Goal: Task Accomplishment & Management: Manage account settings

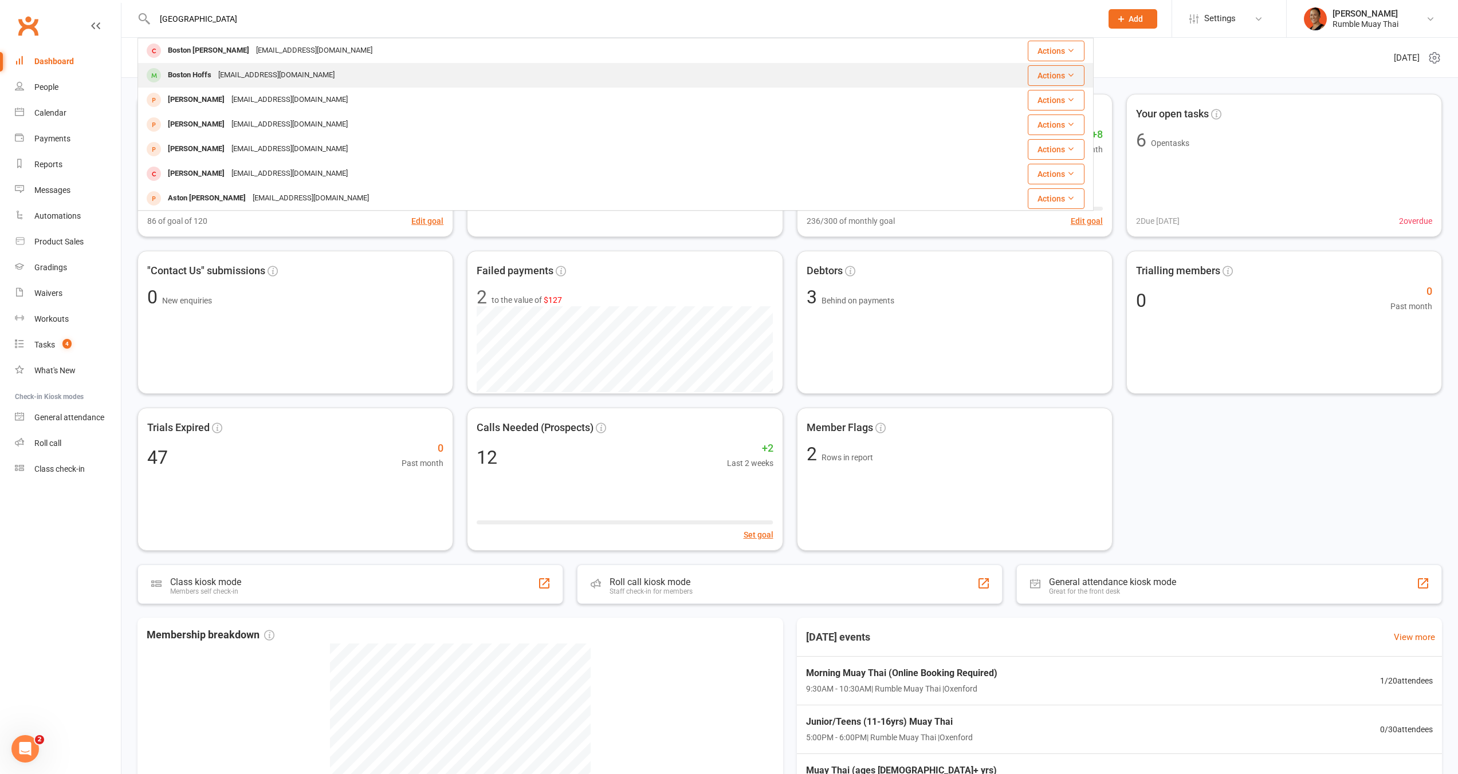
type input "boston"
click at [239, 72] on div "Kellyarrowsmith185@gmail.com" at bounding box center [276, 75] width 123 height 17
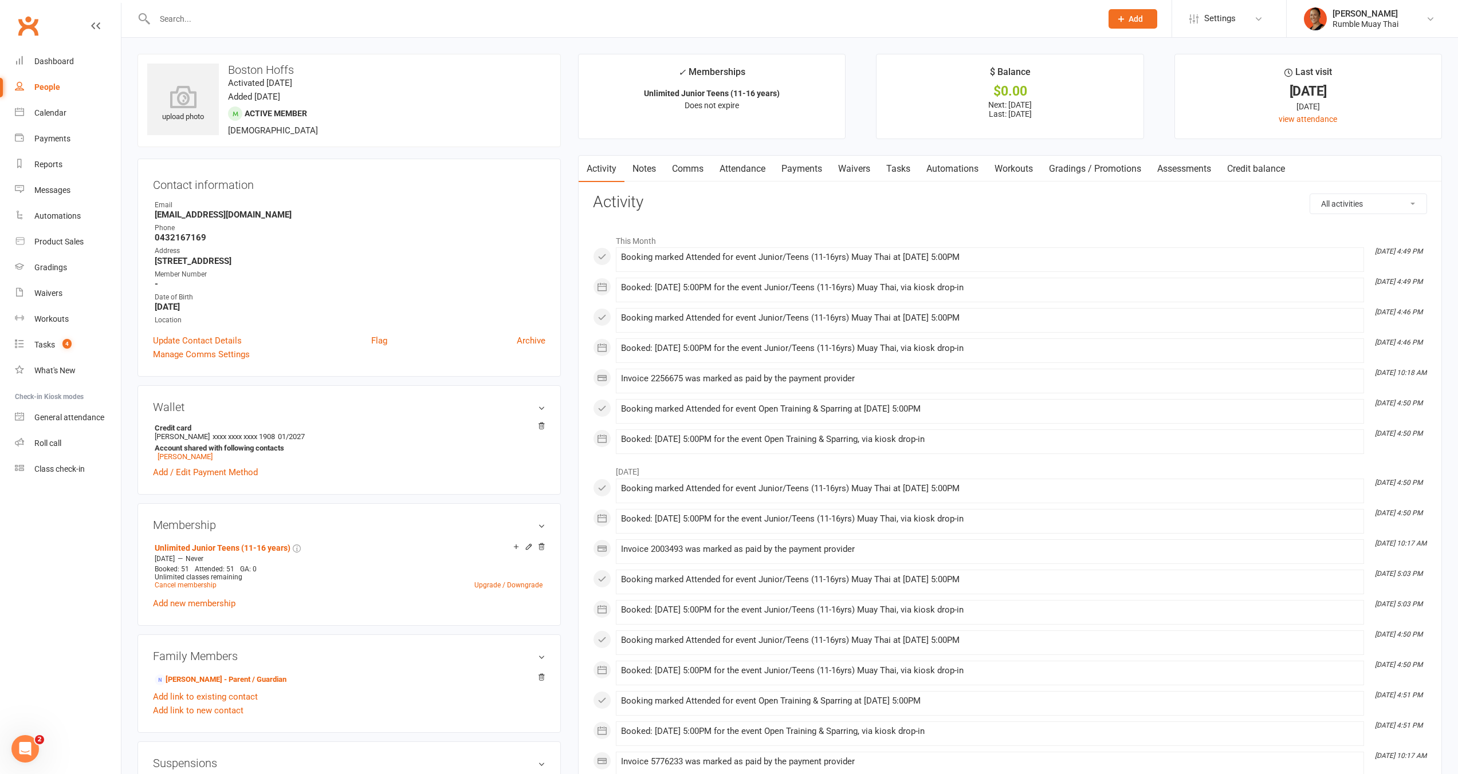
click at [1274, 177] on link "Credit balance" at bounding box center [1256, 169] width 74 height 26
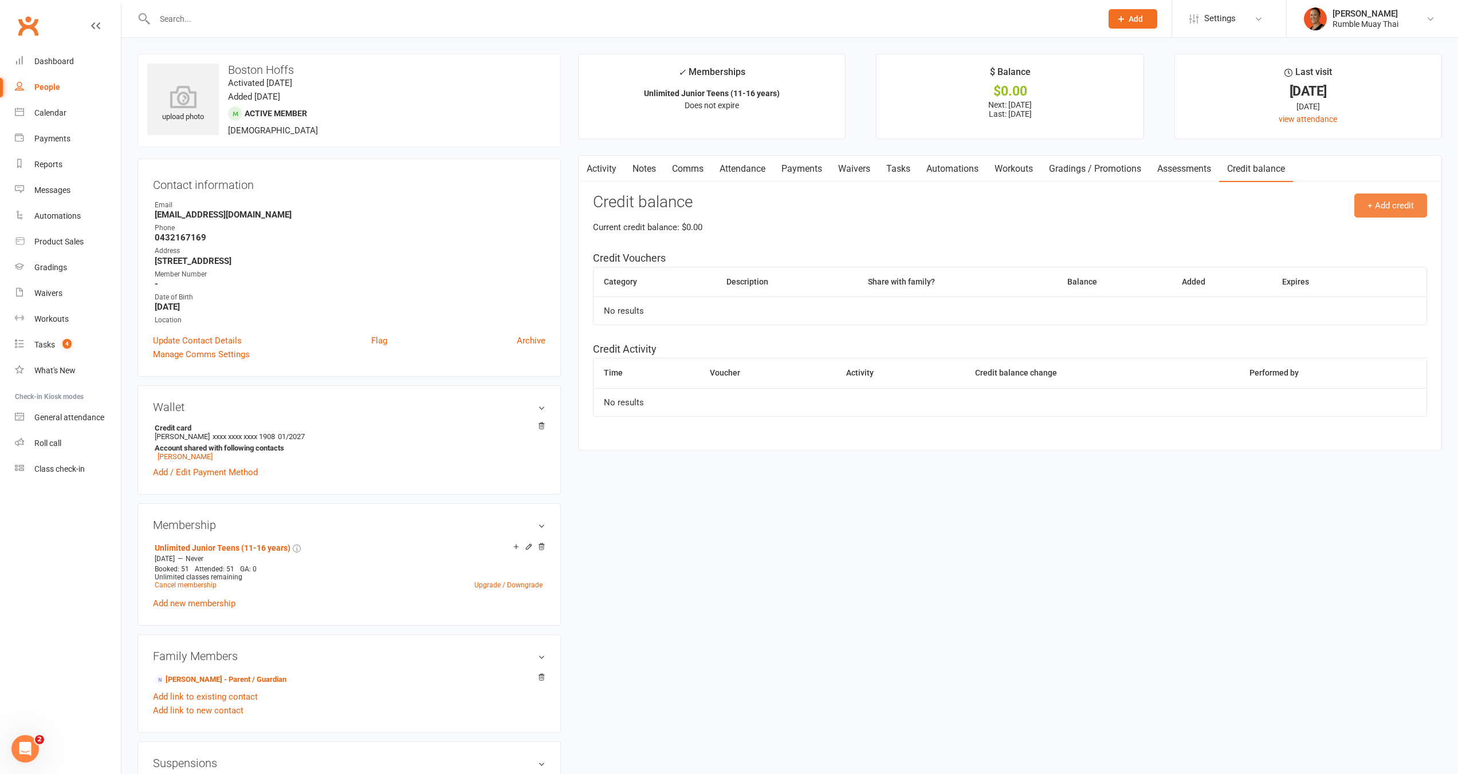
click at [1396, 208] on button "+ Add credit" at bounding box center [1390, 206] width 73 height 24
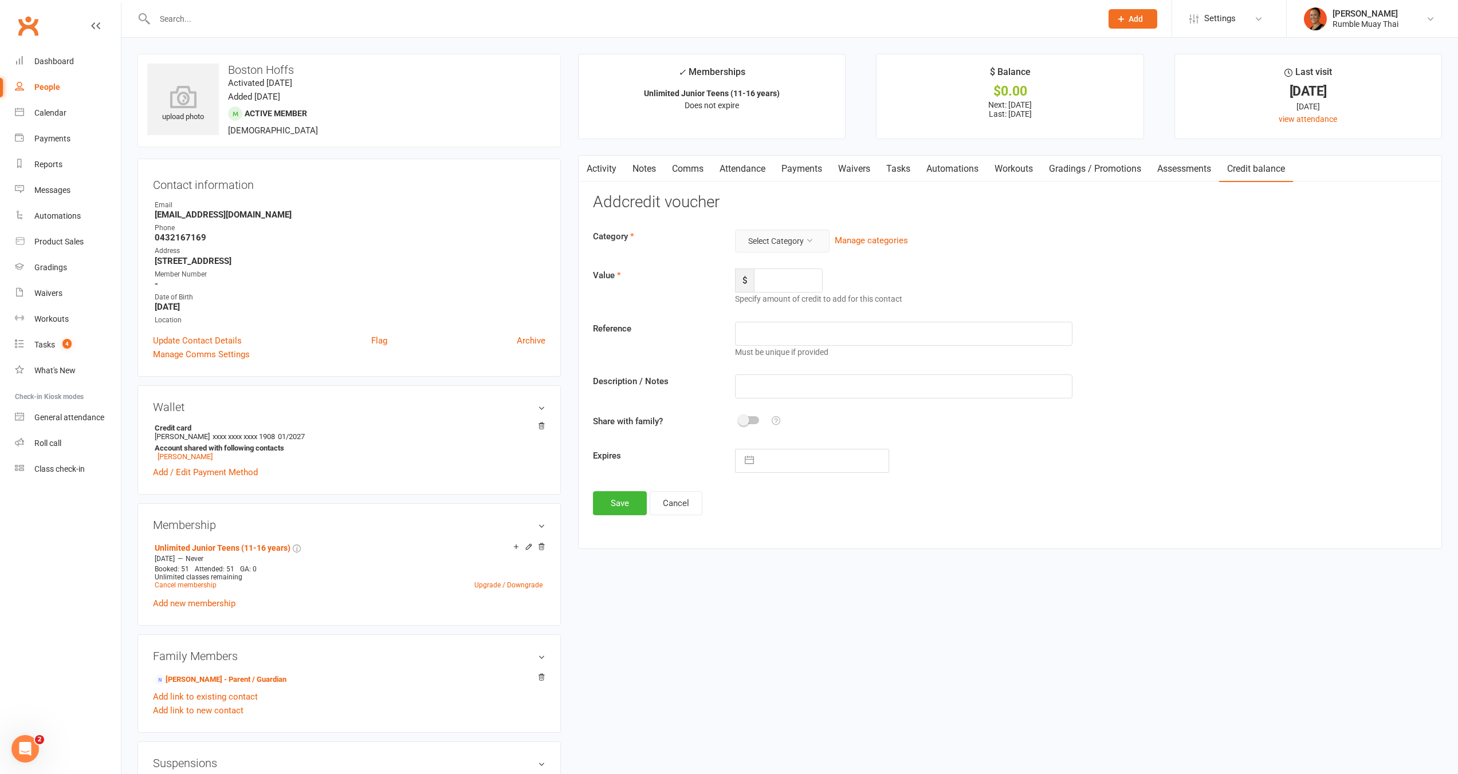
click at [814, 231] on button "Select Category" at bounding box center [782, 241] width 94 height 23
click at [808, 261] on link "FairPlay/Play On" at bounding box center [763, 268] width 113 height 23
click at [793, 272] on input "number" at bounding box center [788, 281] width 69 height 24
type input "200"
click at [785, 338] on input "text" at bounding box center [903, 334] width 337 height 24
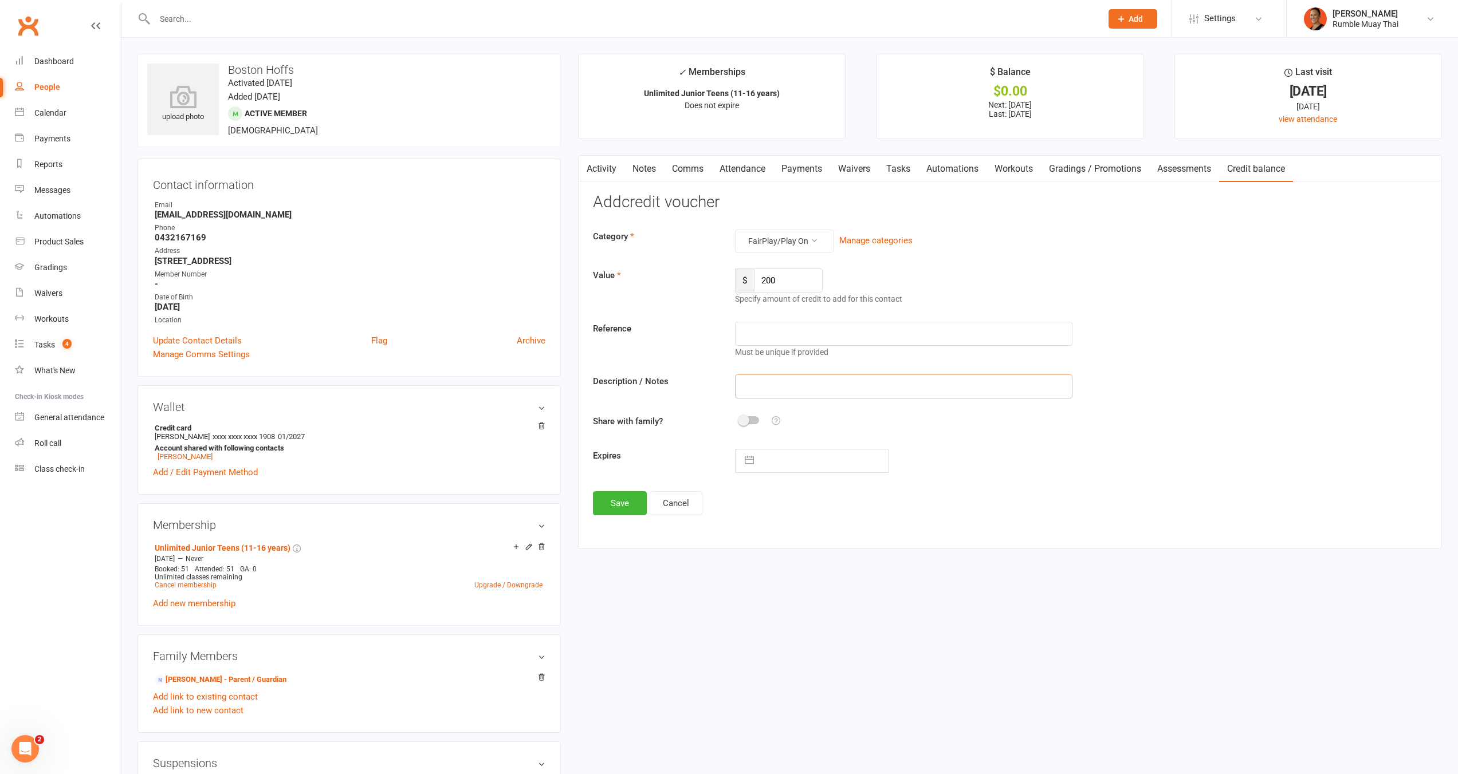
click at [785, 384] on input "text" at bounding box center [903, 387] width 337 height 24
paste input "DFGR8864"
type input "DFGR8864"
click at [601, 508] on button "Save" at bounding box center [620, 503] width 54 height 24
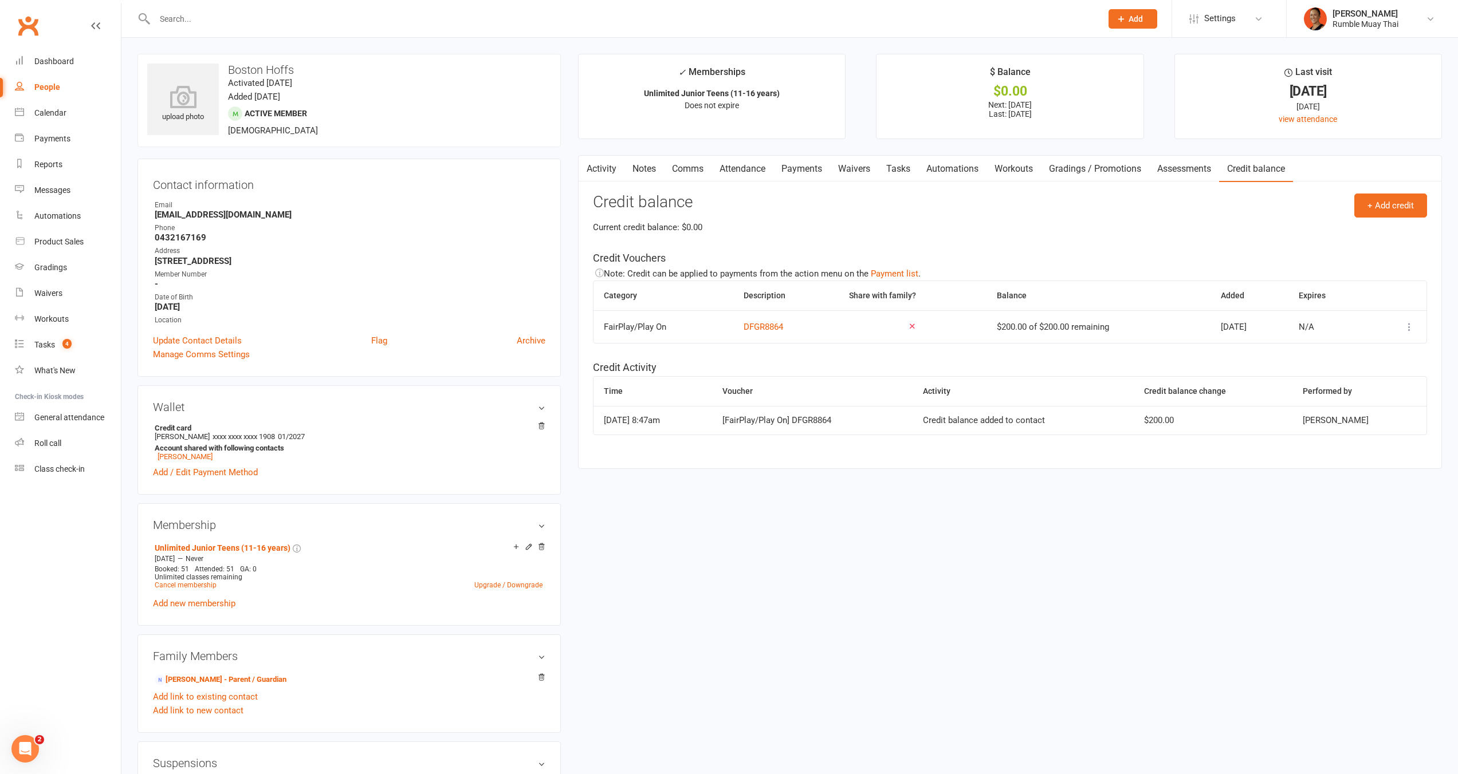
click at [806, 170] on link "Payments" at bounding box center [801, 169] width 57 height 26
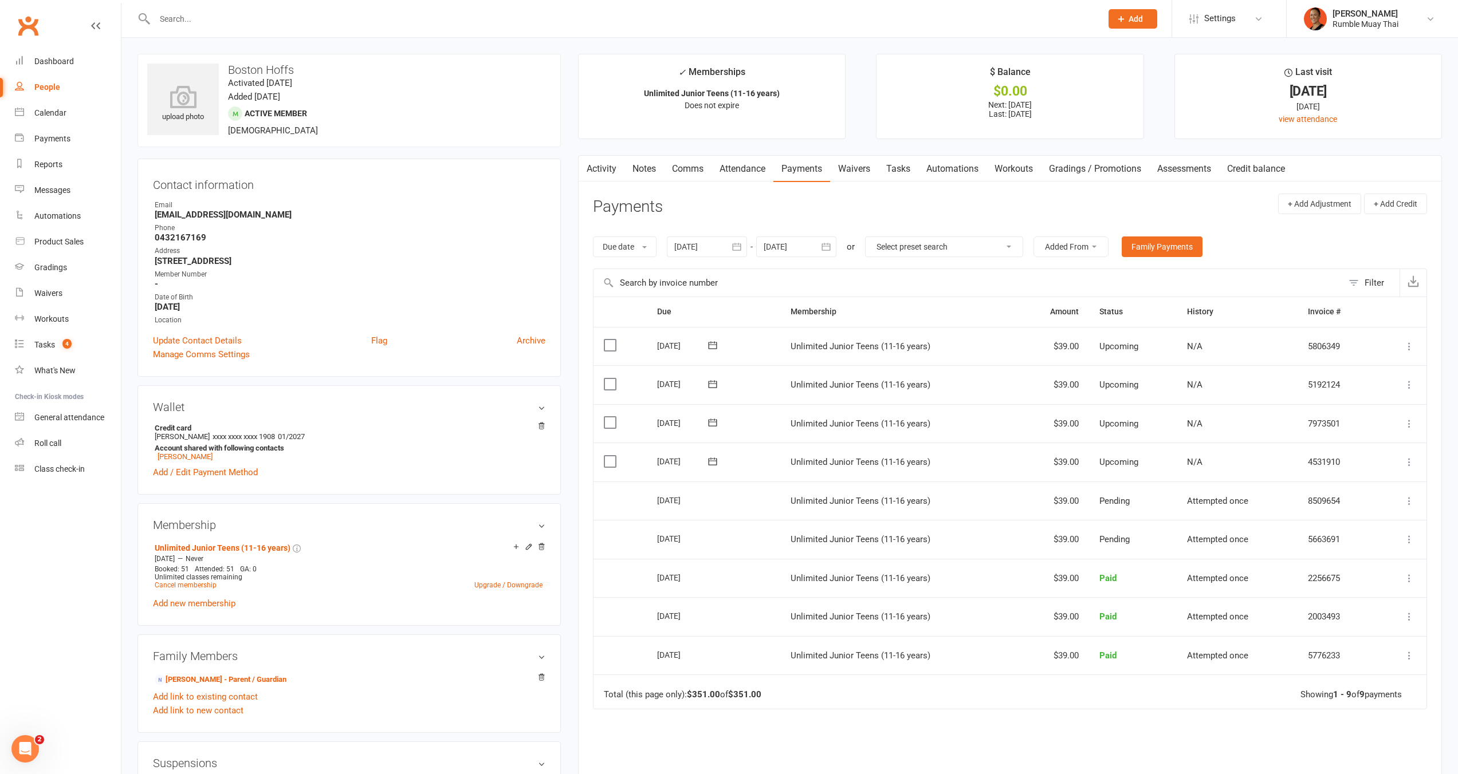
click at [1409, 459] on icon at bounding box center [1408, 461] width 11 height 11
click at [1322, 604] on link "Apply credit" at bounding box center [1347, 599] width 135 height 23
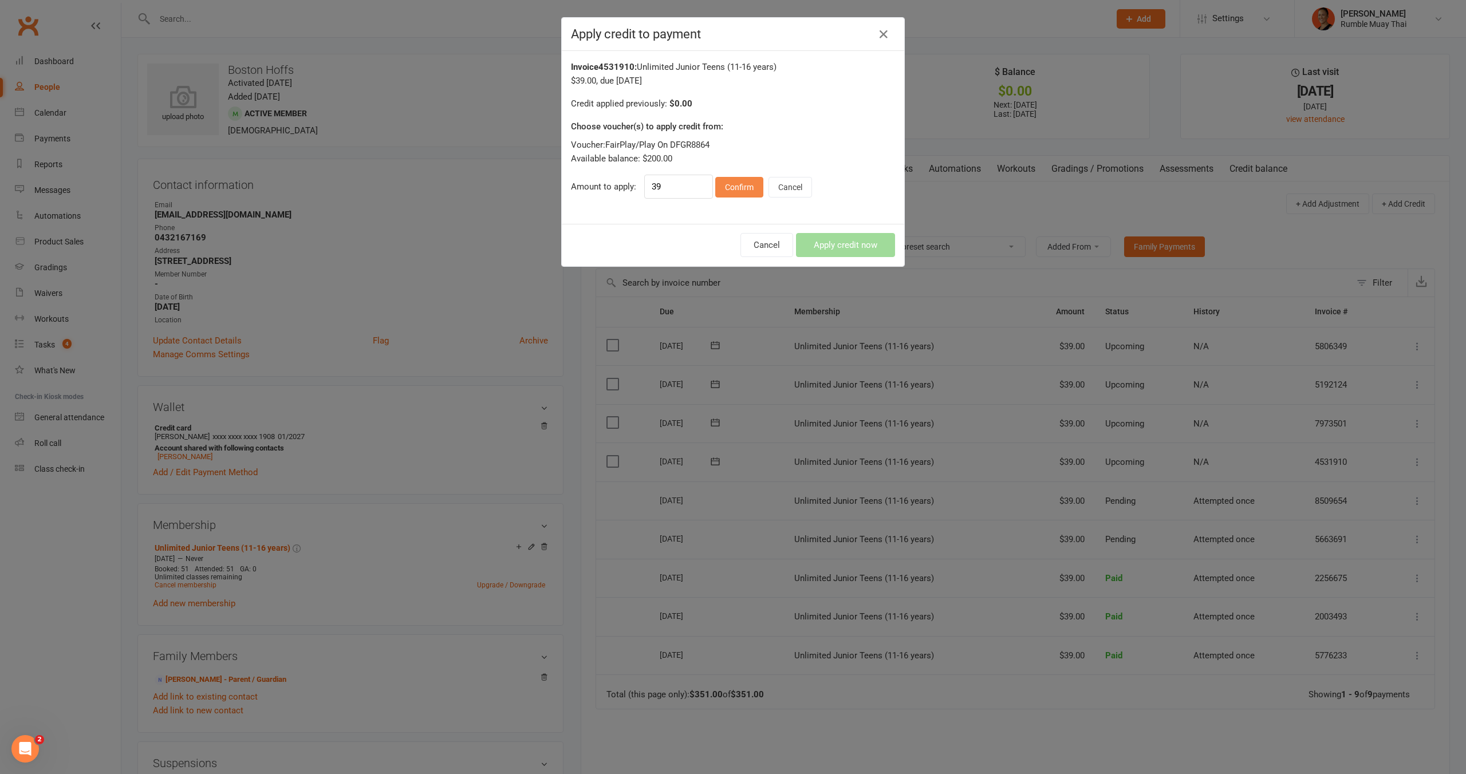
click at [718, 191] on button "Confirm" at bounding box center [739, 187] width 48 height 21
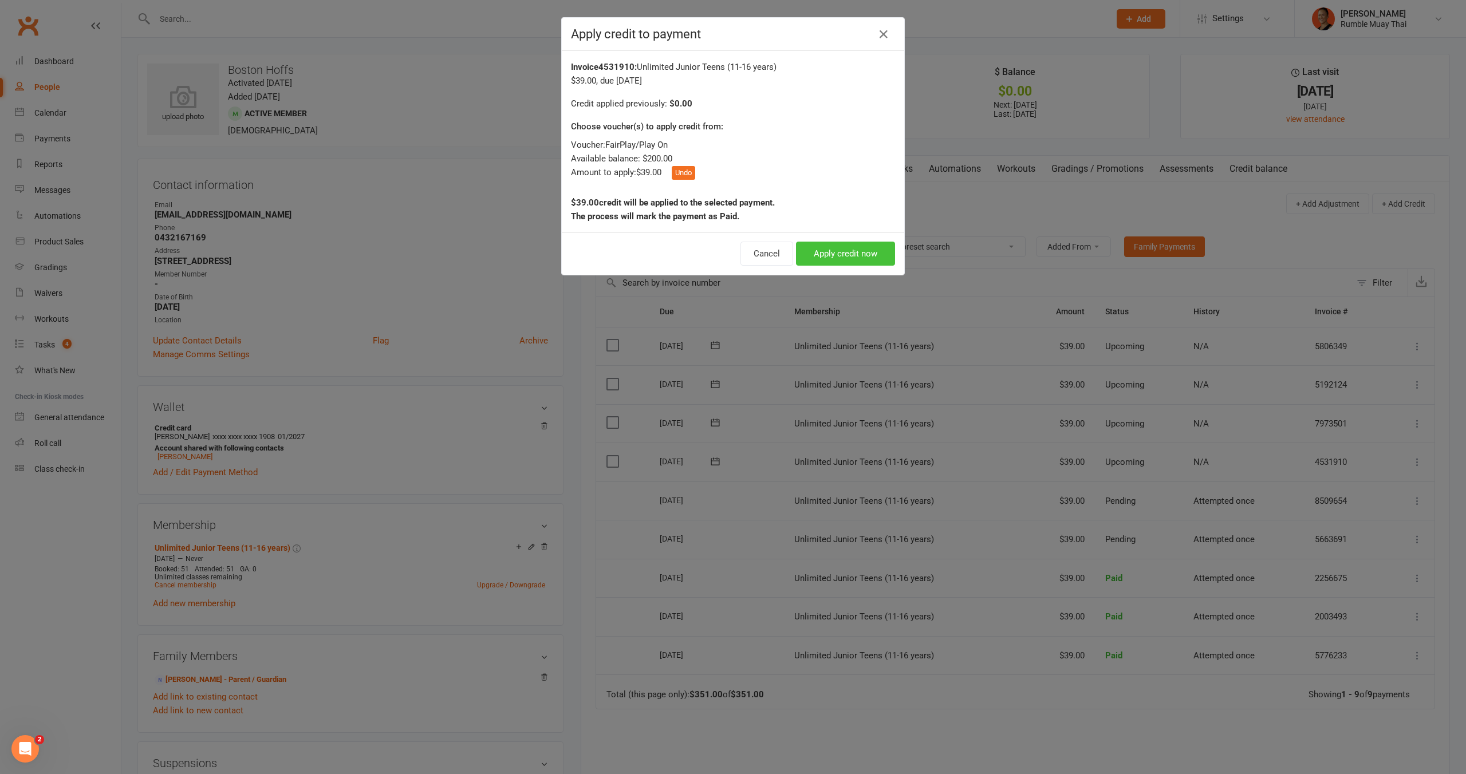
click at [843, 252] on button "Apply credit now" at bounding box center [845, 254] width 99 height 24
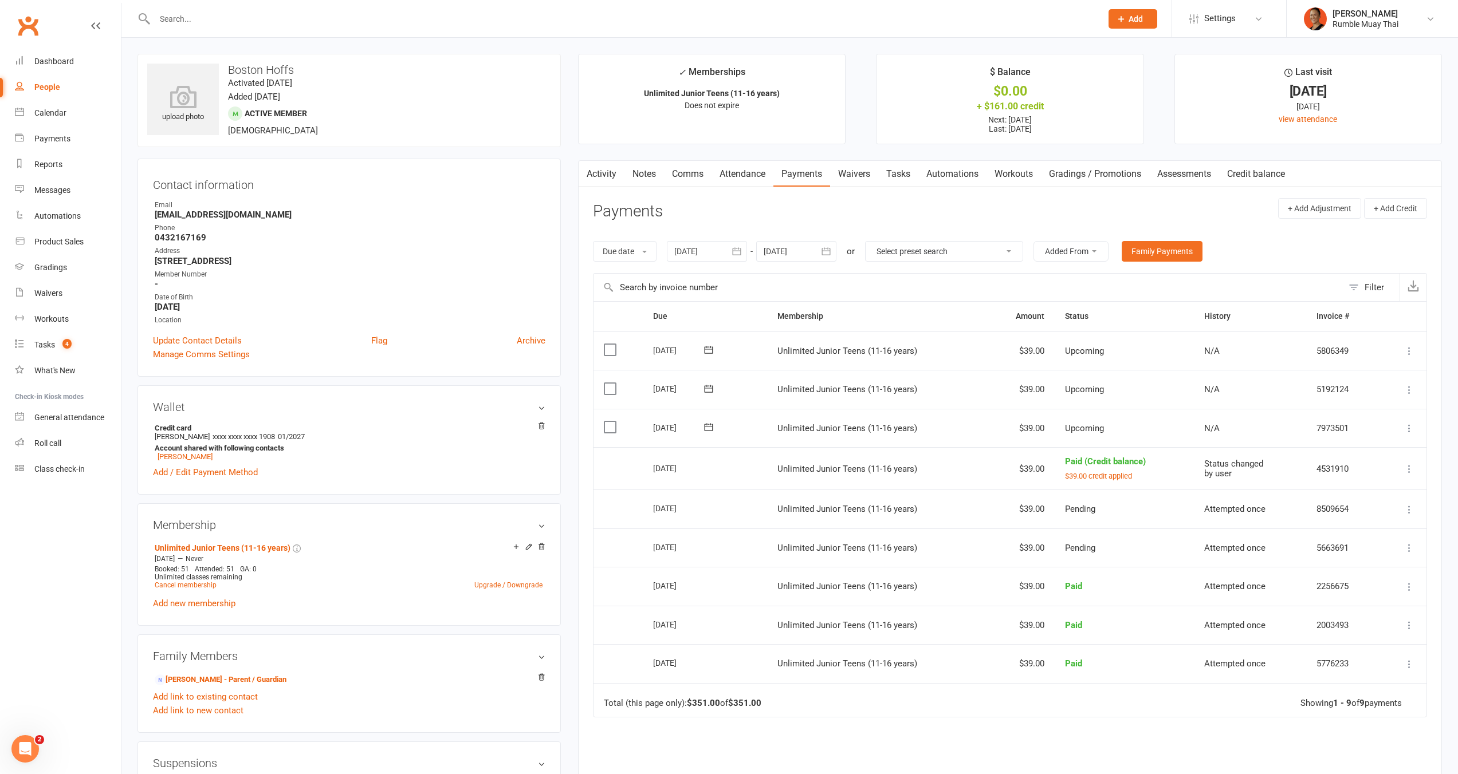
click at [1411, 419] on td "Mark as Paid (Cash) Mark as Paid (POS) Mark as Paid (Other) Skip Change amount …" at bounding box center [1402, 428] width 47 height 39
click at [1401, 437] on td "Mark as Paid (Cash) Mark as Paid (POS) Mark as Paid (Other) Skip Change amount …" at bounding box center [1402, 428] width 47 height 39
click at [1404, 429] on icon at bounding box center [1408, 428] width 11 height 11
click at [1313, 564] on link "Apply credit" at bounding box center [1347, 565] width 135 height 23
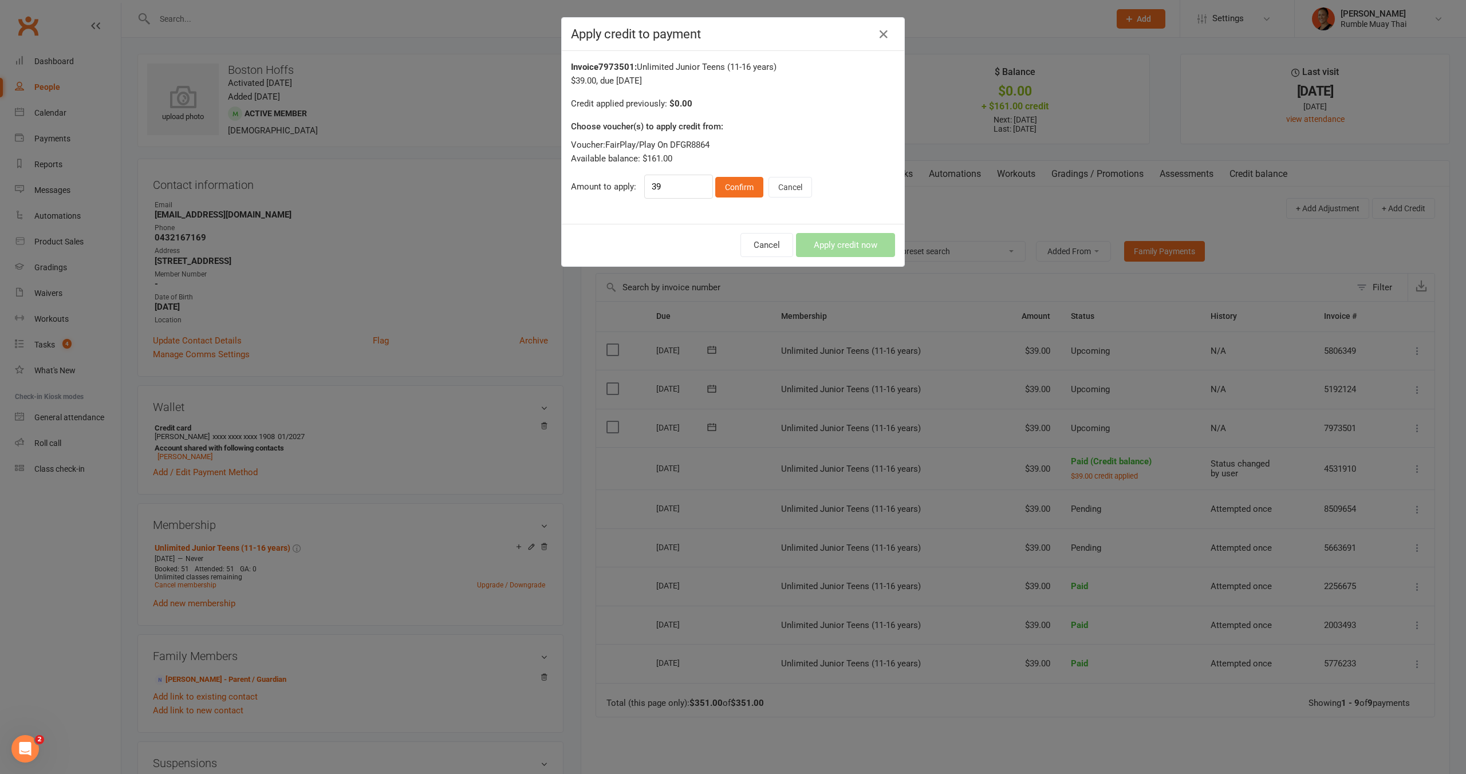
click at [716, 204] on div "Invoice 7973501 : Unlimited Junior Teens (11-16 years) $39.00 , due 28-Aug-2025…" at bounding box center [733, 137] width 342 height 173
click at [723, 189] on button "Confirm" at bounding box center [739, 187] width 48 height 21
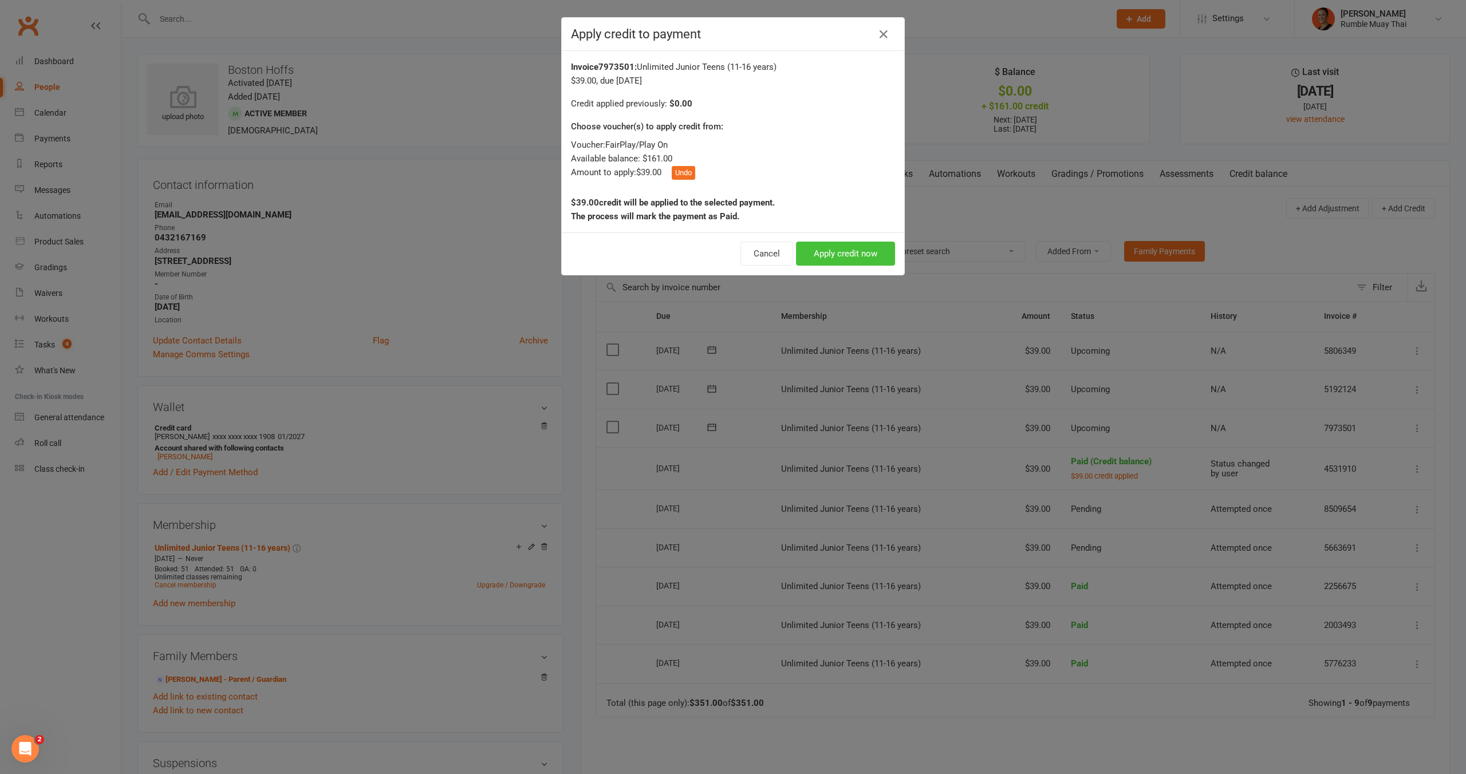
click at [818, 252] on button "Apply credit now" at bounding box center [845, 254] width 99 height 24
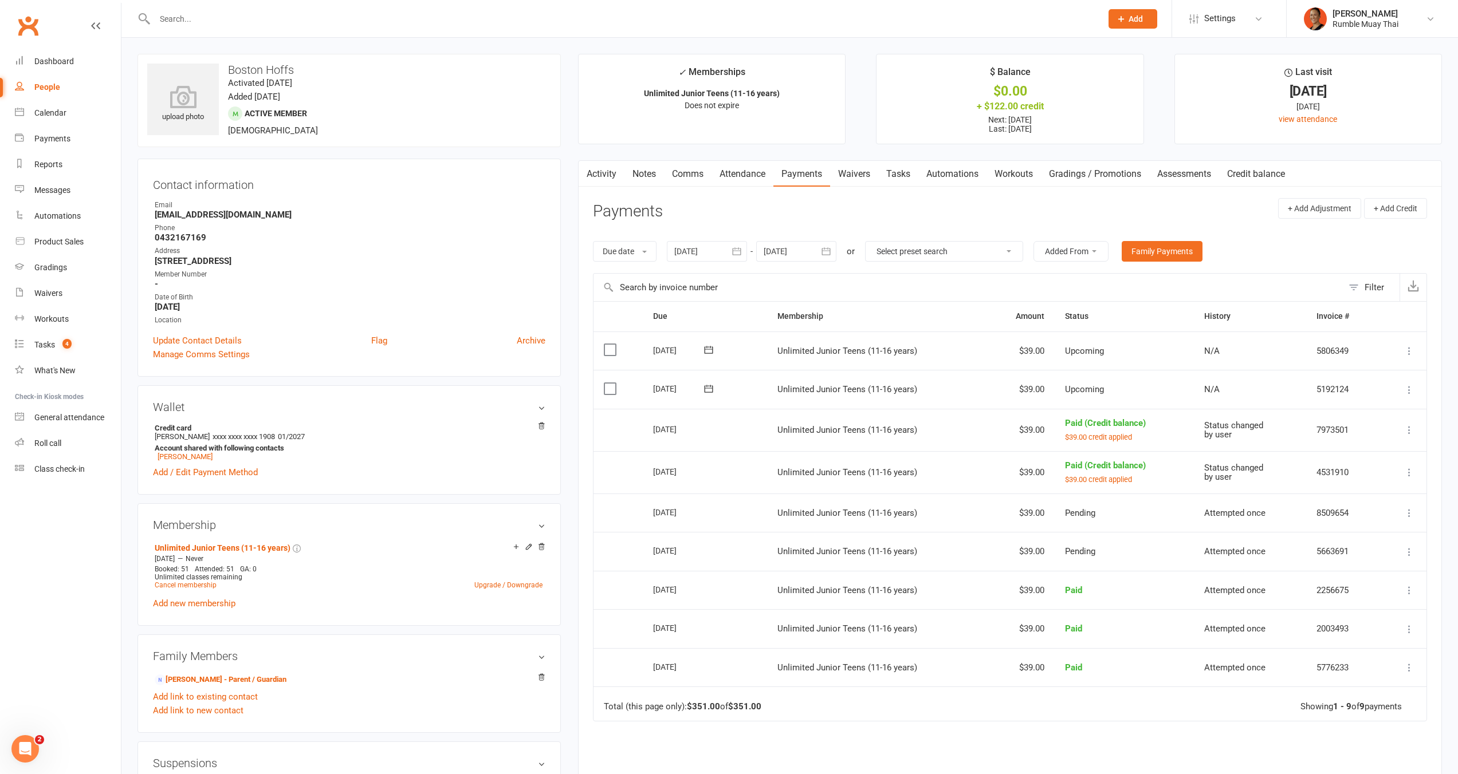
click at [1397, 385] on td "Mark as Paid (Cash) Mark as Paid (POS) Mark as Paid (Other) Skip Change amount …" at bounding box center [1402, 389] width 47 height 39
click at [1406, 388] on icon at bounding box center [1408, 389] width 11 height 11
click at [1388, 531] on link "Apply credit" at bounding box center [1347, 526] width 135 height 23
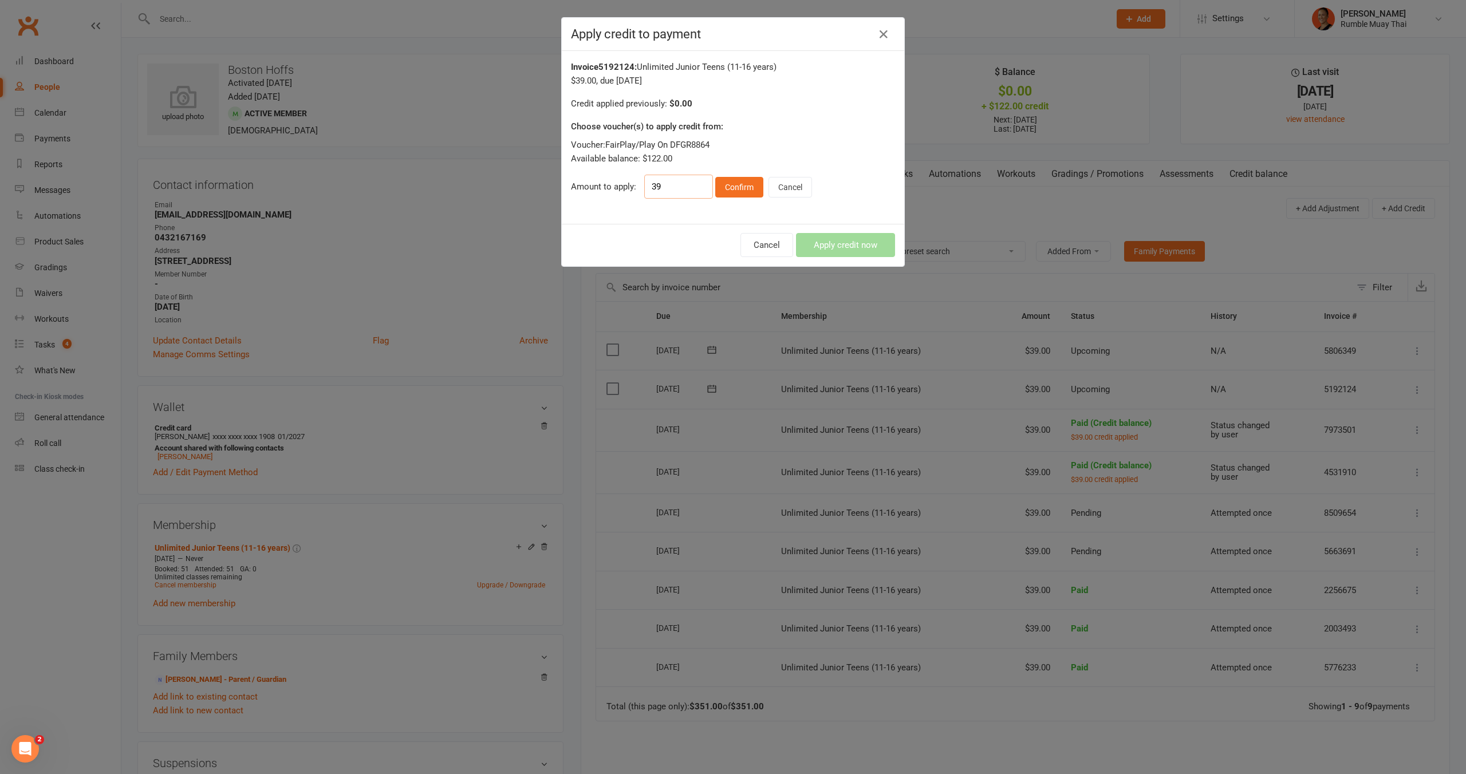
click at [705, 190] on input "39" at bounding box center [678, 187] width 69 height 24
click at [733, 178] on button "Confirm" at bounding box center [739, 187] width 48 height 21
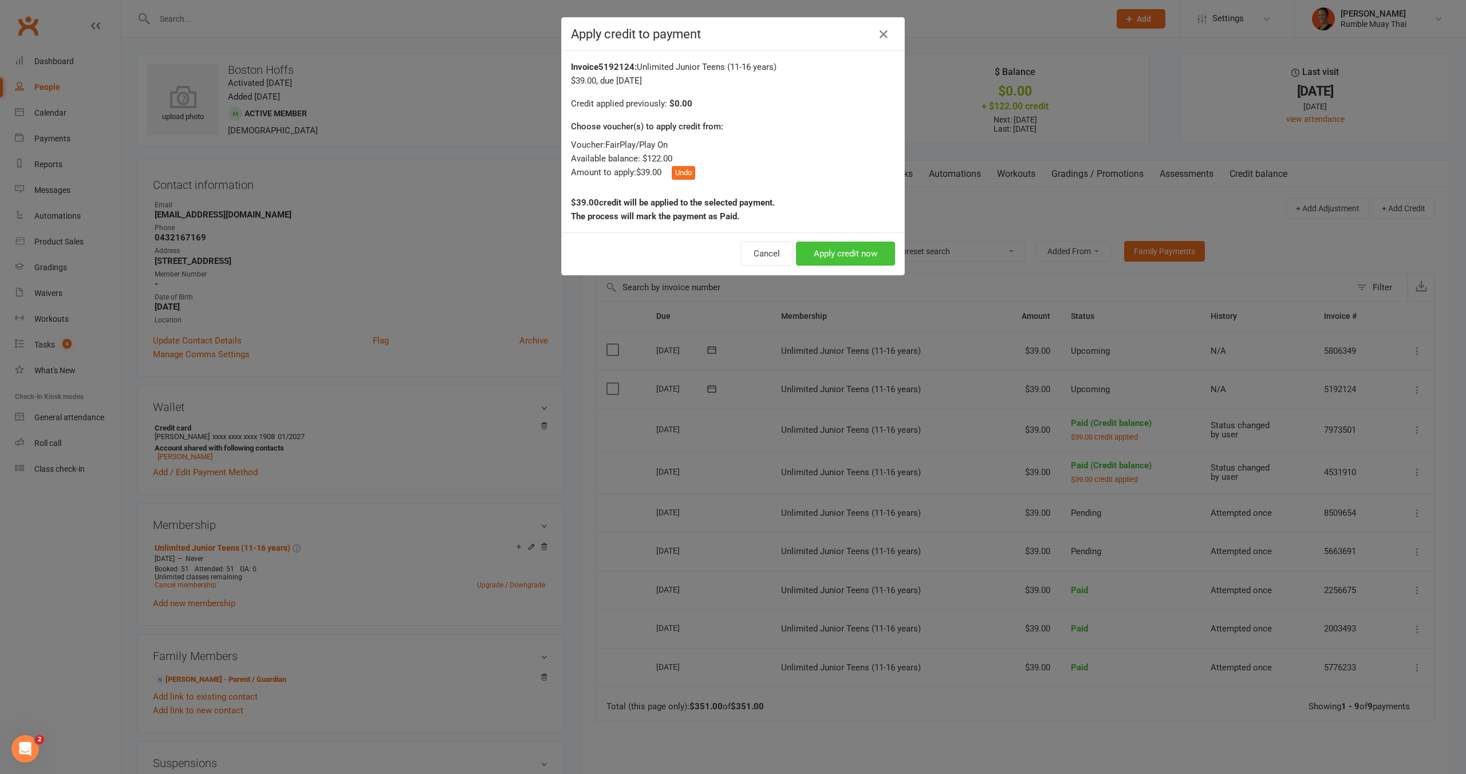
click at [869, 250] on button "Apply credit now" at bounding box center [845, 254] width 99 height 24
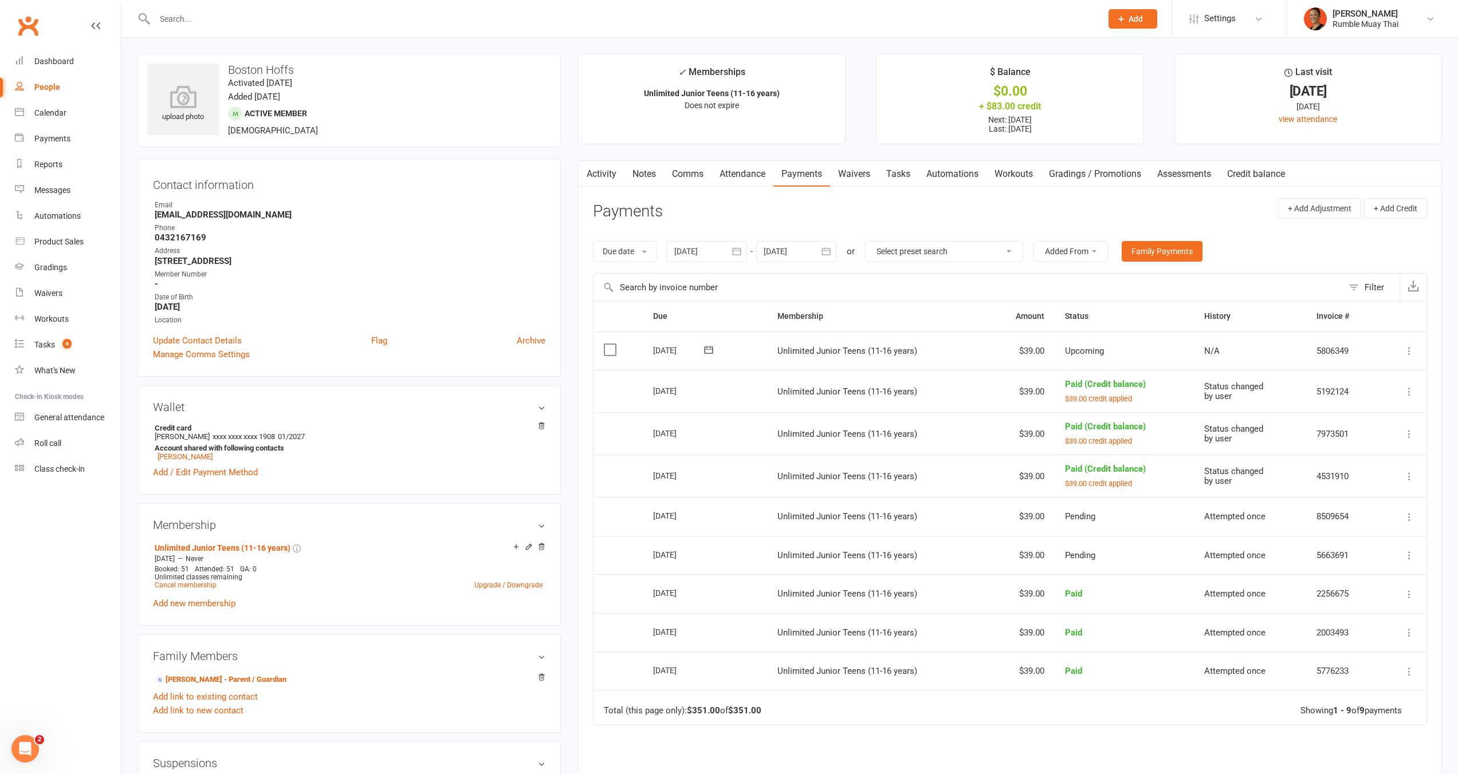
click at [1402, 345] on button at bounding box center [1409, 351] width 14 height 14
click at [1404, 497] on link "Apply credit" at bounding box center [1347, 487] width 135 height 23
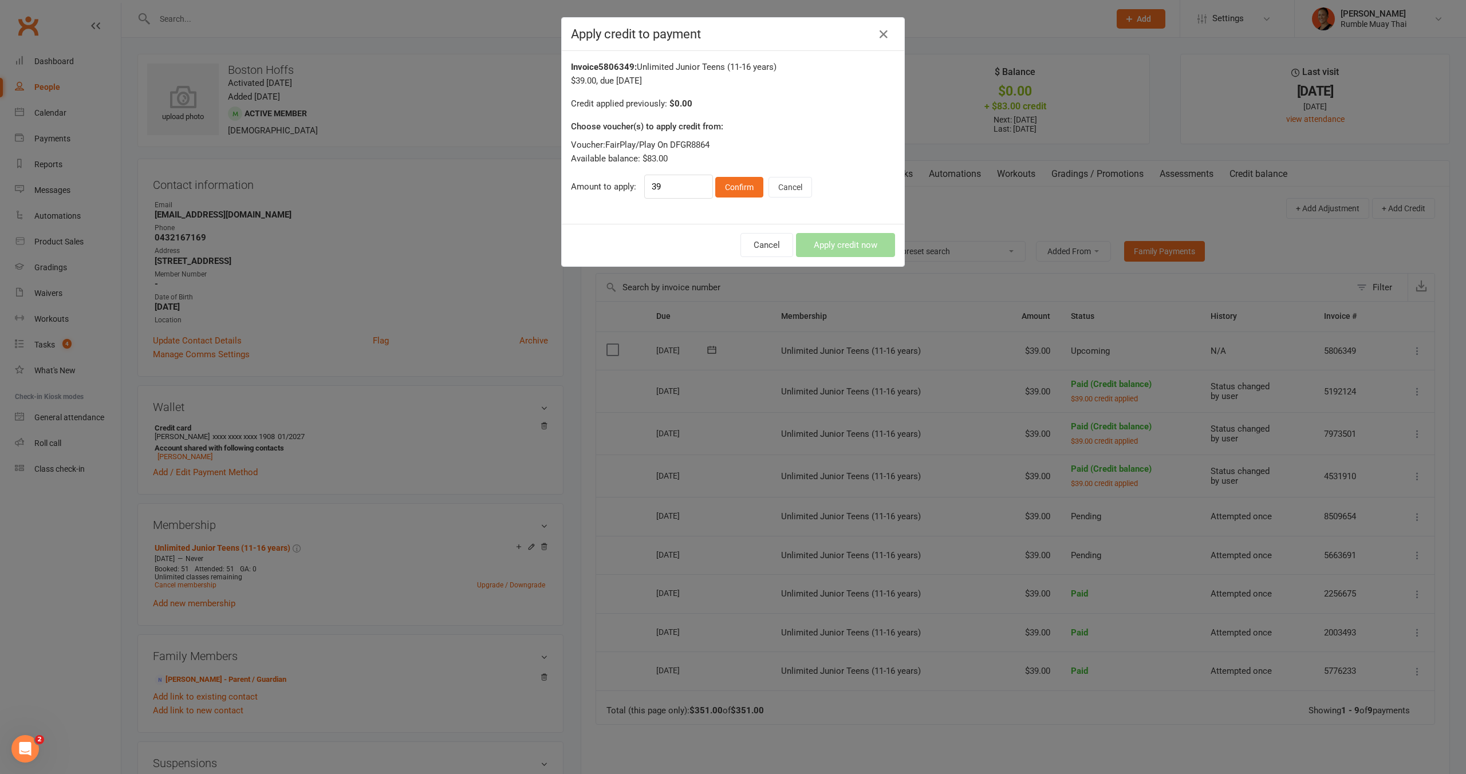
click at [730, 173] on div "Voucher: FairPlay/Play On DFGR8864 Available balance: $83.00 Amount to apply: 3…" at bounding box center [733, 168] width 324 height 61
click at [735, 185] on button "Confirm" at bounding box center [739, 187] width 48 height 21
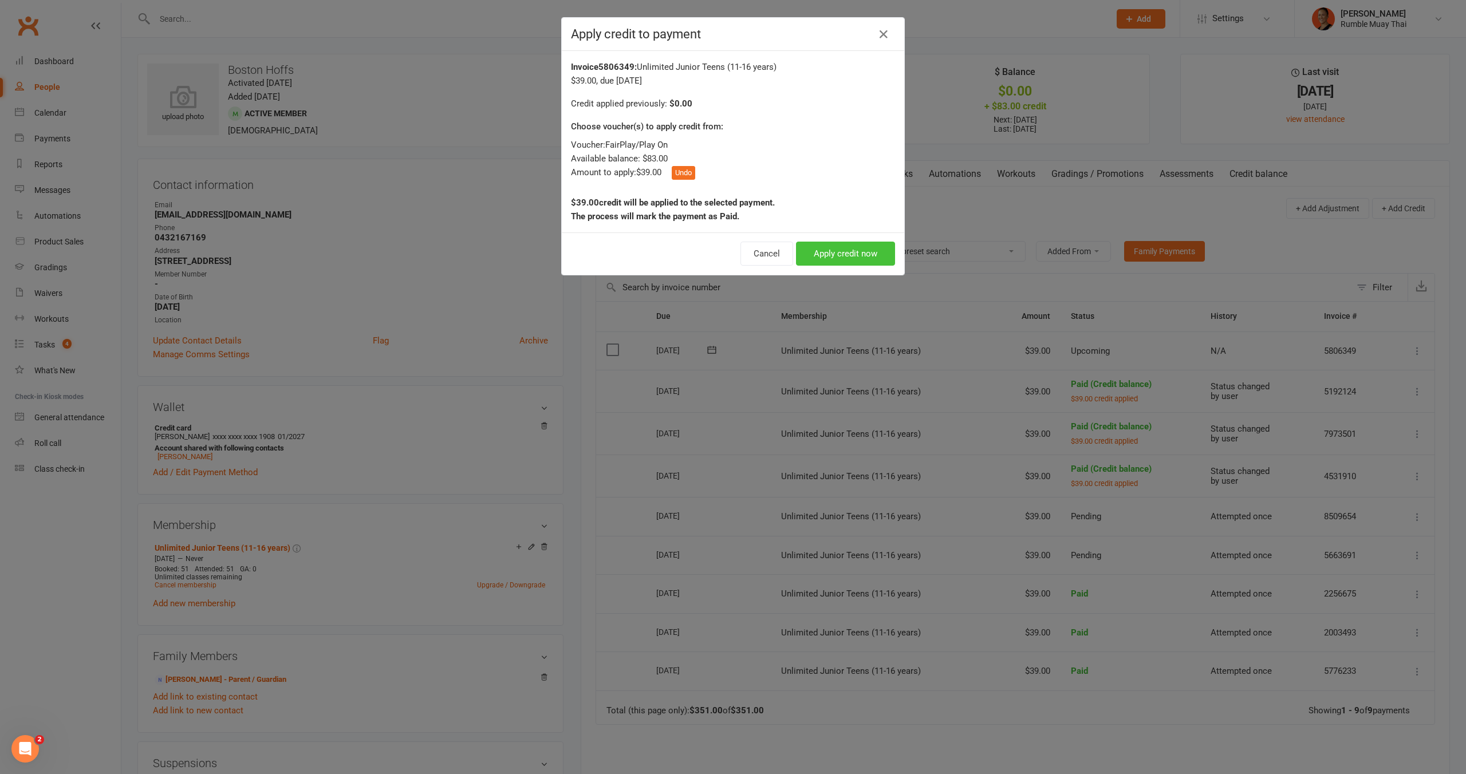
click at [836, 251] on button "Apply credit now" at bounding box center [845, 254] width 99 height 24
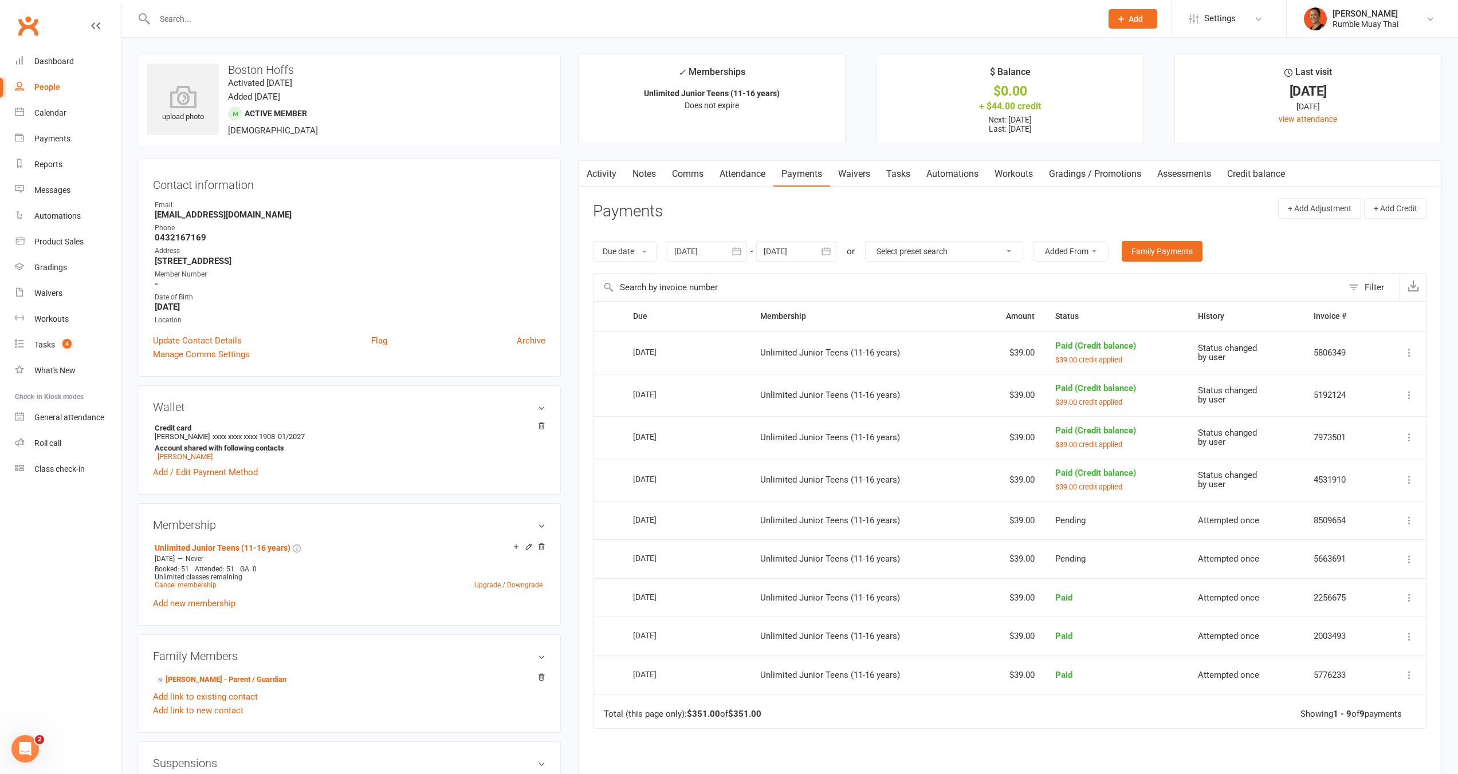
click at [824, 251] on icon "button" at bounding box center [825, 251] width 9 height 7
click at [897, 381] on button "25" at bounding box center [903, 387] width 24 height 21
type input "25 Sep 2025"
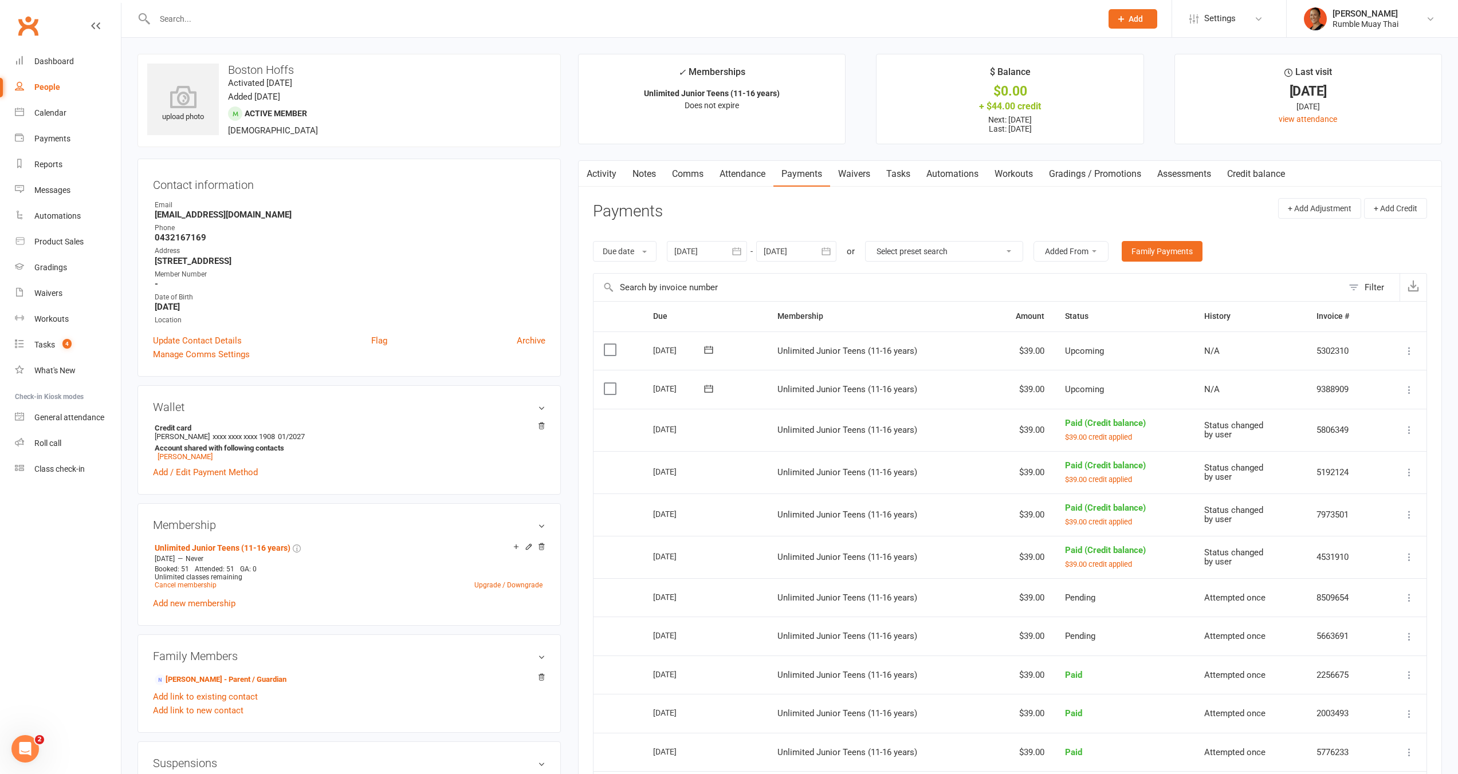
click at [1408, 387] on icon at bounding box center [1408, 389] width 11 height 11
click at [1328, 526] on link "Apply credit" at bounding box center [1347, 526] width 135 height 23
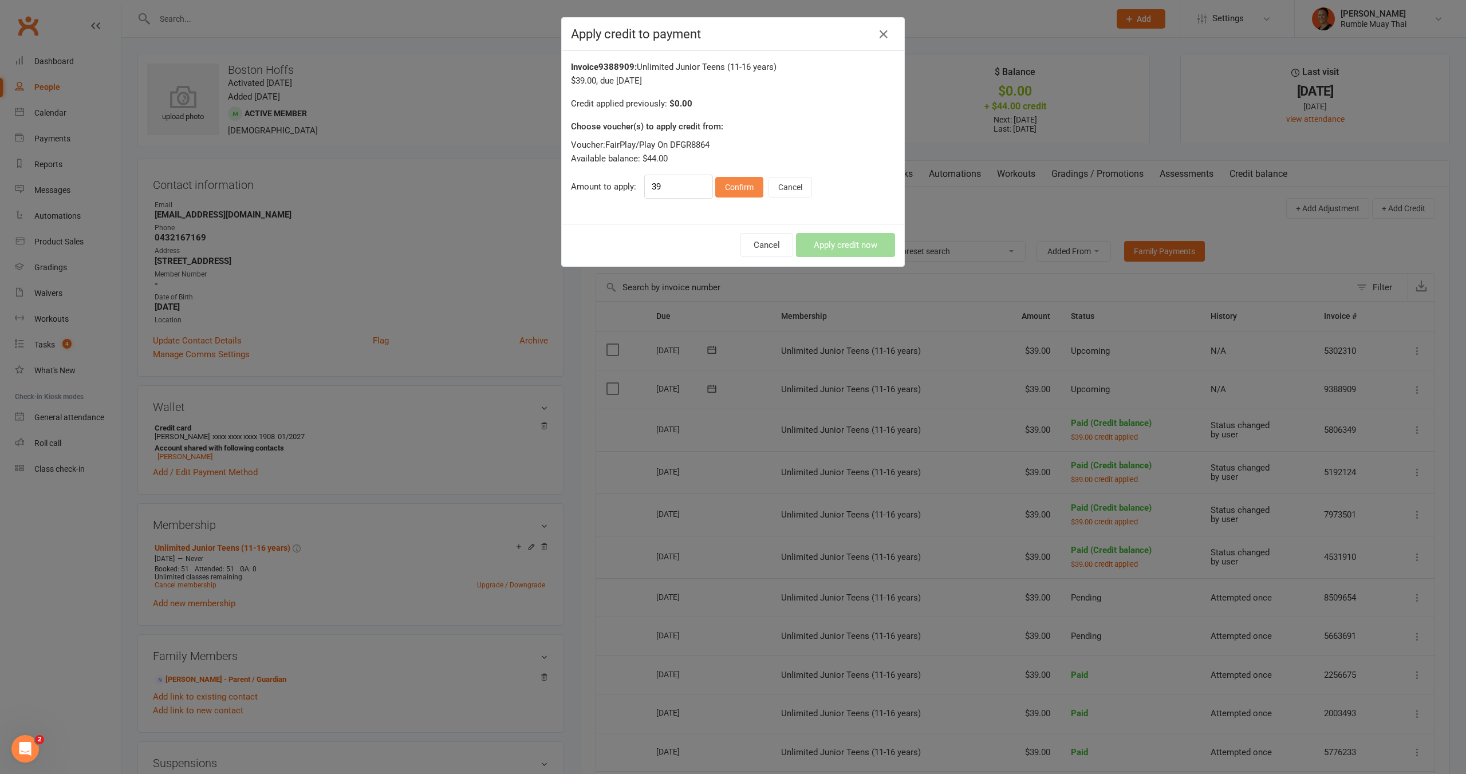
click at [742, 191] on button "Confirm" at bounding box center [739, 187] width 48 height 21
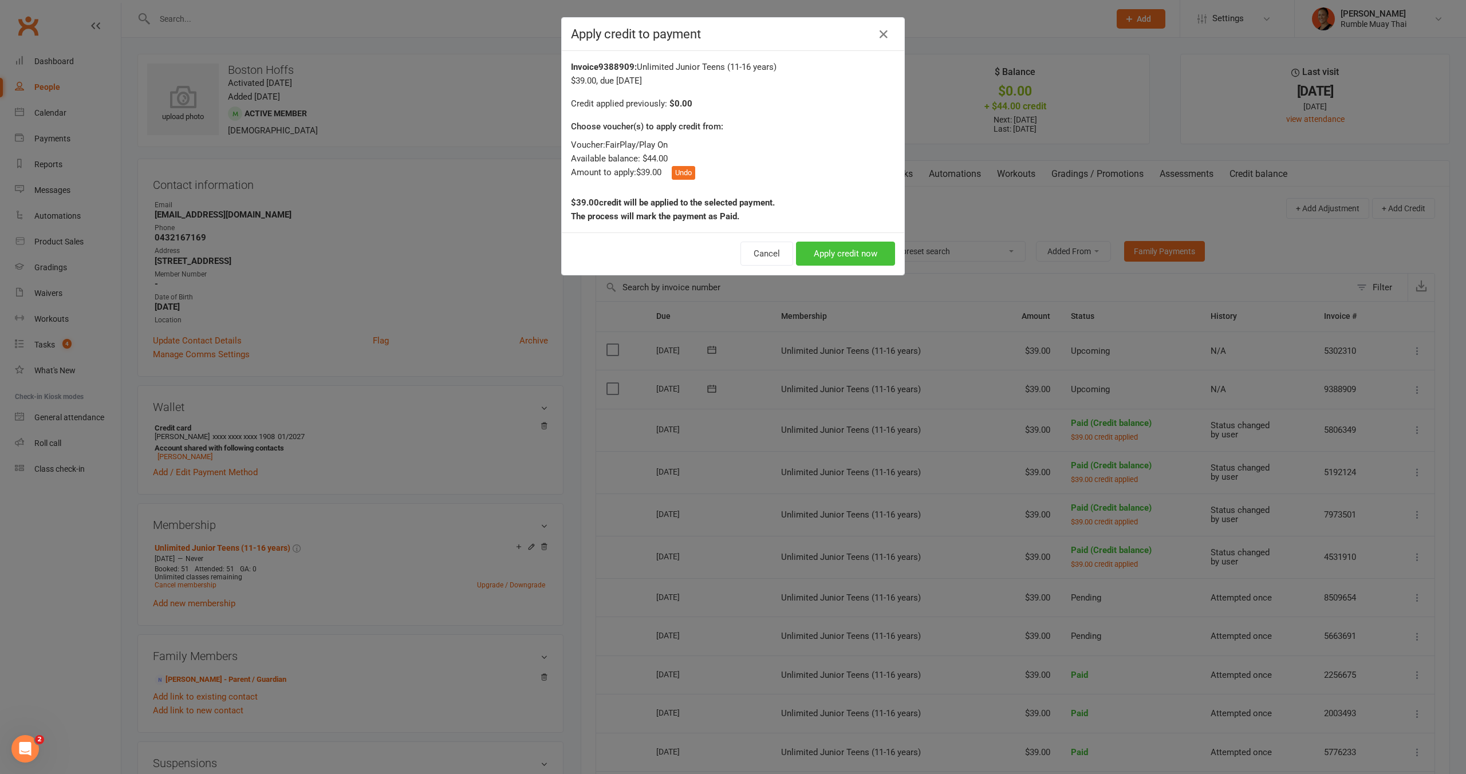
click at [838, 251] on button "Apply credit now" at bounding box center [845, 254] width 99 height 24
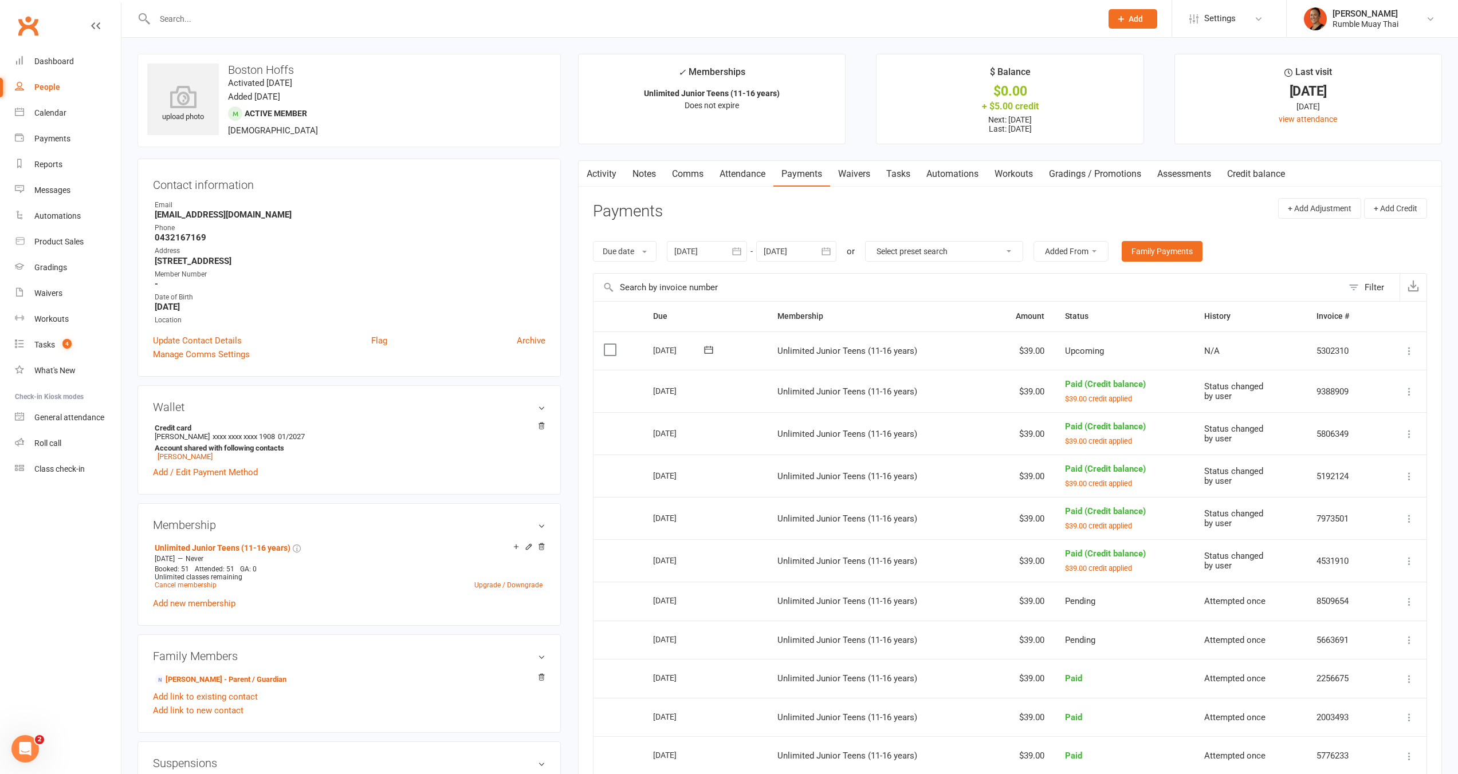
click at [1408, 351] on icon at bounding box center [1408, 350] width 11 height 11
click at [1348, 487] on link "Apply credit" at bounding box center [1347, 487] width 135 height 23
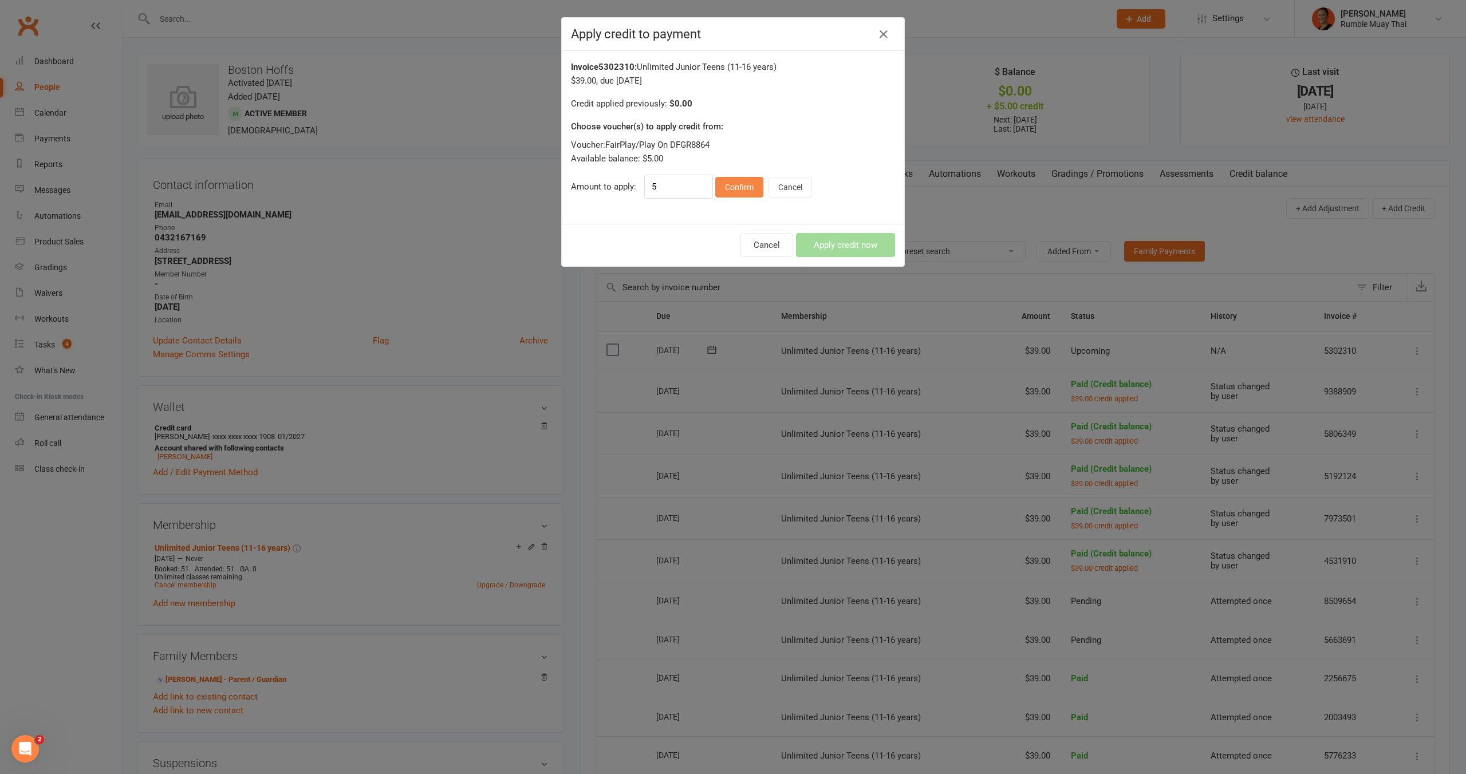
click at [724, 182] on button "Confirm" at bounding box center [739, 187] width 48 height 21
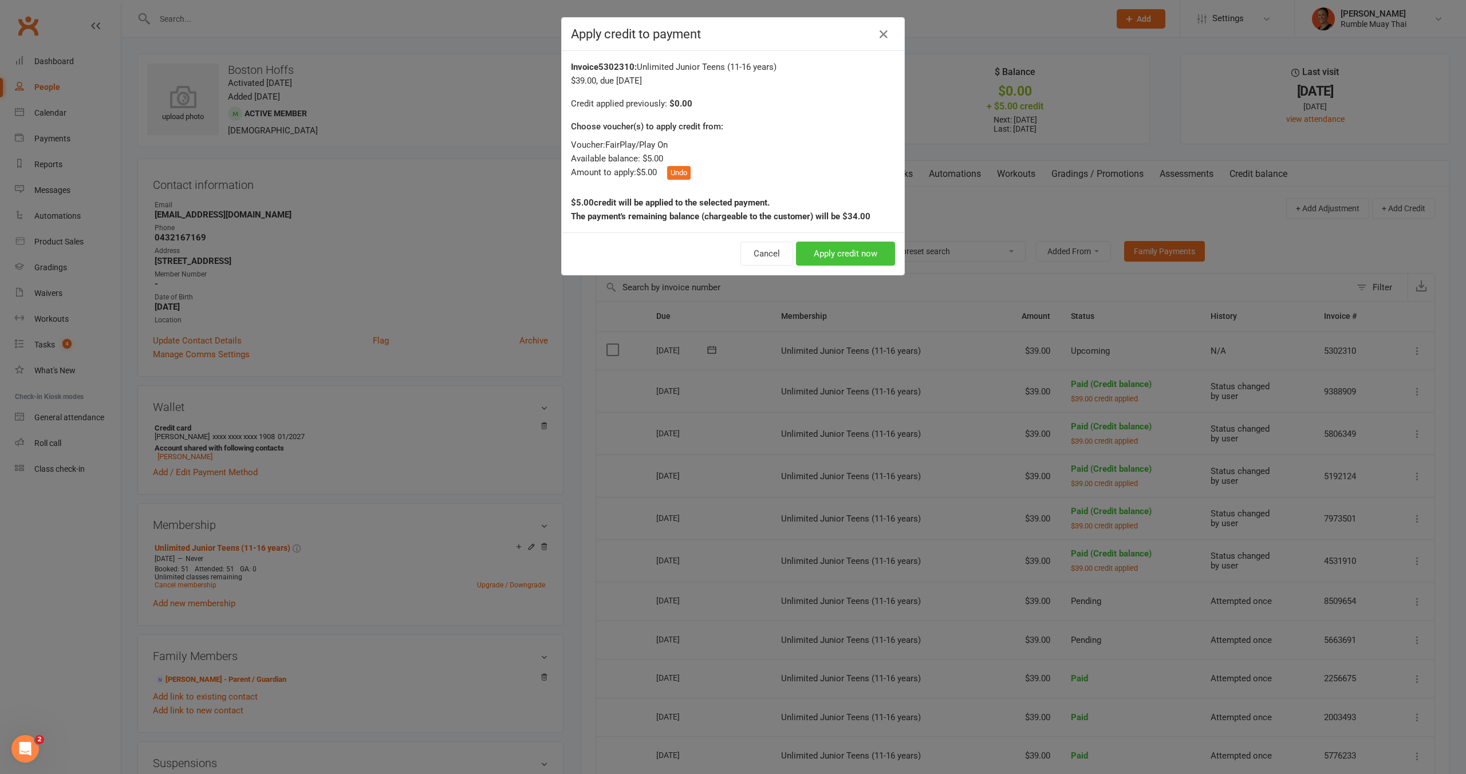
click at [832, 242] on button "Apply credit now" at bounding box center [845, 254] width 99 height 24
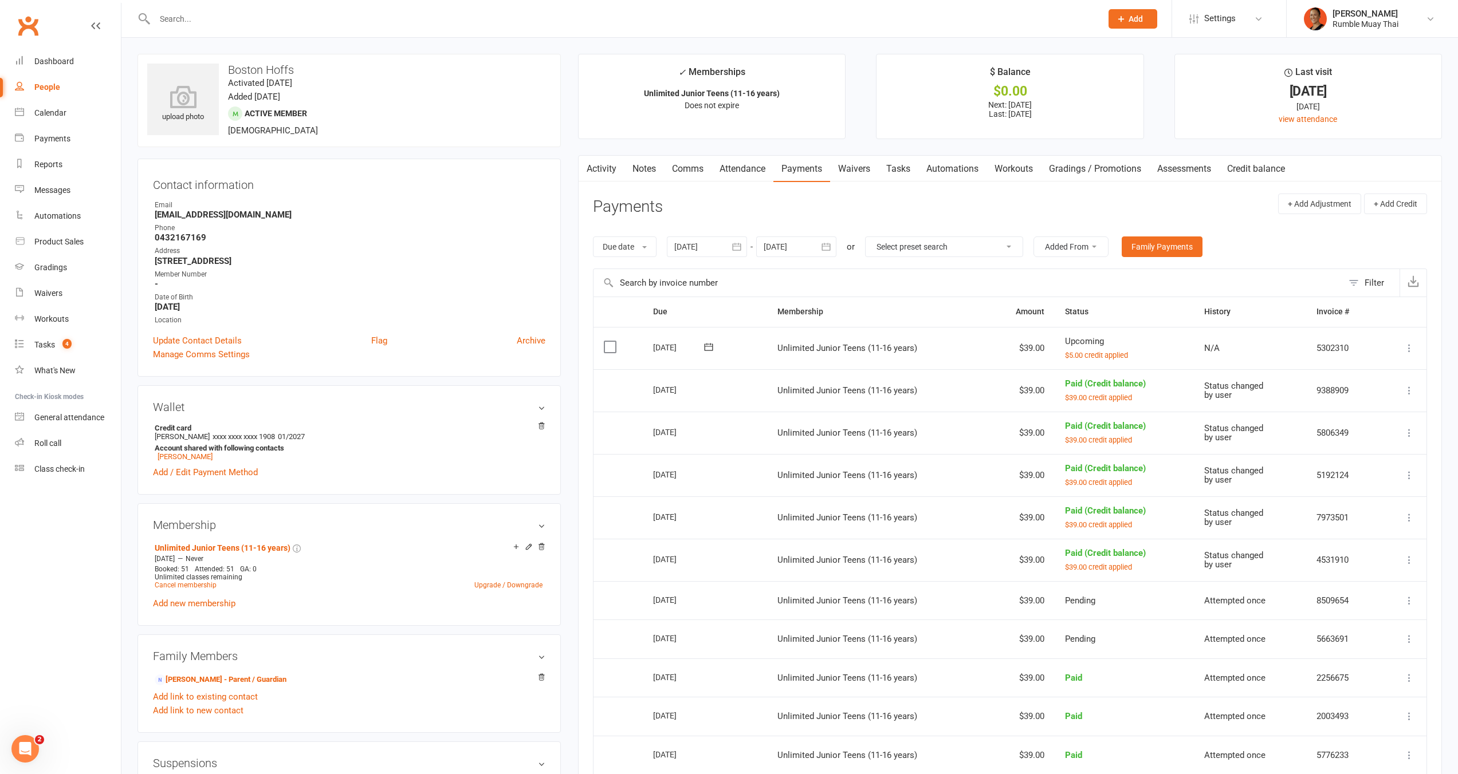
click at [1372, 37] on div "Prospect Member Non-attending contact Class / event Appointment Grading event T…" at bounding box center [729, 19] width 1458 height 38
click at [1373, 19] on div "Rumble Muay Thai" at bounding box center [1365, 24] width 66 height 10
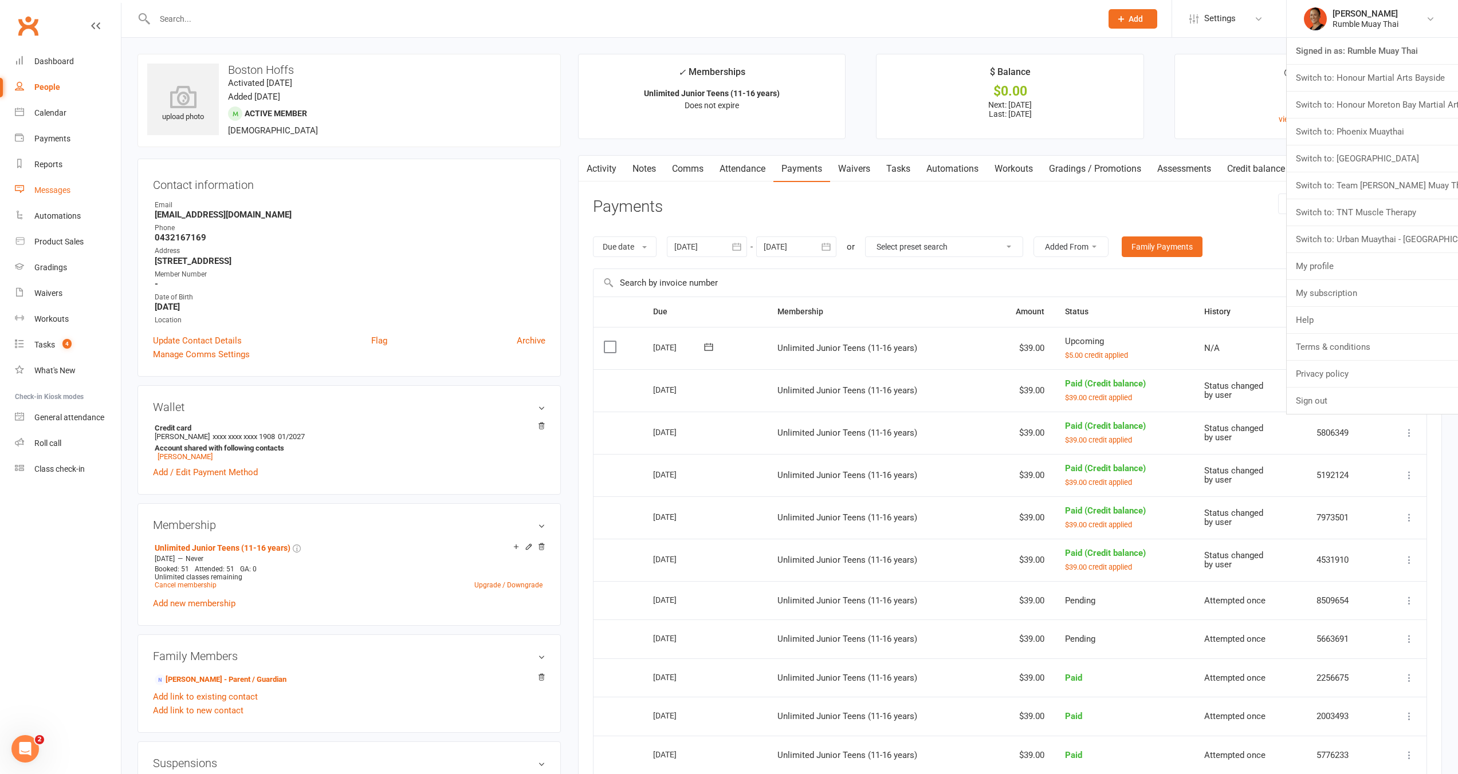
click at [64, 188] on div "Messages" at bounding box center [52, 190] width 36 height 9
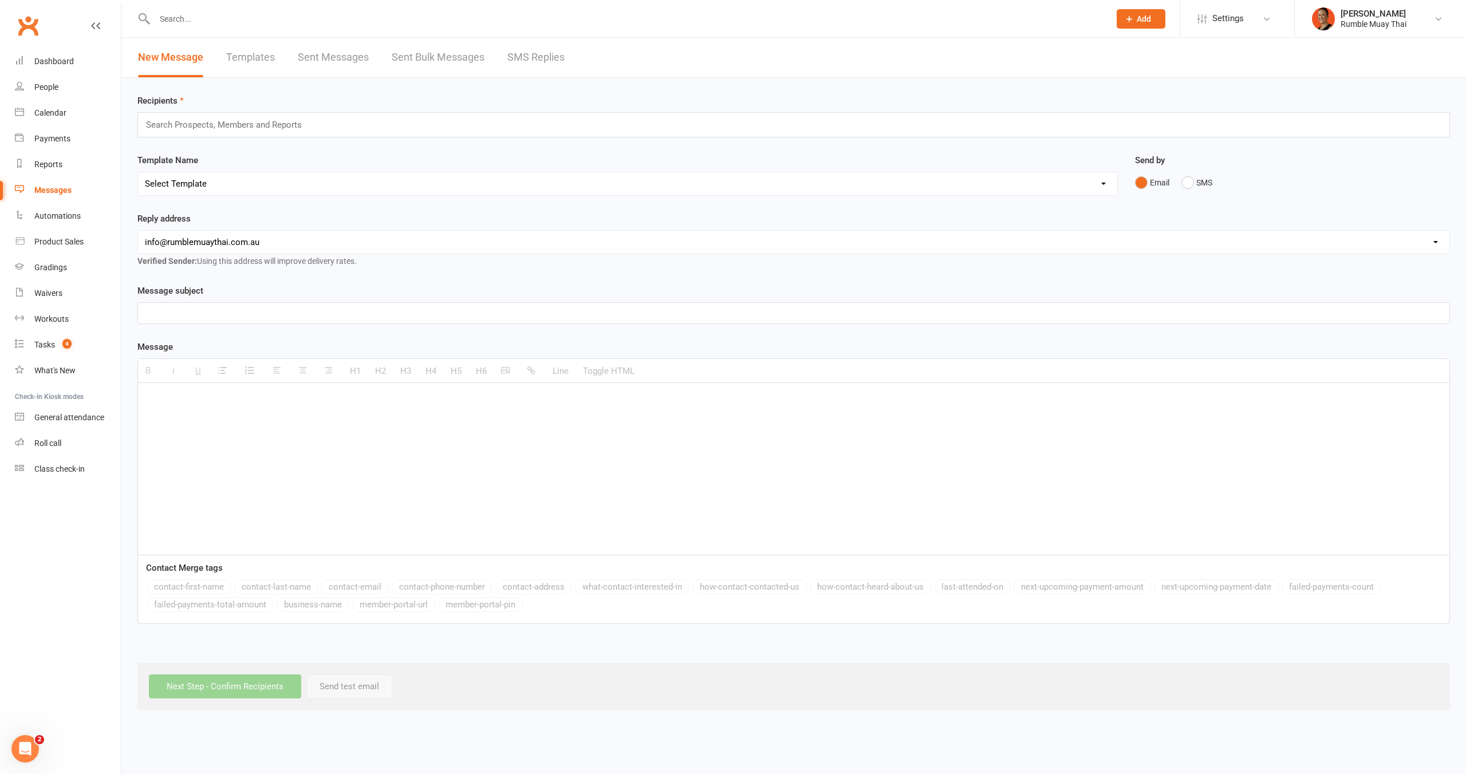
click at [538, 50] on link "SMS Replies" at bounding box center [535, 58] width 57 height 40
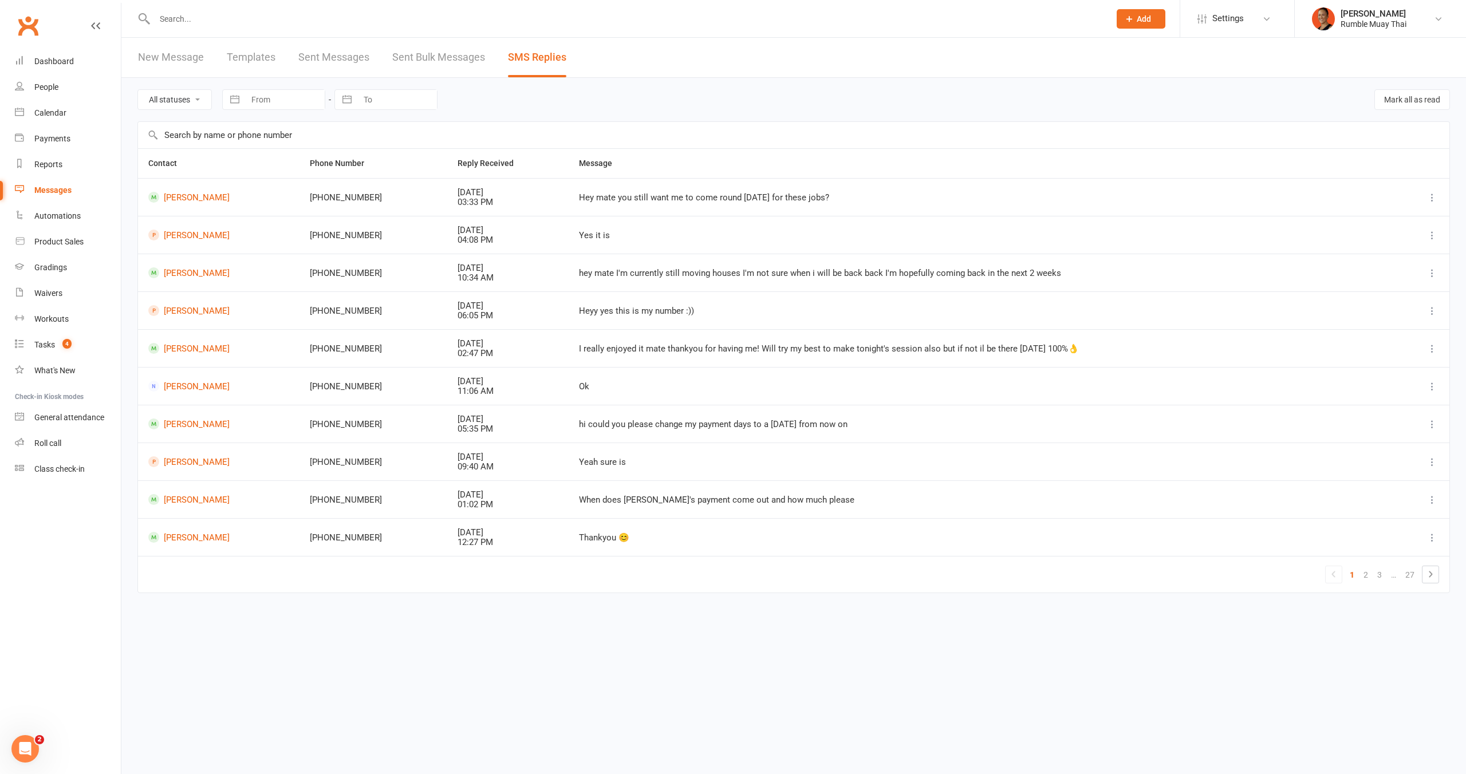
click at [1364, 31] on li "Melina Yung Rumble Muay Thai Signed in as: Rumble Muay Thai Switch to: Honour M…" at bounding box center [1380, 18] width 172 height 37
click at [1364, 25] on div "Rumble Muay Thai" at bounding box center [1374, 24] width 66 height 10
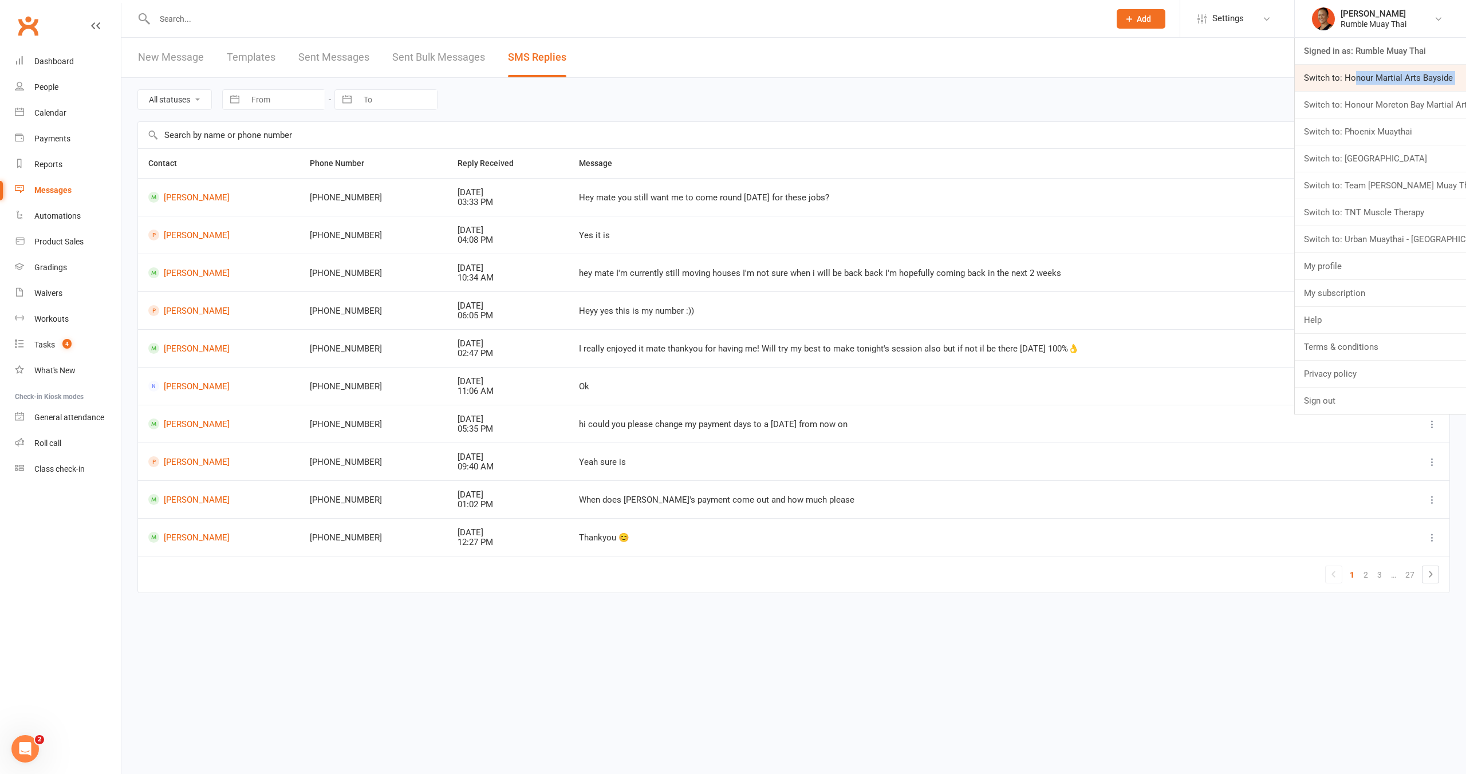
drag, startPoint x: 1355, startPoint y: 93, endPoint x: 1353, endPoint y: 84, distance: 8.8
click at [1353, 84] on ul "Signed in as: Rumble Muay Thai Switch to: Honour Martial Arts Bayside Switch to…" at bounding box center [1380, 226] width 172 height 377
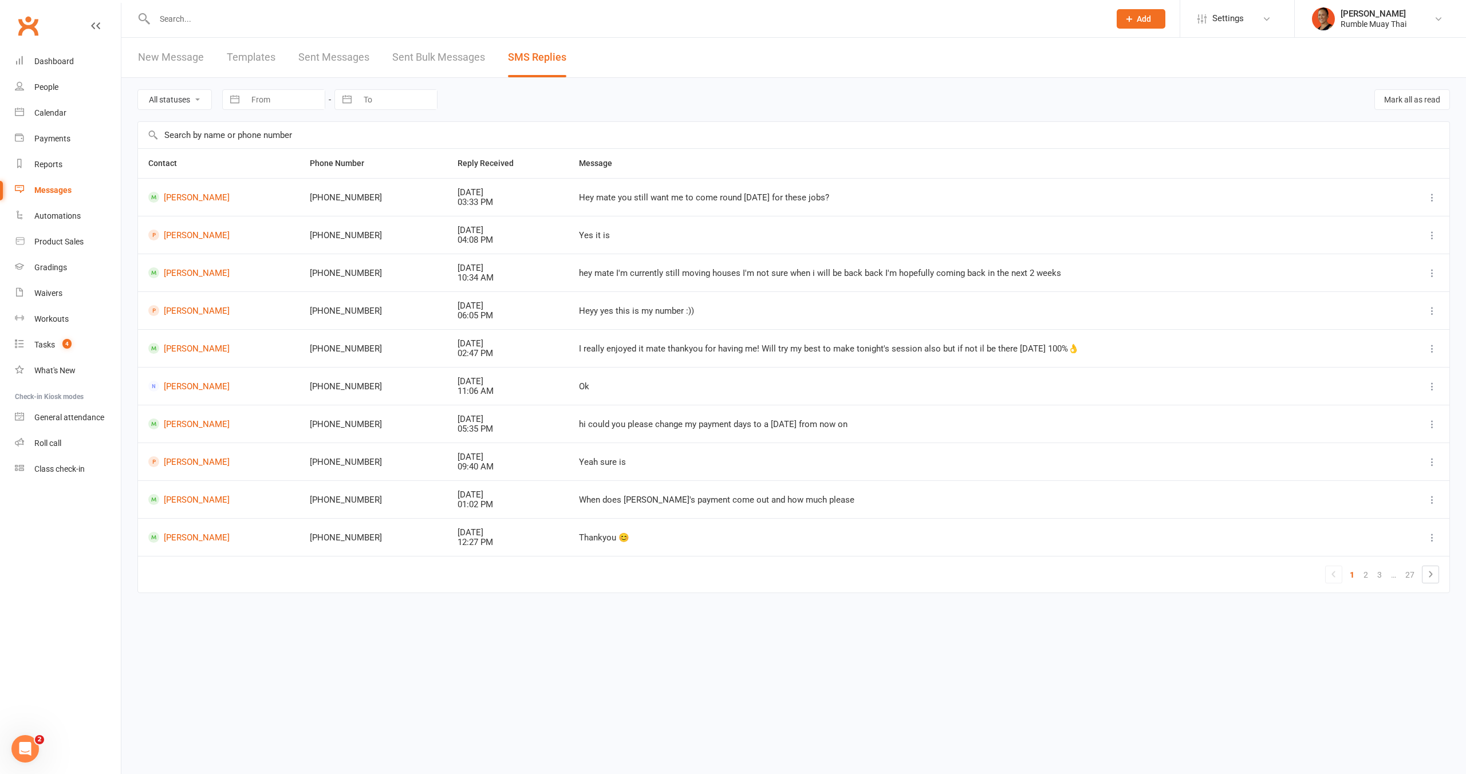
click at [1353, 84] on div "All statuses Read only Unread only Navigate forward to interact with the calend…" at bounding box center [793, 100] width 1313 height 44
click at [1352, 28] on link "Melina Yung Rumble Muay Thai" at bounding box center [1380, 18] width 137 height 23
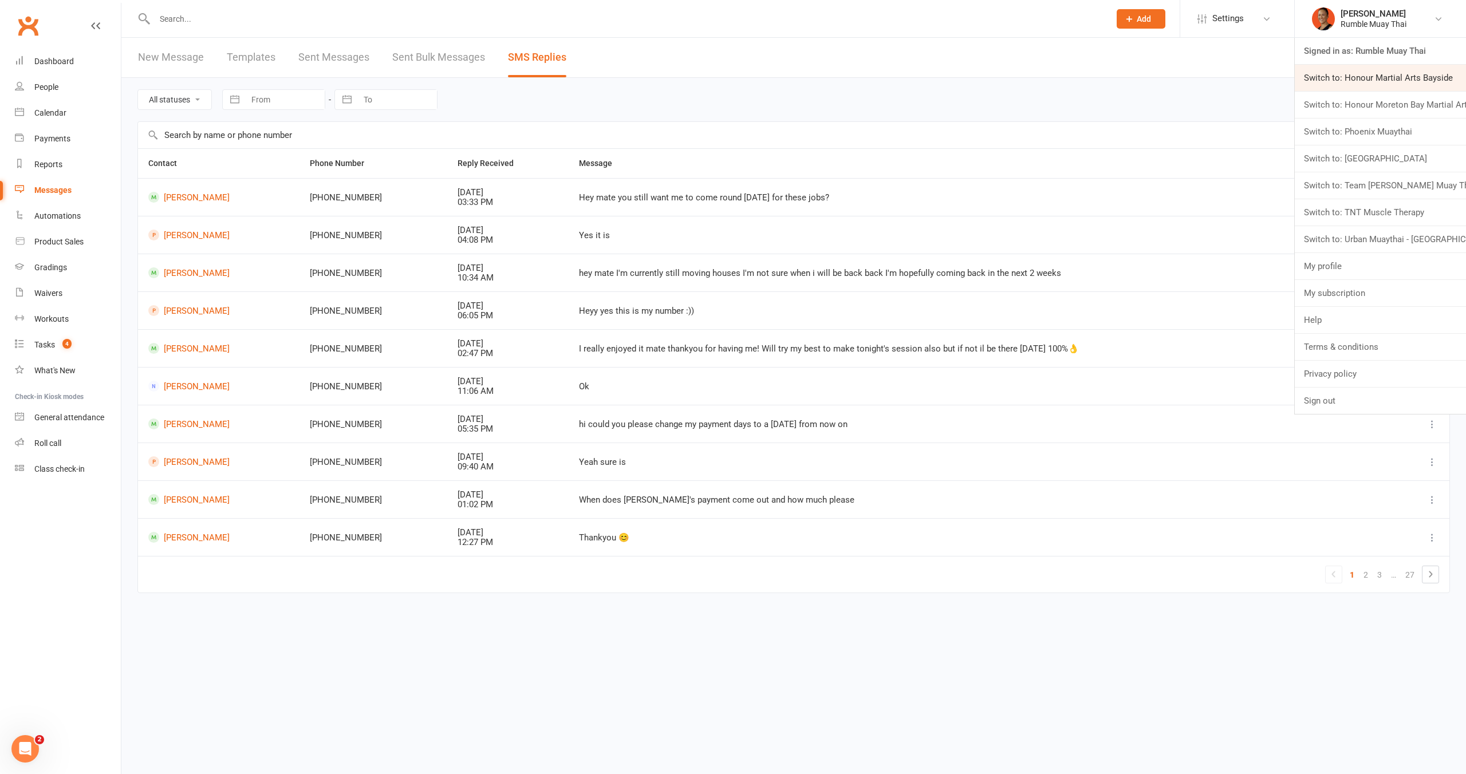
click at [1349, 73] on link "Switch to: Honour Martial Arts Bayside" at bounding box center [1380, 78] width 171 height 26
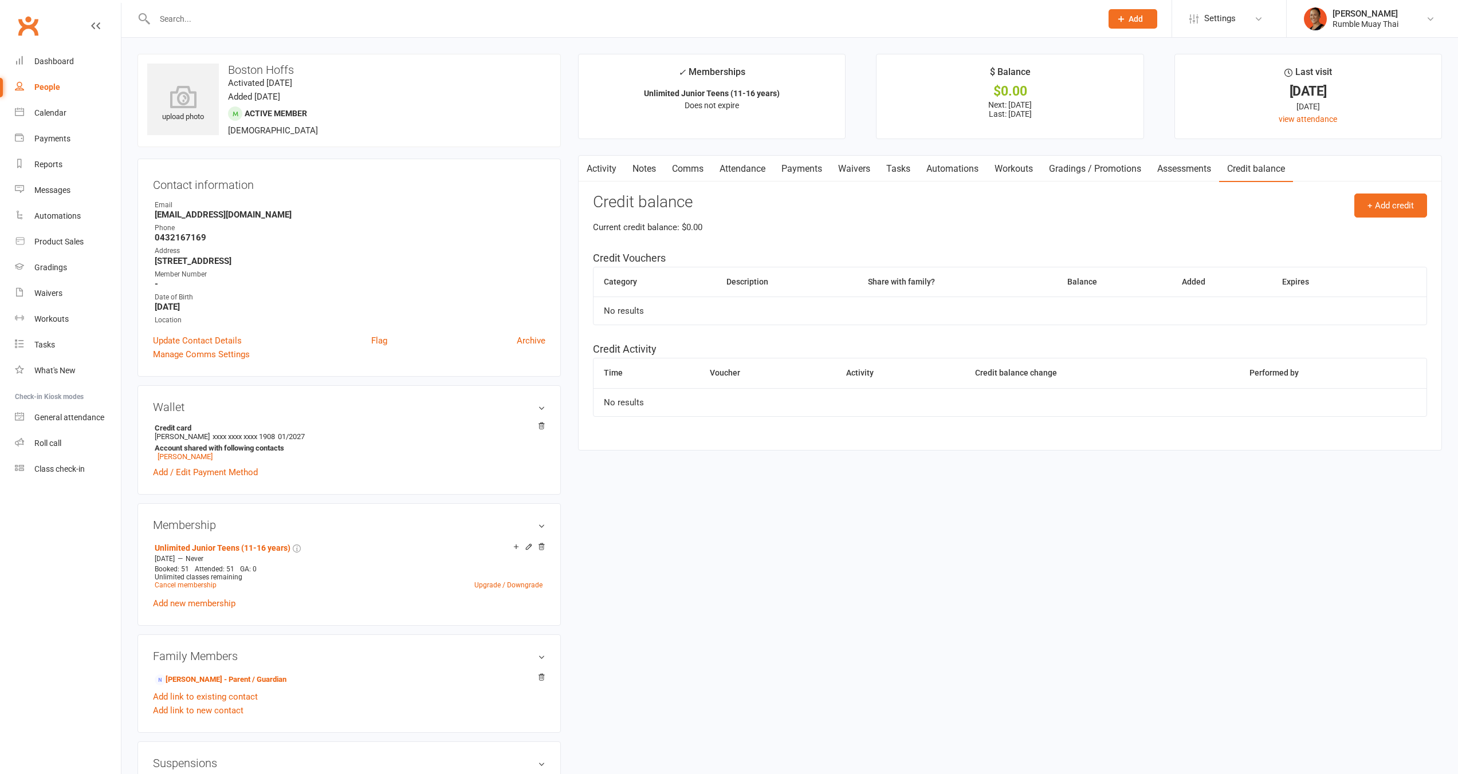
click at [340, 13] on input "text" at bounding box center [622, 19] width 942 height 16
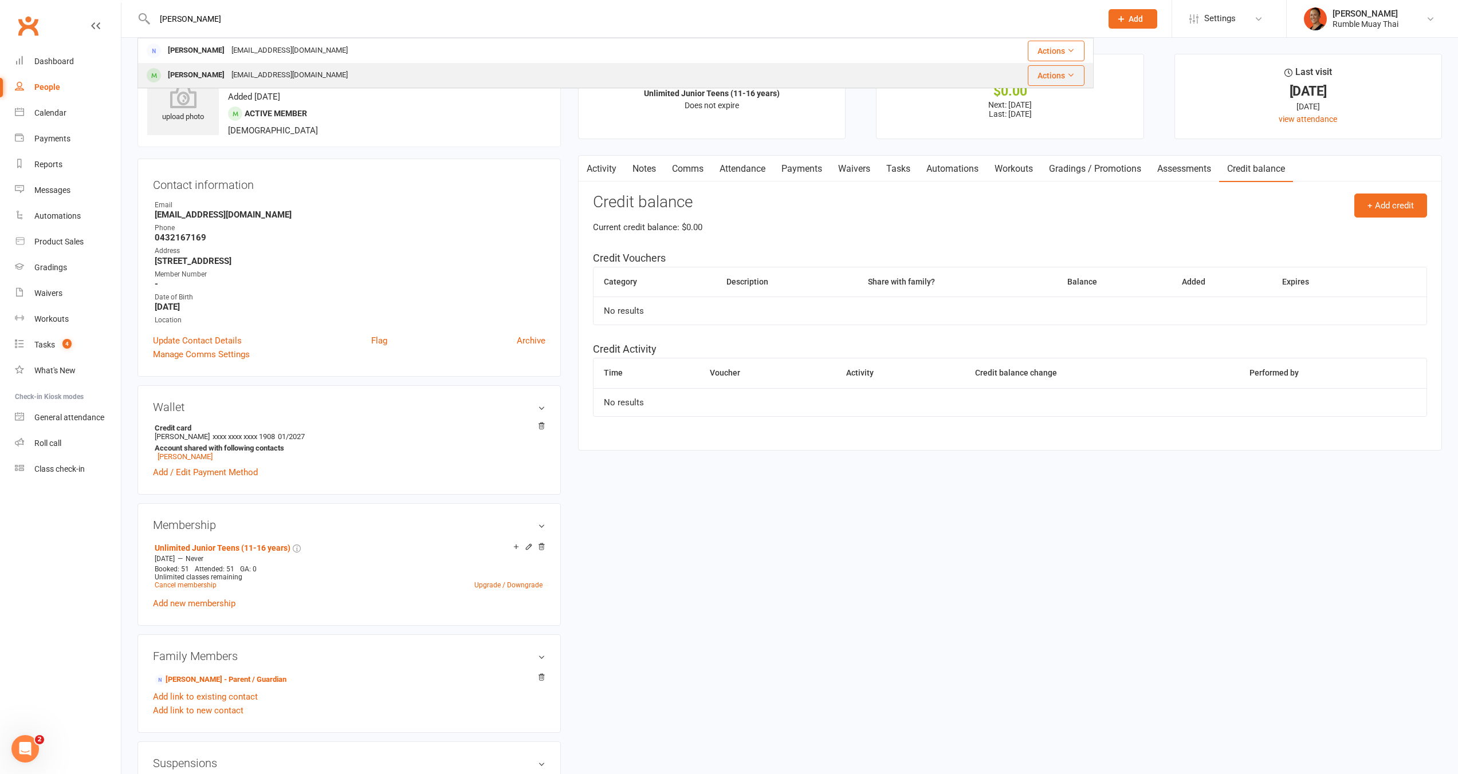
type input "ruch"
click at [364, 72] on div "Jack Ruchs brendanruchs@hotmail.com" at bounding box center [505, 75] width 732 height 23
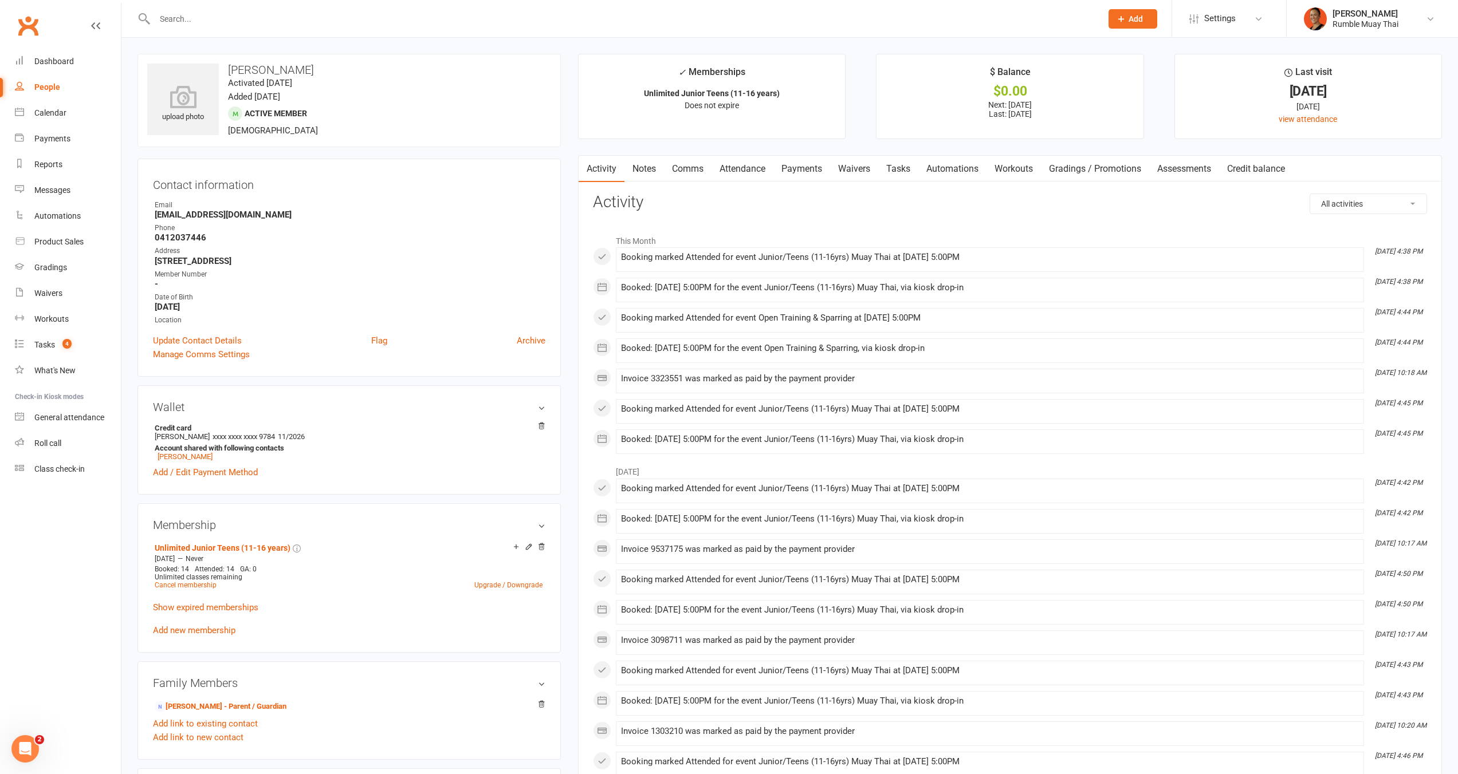
click at [1271, 168] on link "Credit balance" at bounding box center [1256, 169] width 74 height 26
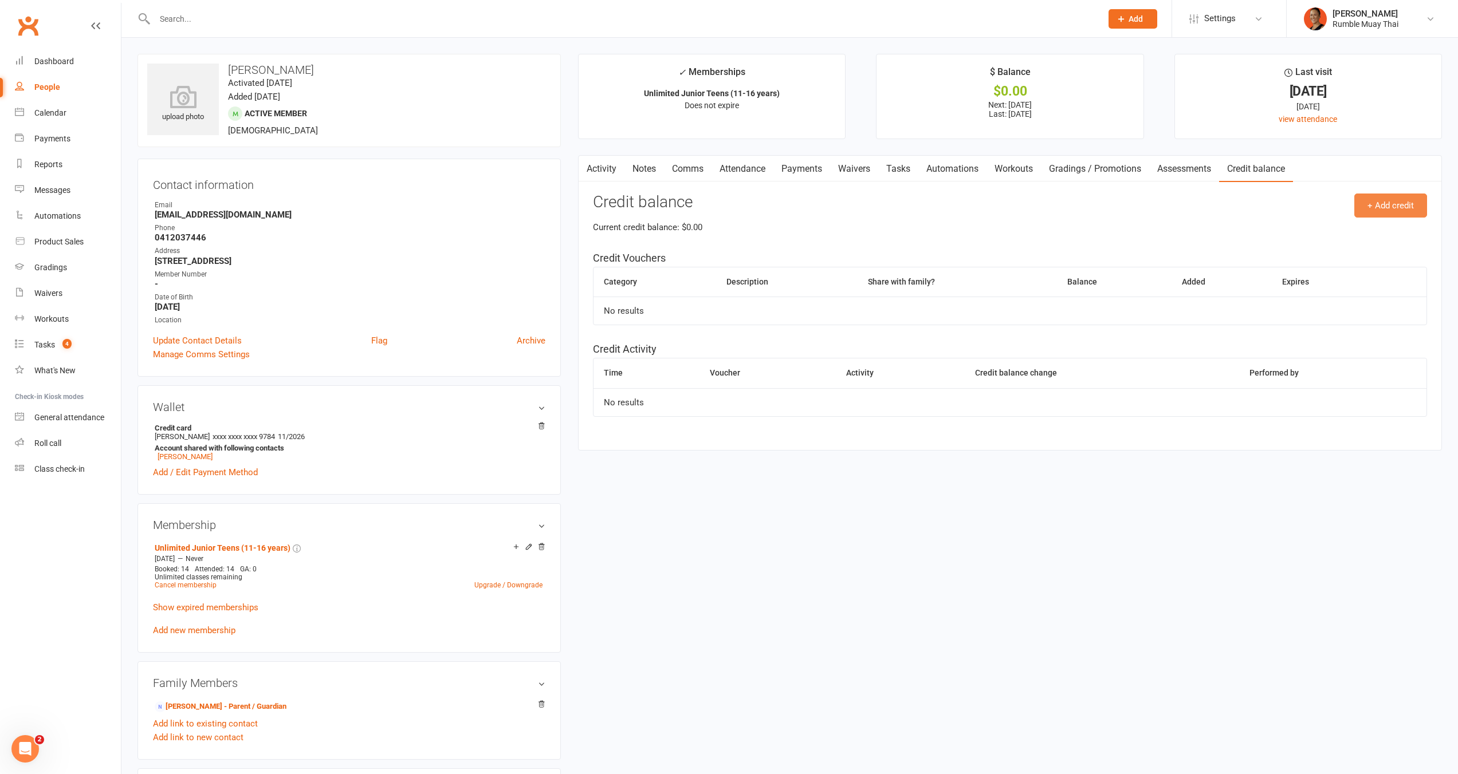
click at [1384, 205] on button "+ Add credit" at bounding box center [1390, 206] width 73 height 24
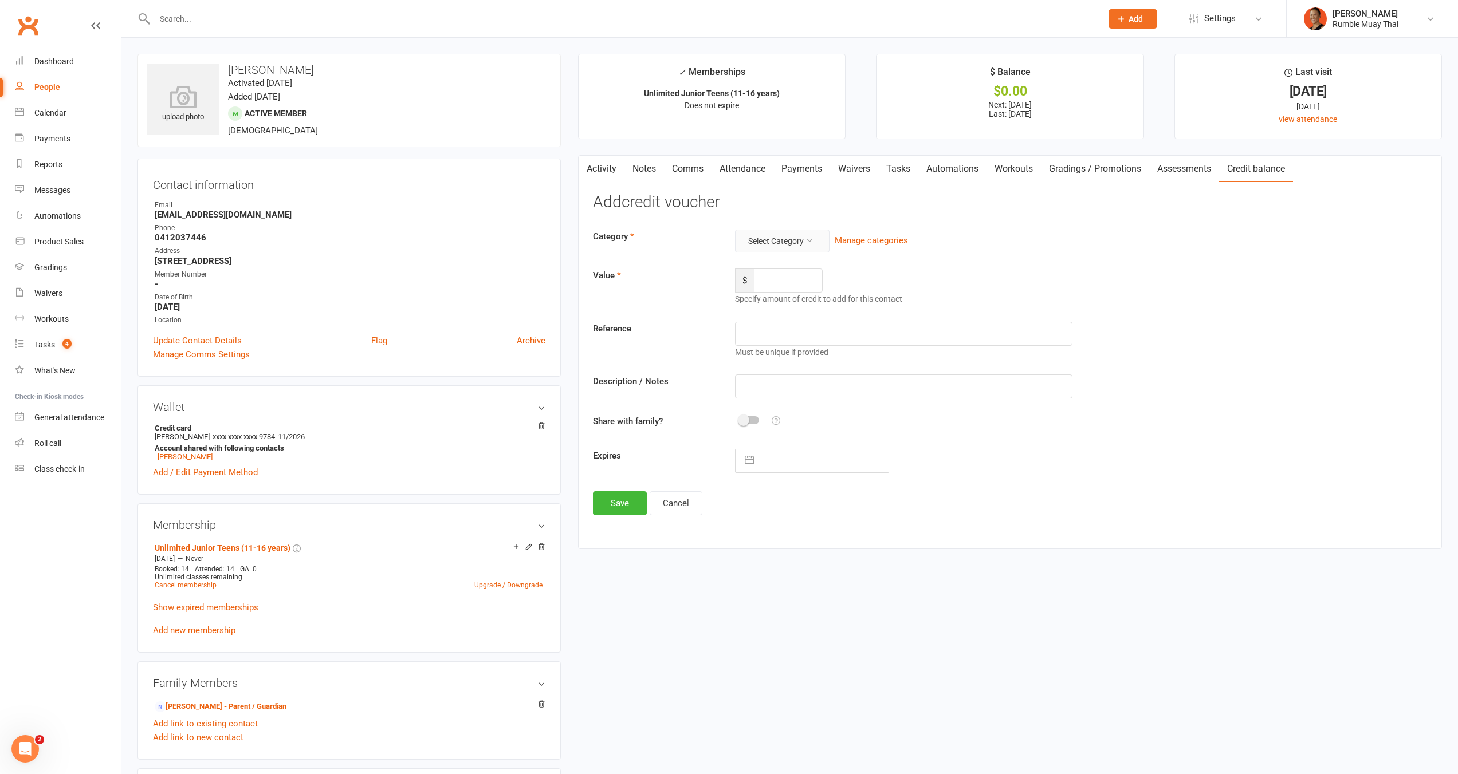
click at [800, 233] on button "Select Category" at bounding box center [782, 241] width 94 height 23
click at [810, 275] on link "FairPlay/Play On" at bounding box center [763, 268] width 113 height 23
click at [795, 279] on input "number" at bounding box center [788, 281] width 69 height 24
type input "200"
click at [740, 383] on input "Ruchs" at bounding box center [903, 387] width 337 height 24
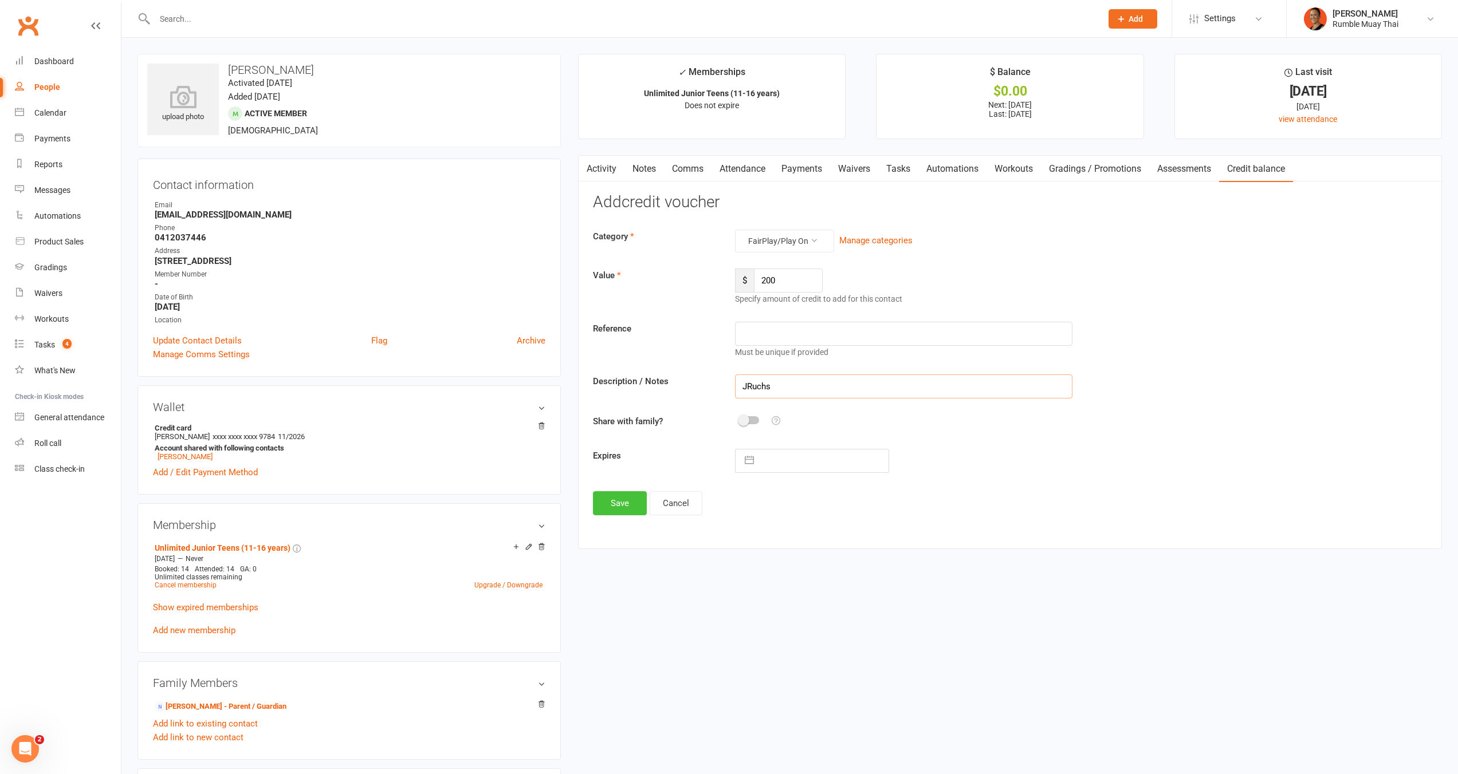
type input "JRuchs"
click at [608, 510] on button "Save" at bounding box center [620, 503] width 54 height 24
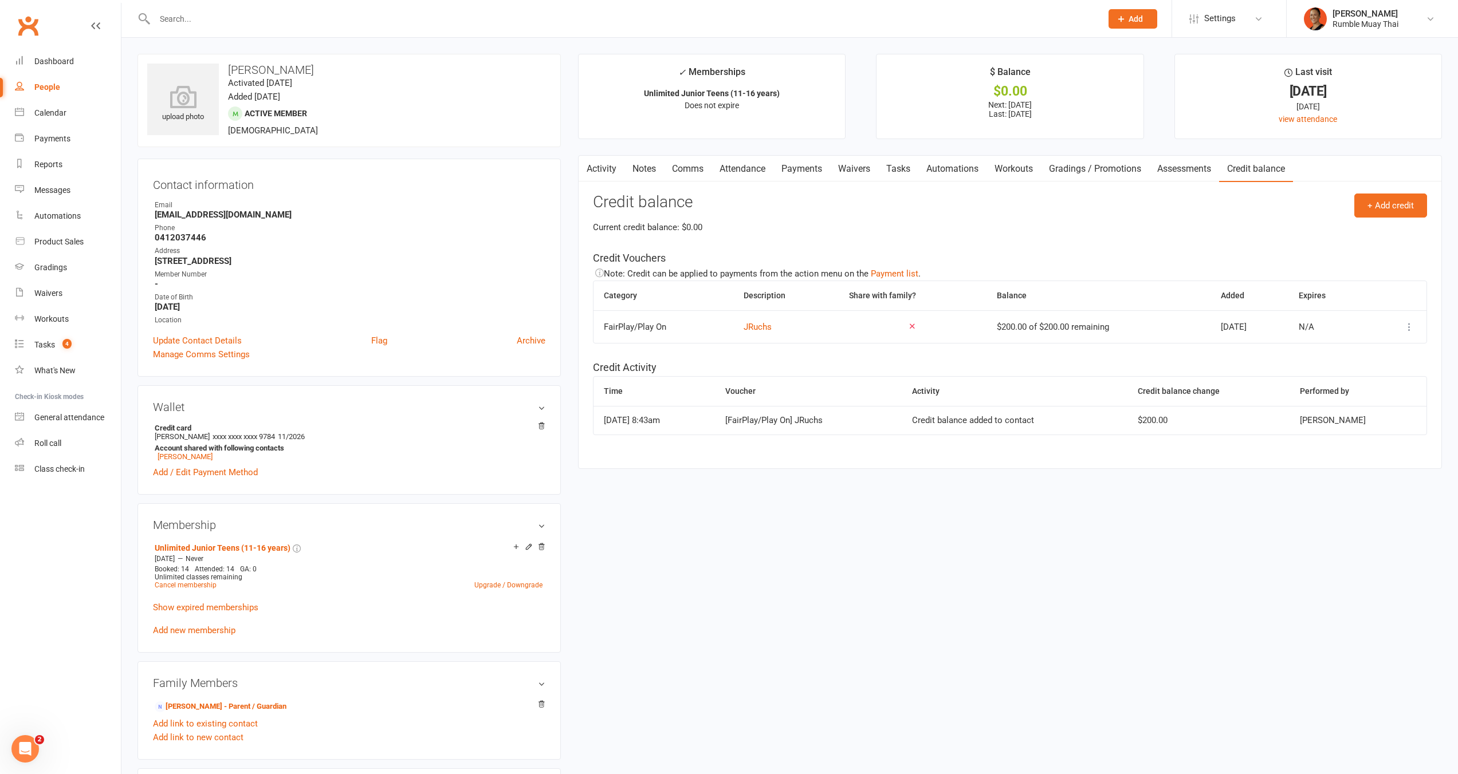
click at [806, 167] on link "Payments" at bounding box center [801, 169] width 57 height 26
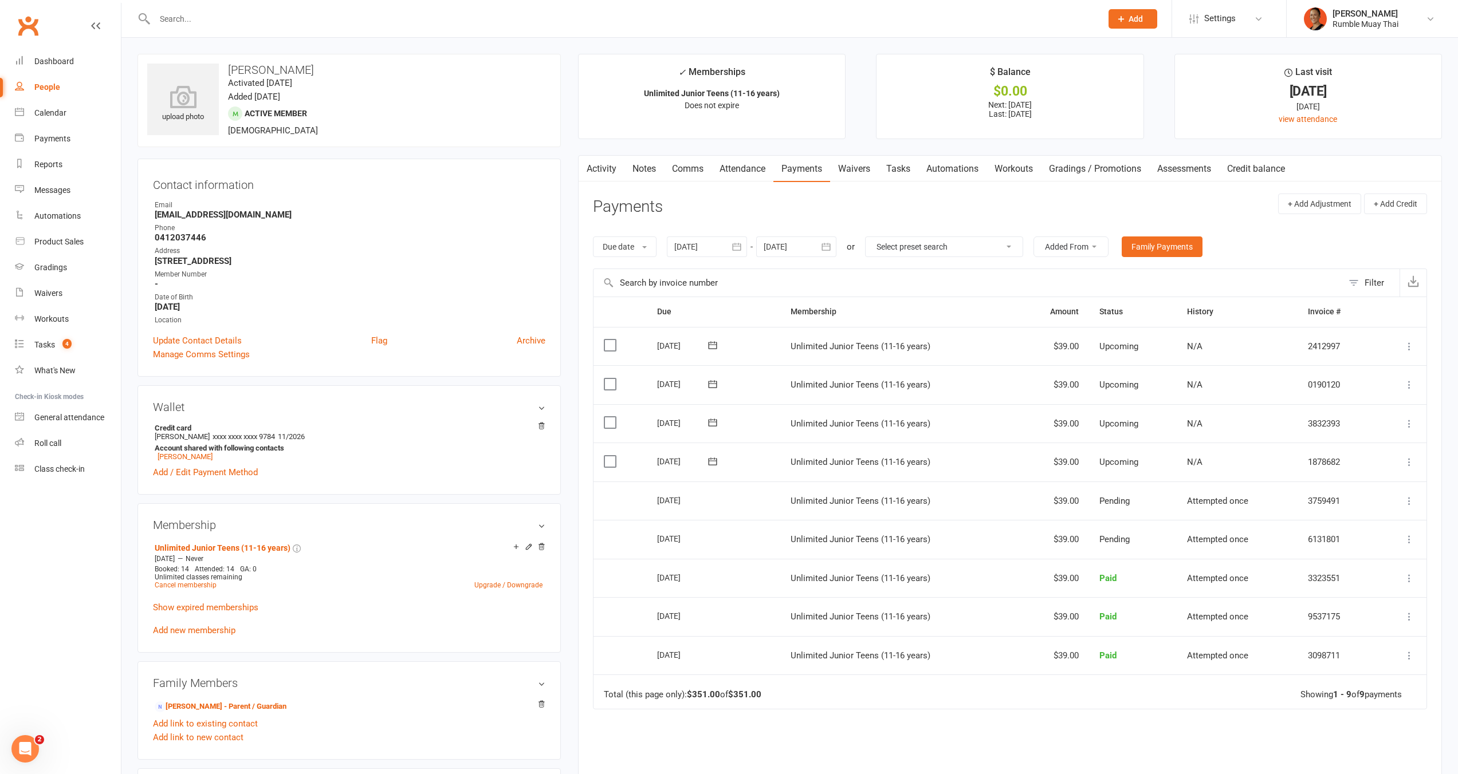
click at [1410, 464] on icon at bounding box center [1408, 461] width 11 height 11
click at [1375, 598] on link "Apply credit" at bounding box center [1347, 599] width 135 height 23
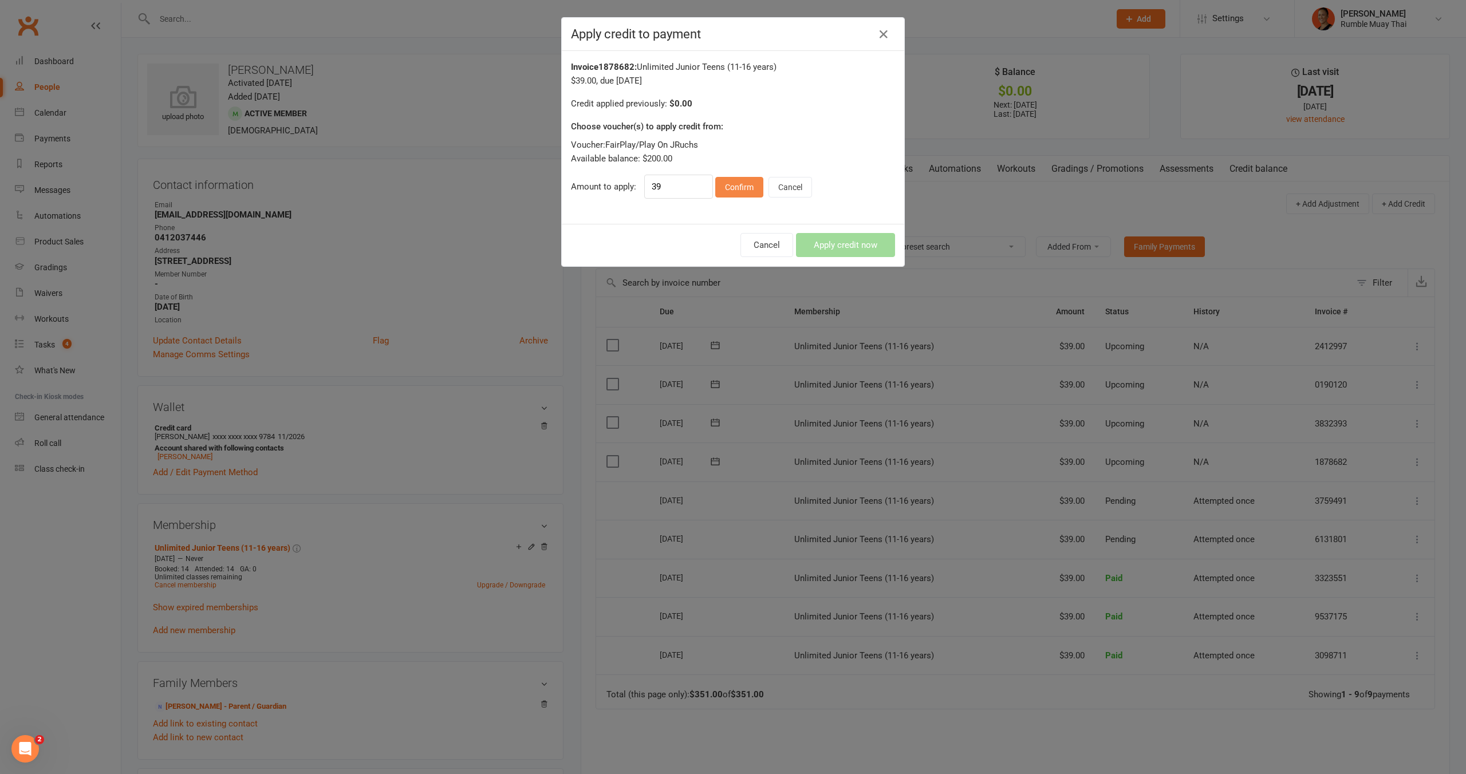
click at [719, 193] on button "Confirm" at bounding box center [739, 187] width 48 height 21
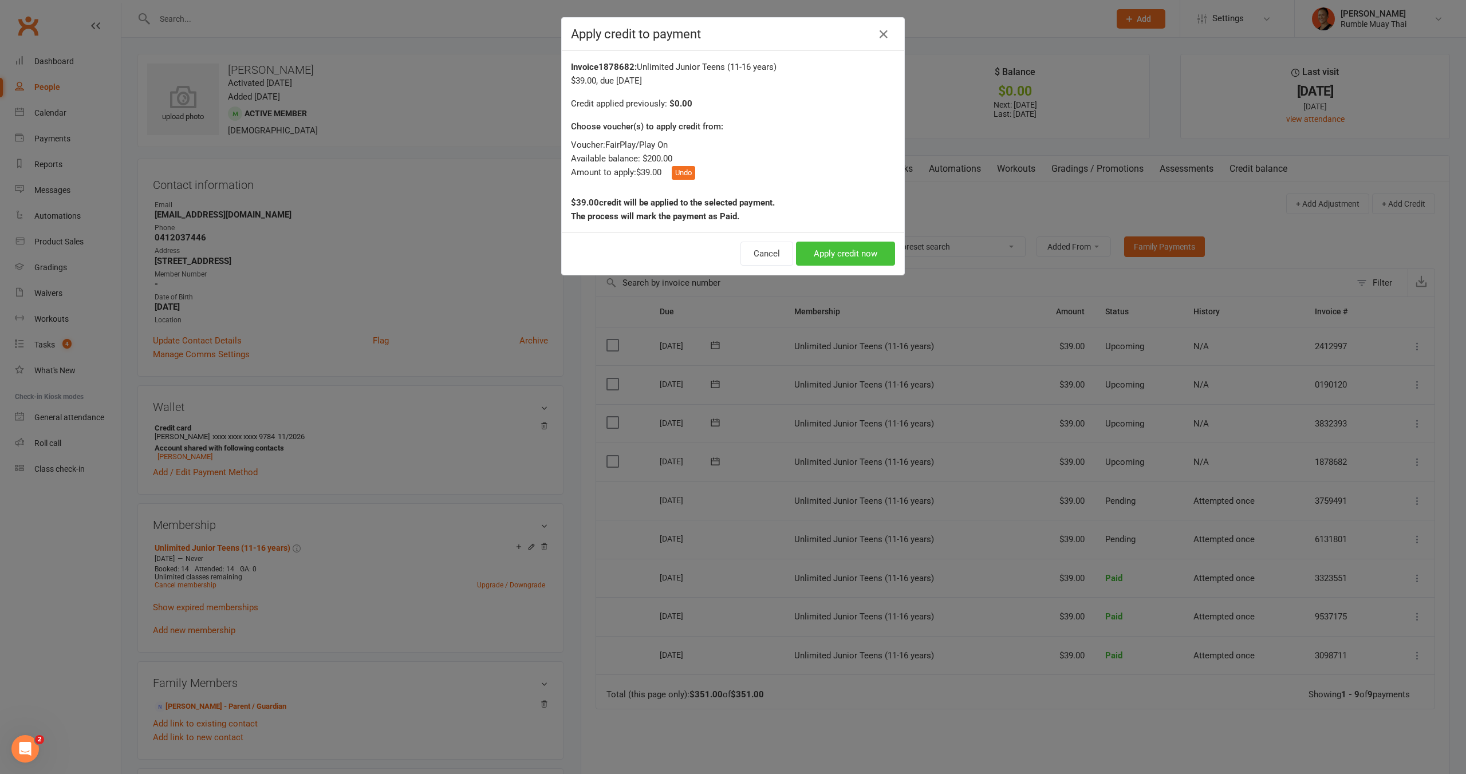
click at [863, 254] on button "Apply credit now" at bounding box center [845, 254] width 99 height 24
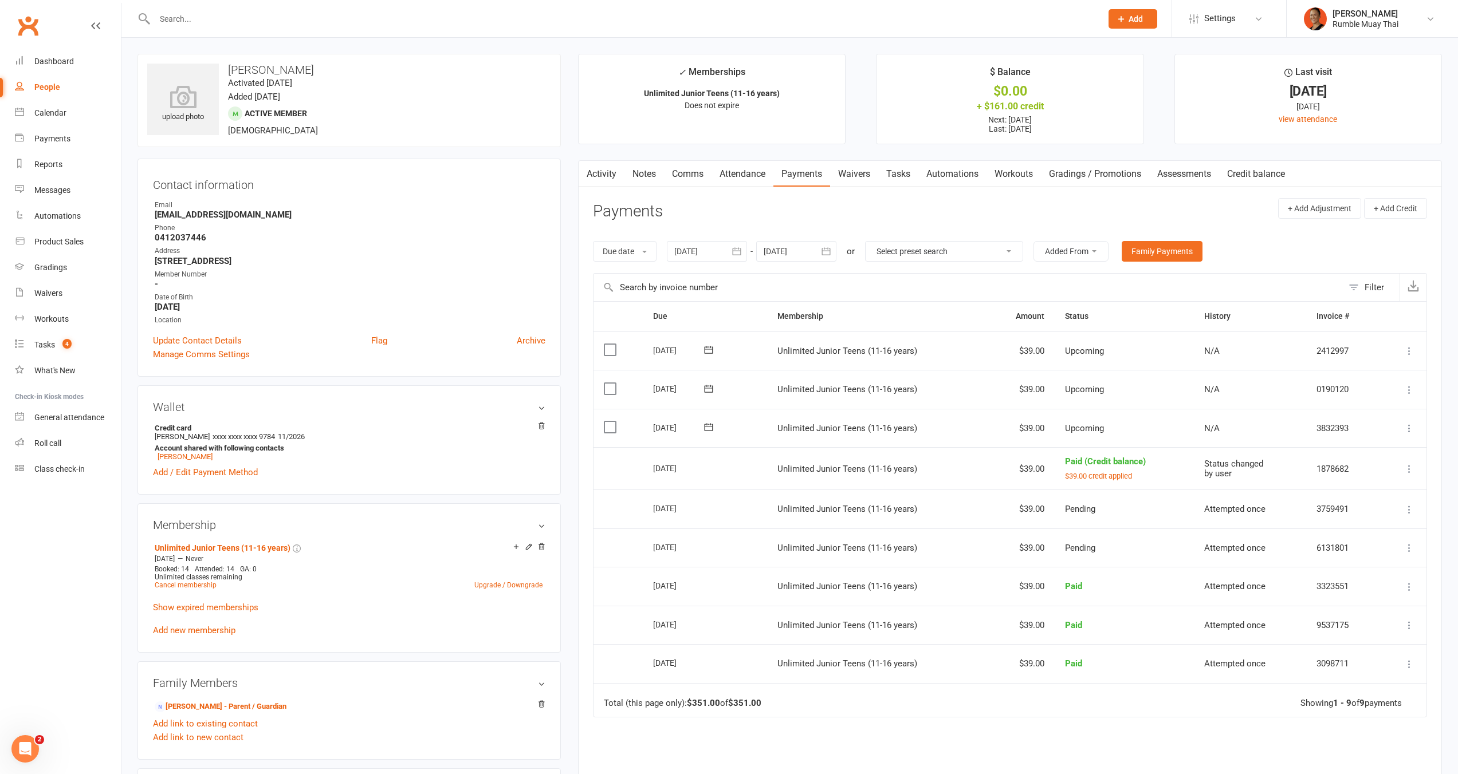
click at [1416, 423] on td "Mark as Paid (Cash) Mark as Paid (POS) Mark as Paid (Other) Skip Change amount …" at bounding box center [1402, 428] width 47 height 39
click at [1409, 423] on icon at bounding box center [1408, 428] width 11 height 11
click at [1314, 564] on link "Apply credit" at bounding box center [1347, 565] width 135 height 23
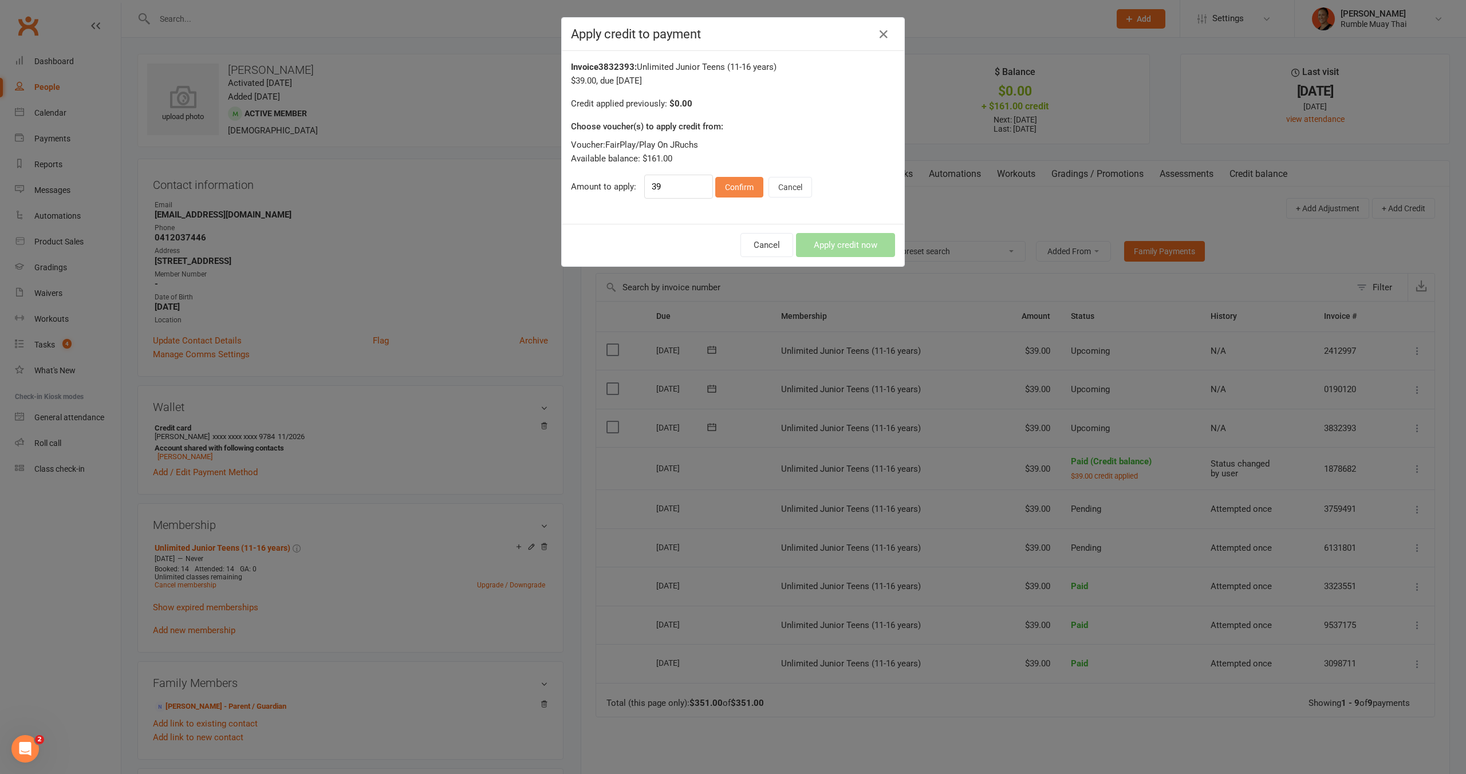
click at [739, 192] on button "Confirm" at bounding box center [739, 187] width 48 height 21
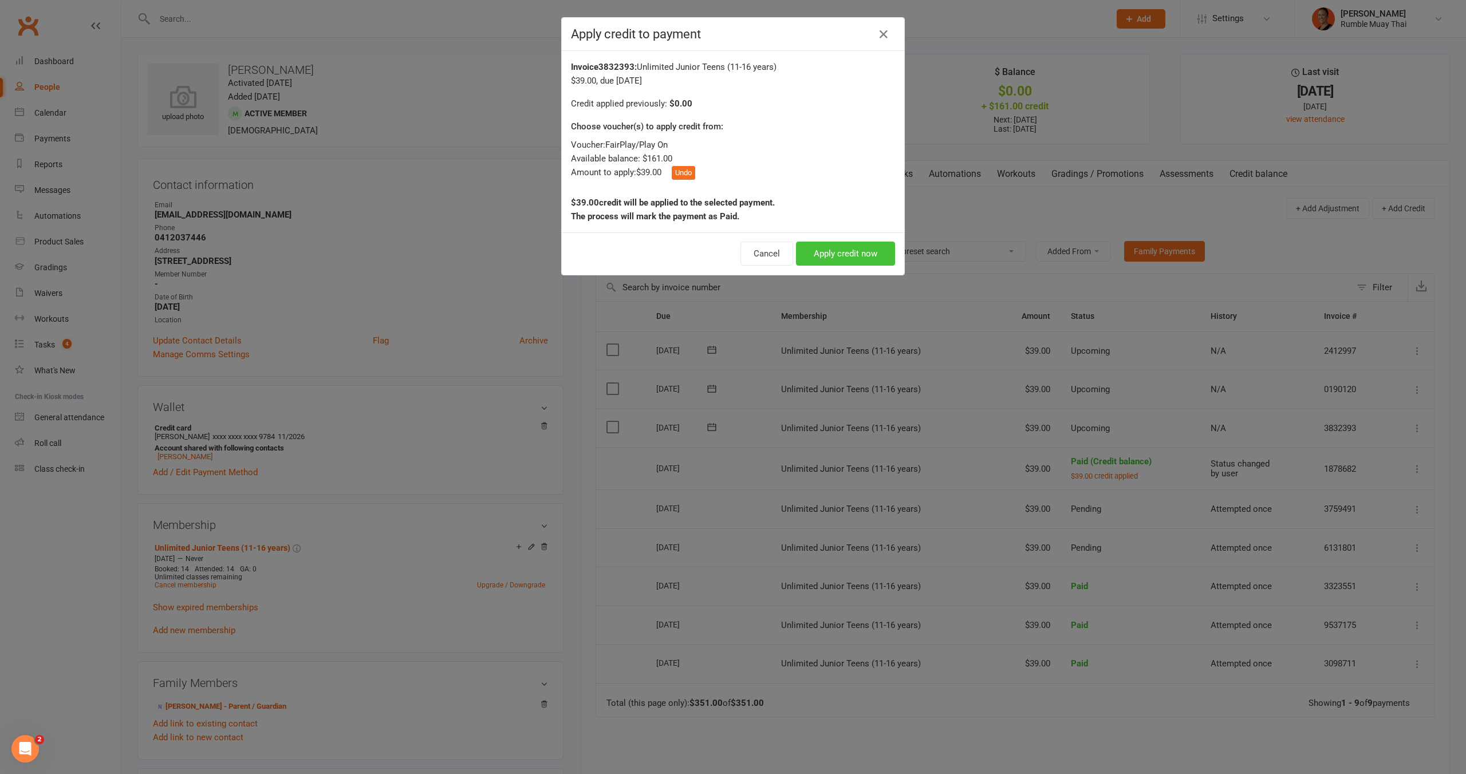
click at [819, 250] on button "Apply credit now" at bounding box center [845, 254] width 99 height 24
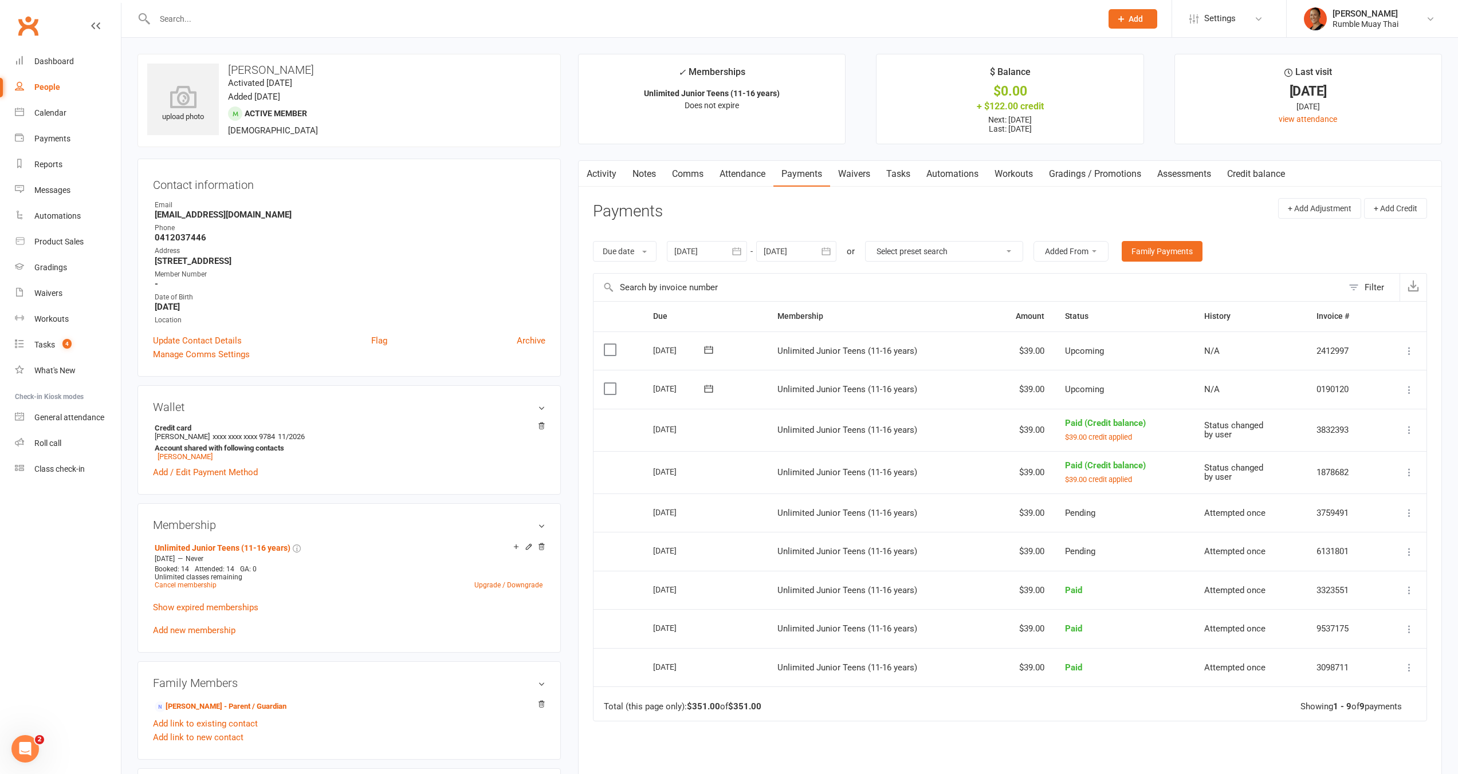
click at [1410, 389] on icon at bounding box center [1408, 389] width 11 height 11
click at [1350, 526] on link "Apply credit" at bounding box center [1347, 526] width 135 height 23
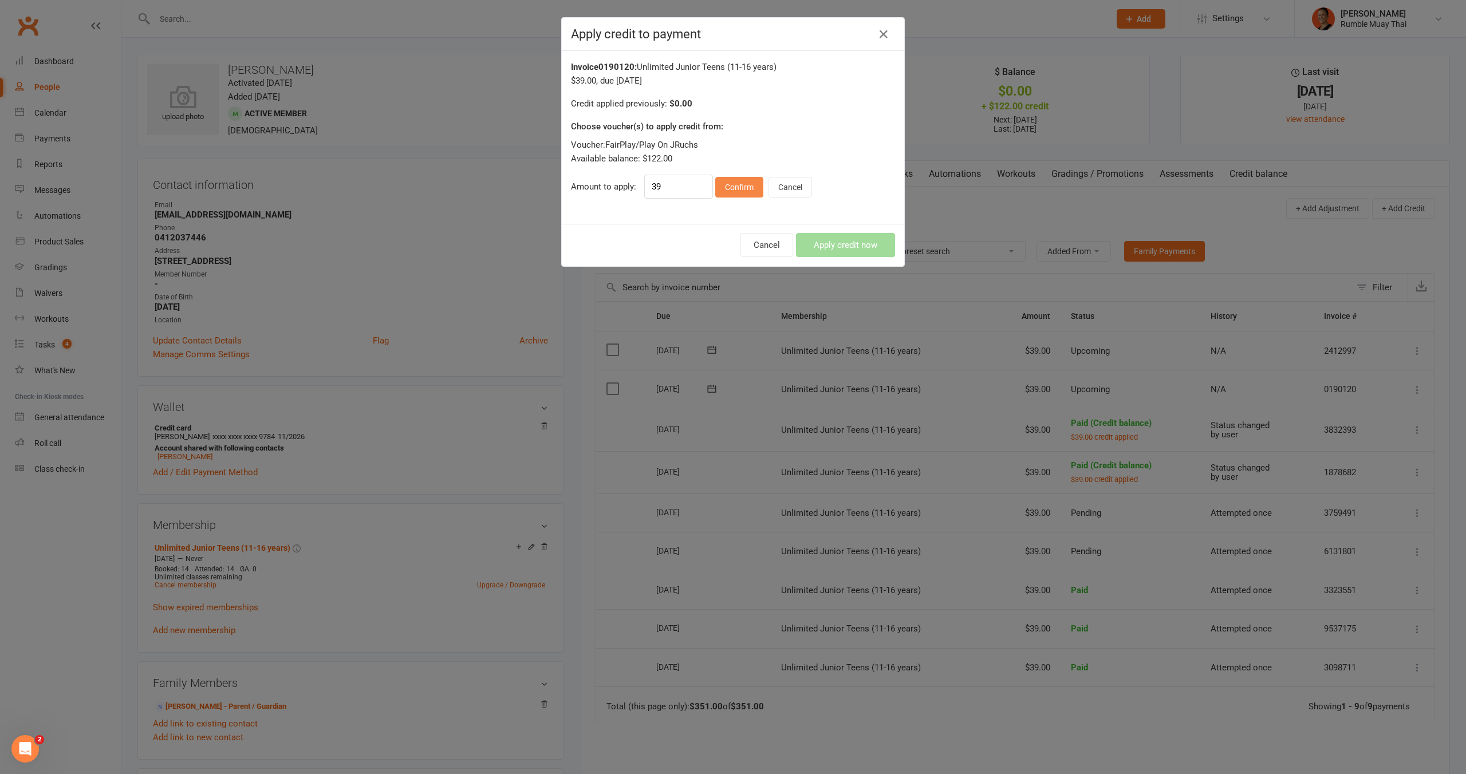
click at [730, 184] on button "Confirm" at bounding box center [739, 187] width 48 height 21
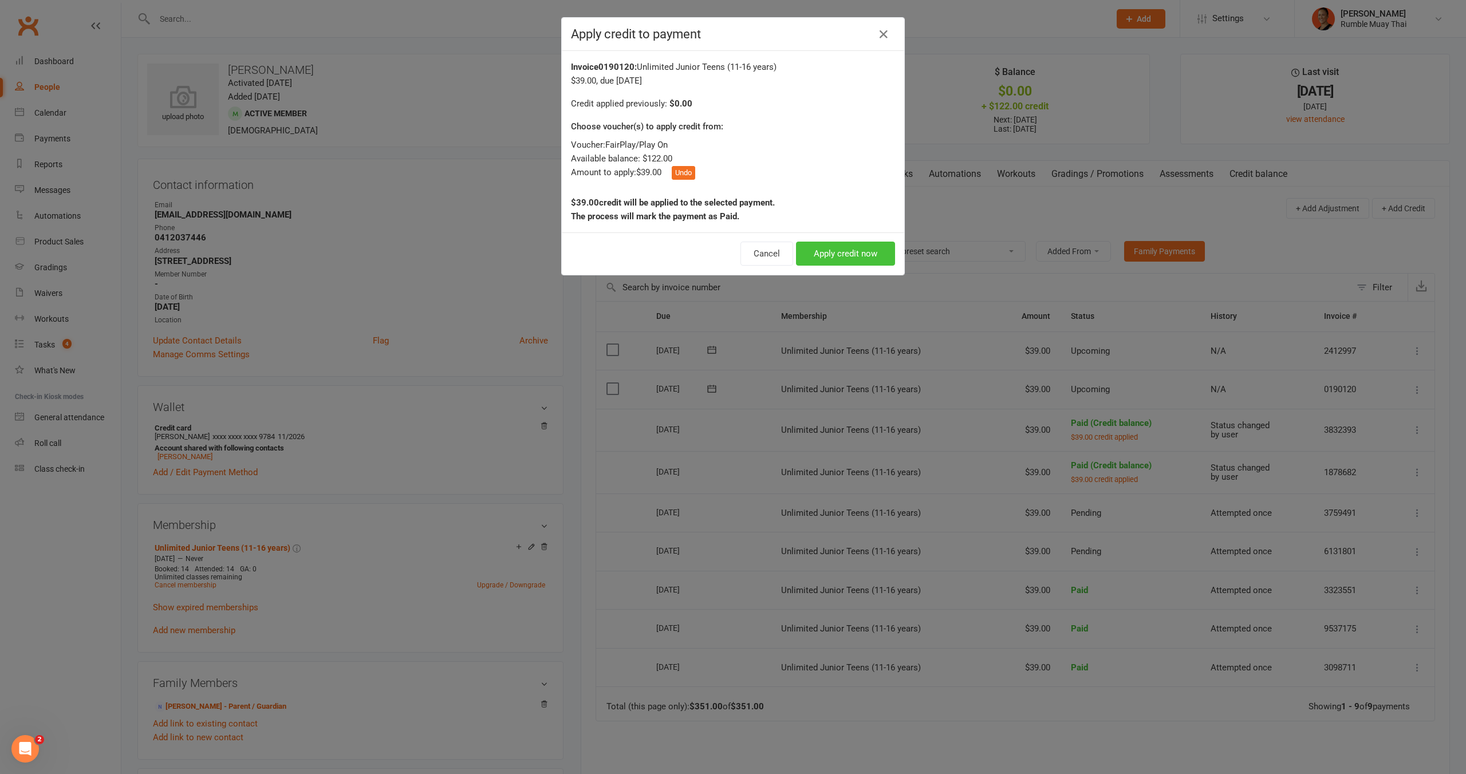
click at [828, 250] on button "Apply credit now" at bounding box center [845, 254] width 99 height 24
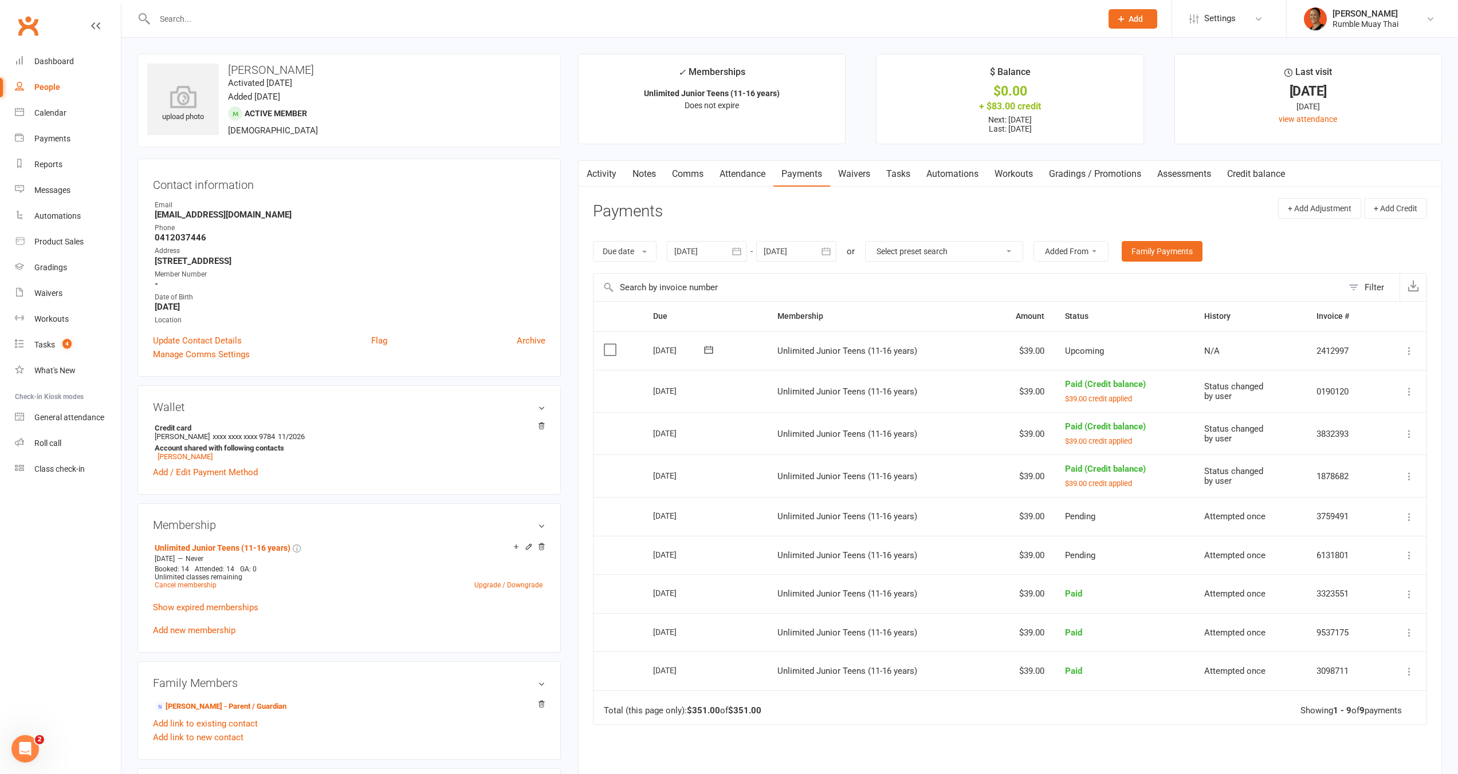
click at [1407, 348] on icon at bounding box center [1408, 350] width 11 height 11
click at [1366, 487] on link "Apply credit" at bounding box center [1347, 487] width 135 height 23
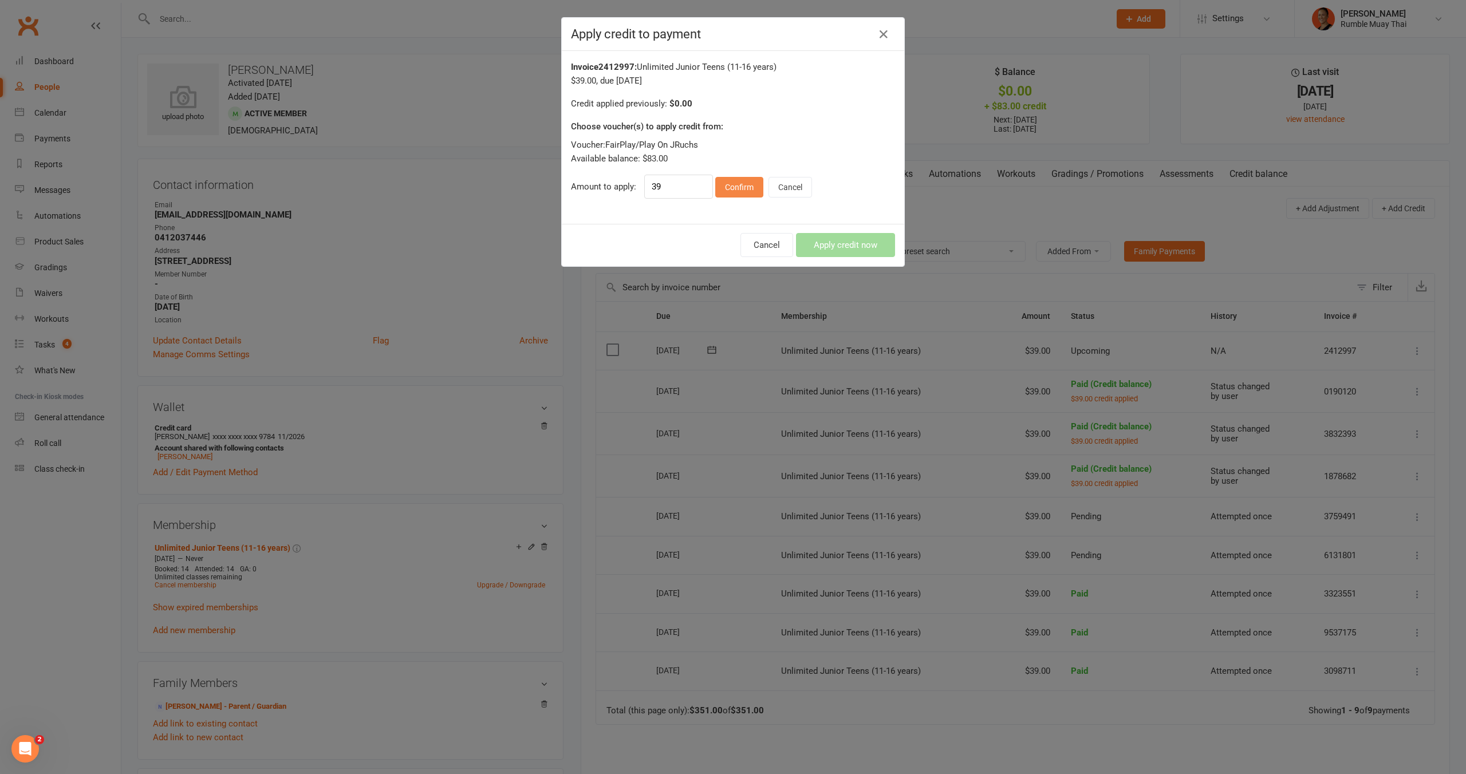
click at [738, 183] on button "Confirm" at bounding box center [739, 187] width 48 height 21
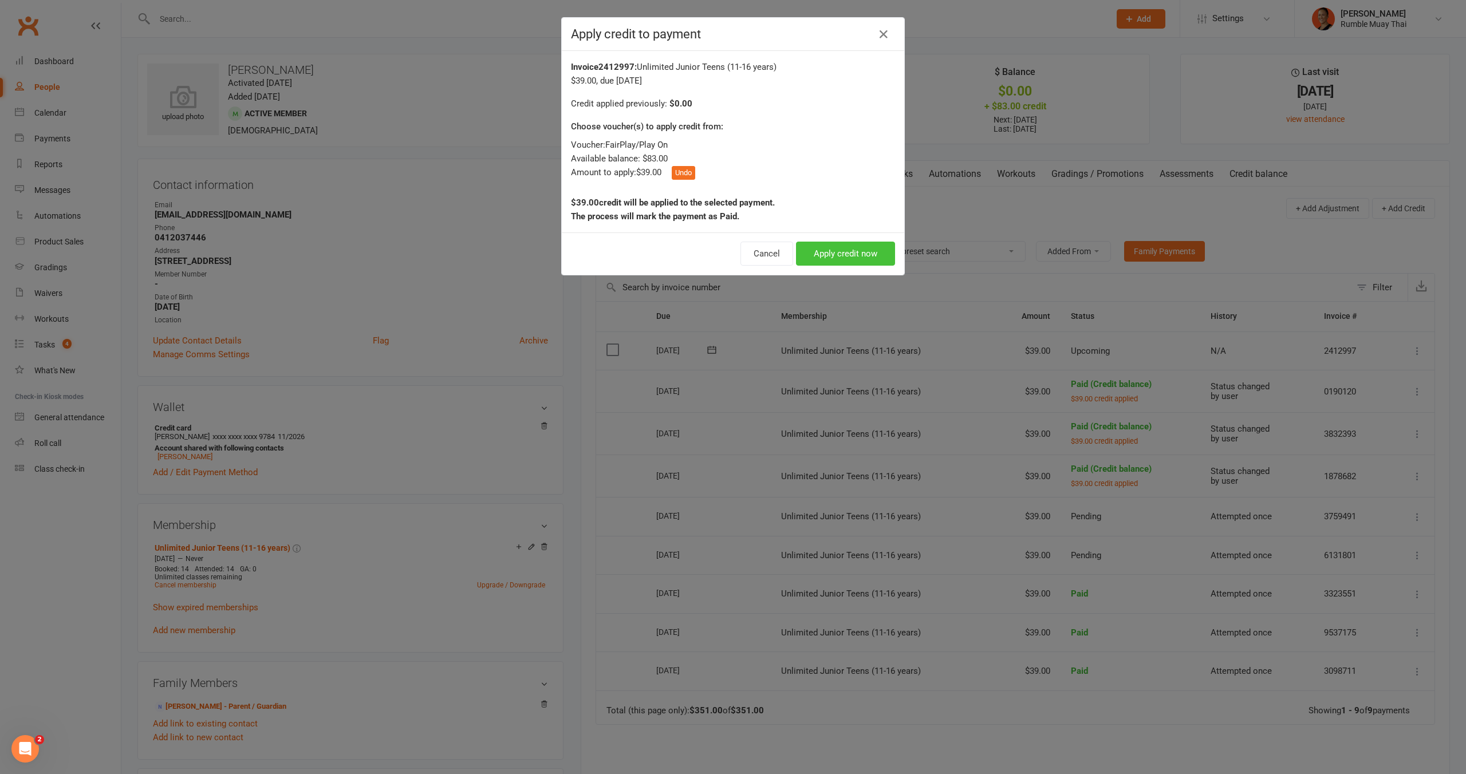
click at [862, 255] on button "Apply credit now" at bounding box center [845, 254] width 99 height 24
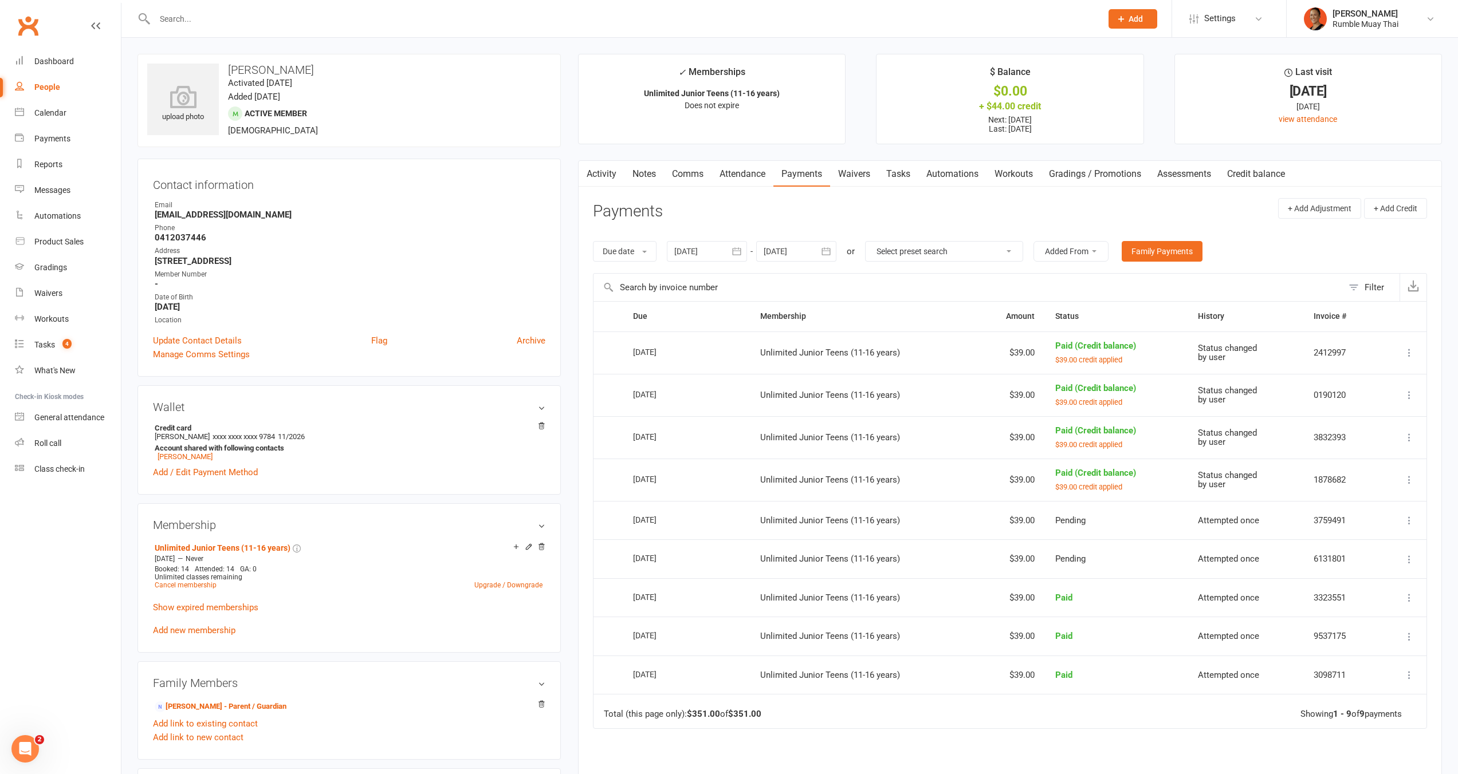
click at [822, 247] on icon "button" at bounding box center [825, 251] width 11 height 11
click at [907, 384] on span "25" at bounding box center [903, 387] width 9 height 9
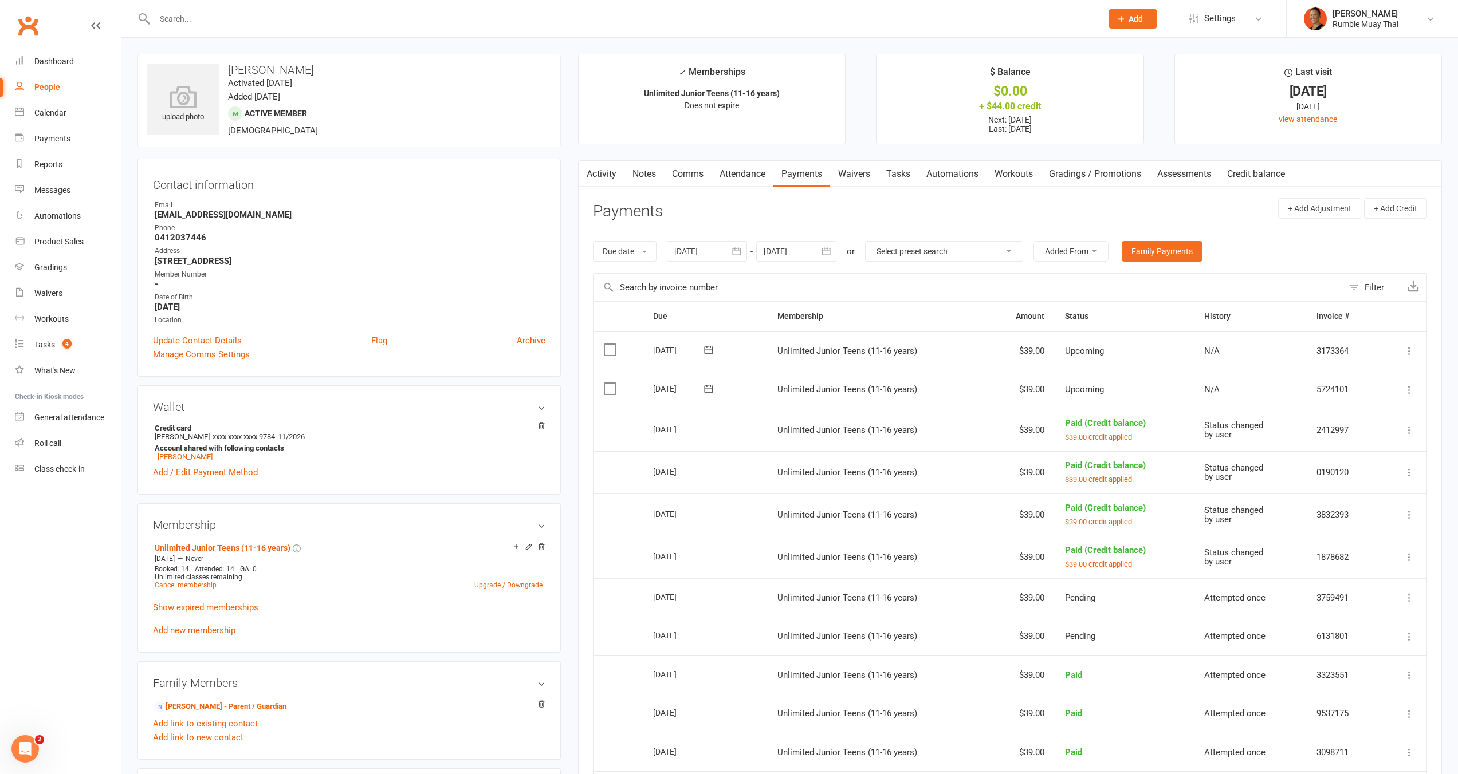
click at [1407, 393] on icon at bounding box center [1408, 389] width 11 height 11
click at [1371, 518] on link "Apply credit" at bounding box center [1347, 526] width 135 height 23
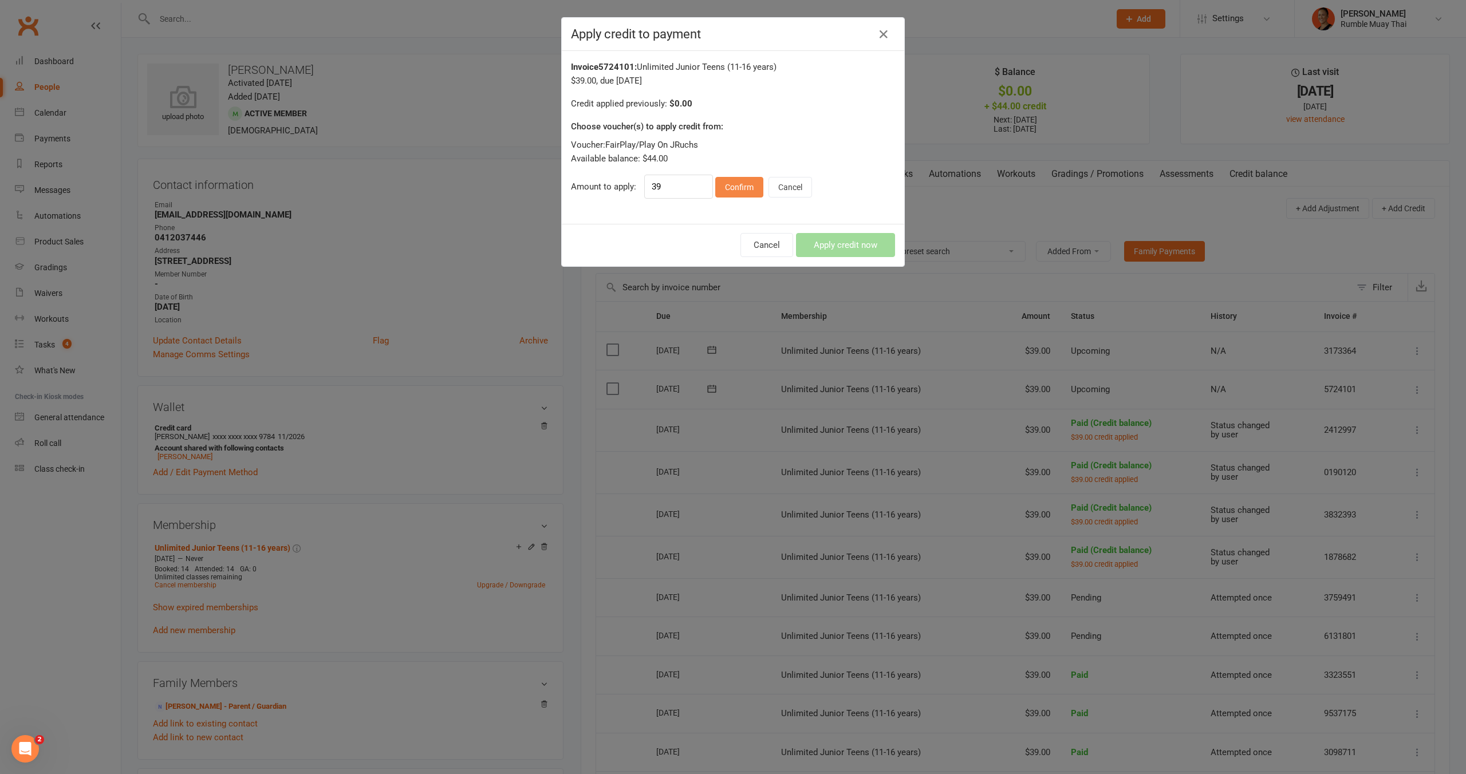
click at [716, 185] on button "Confirm" at bounding box center [739, 187] width 48 height 21
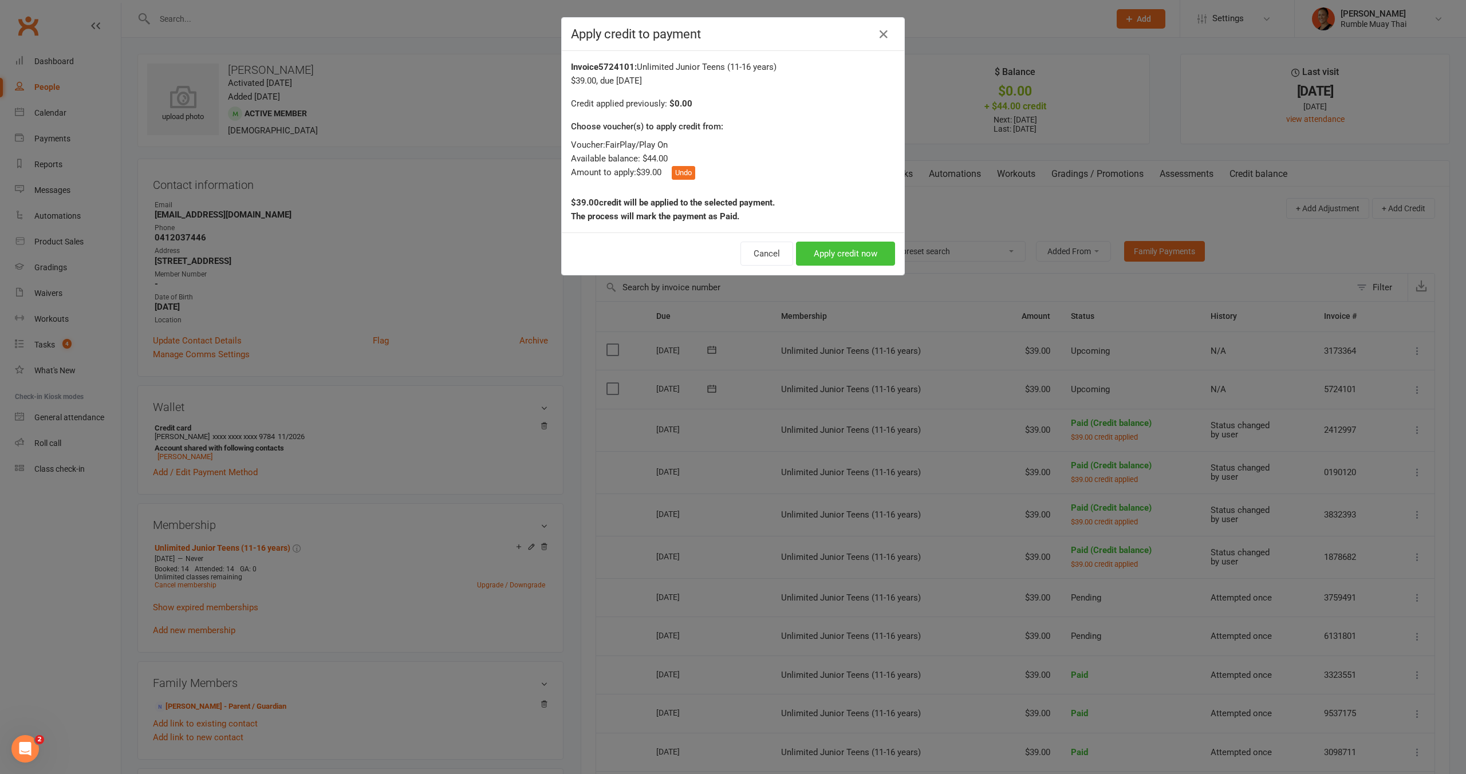
click at [870, 255] on button "Apply credit now" at bounding box center [845, 254] width 99 height 24
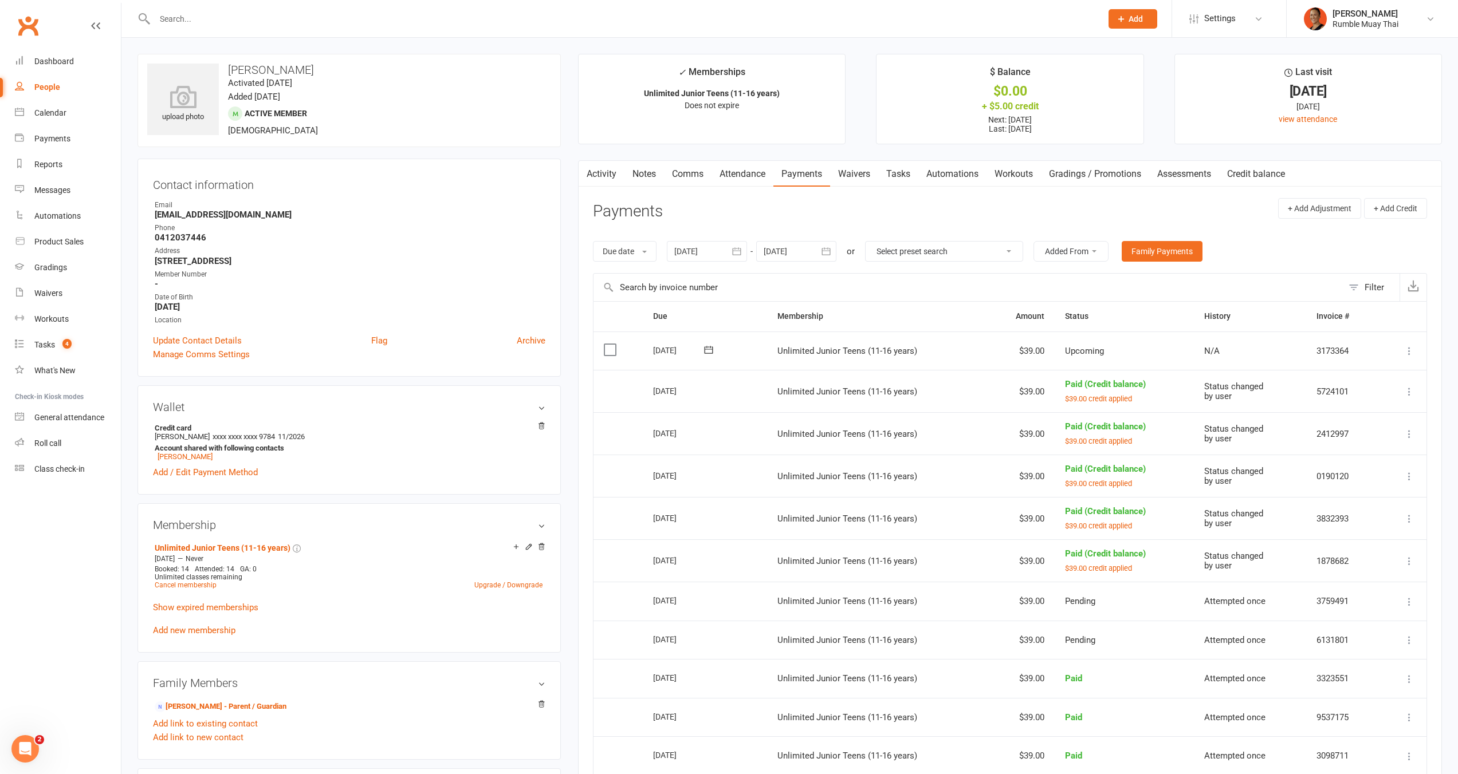
click at [1407, 349] on icon at bounding box center [1408, 350] width 11 height 11
click at [1366, 491] on link "Apply credit" at bounding box center [1347, 487] width 135 height 23
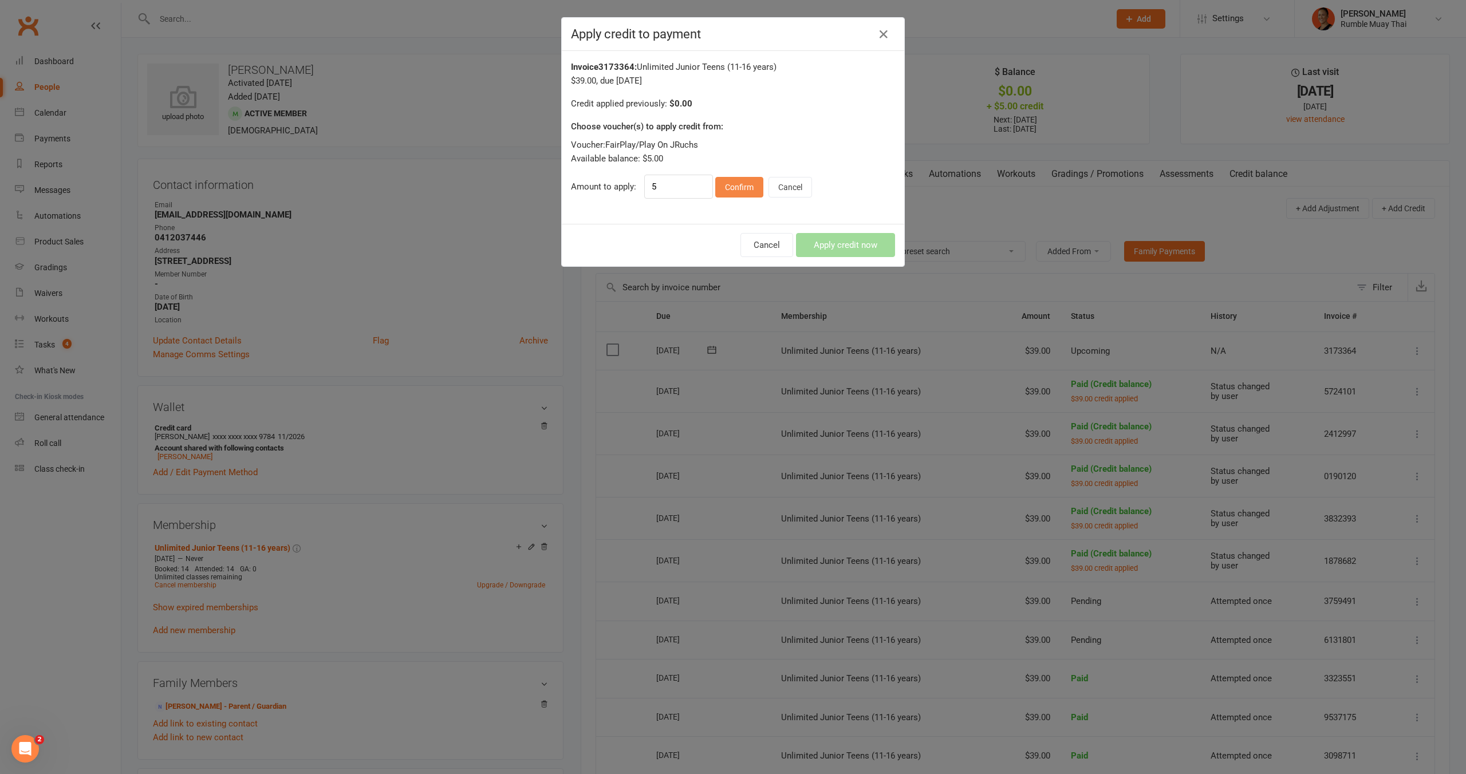
click at [738, 186] on button "Confirm" at bounding box center [739, 187] width 48 height 21
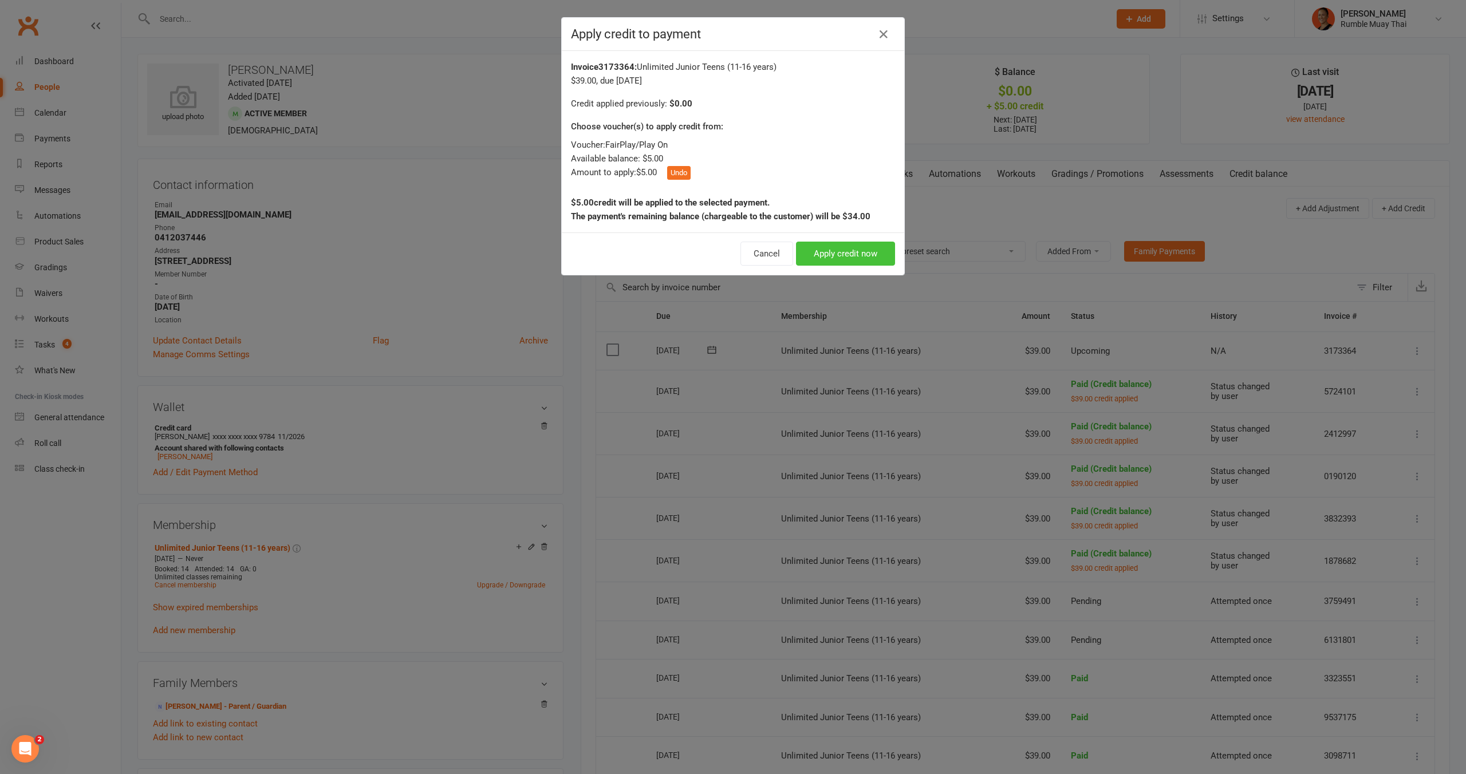
click at [851, 245] on button "Apply credit now" at bounding box center [845, 254] width 99 height 24
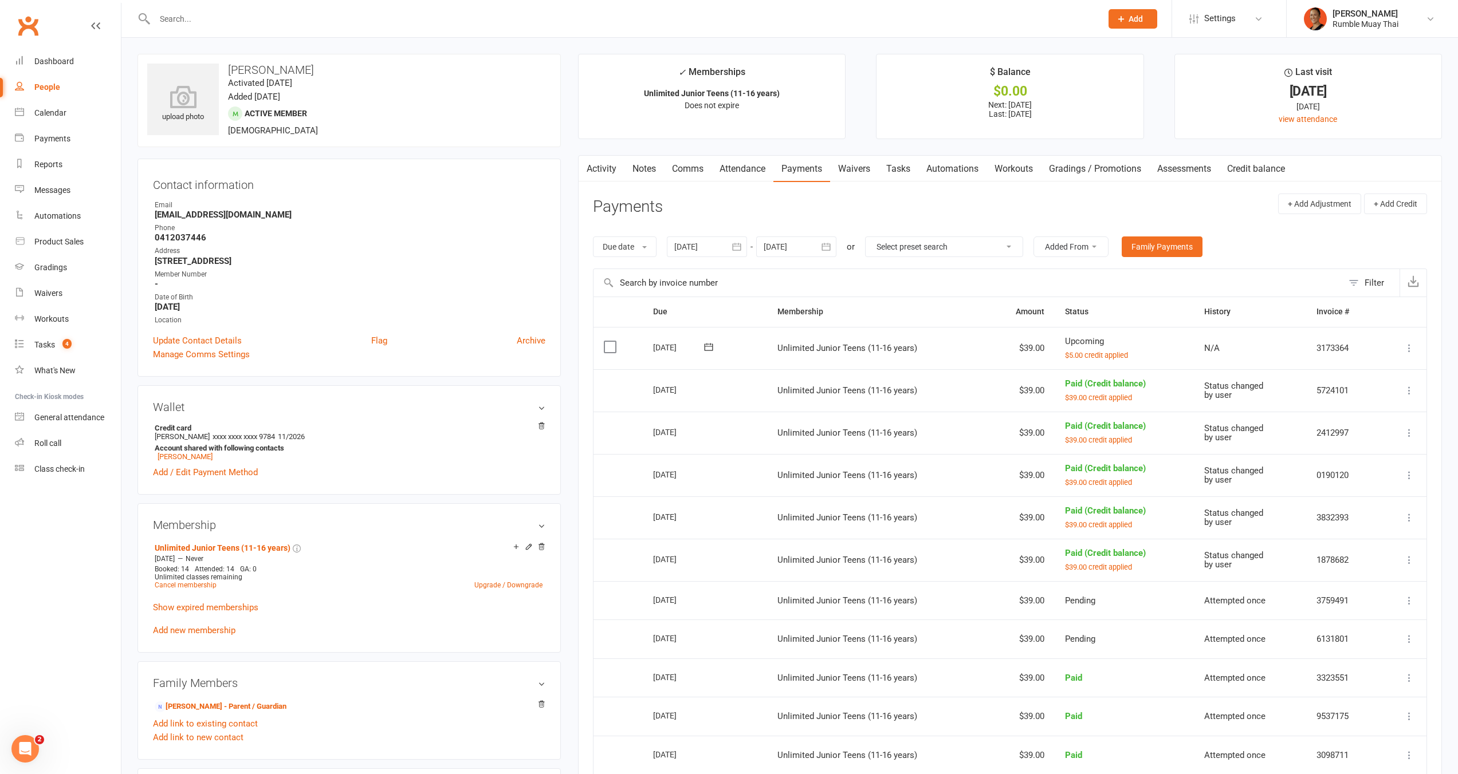
click at [802, 245] on div at bounding box center [796, 247] width 80 height 21
click at [905, 405] on span "02" at bounding box center [903, 404] width 9 height 9
type input "02 Oct 2025"
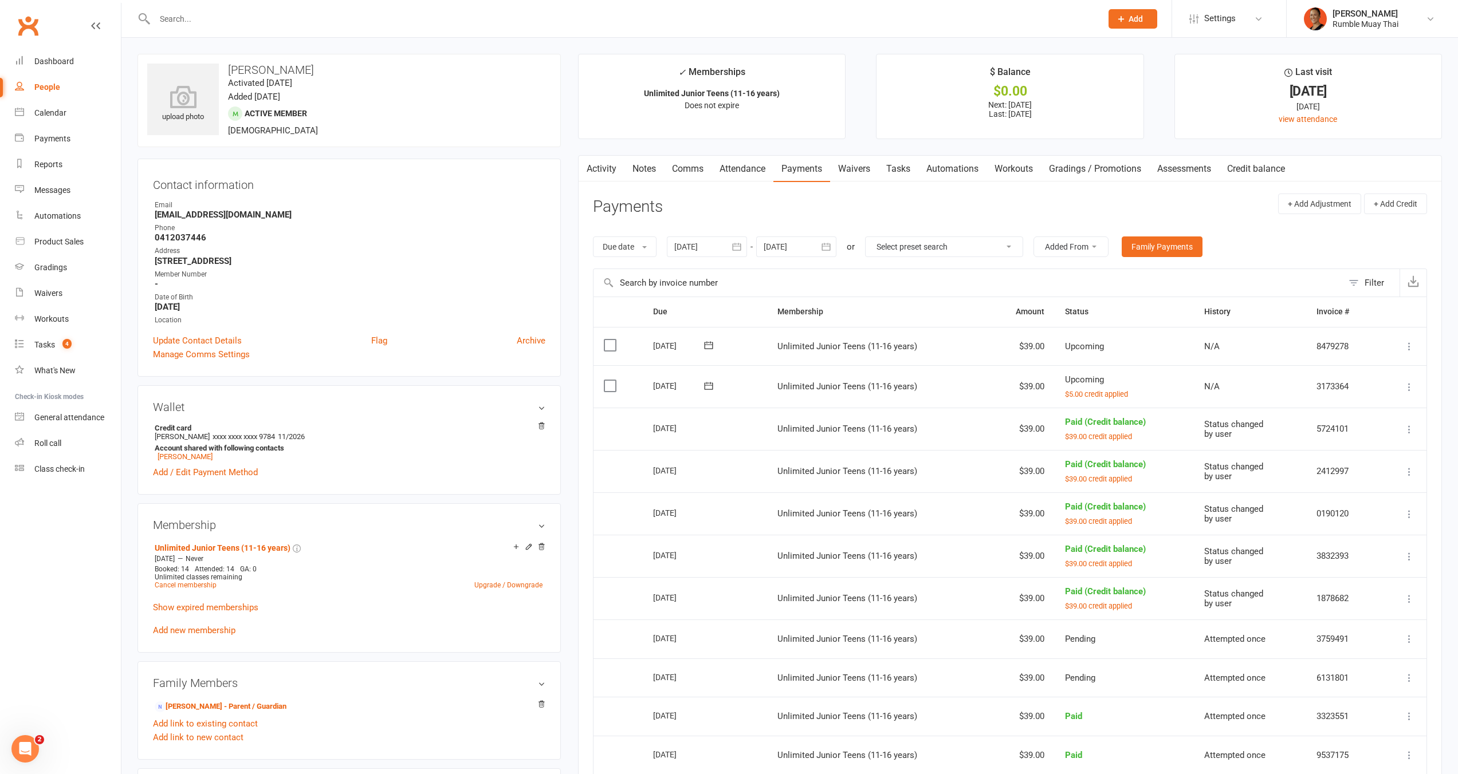
click at [731, 26] on input "text" at bounding box center [622, 19] width 942 height 16
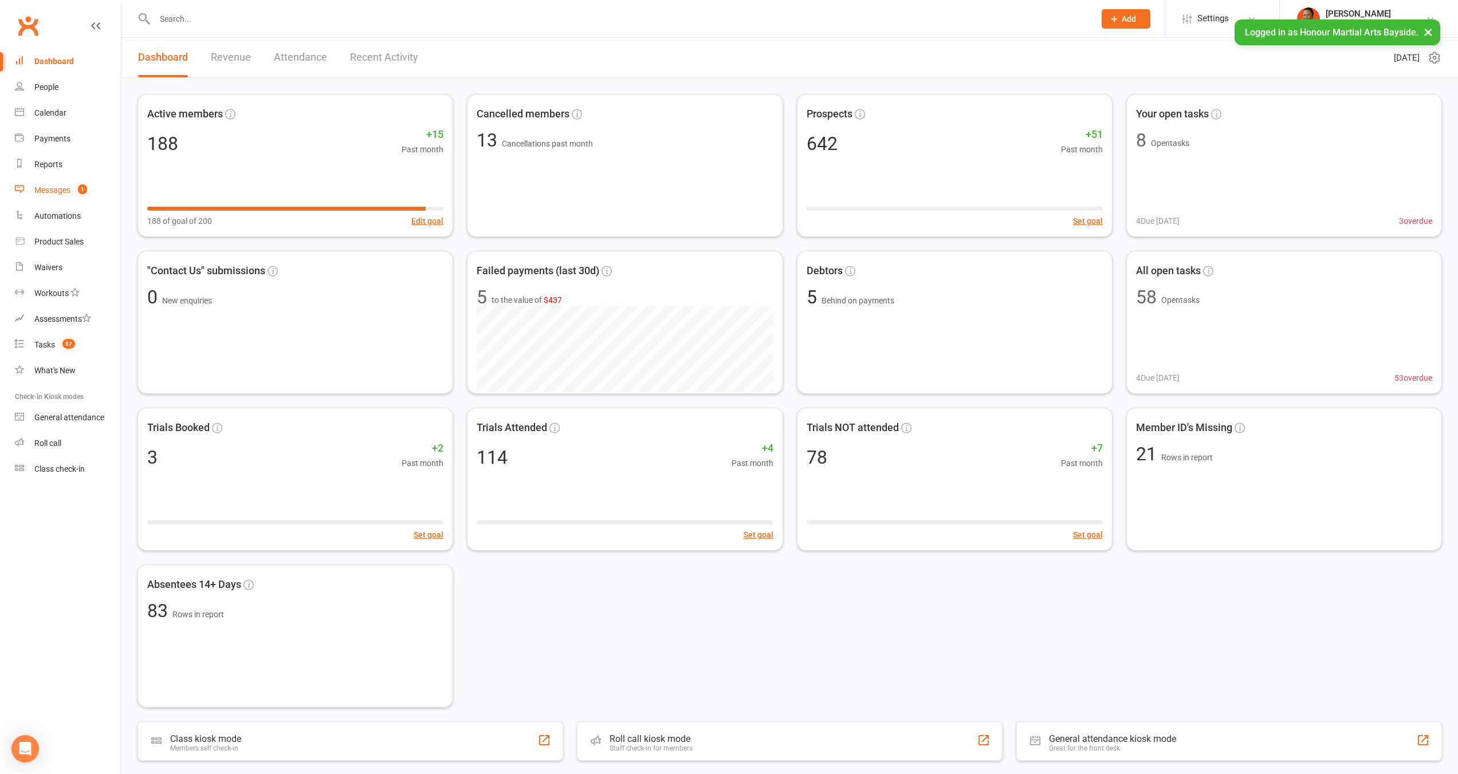
click at [74, 184] on link "Messages 1" at bounding box center [68, 191] width 106 height 26
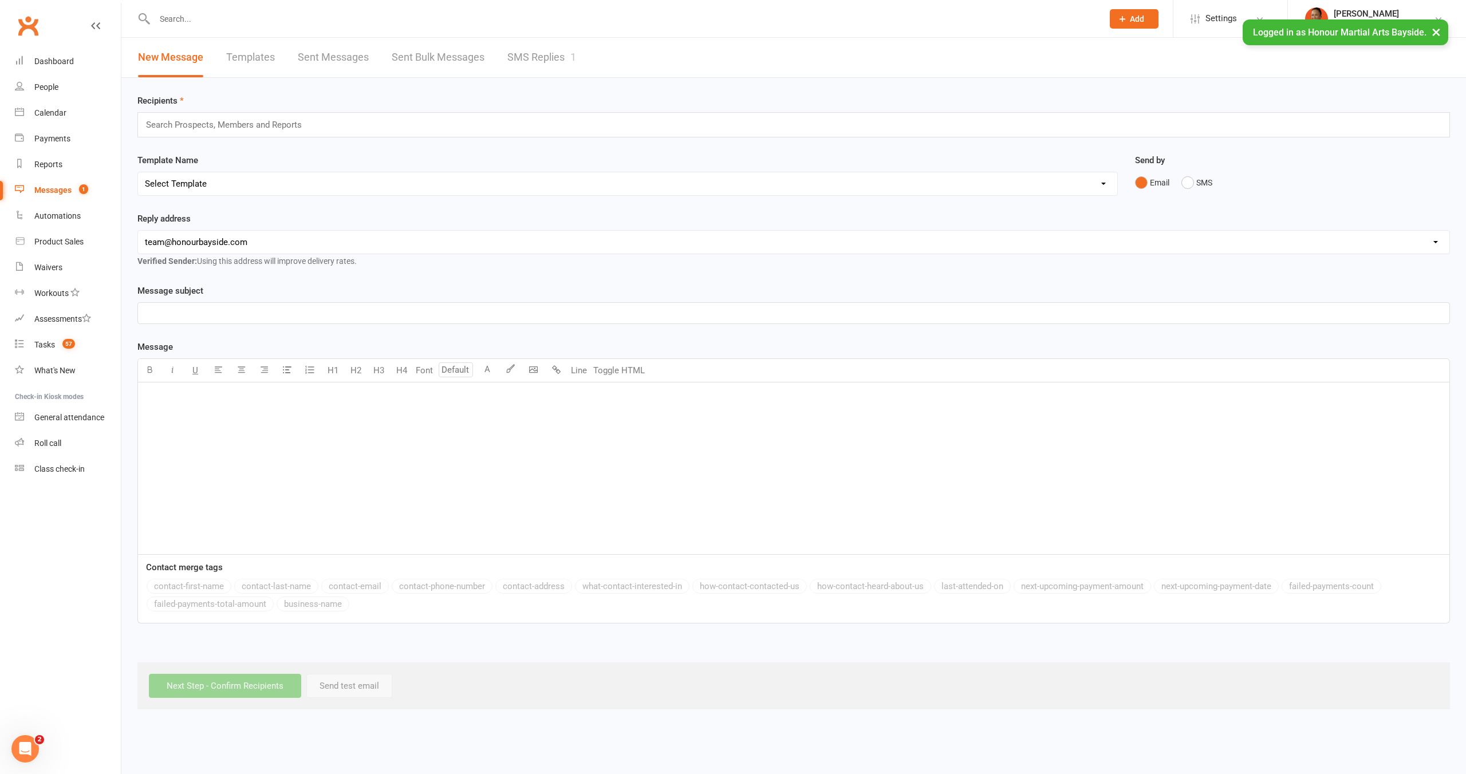
click at [508, 64] on link "SMS Replies 1" at bounding box center [541, 58] width 69 height 40
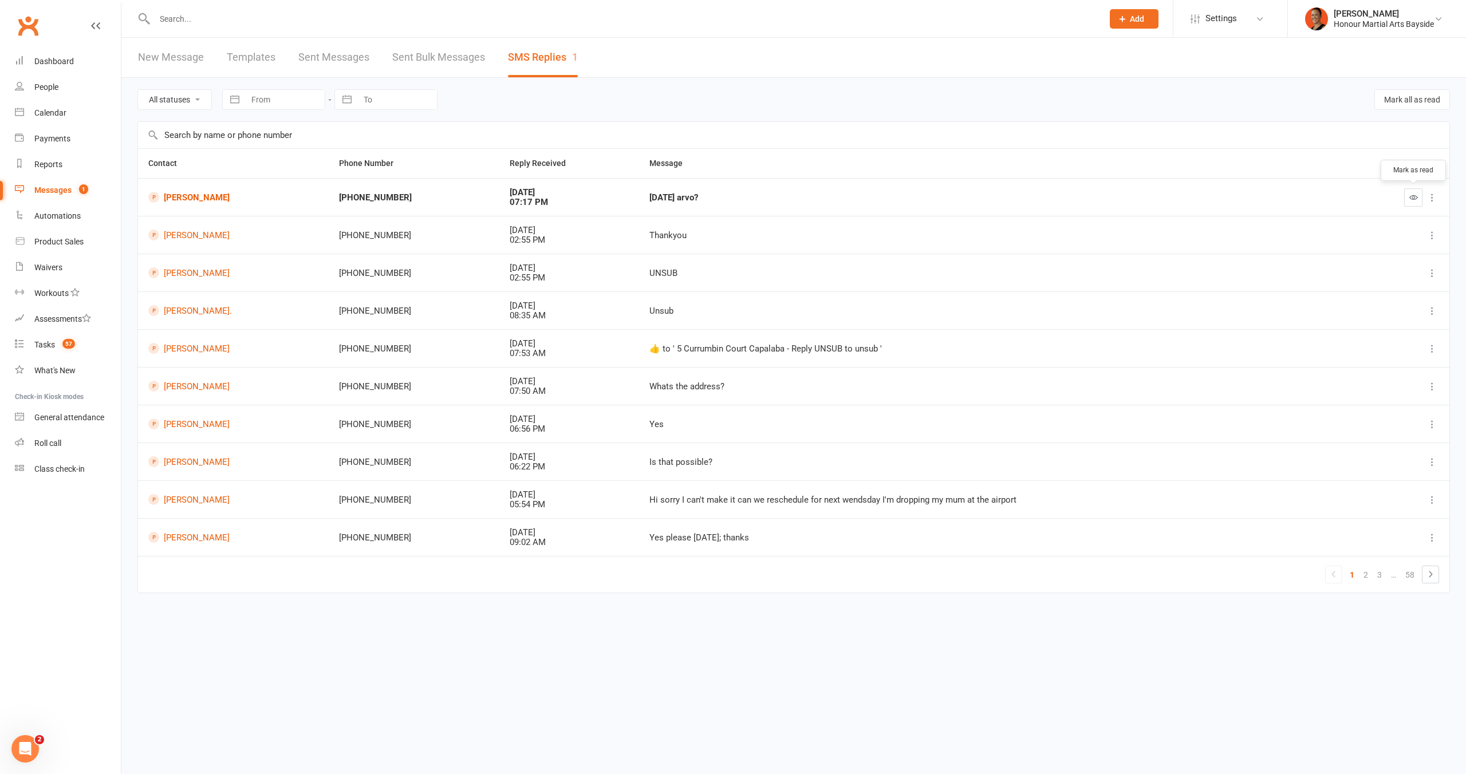
click at [1416, 200] on icon "button" at bounding box center [1413, 197] width 9 height 9
click at [208, 203] on td "Dylan Edwards" at bounding box center [236, 197] width 196 height 38
click at [208, 200] on link "Dylan Edwards" at bounding box center [236, 197] width 176 height 11
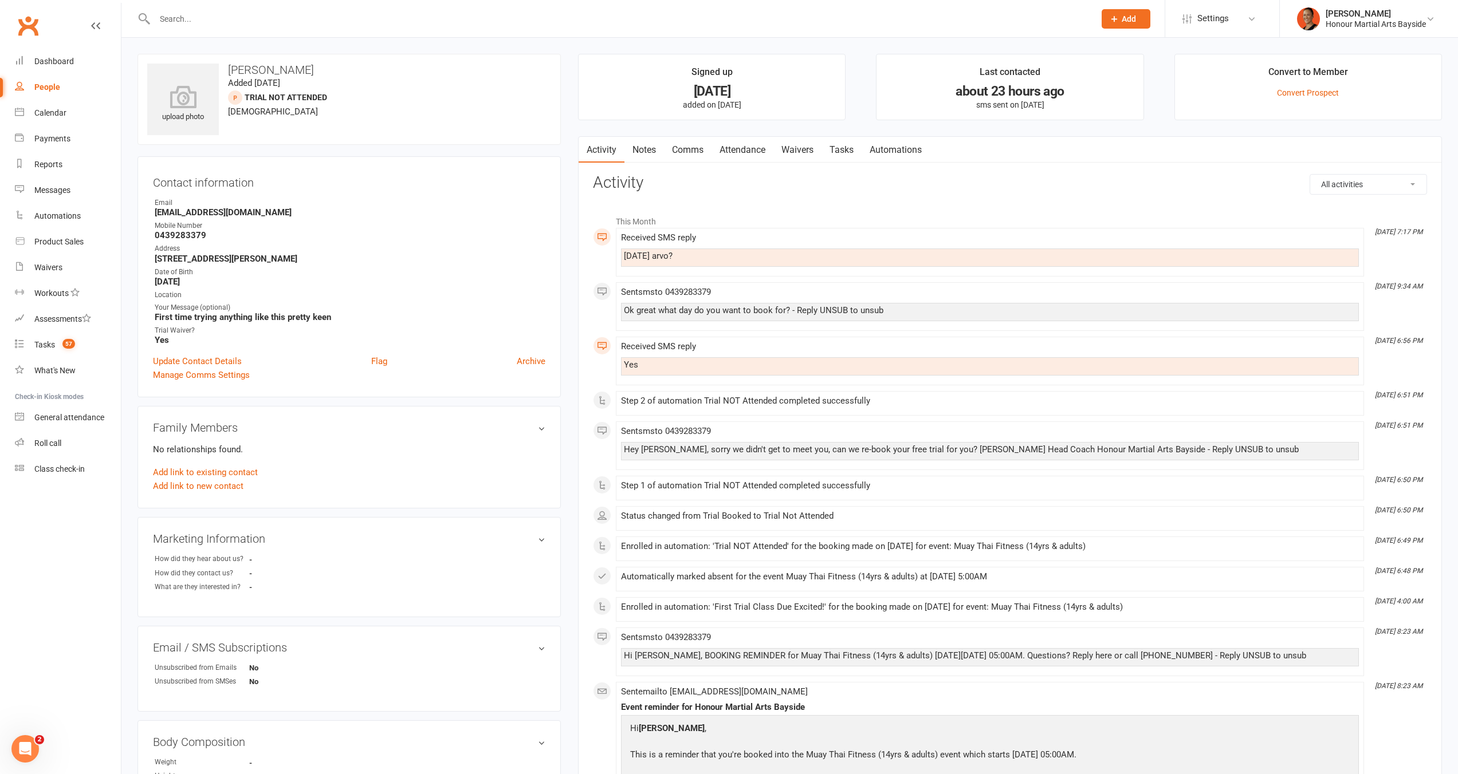
click at [762, 143] on link "Attendance" at bounding box center [742, 150] width 62 height 26
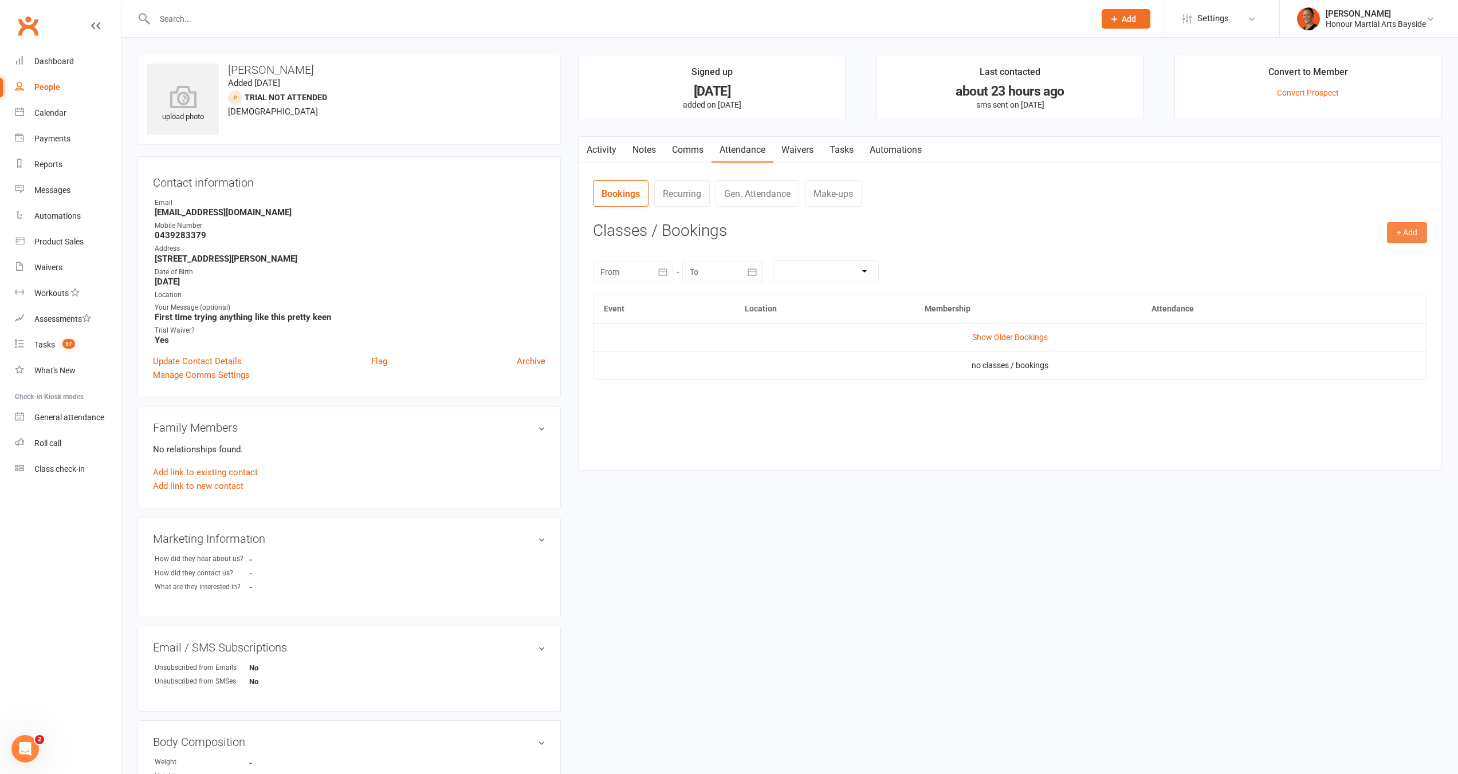
click at [1421, 236] on button "+ Add" at bounding box center [1407, 232] width 40 height 21
click at [1336, 253] on link "Book Event" at bounding box center [1369, 258] width 113 height 23
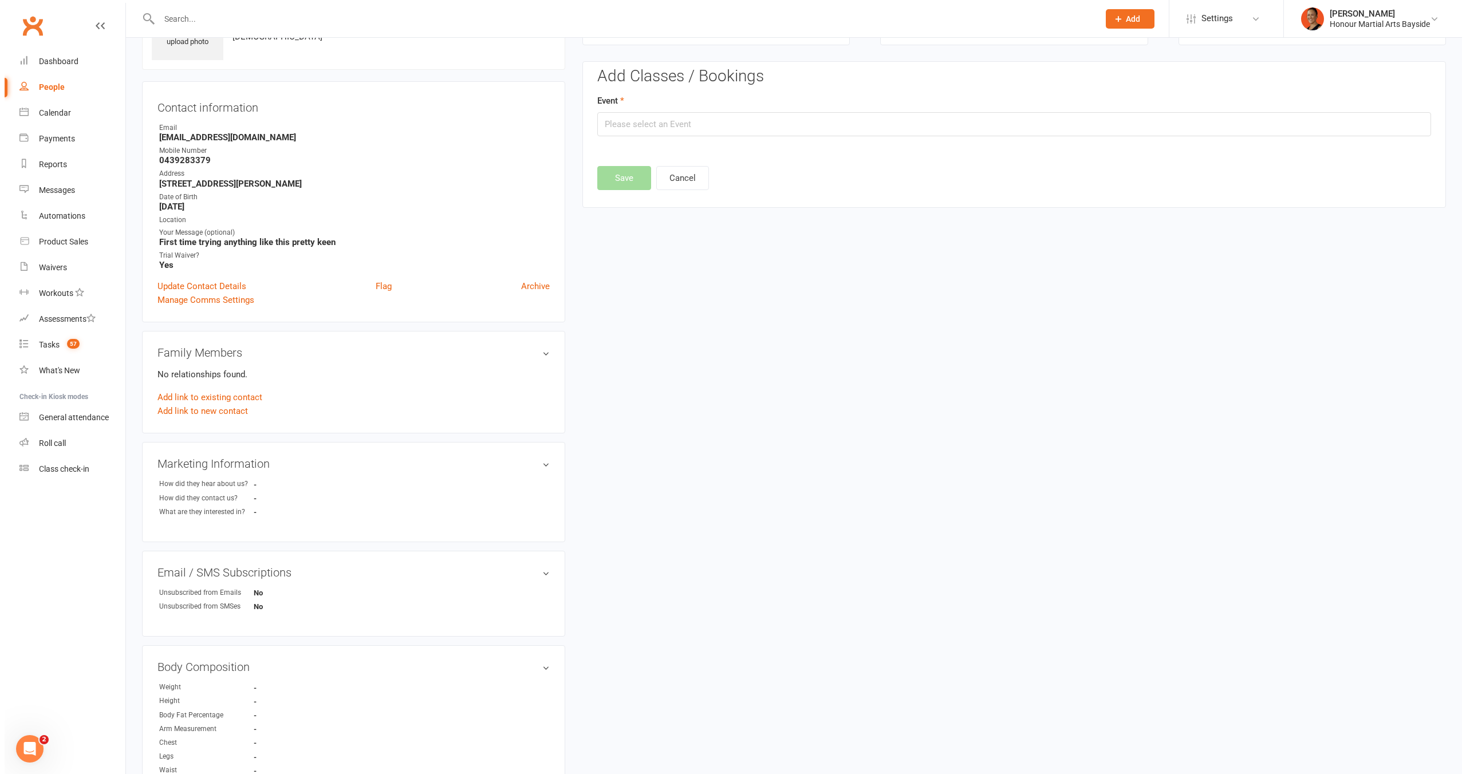
scroll to position [78, 0]
click at [677, 126] on input "text" at bounding box center [1010, 121] width 834 height 24
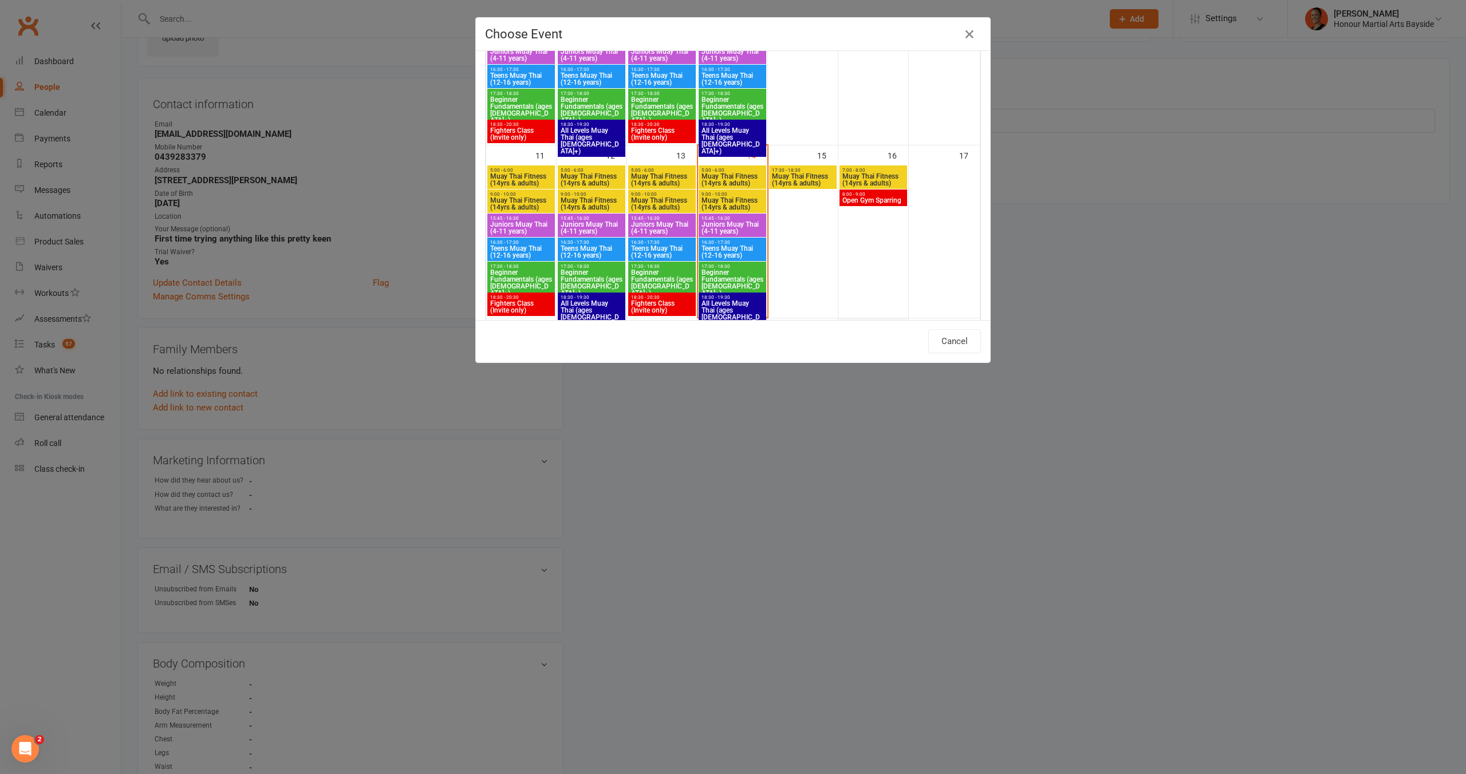
scroll to position [388, 0]
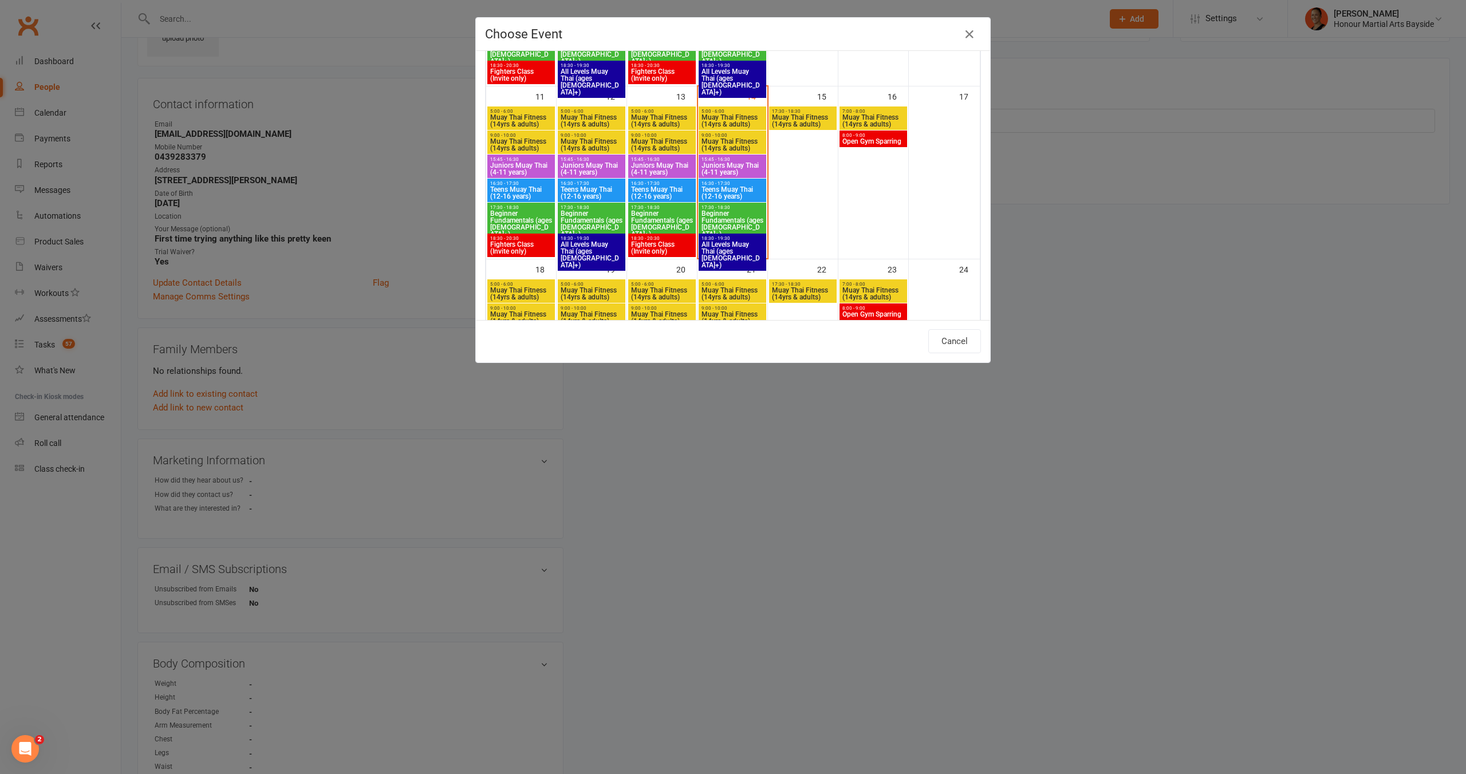
click at [797, 125] on span "Muay Thai Fitness (14yrs & adults)" at bounding box center [802, 121] width 63 height 14
type input "Muay Thai Fitness (14yrs & adults) - Aug 15, 2025 5:30:00 PM"
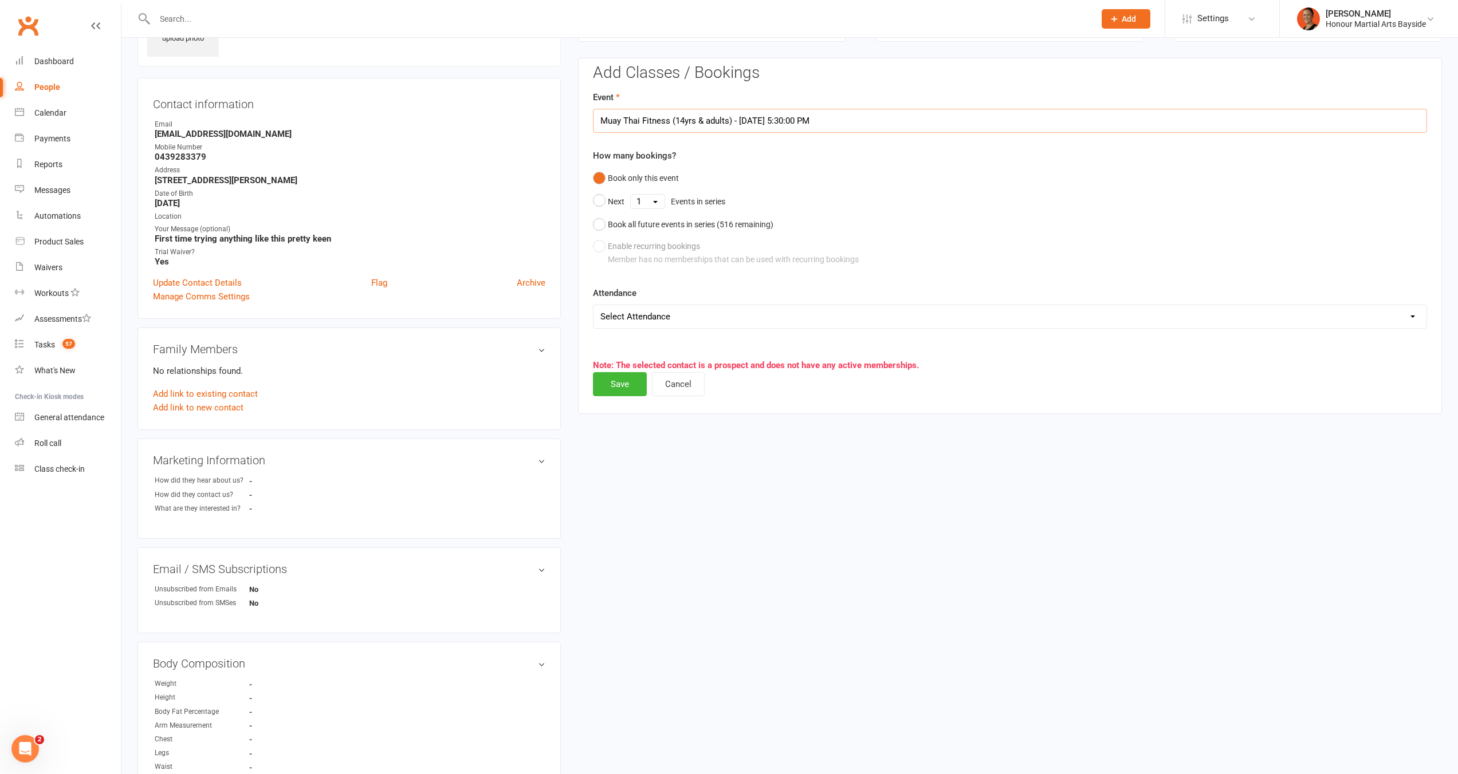
click at [816, 120] on input "Muay Thai Fitness (14yrs & adults) - Aug 15, 2025 5:30:00 PM" at bounding box center [1010, 121] width 834 height 24
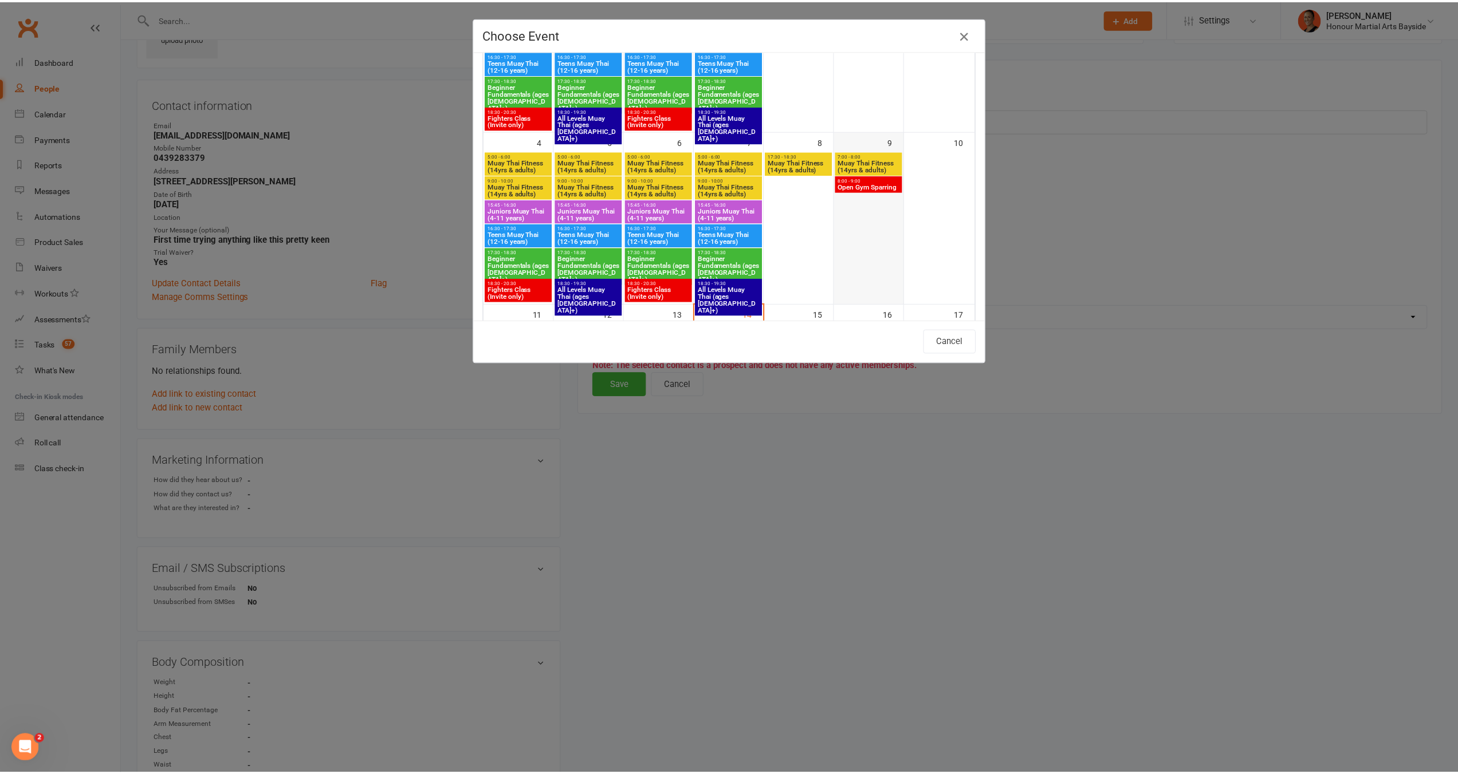
scroll to position [230, 0]
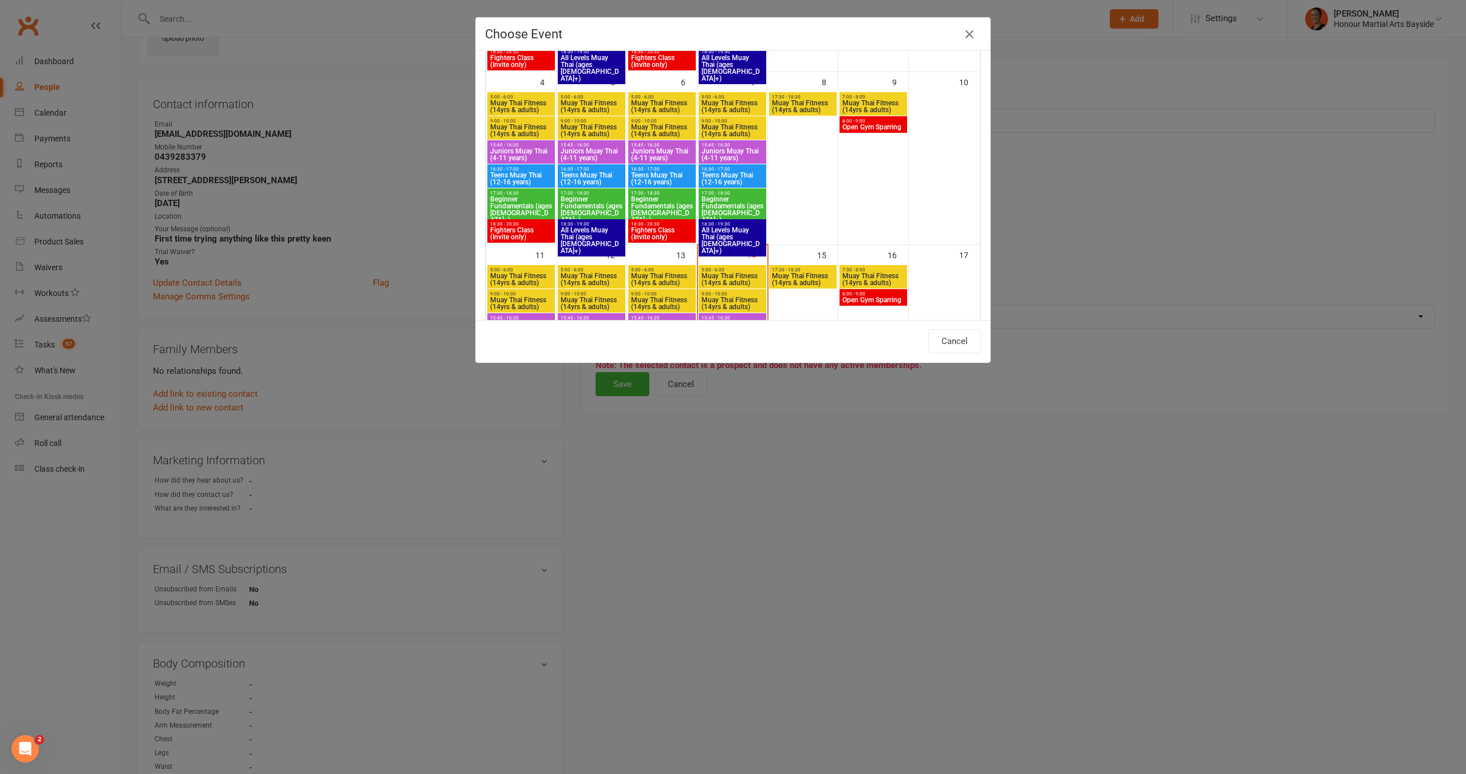
click at [1190, 464] on div "Choose Event Day Week Month August 2025 August 2025 Sun Mon Tue Wed Thu Fri Sat…" at bounding box center [733, 387] width 1466 height 774
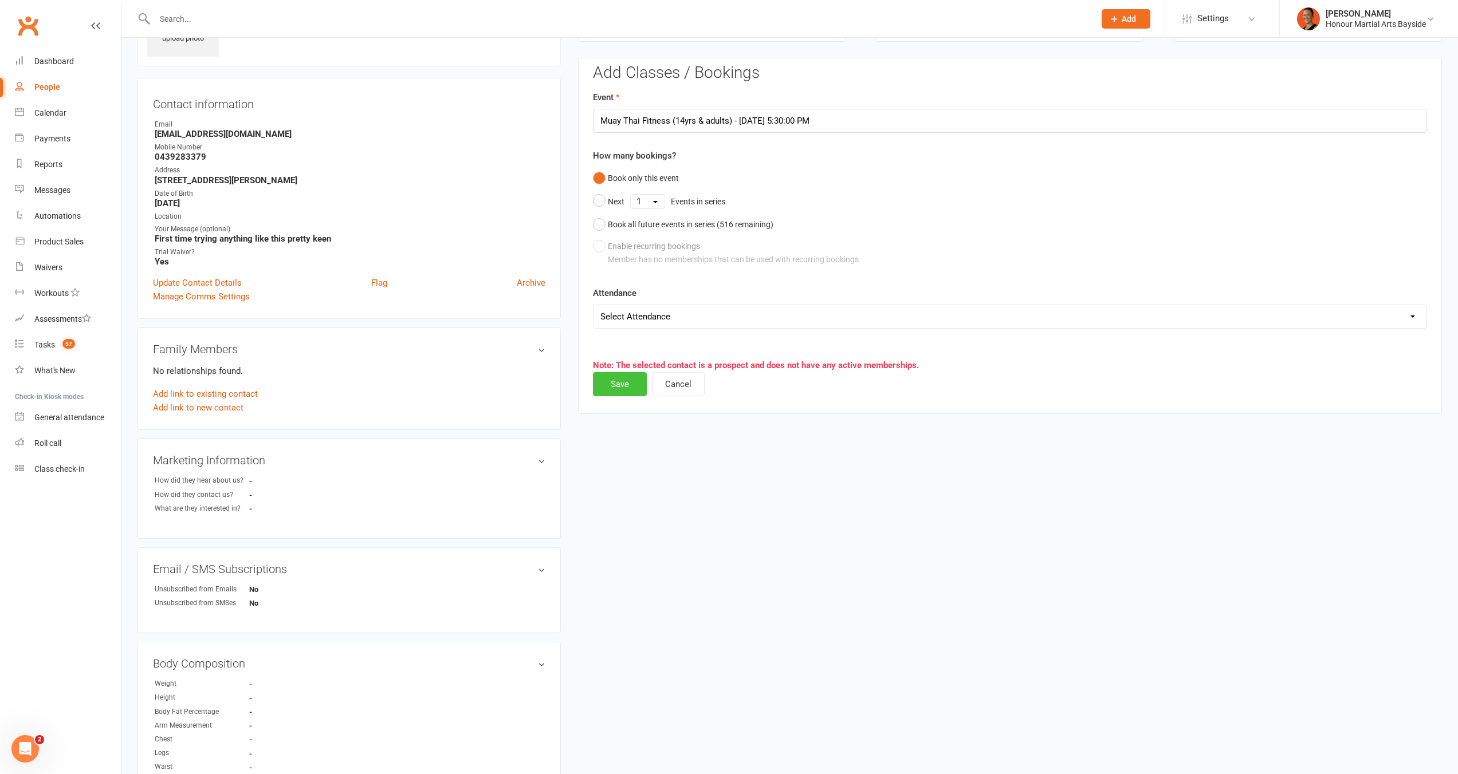
click at [610, 383] on button "Save" at bounding box center [620, 384] width 54 height 24
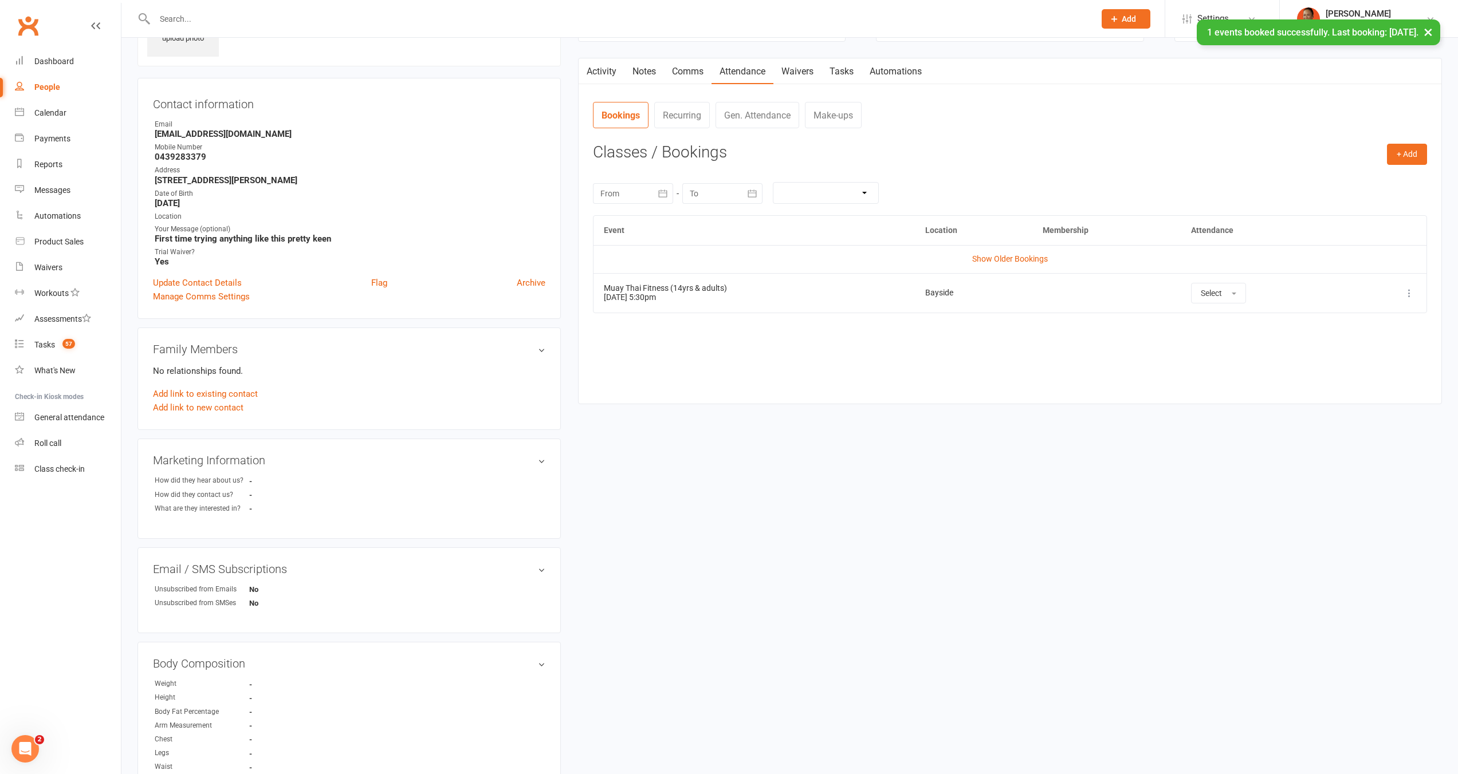
click at [689, 61] on link "Comms" at bounding box center [688, 71] width 48 height 26
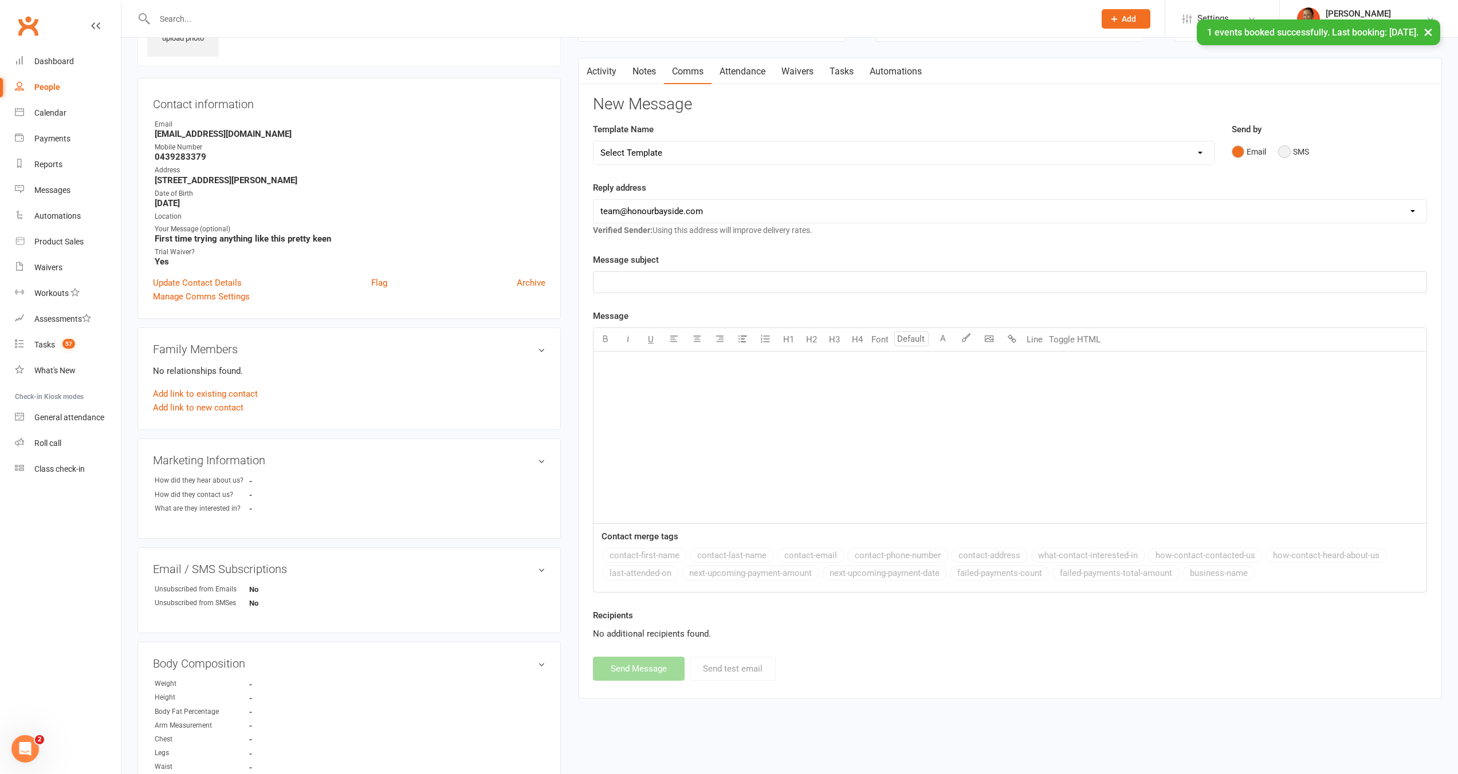
click at [1281, 148] on button "SMS" at bounding box center [1293, 152] width 31 height 22
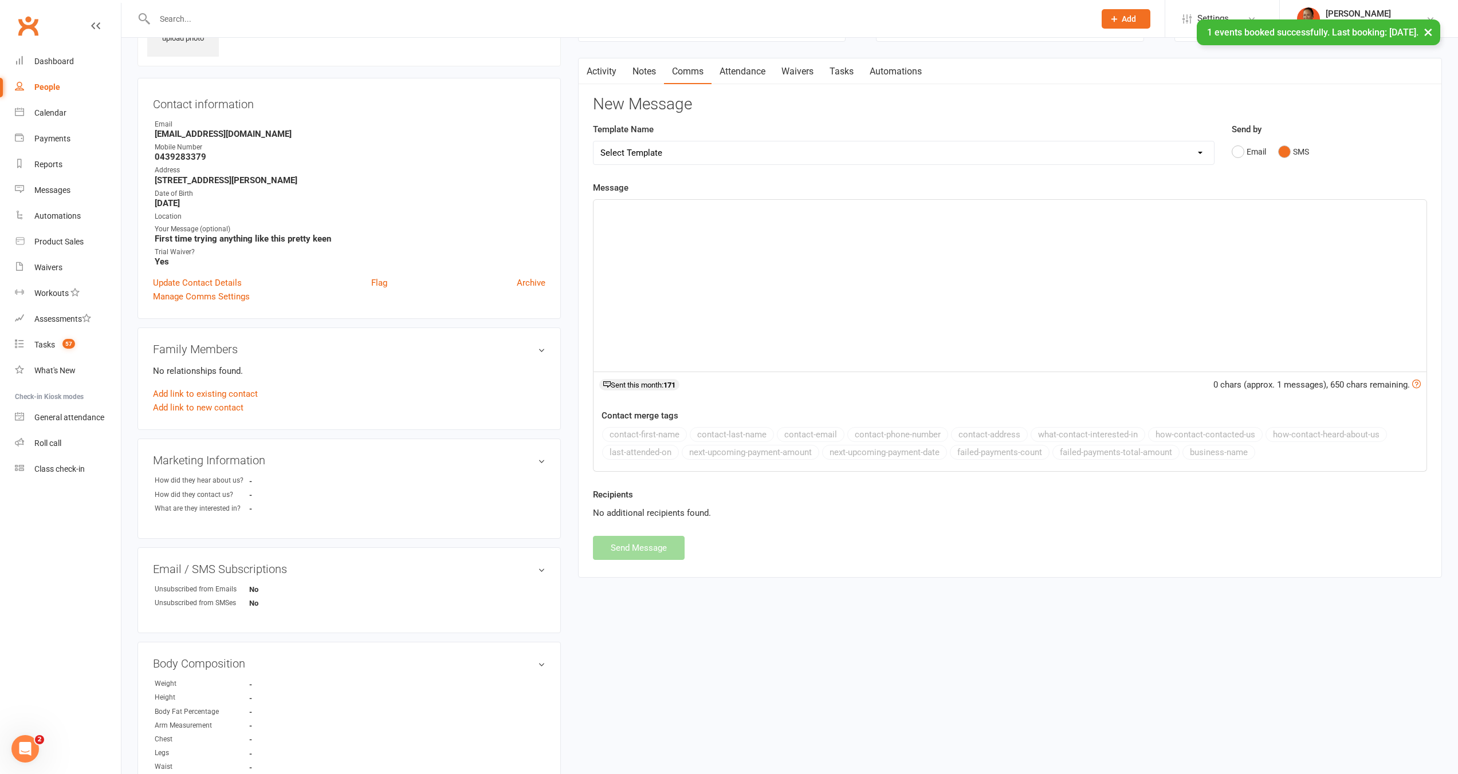
click at [1134, 277] on div "﻿" at bounding box center [1009, 286] width 833 height 172
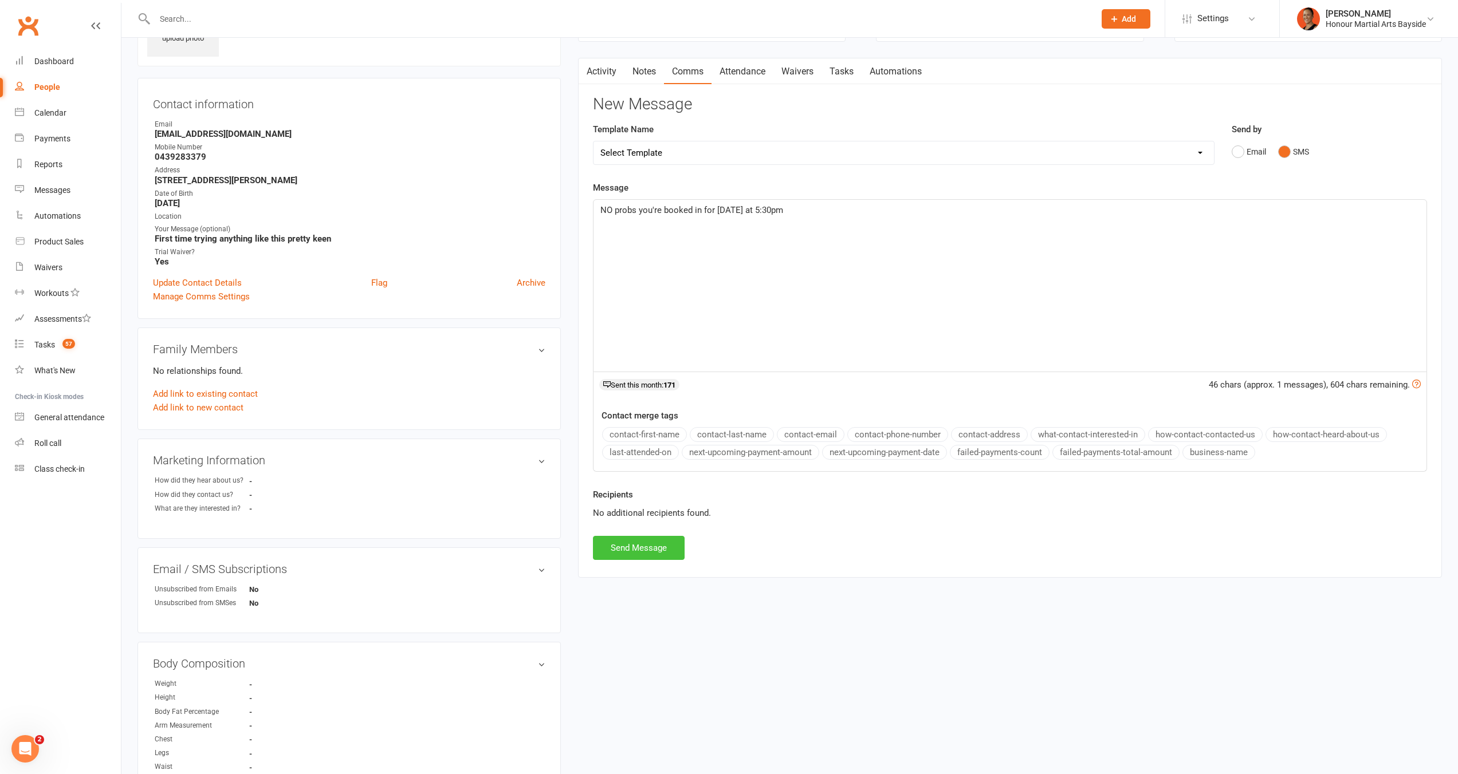
click at [629, 555] on button "Send Message" at bounding box center [639, 548] width 92 height 24
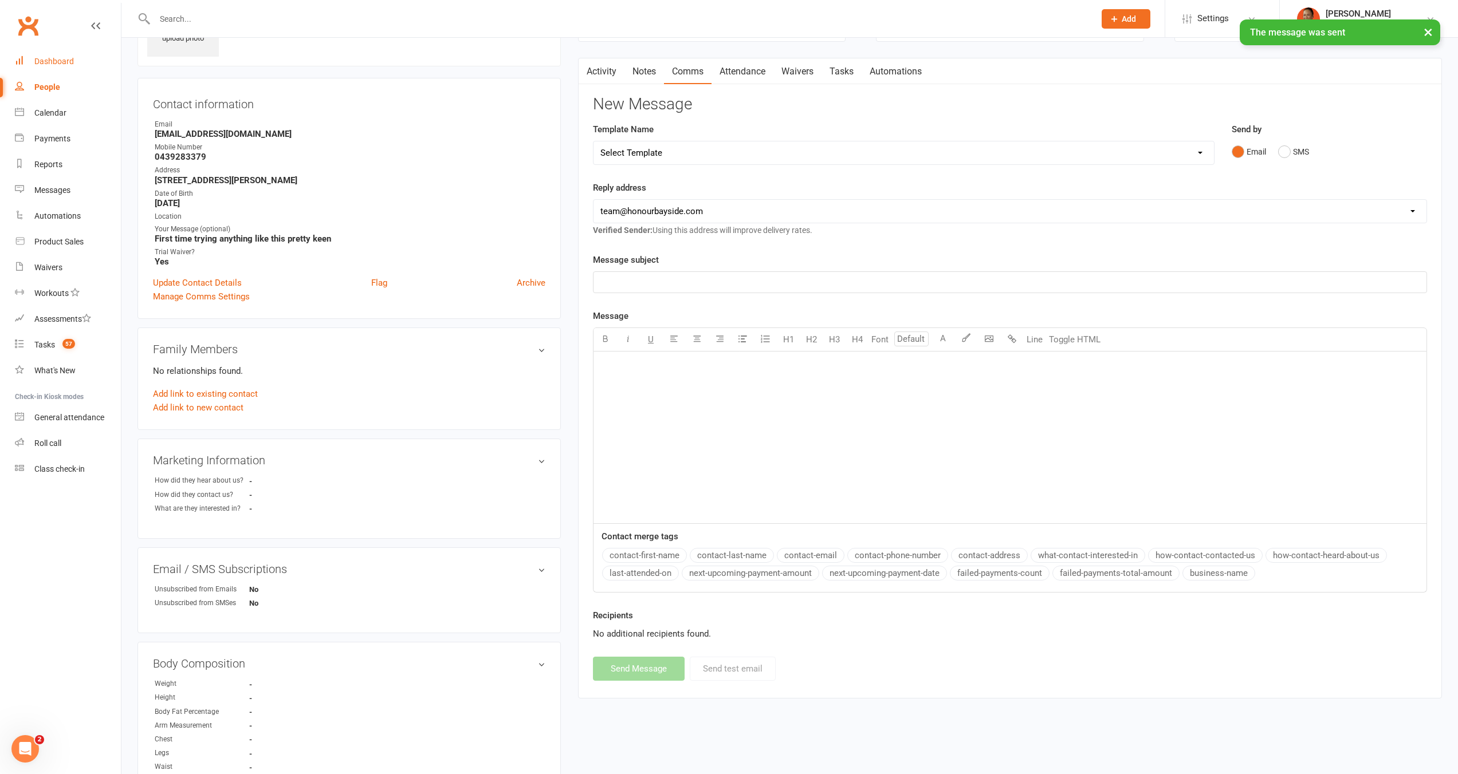
click at [71, 67] on link "Dashboard" at bounding box center [68, 62] width 106 height 26
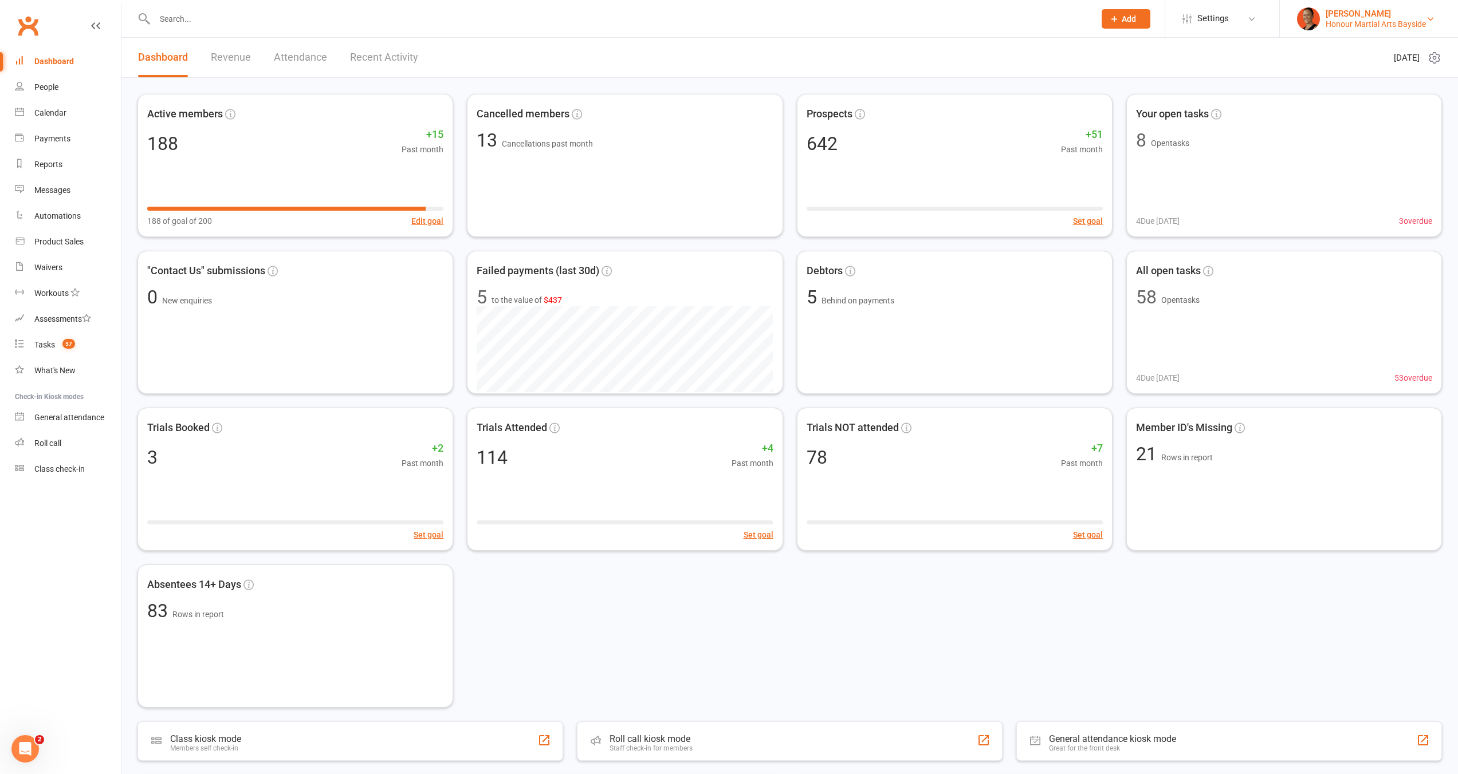
click at [1367, 13] on div "[PERSON_NAME]" at bounding box center [1375, 14] width 100 height 10
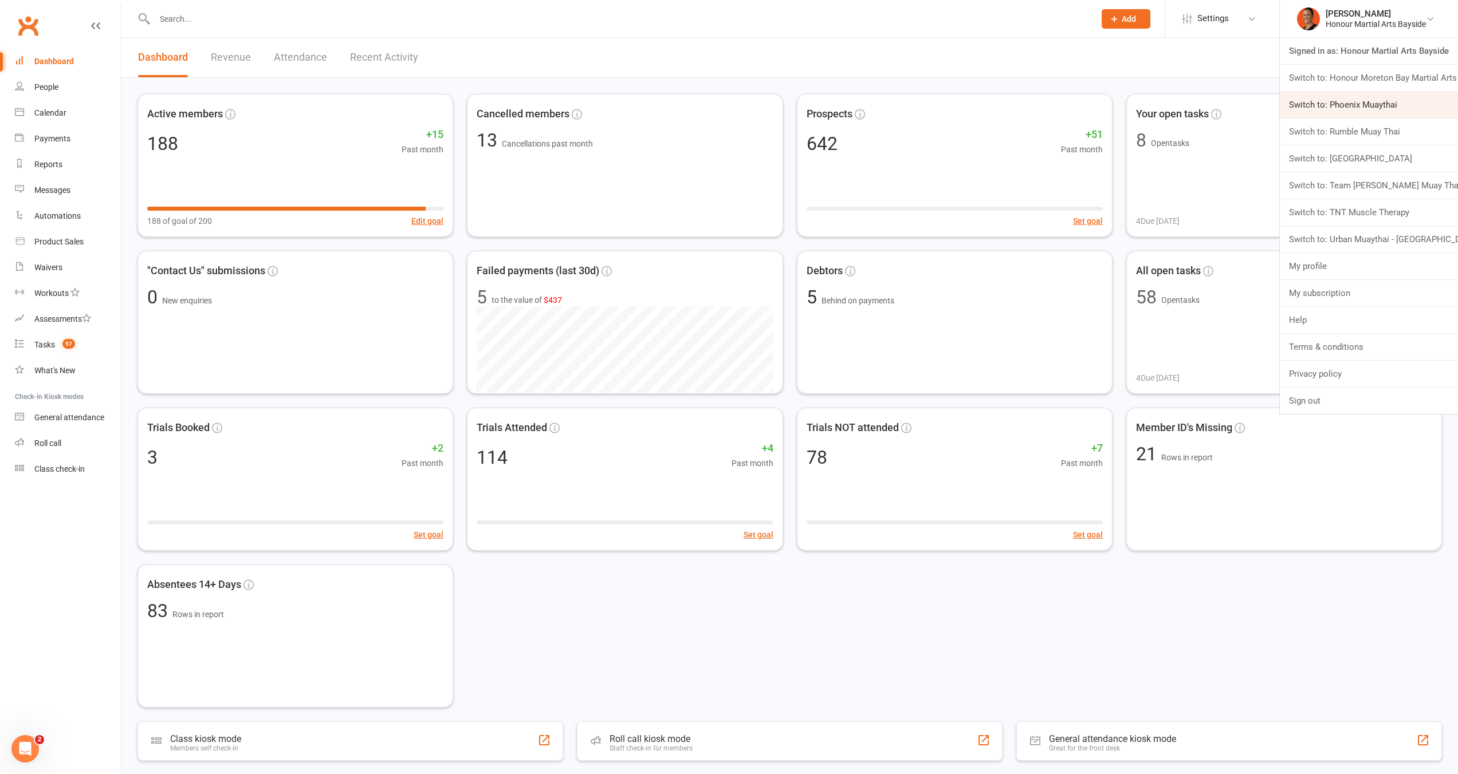
click at [1359, 108] on link "Switch to: Phoenix Muaythai" at bounding box center [1368, 105] width 178 height 26
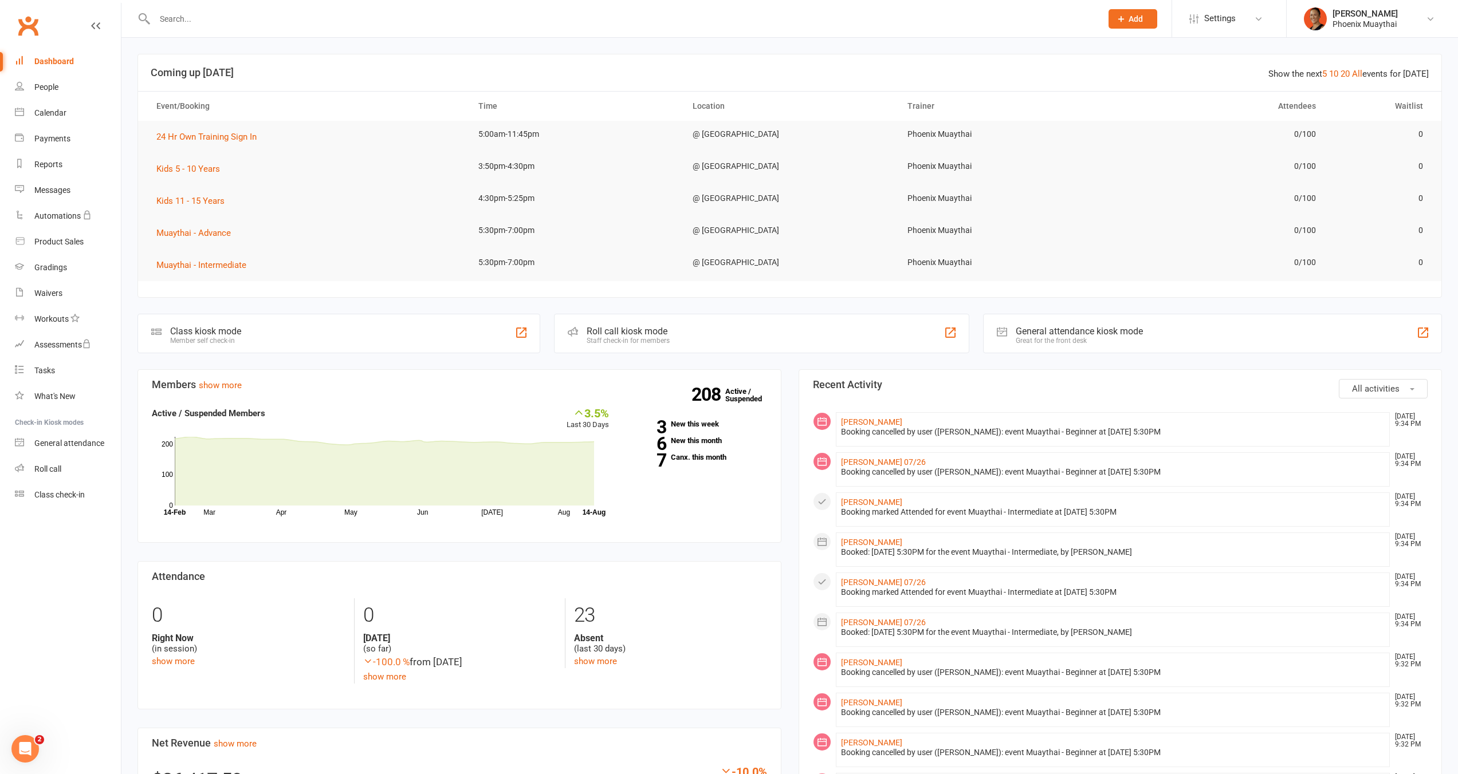
click at [942, 366] on div "Show the next 5 10 20 All events for [DATE] Coming up [DATE] Event/Booking Time…" at bounding box center [789, 646] width 1336 height 1216
click at [139, 43] on div "Show the next 5 10 20 All events for [DATE] Coming up [DATE] Event/Booking Time…" at bounding box center [789, 646] width 1336 height 1216
click at [69, 116] on link "Calendar" at bounding box center [68, 113] width 106 height 26
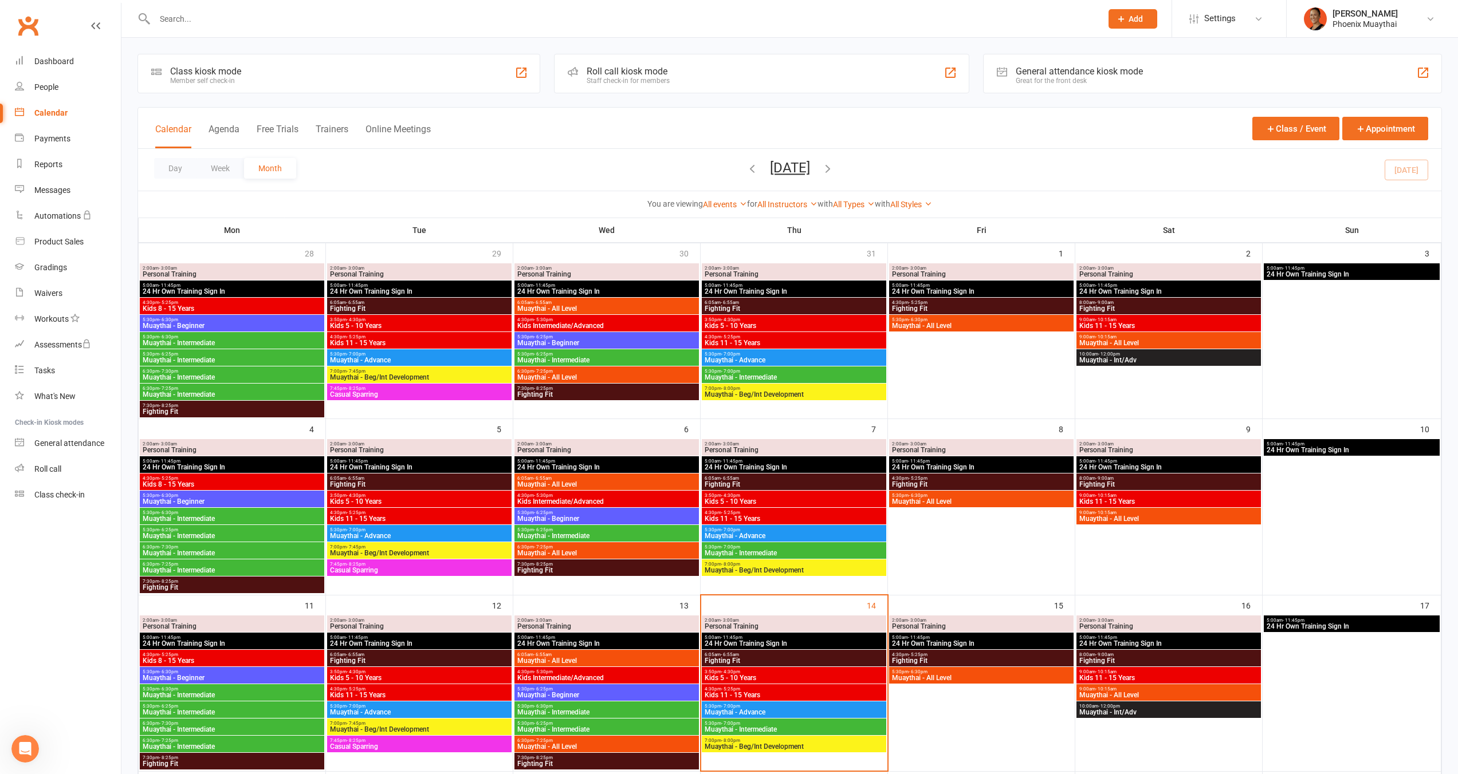
click at [746, 170] on icon "button" at bounding box center [752, 168] width 13 height 13
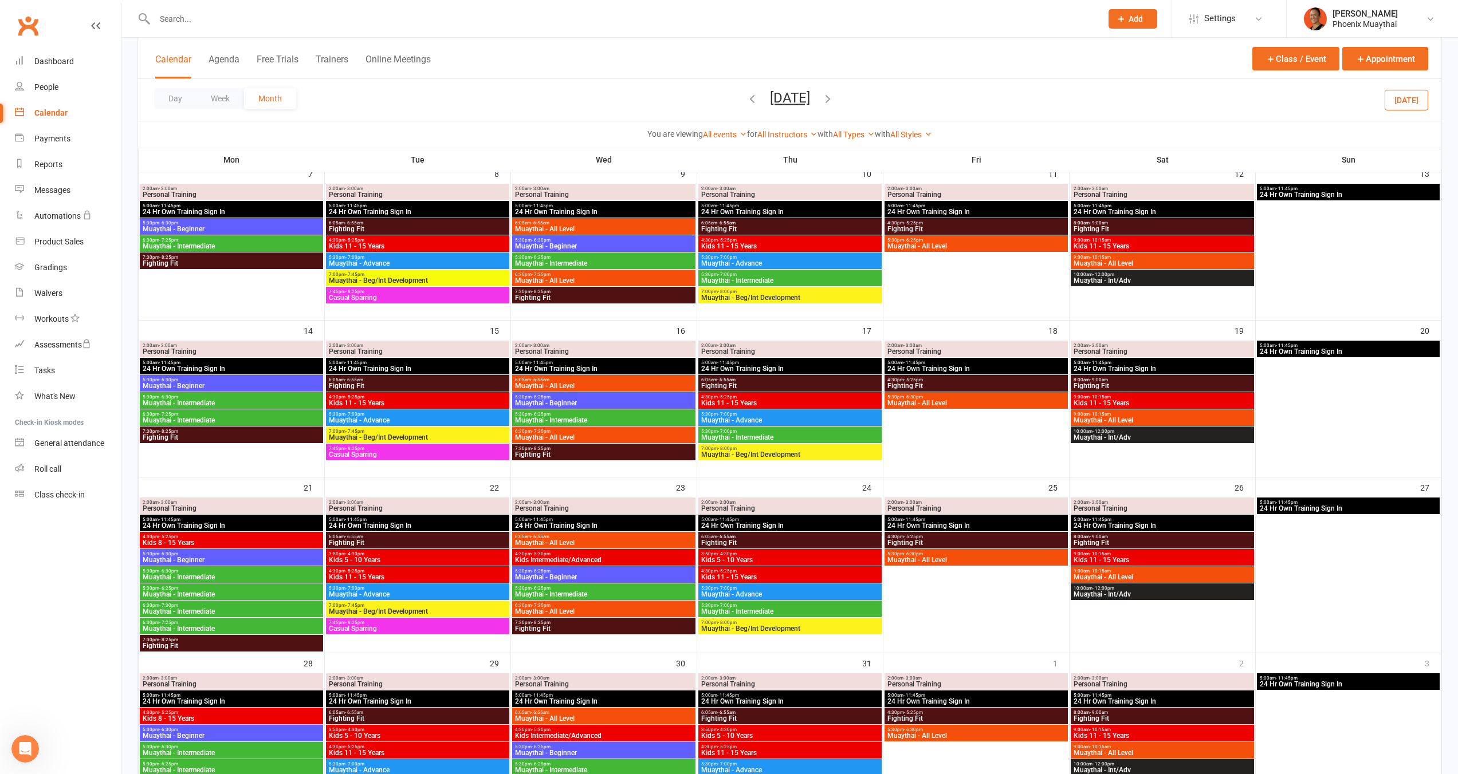
scroll to position [129, 0]
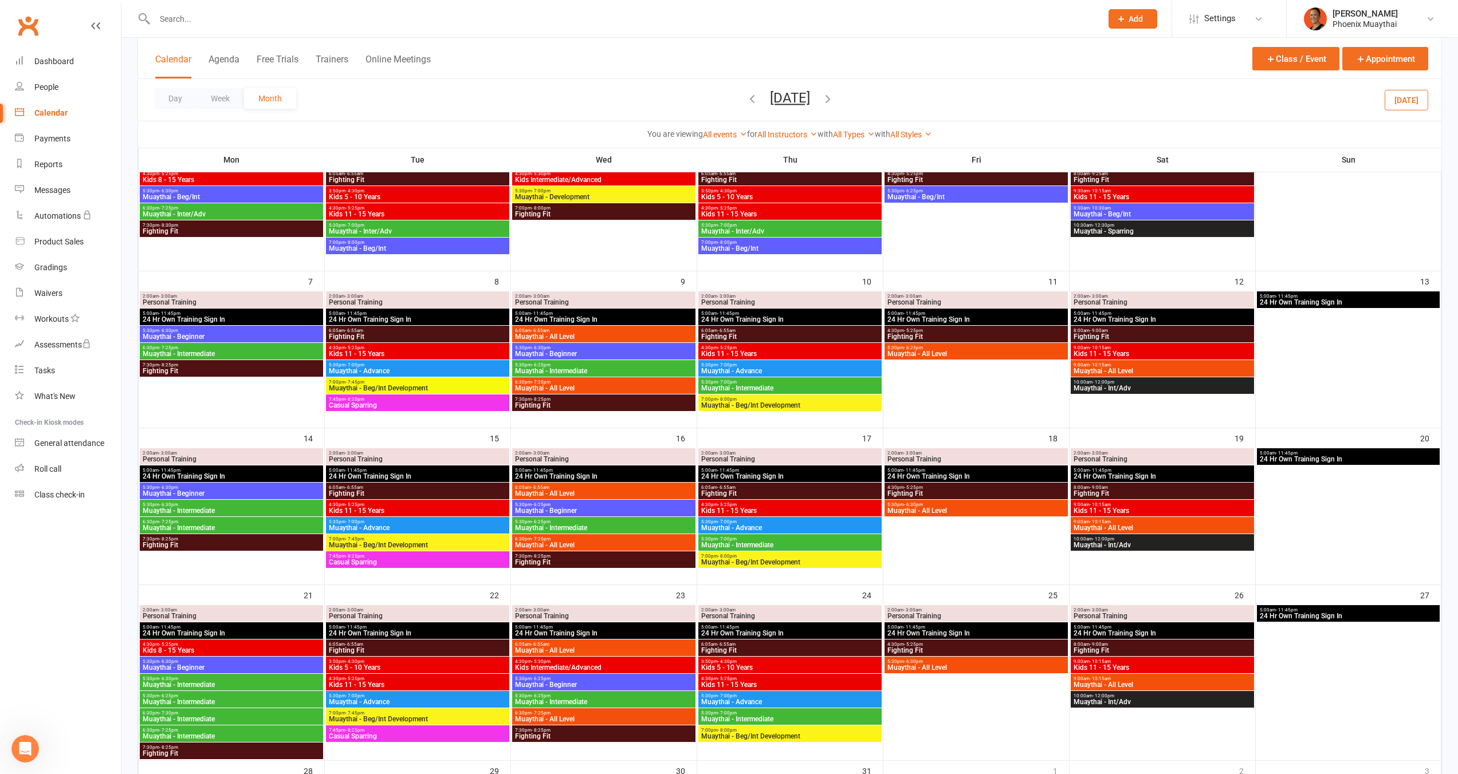
click at [155, 510] on span "Muaythai - Intermediate" at bounding box center [231, 510] width 179 height 7
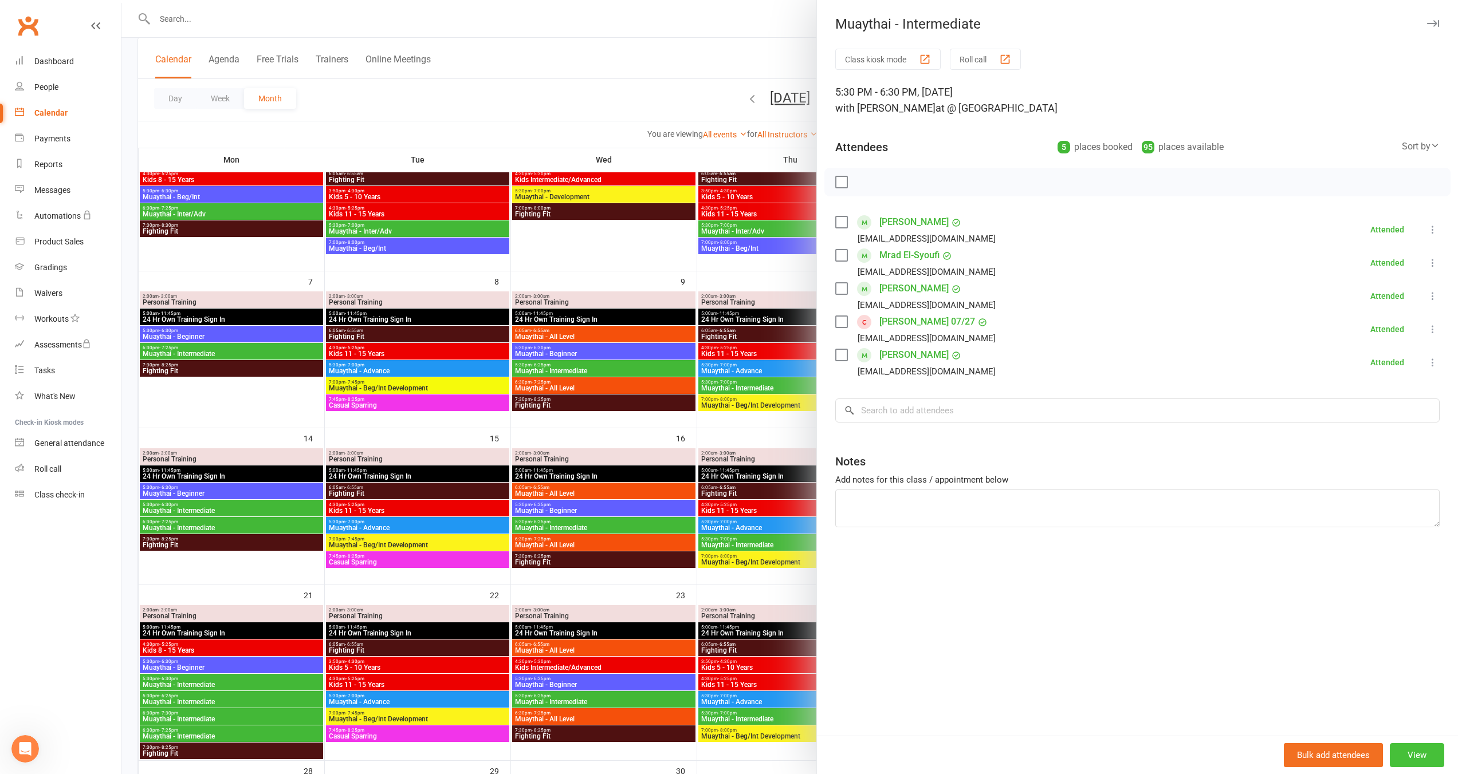
click at [1415, 747] on button "View" at bounding box center [1416, 755] width 54 height 24
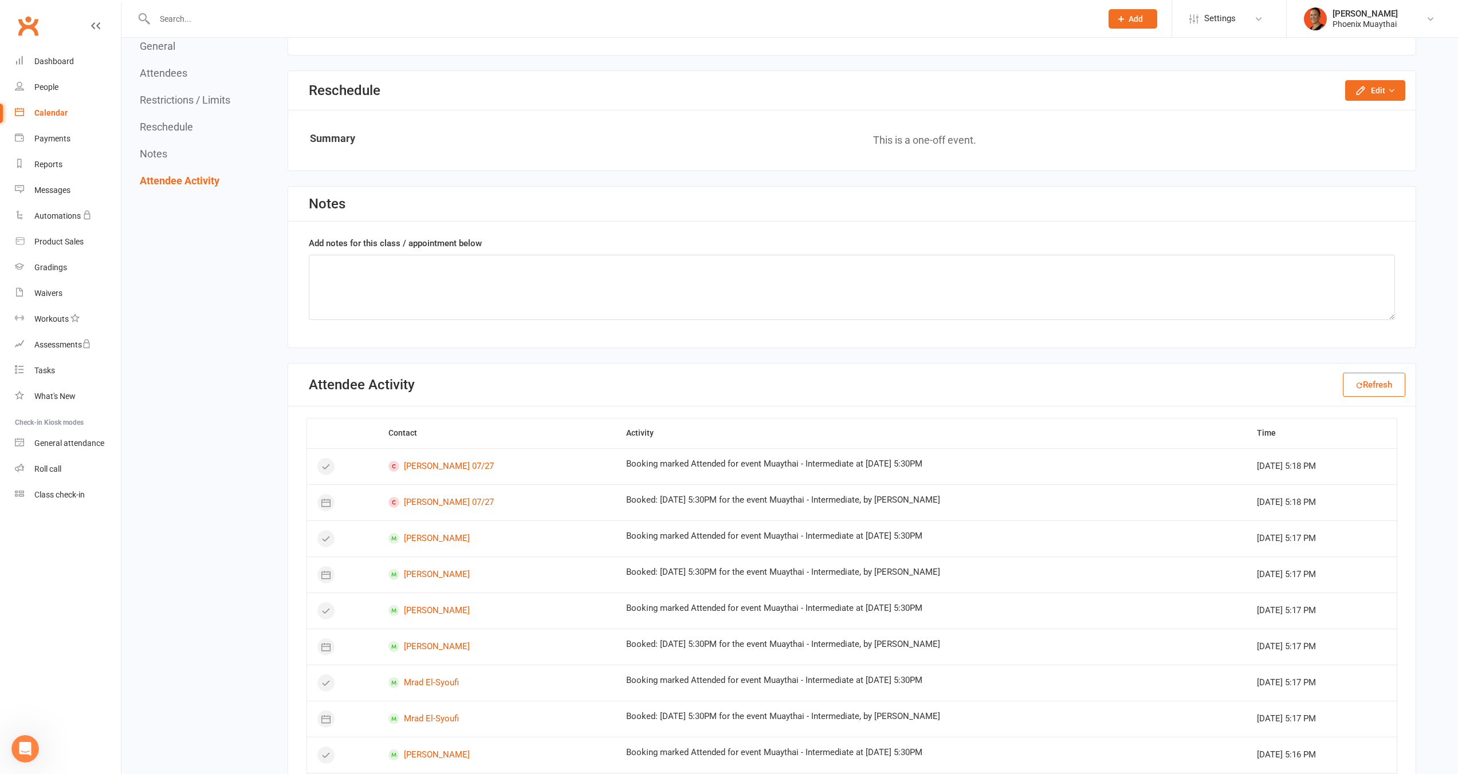
scroll to position [770, 0]
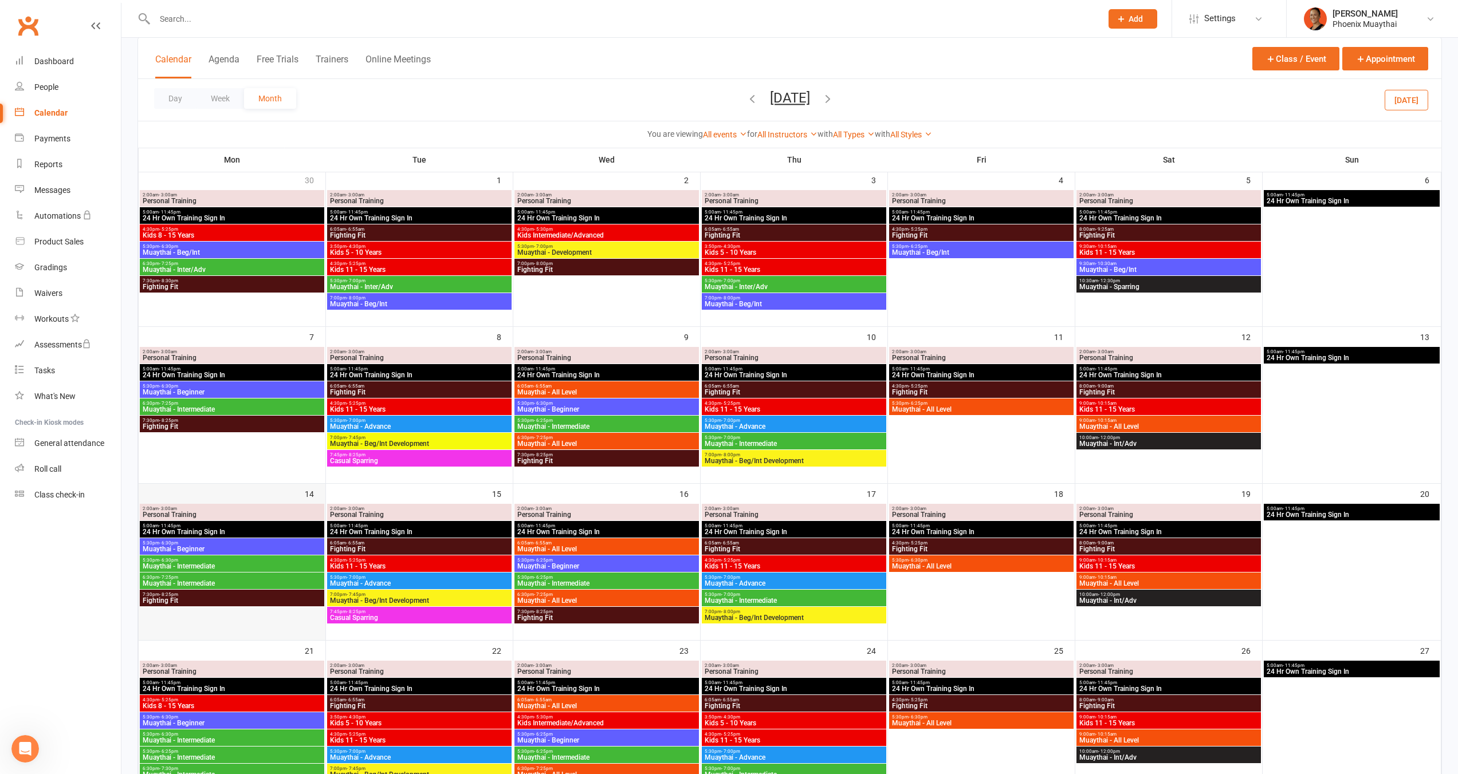
scroll to position [132, 0]
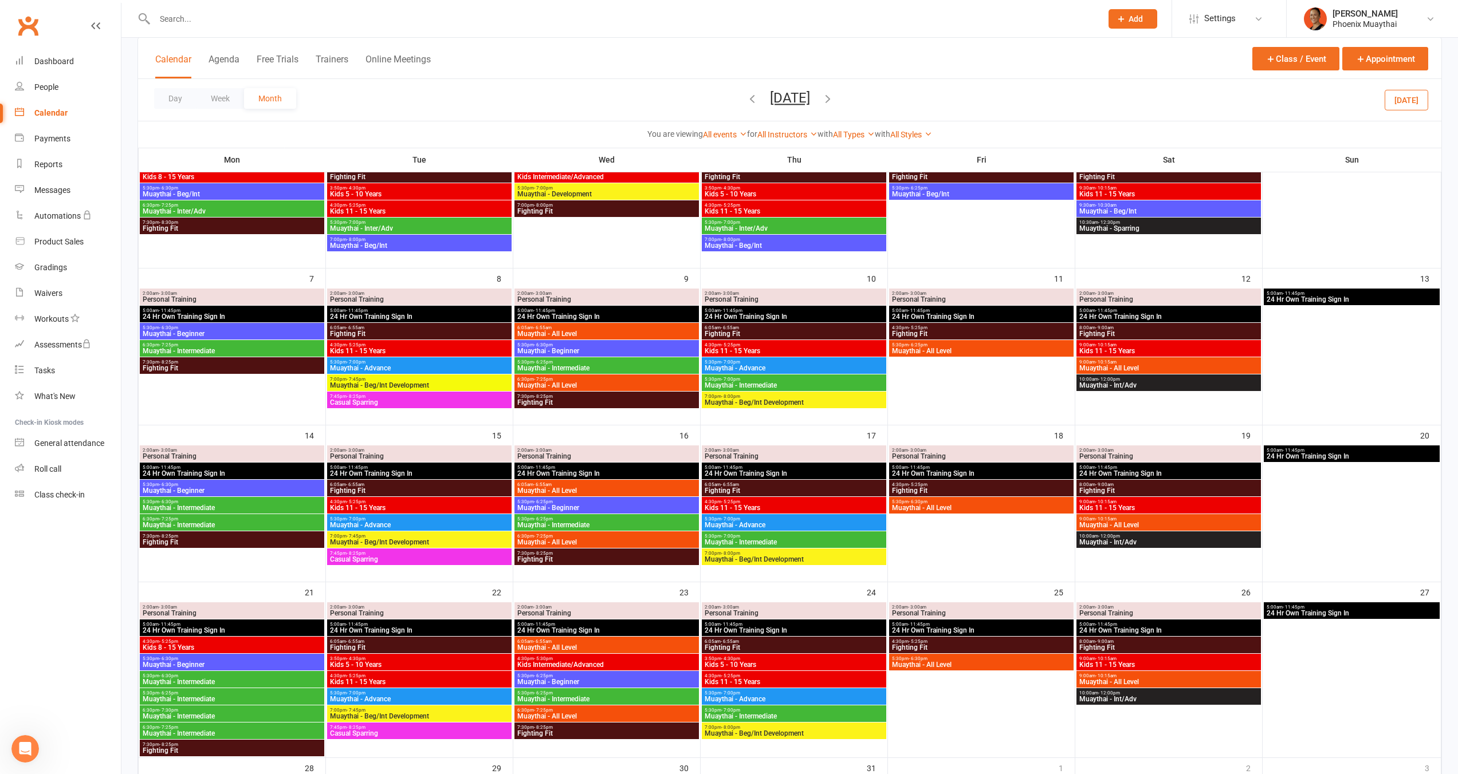
click at [222, 521] on span "6:30pm - 7:25pm" at bounding box center [232, 519] width 180 height 5
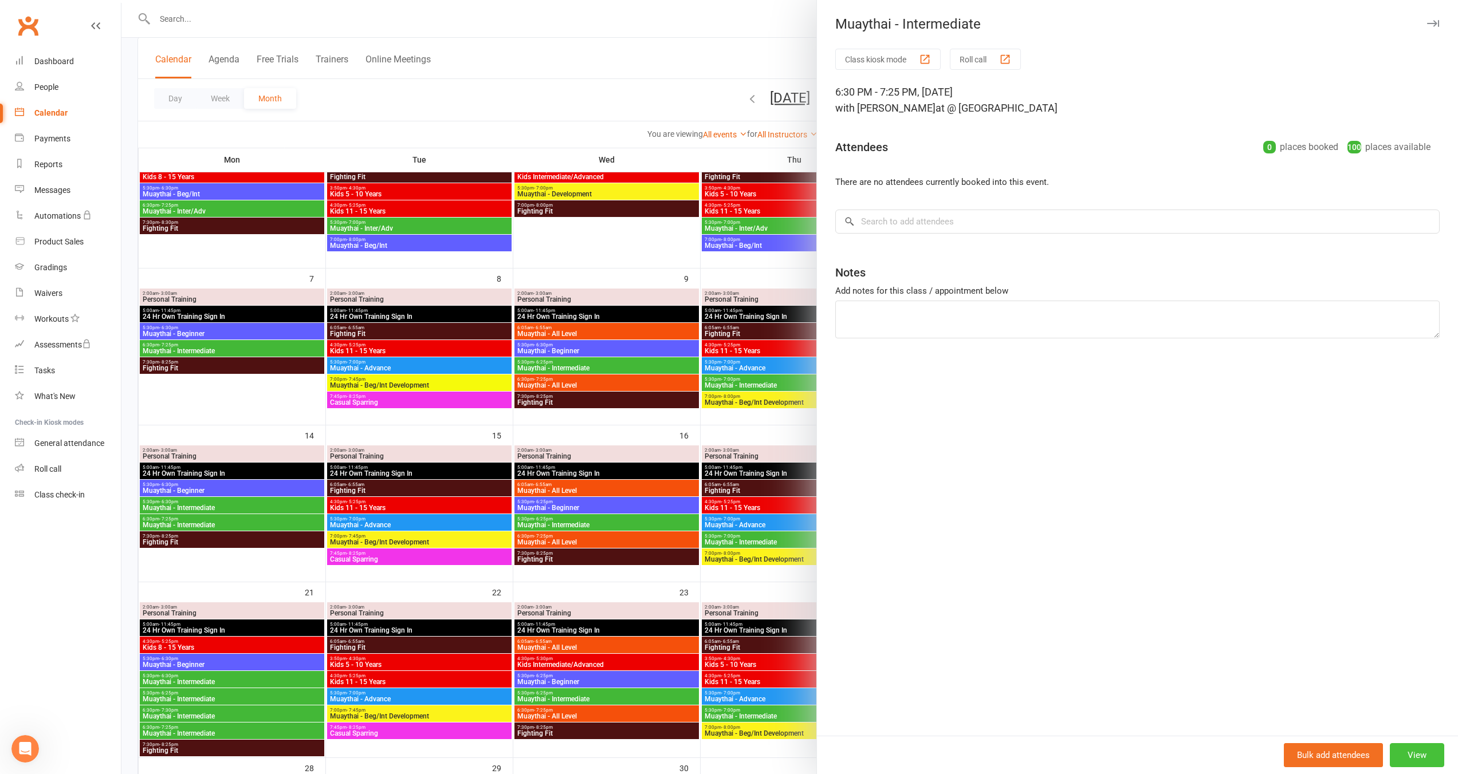
click at [1393, 751] on button "View" at bounding box center [1416, 755] width 54 height 24
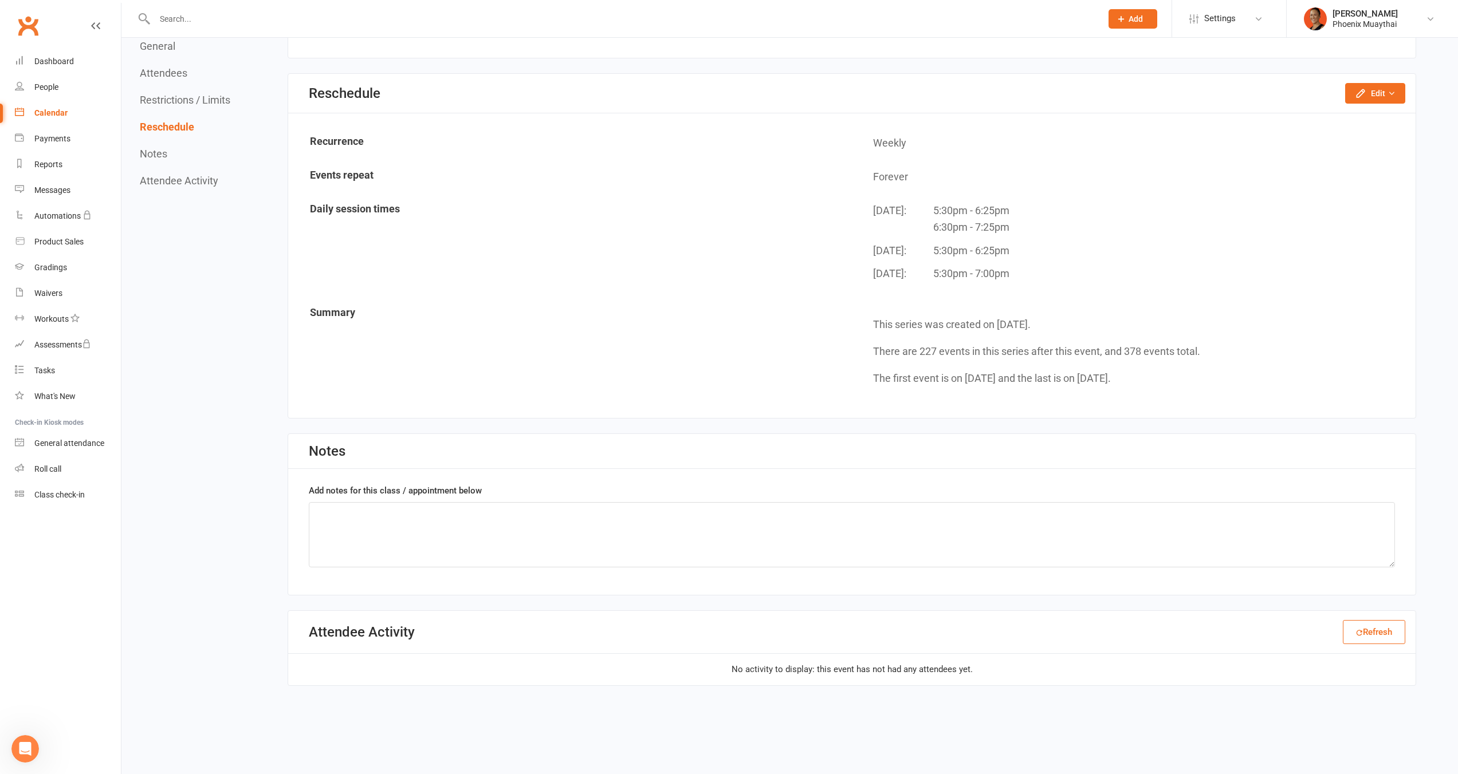
scroll to position [609, 0]
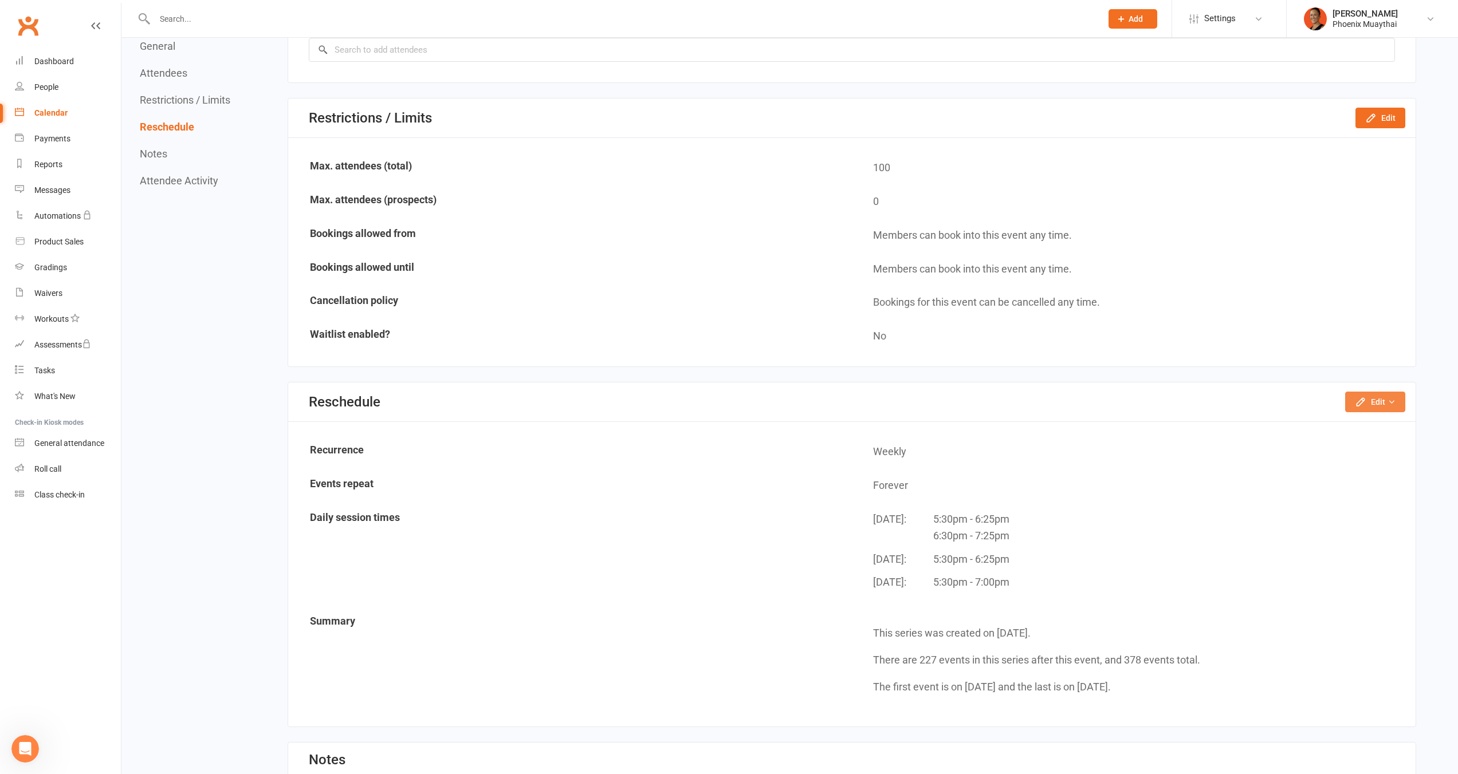
drag, startPoint x: 1384, startPoint y: 397, endPoint x: 954, endPoint y: 498, distance: 441.2
click at [942, 460] on section "Reschedule Edit Reschedule this event only Move weekly session times Change rec…" at bounding box center [852, 554] width 1128 height 345
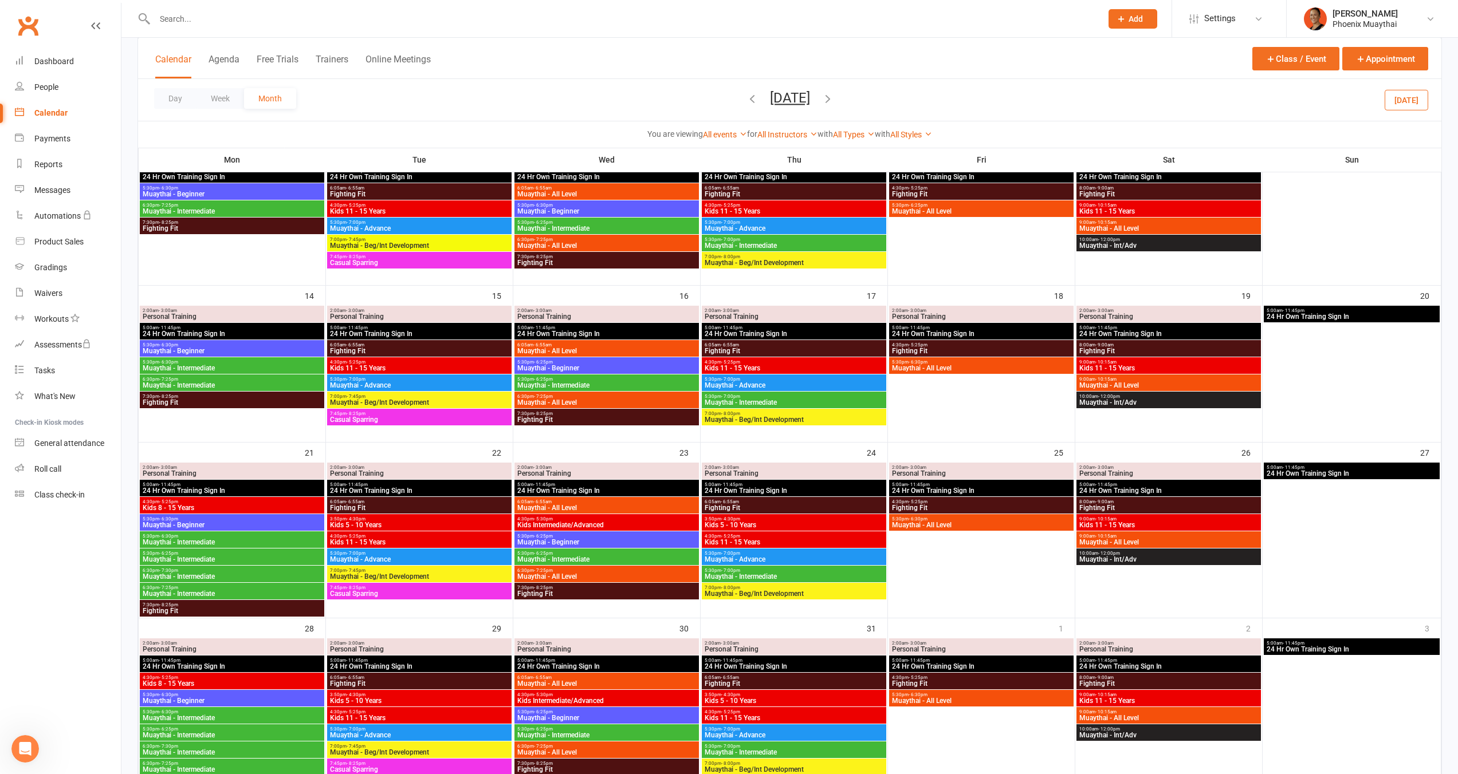
scroll to position [330, 0]
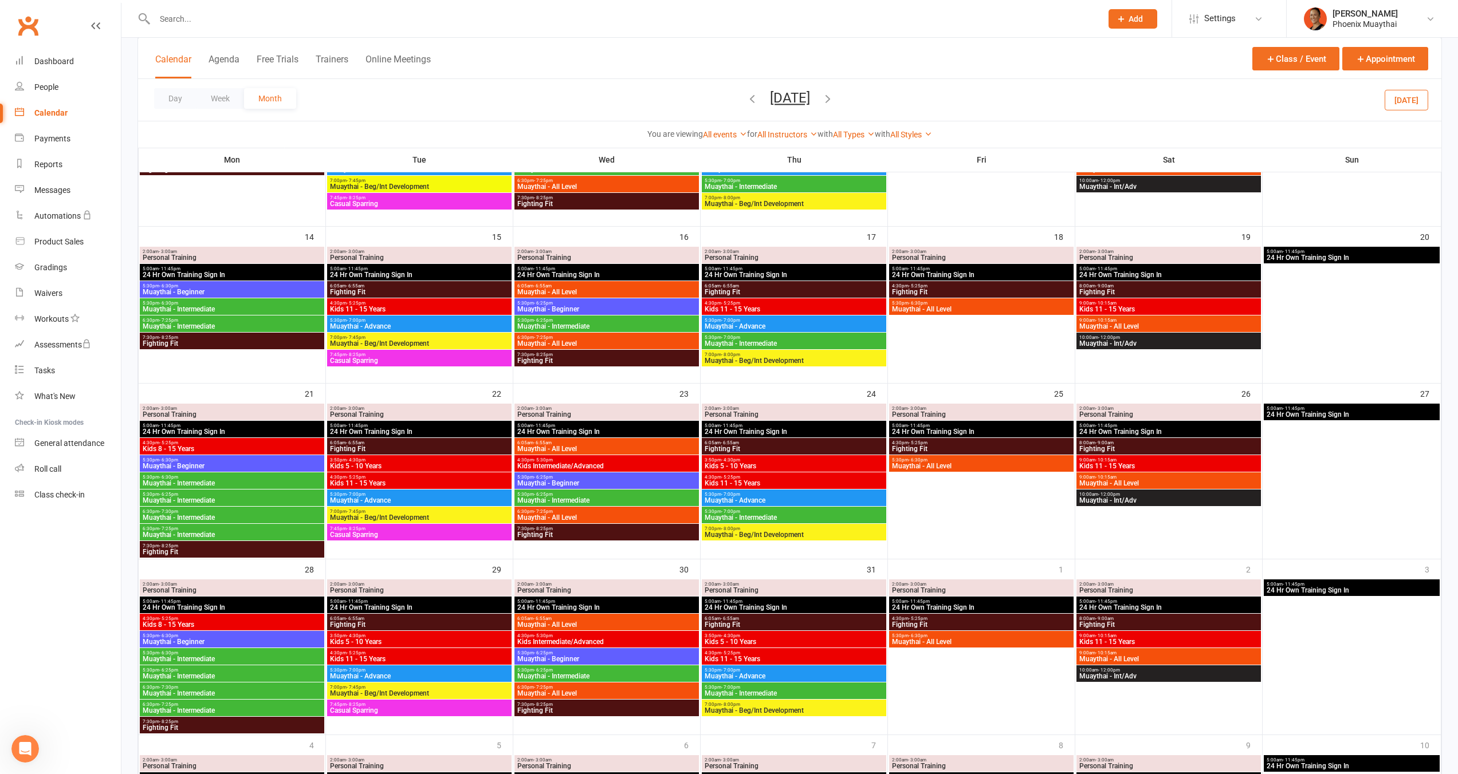
click at [191, 483] on span "Muaythai - Intermediate" at bounding box center [232, 483] width 180 height 7
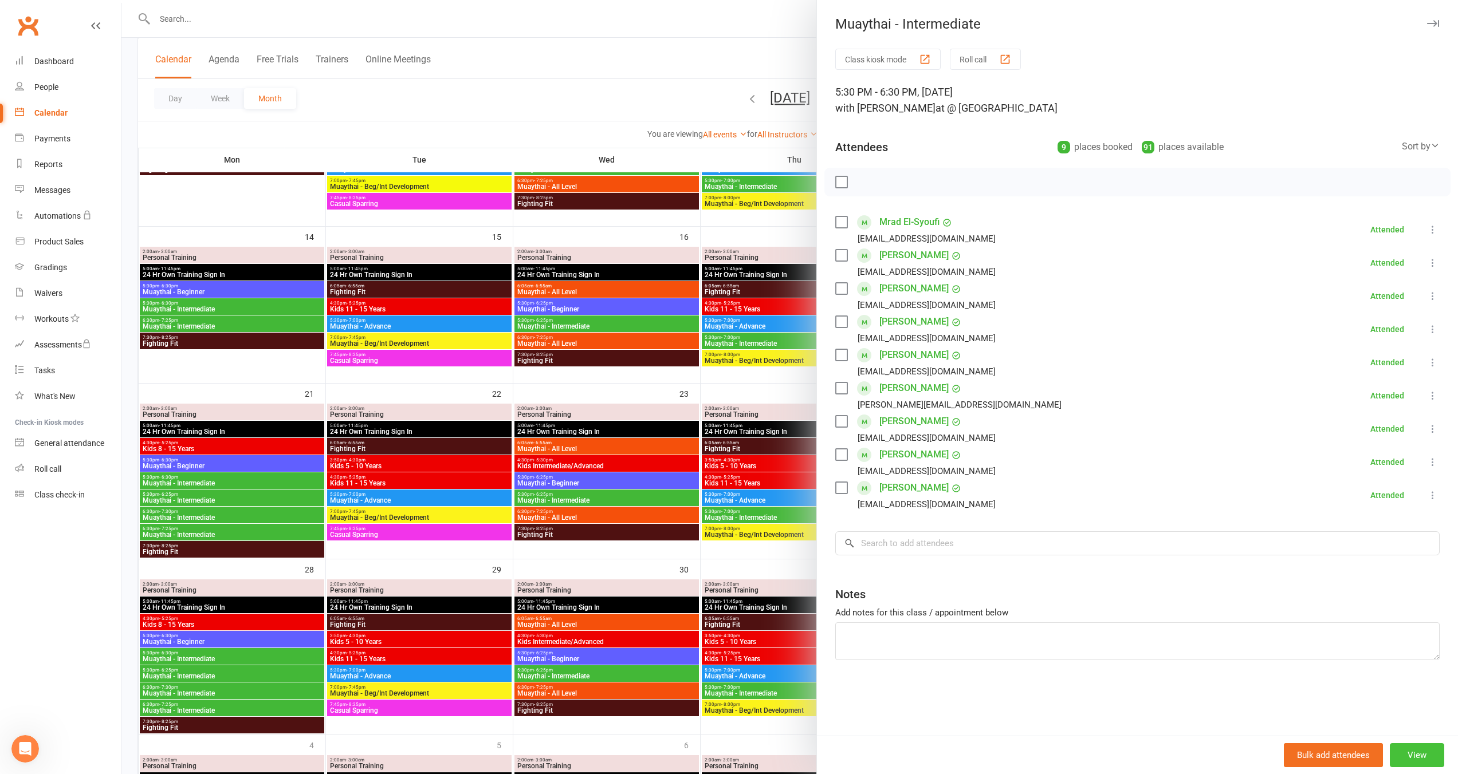
click at [1409, 750] on button "View" at bounding box center [1416, 755] width 54 height 24
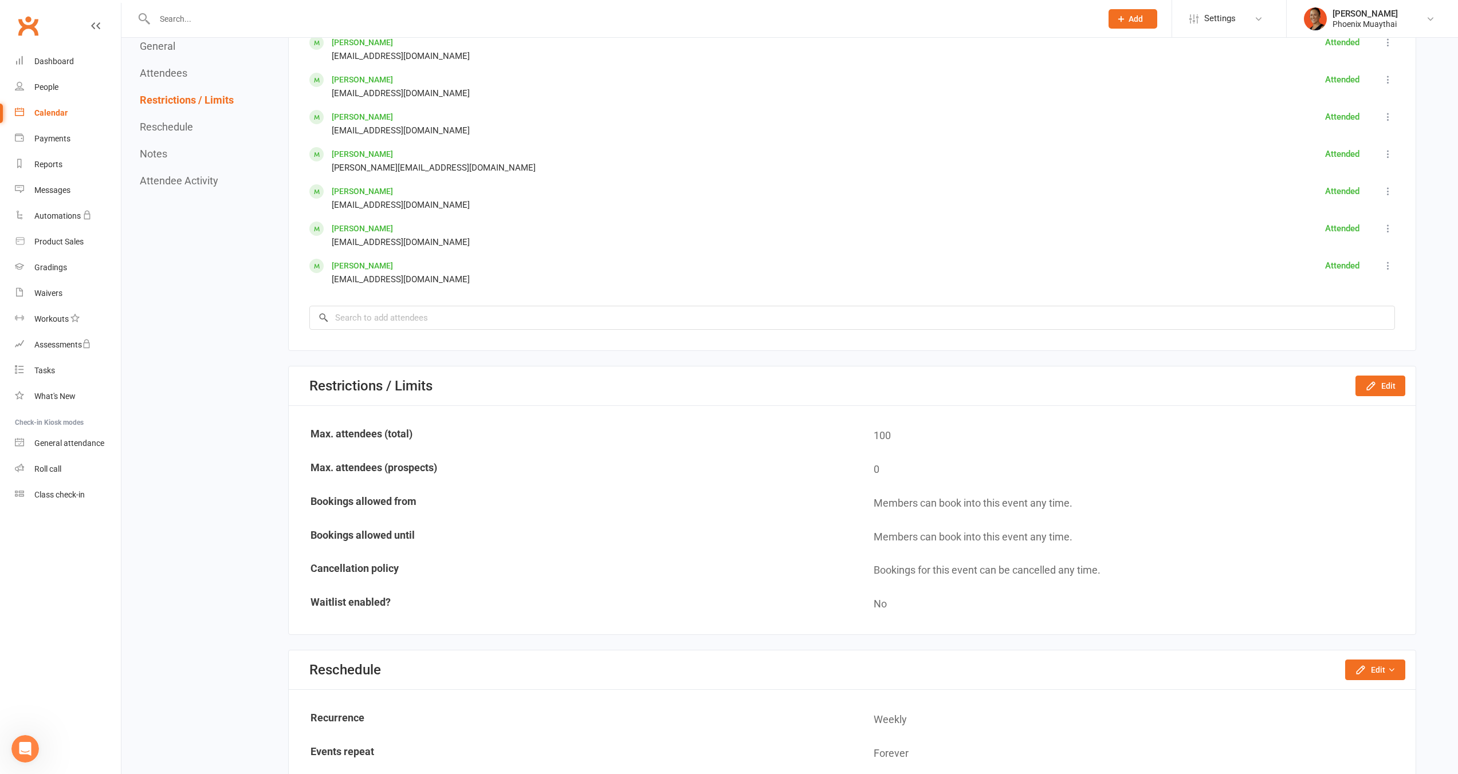
scroll to position [899, 0]
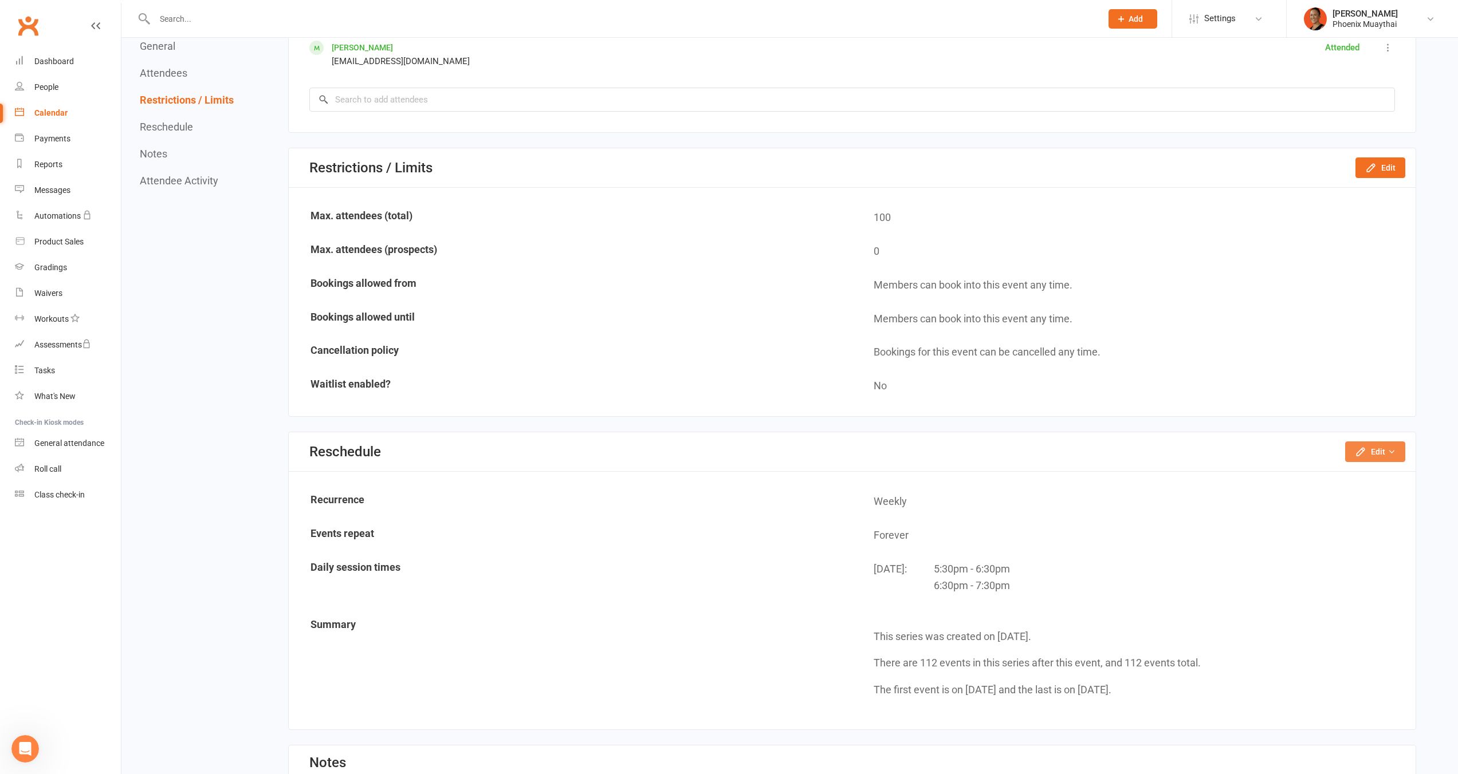
click at [1372, 448] on button "Edit" at bounding box center [1375, 452] width 60 height 21
click at [731, 579] on td "Daily session times" at bounding box center [571, 581] width 562 height 56
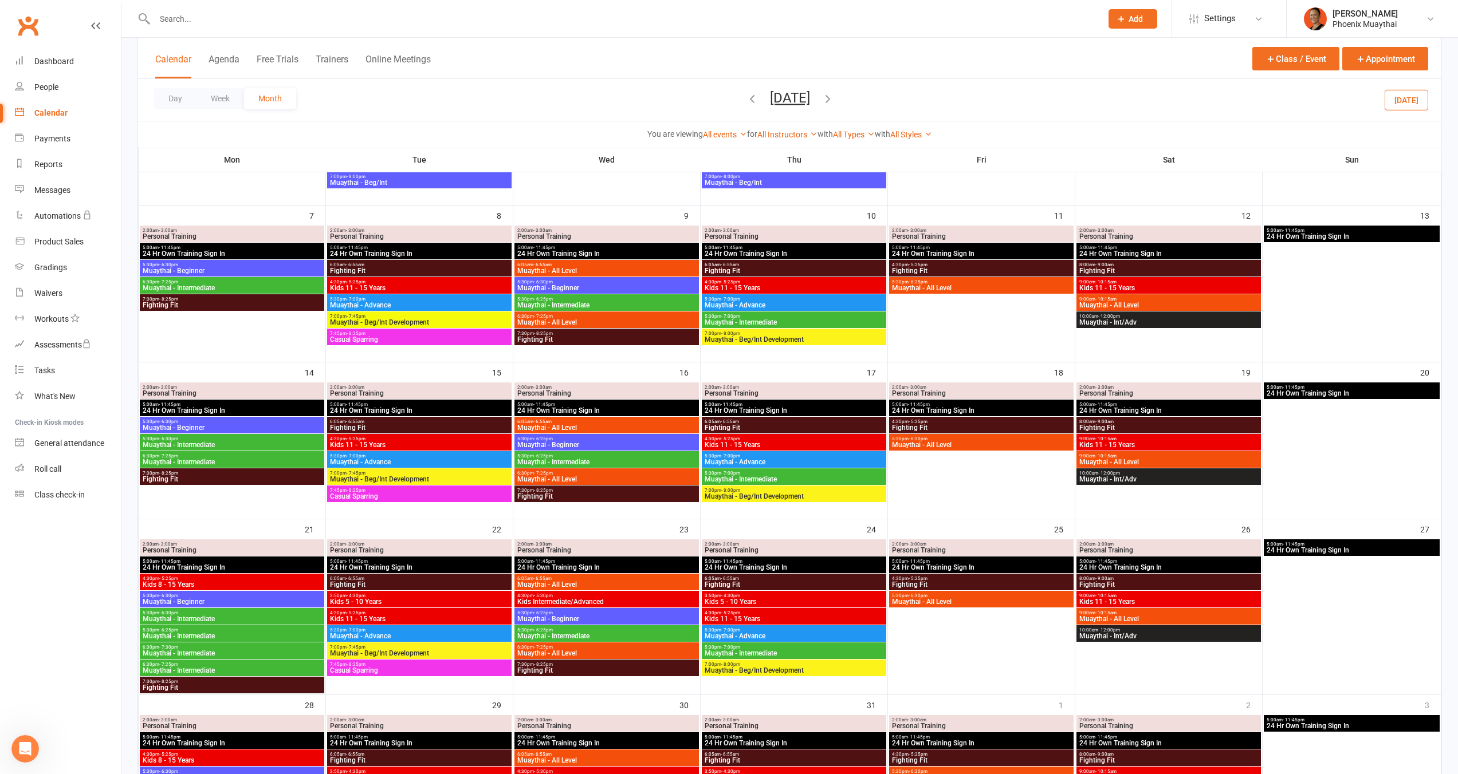
scroll to position [365, 0]
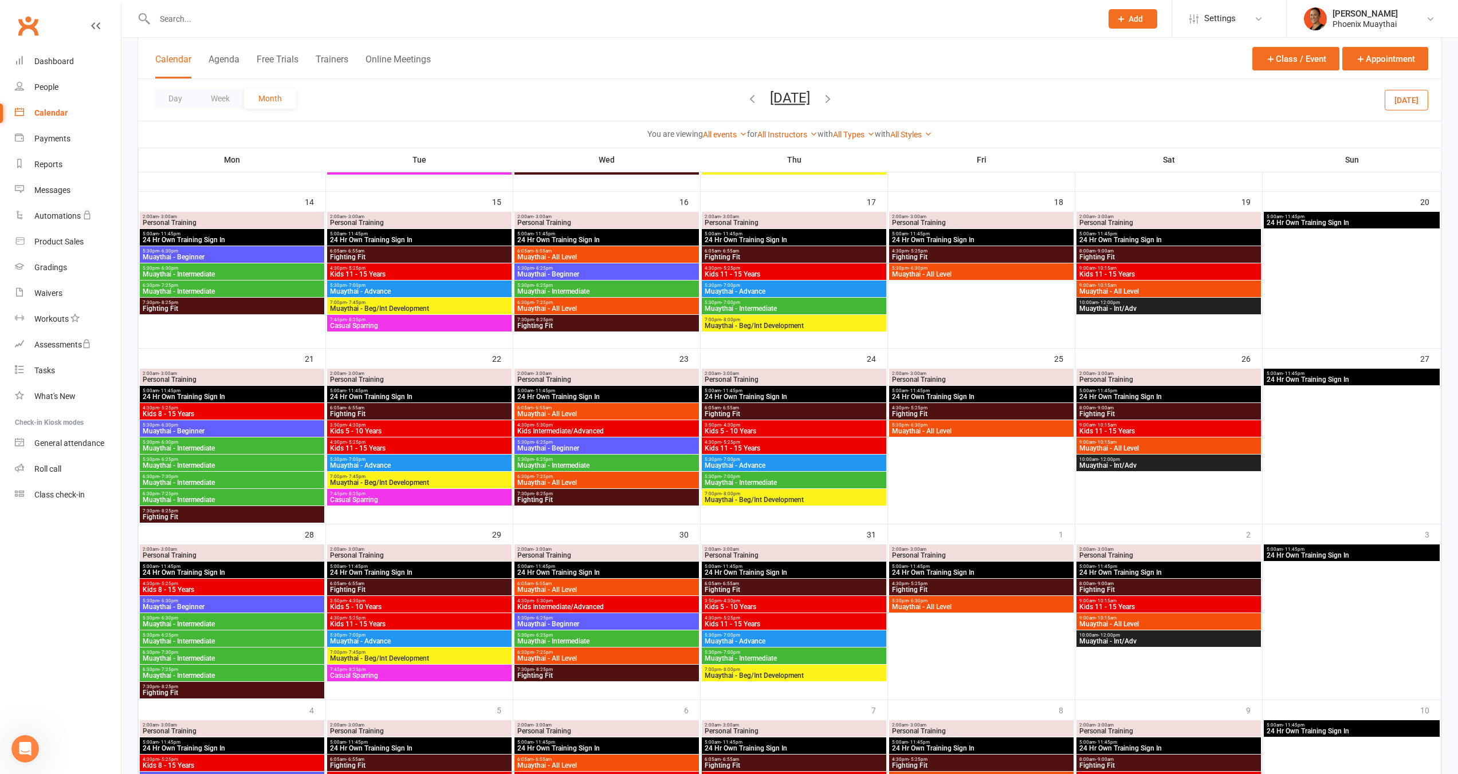
click at [246, 621] on span "Muaythai - Intermediate" at bounding box center [232, 624] width 180 height 7
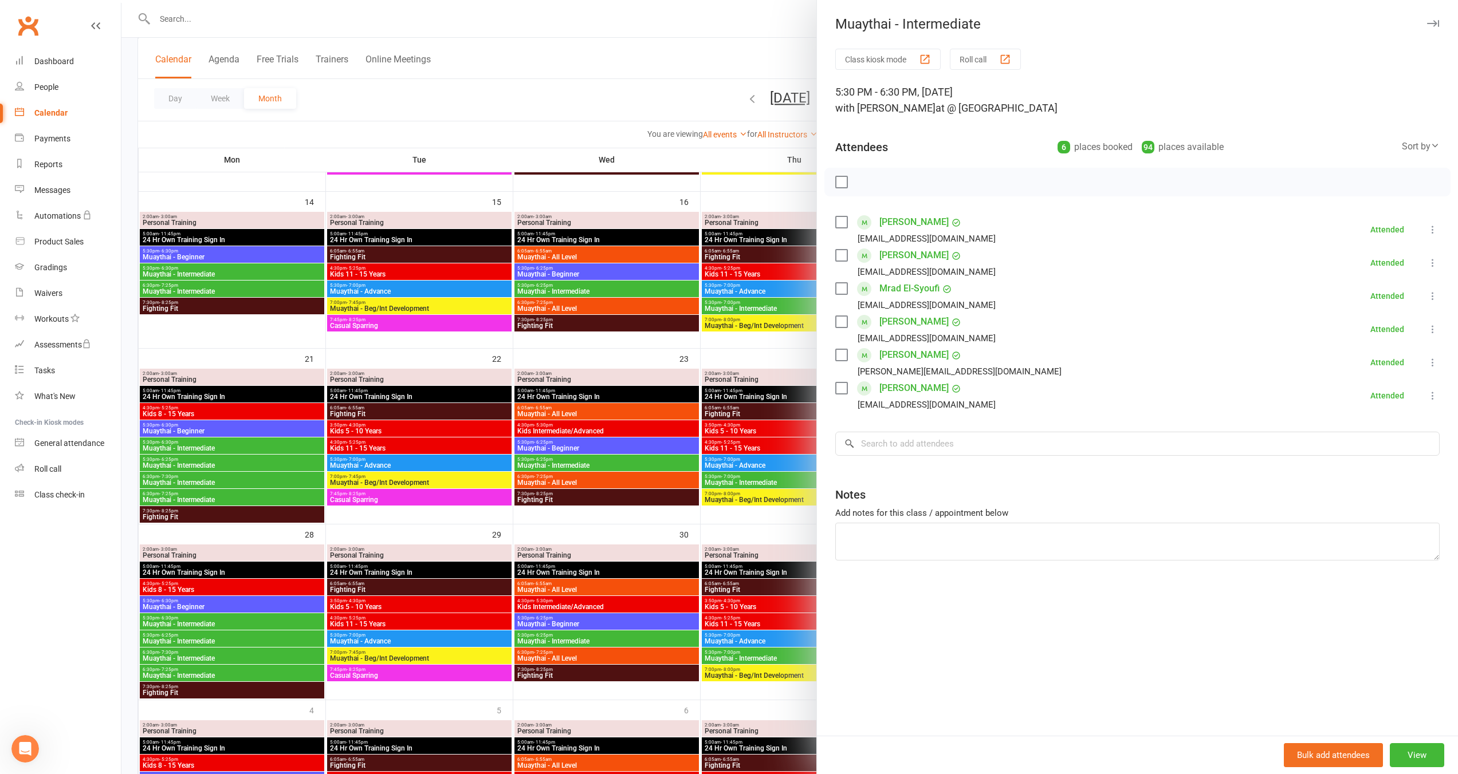
click at [244, 643] on div at bounding box center [789, 387] width 1336 height 774
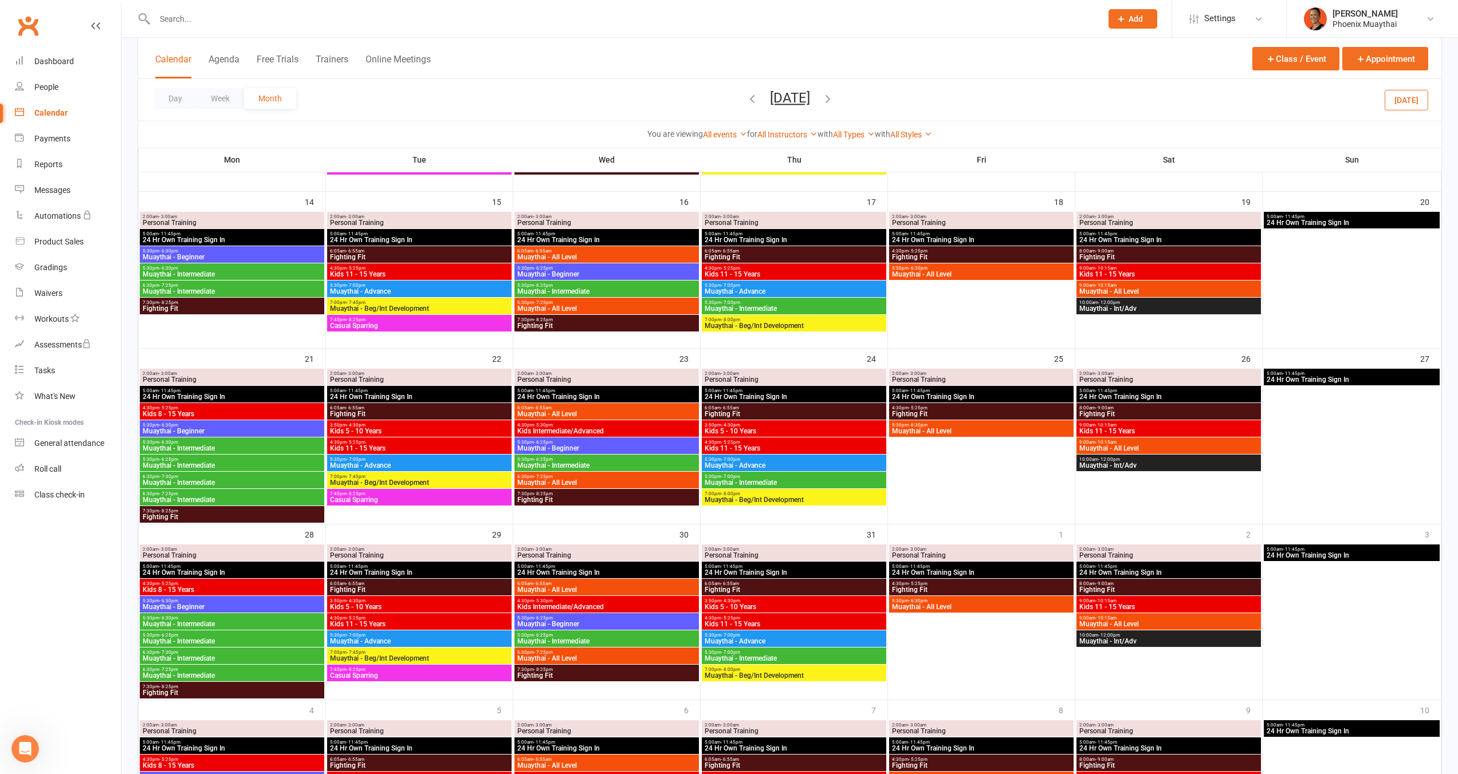
click at [249, 618] on span "5:30pm - 6:30pm" at bounding box center [232, 618] width 180 height 5
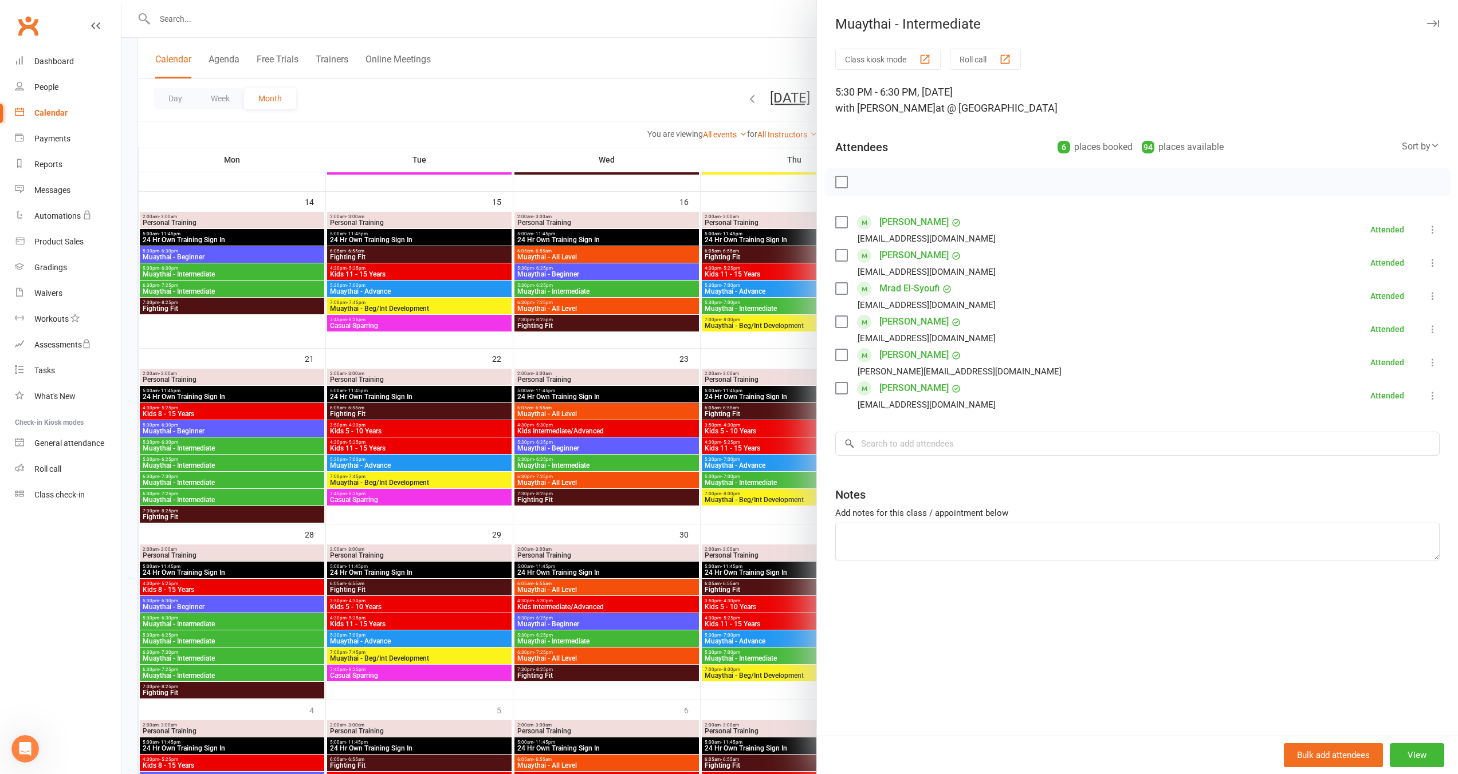
click at [251, 622] on div at bounding box center [789, 387] width 1336 height 774
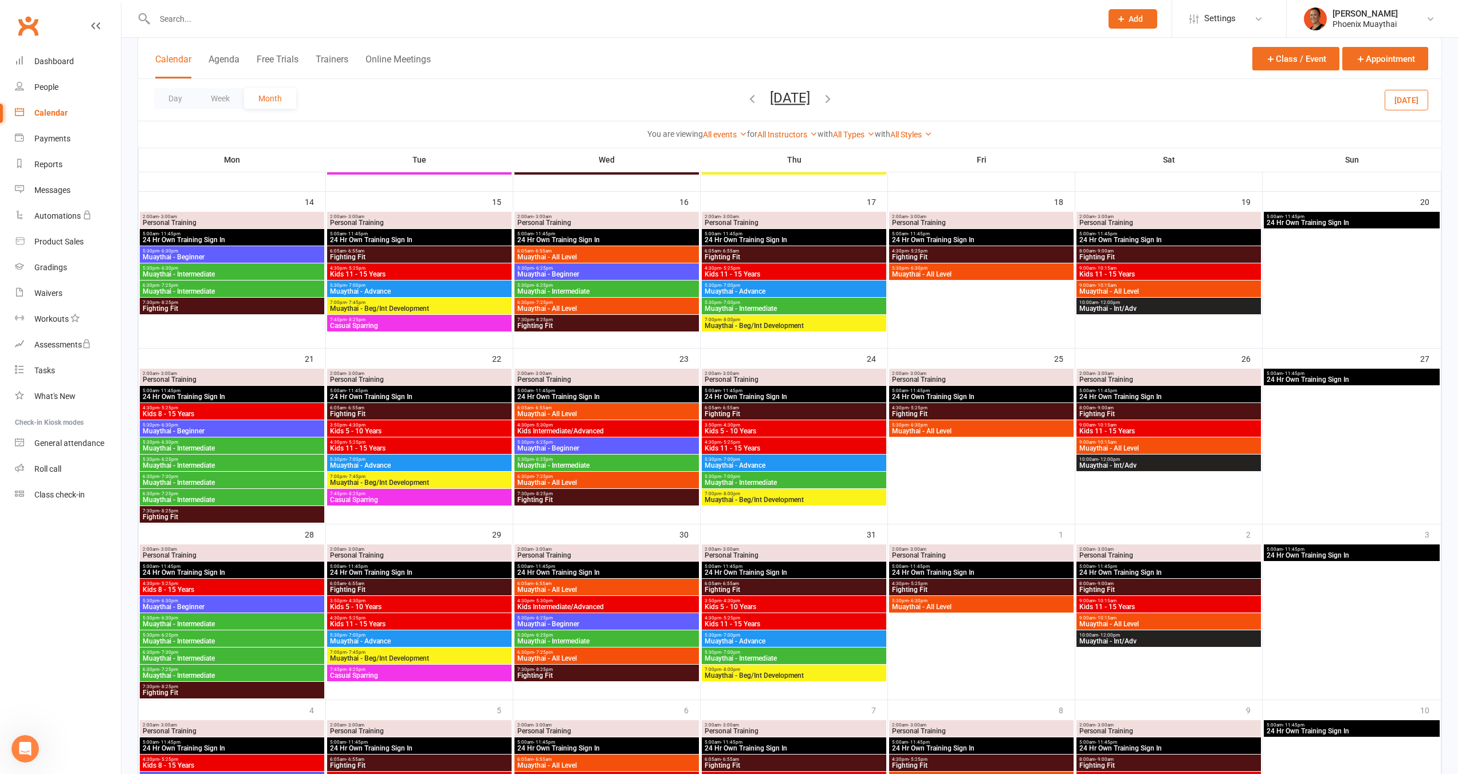
click at [244, 640] on span "Muaythai - Intermediate" at bounding box center [232, 641] width 180 height 7
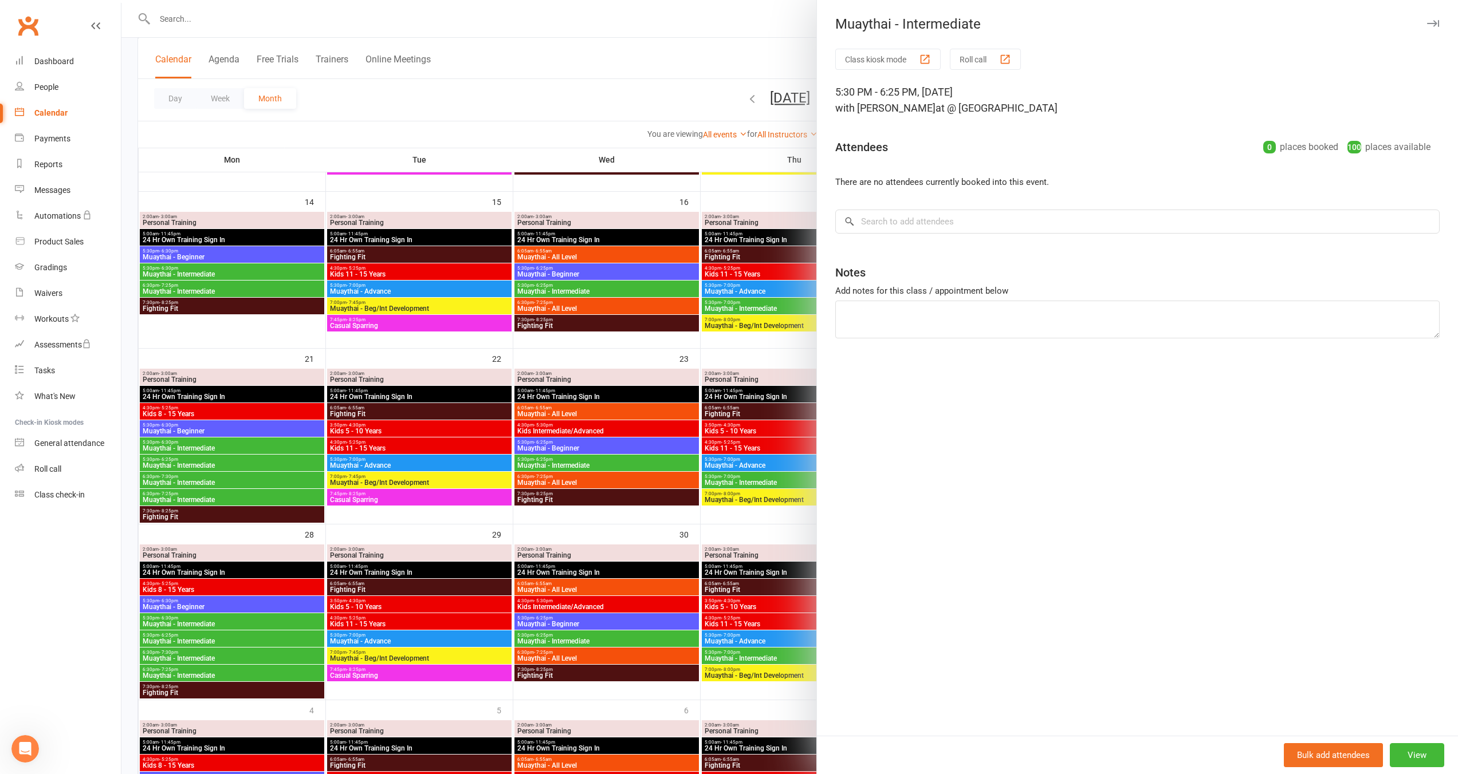
click at [244, 640] on div at bounding box center [789, 387] width 1336 height 774
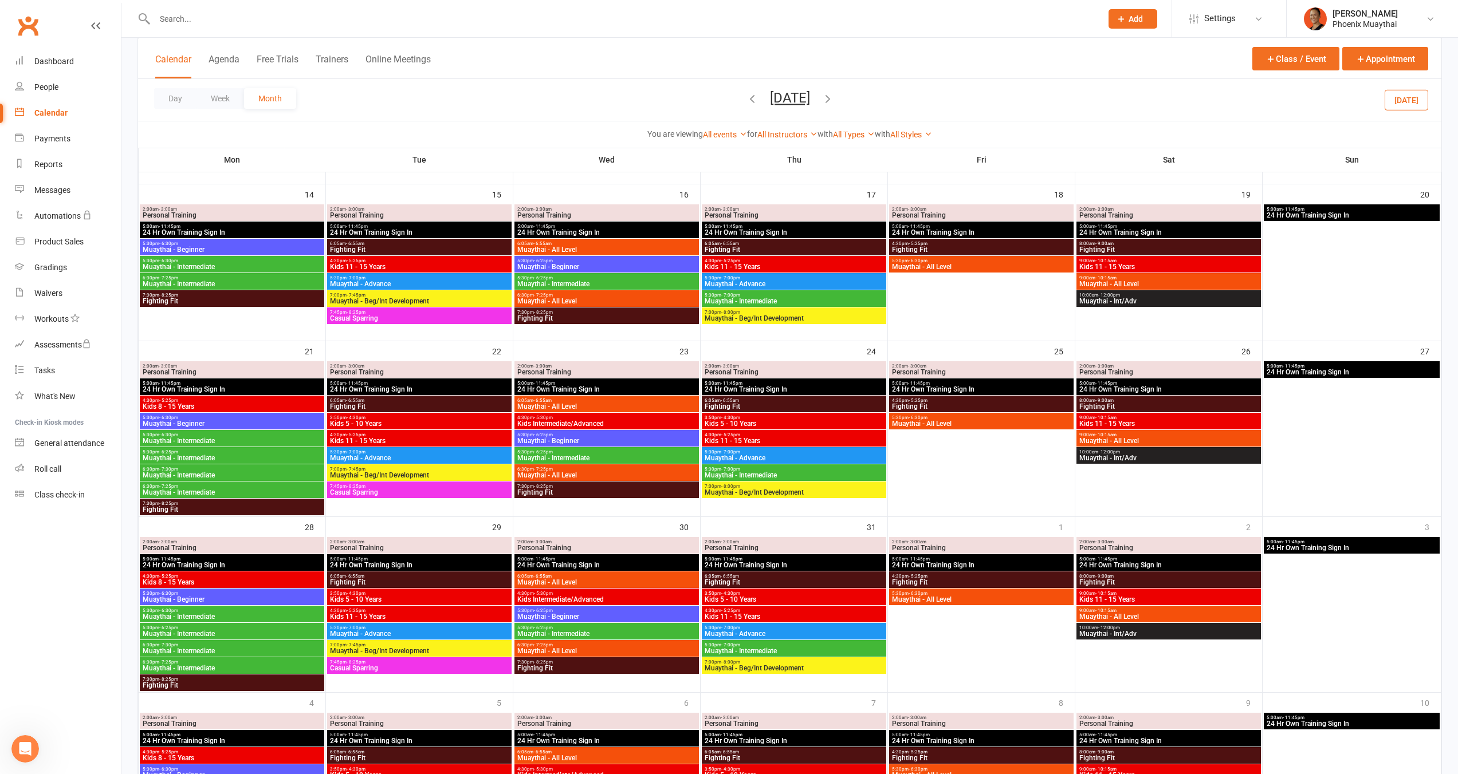
scroll to position [501, 0]
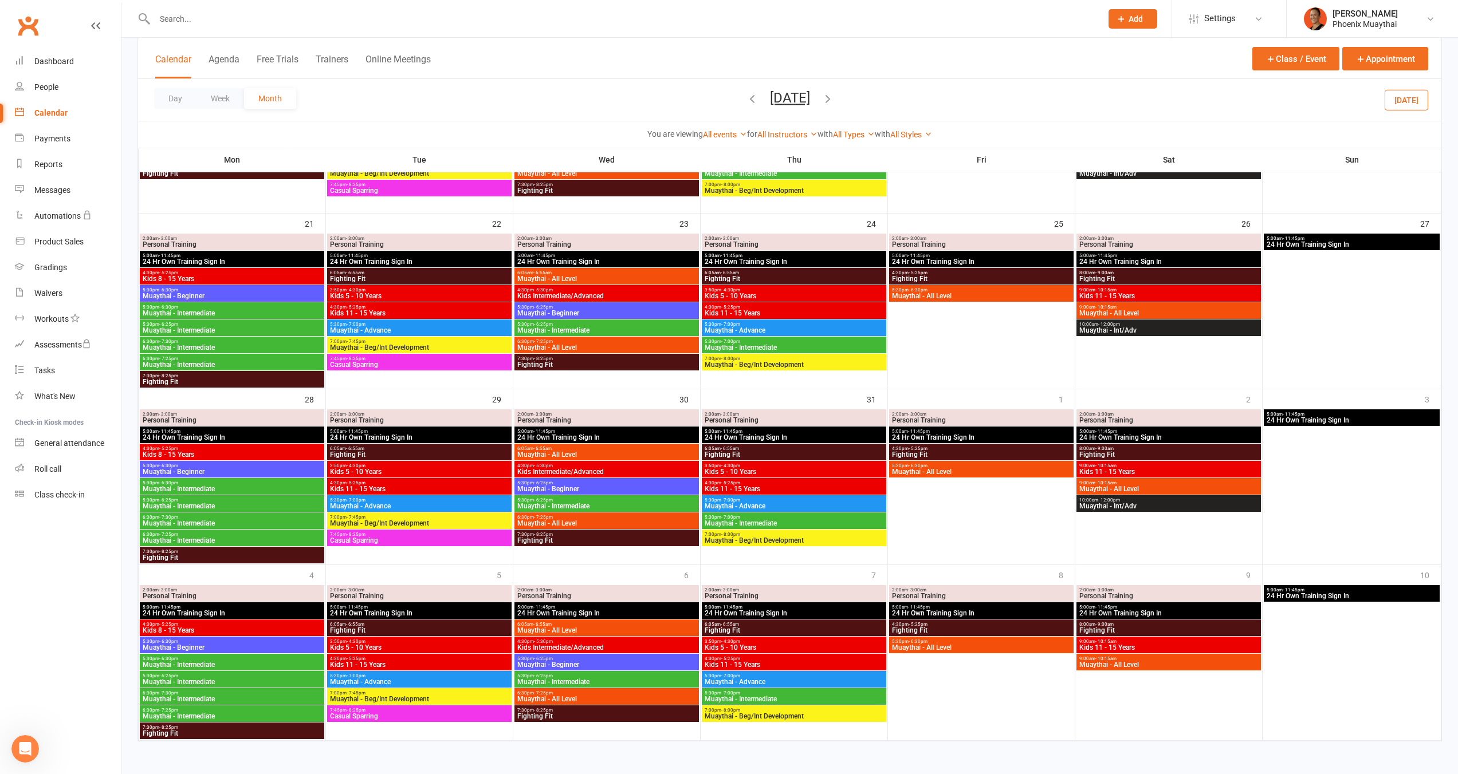
click at [832, 98] on icon "button" at bounding box center [827, 98] width 13 height 13
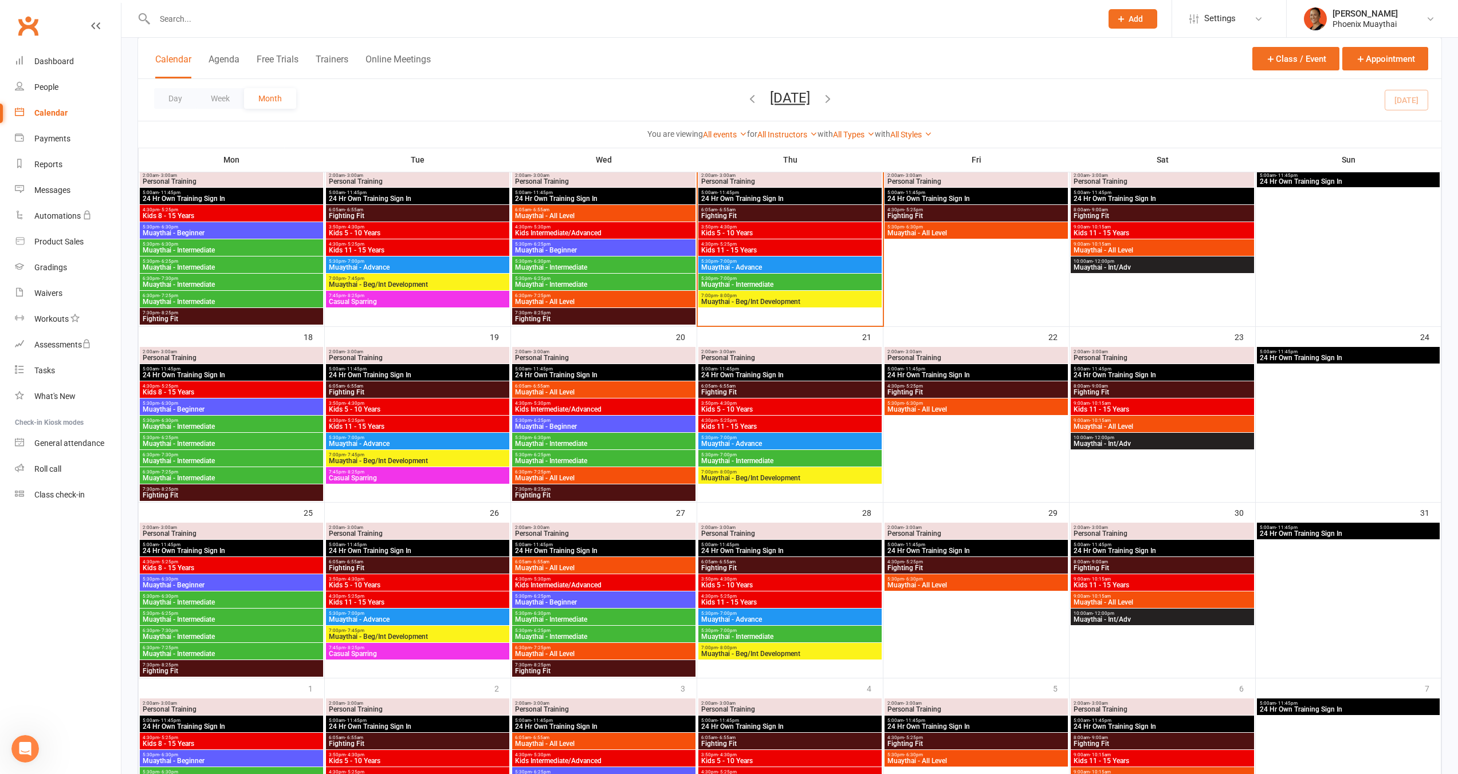
scroll to position [464, 0]
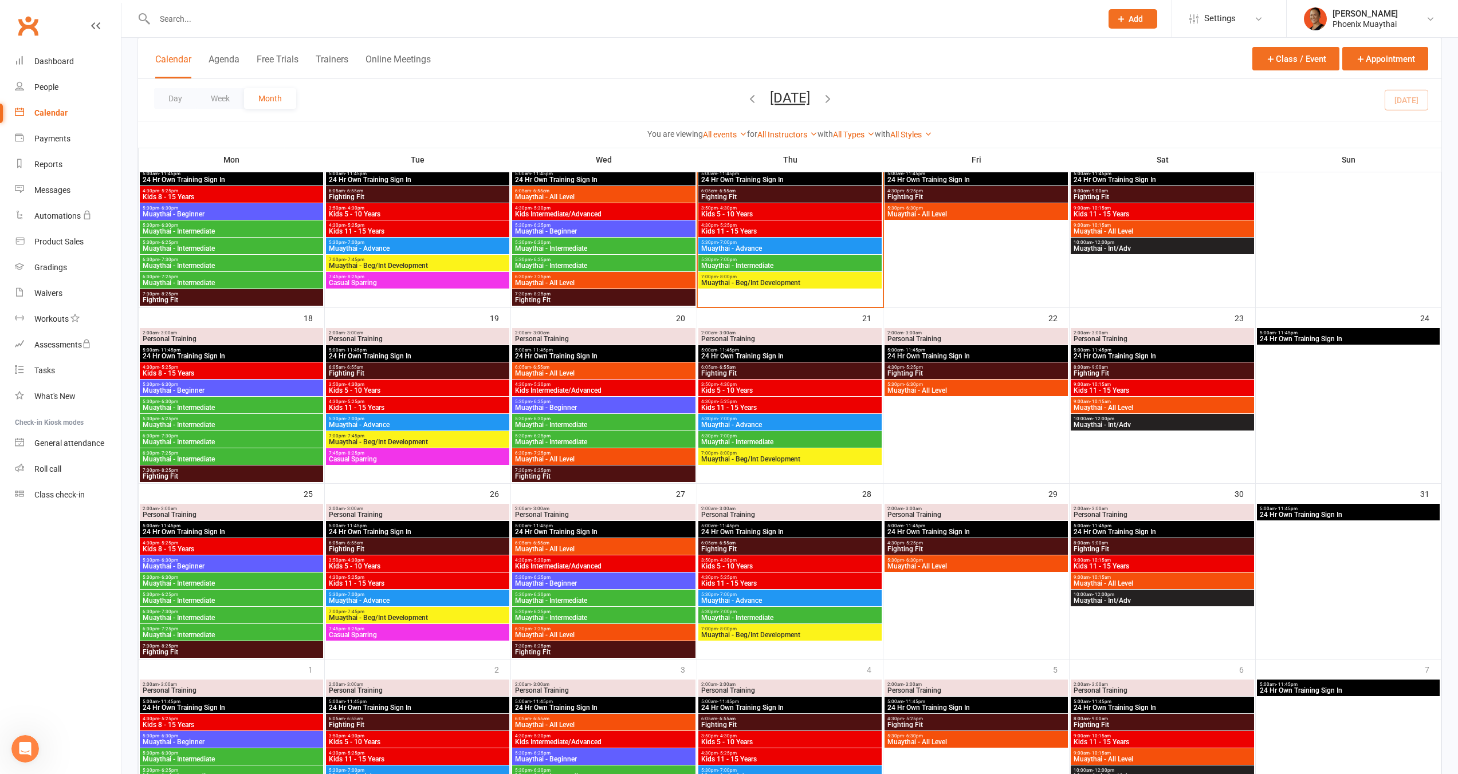
click at [177, 408] on span "Muaythai - Intermediate" at bounding box center [231, 407] width 179 height 7
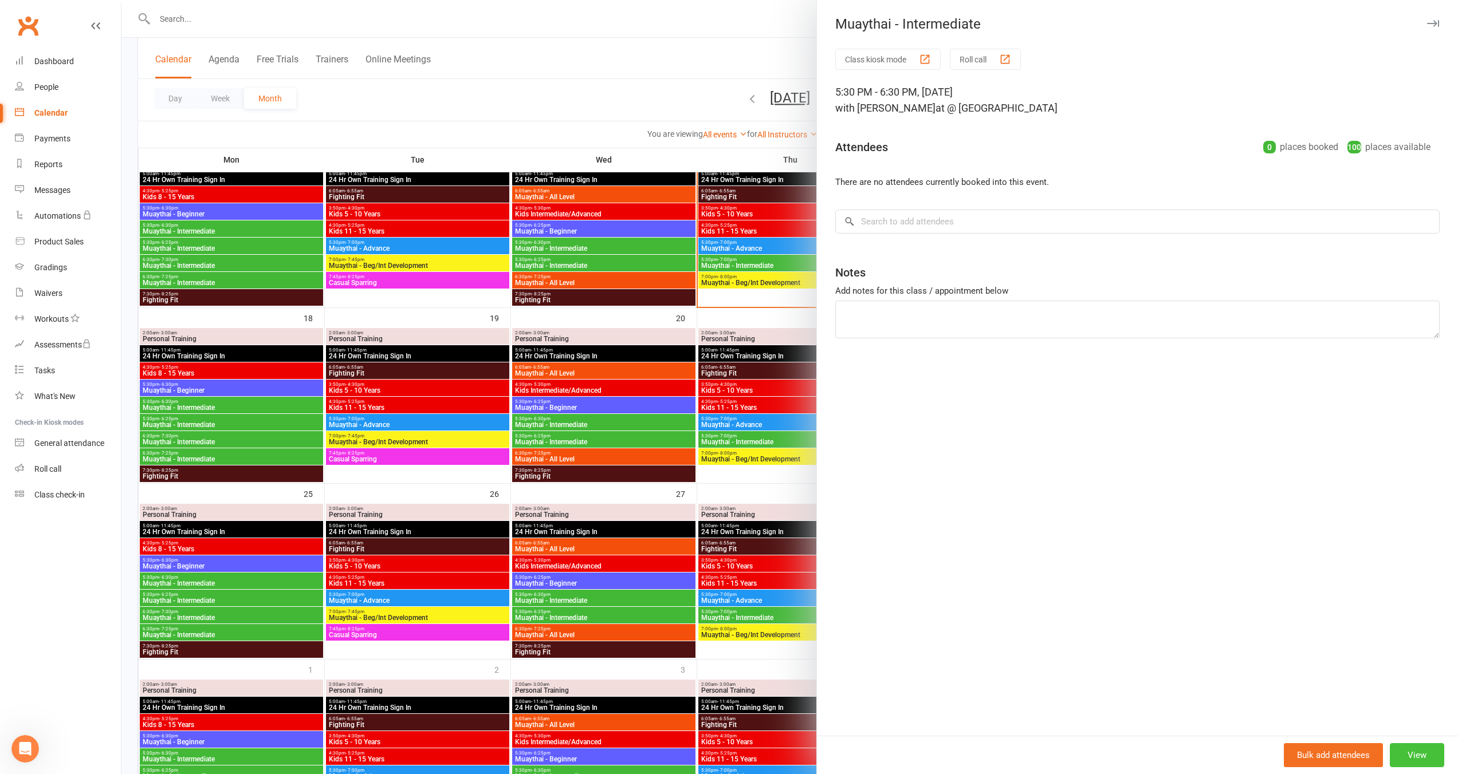
click at [1408, 755] on button "View" at bounding box center [1416, 755] width 54 height 24
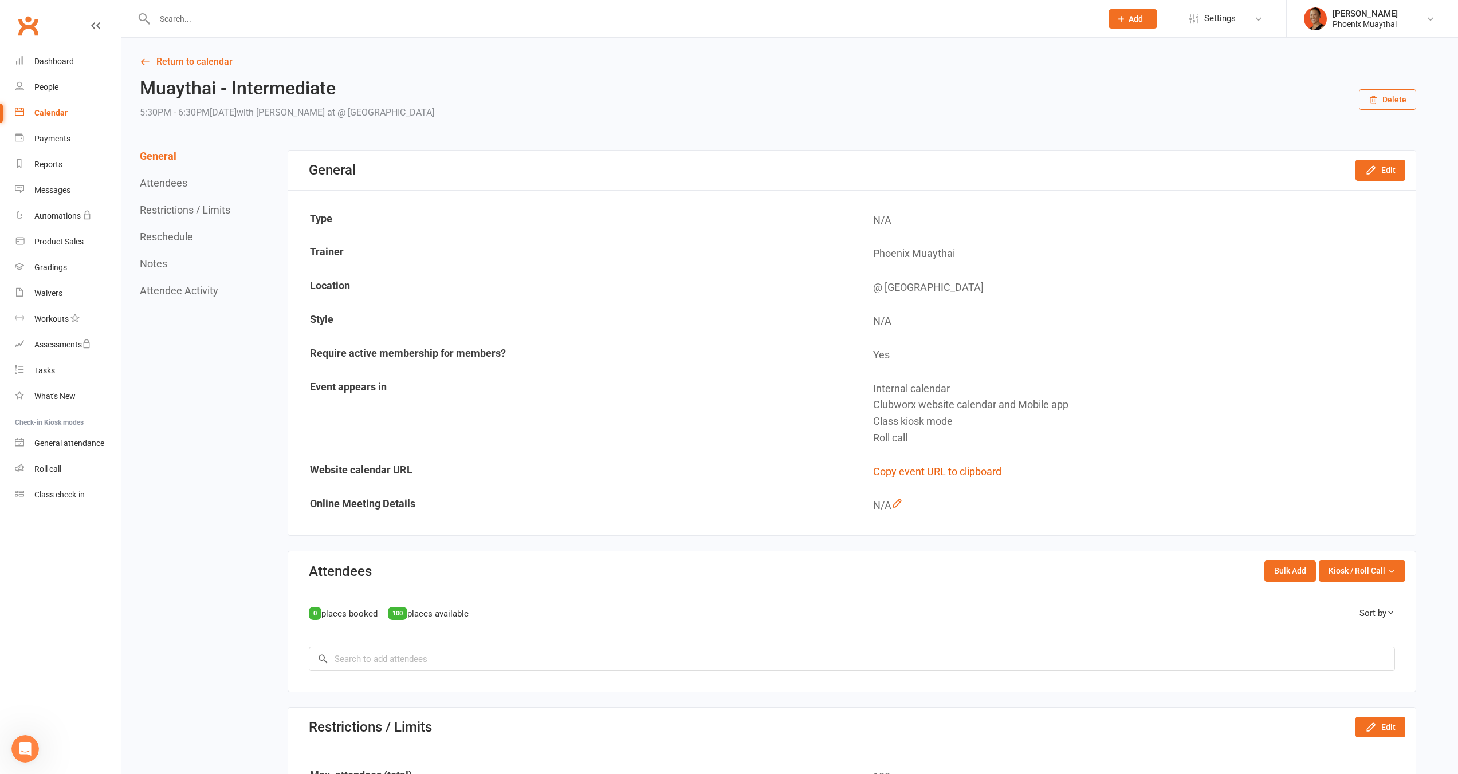
click at [1392, 106] on button "Delete" at bounding box center [1386, 99] width 57 height 21
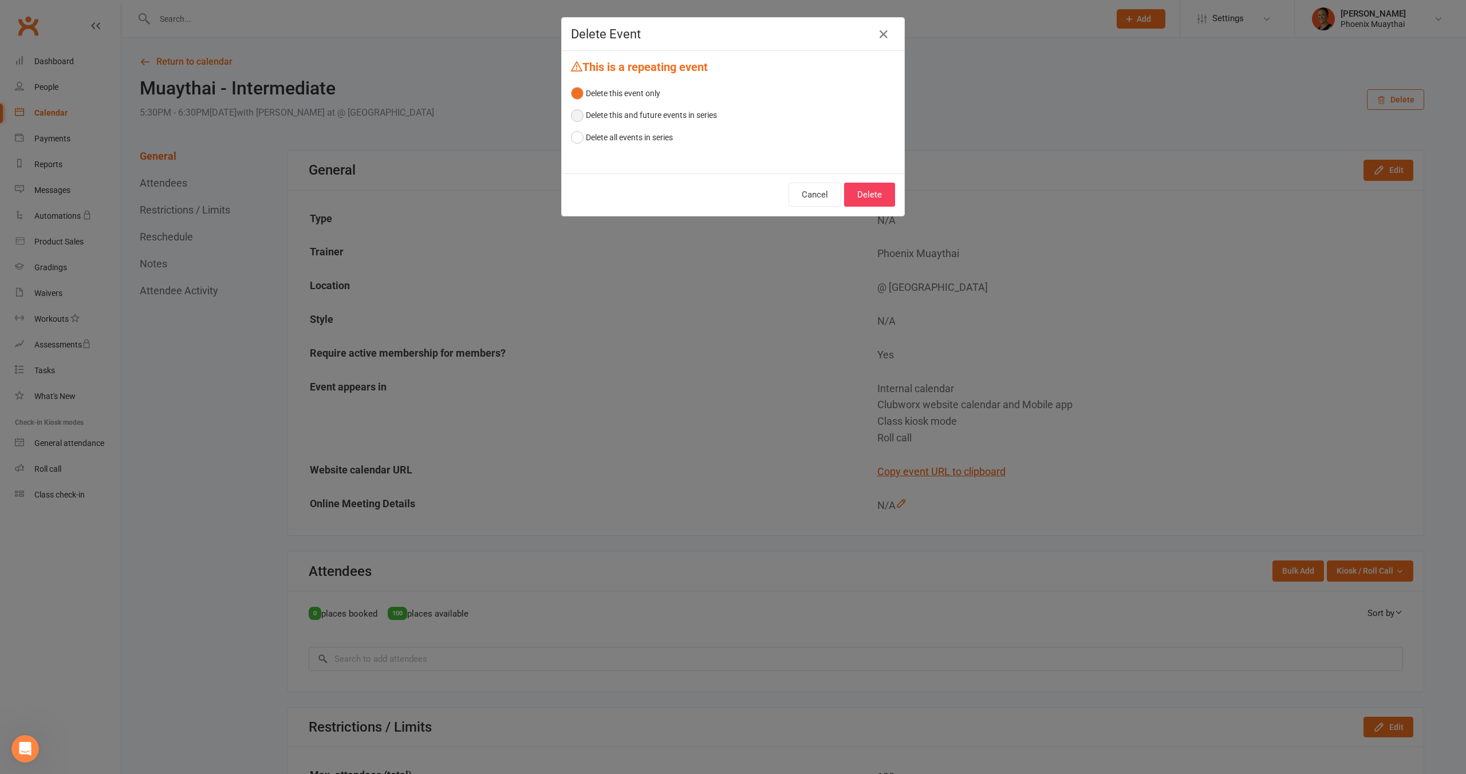
click at [652, 115] on button "Delete this and future events in series" at bounding box center [644, 115] width 146 height 22
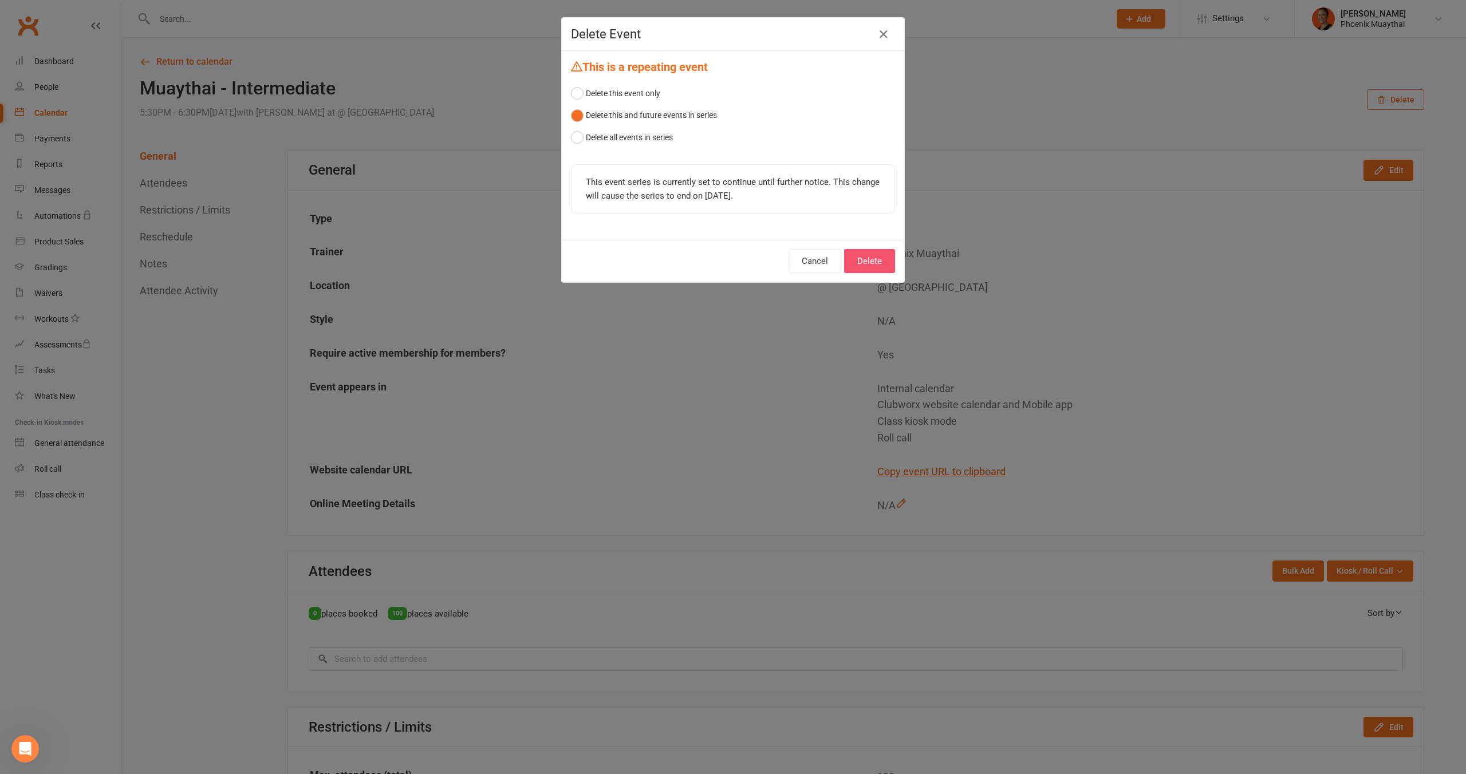
click at [863, 267] on button "Delete" at bounding box center [869, 261] width 51 height 24
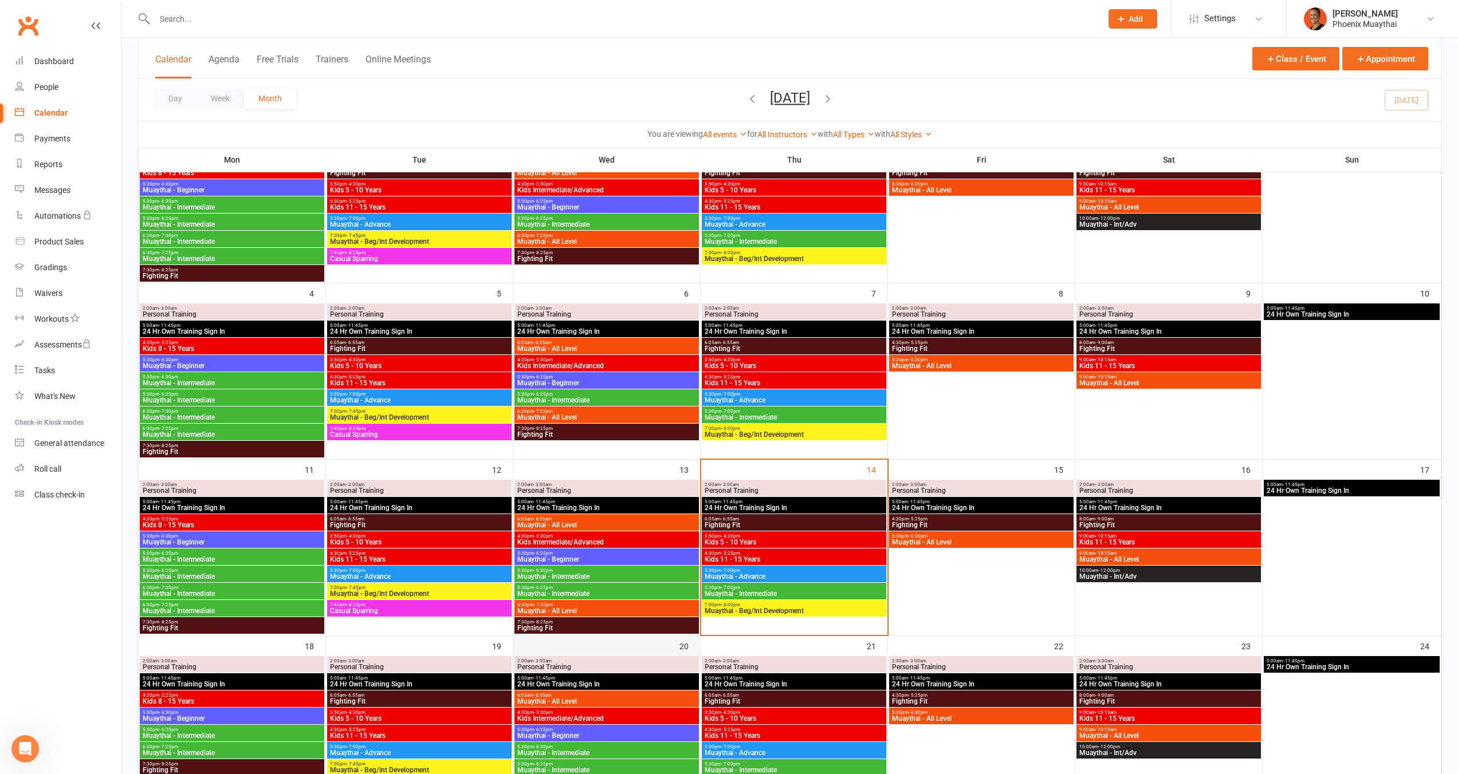
scroll to position [194, 0]
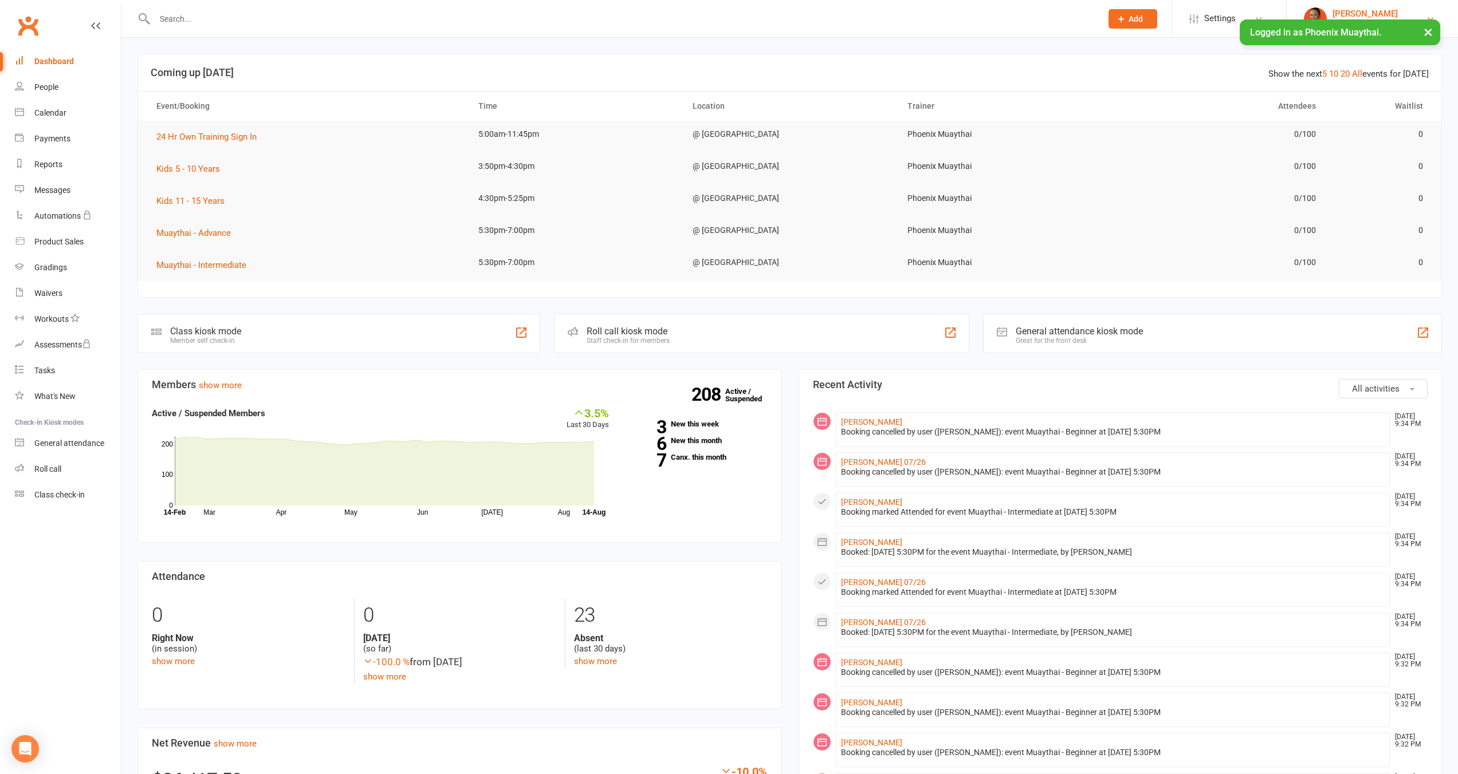
click at [1337, 11] on div "[PERSON_NAME]" at bounding box center [1364, 14] width 65 height 10
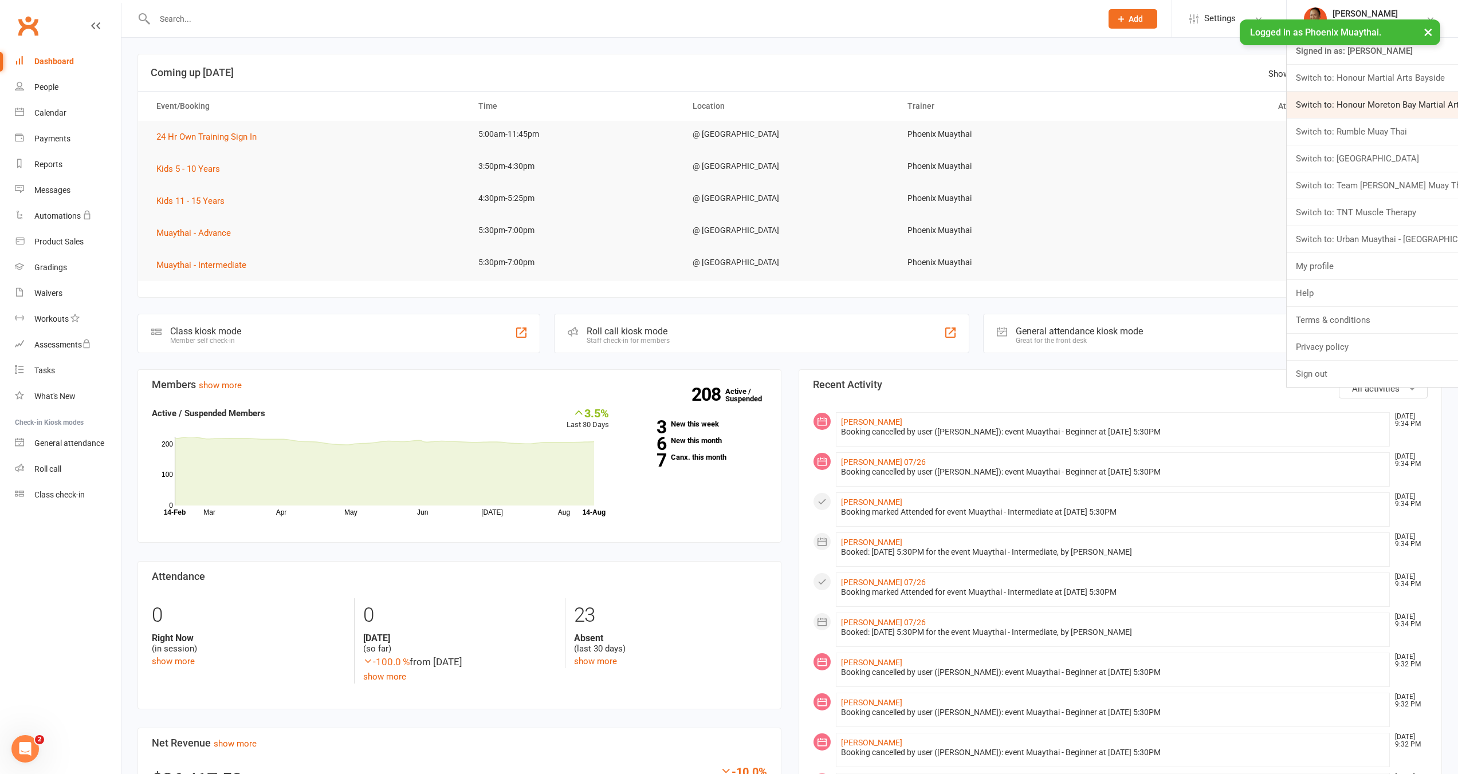
click at [1380, 103] on link "Switch to: Honour Moreton Bay Martial Arts Academy" at bounding box center [1371, 105] width 171 height 26
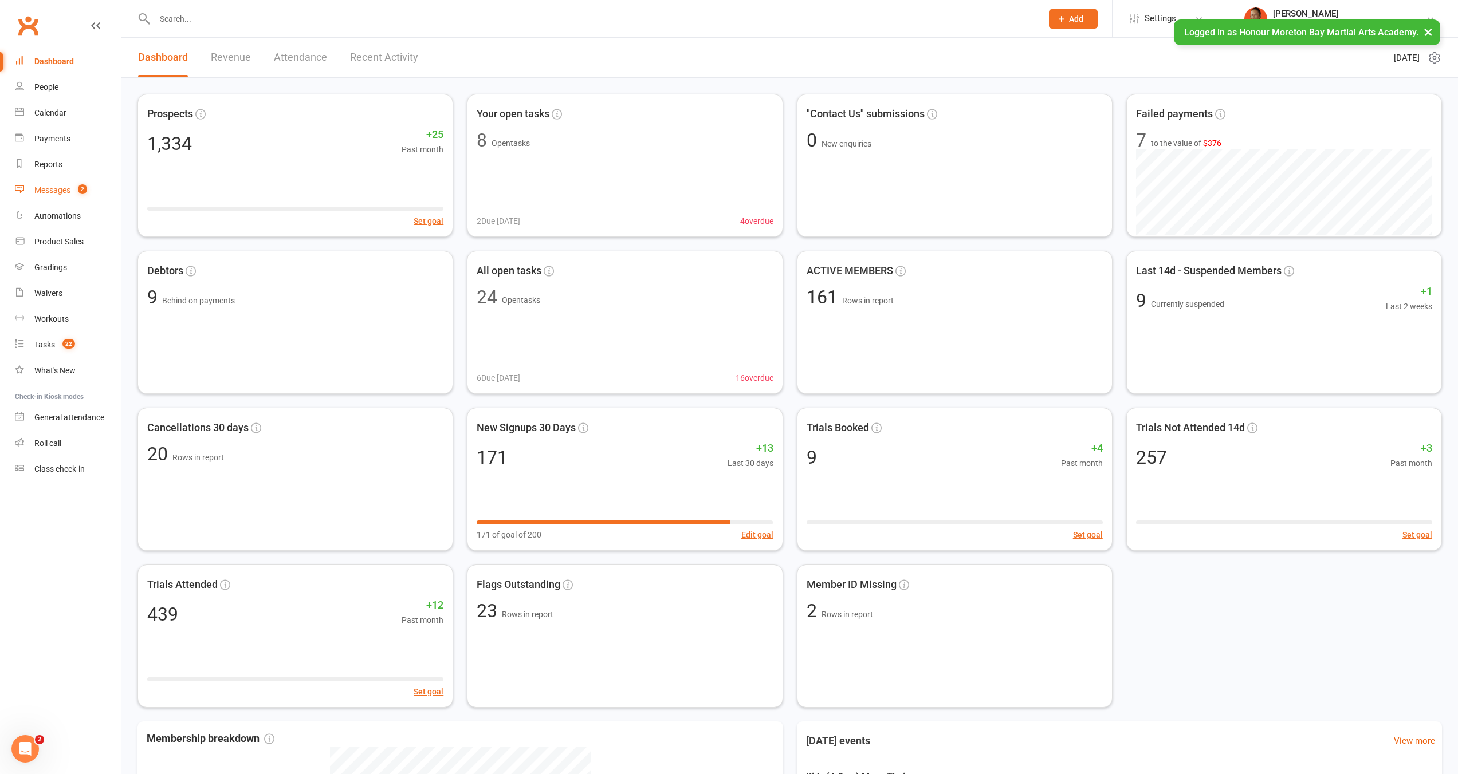
click at [71, 199] on link "Messages 2" at bounding box center [68, 191] width 106 height 26
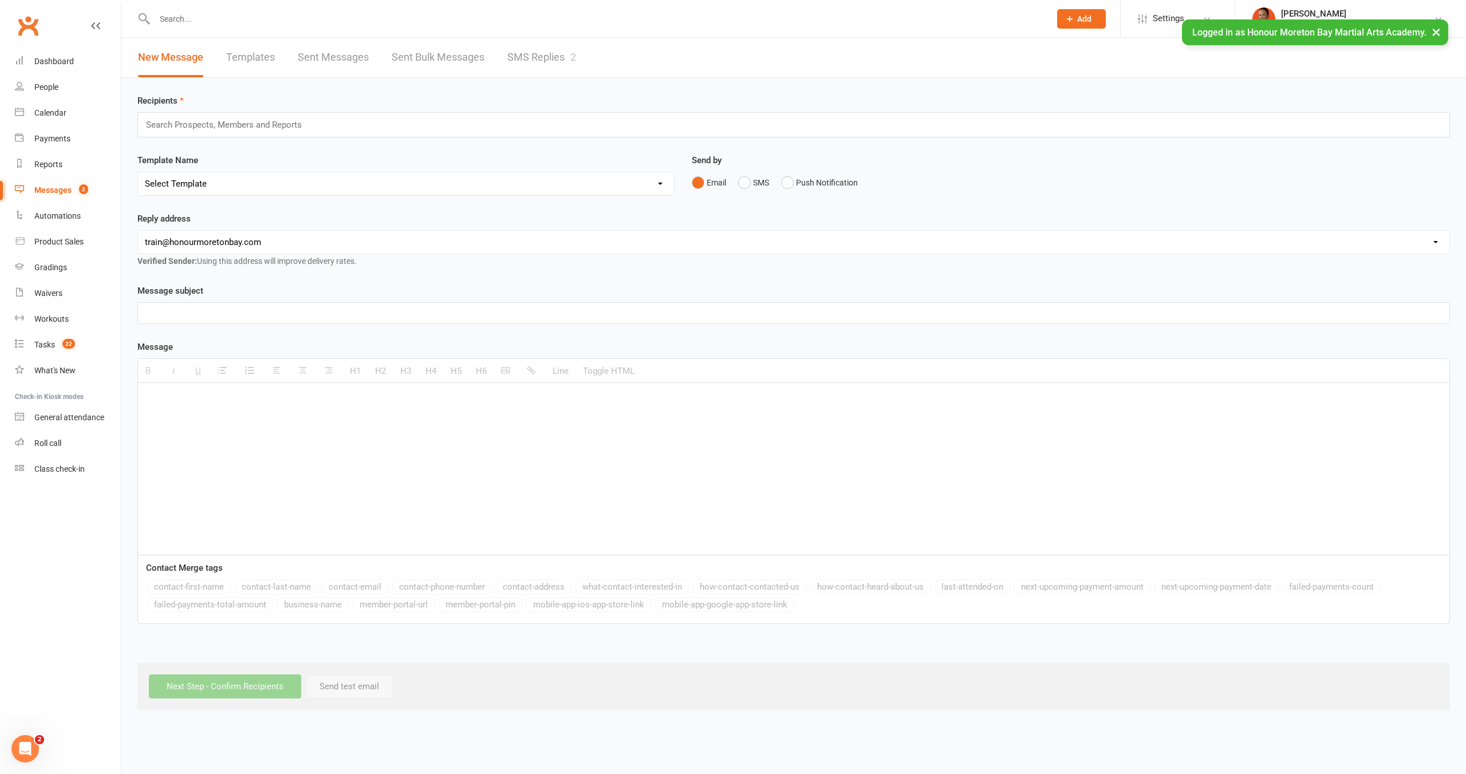
click at [555, 65] on link "SMS Replies 2" at bounding box center [541, 58] width 69 height 40
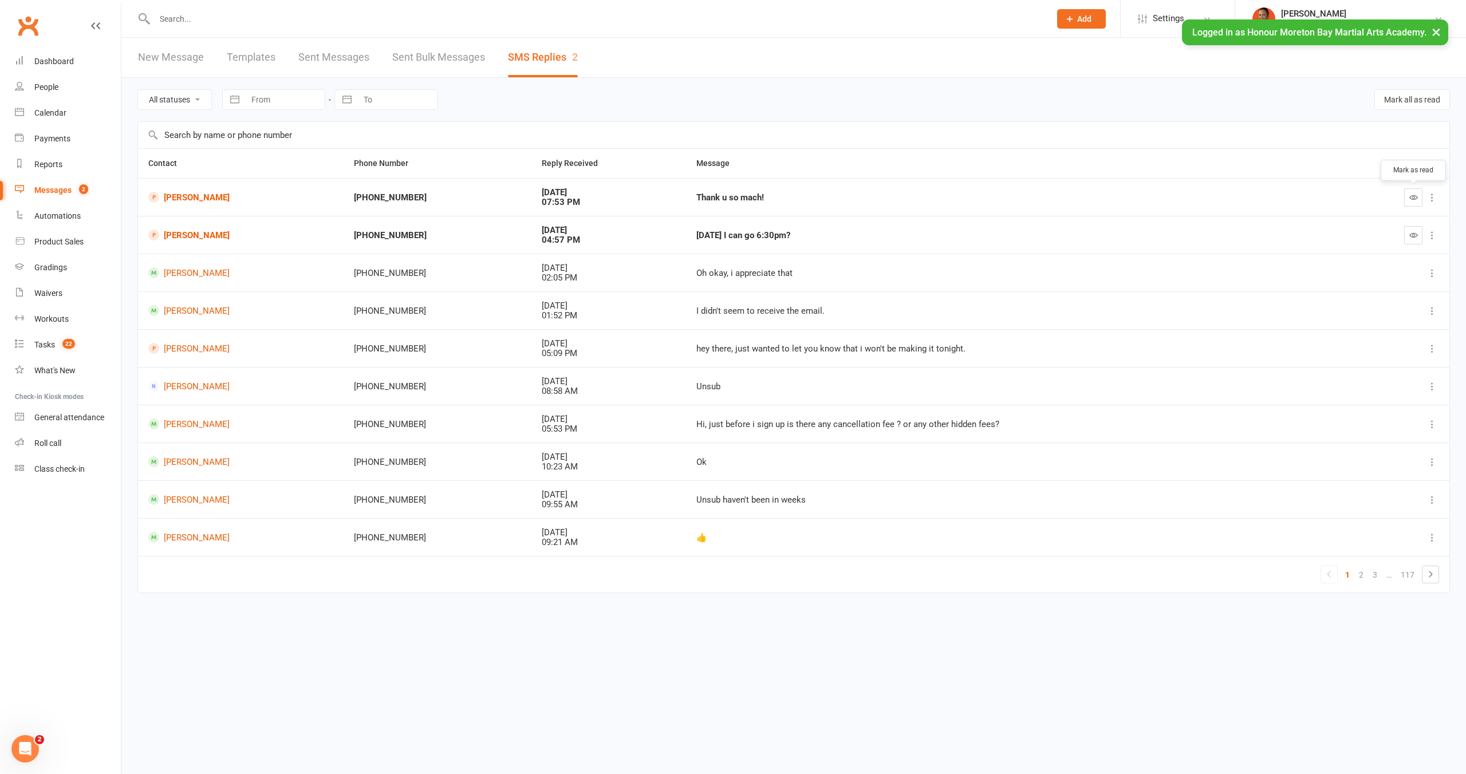
click at [1415, 196] on icon "button" at bounding box center [1413, 197] width 9 height 9
click at [1411, 230] on button "button" at bounding box center [1413, 235] width 18 height 18
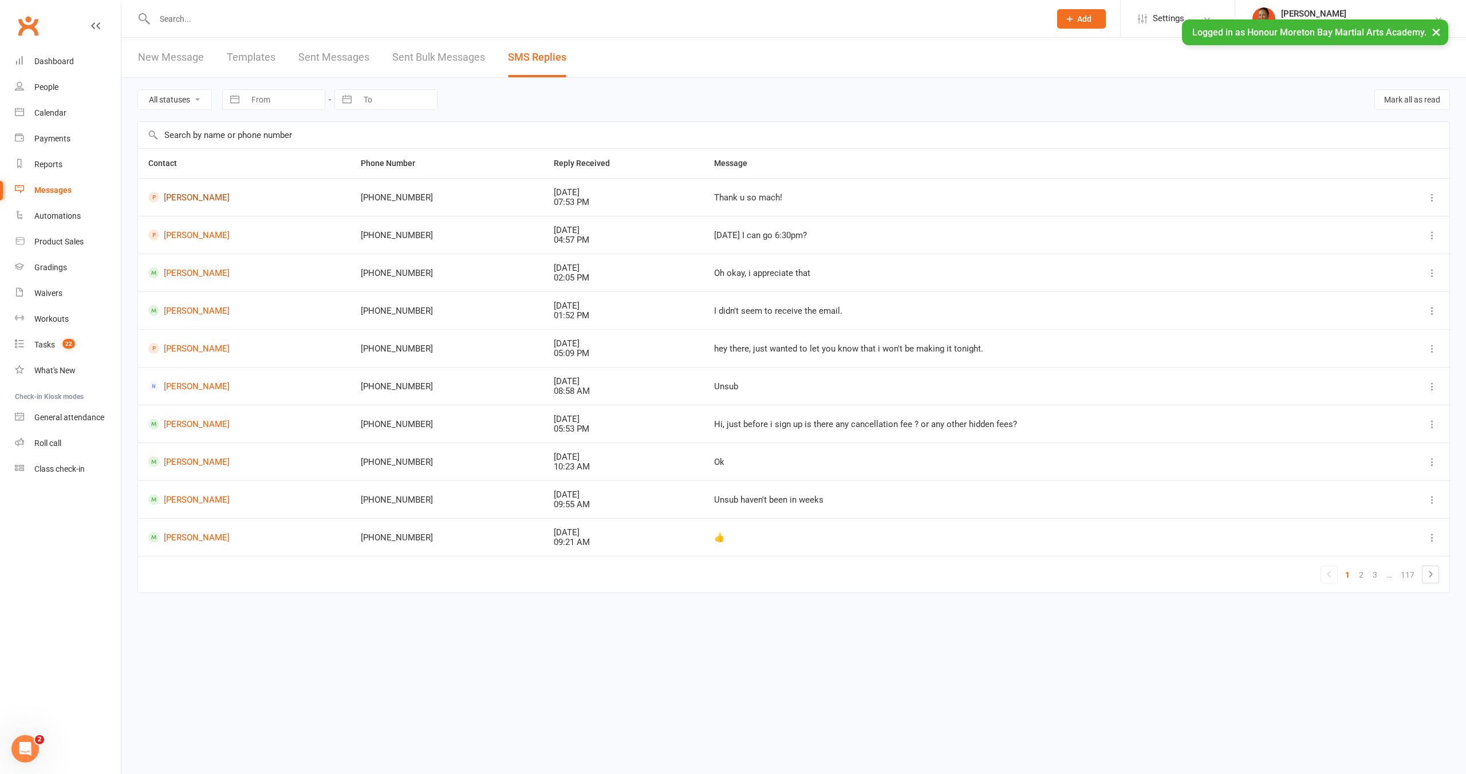
click at [195, 199] on link "Jui Akasaka" at bounding box center [244, 197] width 192 height 11
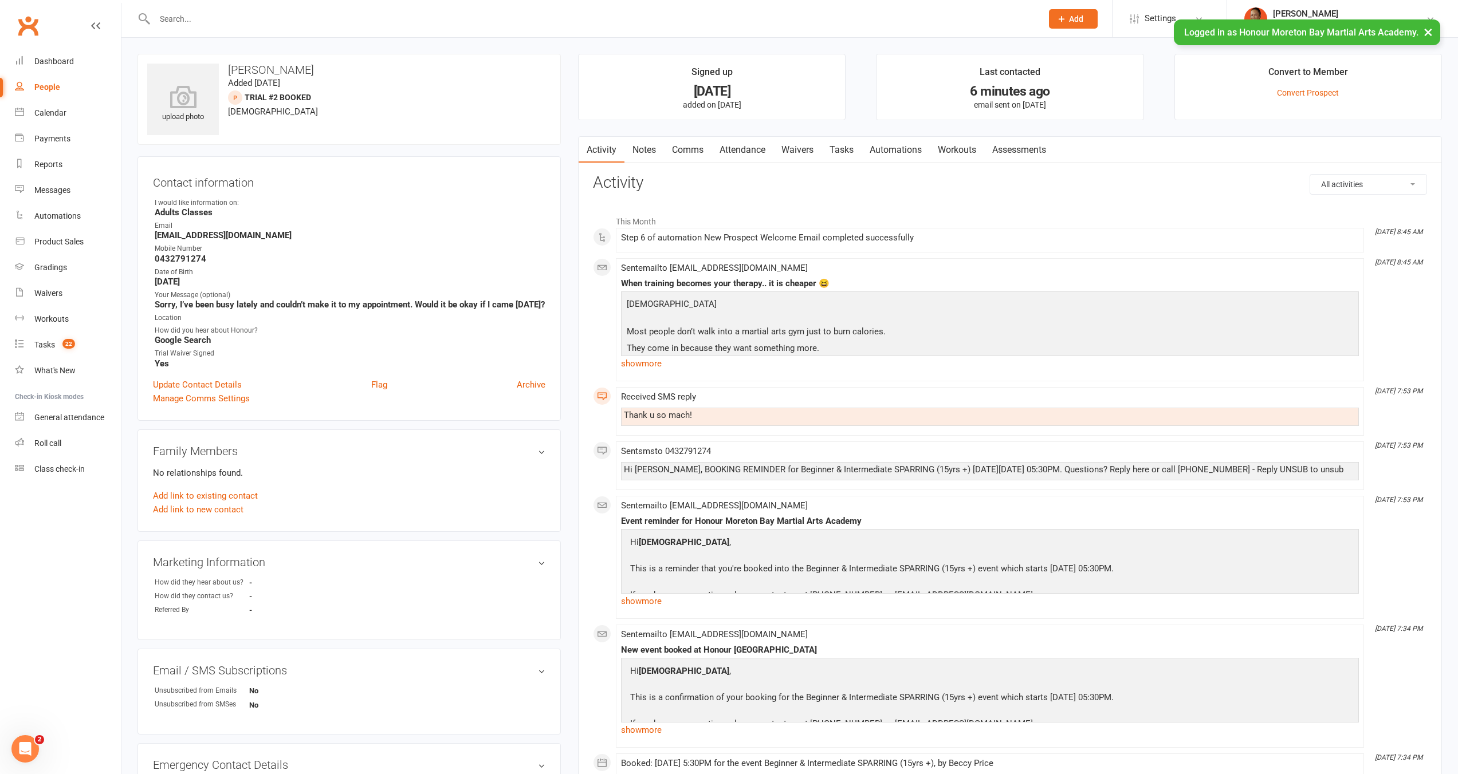
click at [722, 472] on div "Hi Jui, BOOKING REMINDER for Beginner & Intermediate SPARRING (15yrs +) on Thur…" at bounding box center [990, 470] width 732 height 10
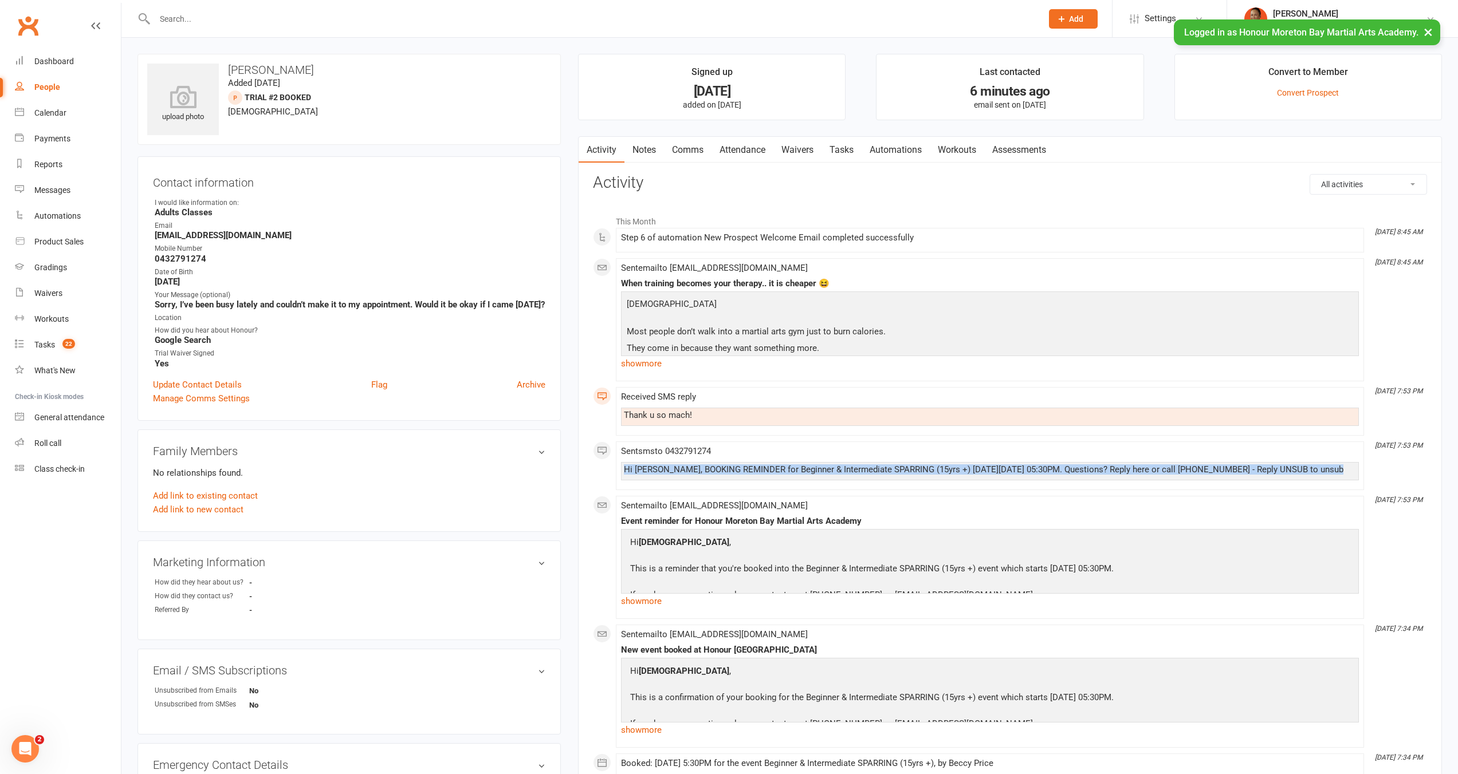
click at [722, 472] on div "Hi Jui, BOOKING REMINDER for Beginner & Intermediate SPARRING (15yrs +) on Thur…" at bounding box center [990, 470] width 732 height 10
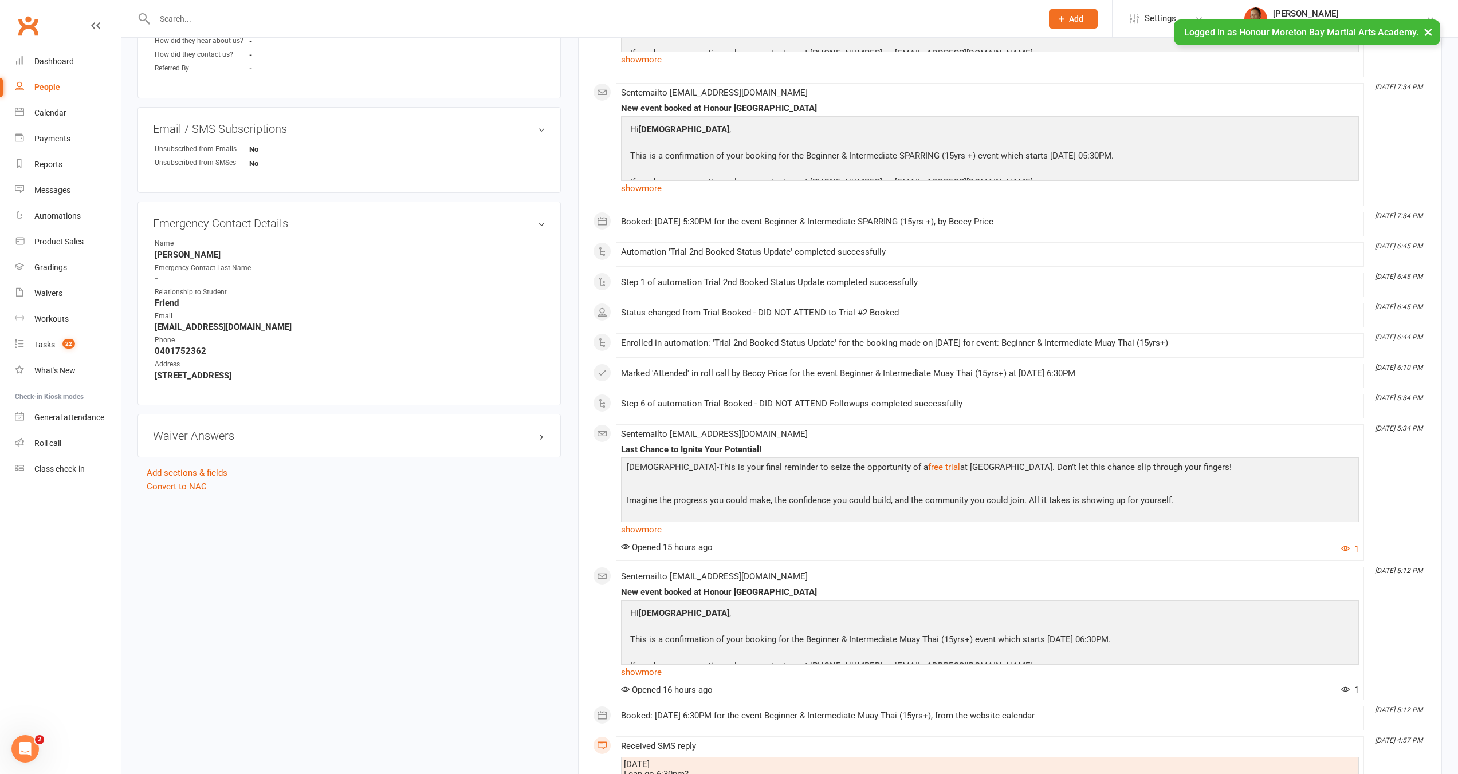
scroll to position [718, 0]
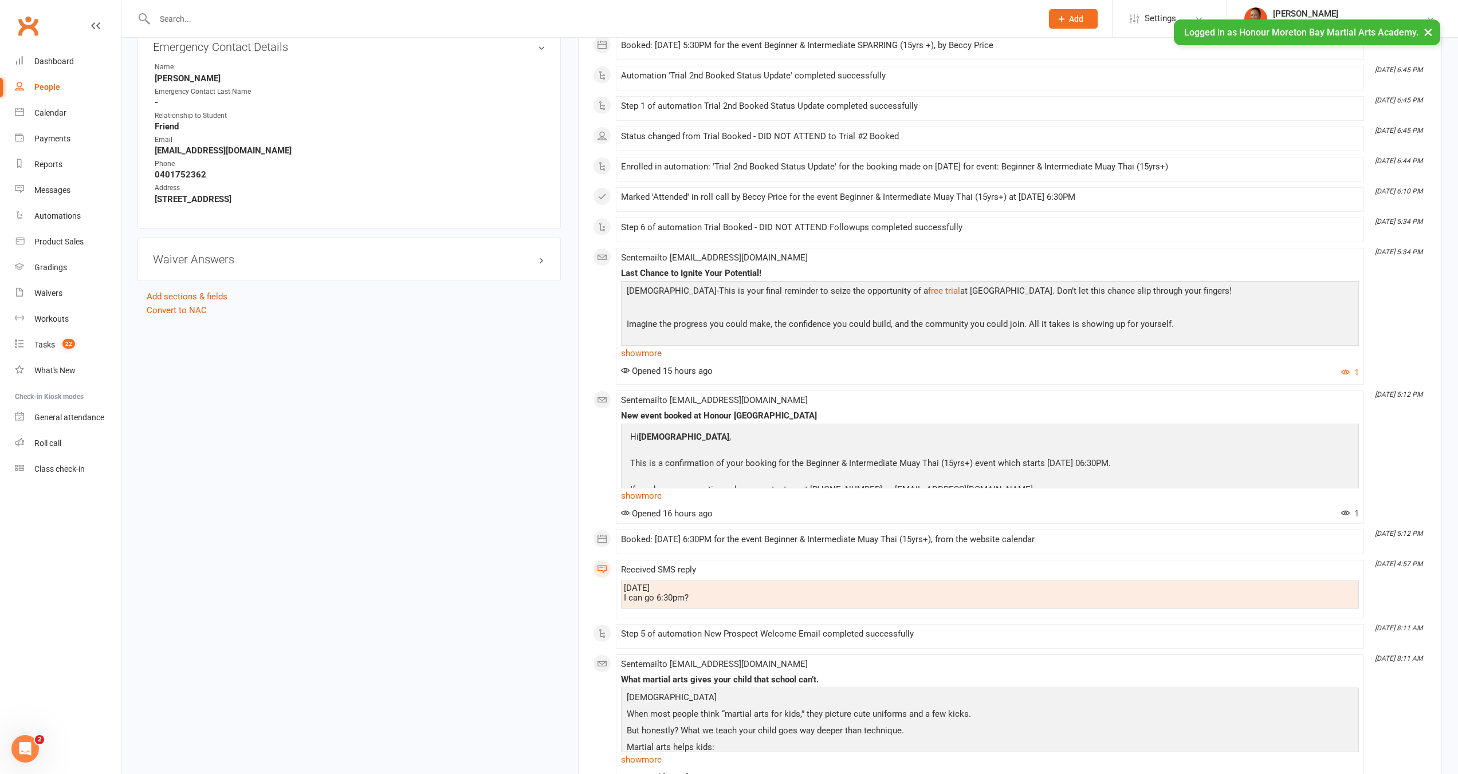
click at [706, 600] on div "today I can go 6:30pm?" at bounding box center [990, 593] width 732 height 19
click at [715, 544] on div "Booked: 13 Aug 2025 at 6:30PM for the event Beginner & Intermediate Muay Thai (…" at bounding box center [990, 540] width 738 height 10
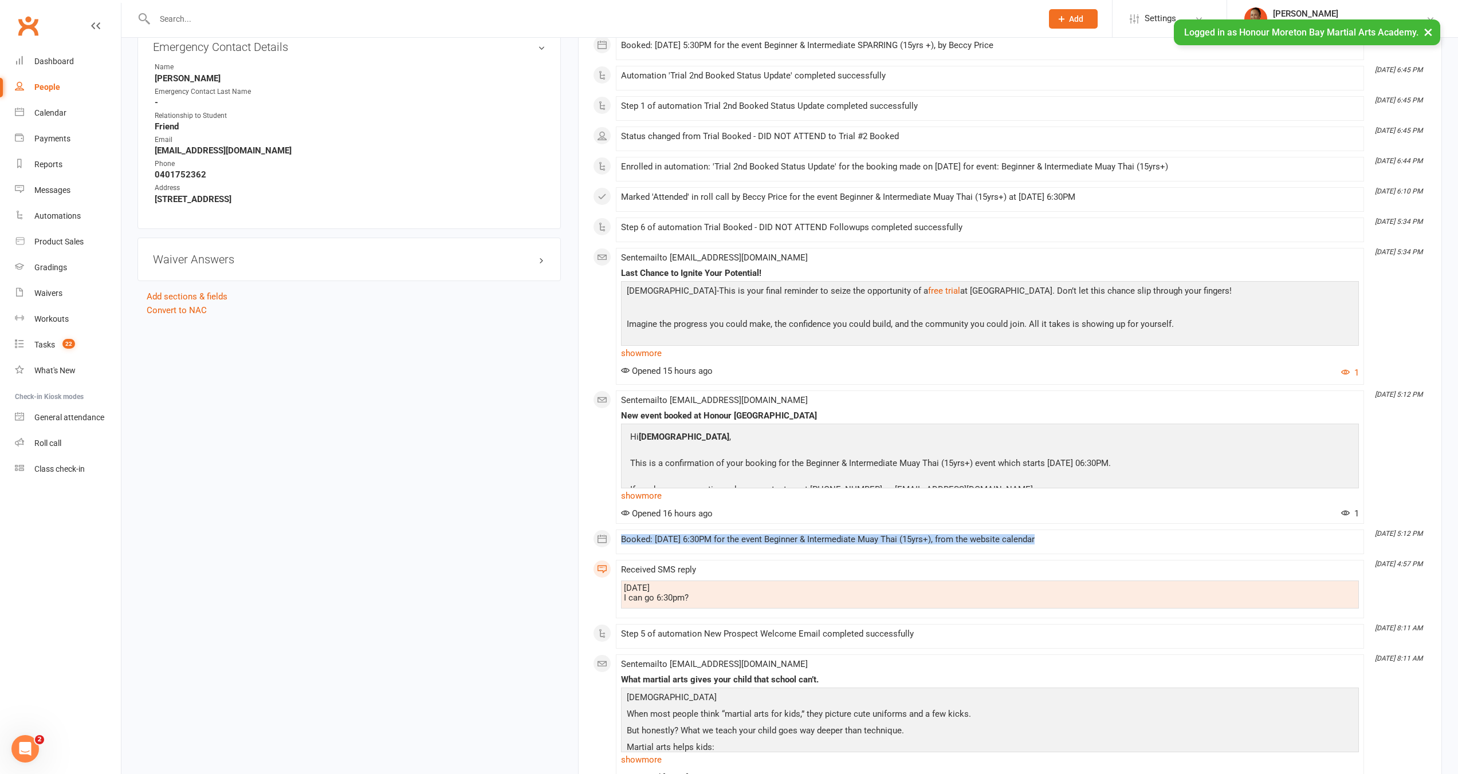
click at [715, 544] on div "Booked: 13 Aug 2025 at 6:30PM for the event Beginner & Intermediate Muay Thai (…" at bounding box center [990, 540] width 738 height 10
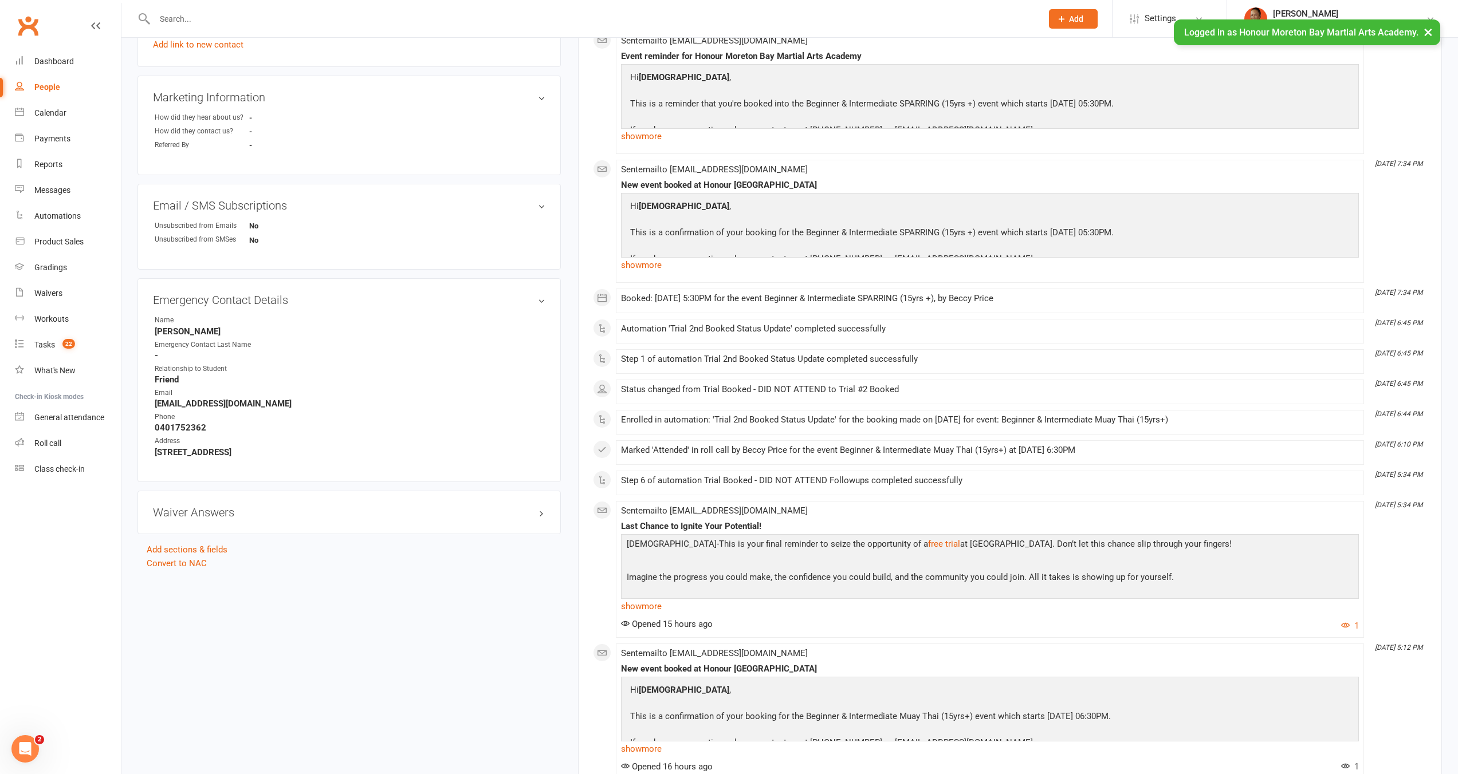
scroll to position [448, 0]
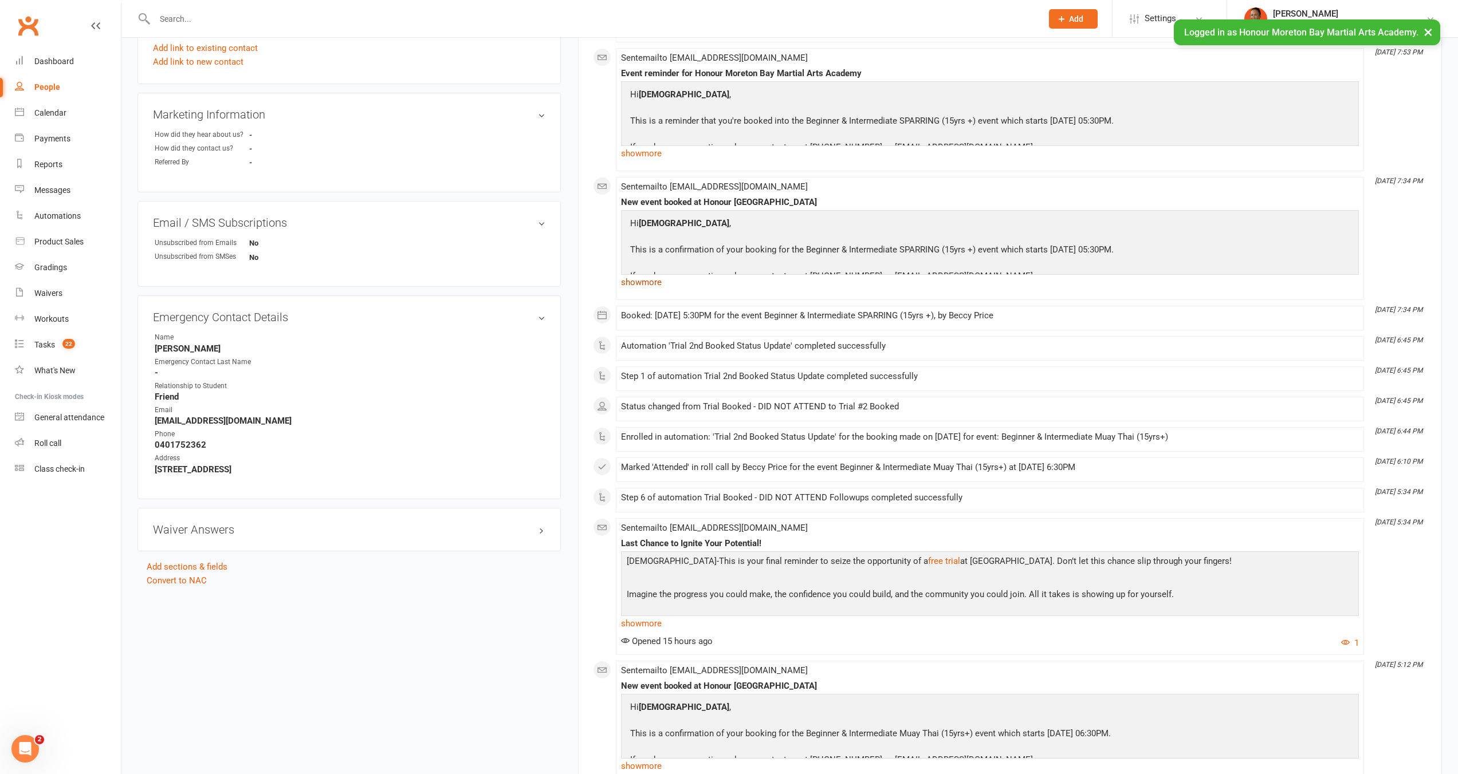
click at [656, 279] on link "show more" at bounding box center [990, 282] width 738 height 16
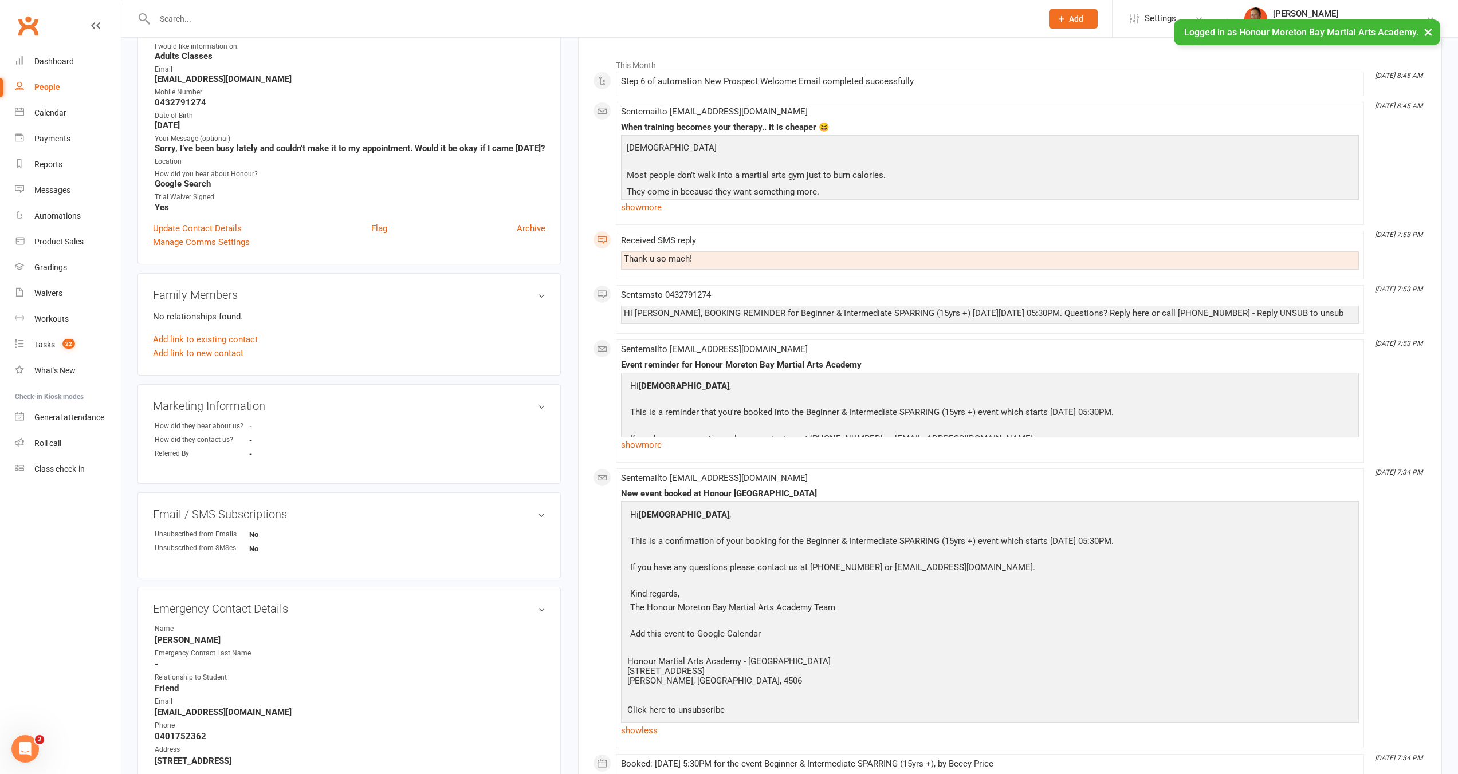
scroll to position [0, 0]
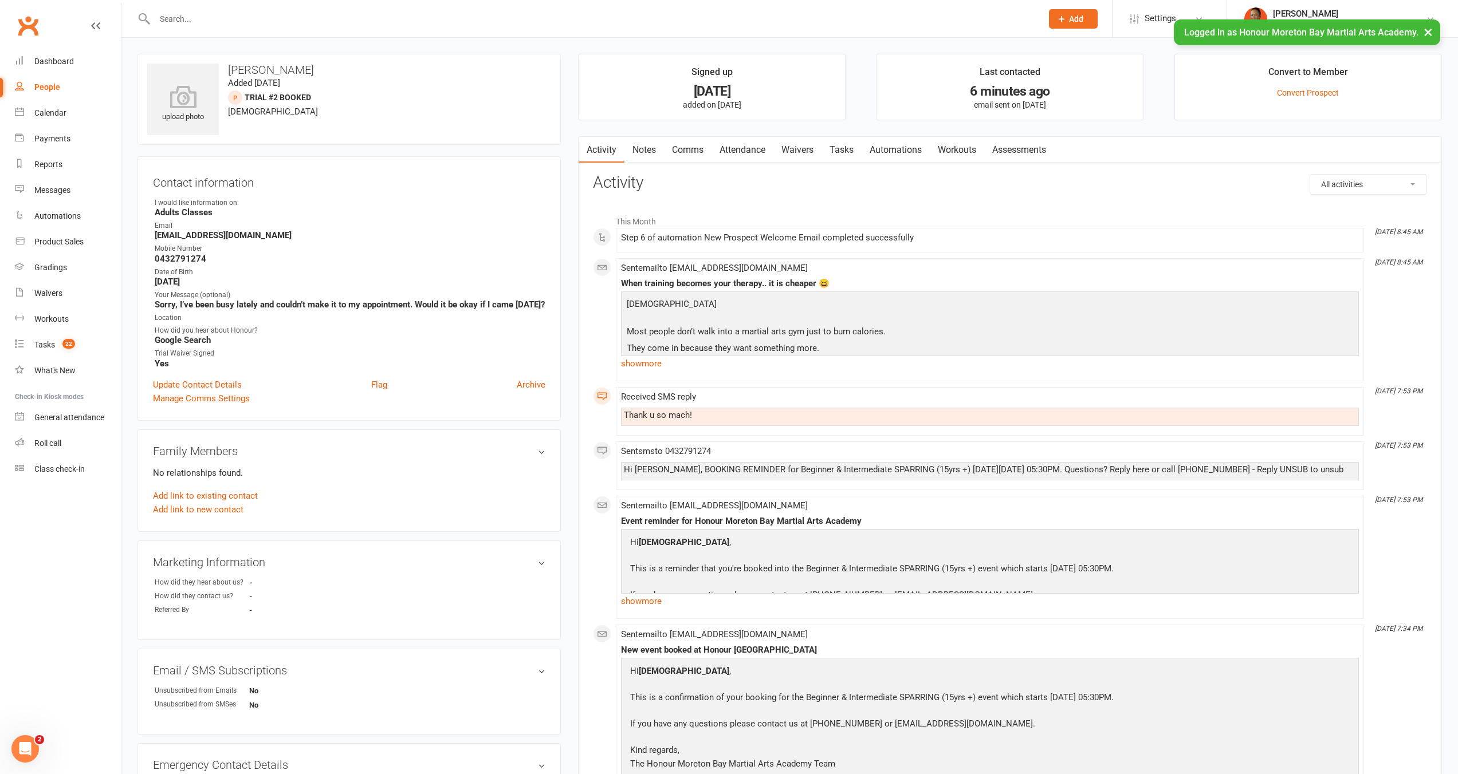
click at [745, 156] on link "Attendance" at bounding box center [742, 150] width 62 height 26
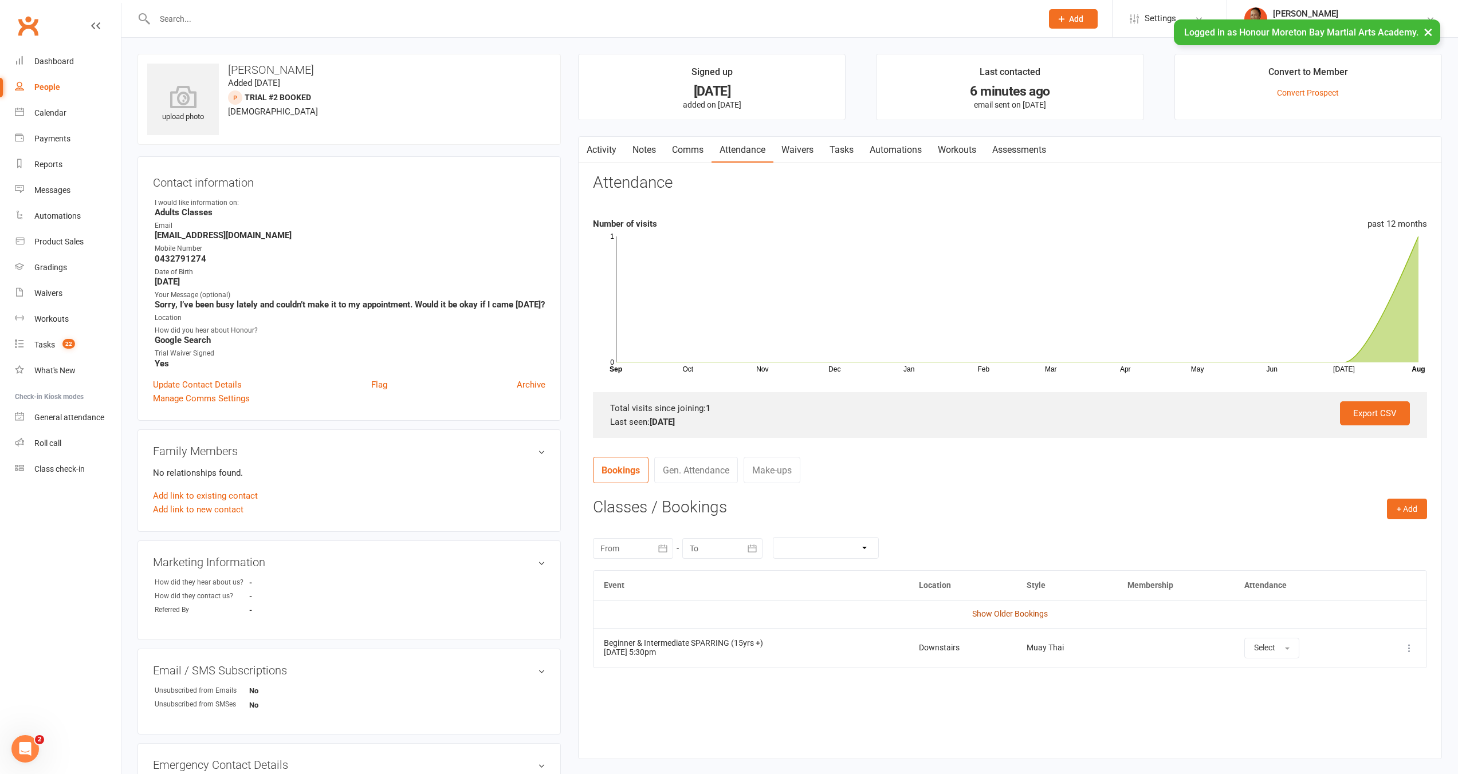
click at [1005, 613] on link "Show Older Bookings" at bounding box center [1010, 613] width 76 height 9
click at [594, 147] on link "Activity" at bounding box center [601, 150] width 46 height 26
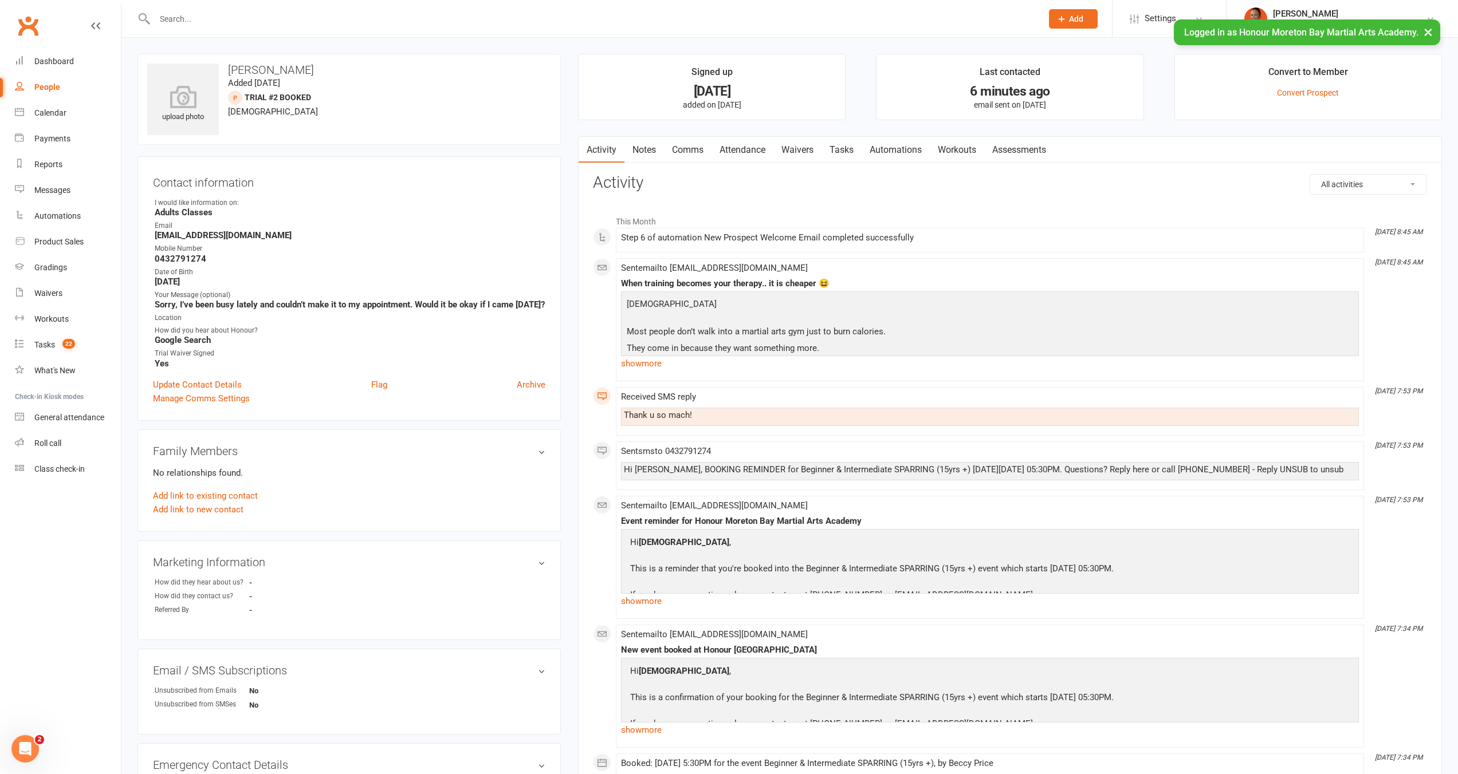
click at [804, 146] on link "Waivers" at bounding box center [797, 150] width 48 height 26
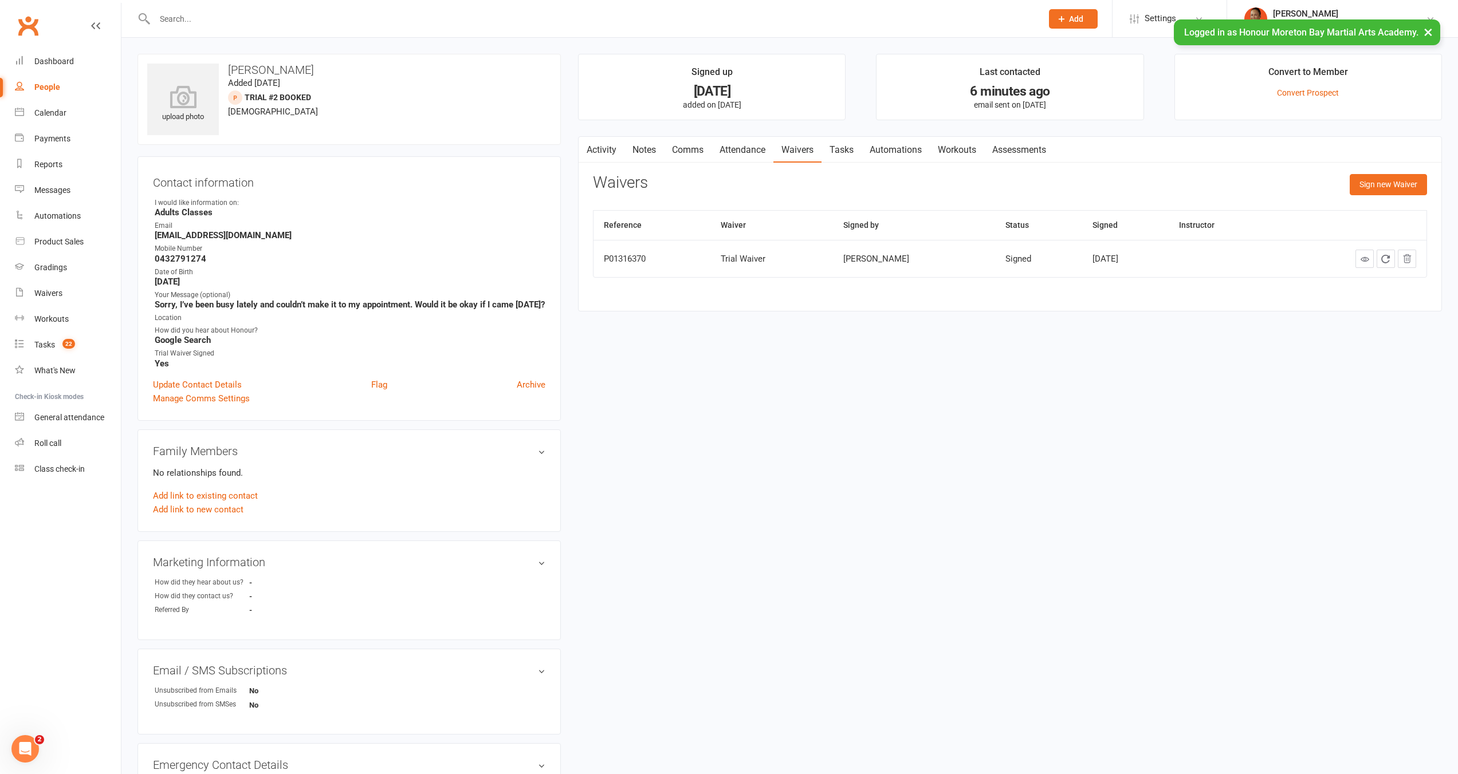
click at [608, 155] on link "Activity" at bounding box center [601, 150] width 46 height 26
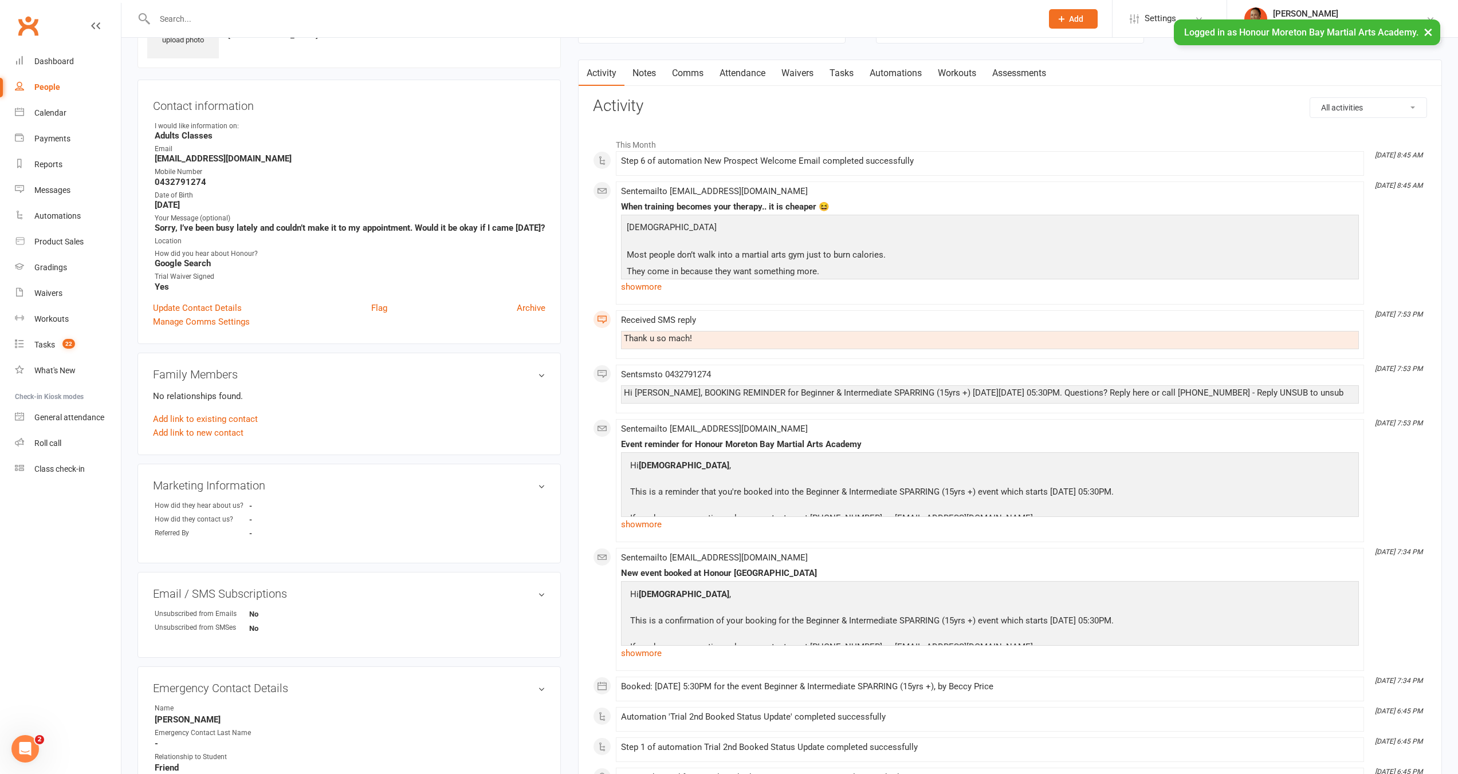
scroll to position [135, 0]
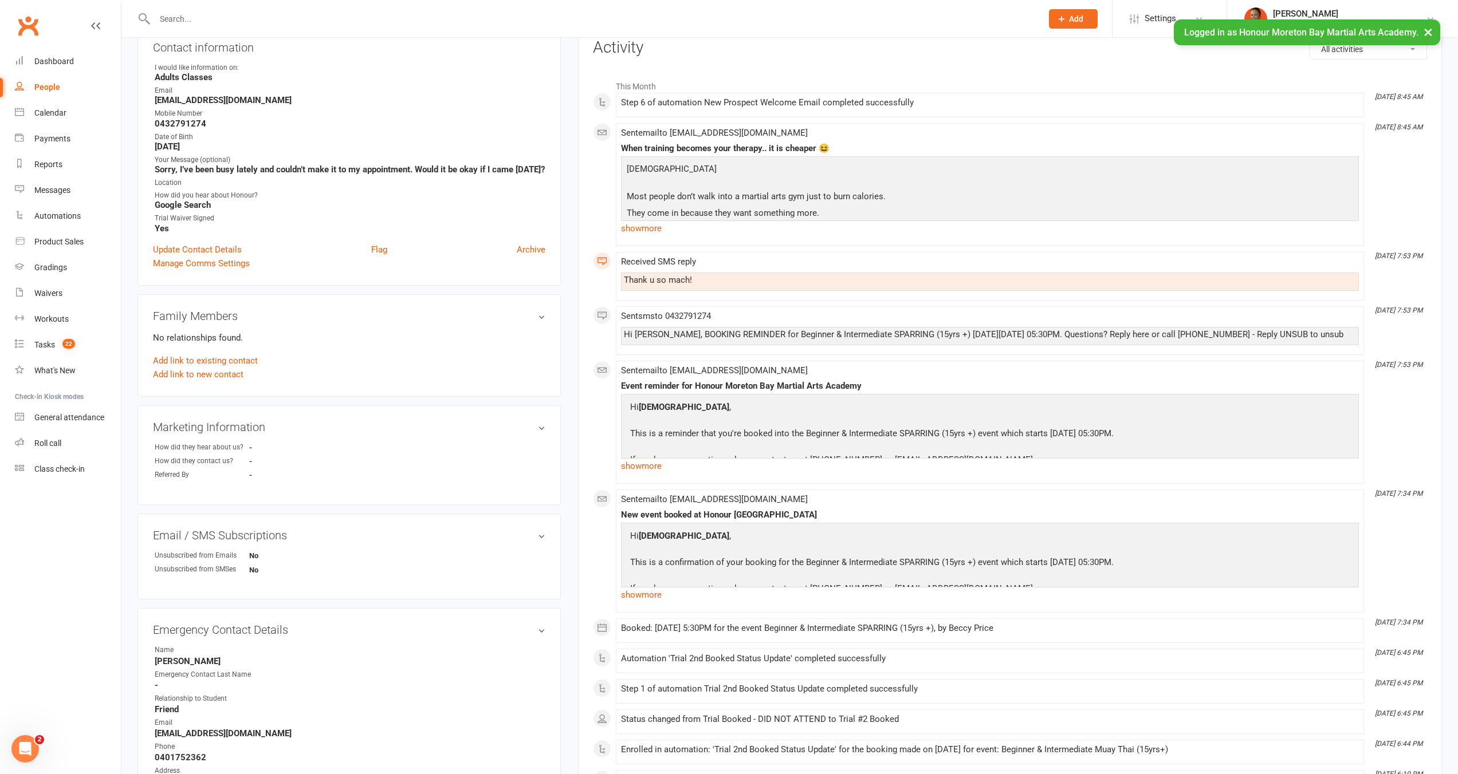
click at [15, 754] on div "Open Intercom Messenger" at bounding box center [25, 749] width 38 height 38
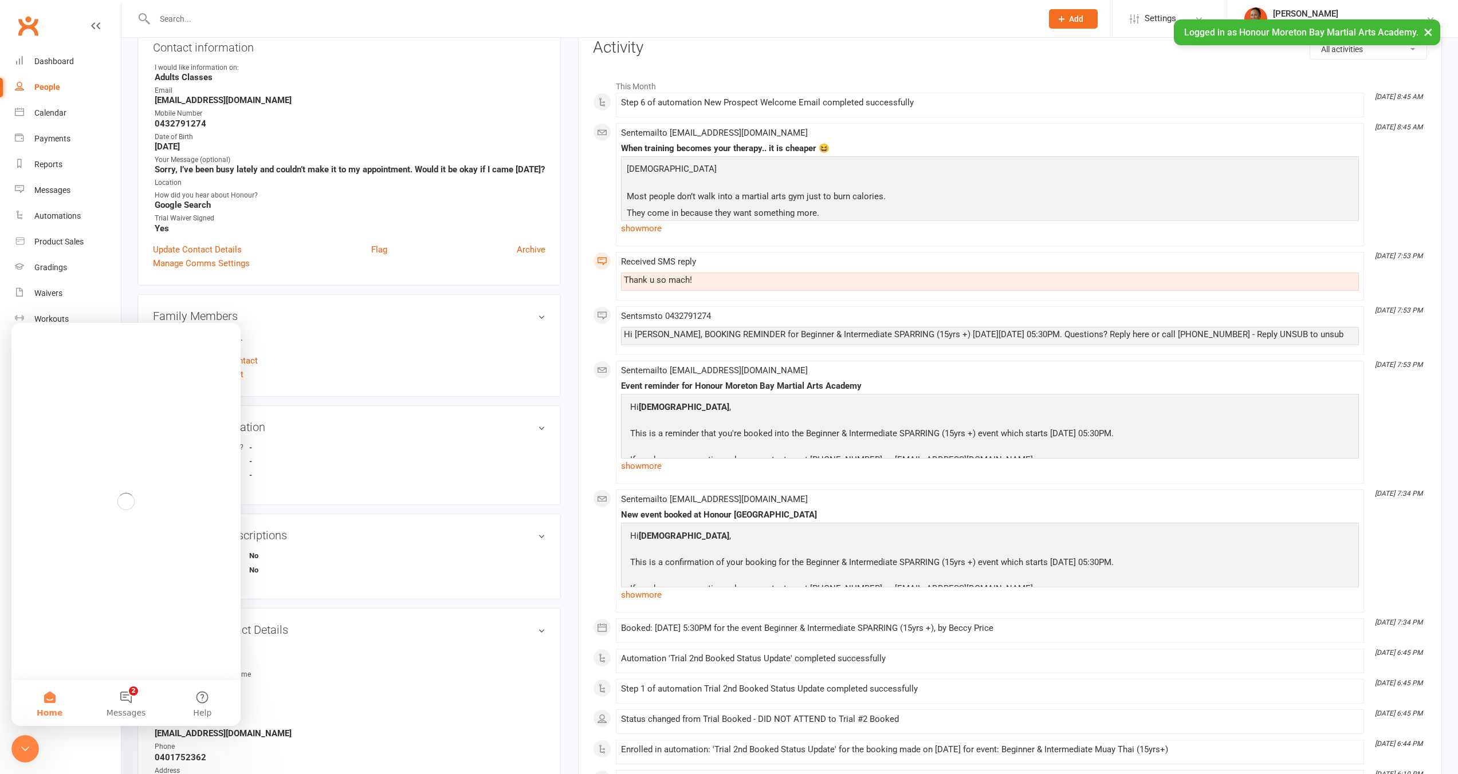
scroll to position [0, 0]
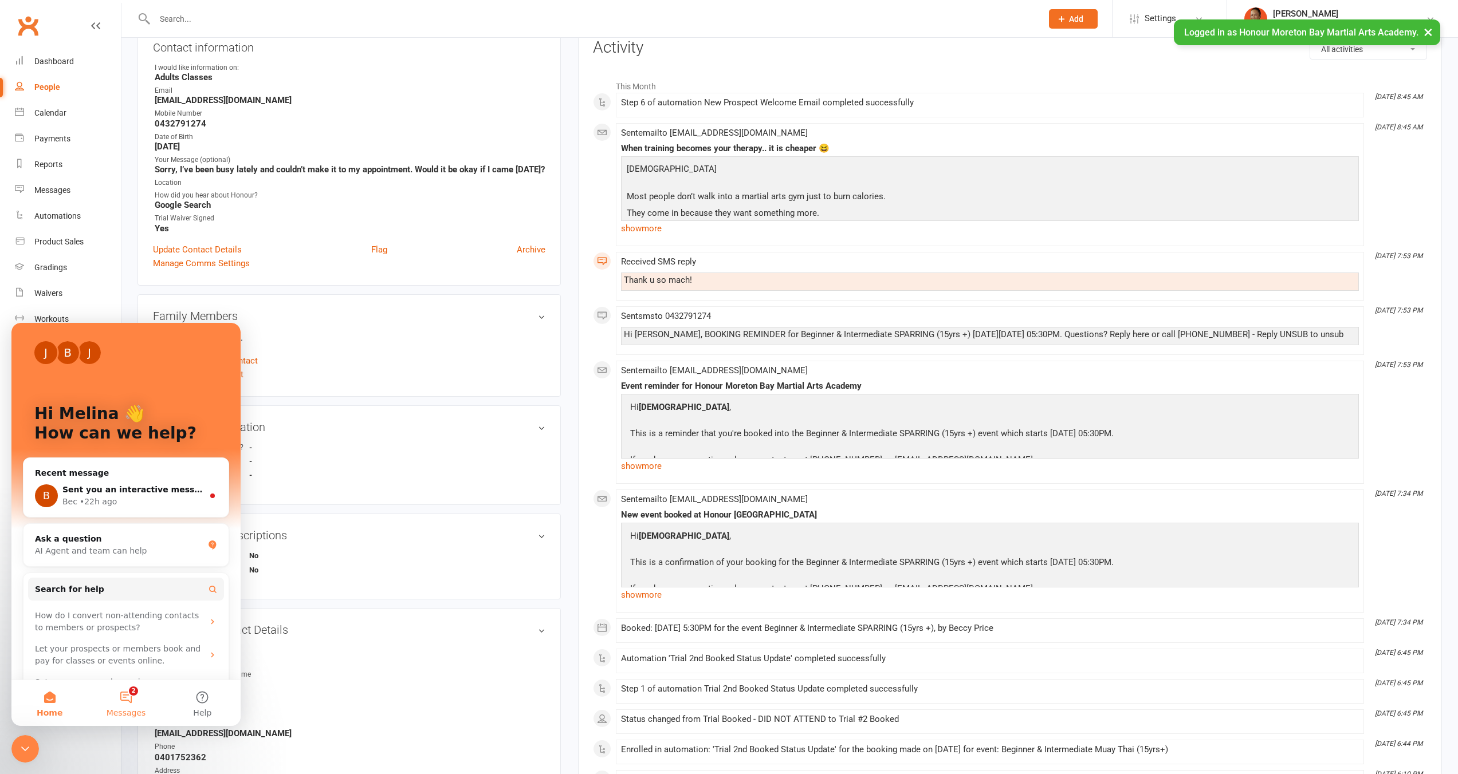
click at [124, 690] on button "2 Messages" at bounding box center [126, 703] width 76 height 46
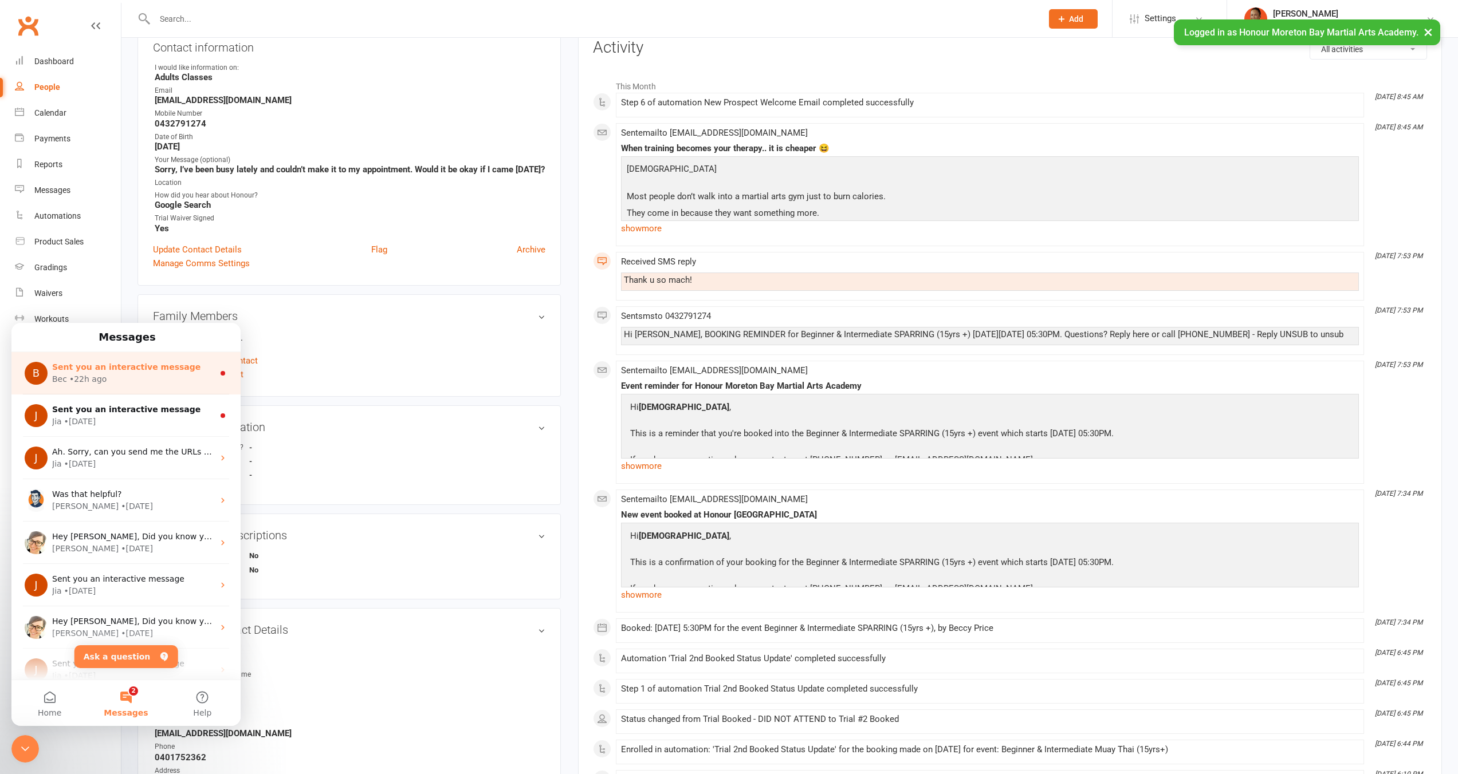
click at [123, 379] on div "Bec • 22h ago" at bounding box center [133, 379] width 162 height 12
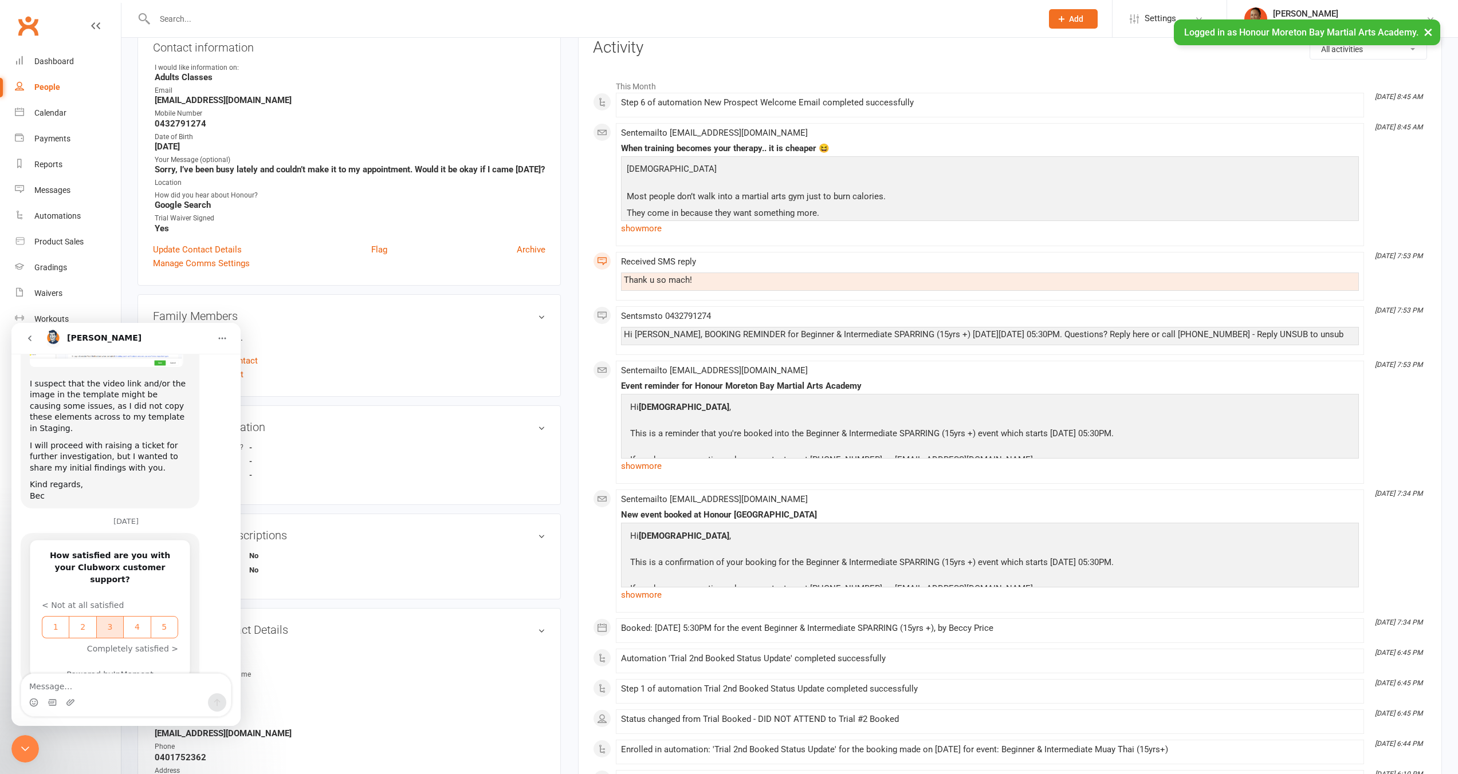
scroll to position [1686, 0]
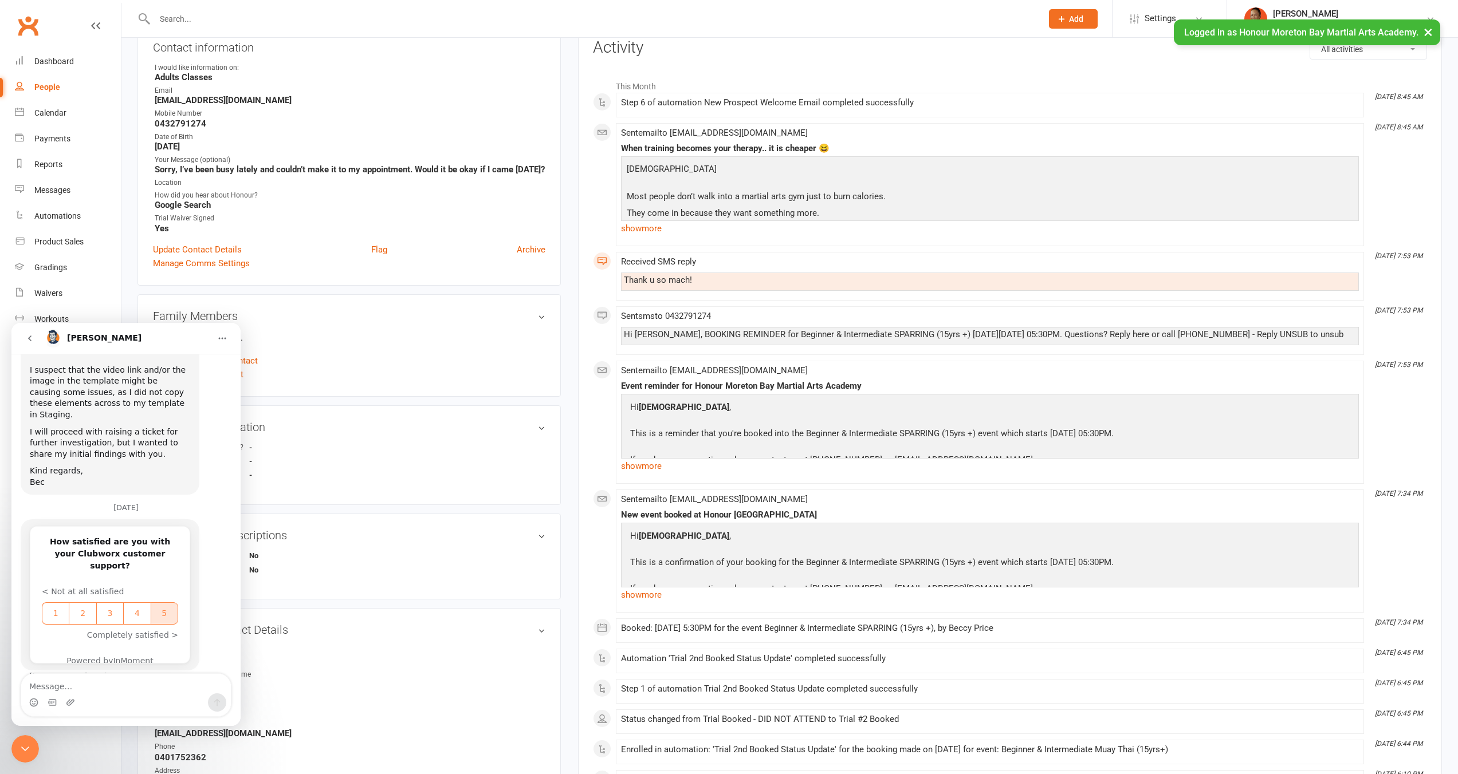
click at [160, 608] on span "5" at bounding box center [164, 614] width 24 height 12
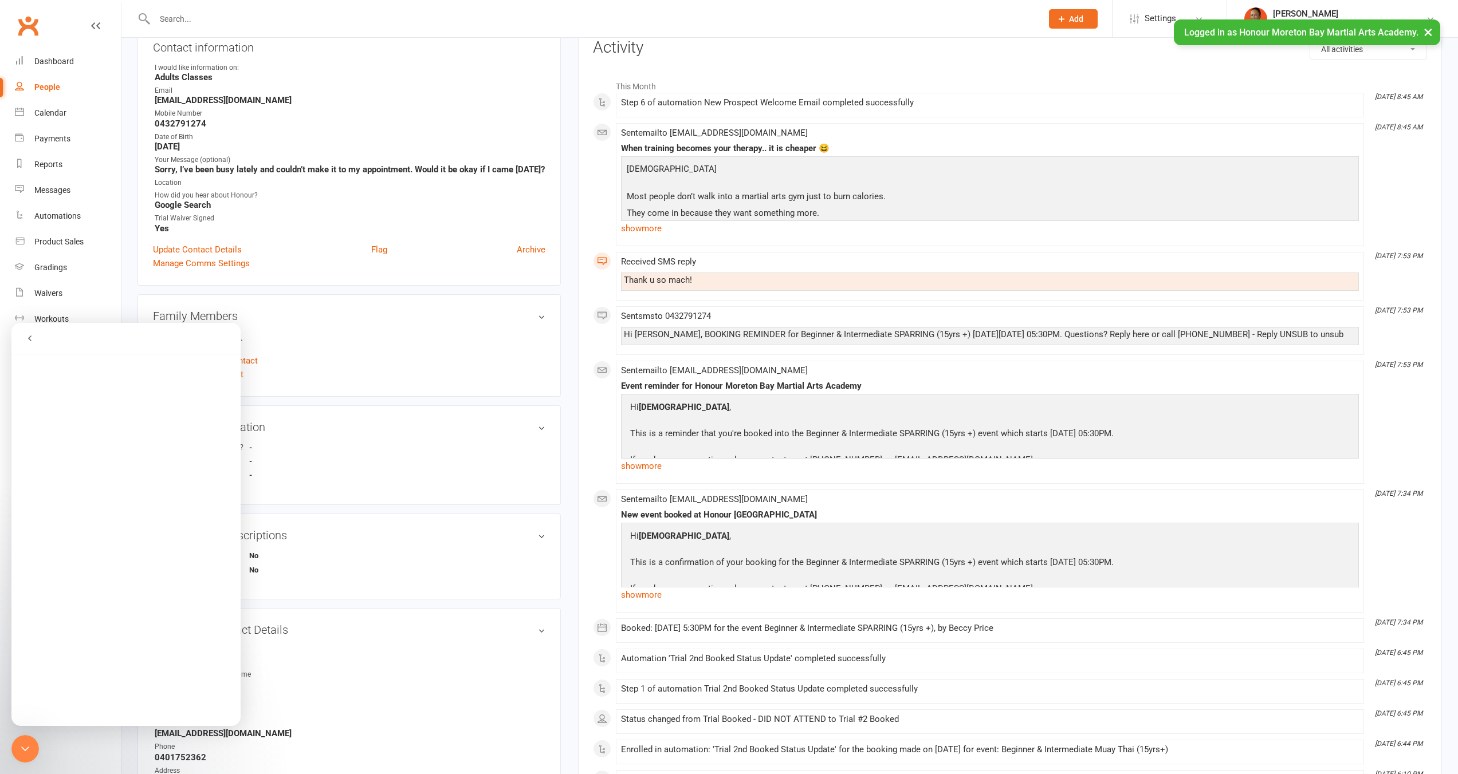
scroll to position [0, 0]
click at [31, 337] on icon "go back" at bounding box center [29, 338] width 9 height 9
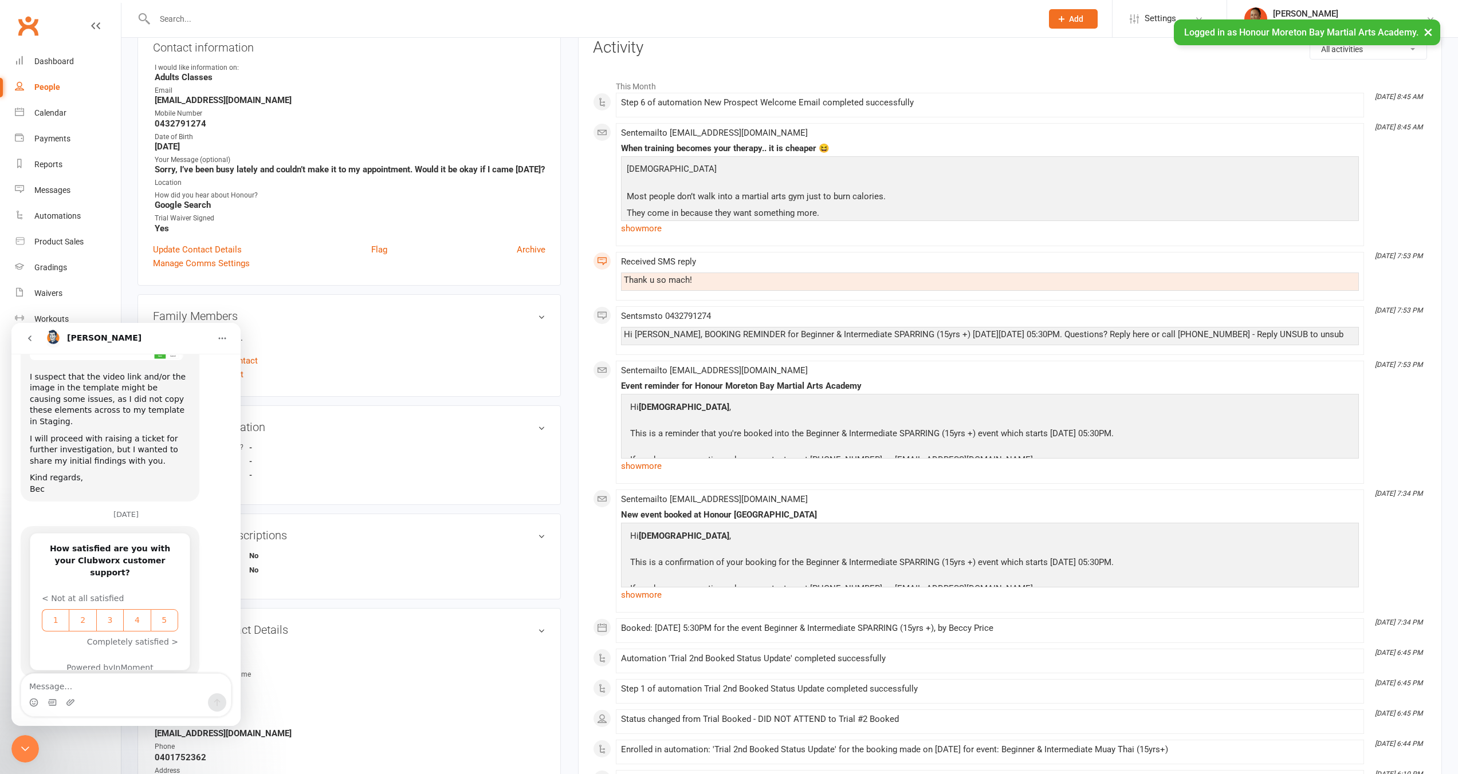
scroll to position [1686, 0]
click at [37, 342] on button "go back" at bounding box center [30, 339] width 22 height 22
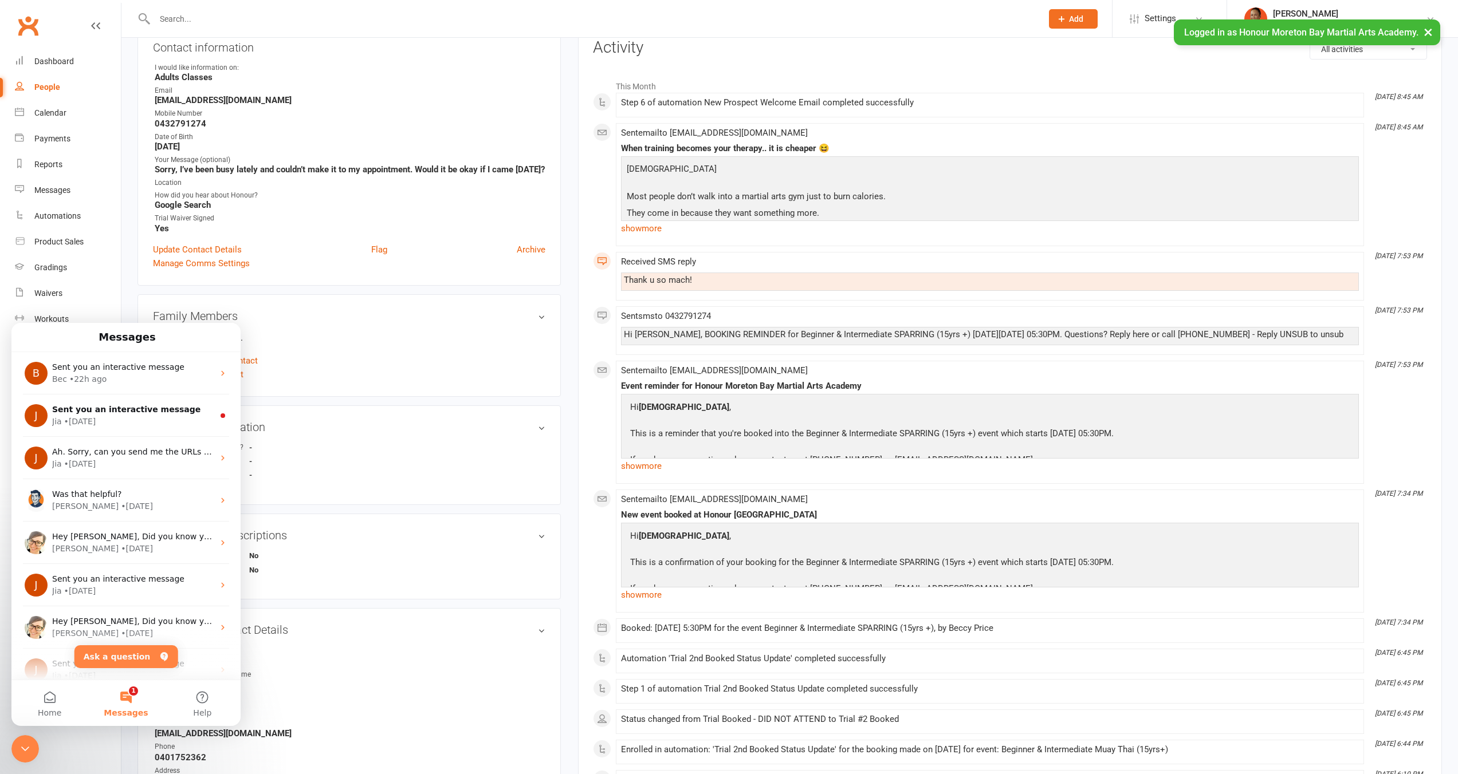
scroll to position [0, 0]
click at [128, 651] on button "Ask a question" at bounding box center [126, 656] width 104 height 23
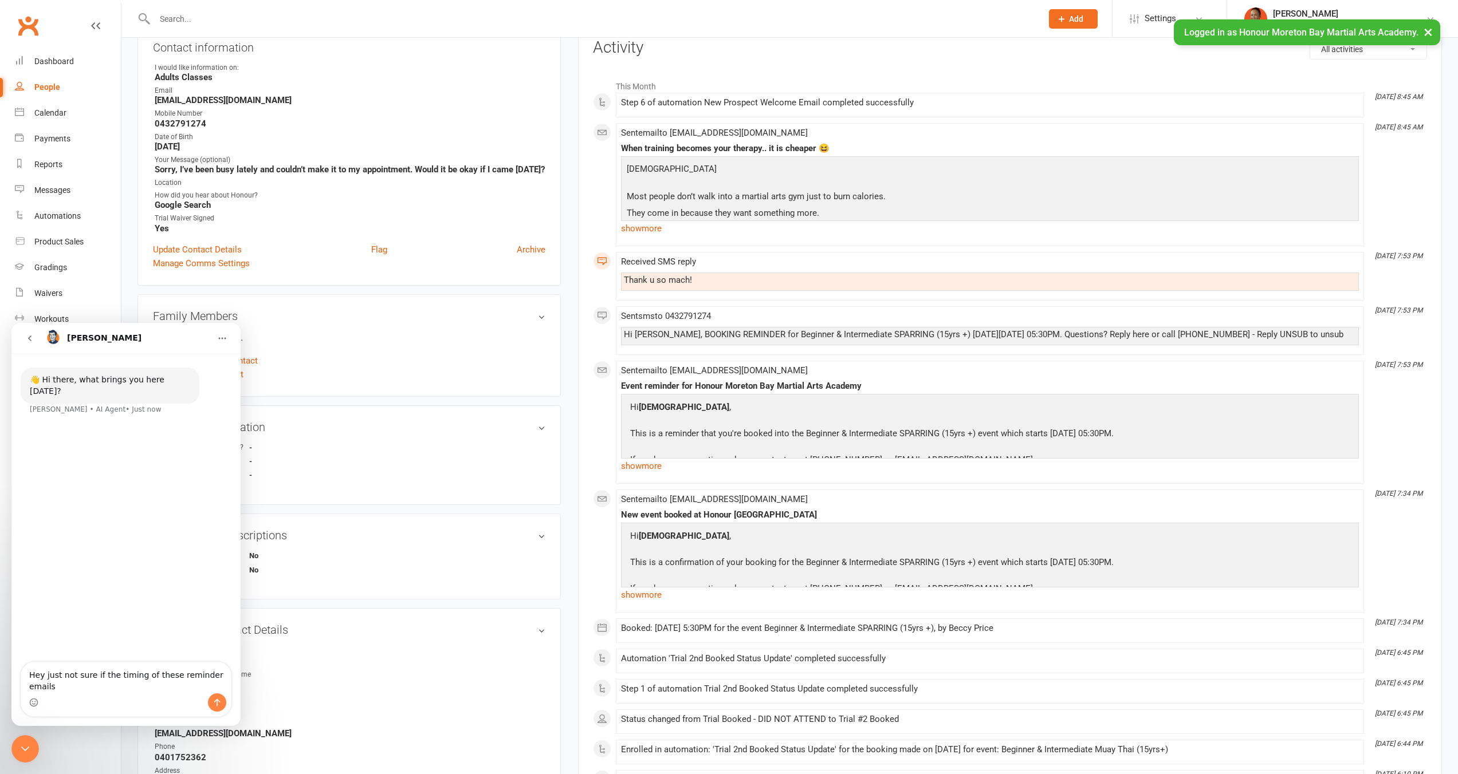
click at [168, 674] on textarea "Hey just not sure if the timing of these reminder emails" at bounding box center [126, 678] width 210 height 31
type textarea "Hey just not sure if the timing of these Booking/ reminder emails is correct th…"
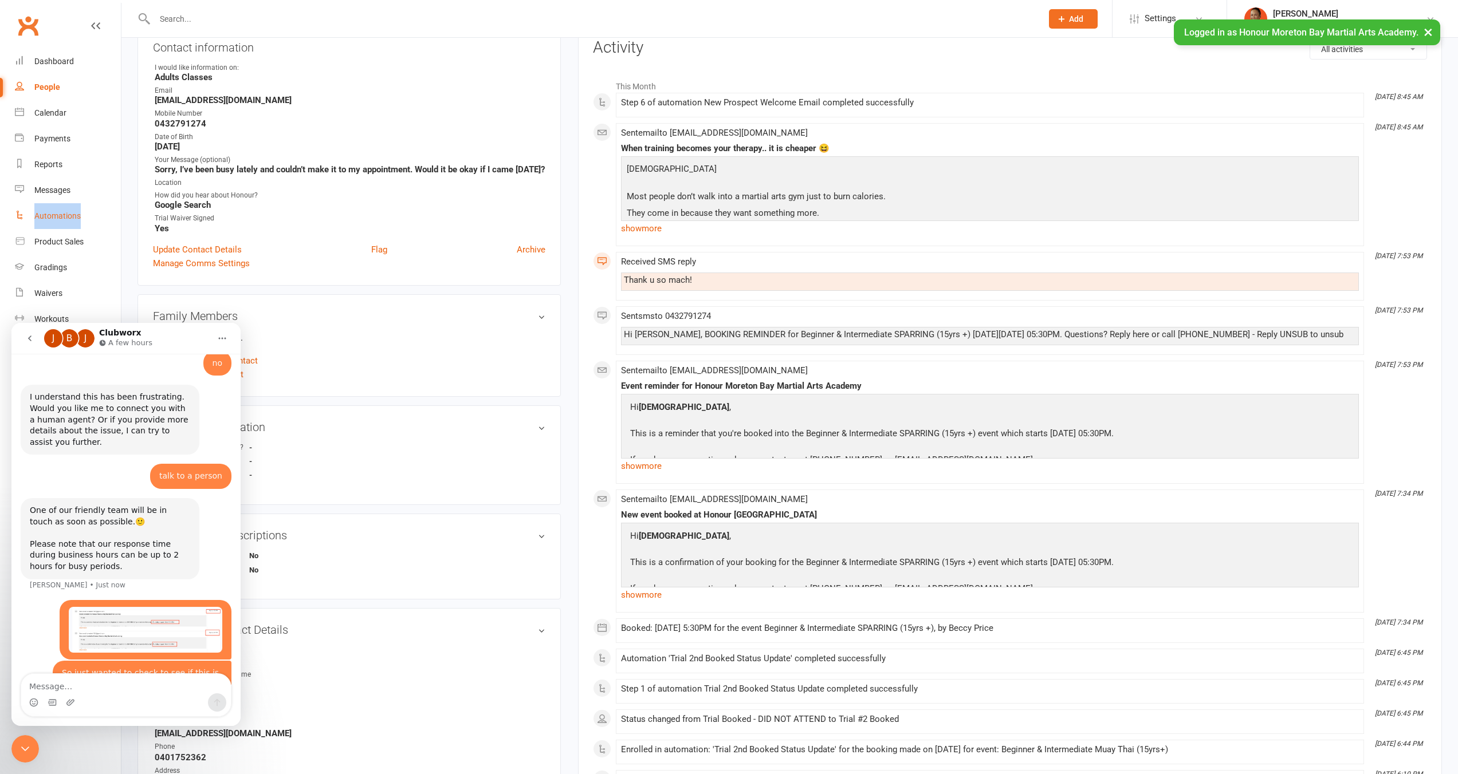
scroll to position [909, 0]
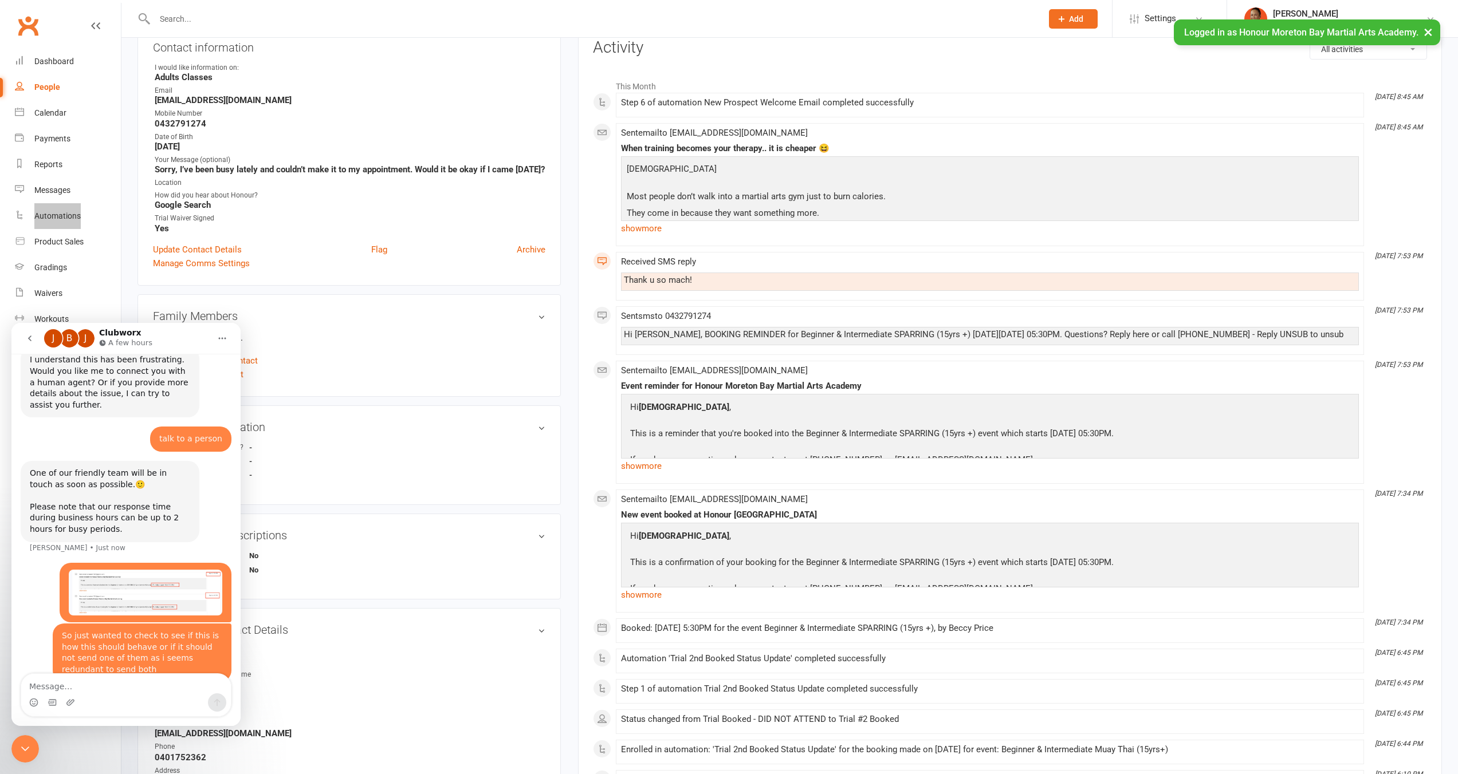
click at [12, 750] on div "Close Intercom Messenger" at bounding box center [24, 748] width 27 height 27
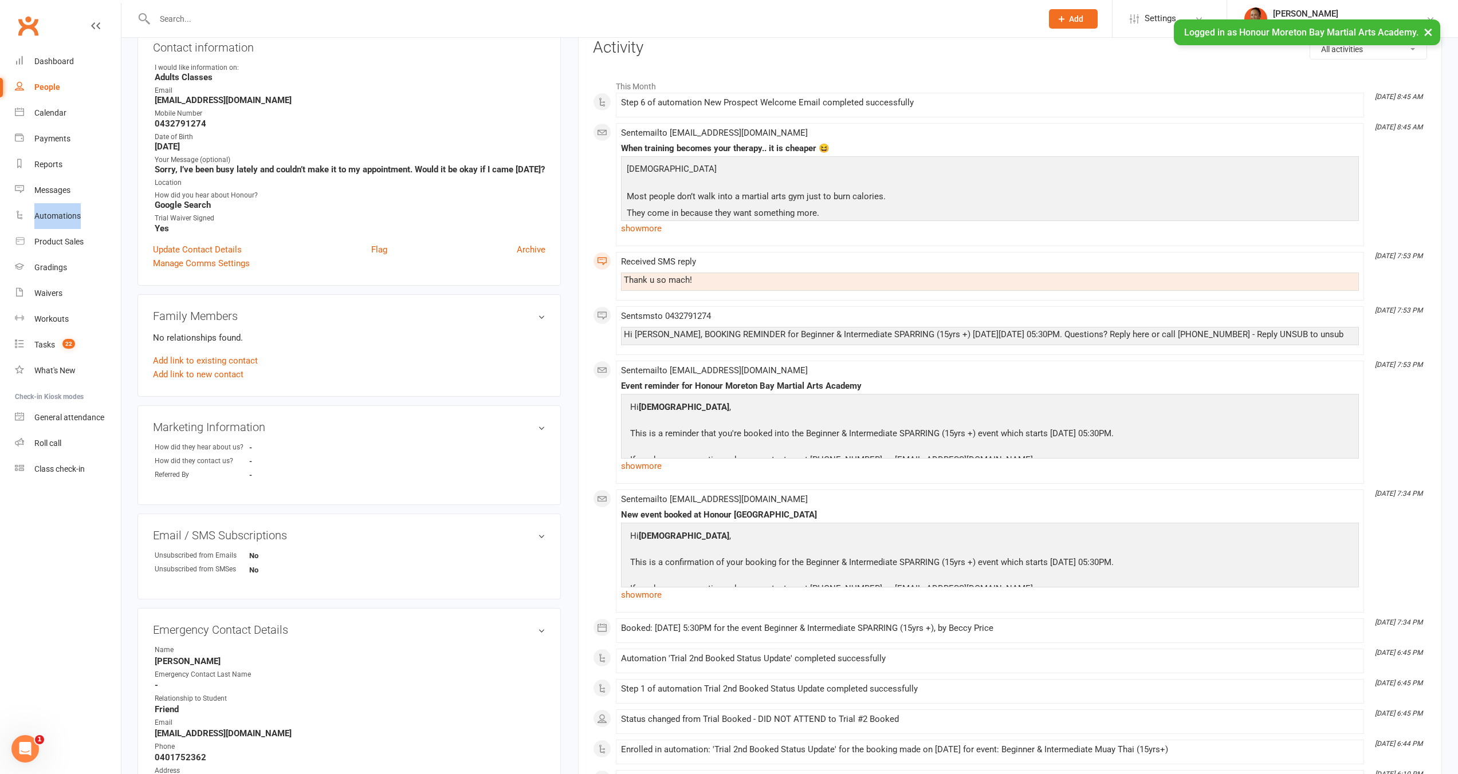
click at [1429, 30] on button "×" at bounding box center [1427, 31] width 21 height 25
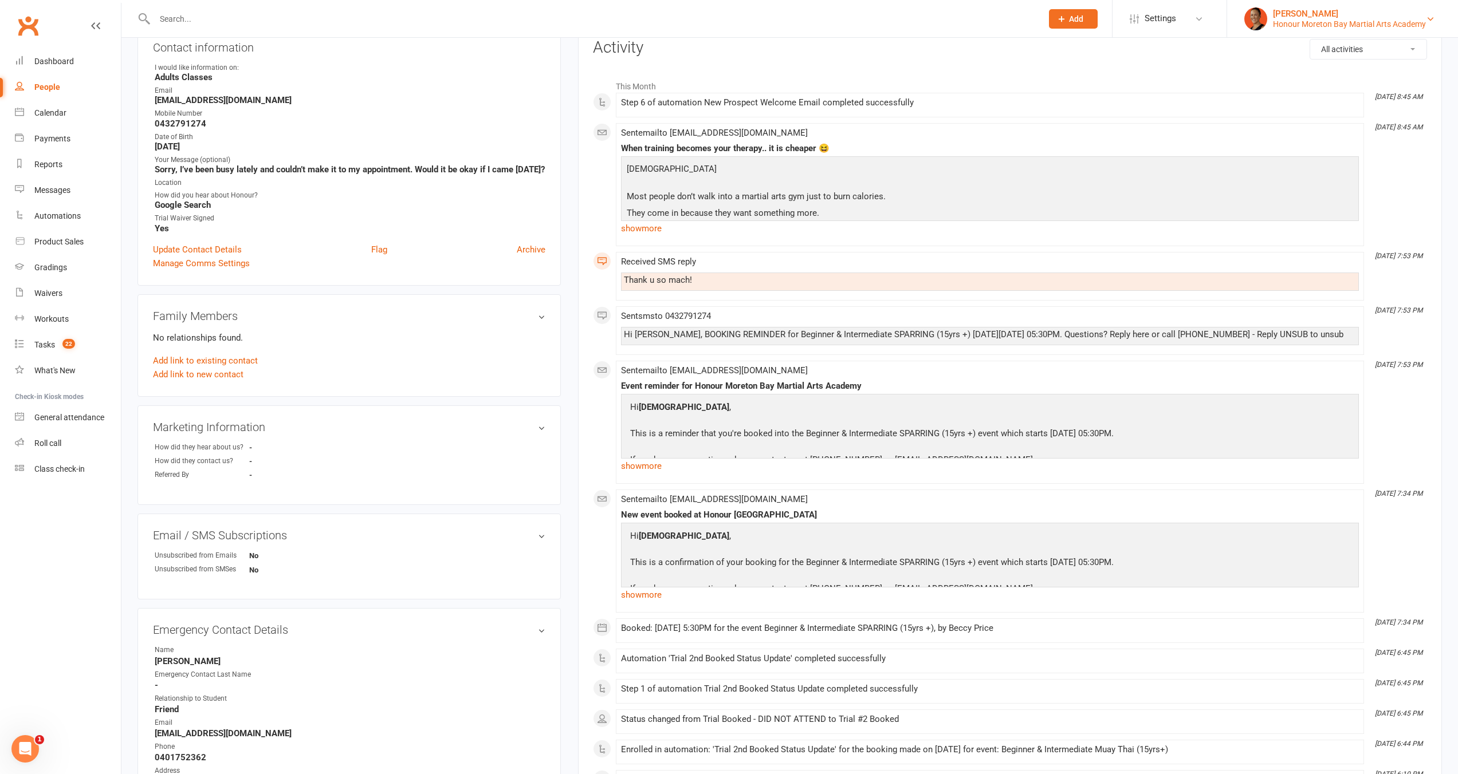
click at [1373, 25] on div "Honour Moreton Bay Martial Arts Academy" at bounding box center [1349, 24] width 153 height 10
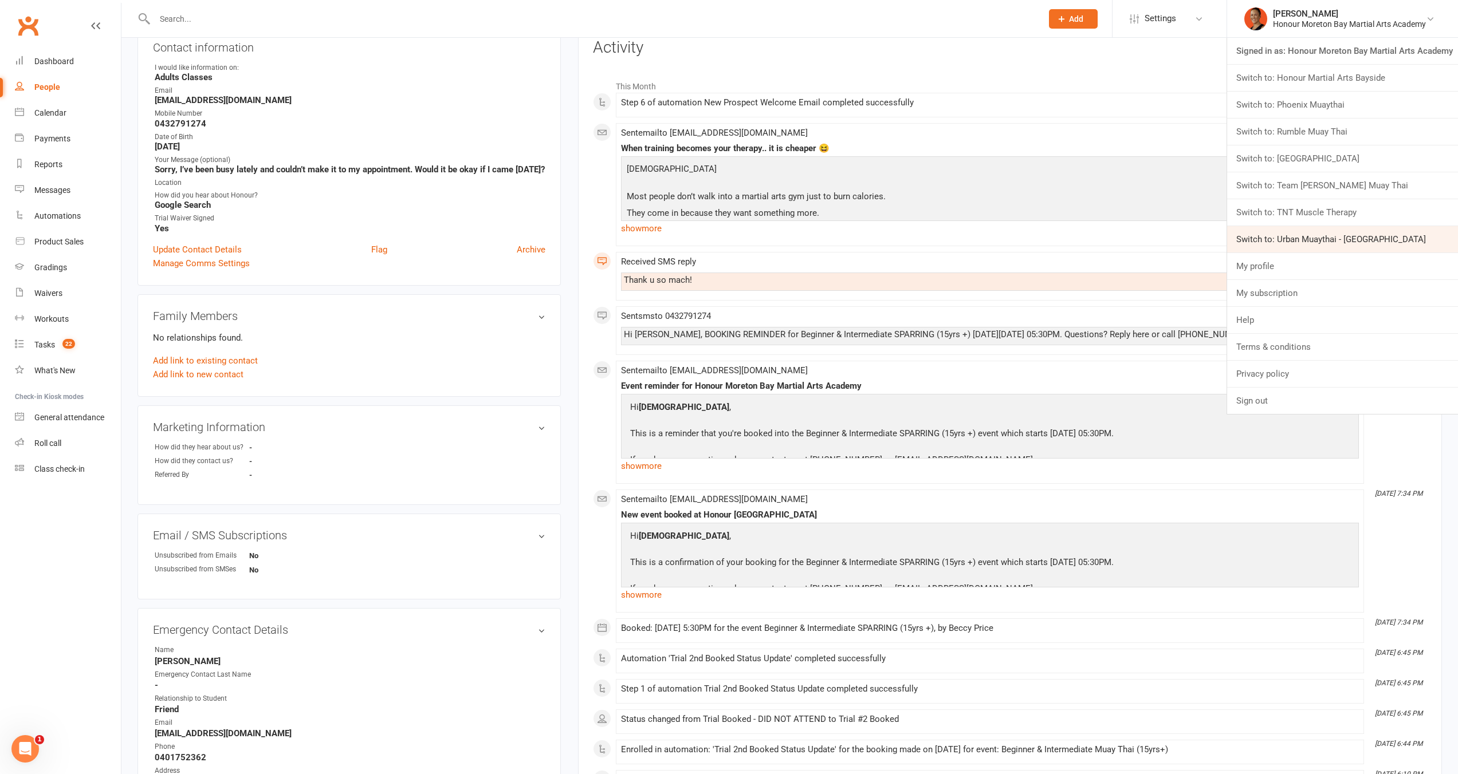
click at [1321, 235] on link "Switch to: Urban Muaythai - [GEOGRAPHIC_DATA]" at bounding box center [1342, 239] width 231 height 26
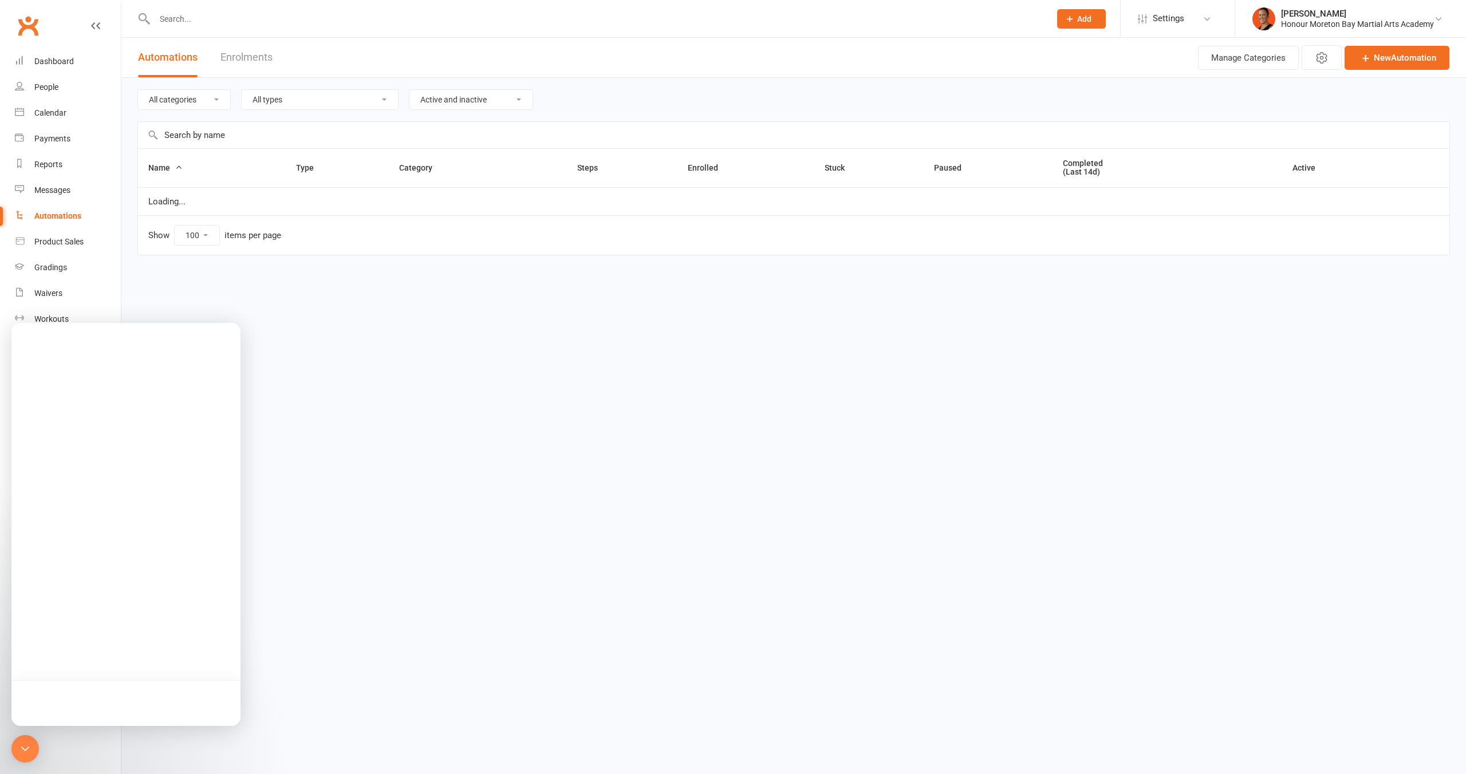
select select "100"
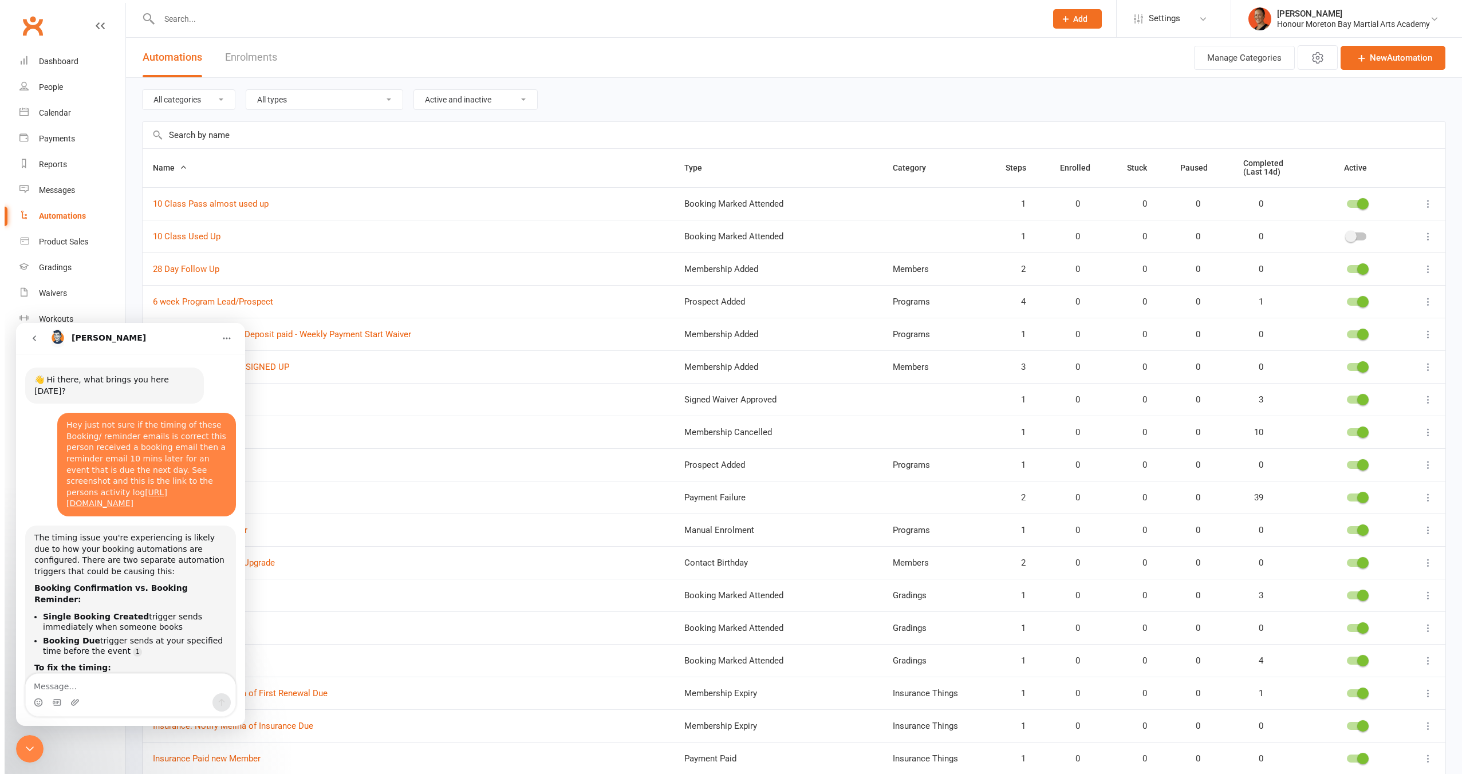
scroll to position [223, 0]
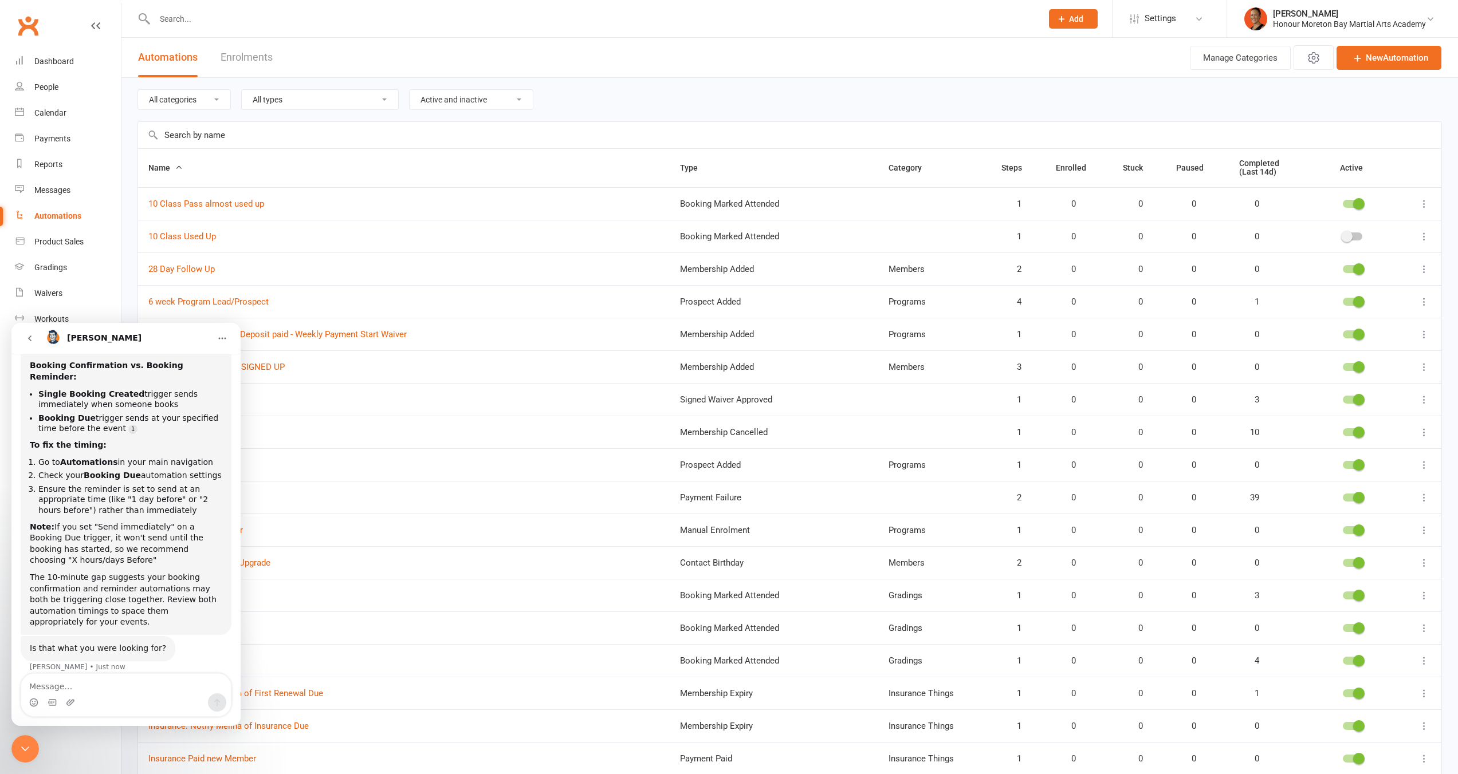
click at [364, 103] on select "All types Booking Cancelled Booking Due Booking Late-Cancelled Booking Marked A…" at bounding box center [320, 99] width 156 height 19
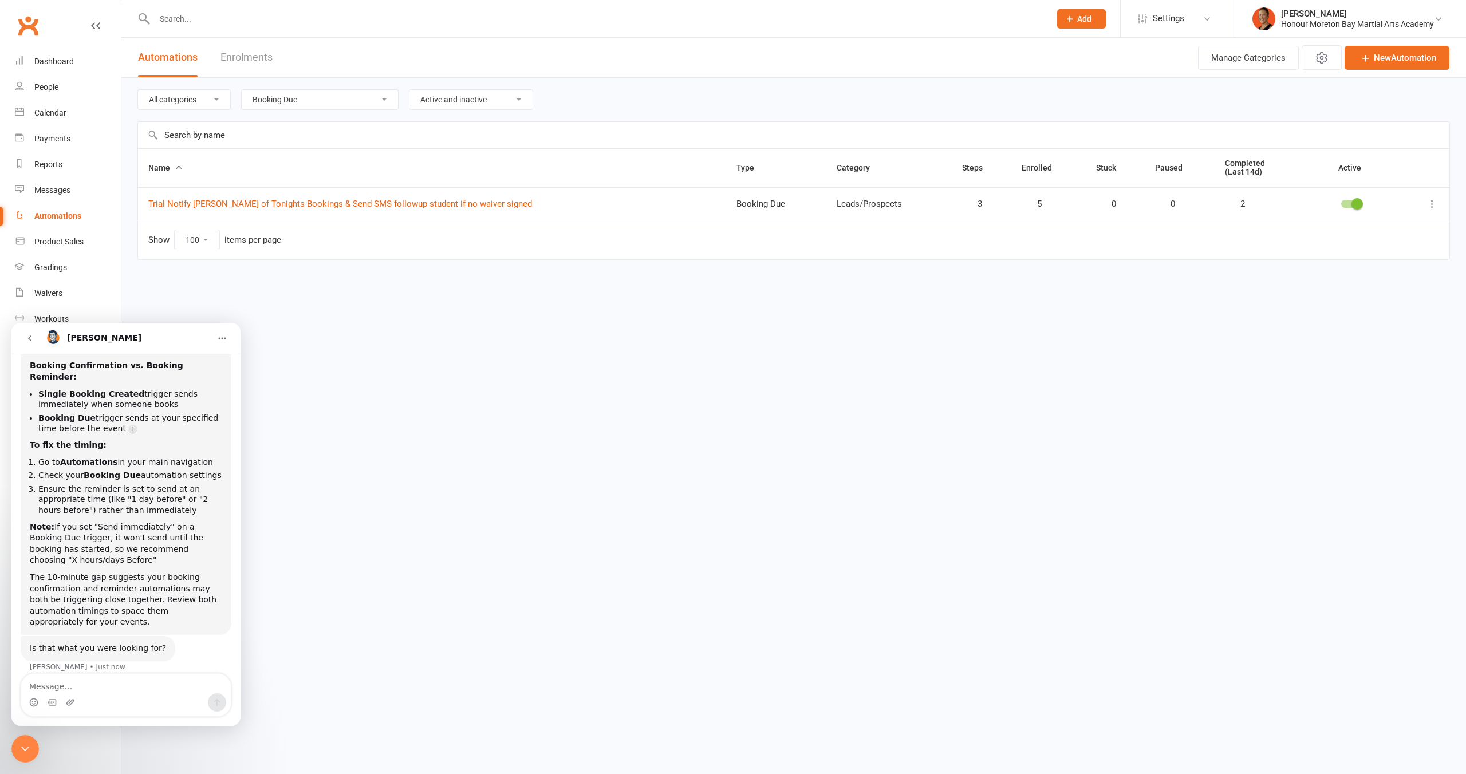
click at [351, 101] on select "All types Booking Cancelled Booking Due Booking Late-Cancelled Booking Marked A…" at bounding box center [320, 99] width 156 height 19
click at [315, 90] on select "All types Booking Cancelled Booking Due Booking Late-Cancelled Booking Marked A…" at bounding box center [320, 99] width 156 height 19
select select "single_booking_created"
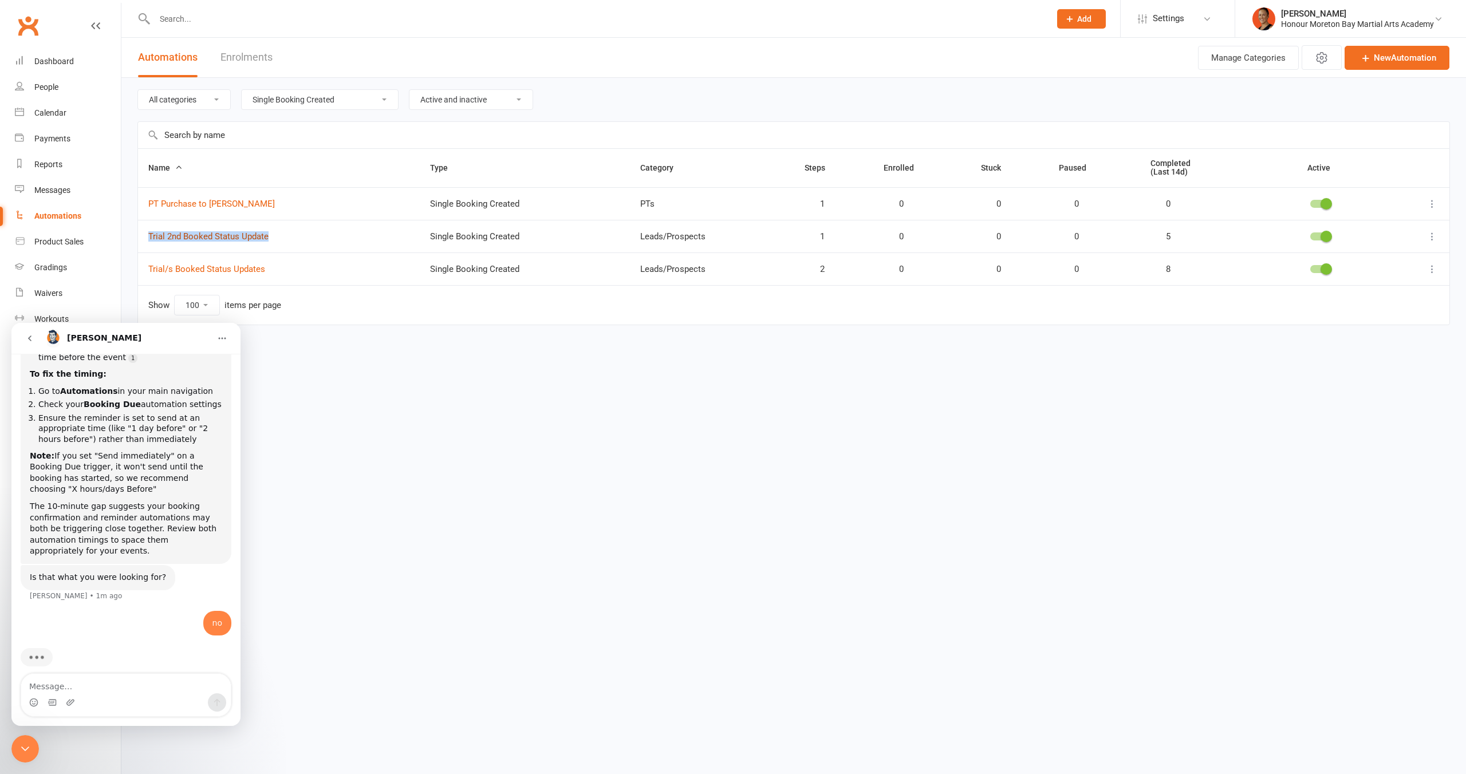
scroll to position [294, 0]
click at [144, 695] on div "Intercom messenger" at bounding box center [126, 703] width 210 height 18
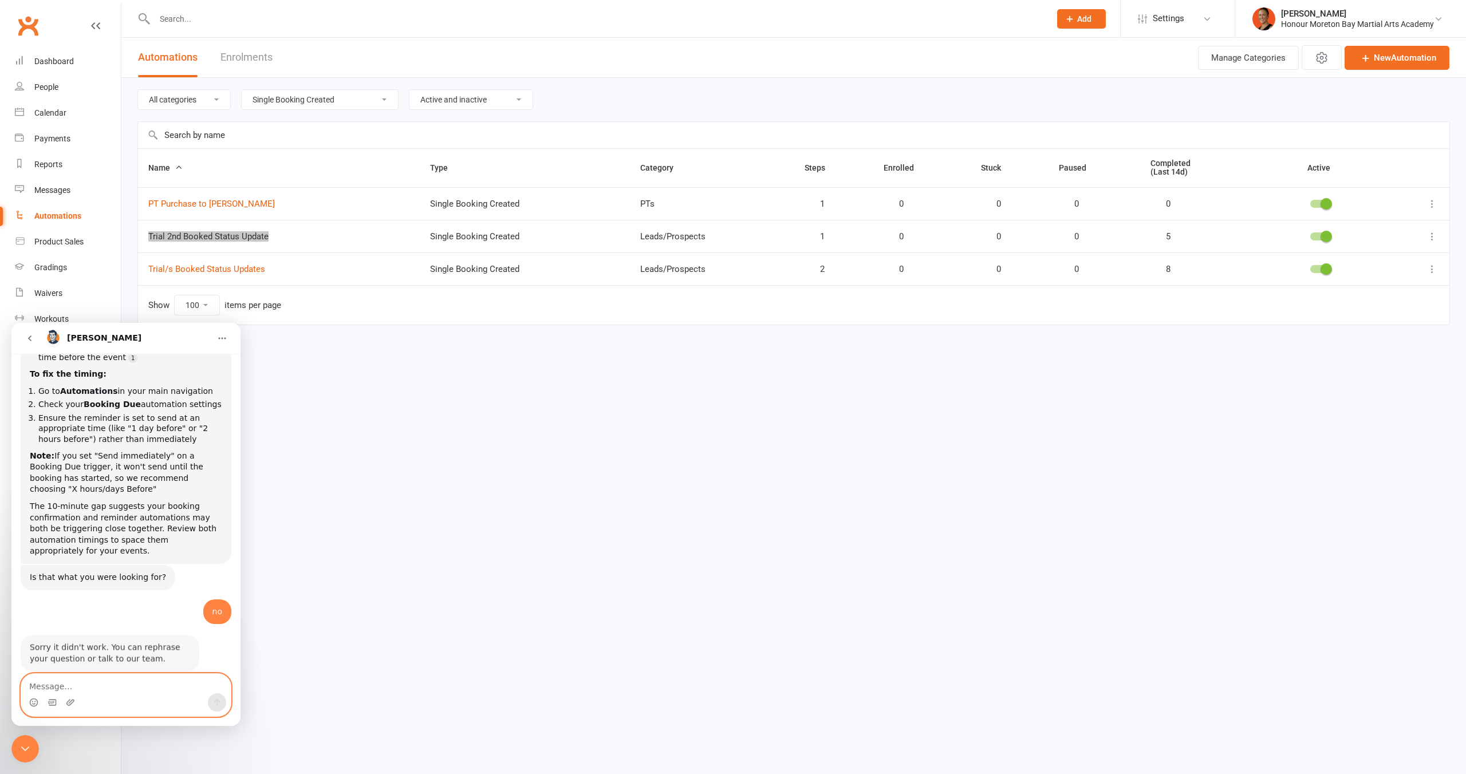
click at [146, 684] on textarea "Message…" at bounding box center [126, 683] width 210 height 19
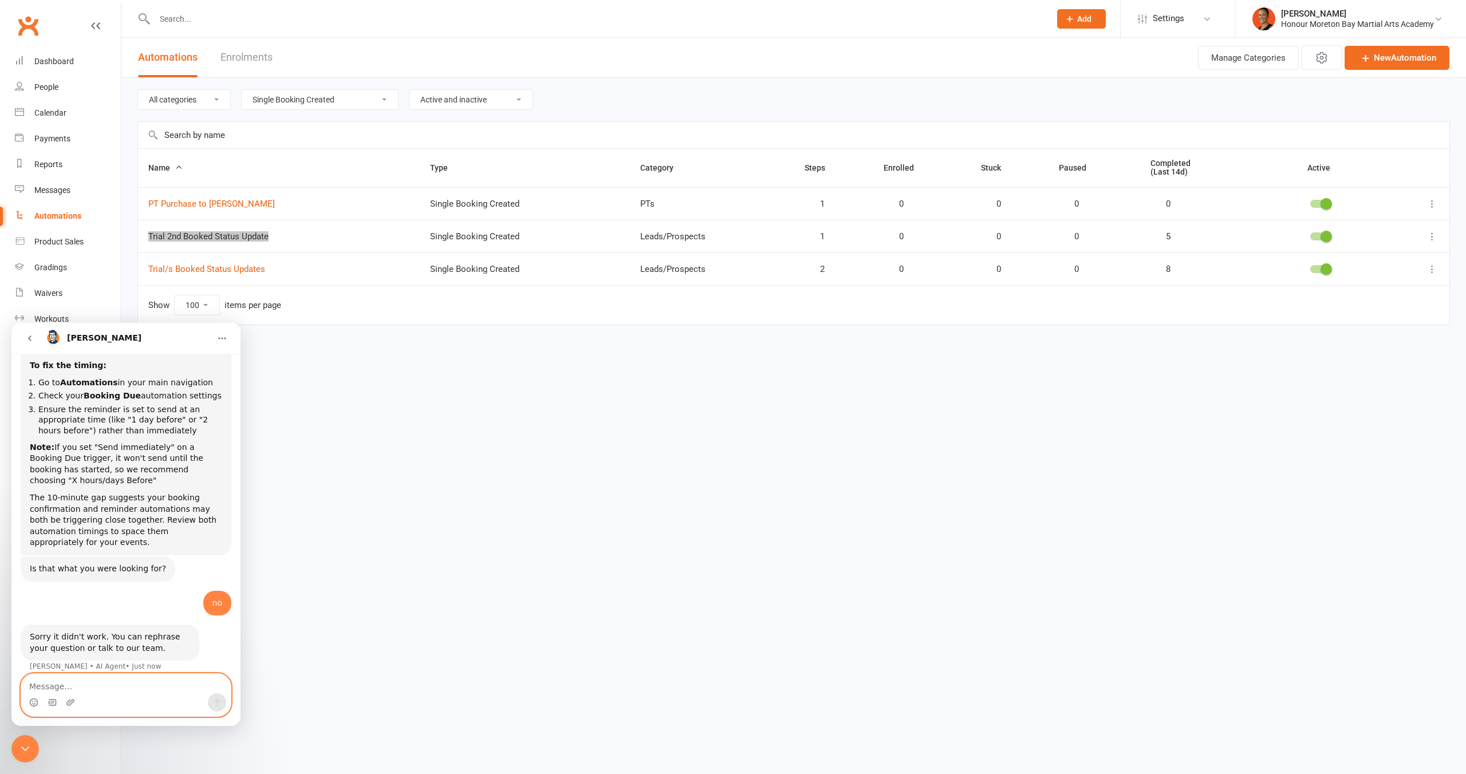
click at [146, 684] on textarea "Message…" at bounding box center [126, 683] width 210 height 19
type textarea "its not an automation its a system sent email"
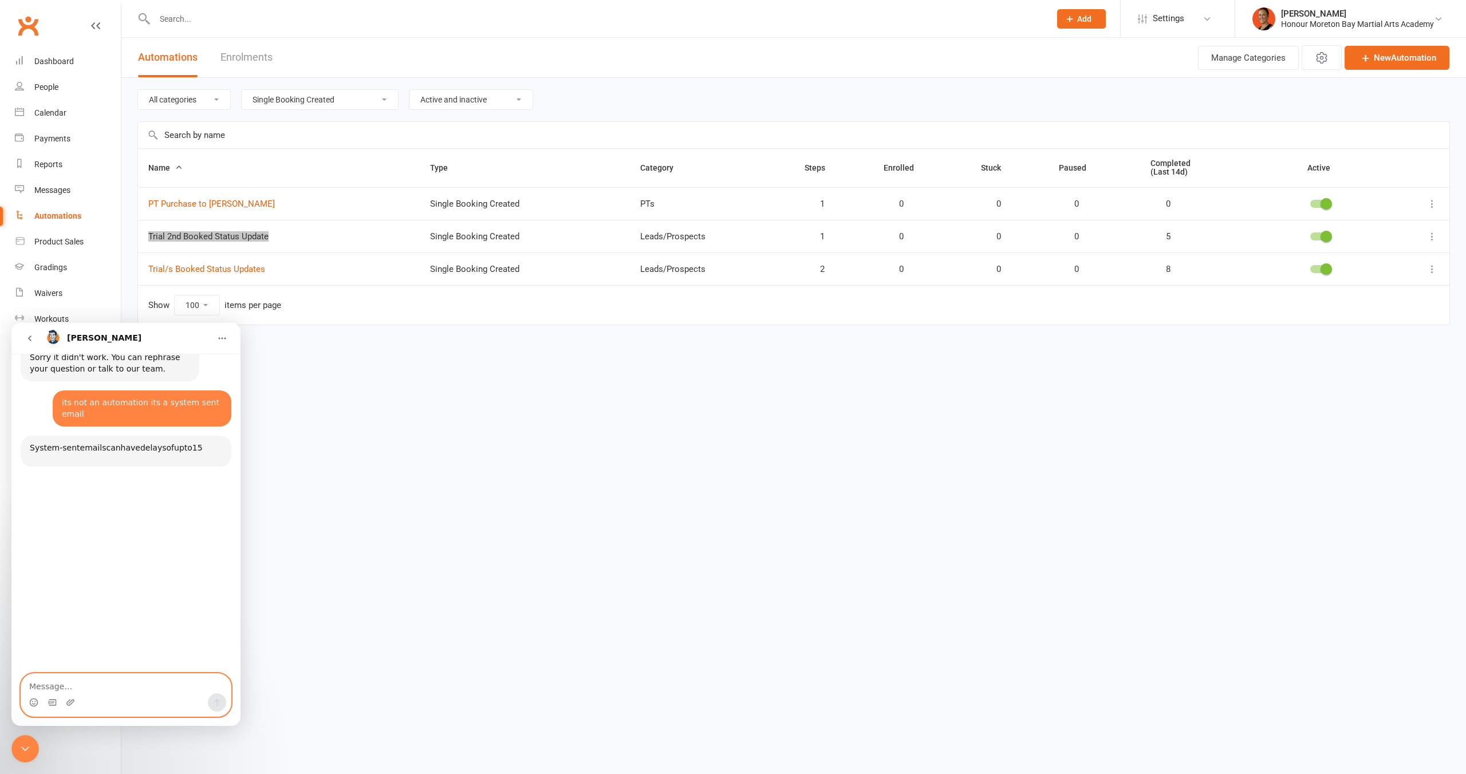
scroll to position [611, 0]
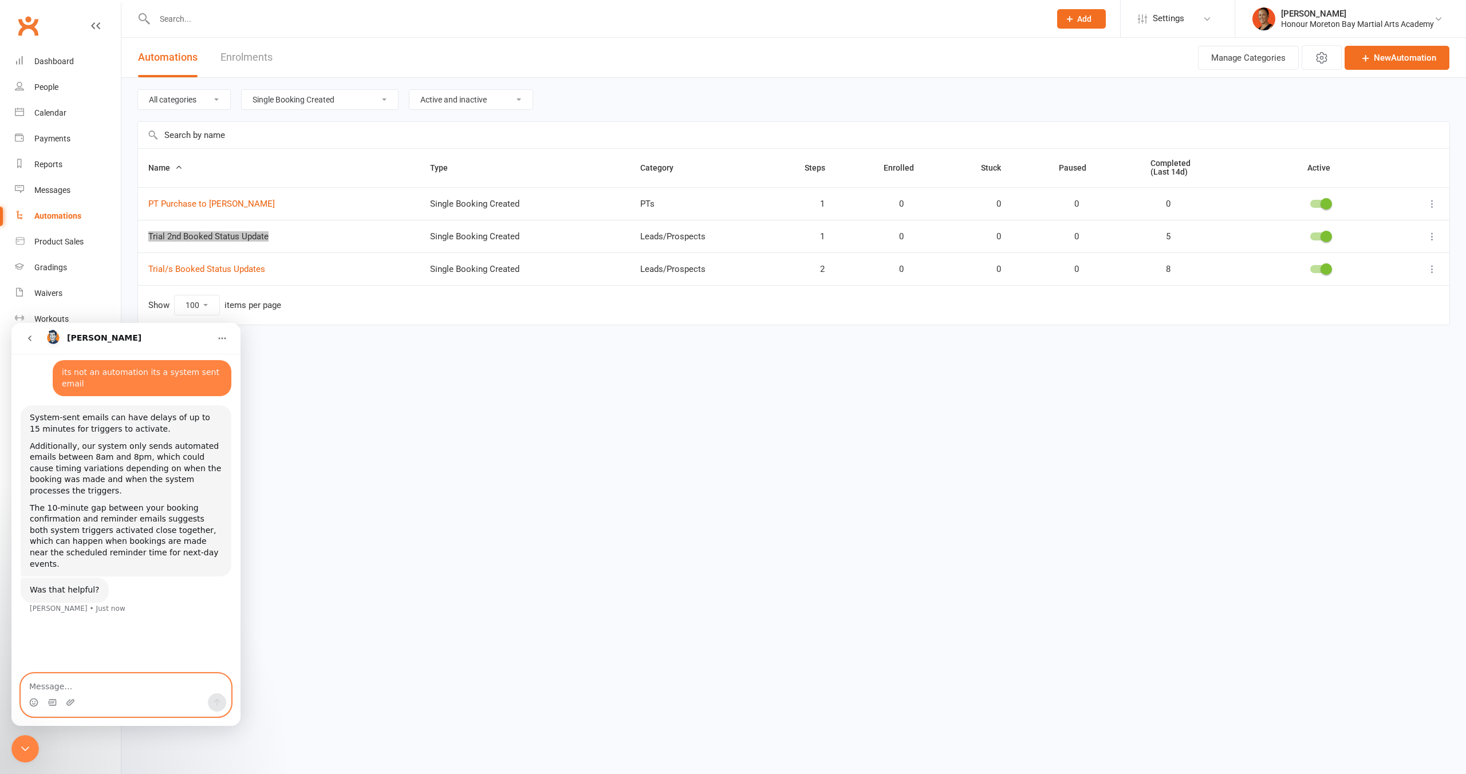
click at [79, 682] on textarea "Message…" at bounding box center [126, 683] width 210 height 19
type textarea "no"
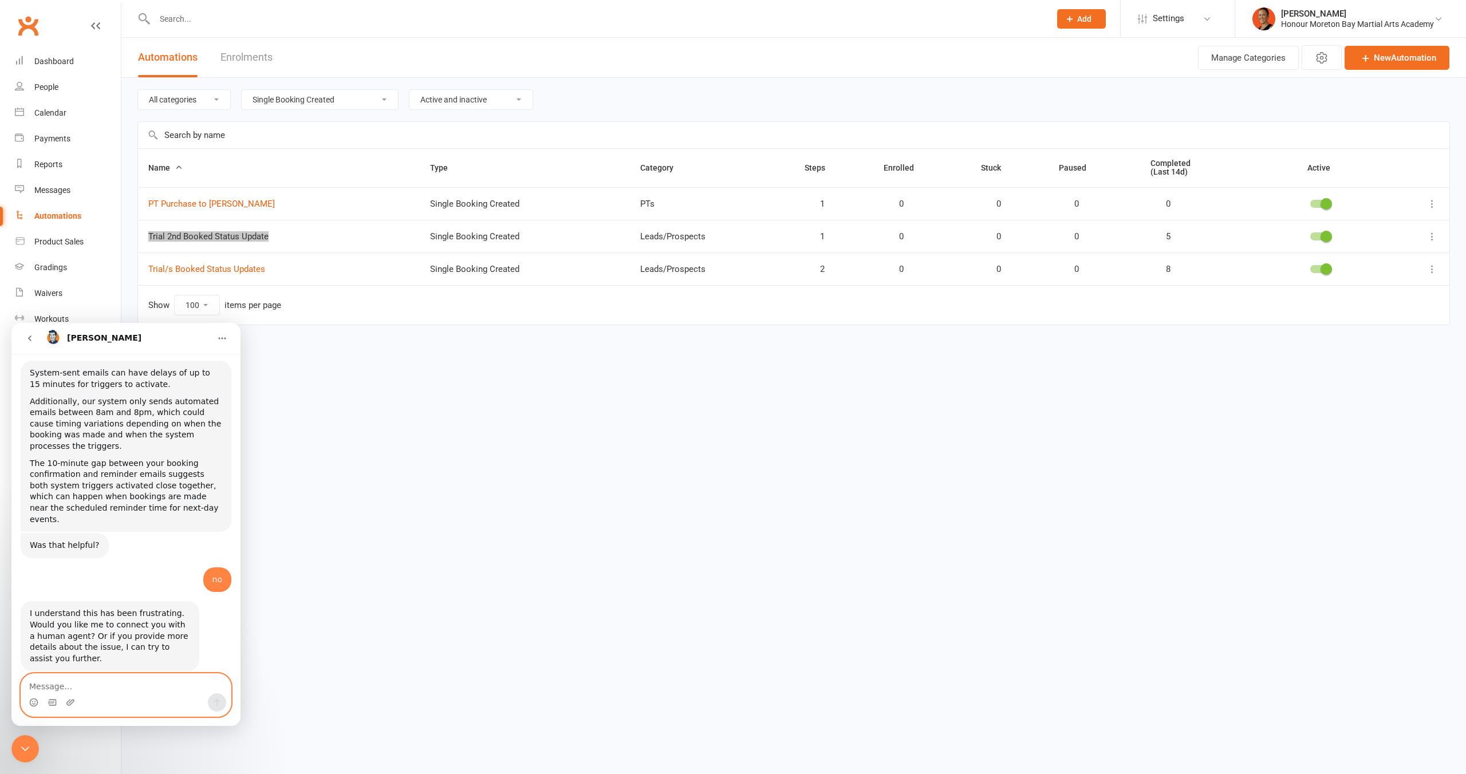
scroll to position [656, 0]
type textarea "talk to a person"
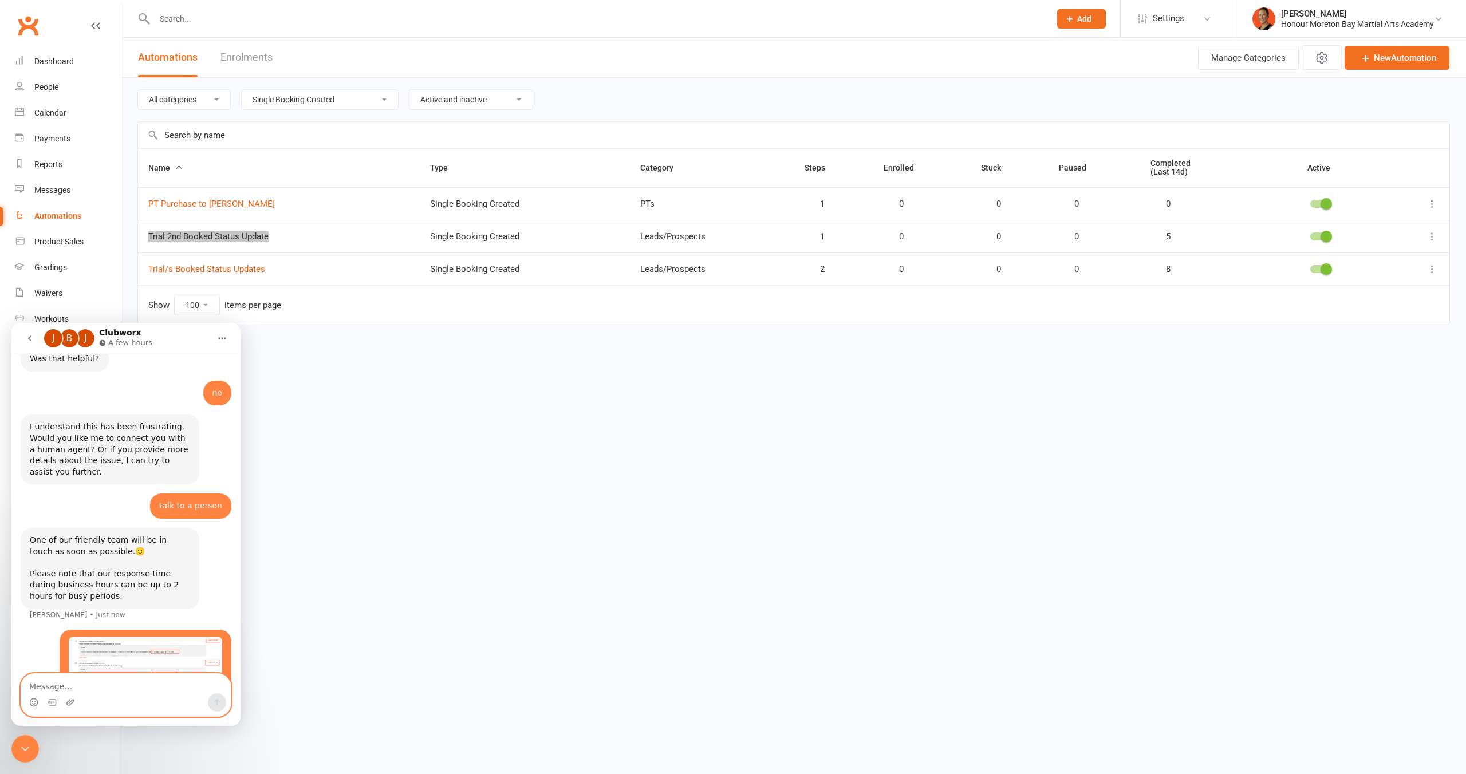
scroll to position [849, 0]
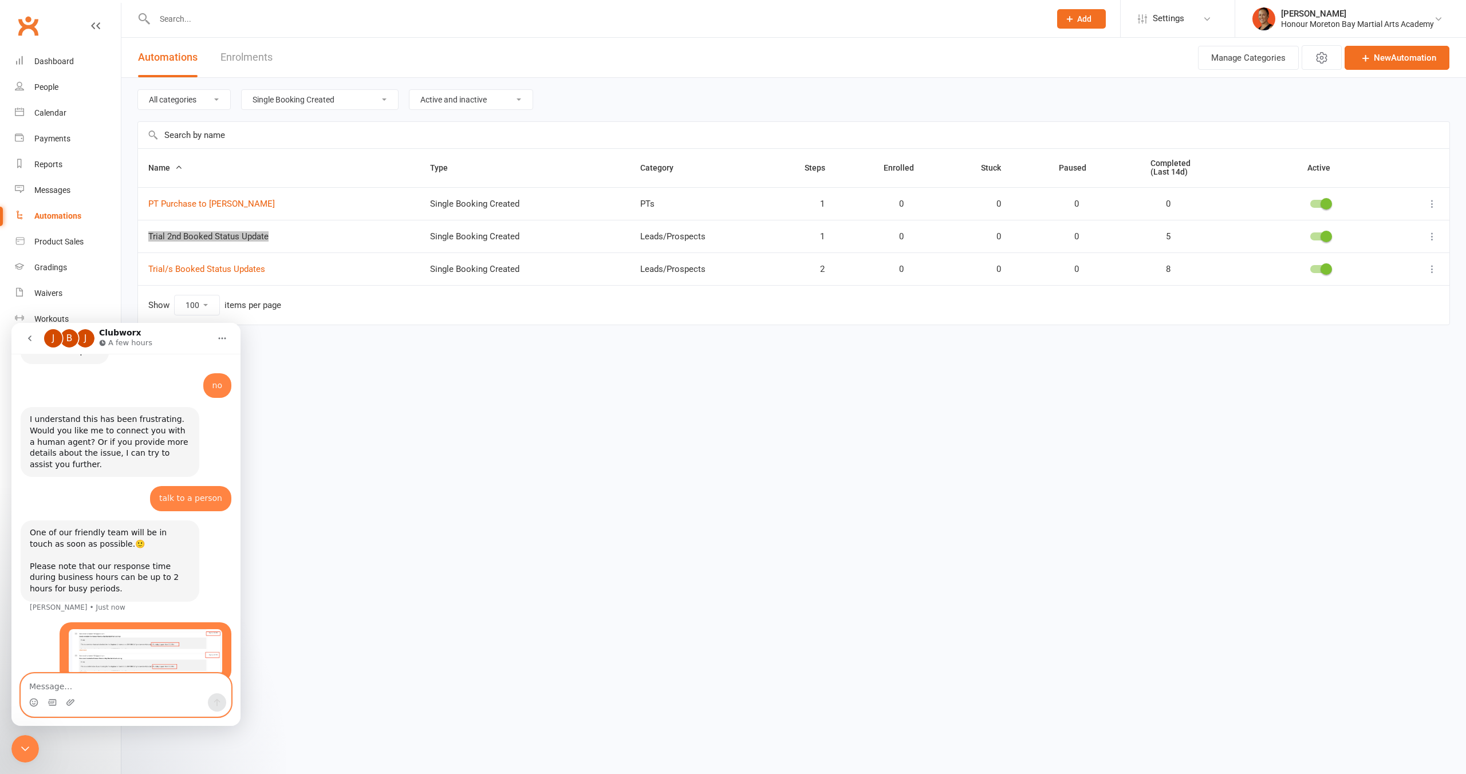
click at [136, 683] on textarea "Message…" at bounding box center [126, 683] width 210 height 19
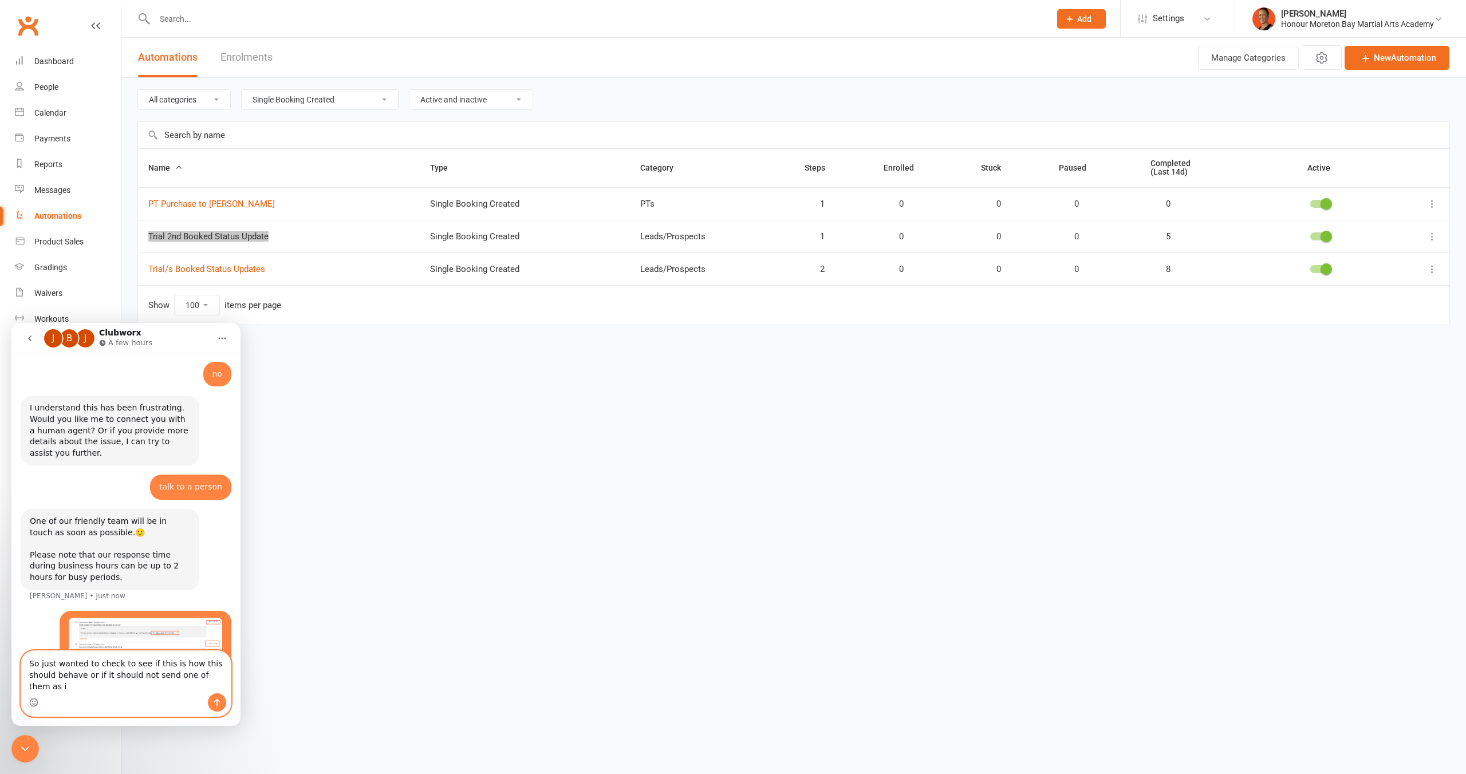
scroll to position [872, 0]
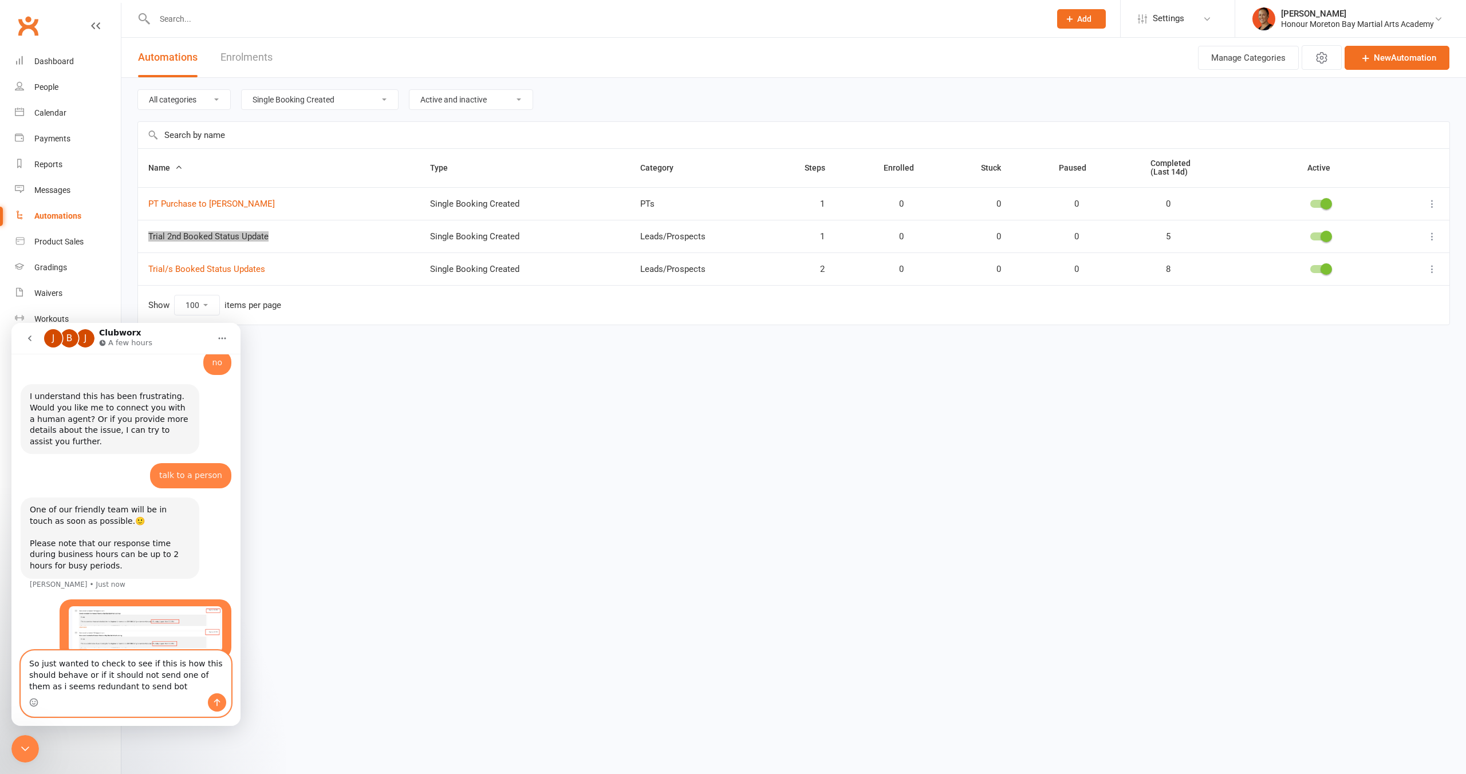
type textarea "So just wanted to check to see if this is how this should behave or if it shoul…"
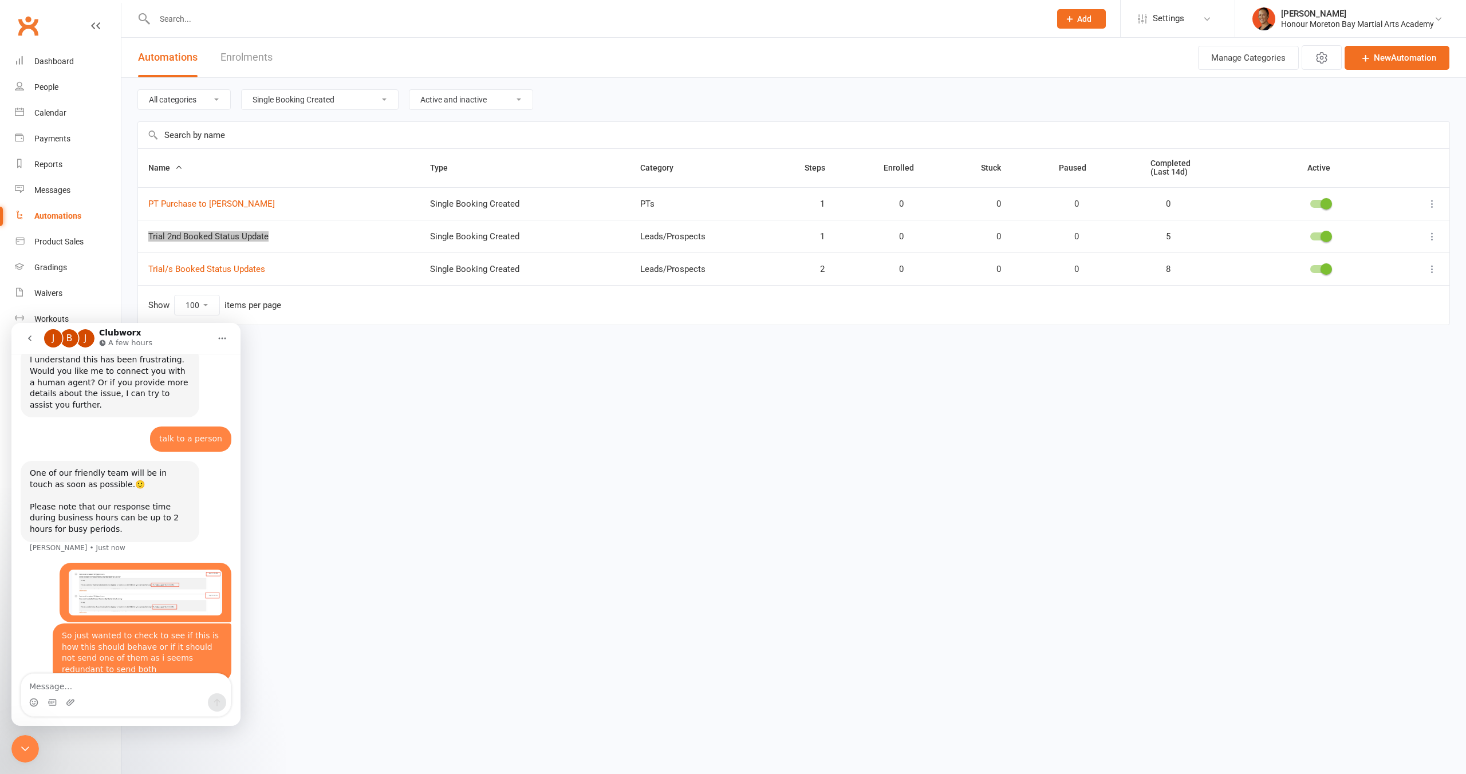
drag, startPoint x: 21, startPoint y: 1479, endPoint x: 29, endPoint y: 741, distance: 737.7
click at [29, 741] on div "Close Intercom Messenger" at bounding box center [24, 748] width 27 height 27
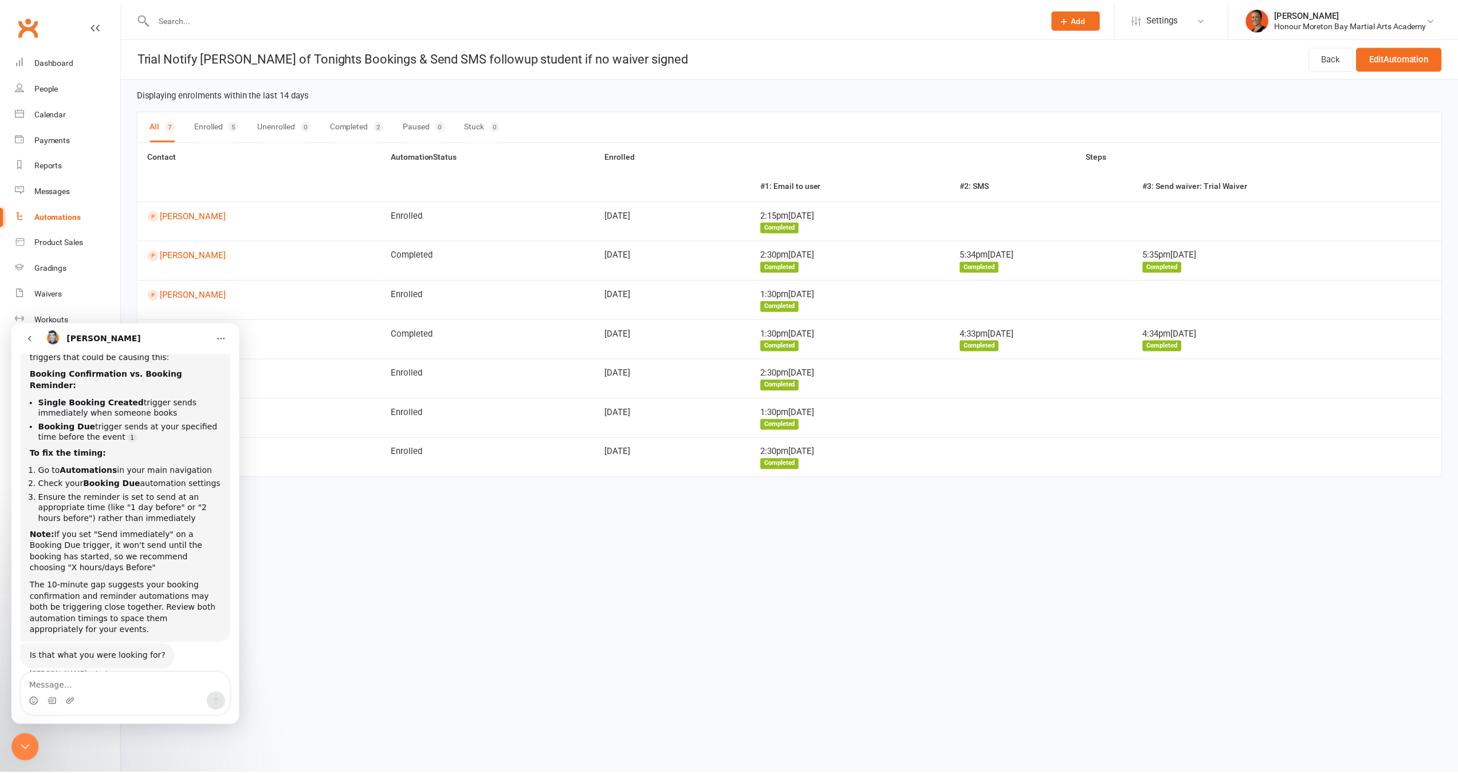
scroll to position [223, 0]
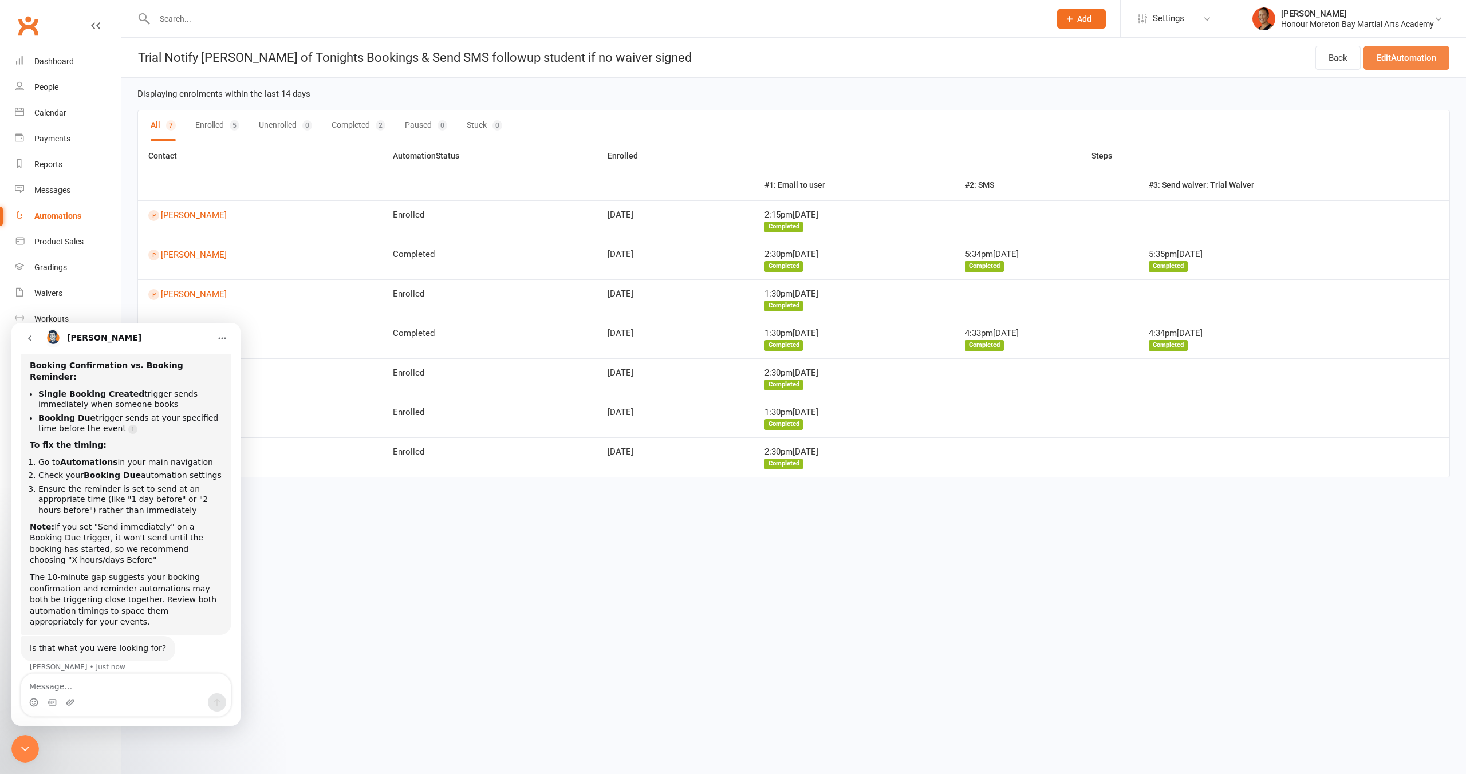
click at [1434, 53] on link "Edit Automation" at bounding box center [1407, 58] width 86 height 24
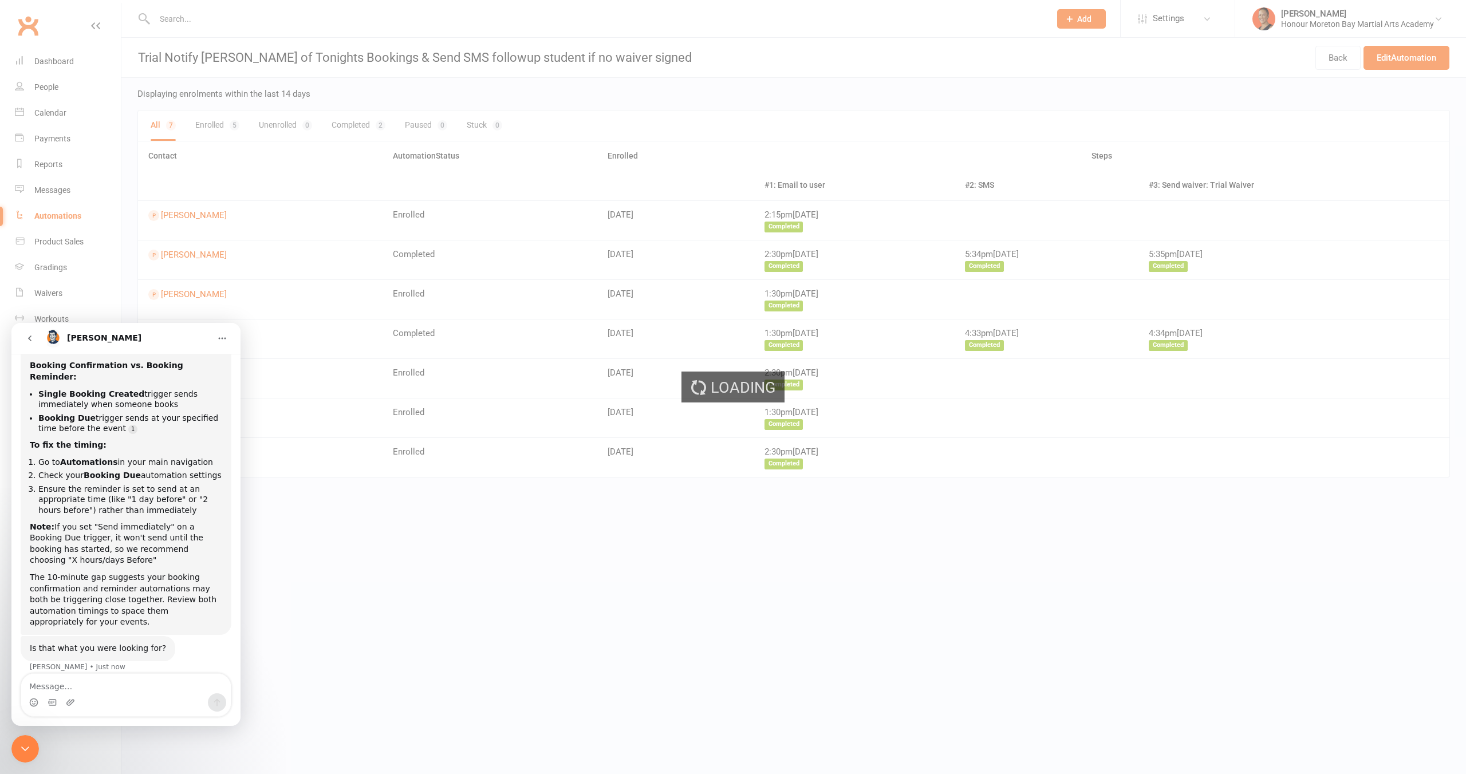
select select "send_to_parent"
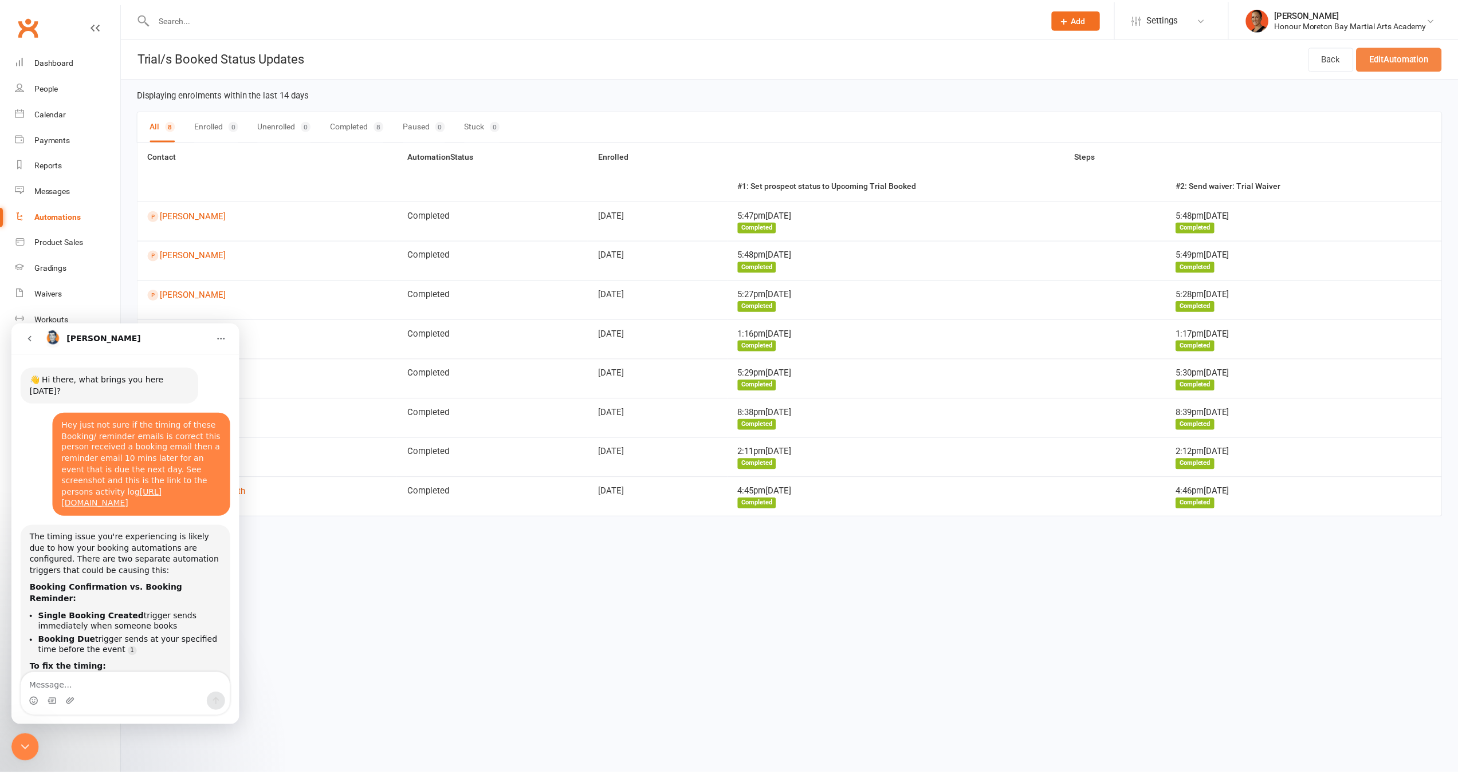
scroll to position [223, 0]
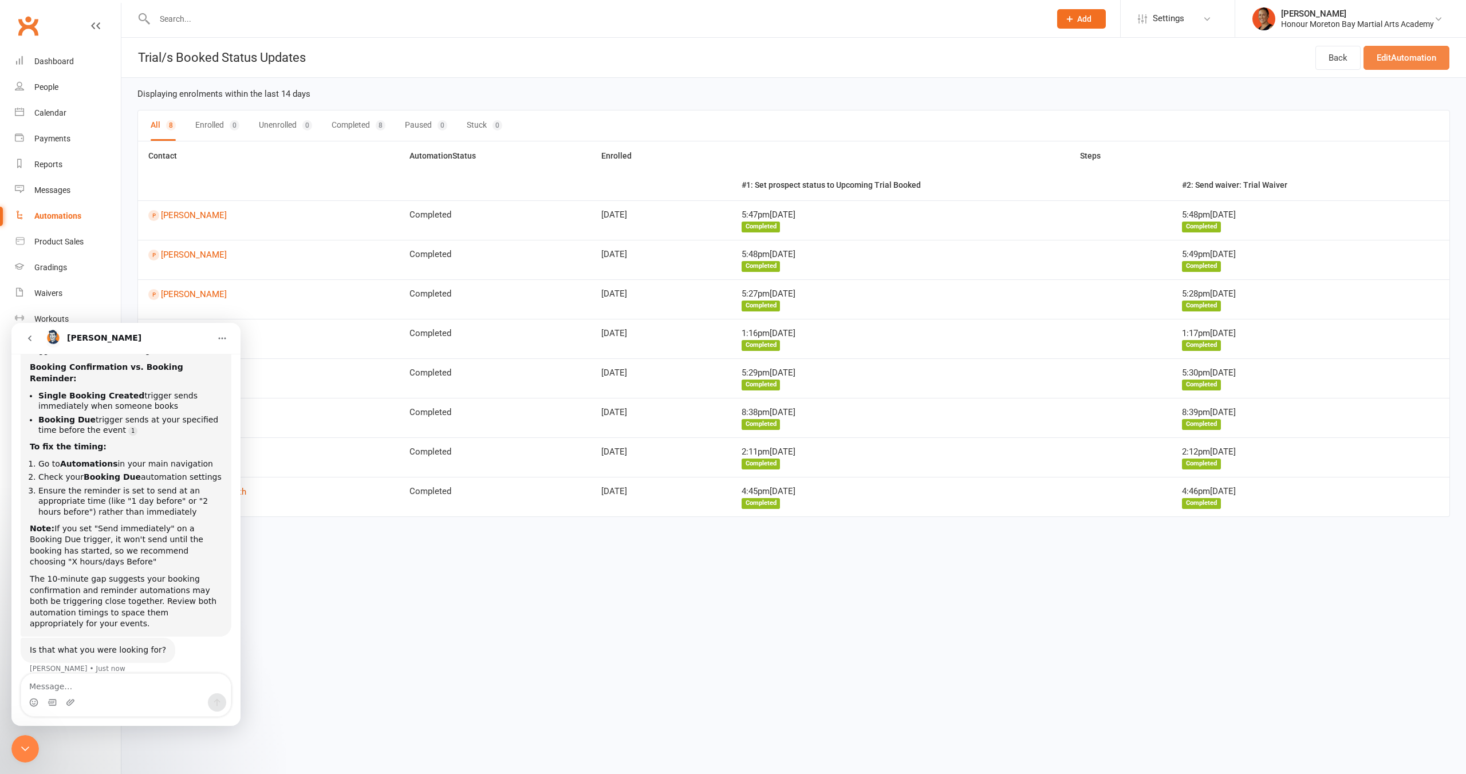
click at [1415, 56] on link "Edit Automation" at bounding box center [1407, 58] width 86 height 24
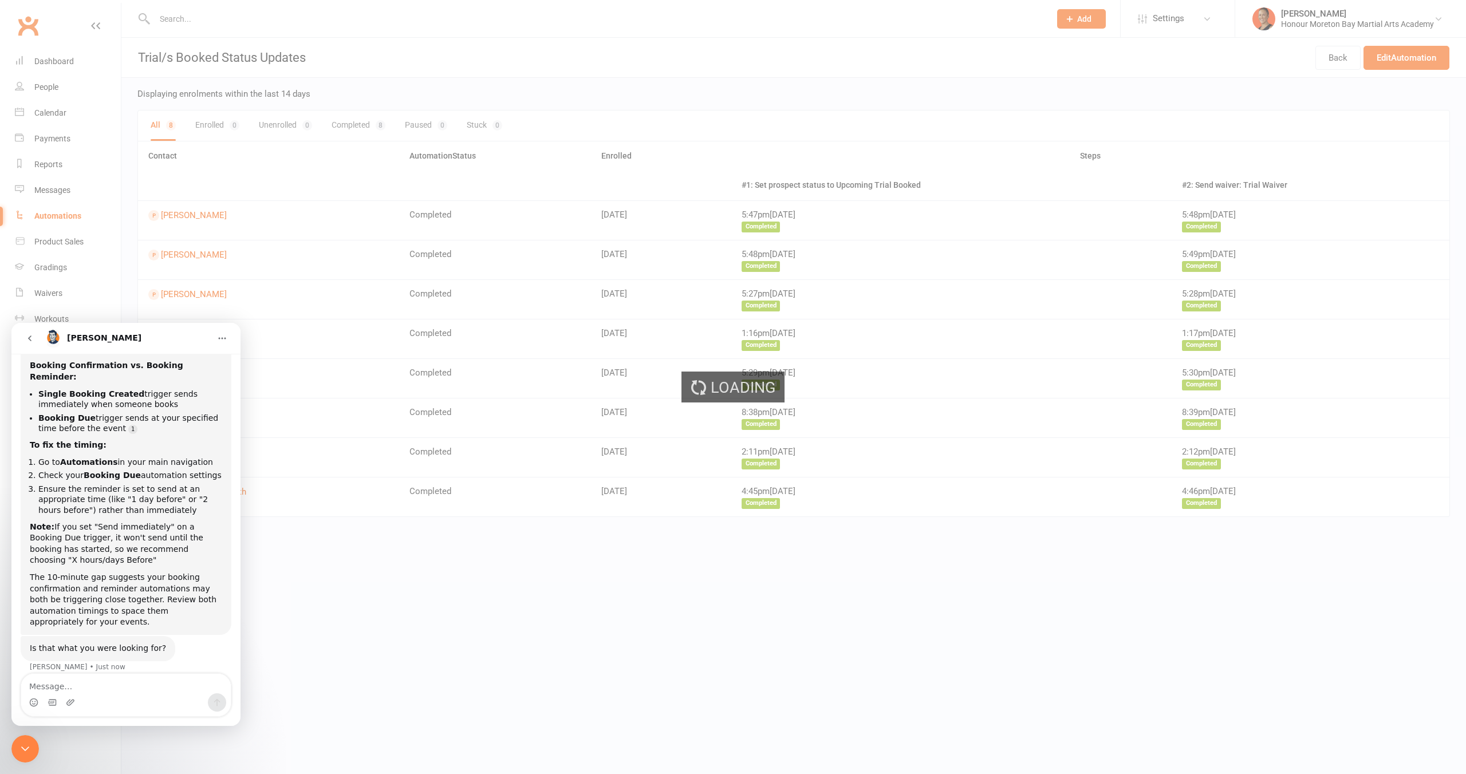
select select "send_to_parent"
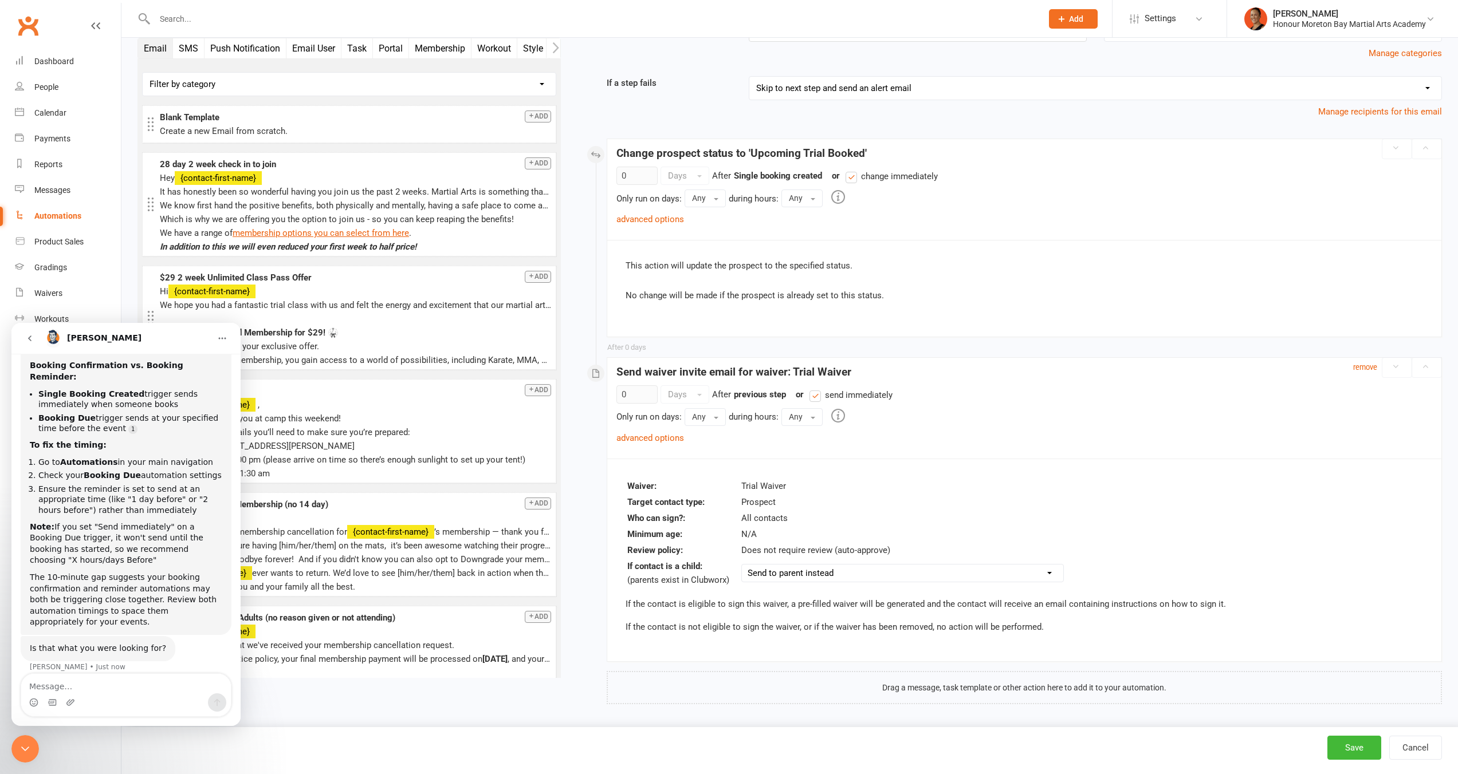
scroll to position [109, 0]
click at [97, 675] on textarea "Message…" at bounding box center [126, 683] width 210 height 19
type textarea "no"
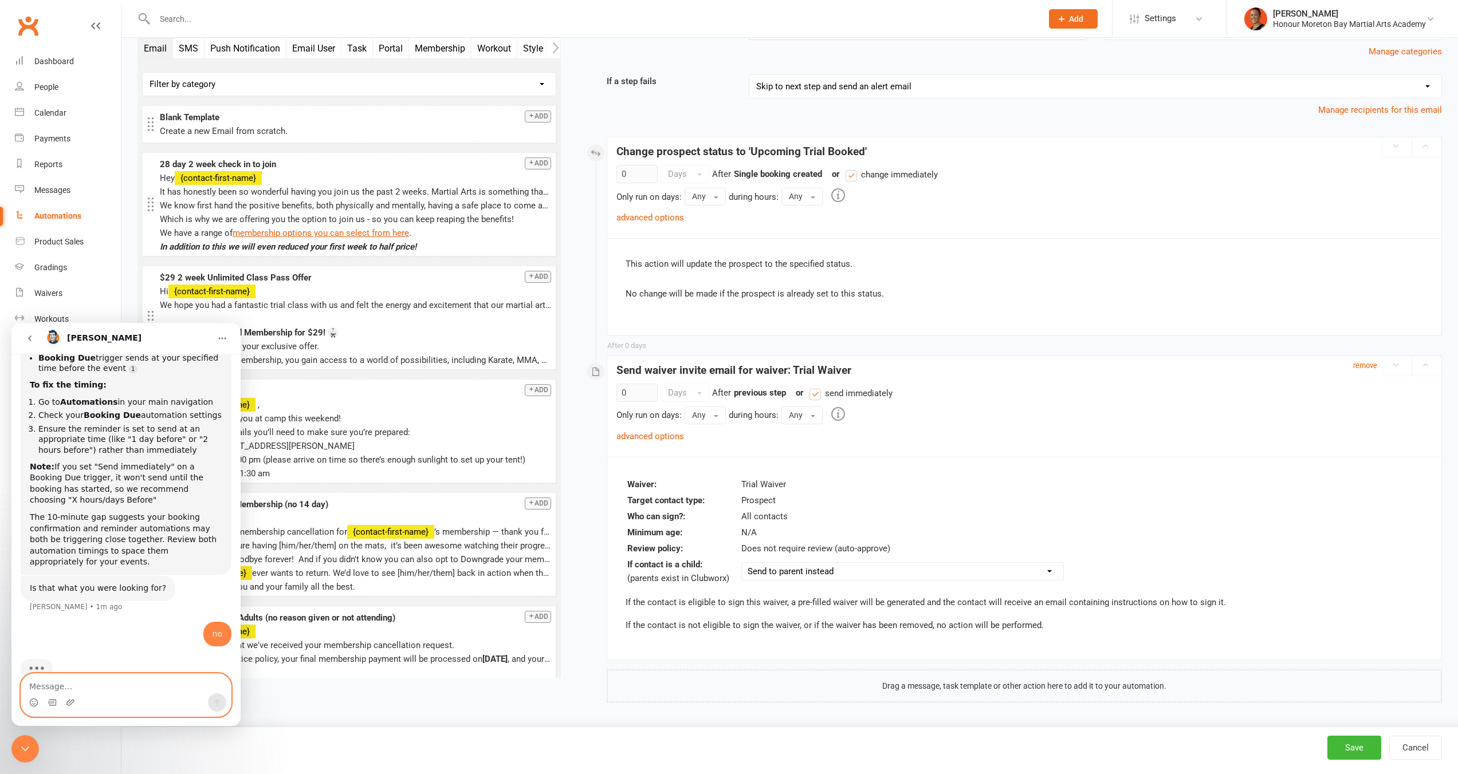
scroll to position [294, 0]
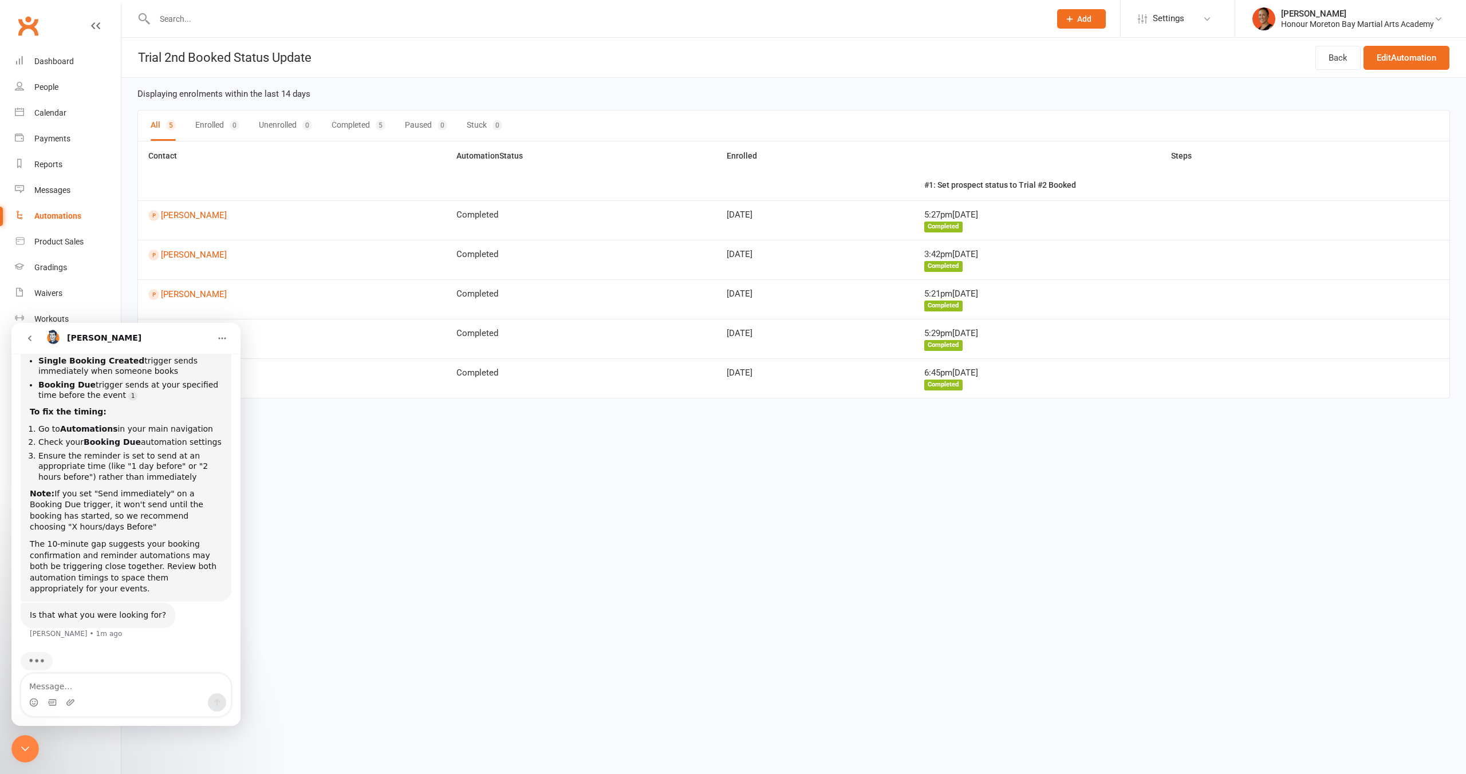
scroll to position [260, 0]
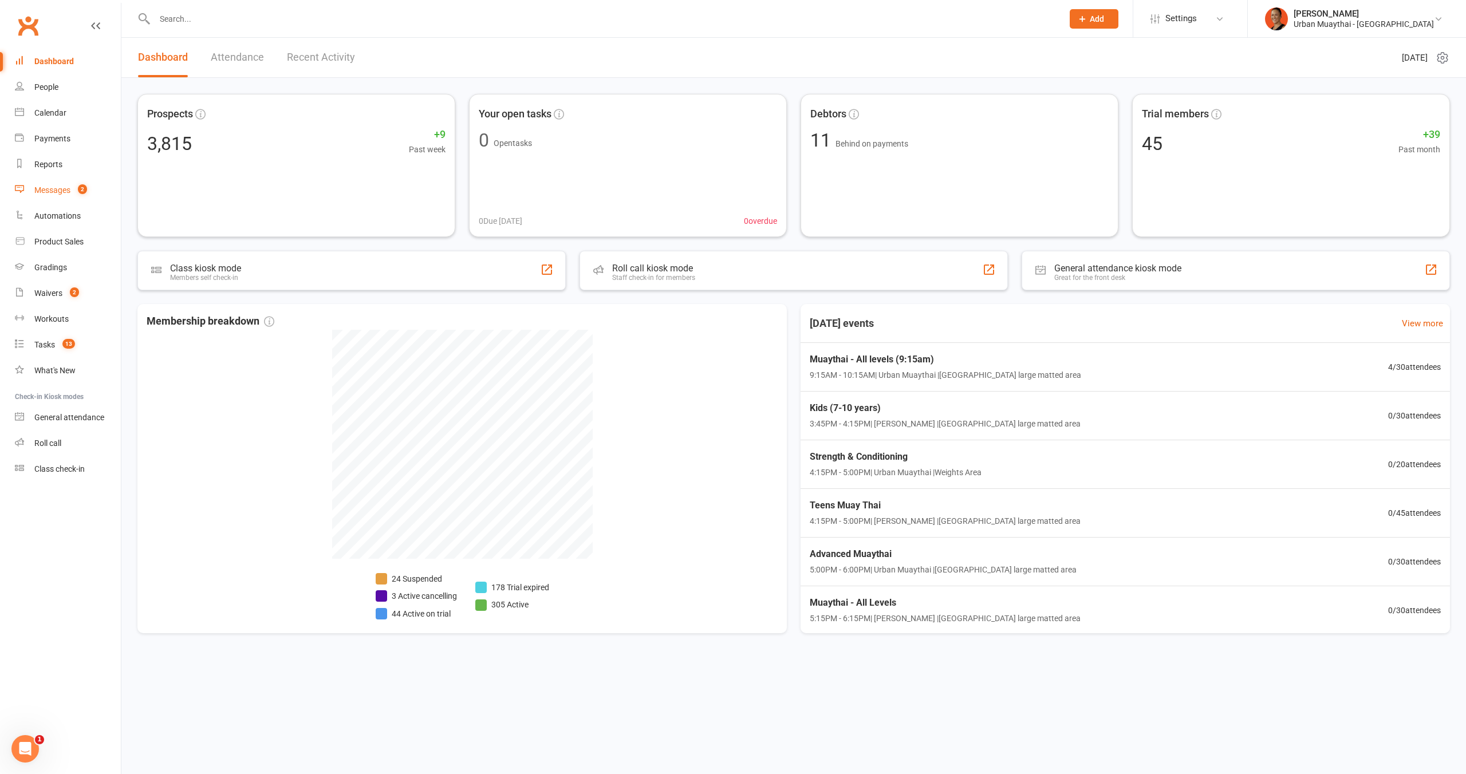
click at [68, 193] on div "Messages" at bounding box center [52, 190] width 36 height 9
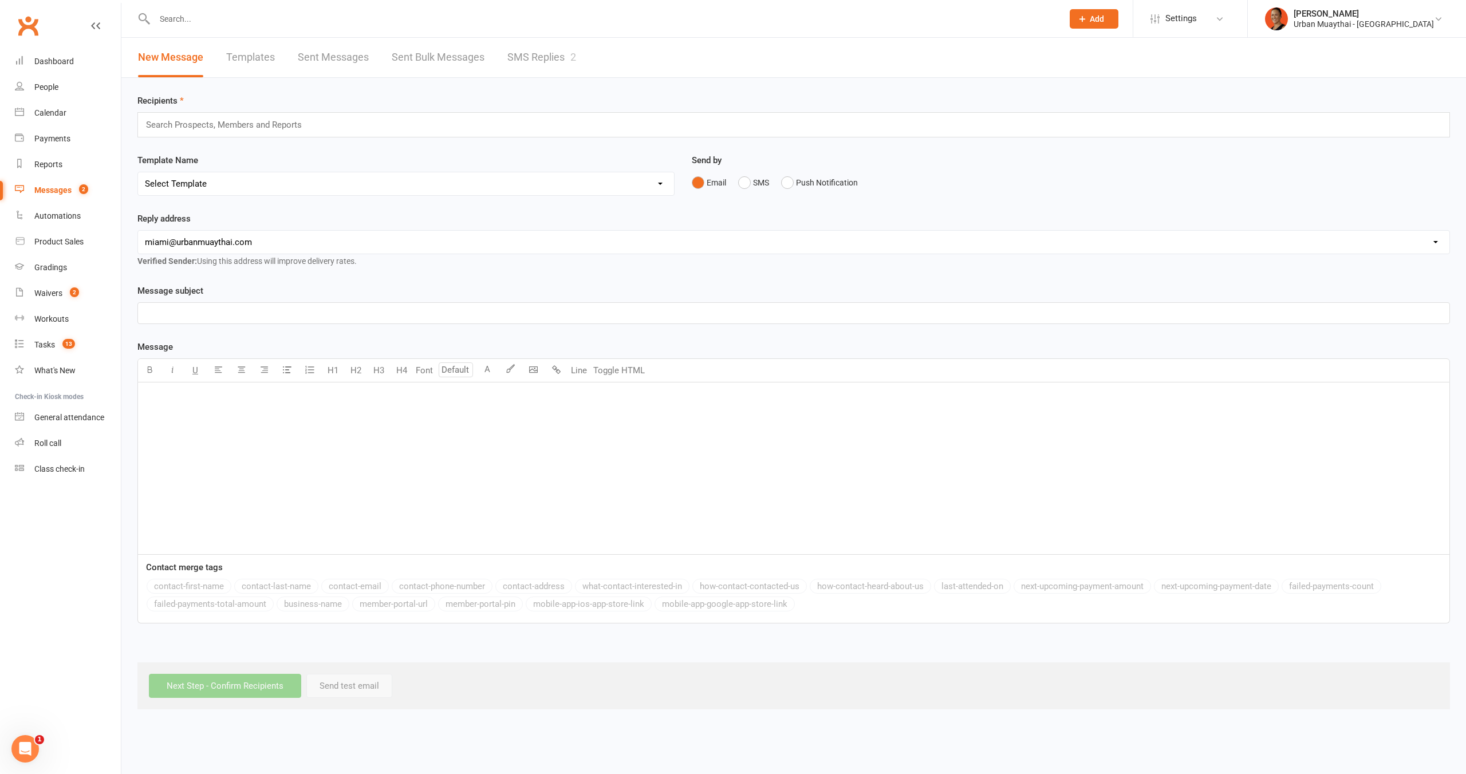
click at [249, 64] on link "Templates" at bounding box center [250, 58] width 49 height 40
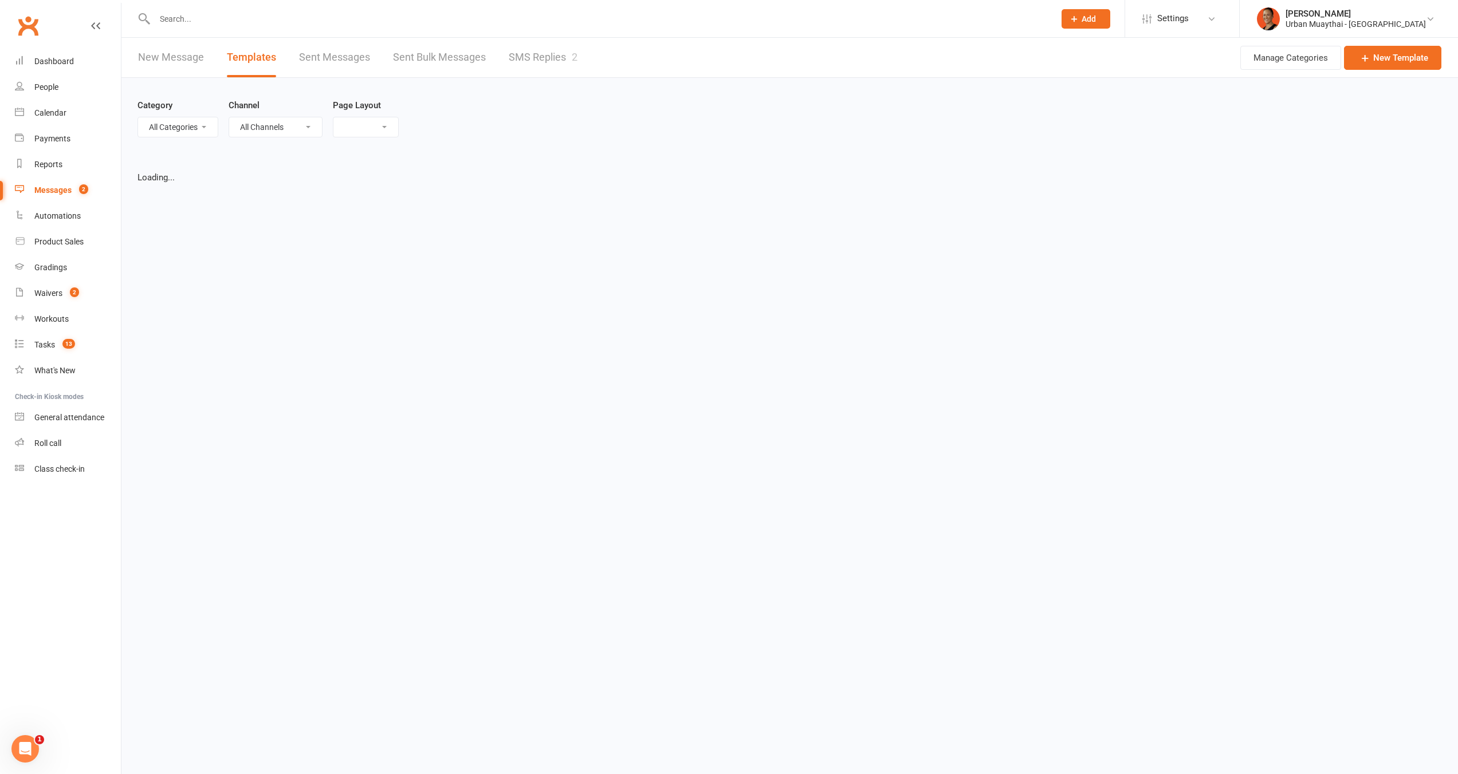
select select "list"
select select "100"
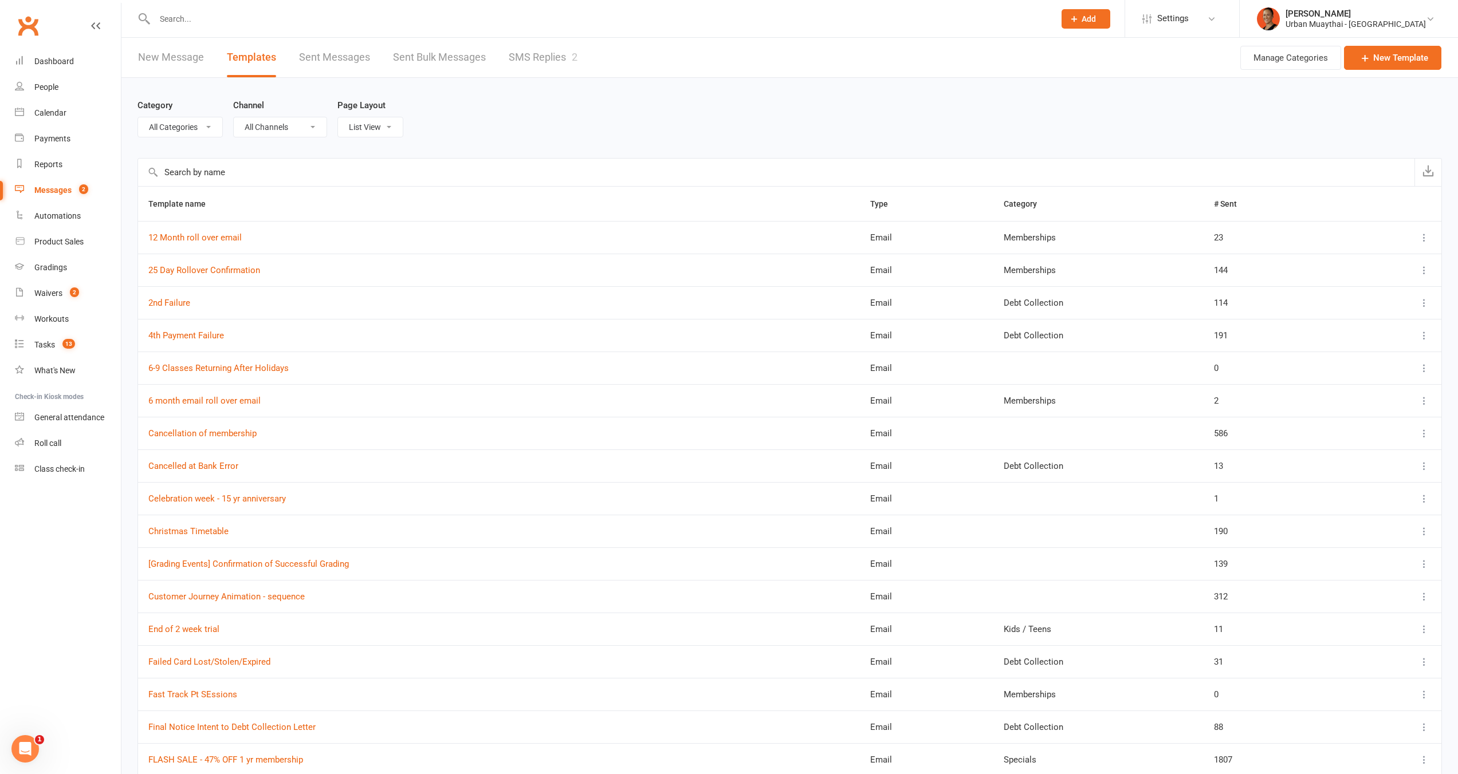
click at [234, 167] on input "text" at bounding box center [776, 172] width 1276 height 27
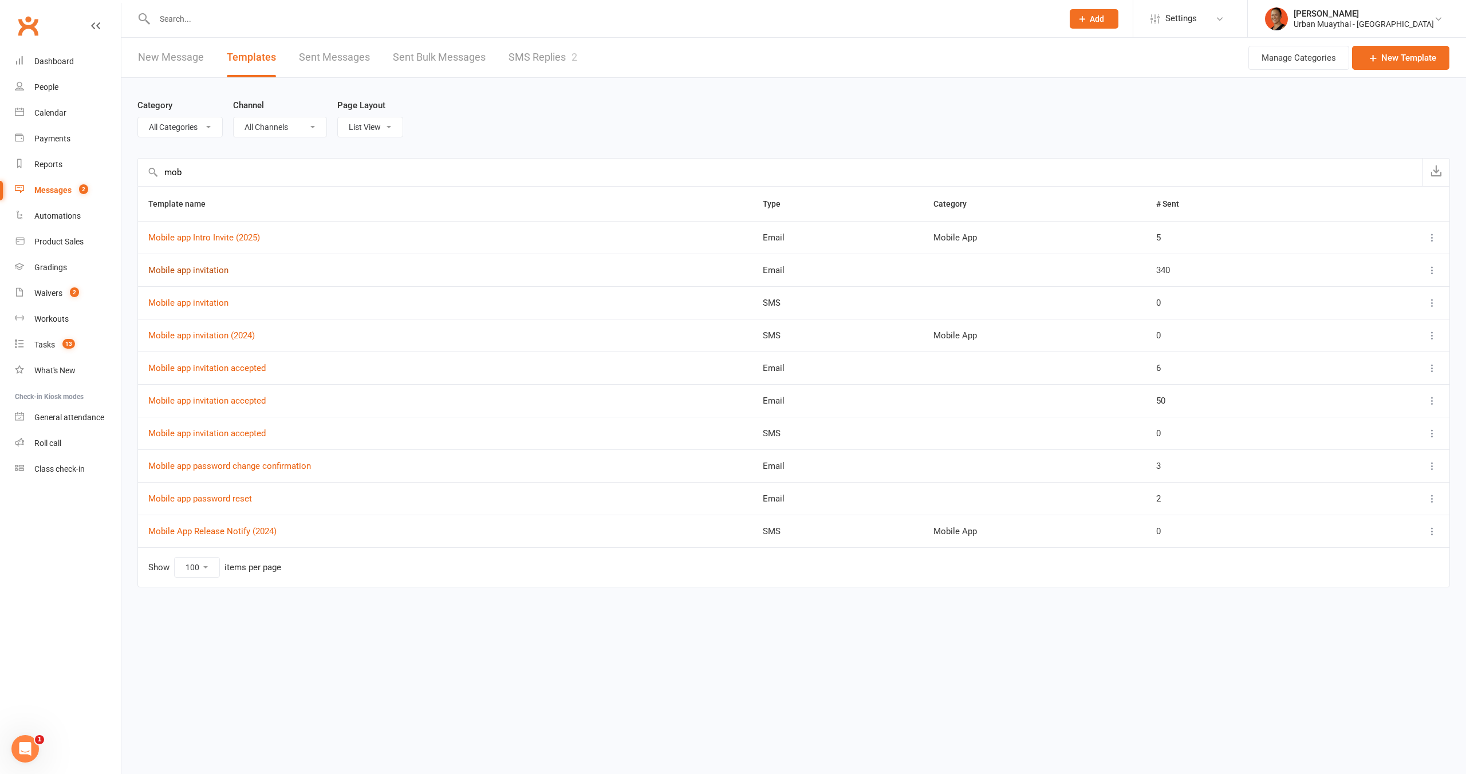
type input "mob"
click at [206, 270] on link "Mobile app invitation" at bounding box center [188, 270] width 80 height 10
click at [227, 239] on link "Mobile app Intro Invite (2025)" at bounding box center [204, 238] width 112 height 10
click at [199, 301] on link "Mobile app invitation" at bounding box center [188, 303] width 80 height 10
click at [199, 334] on link "Mobile app invitation (2024)" at bounding box center [201, 335] width 107 height 10
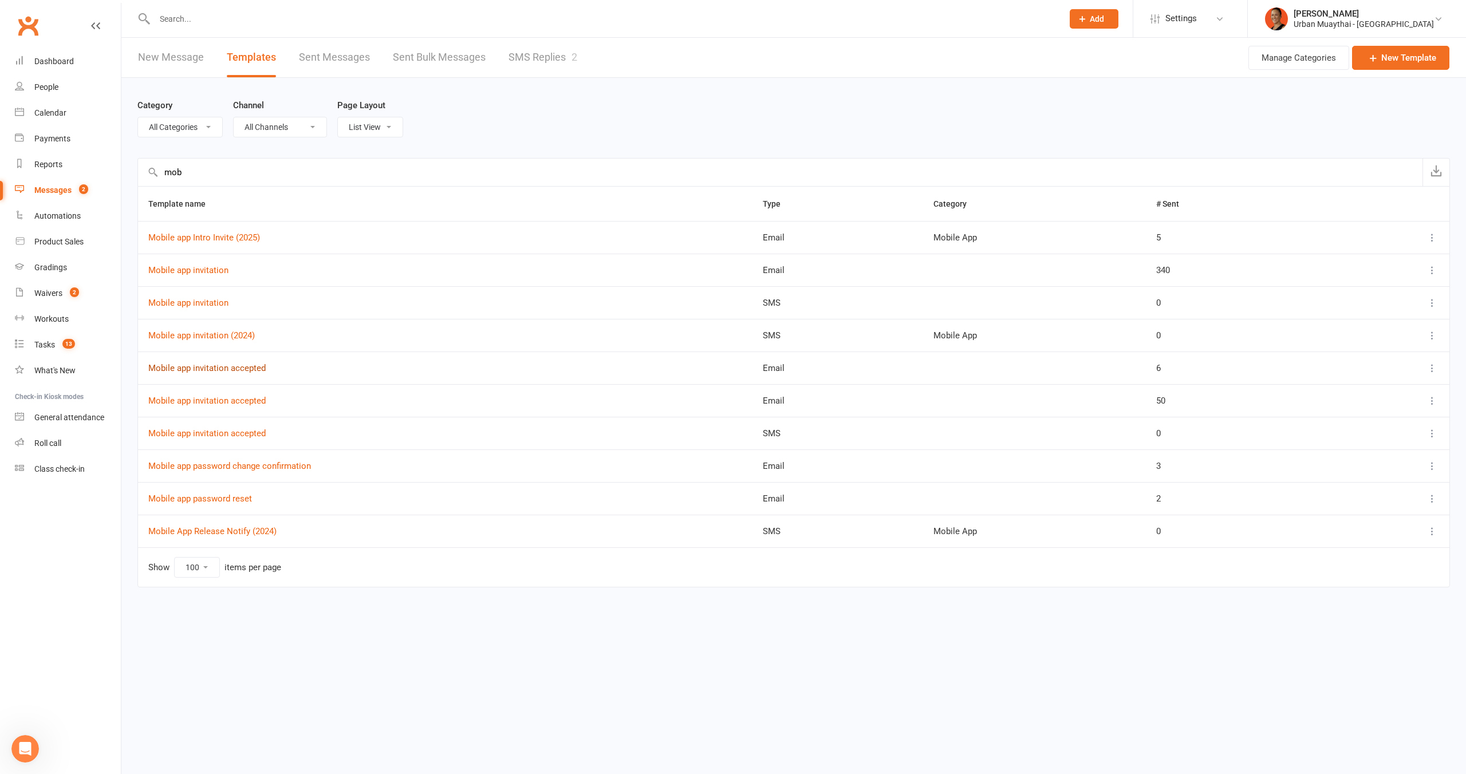
click at [241, 367] on link "Mobile app invitation accepted" at bounding box center [206, 368] width 117 height 10
click at [239, 400] on link "Mobile app invitation accepted" at bounding box center [206, 401] width 117 height 10
click at [227, 435] on link "Mobile app invitation accepted" at bounding box center [206, 433] width 117 height 10
click at [242, 466] on link "Mobile app password change confirmation" at bounding box center [229, 466] width 163 height 10
click at [226, 494] on link "Mobile app password reset" at bounding box center [200, 499] width 104 height 10
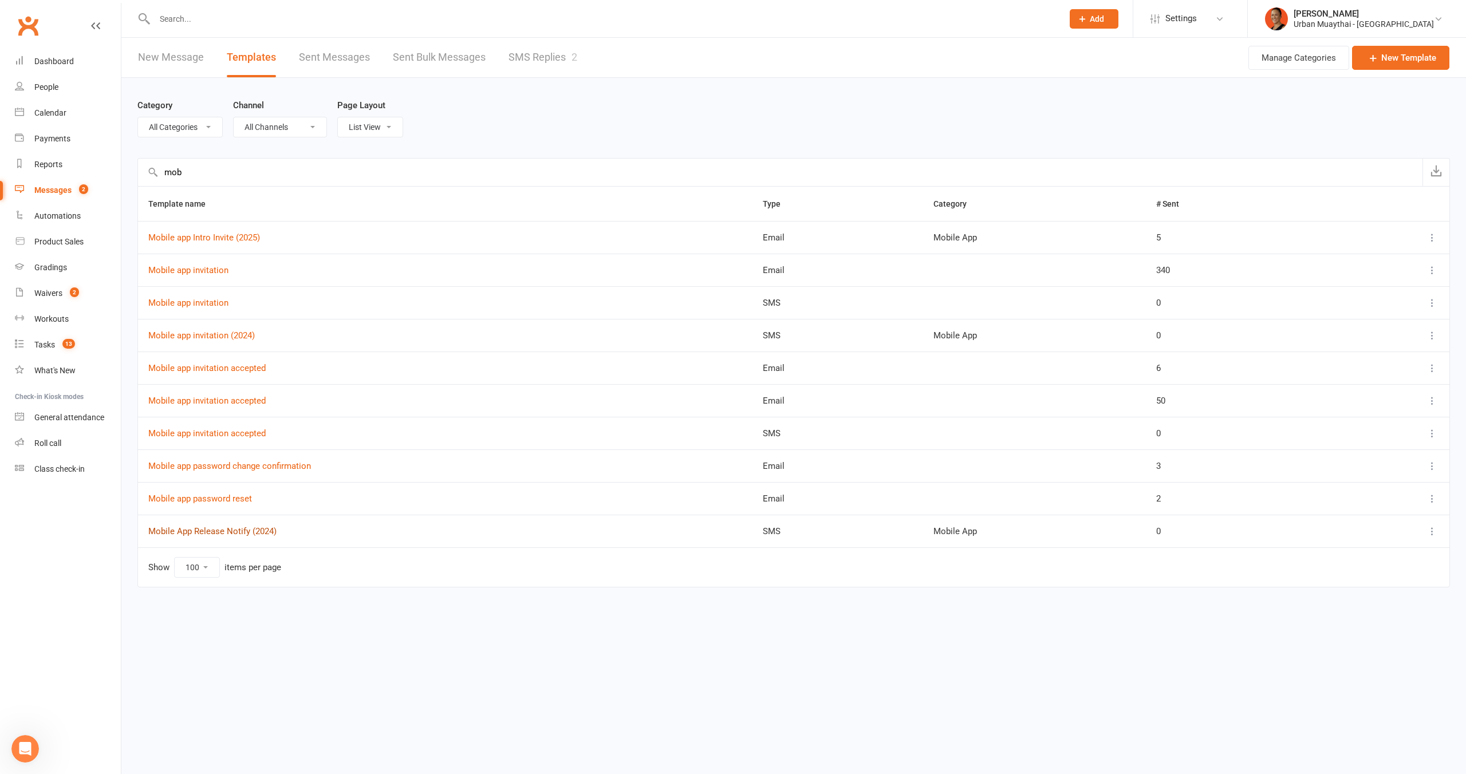
click at [238, 534] on link "Mobile App Release Notify (2024)" at bounding box center [212, 531] width 128 height 10
click at [196, 468] on link "Mobile app password change confirmation" at bounding box center [229, 466] width 163 height 10
click at [212, 501] on link "Mobile app password reset" at bounding box center [200, 499] width 104 height 10
click at [76, 60] on link "Dashboard" at bounding box center [68, 62] width 106 height 26
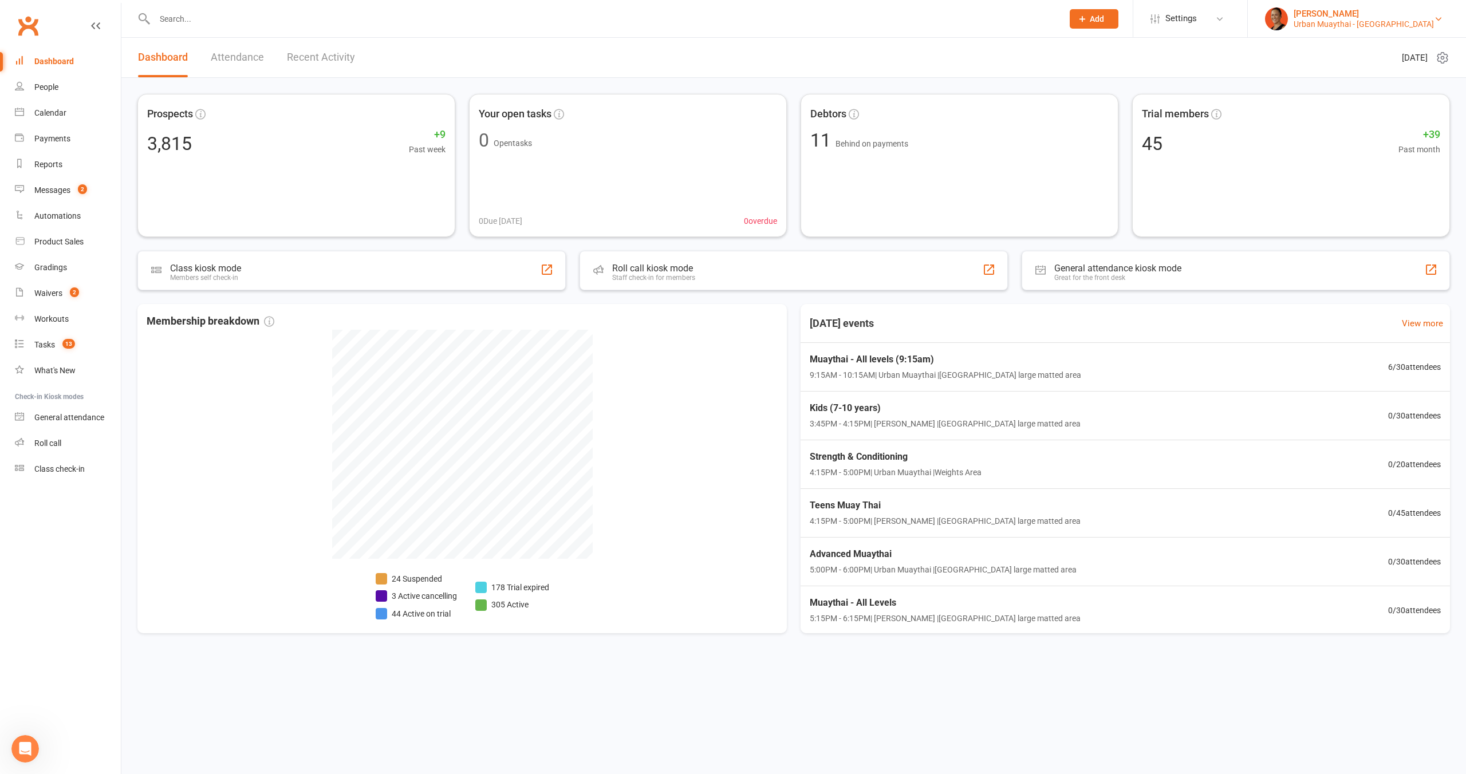
click at [1393, 23] on div "Urban Muaythai - [GEOGRAPHIC_DATA]" at bounding box center [1364, 24] width 140 height 10
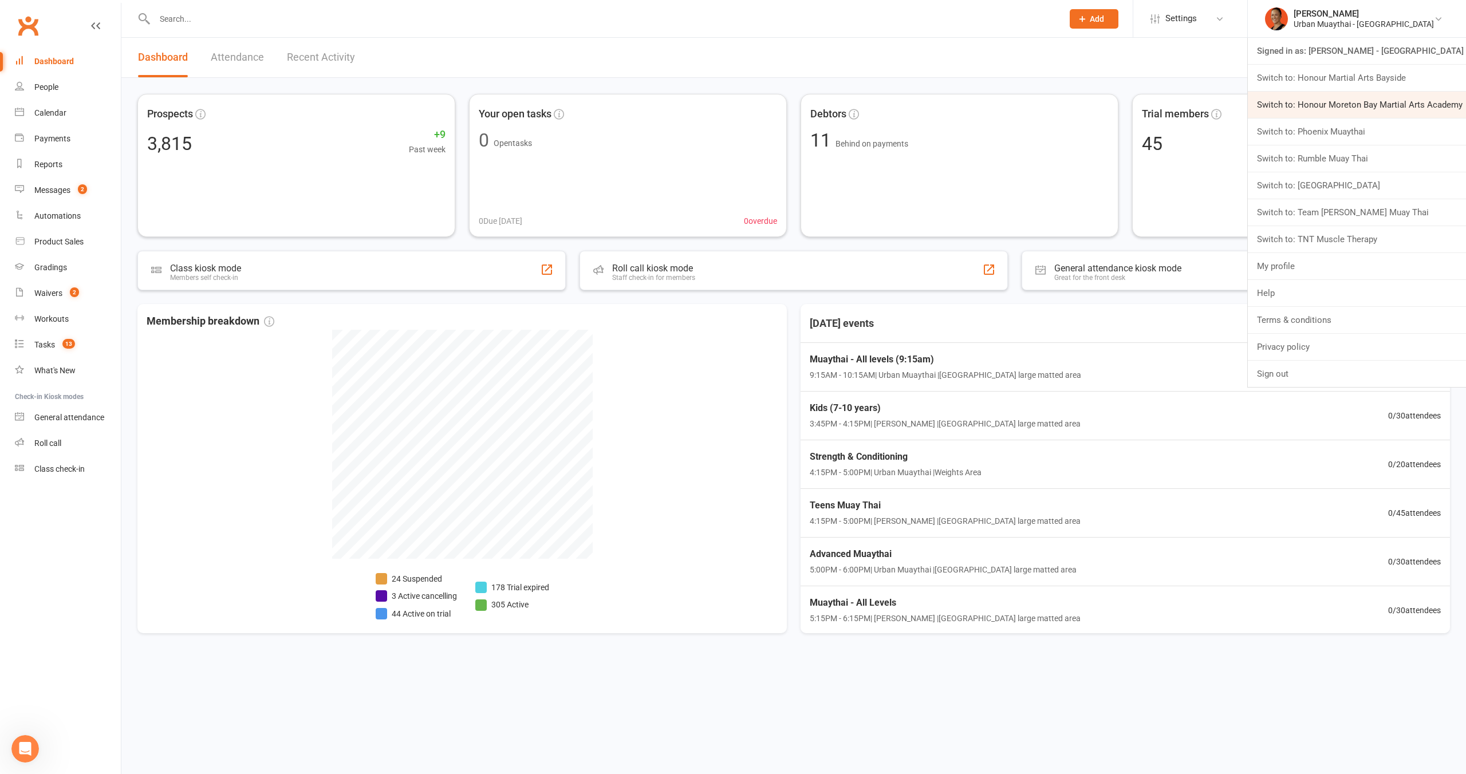
click at [1399, 115] on link "Switch to: Honour Moreton Bay Martial Arts Academy" at bounding box center [1357, 105] width 218 height 26
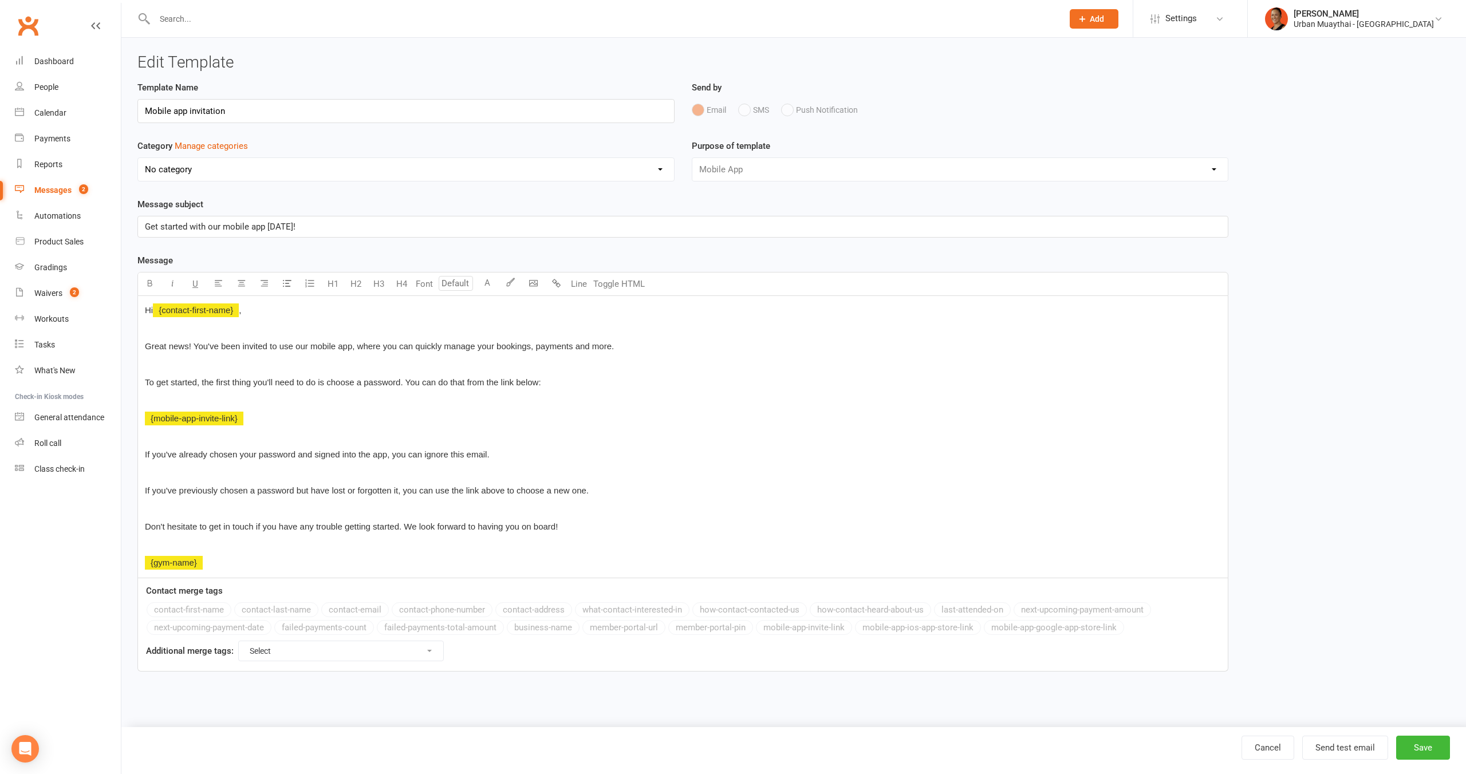
select select "mobile_app_template"
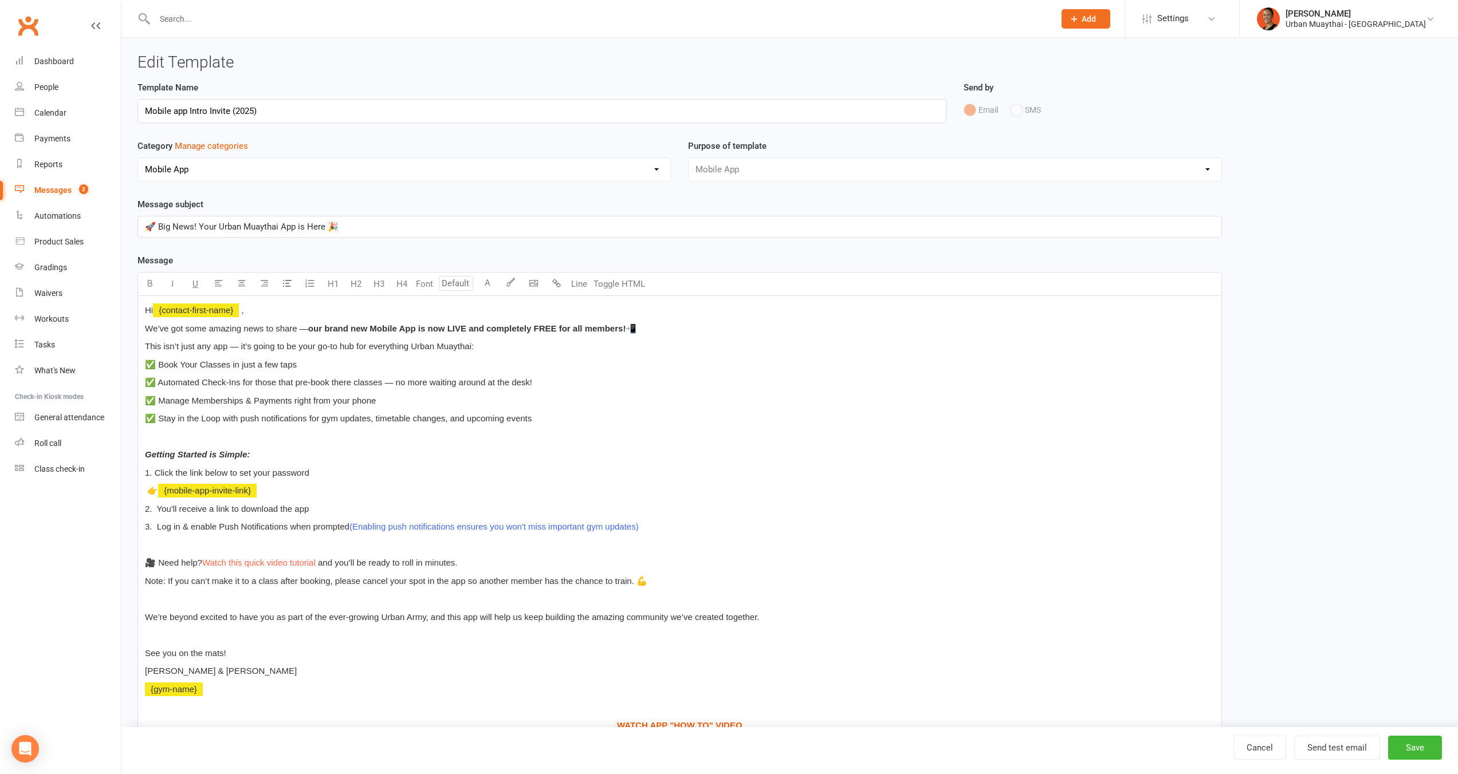
select select "11845"
select select "mobile_app_template"
click at [21, 762] on div "1" at bounding box center [24, 748] width 27 height 27
click at [23, 755] on icon "Open Intercom Messenger" at bounding box center [25, 749] width 19 height 19
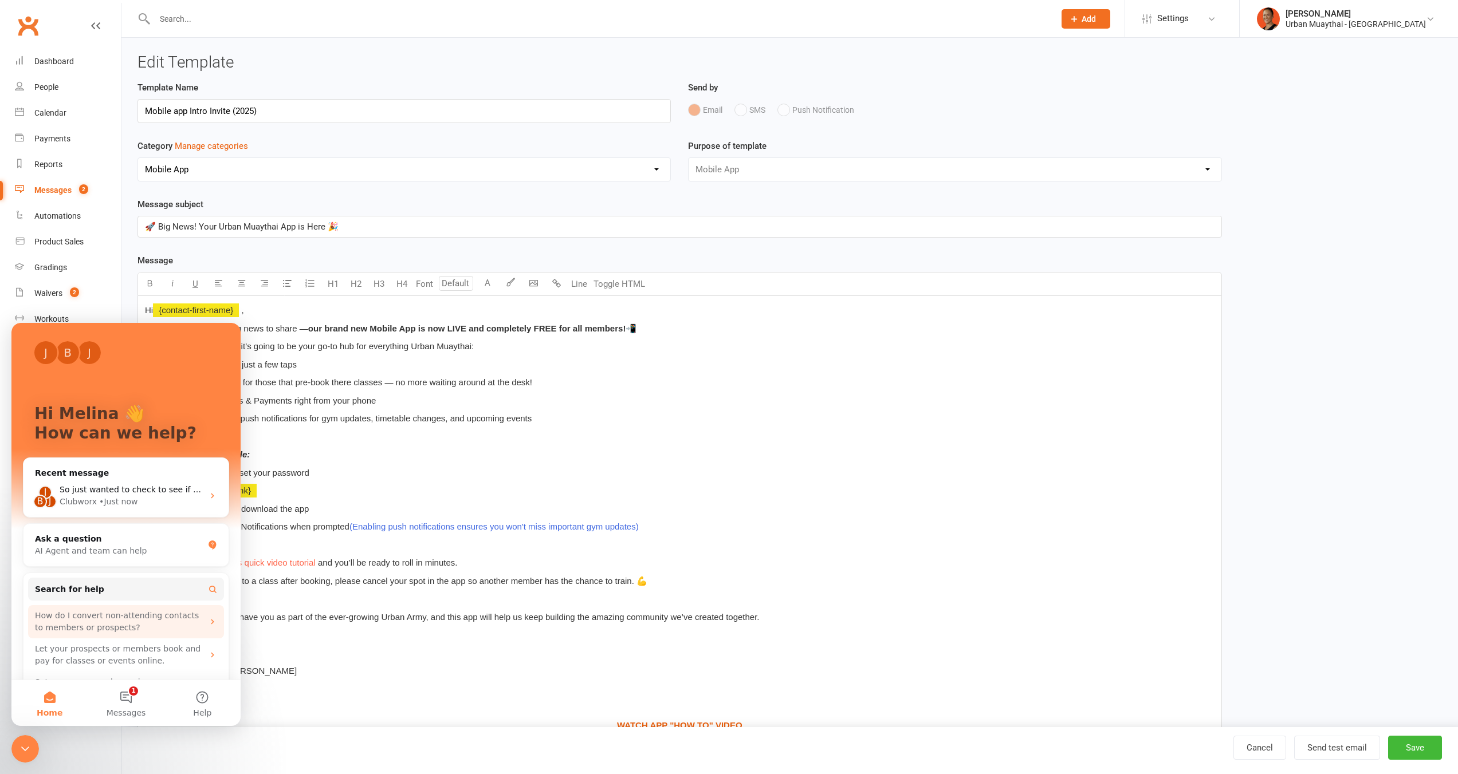
scroll to position [45, 0]
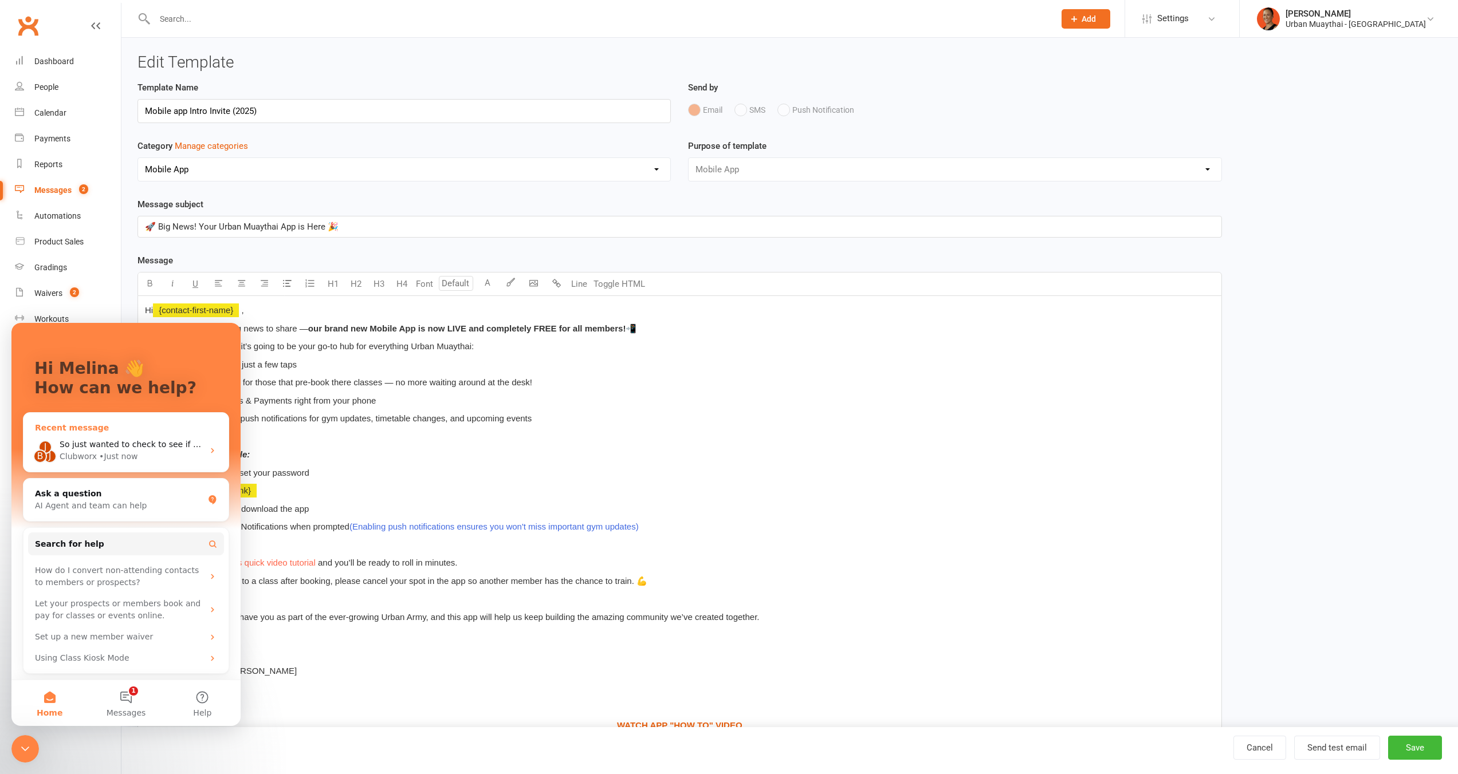
click at [135, 423] on div "Recent message" at bounding box center [126, 428] width 182 height 12
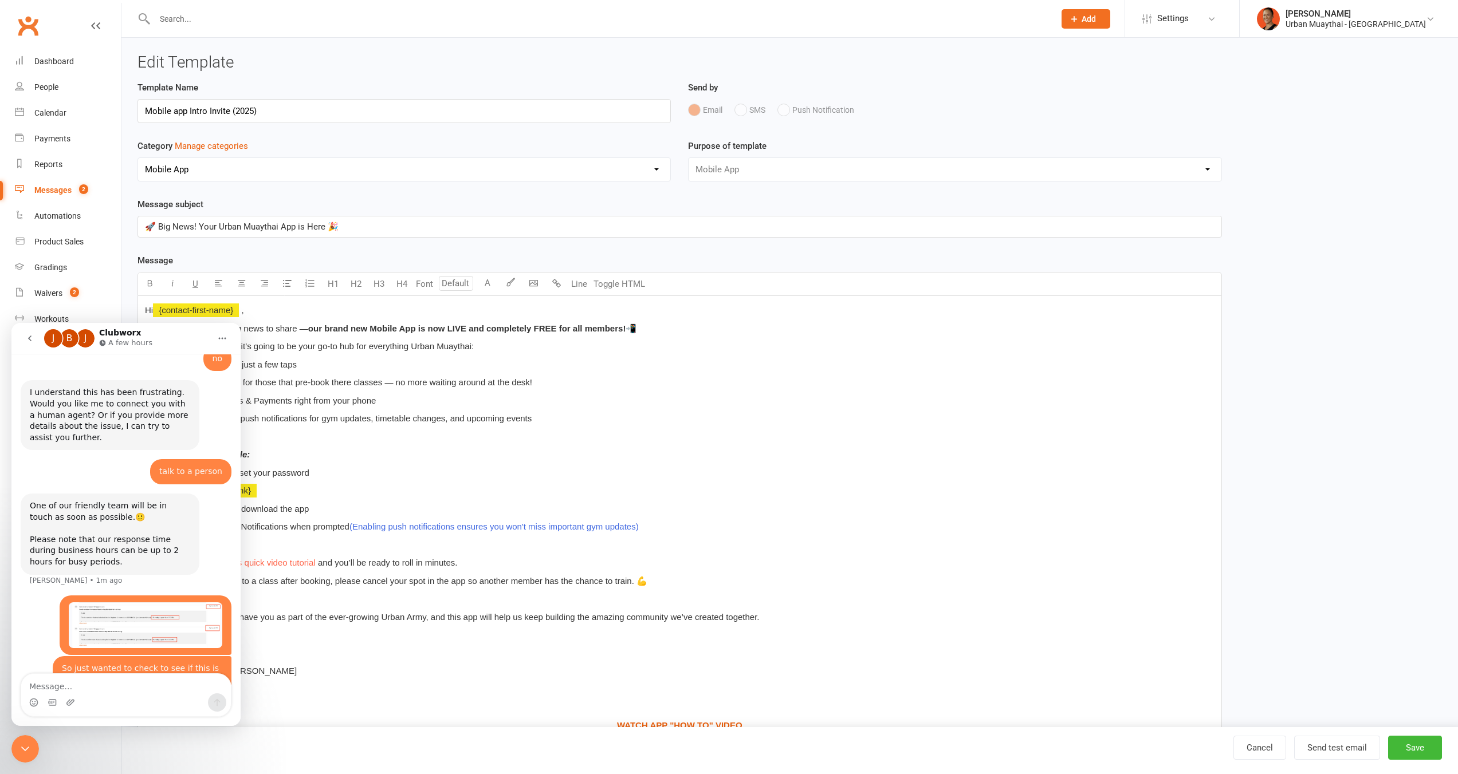
scroll to position [909, 0]
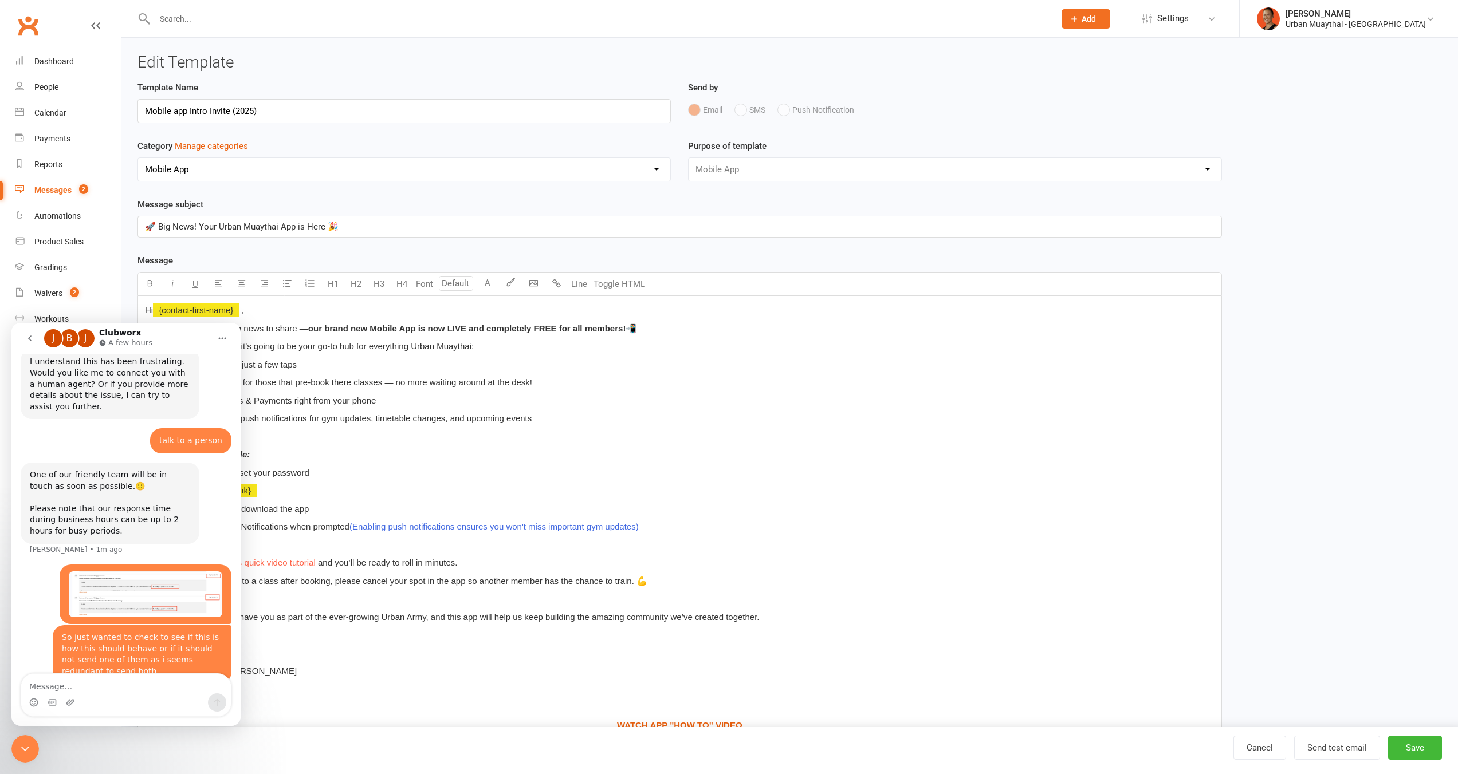
click at [38, 338] on button "go back" at bounding box center [30, 339] width 22 height 22
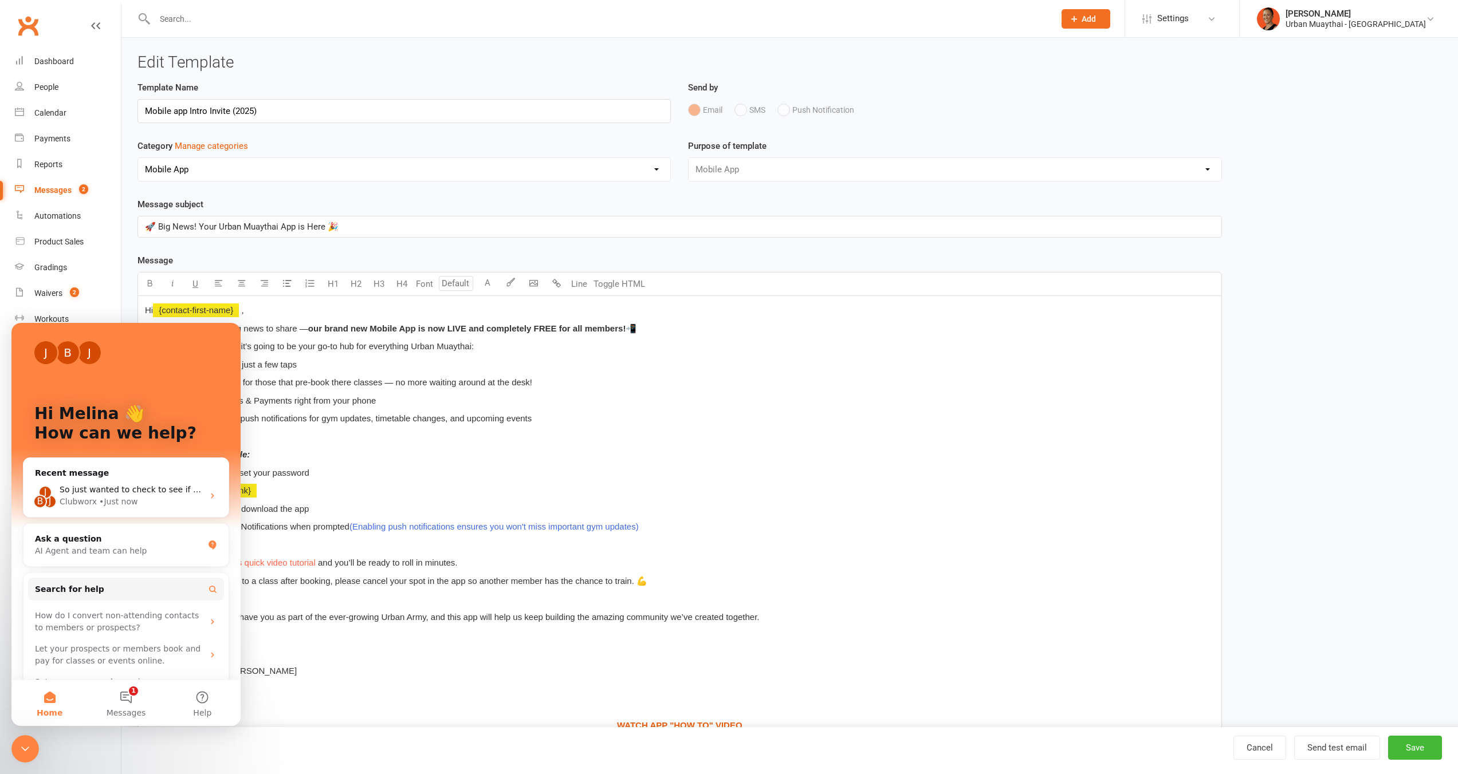
scroll to position [0, 0]
click at [99, 470] on div "Recent message" at bounding box center [126, 473] width 182 height 12
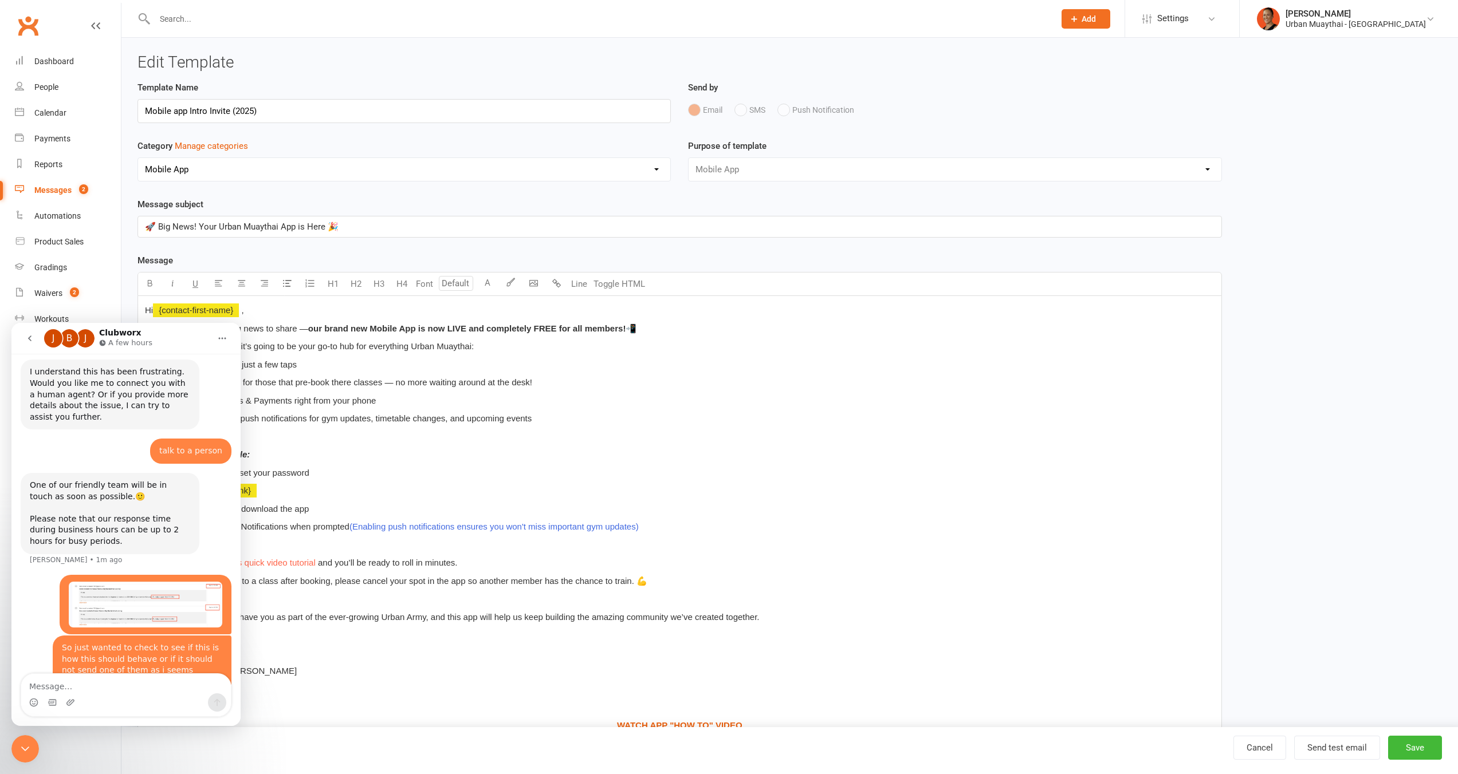
scroll to position [909, 0]
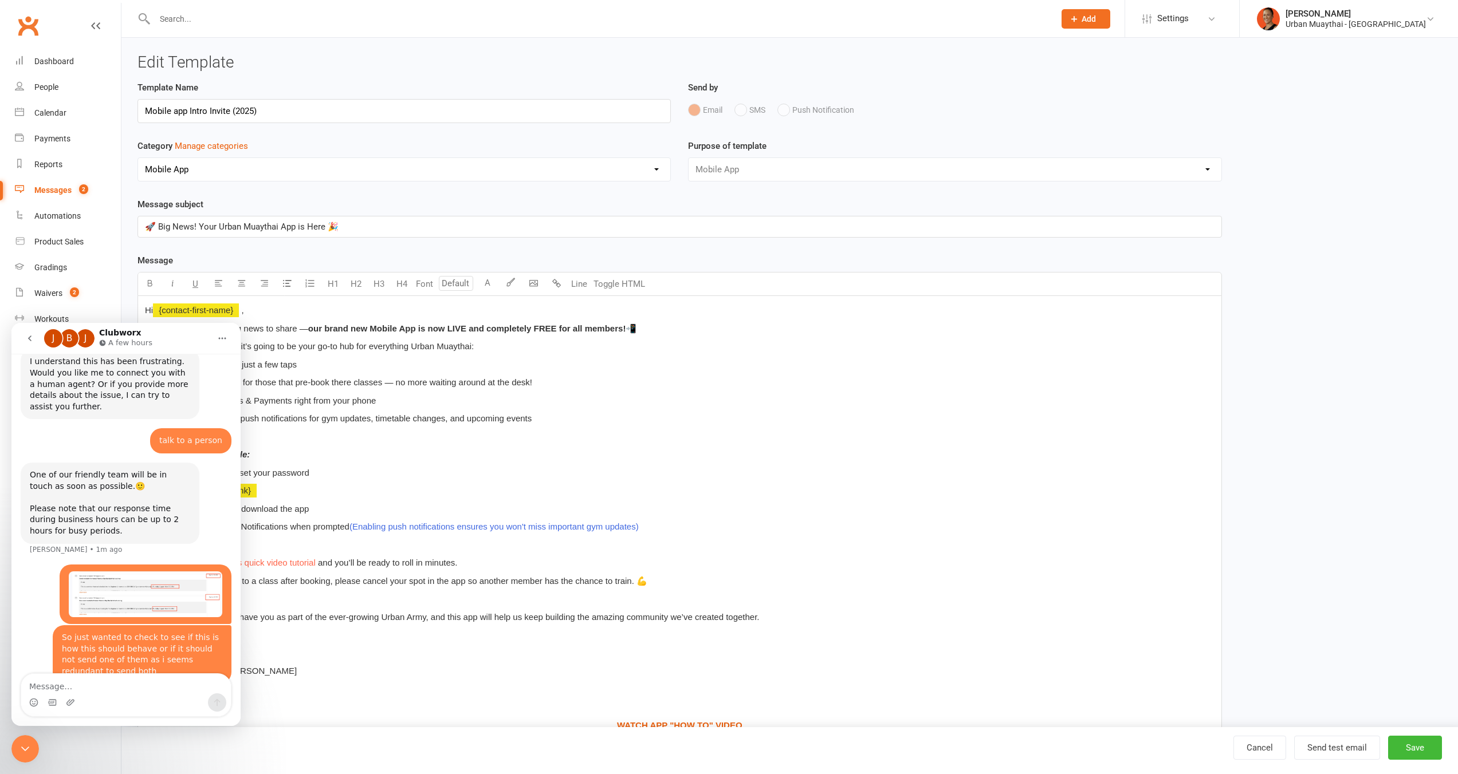
click at [30, 336] on icon "go back" at bounding box center [29, 338] width 9 height 9
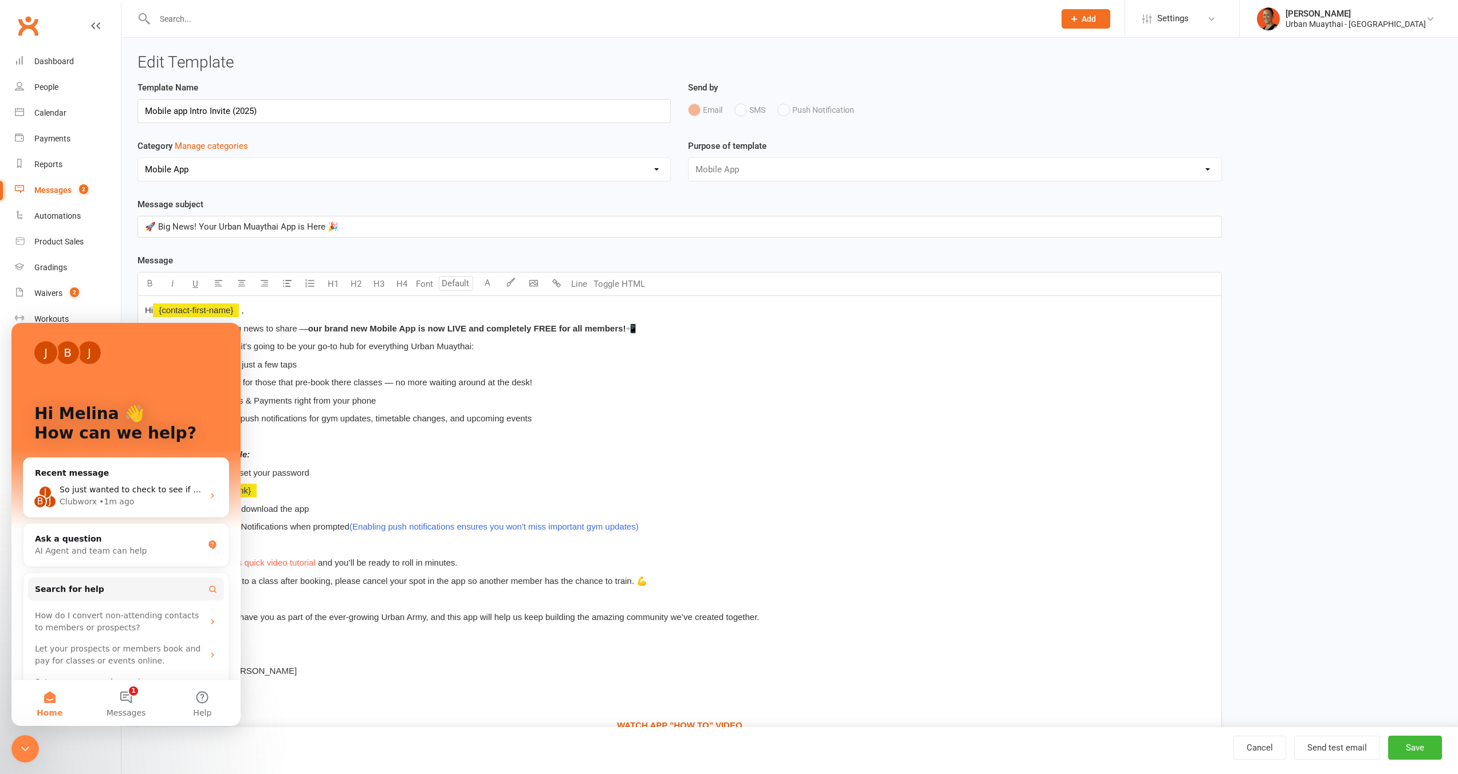
scroll to position [0, 0]
click at [138, 694] on button "1 Messages" at bounding box center [126, 703] width 76 height 46
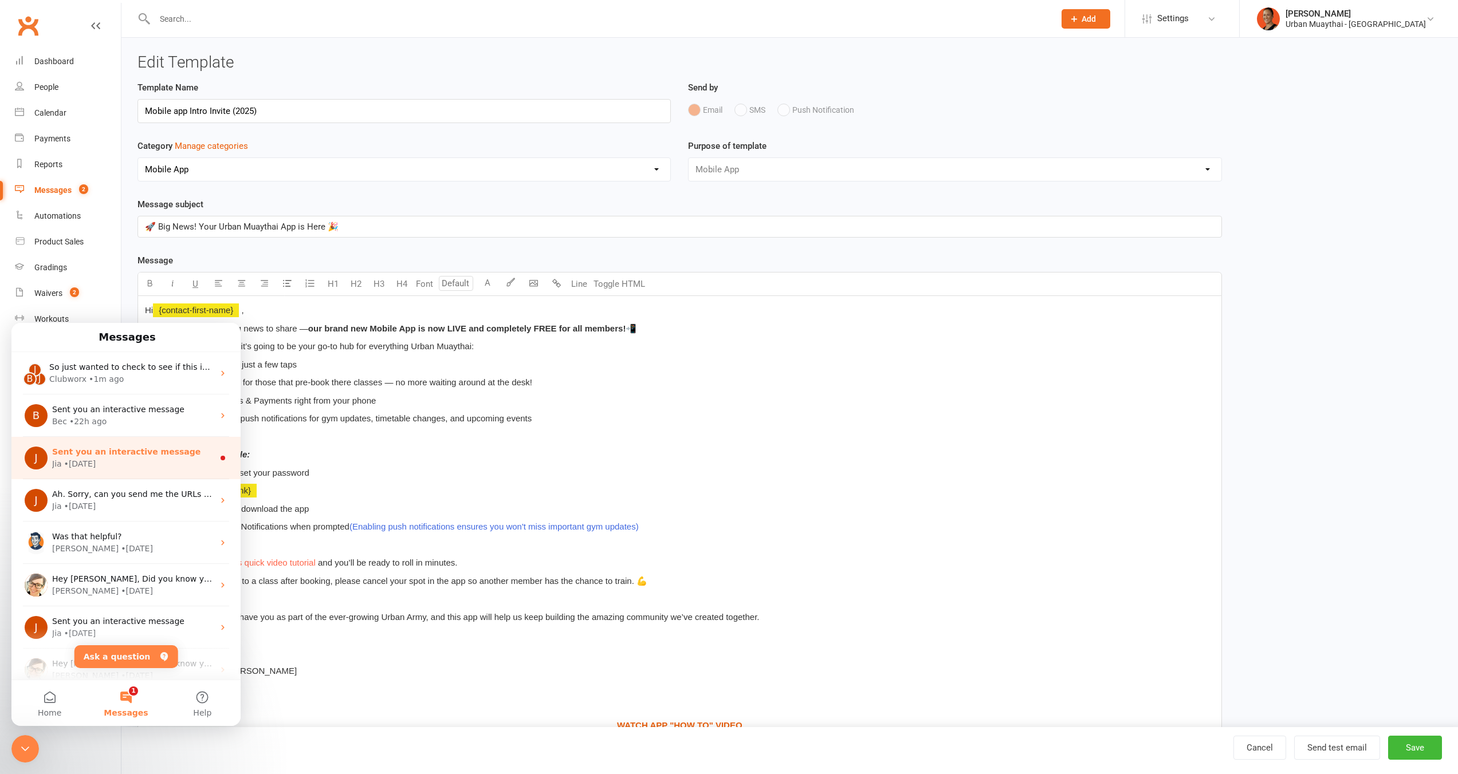
click at [134, 469] on div "Jia • 1d ago" at bounding box center [133, 464] width 162 height 12
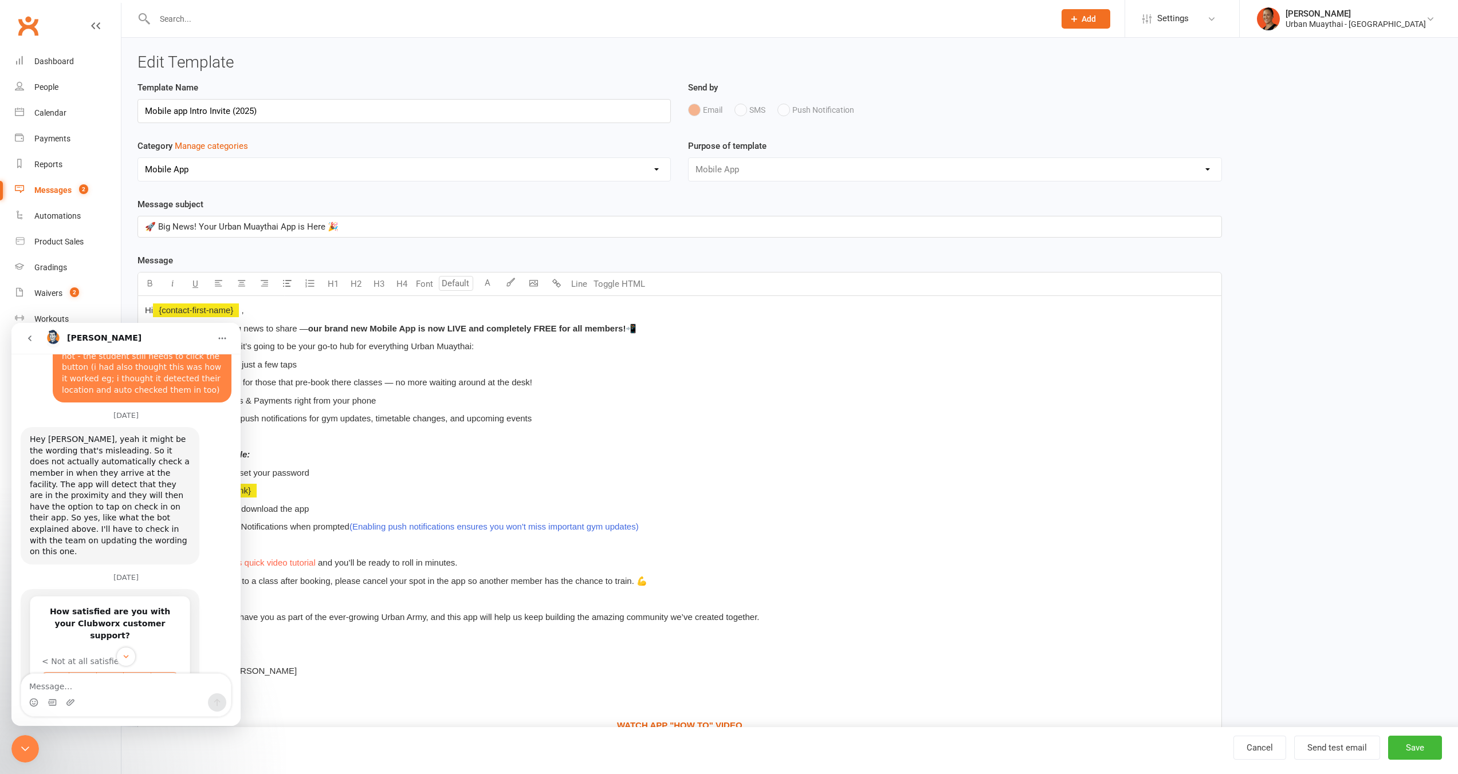
scroll to position [1385, 0]
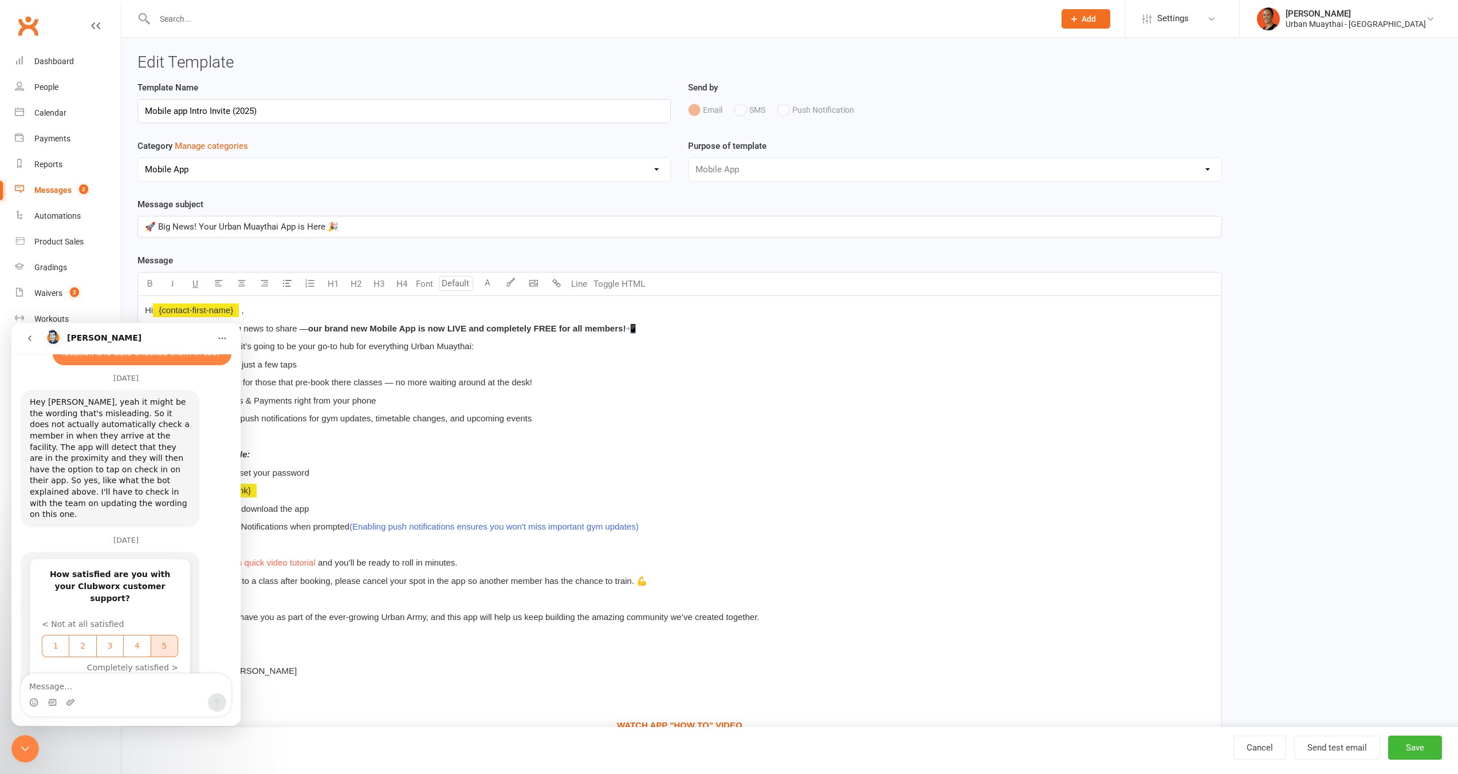
click at [158, 640] on span "5" at bounding box center [164, 646] width 24 height 12
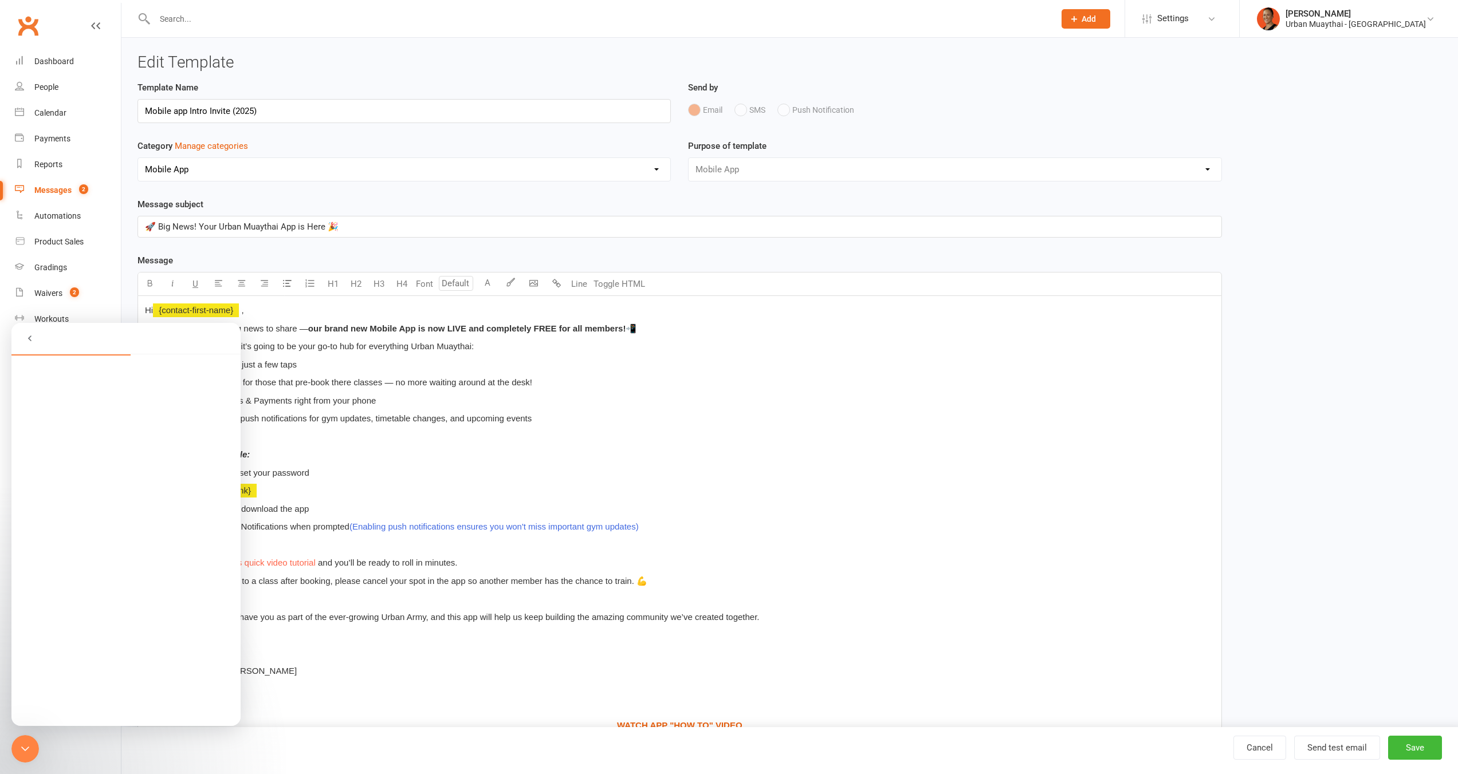
click at [29, 337] on icon "go back" at bounding box center [29, 339] width 3 height 6
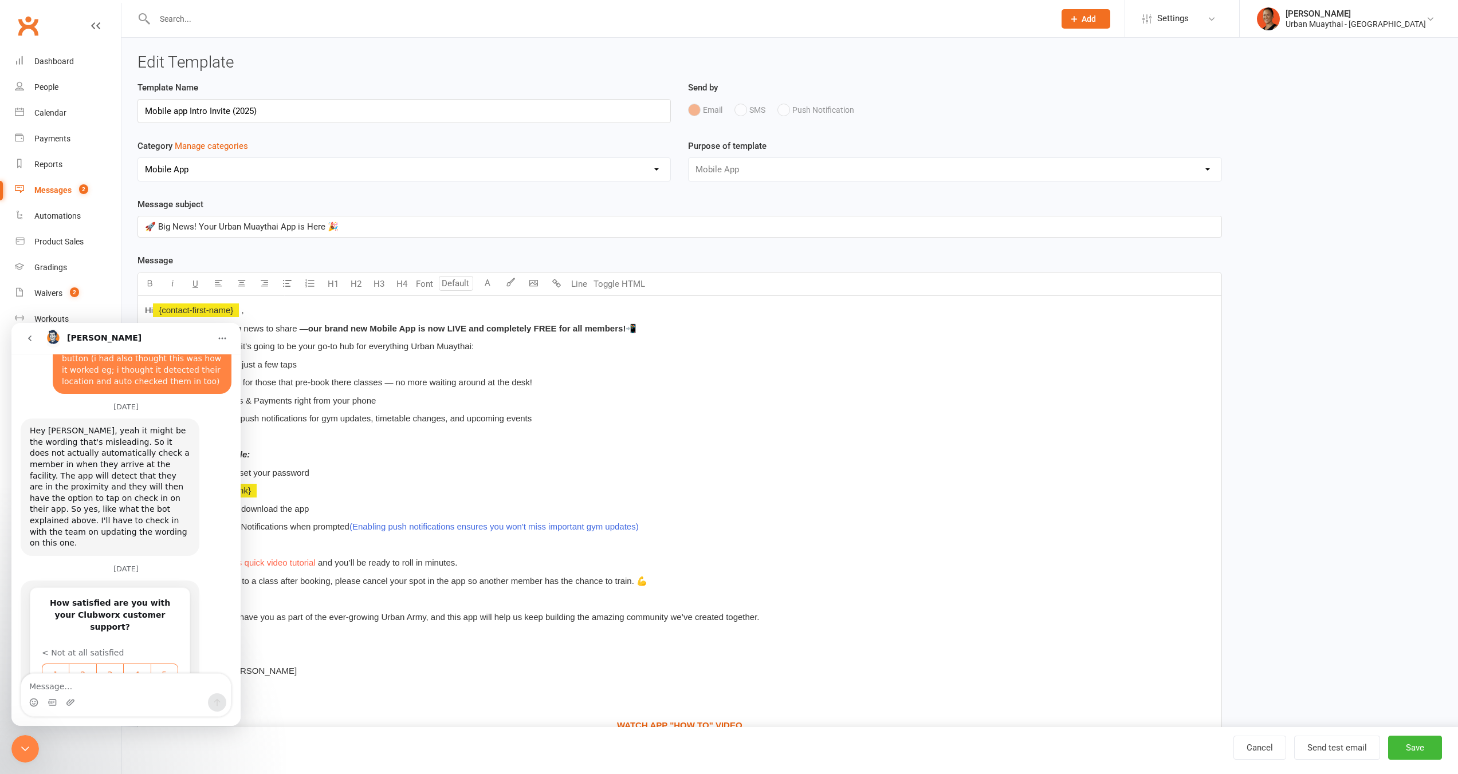
scroll to position [1385, 0]
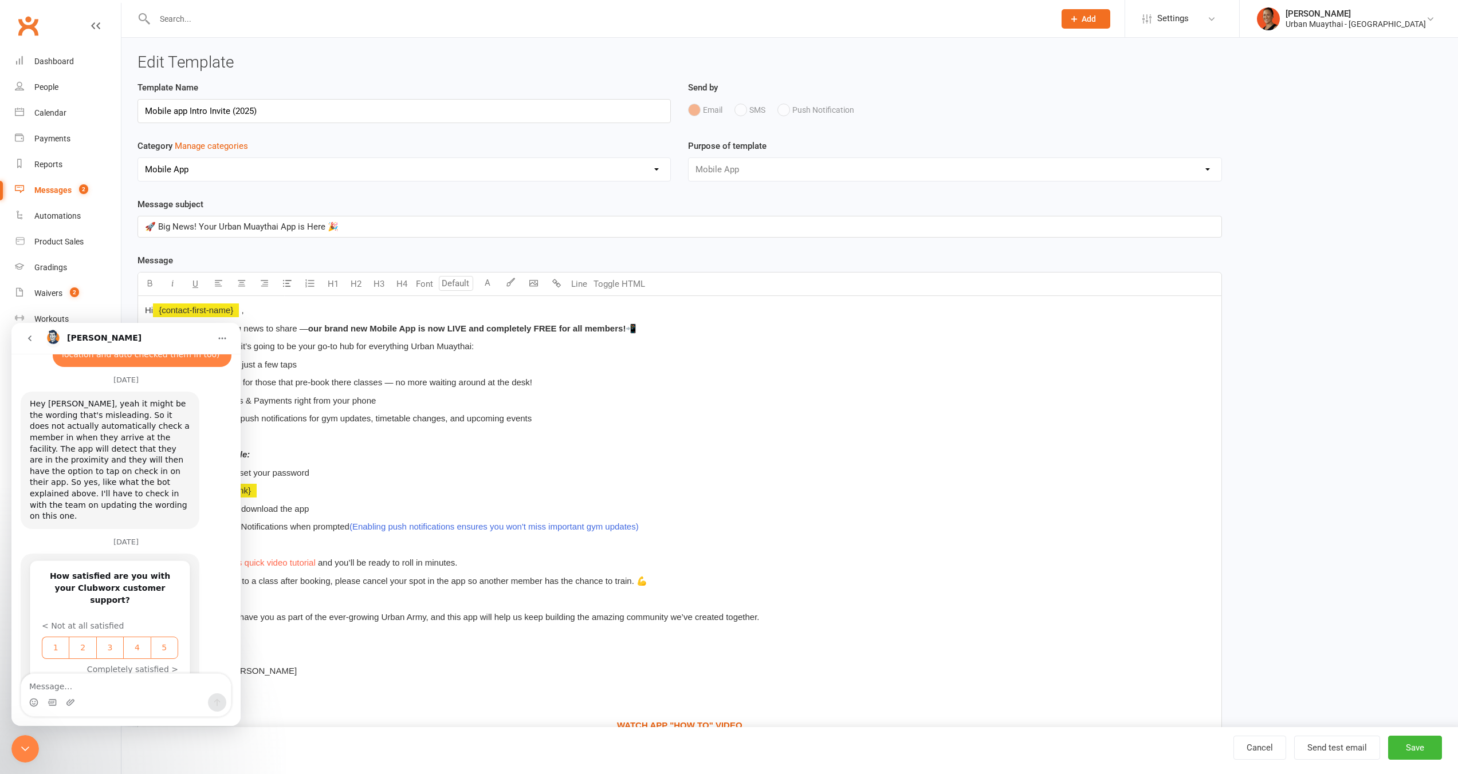
click at [29, 337] on icon "go back" at bounding box center [29, 339] width 3 height 6
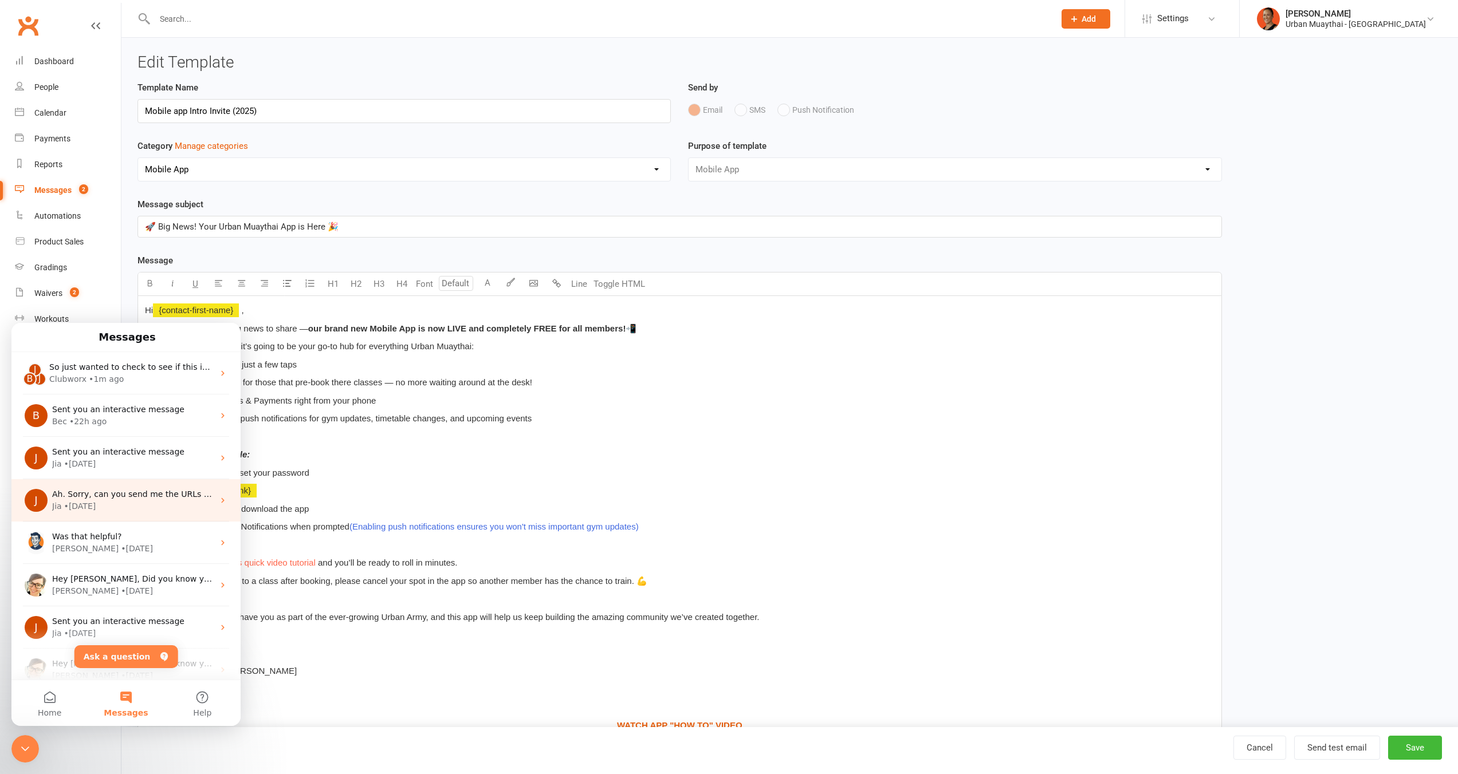
click at [82, 502] on div "• 2d ago" at bounding box center [80, 507] width 32 height 12
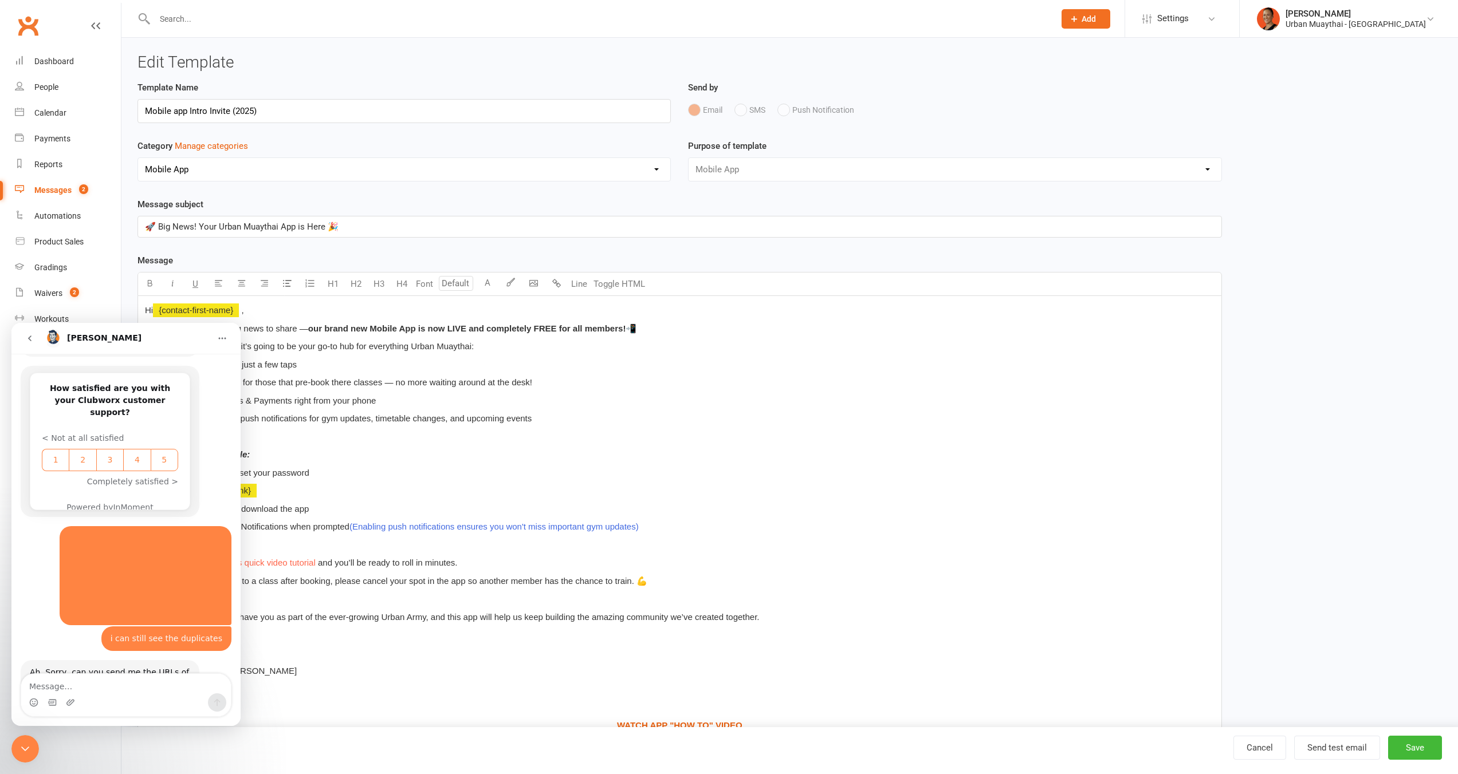
scroll to position [953, 0]
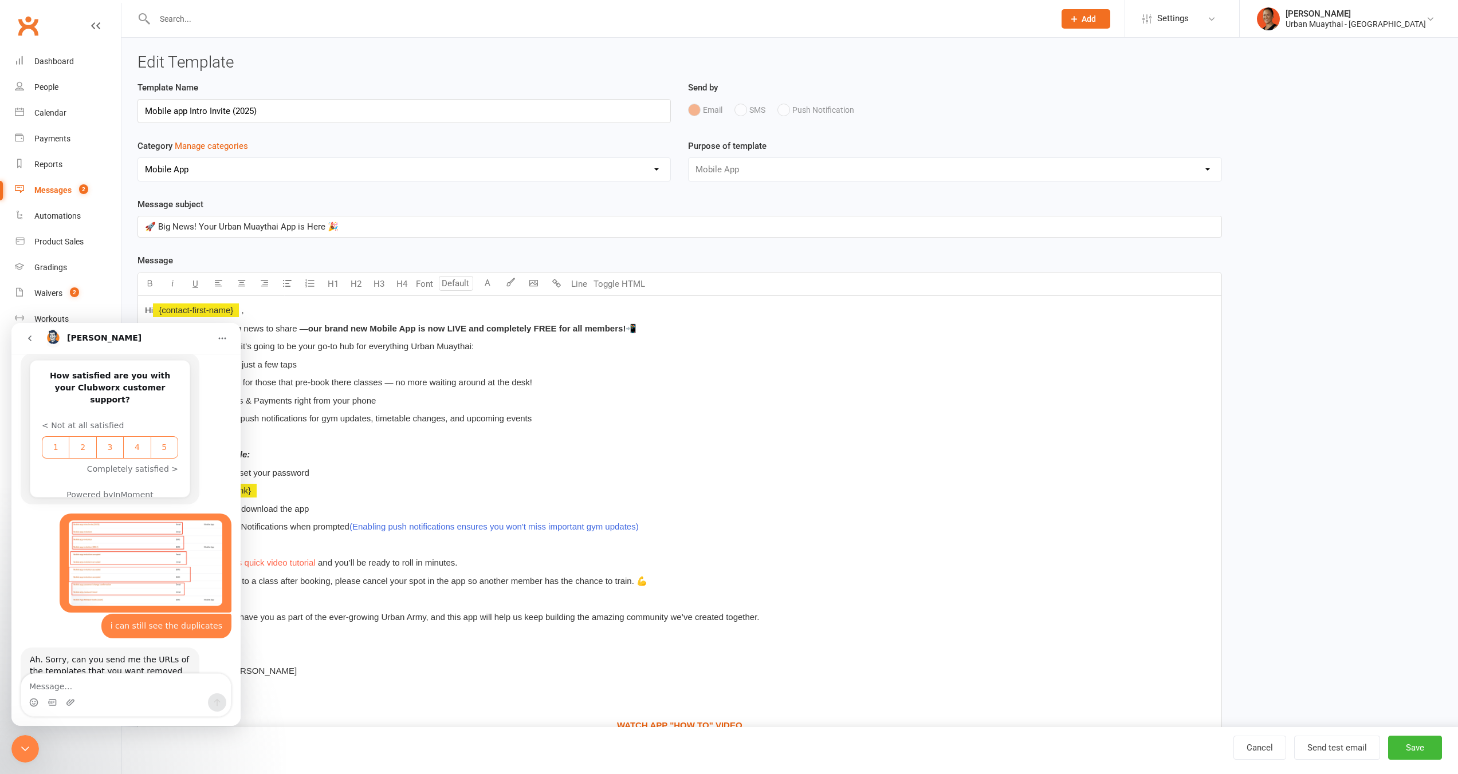
click at [142, 690] on textarea "Message…" at bounding box center [126, 683] width 210 height 19
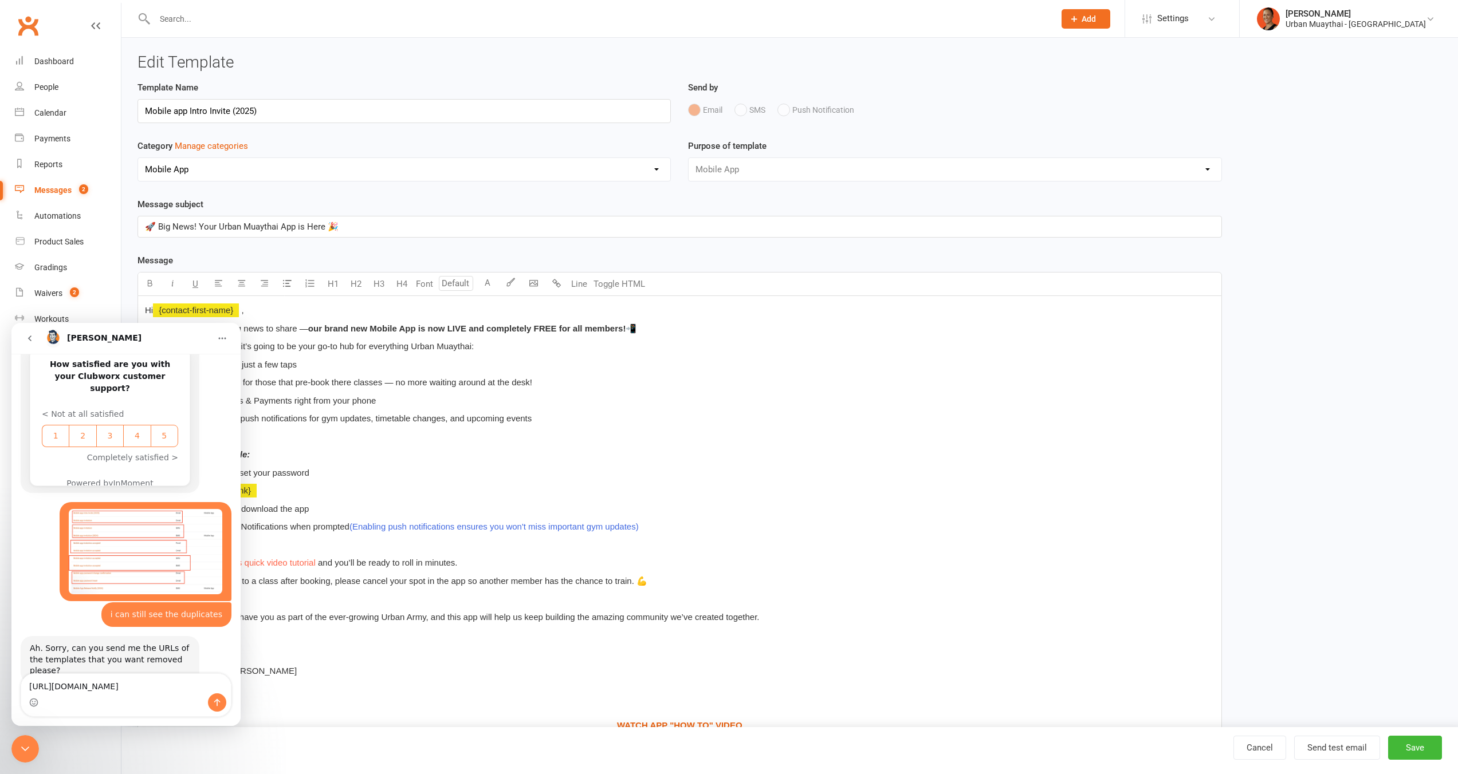
scroll to position [976, 0]
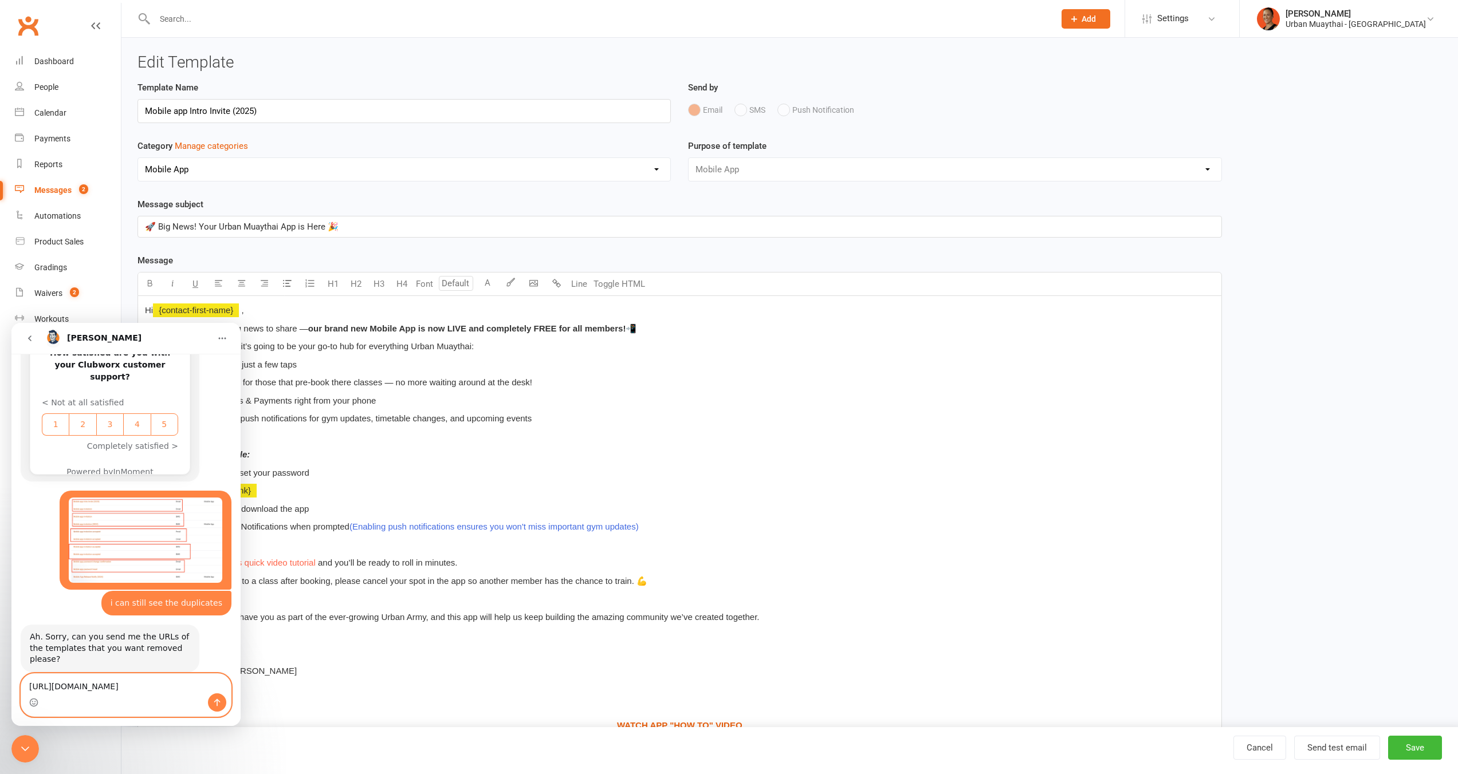
paste textarea "https://app.clubworx.com/gyms/2519/templates/29682"
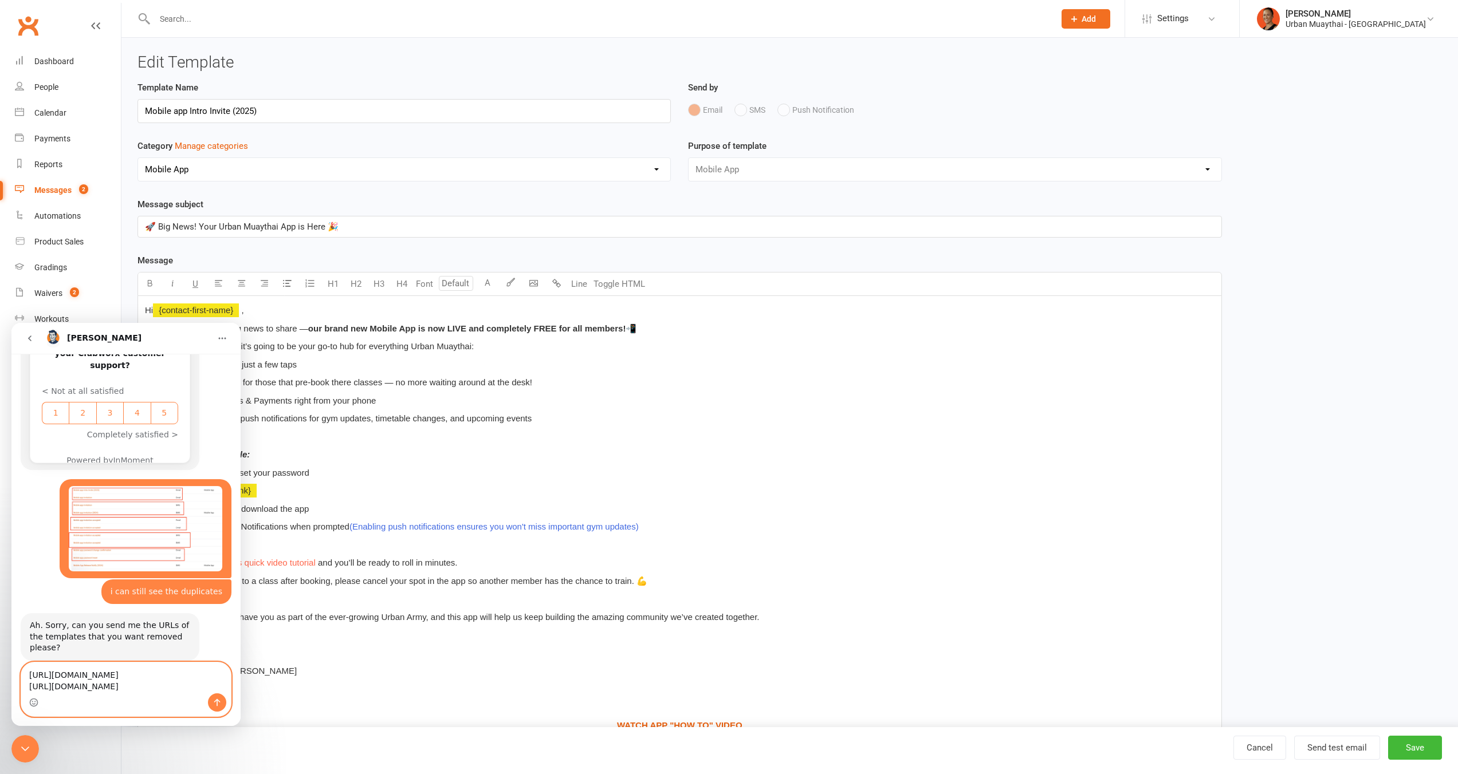
click at [77, 679] on textarea "https://app.clubworx.com/gyms/2519/templates/29673 https://app.clubworx.com/gym…" at bounding box center [126, 678] width 210 height 31
click at [73, 685] on textarea "https://app.clubworx.com/gyms/2519/templates/29673 https://app.clubworx.com/gym…" at bounding box center [126, 678] width 210 height 31
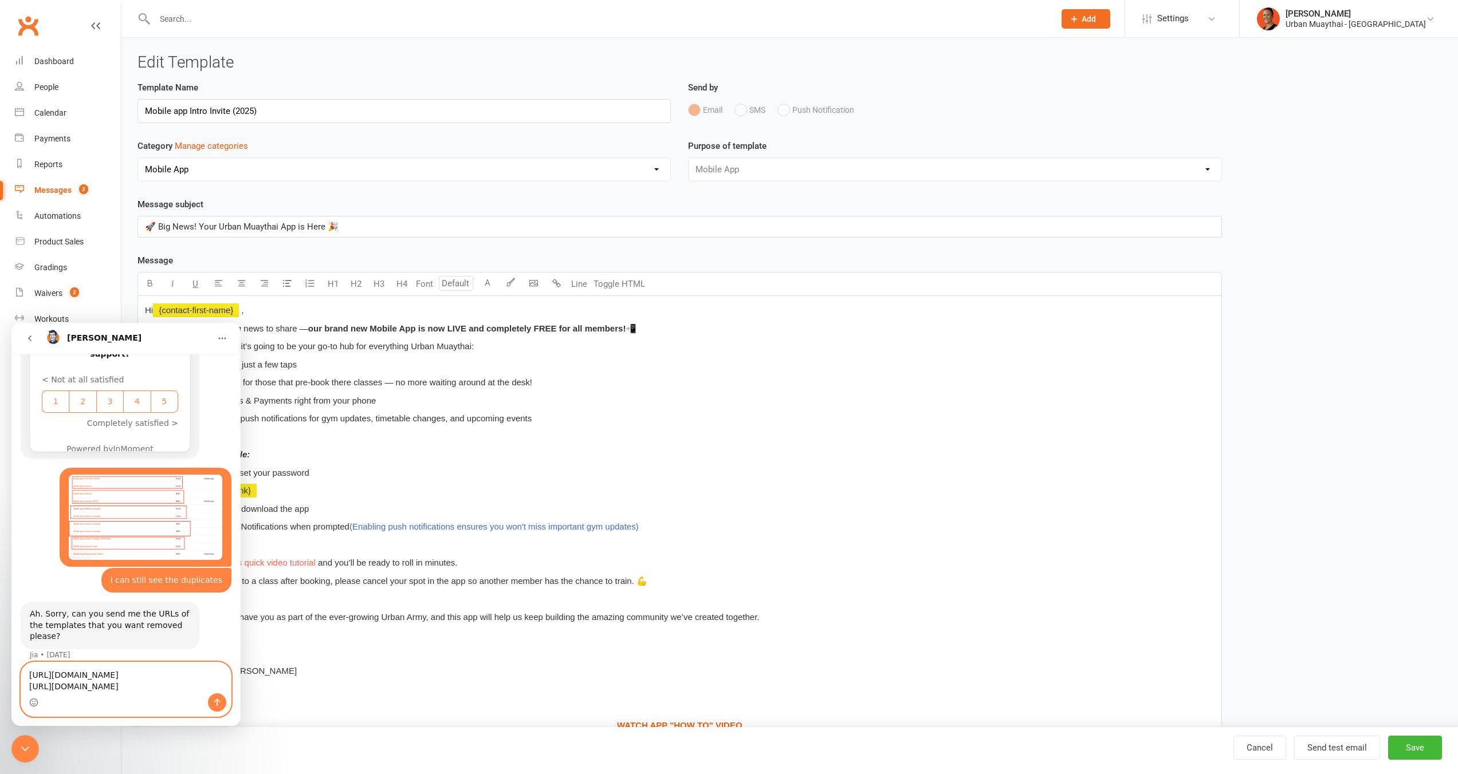
paste textarea "https://app.clubworx.com/gyms/2519/templates/29675"
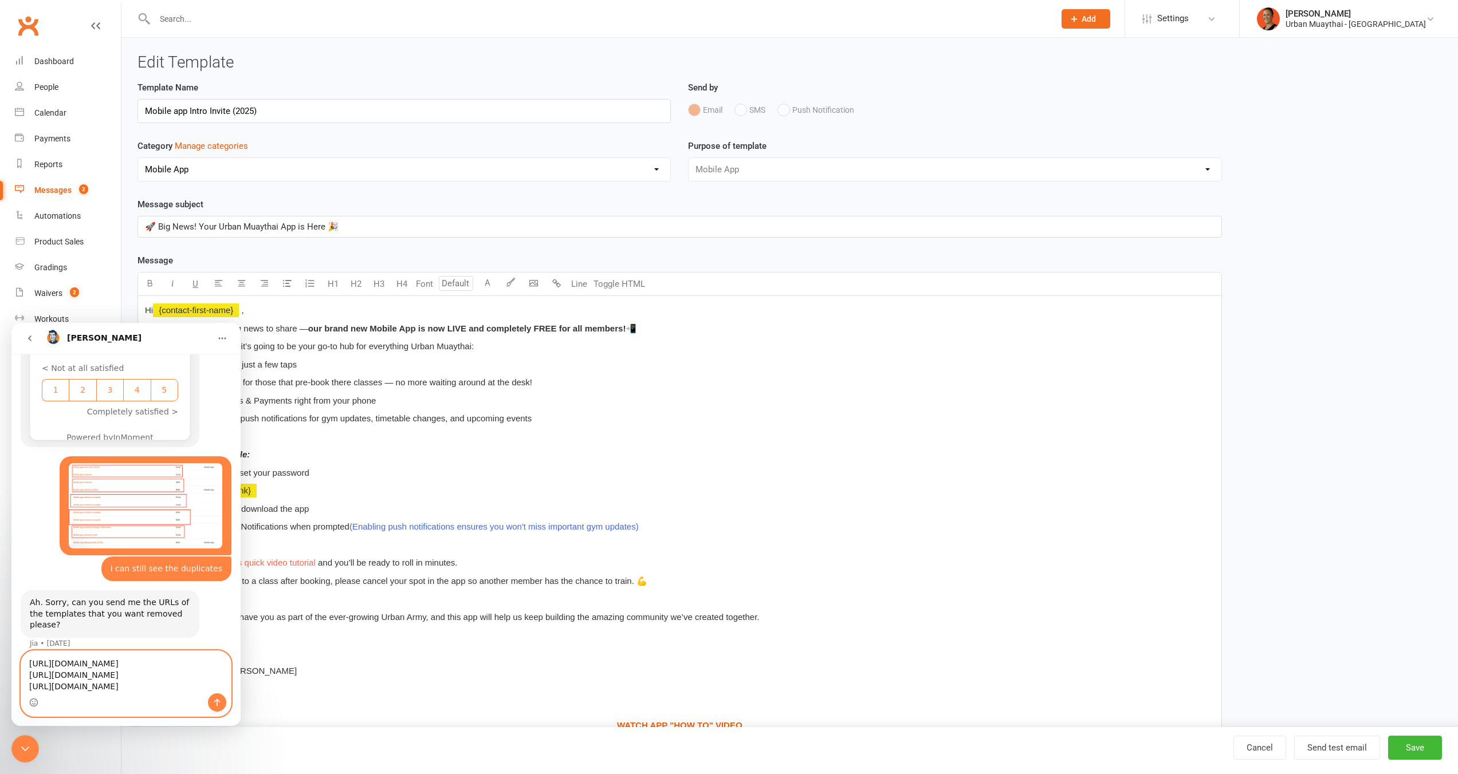
type textarea "https://app.clubworx.com/gyms/2519/templates/29673 https://app.clubworx.com/gym…"
click at [219, 699] on icon "Send a message…" at bounding box center [216, 702] width 9 height 9
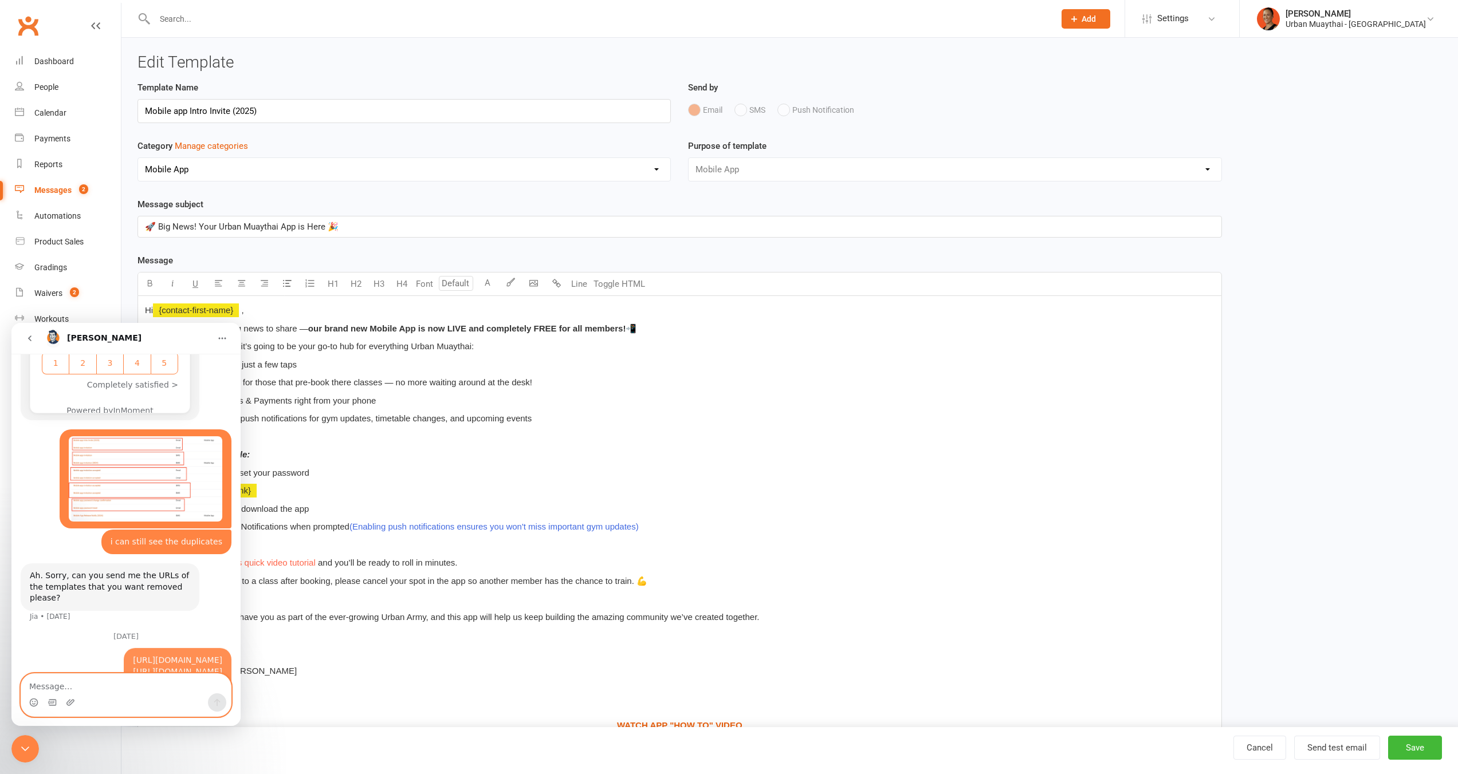
scroll to position [1059, 0]
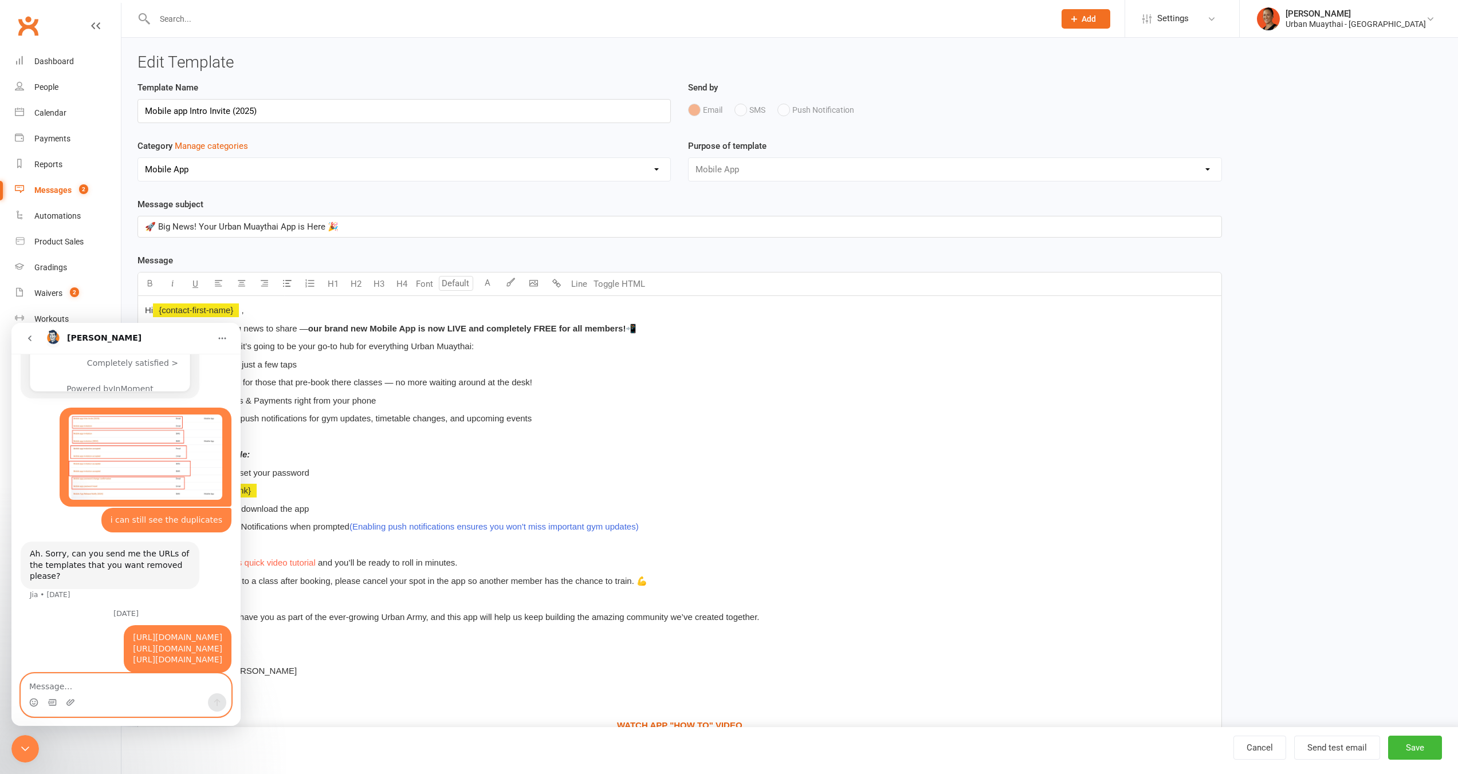
click at [167, 692] on textarea "Message…" at bounding box center [126, 683] width 210 height 19
type textarea "i"
type textarea "thank you"
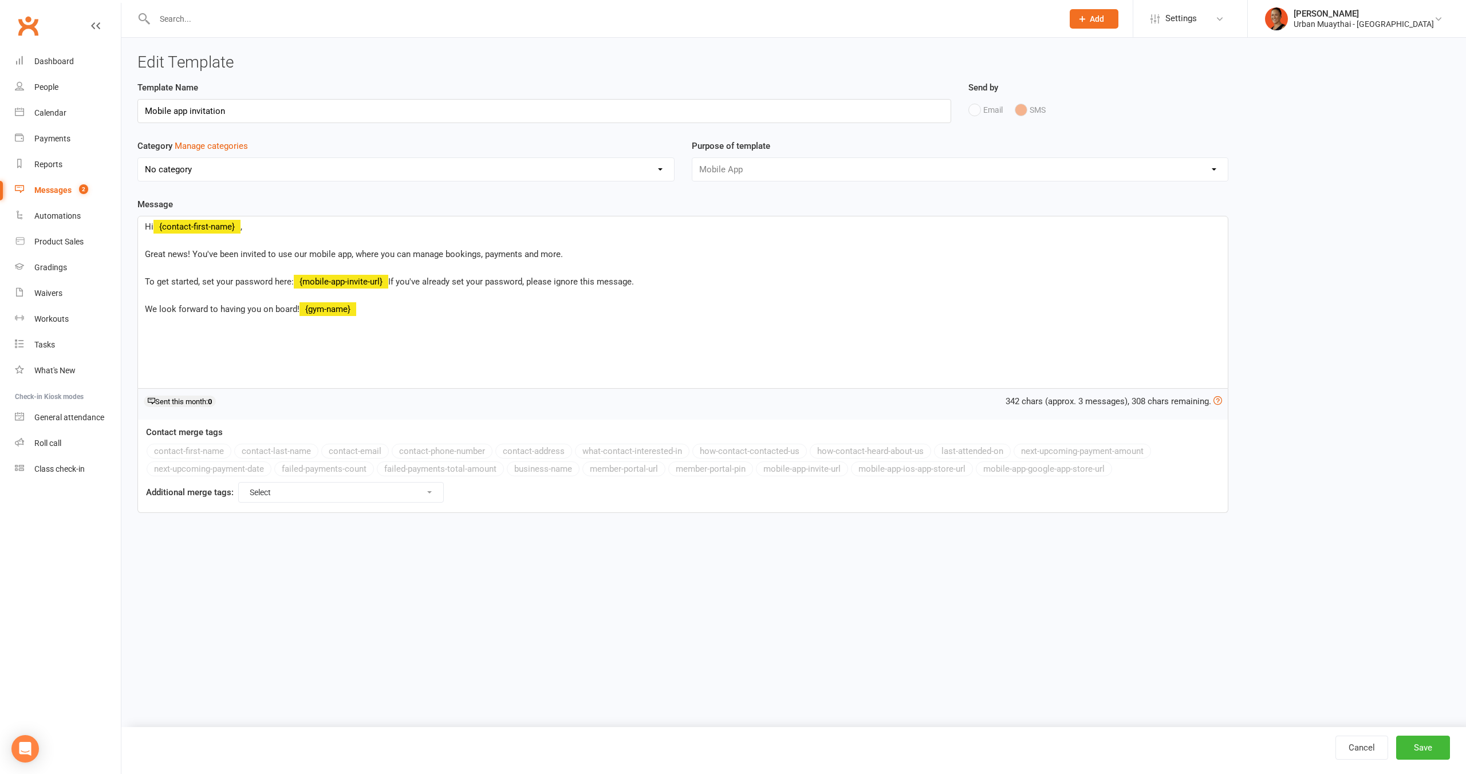
select select "mobile_app_template"
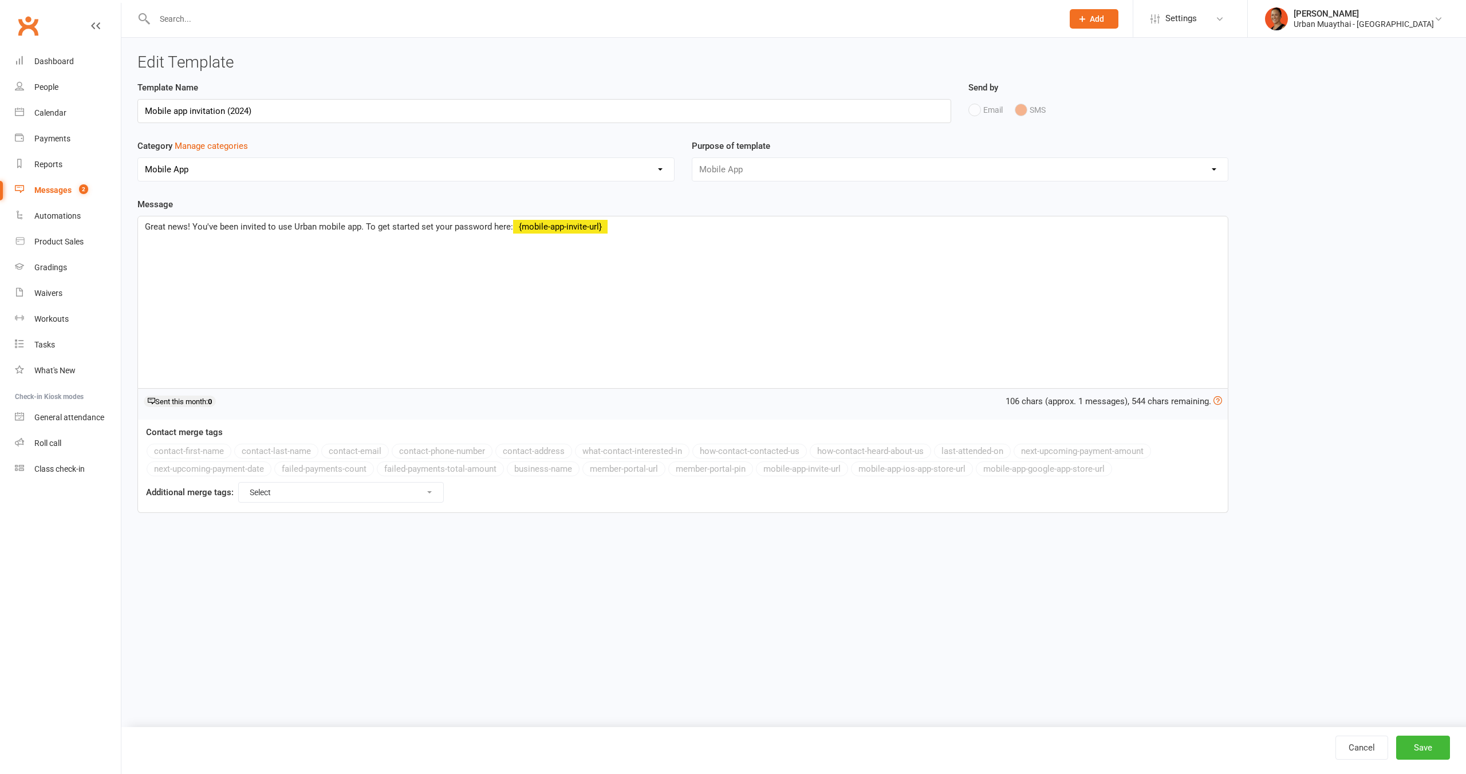
select select "11845"
select select "mobile_app_template"
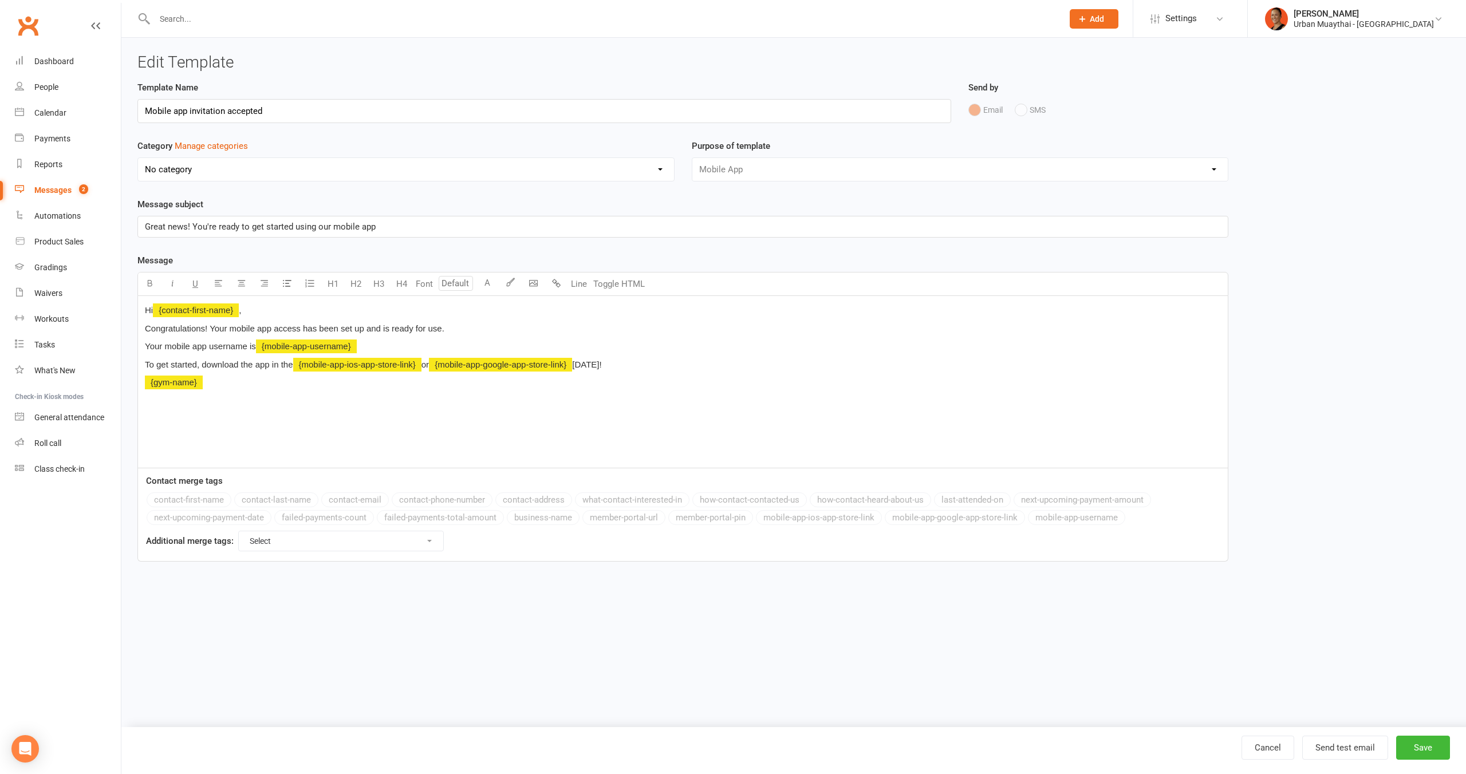
select select "mobile_app_template"
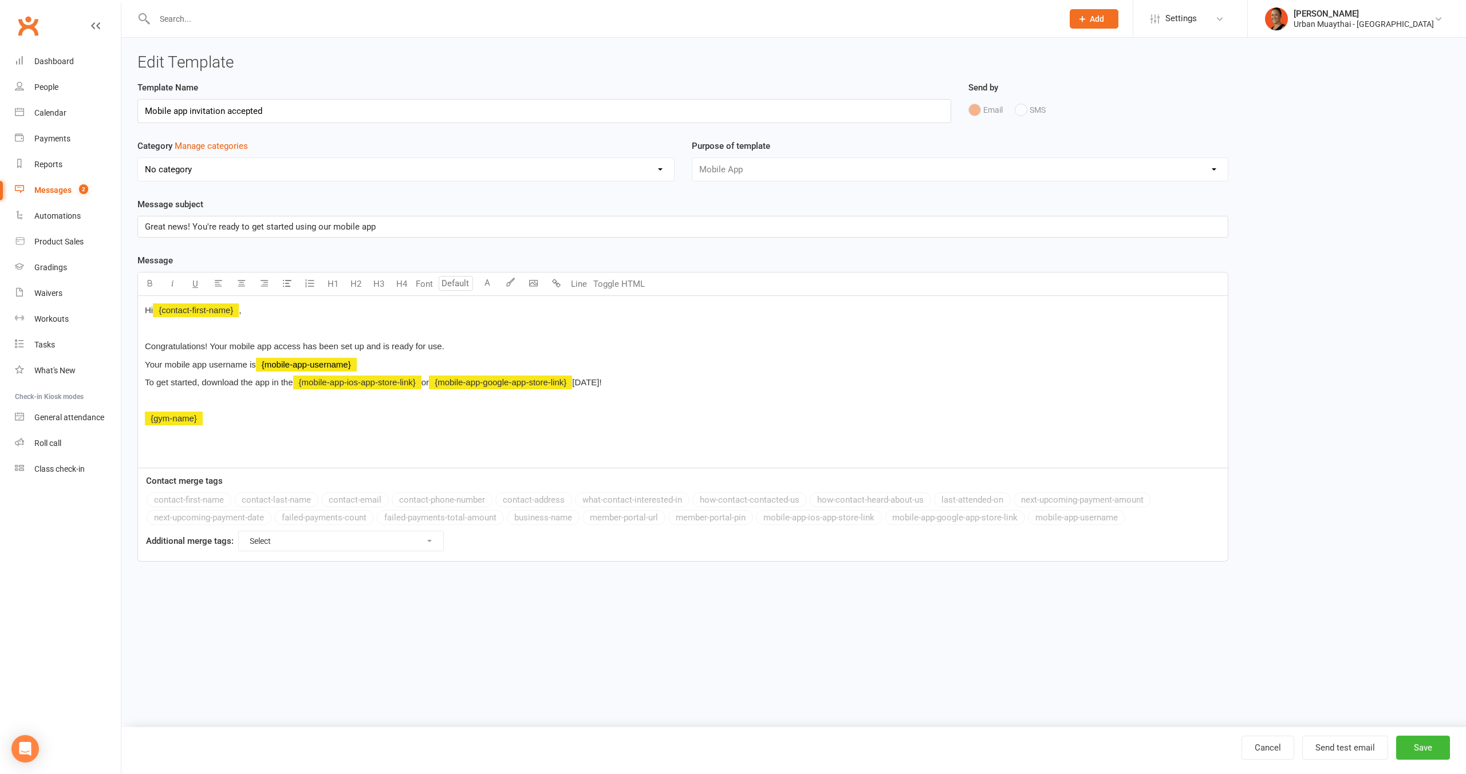
select select "mobile_app_template"
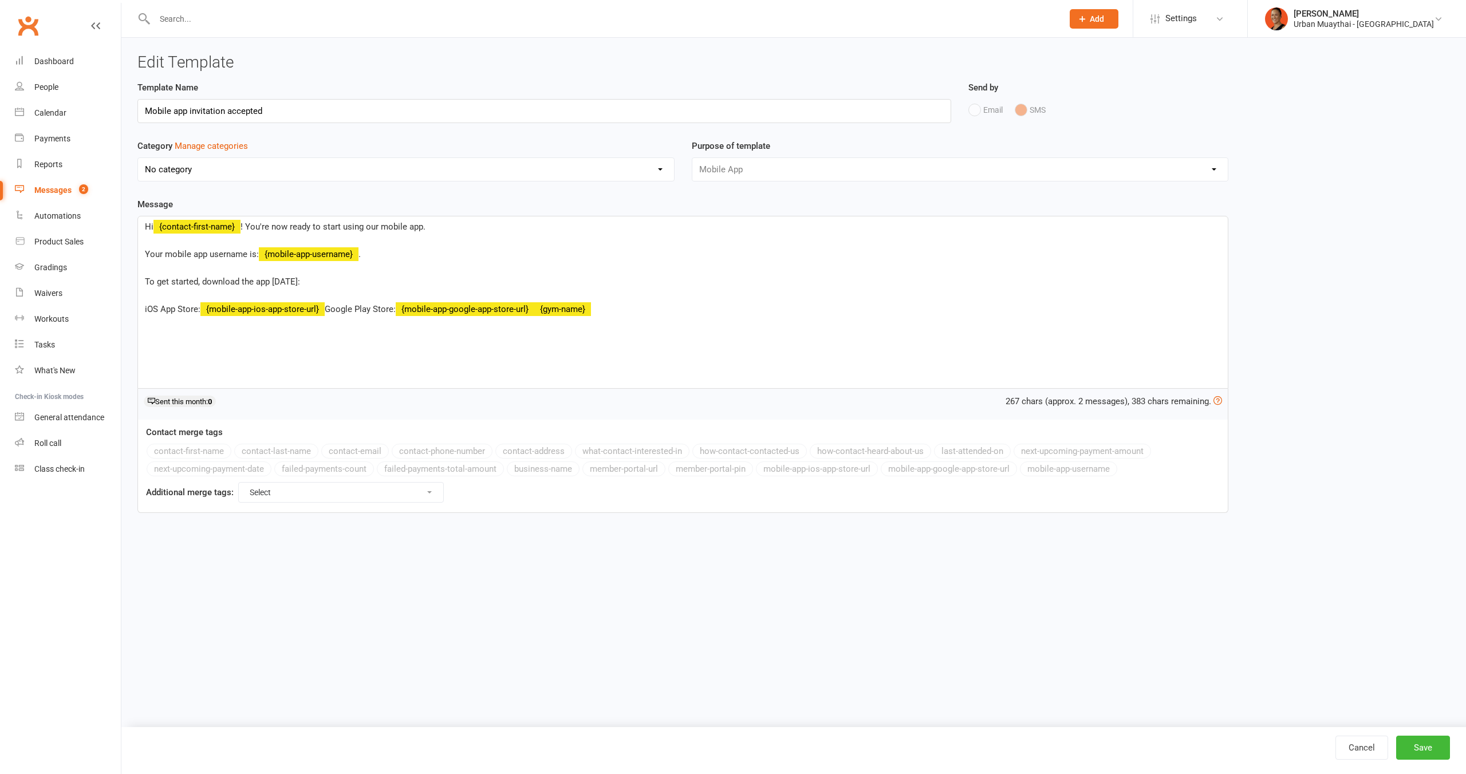
select select "mobile_app_template"
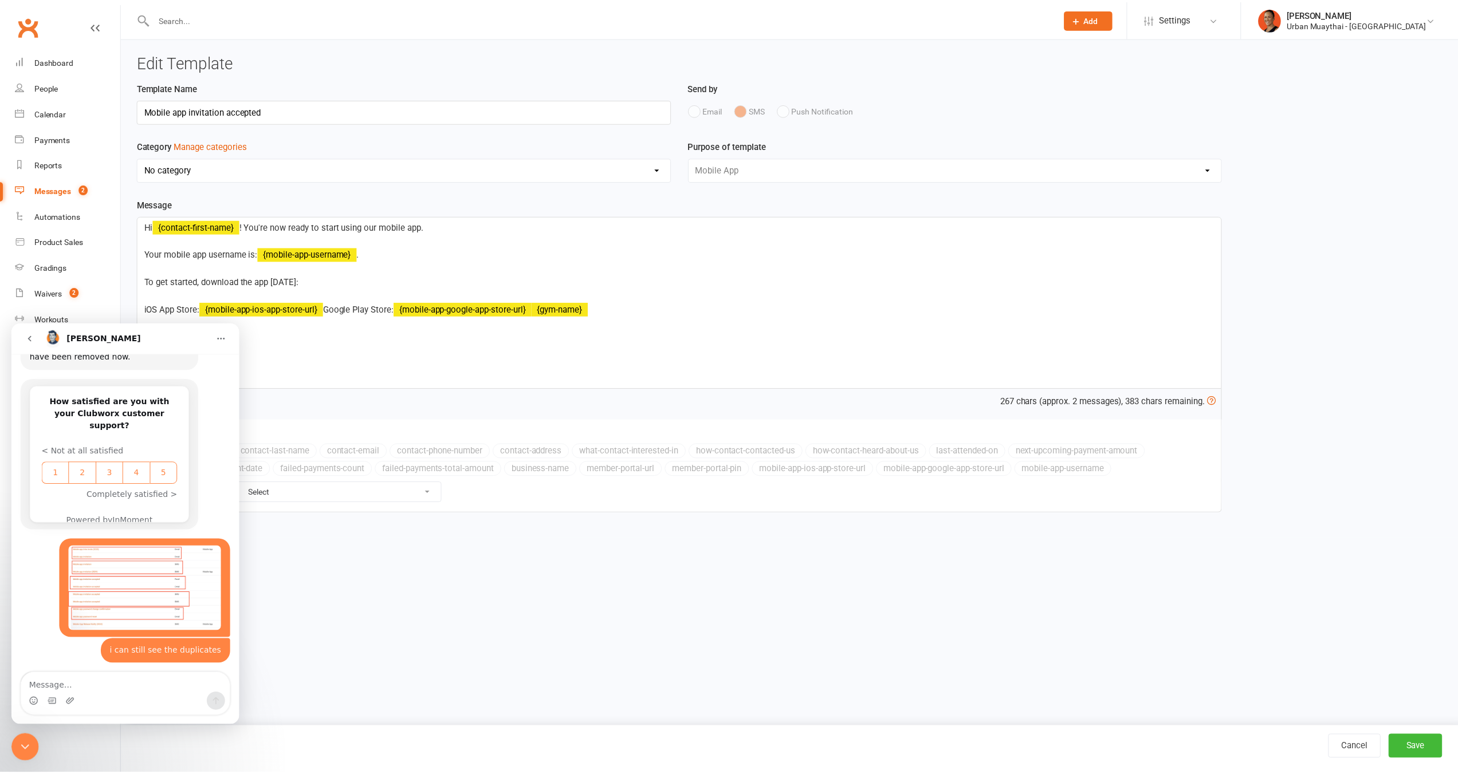
scroll to position [953, 0]
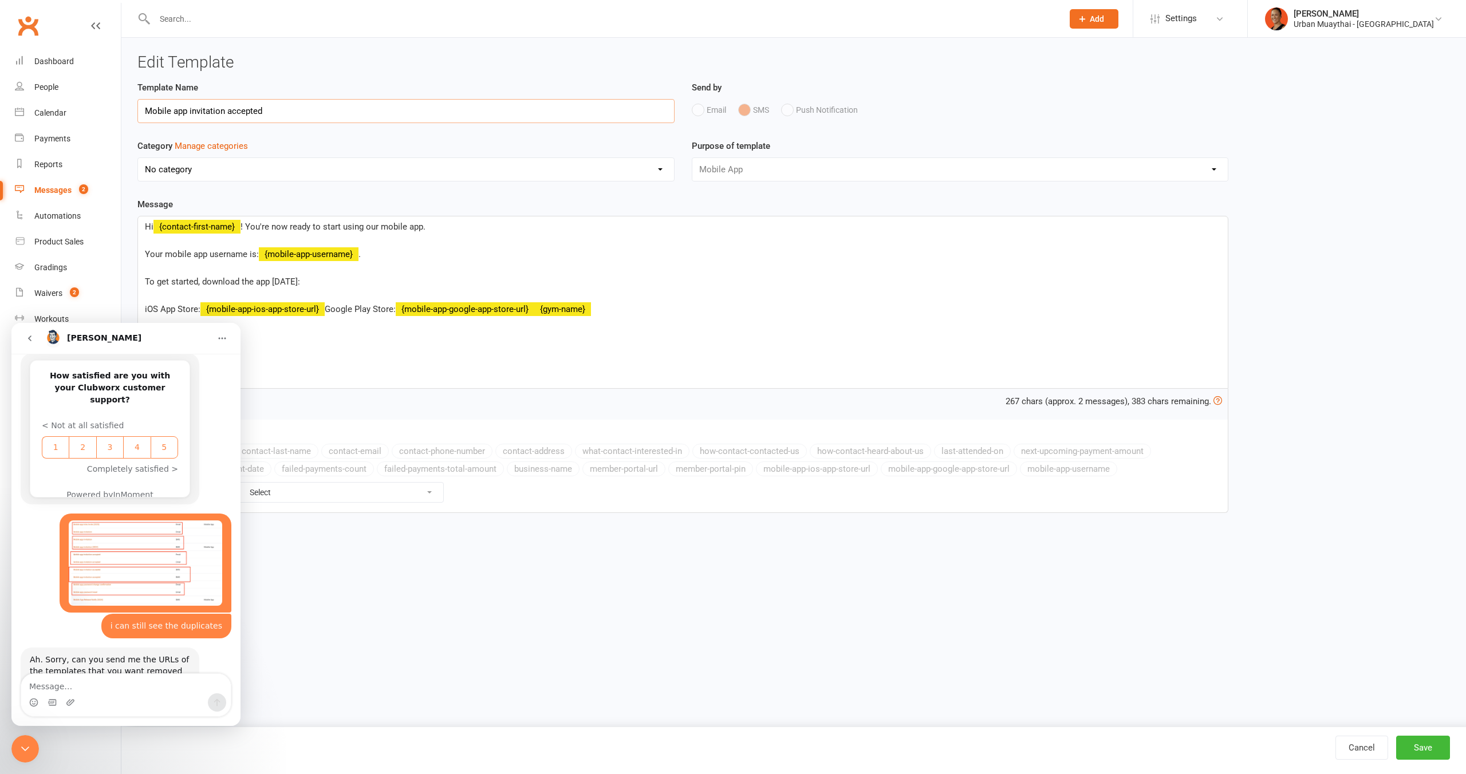
click at [380, 109] on input "Mobile app invitation accepted" at bounding box center [405, 111] width 537 height 24
click at [367, 267] on p "Hi ﻿ {contact-first-name} ! You're now ready to start using our mobile app. You…" at bounding box center [683, 268] width 1076 height 96
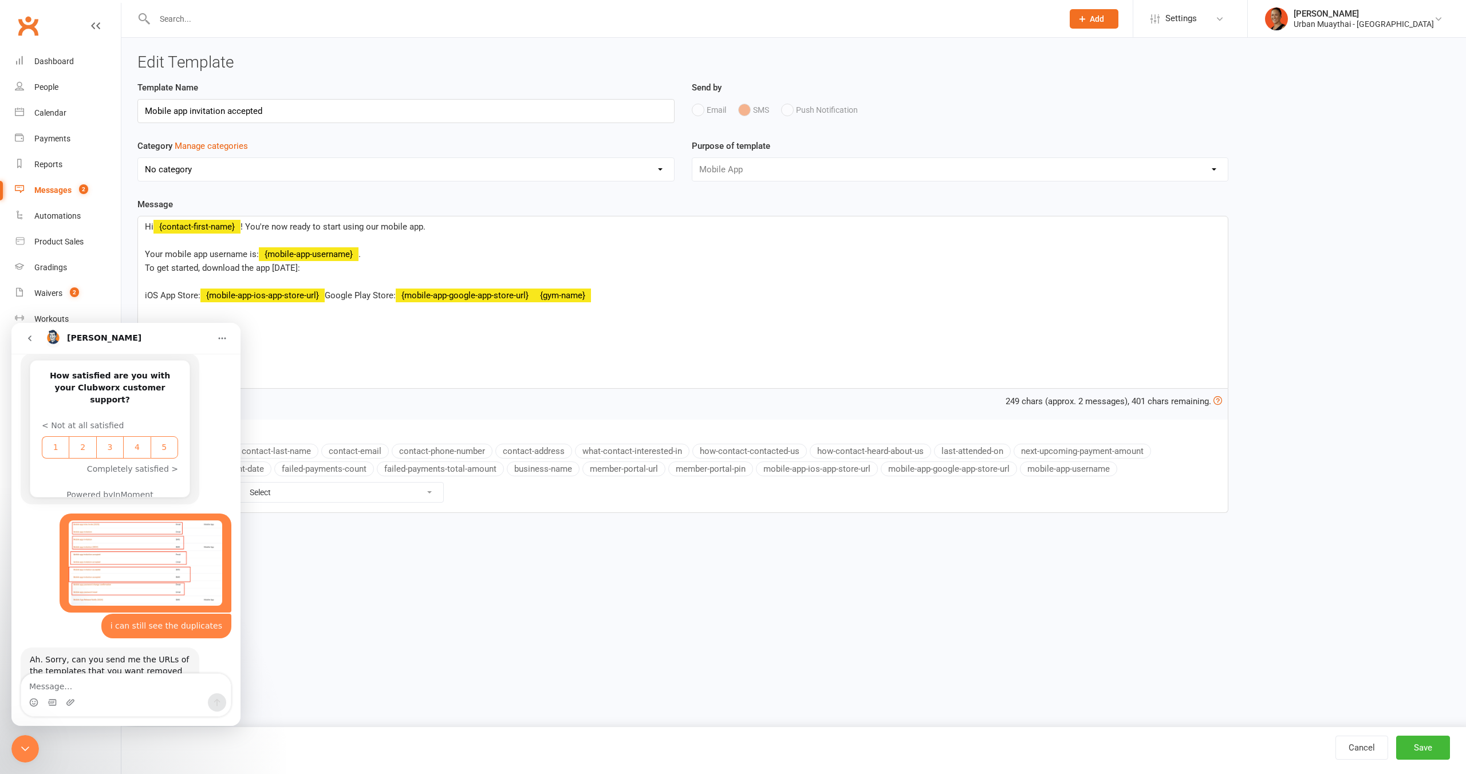
click at [330, 273] on p "Hi ﻿ {contact-first-name} ! You're now ready to start using our mobile app. You…" at bounding box center [683, 261] width 1076 height 82
click at [324, 278] on p "Hi ﻿ {contact-first-name} ! You're now ready to start using our mobile app. You…" at bounding box center [683, 261] width 1076 height 82
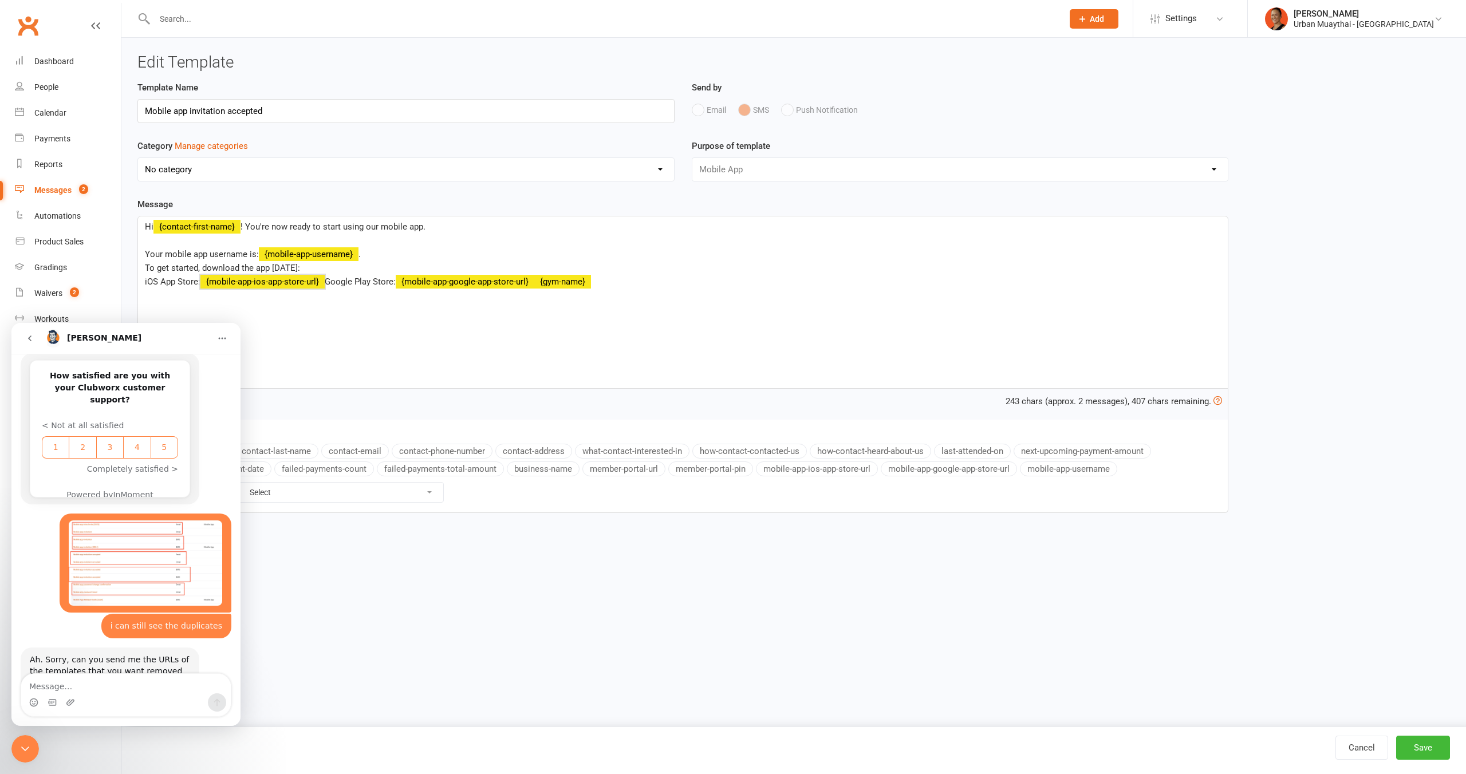
click at [296, 288] on p "Hi ﻿ {contact-first-name} ! You're now ready to start using our mobile app. You…" at bounding box center [683, 254] width 1076 height 69
click at [306, 289] on p "Hi ﻿ {contact-first-name} ! You're now ready to start using our mobile app. You…" at bounding box center [683, 254] width 1076 height 69
click at [269, 237] on p "Hi ﻿ {contact-first-name} ! You're now ready to start using our mobile app. You…" at bounding box center [683, 254] width 1076 height 69
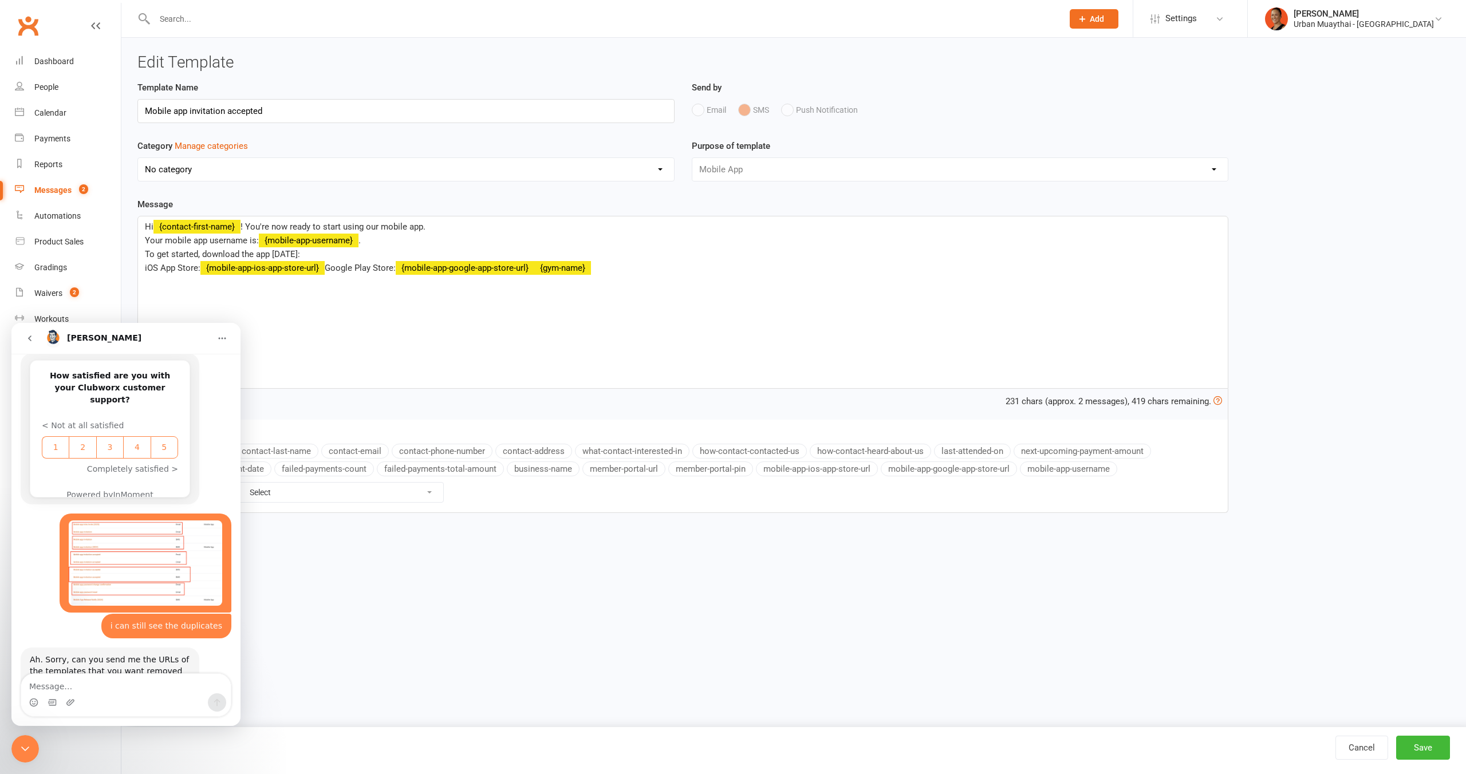
click at [247, 224] on span "! You're now ready to start using our mobile app. Your mobile app username is:" at bounding box center [285, 234] width 281 height 24
click at [288, 112] on input "Mobile app invitation accepted" at bounding box center [405, 111] width 537 height 24
type input "Mobile app invitation accepted (Sms)"
click at [189, 301] on div "Hi ﻿ {contact-first-name} ! You're now ready to start using our mobile app. You…" at bounding box center [683, 302] width 1090 height 172
click at [193, 305] on div "Hi ﻿ {contact-first-name} ! You're now ready to start using our mobile app. You…" at bounding box center [683, 302] width 1090 height 172
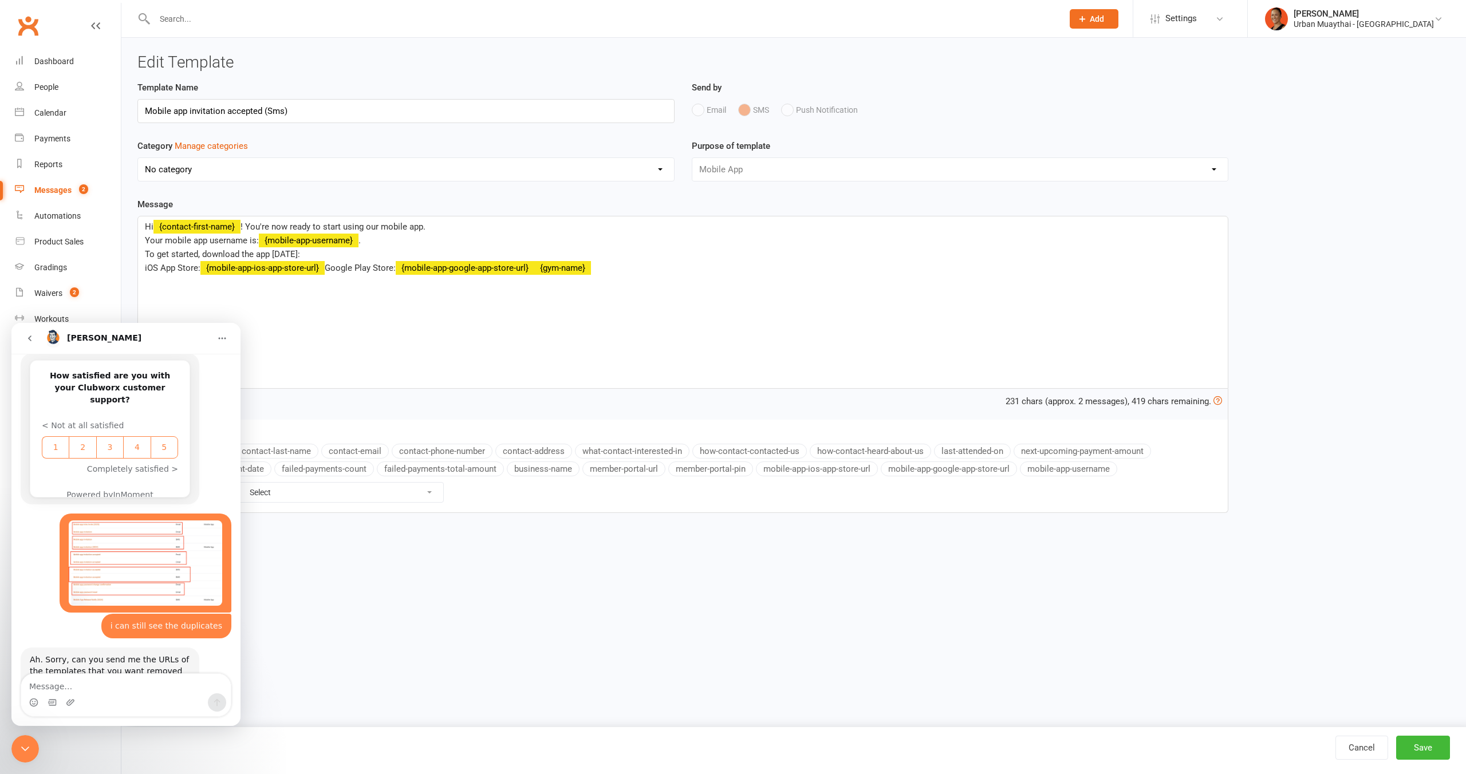
click at [141, 269] on div "Hi ﻿ {contact-first-name} ! You're now ready to start using our mobile app. You…" at bounding box center [683, 302] width 1090 height 172
click at [167, 301] on div "Hi ﻿ {contact-first-name} ! You're now ready to start using our mobile app. You…" at bounding box center [683, 302] width 1090 height 172
click at [1448, 748] on button "Save" at bounding box center [1423, 748] width 54 height 24
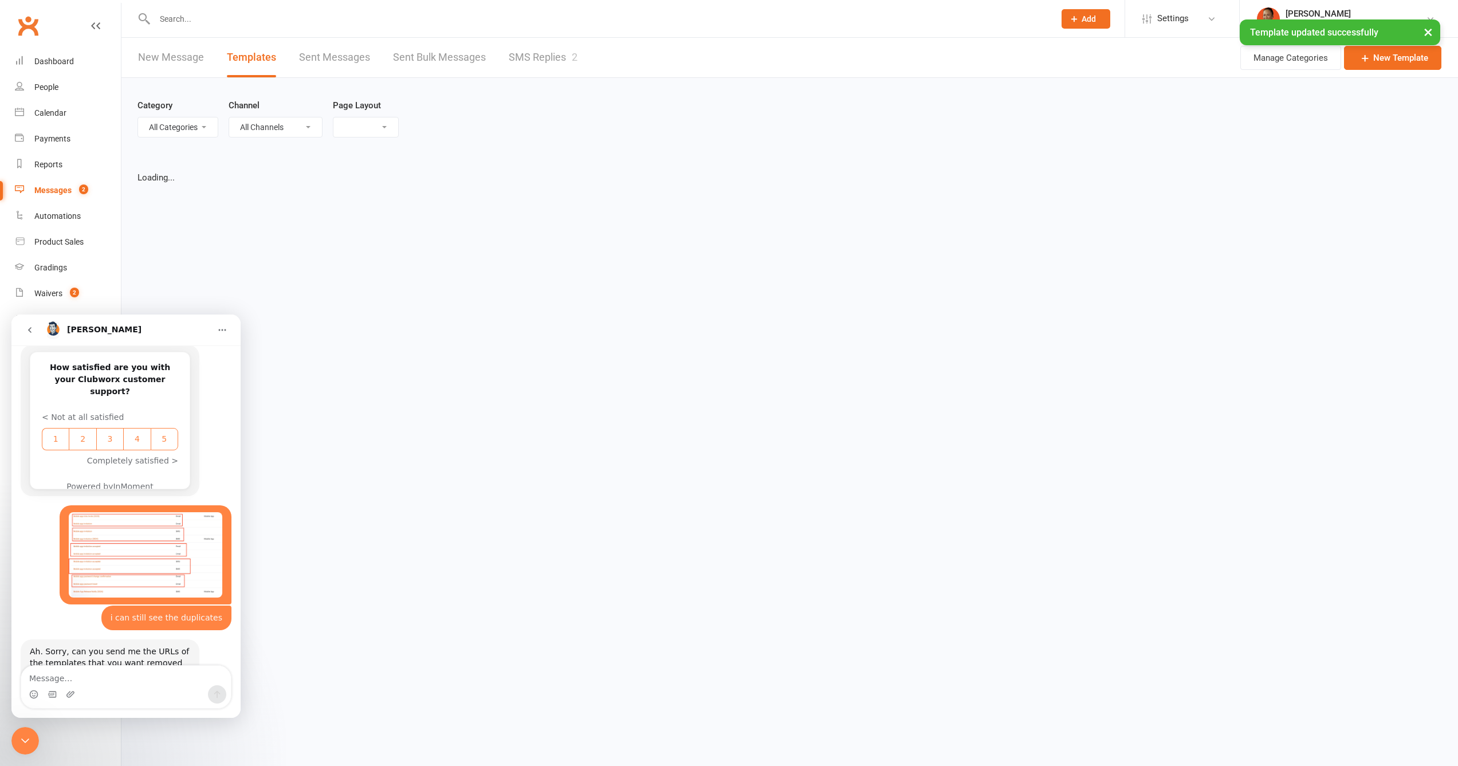
select select "list"
select select "100"
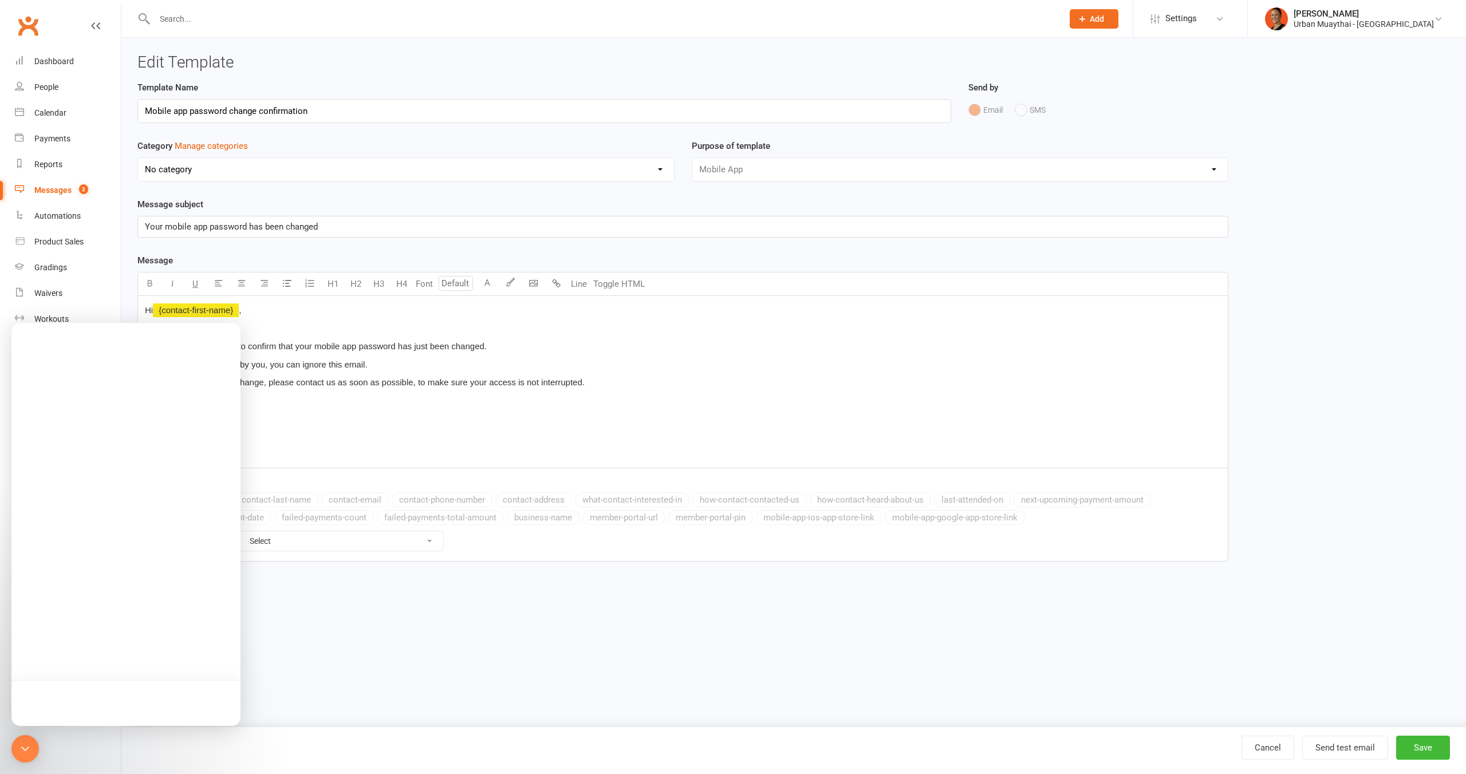
select select "mobile_app_template"
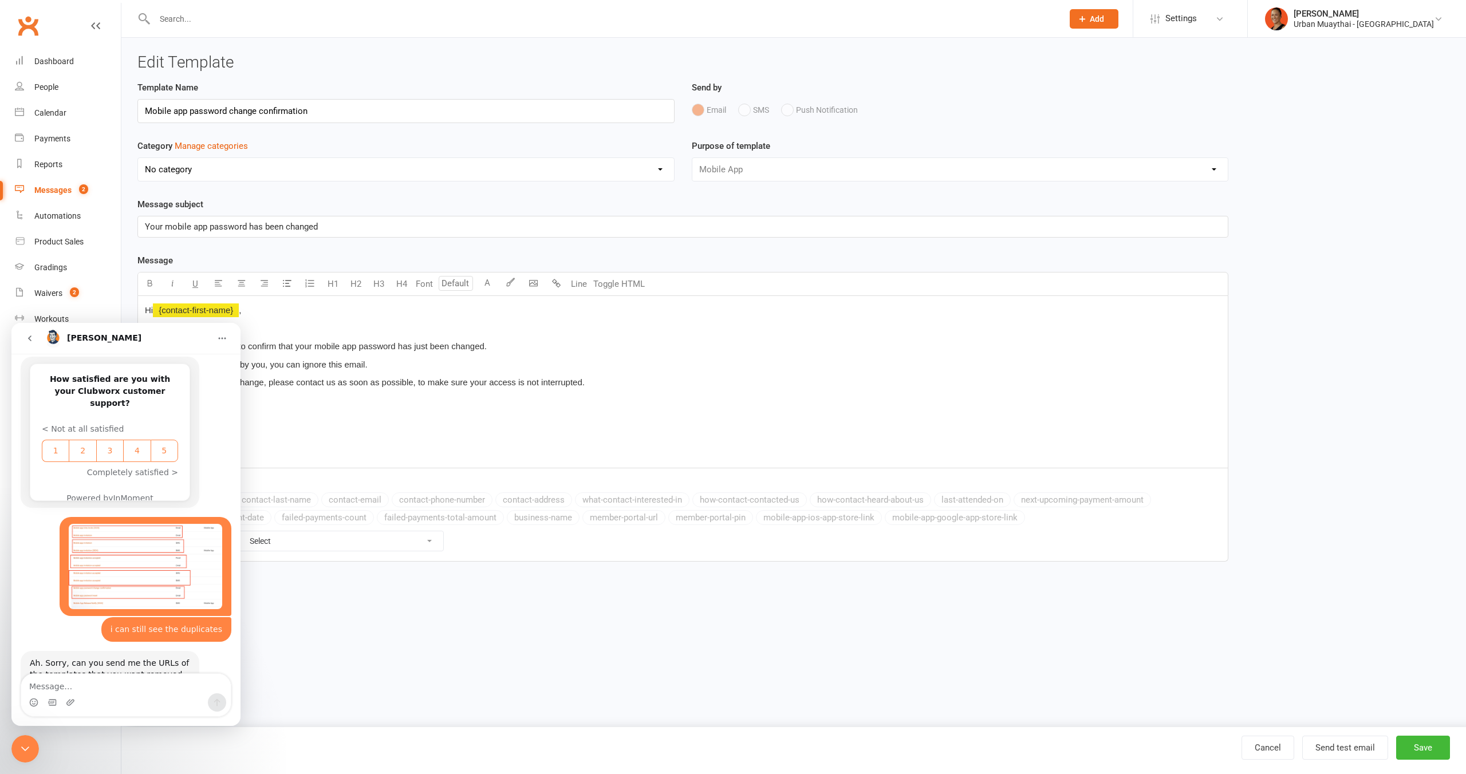
scroll to position [953, 0]
click at [22, 757] on div "Close Intercom Messenger" at bounding box center [24, 748] width 27 height 27
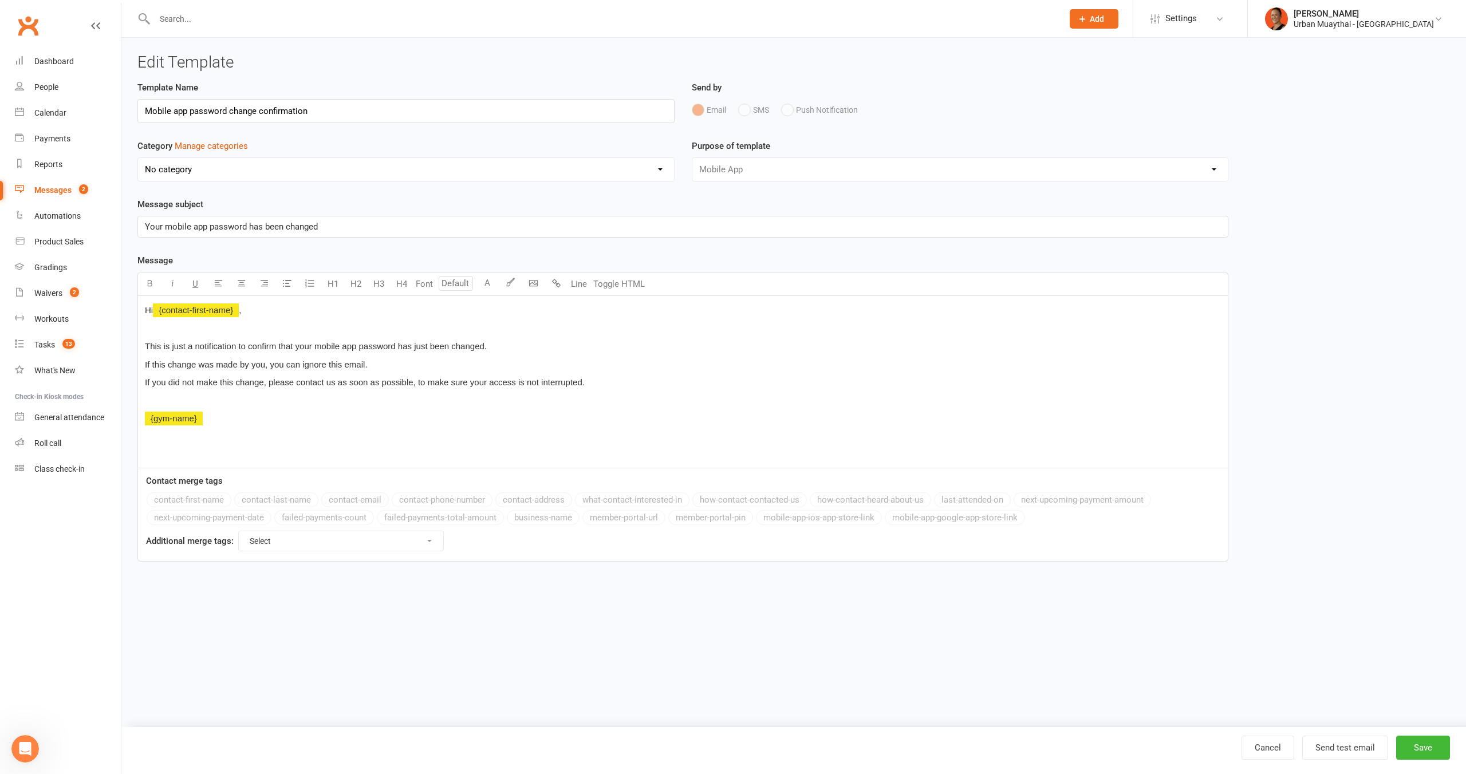
click at [274, 329] on p at bounding box center [683, 329] width 1076 height 14
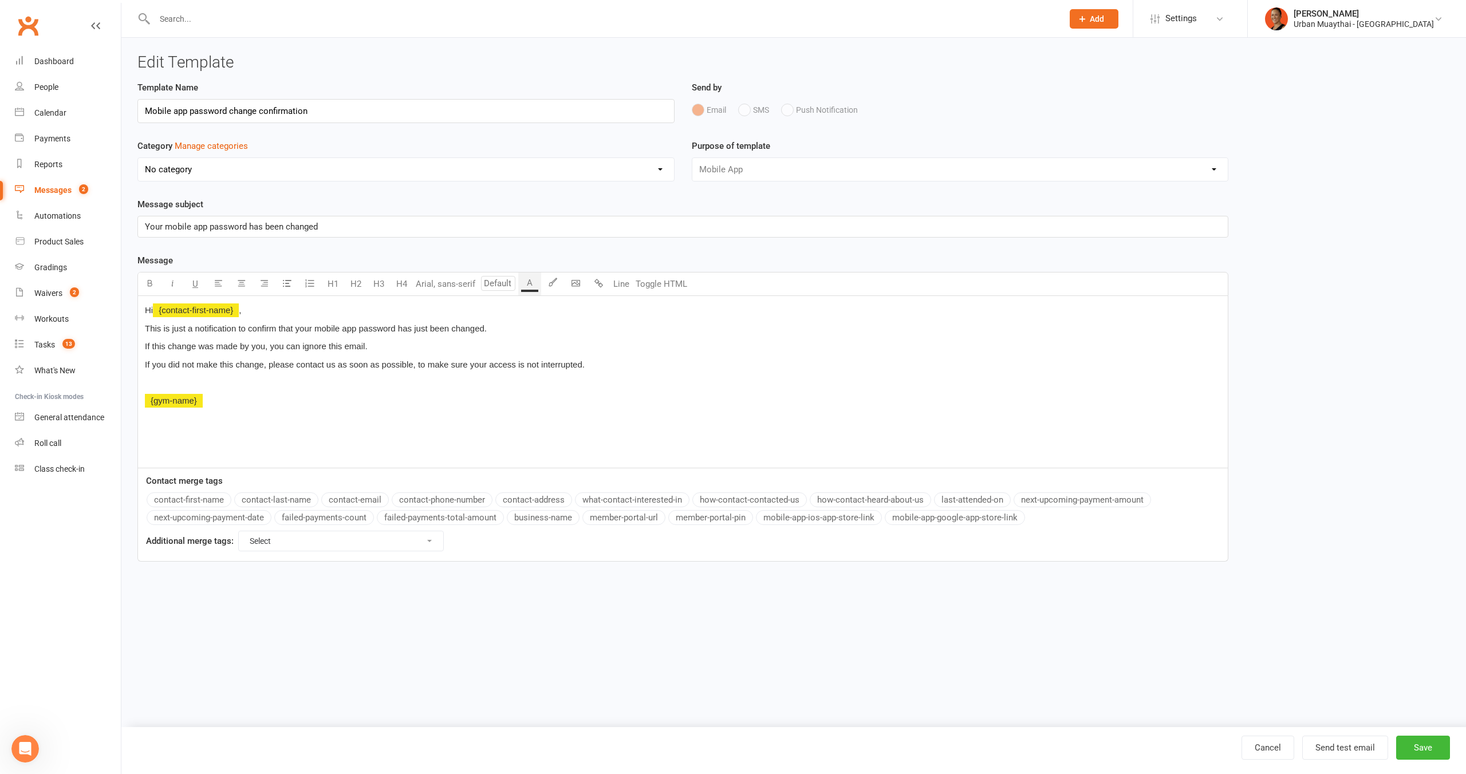
click at [238, 381] on p at bounding box center [683, 383] width 1076 height 14
click at [1427, 746] on button "Save" at bounding box center [1423, 748] width 54 height 24
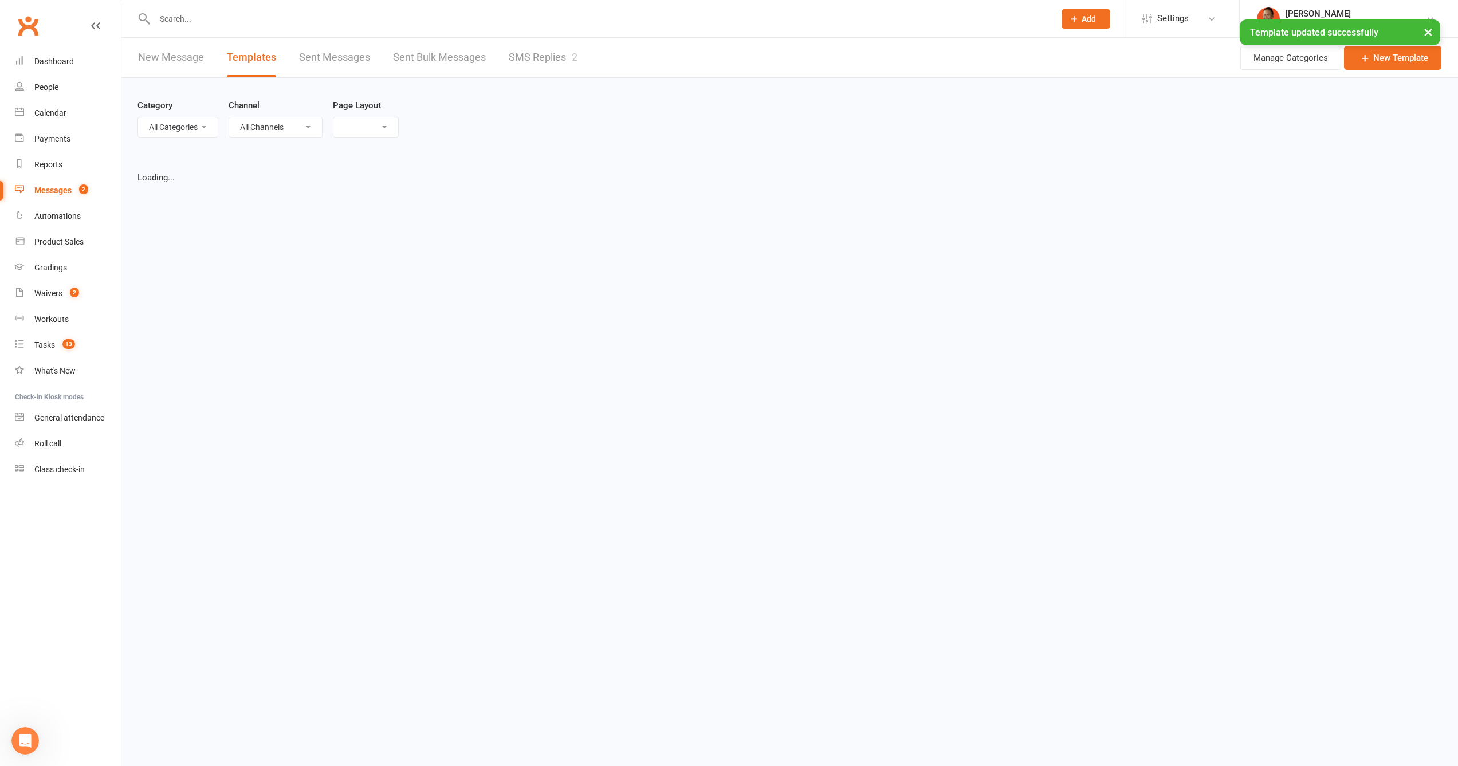
select select "list"
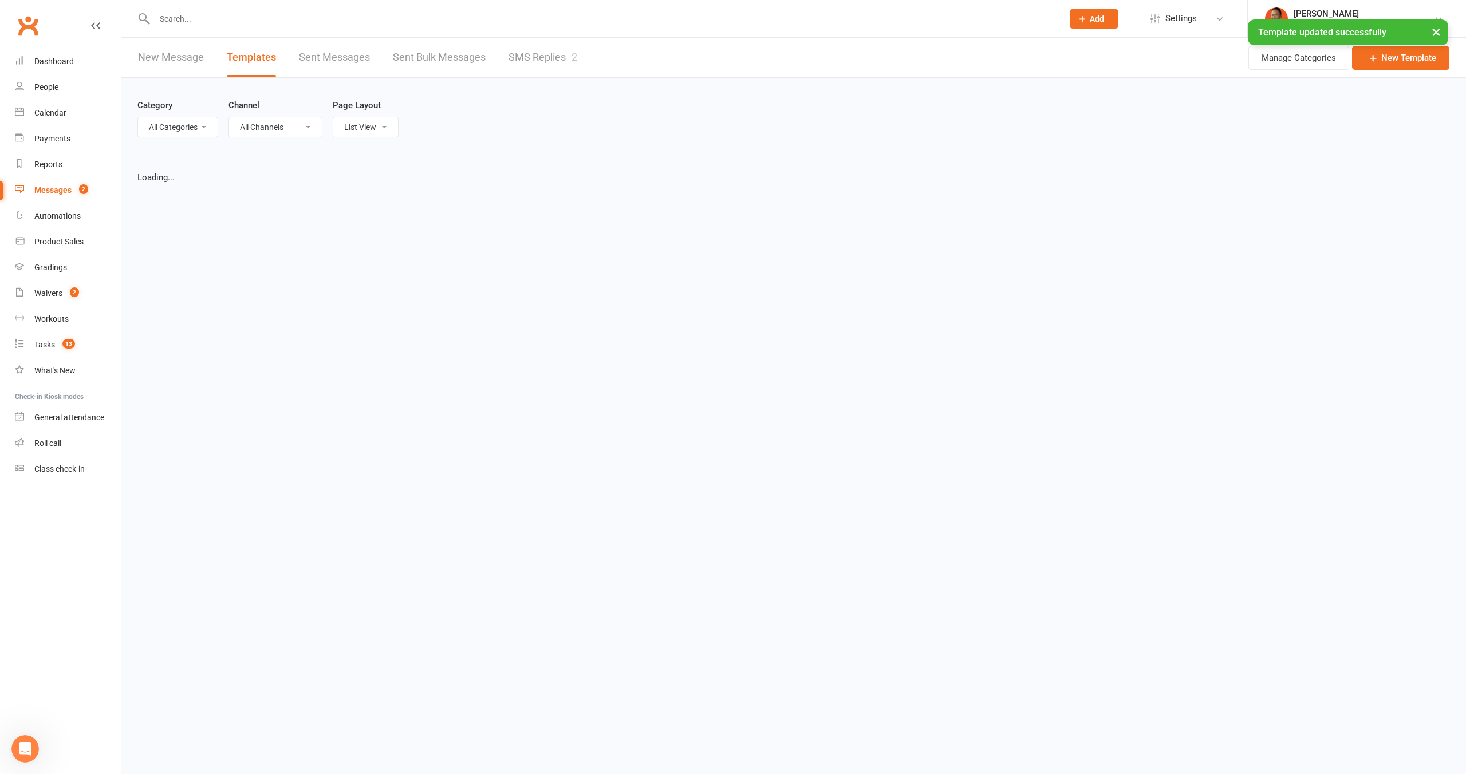
select select "100"
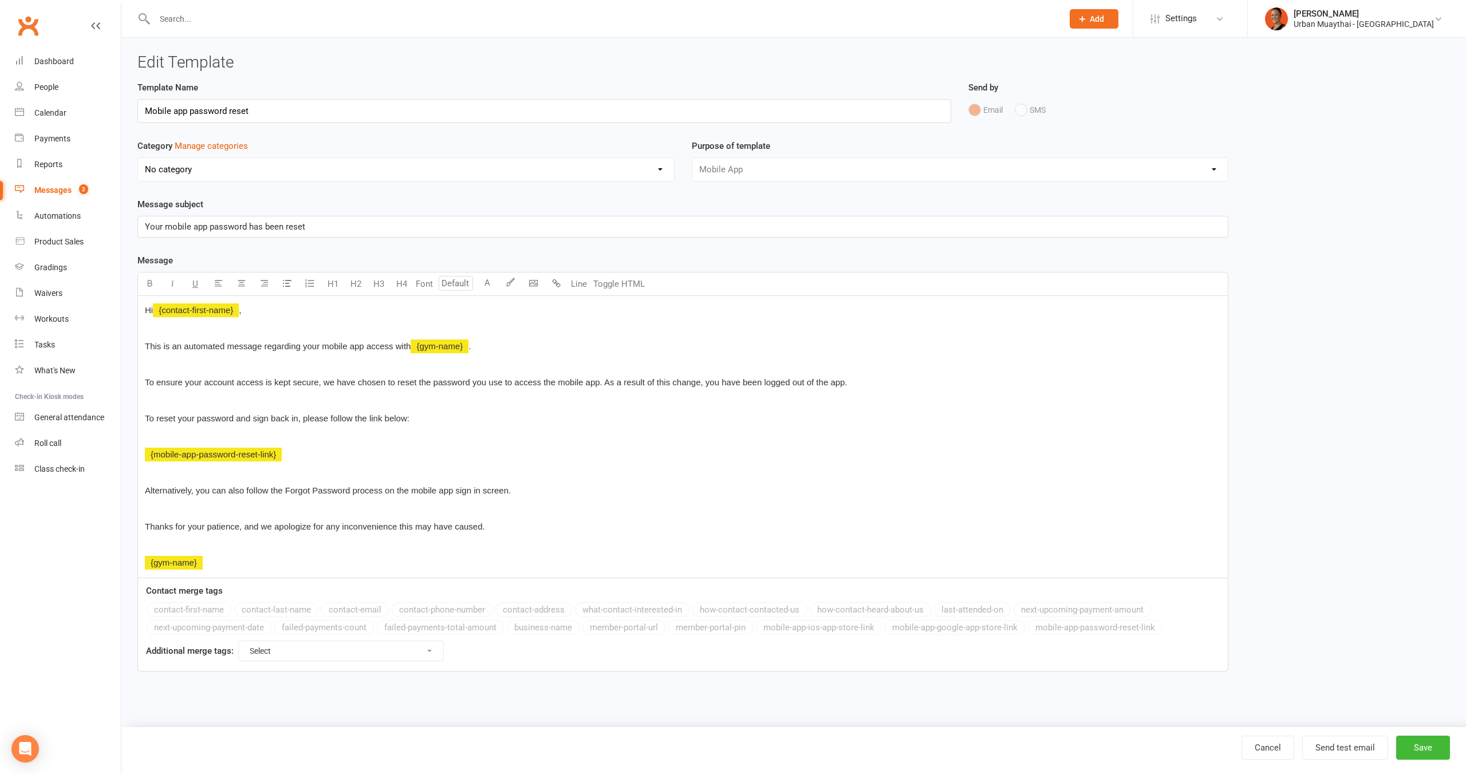
select select "mobile_app_template"
click at [234, 361] on p at bounding box center [683, 365] width 1076 height 14
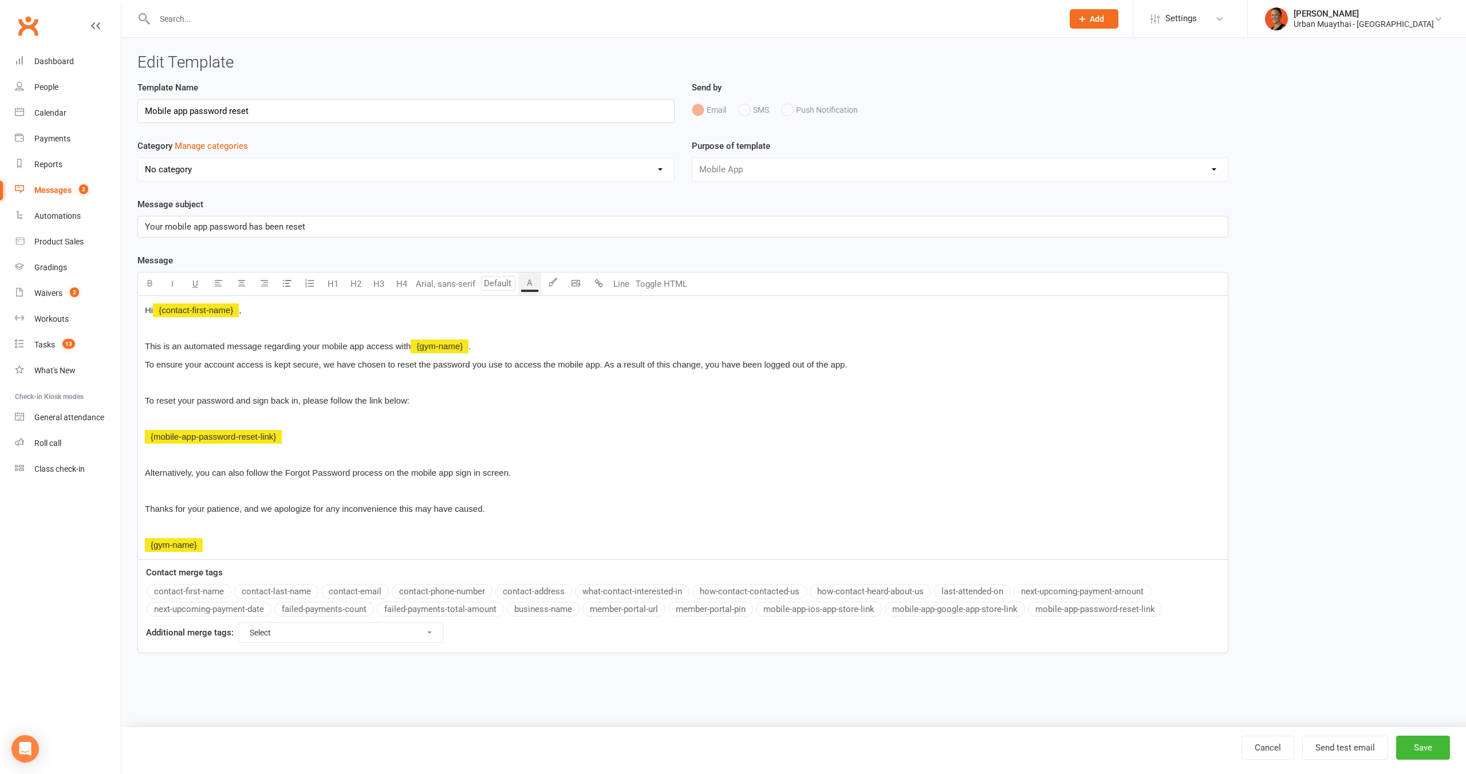
drag, startPoint x: 238, startPoint y: 364, endPoint x: 242, endPoint y: 373, distance: 9.5
click at [238, 365] on span "To ensure your account access is kept secure, we have chosen to reset the passw…" at bounding box center [496, 365] width 703 height 10
click at [246, 383] on p at bounding box center [683, 383] width 1076 height 14
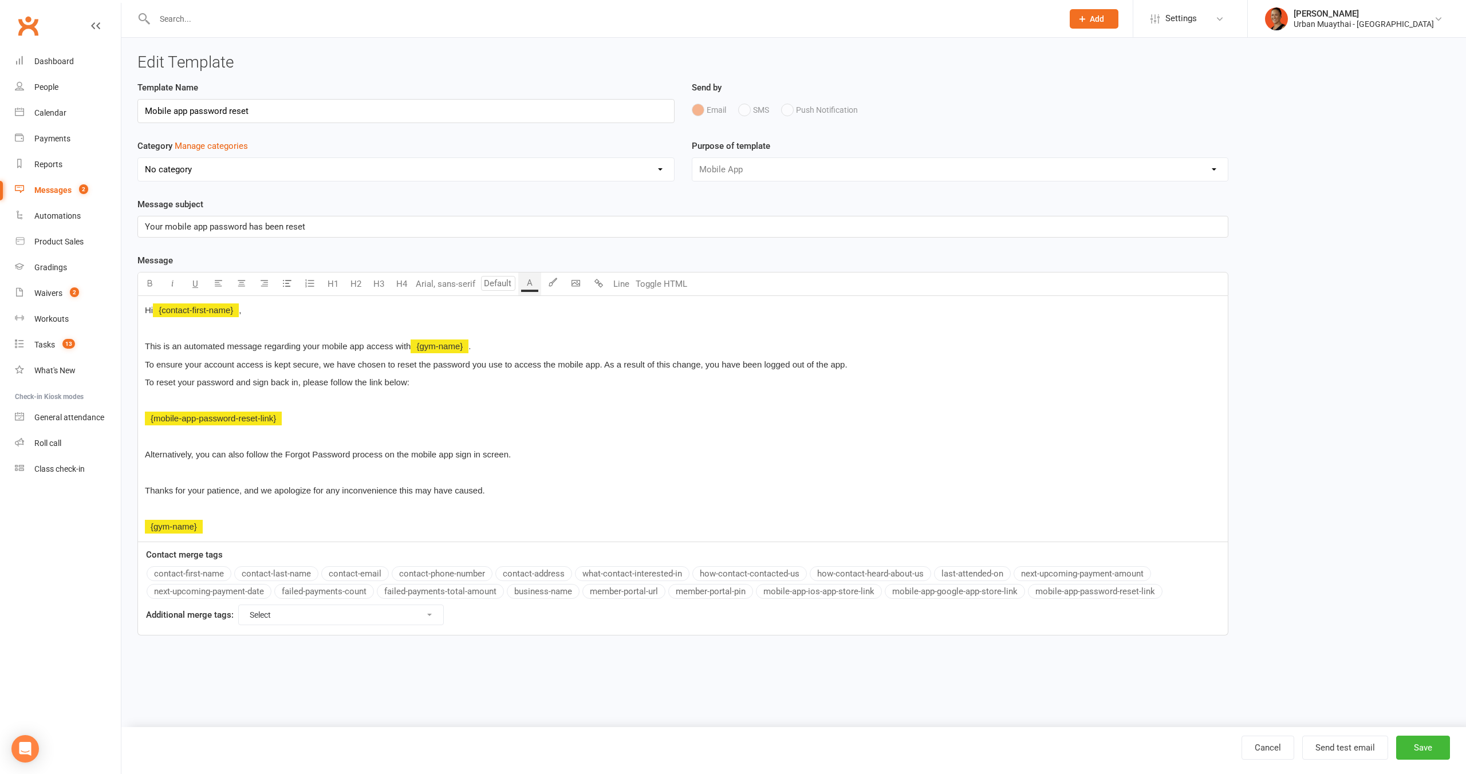
click at [229, 392] on div "Hi ﻿ {contact-first-name} , This is an automated message regarding your mobile …" at bounding box center [683, 419] width 1090 height 246
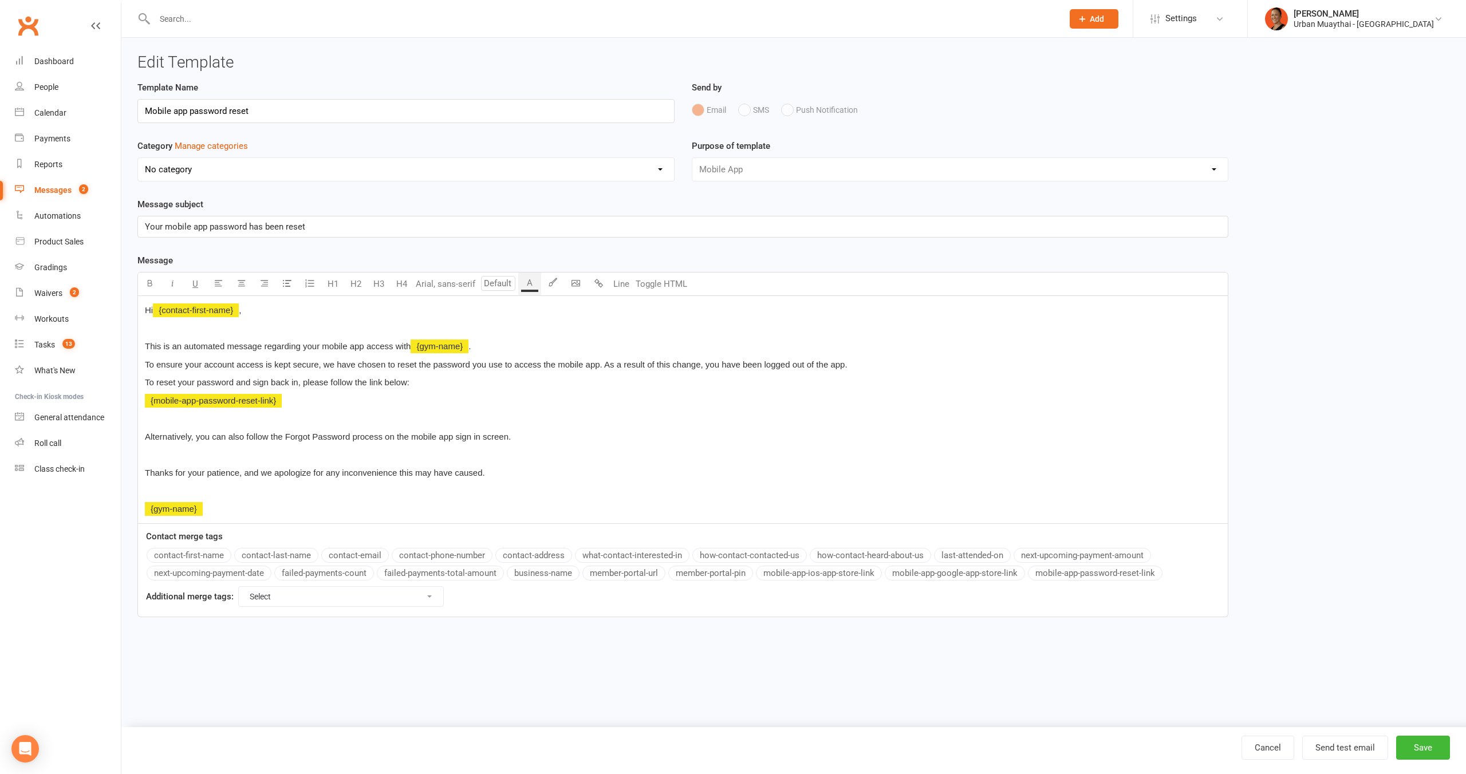
click at [217, 419] on p at bounding box center [683, 419] width 1076 height 14
click at [204, 448] on p at bounding box center [683, 455] width 1076 height 14
click at [203, 444] on div "Hi ﻿ {contact-first-name} , This is an automated message regarding your mobile …" at bounding box center [683, 410] width 1090 height 228
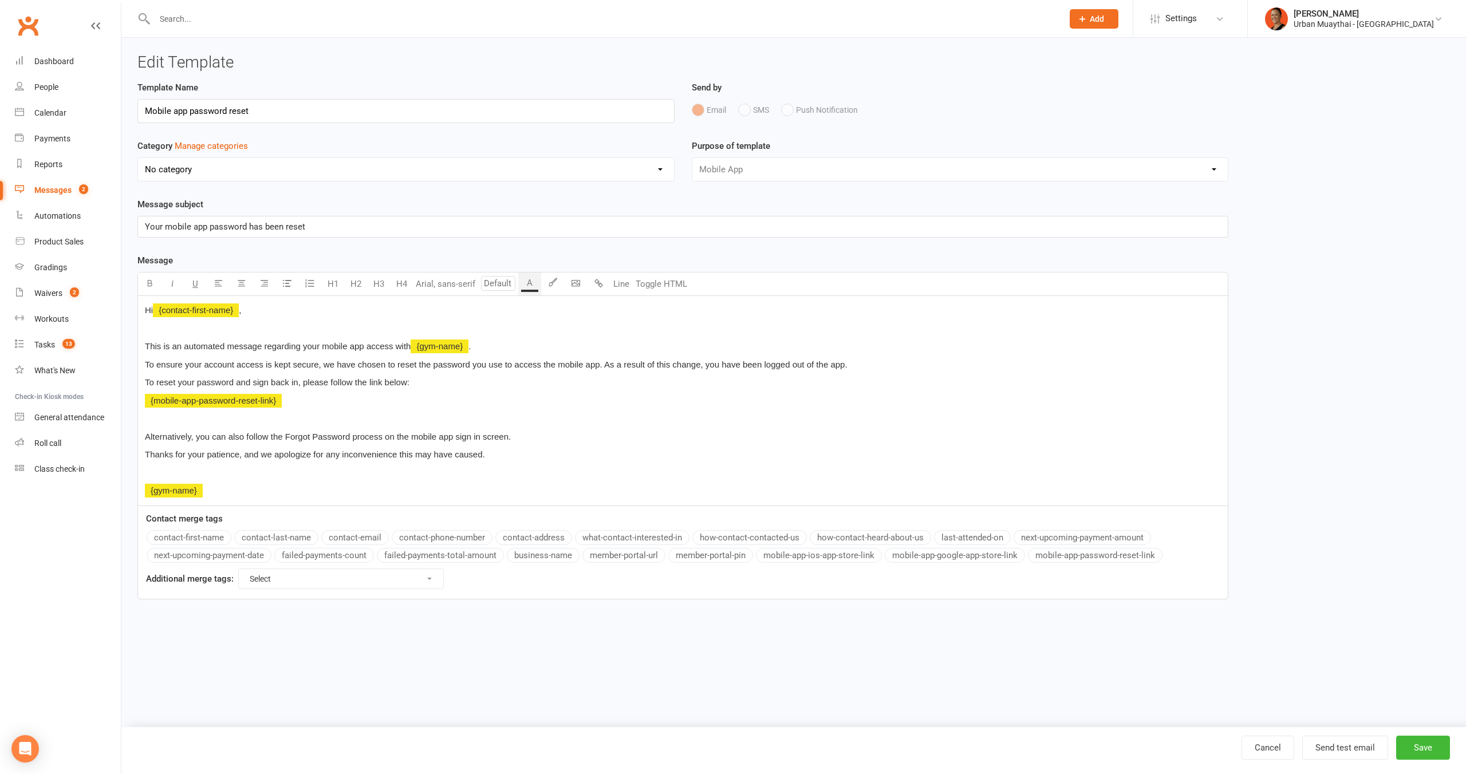
click at [199, 405] on span "﻿ {mobile-app-password-reset-link}" at bounding box center [213, 401] width 137 height 10
click at [195, 422] on p "﻿" at bounding box center [683, 419] width 1076 height 14
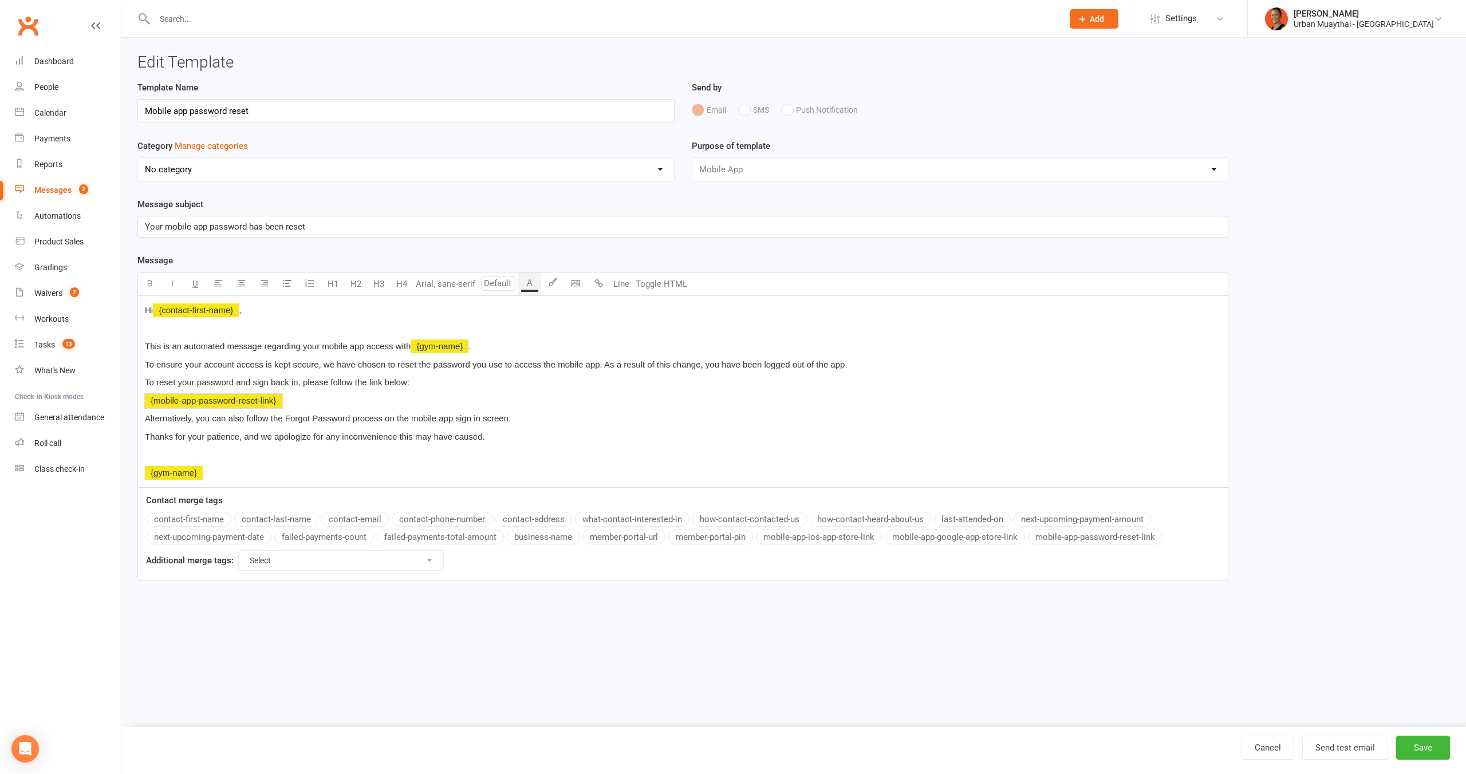
click at [187, 447] on div "Hi ﻿ {contact-first-name} , This is an automated message regarding your mobile …" at bounding box center [683, 392] width 1090 height 192
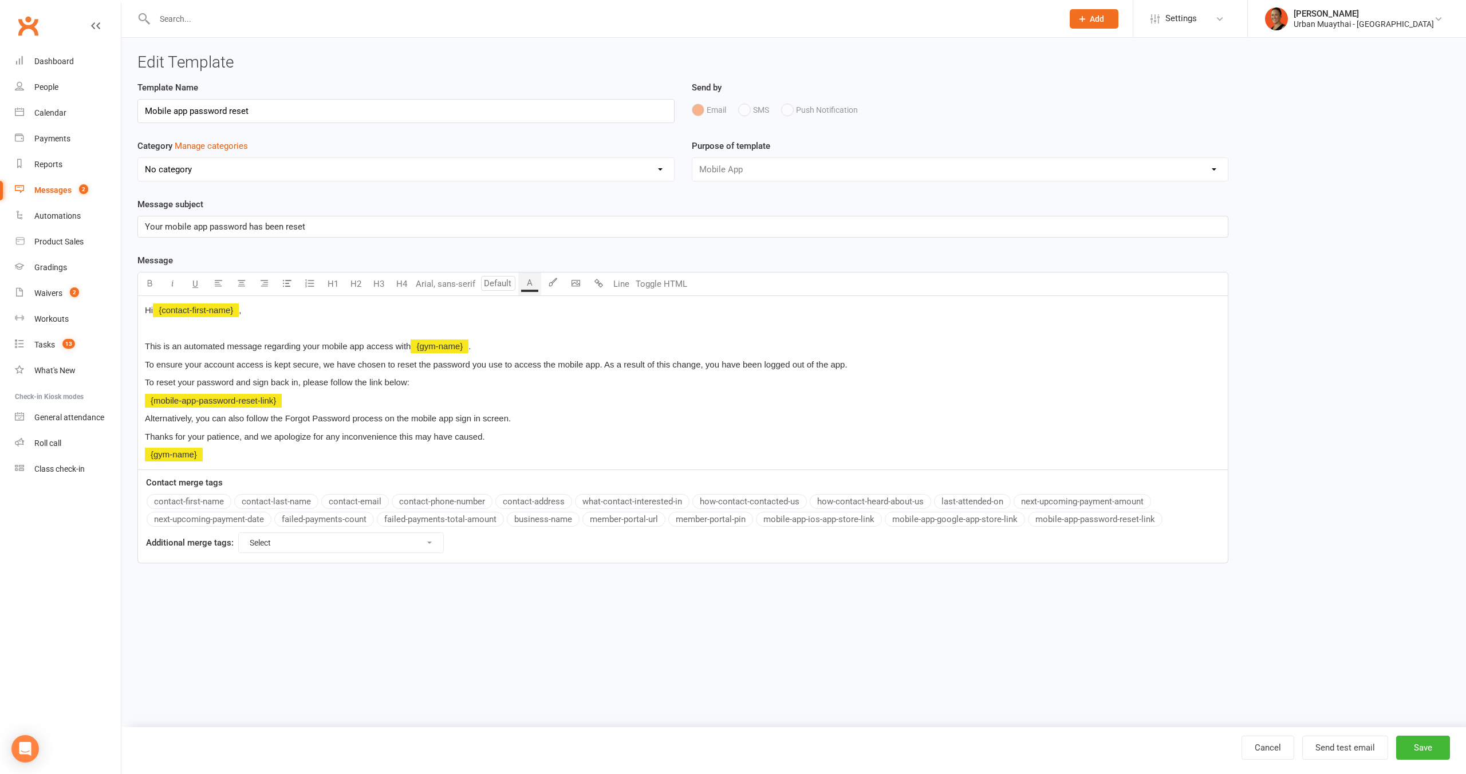
click at [191, 351] on span "This is an automated message regarding your mobile app access with" at bounding box center [278, 346] width 266 height 10
click at [193, 335] on p at bounding box center [683, 329] width 1076 height 14
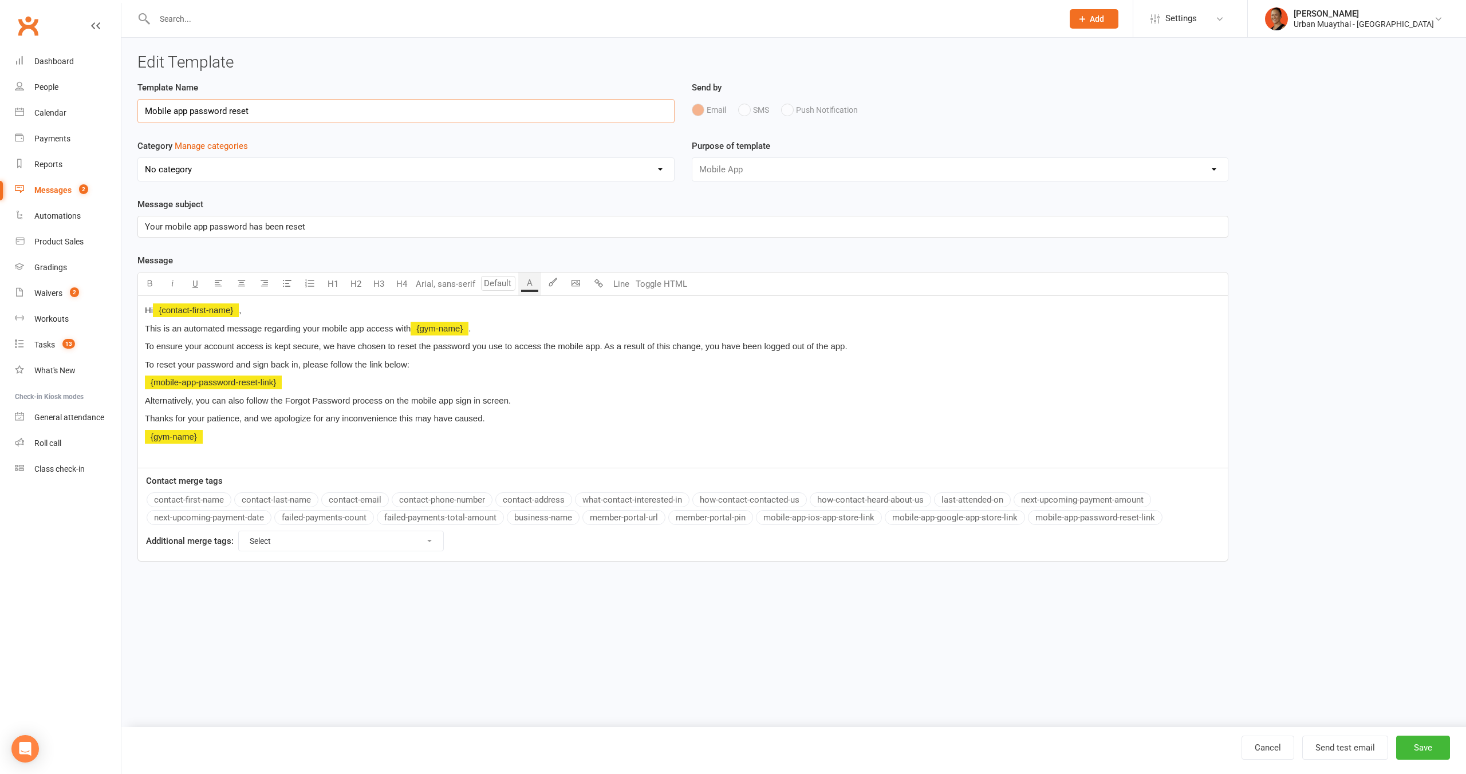
click at [299, 116] on input "Mobile app password reset" at bounding box center [405, 111] width 537 height 24
click at [1431, 740] on button "Save" at bounding box center [1423, 748] width 54 height 24
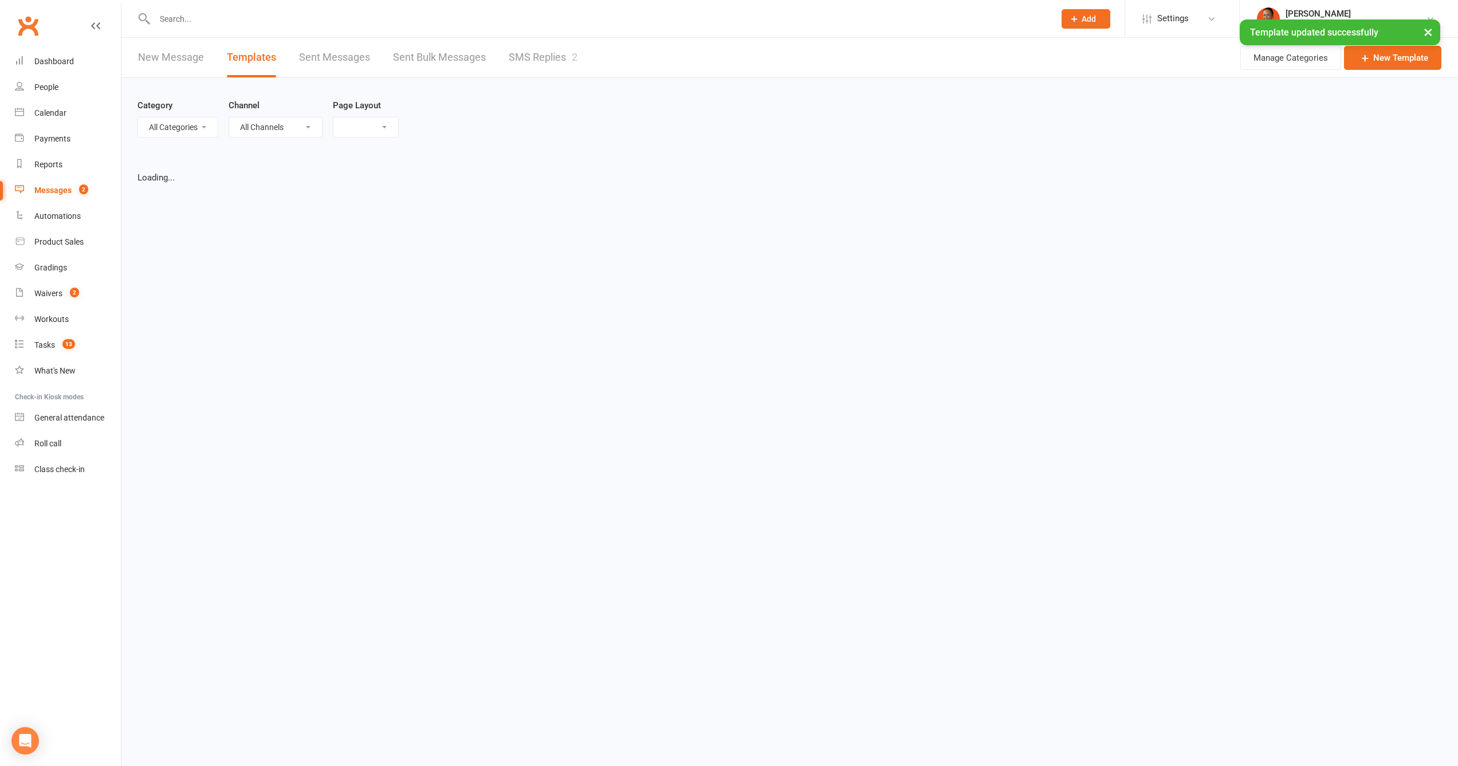
select select "list"
select select "100"
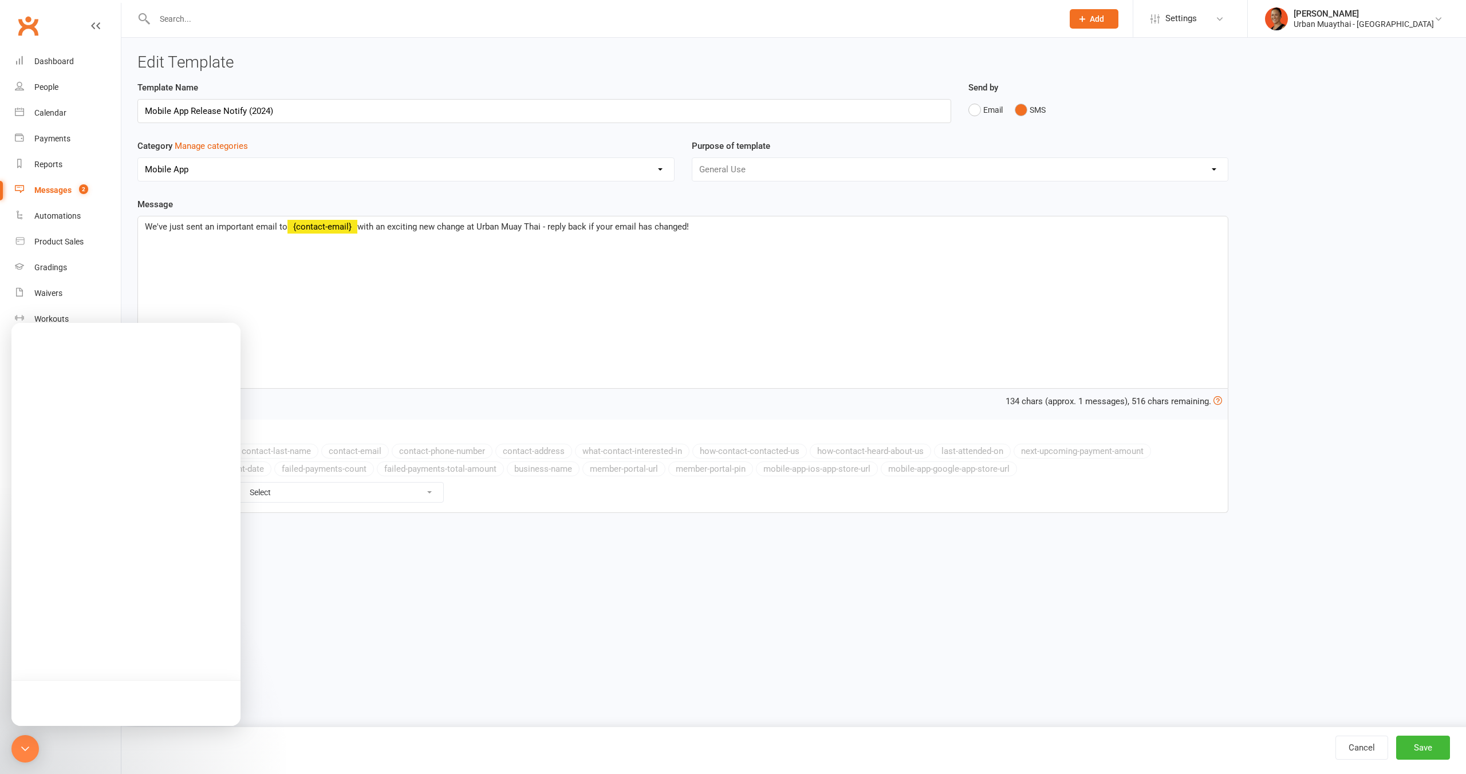
select select "11845"
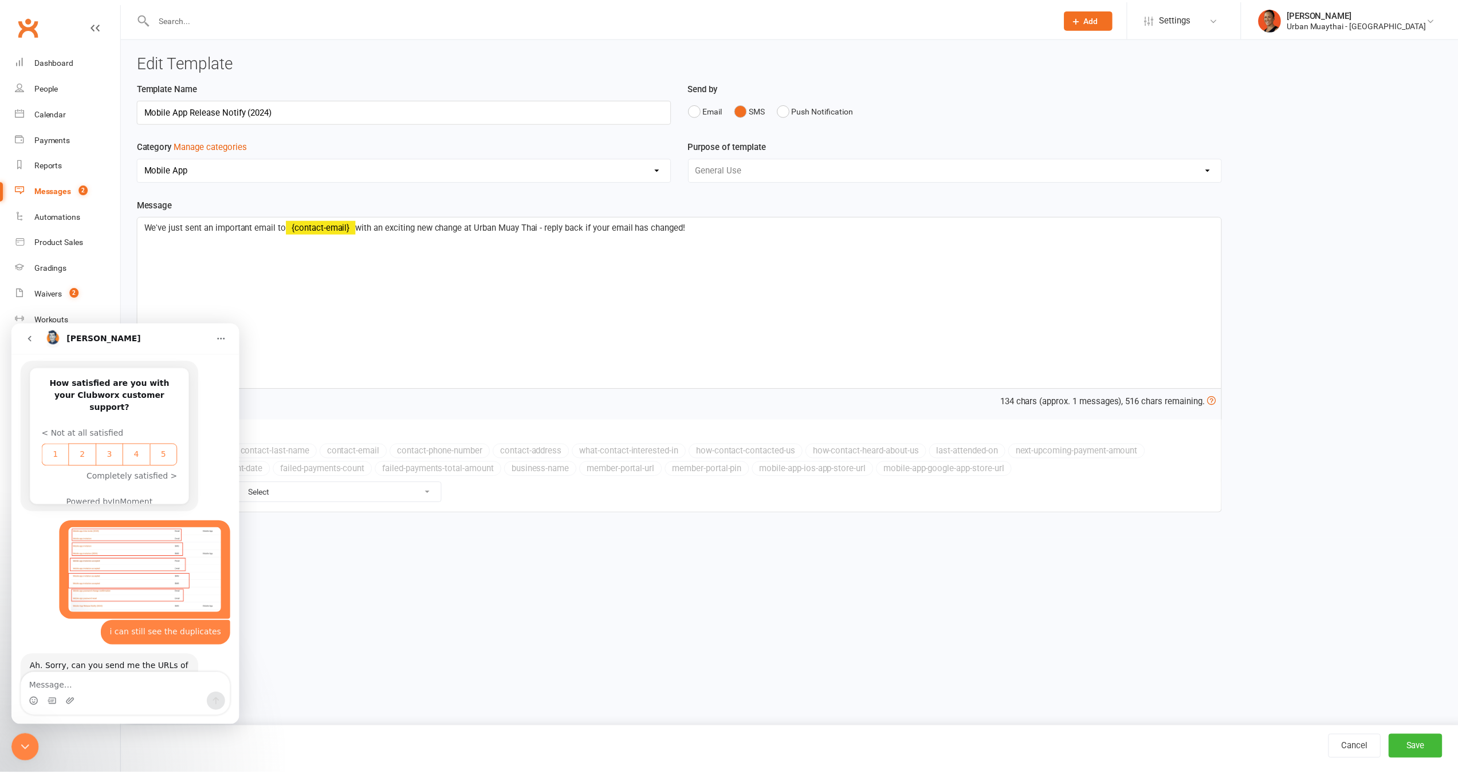
scroll to position [953, 0]
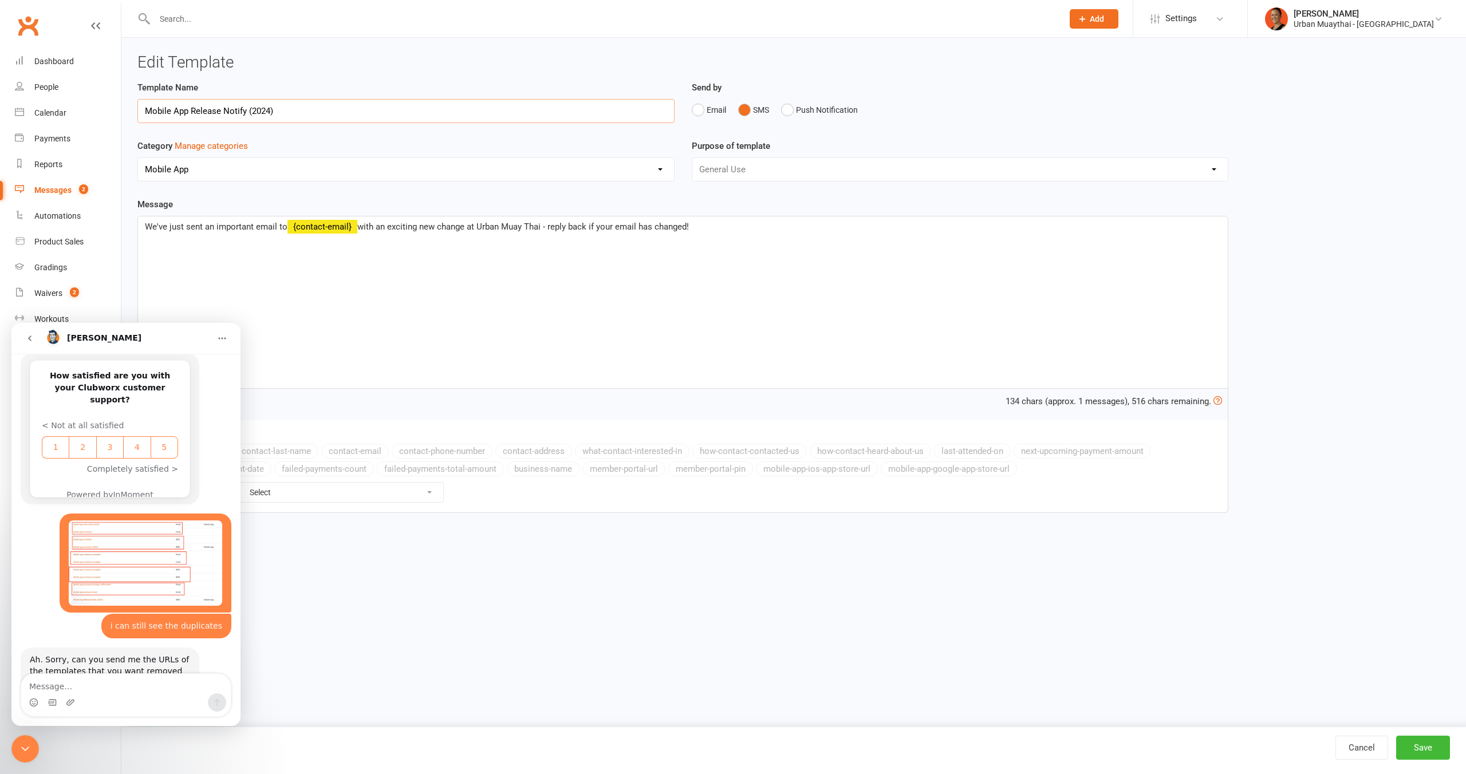
click at [246, 109] on input "Mobile App Release Notify (2024)" at bounding box center [405, 111] width 537 height 24
click at [311, 107] on input "Mobile App Release Notify (2024)" at bounding box center [405, 111] width 537 height 24
drag, startPoint x: 249, startPoint y: 109, endPoint x: 287, endPoint y: 106, distance: 37.9
click at [287, 106] on input "Mobile App Release Notify (2024)" at bounding box center [405, 111] width 537 height 24
type input "Mobile App Release Notify (email check)"
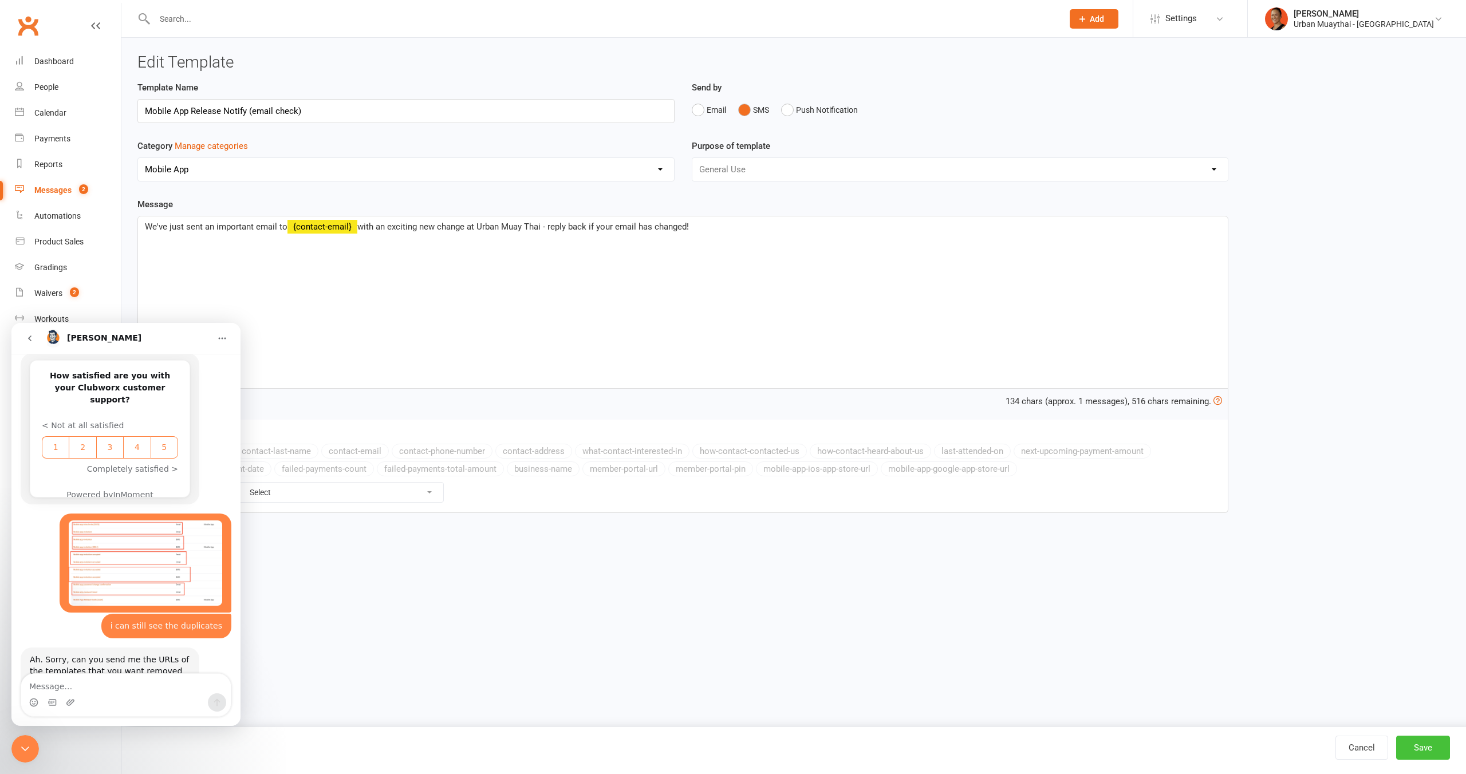
drag, startPoint x: 1408, startPoint y: 749, endPoint x: 1397, endPoint y: 727, distance: 24.1
click at [1409, 748] on button "Save" at bounding box center [1423, 748] width 54 height 24
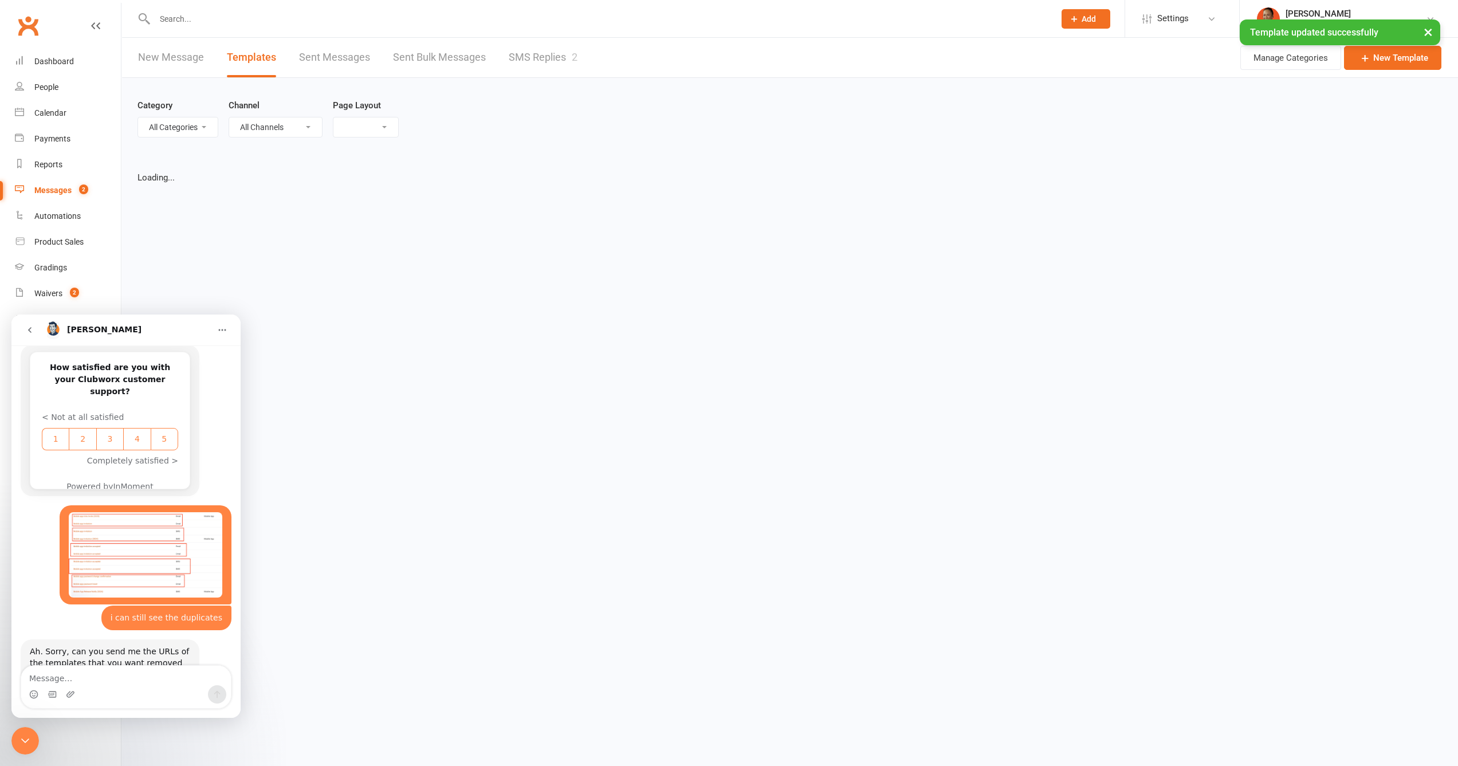
select select "list"
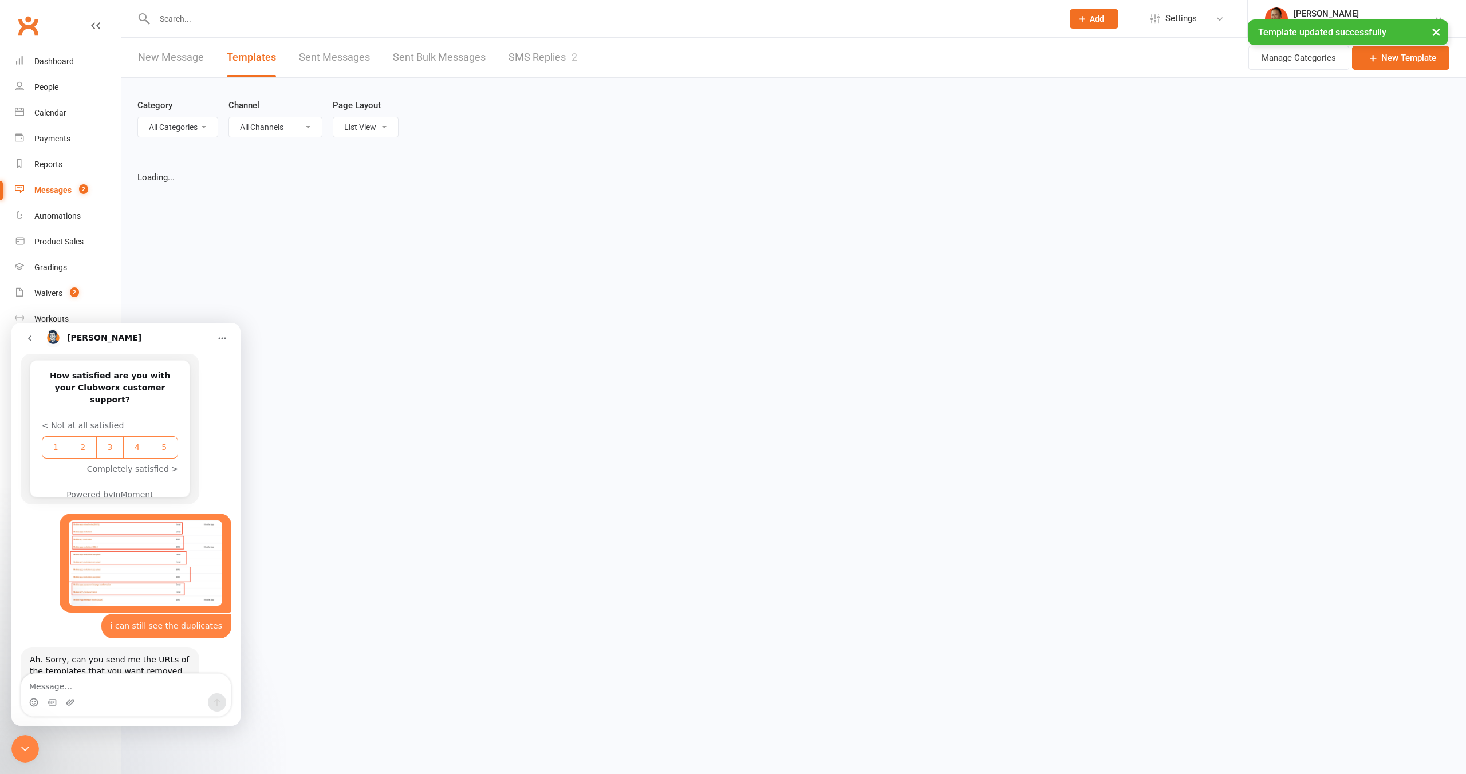
select select "100"
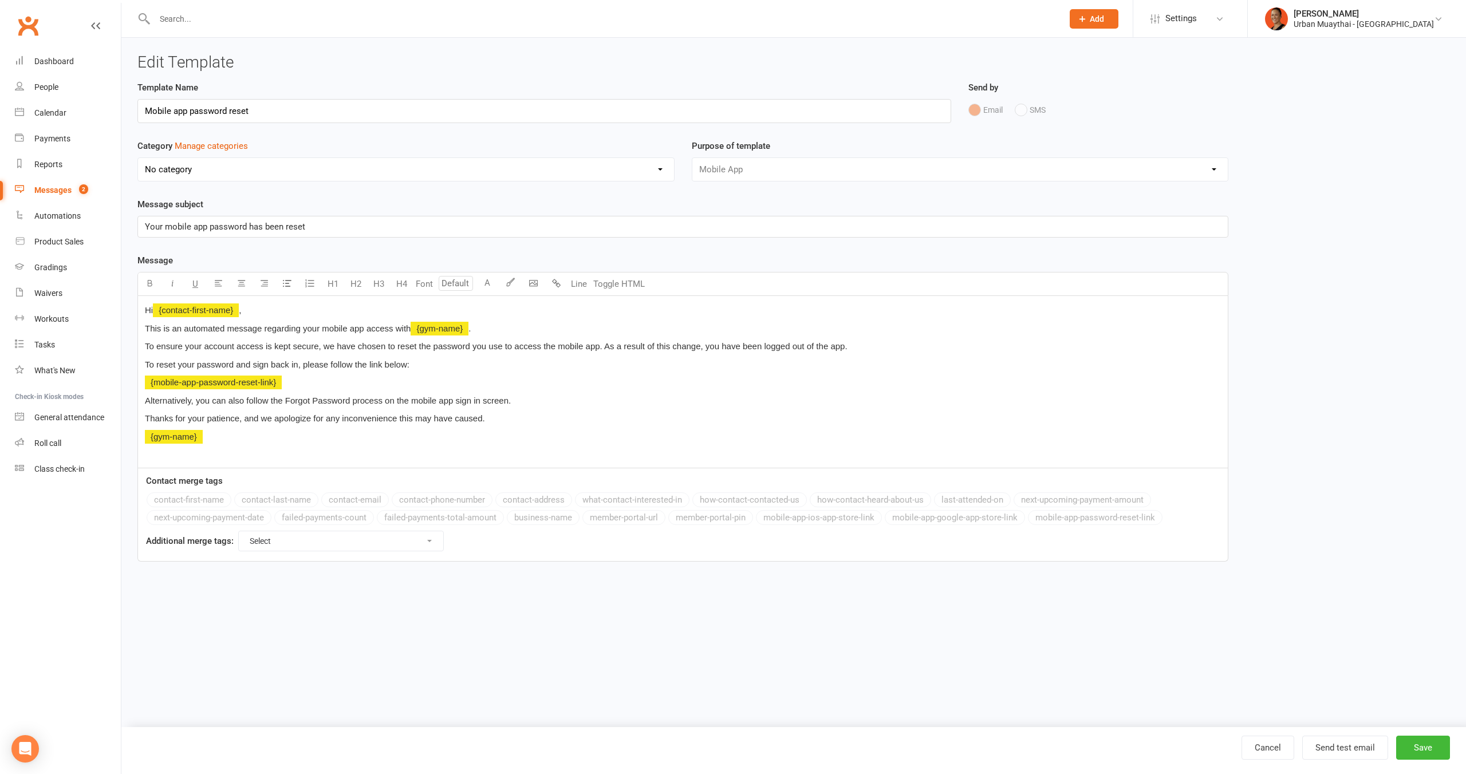
select select "mobile_app_template"
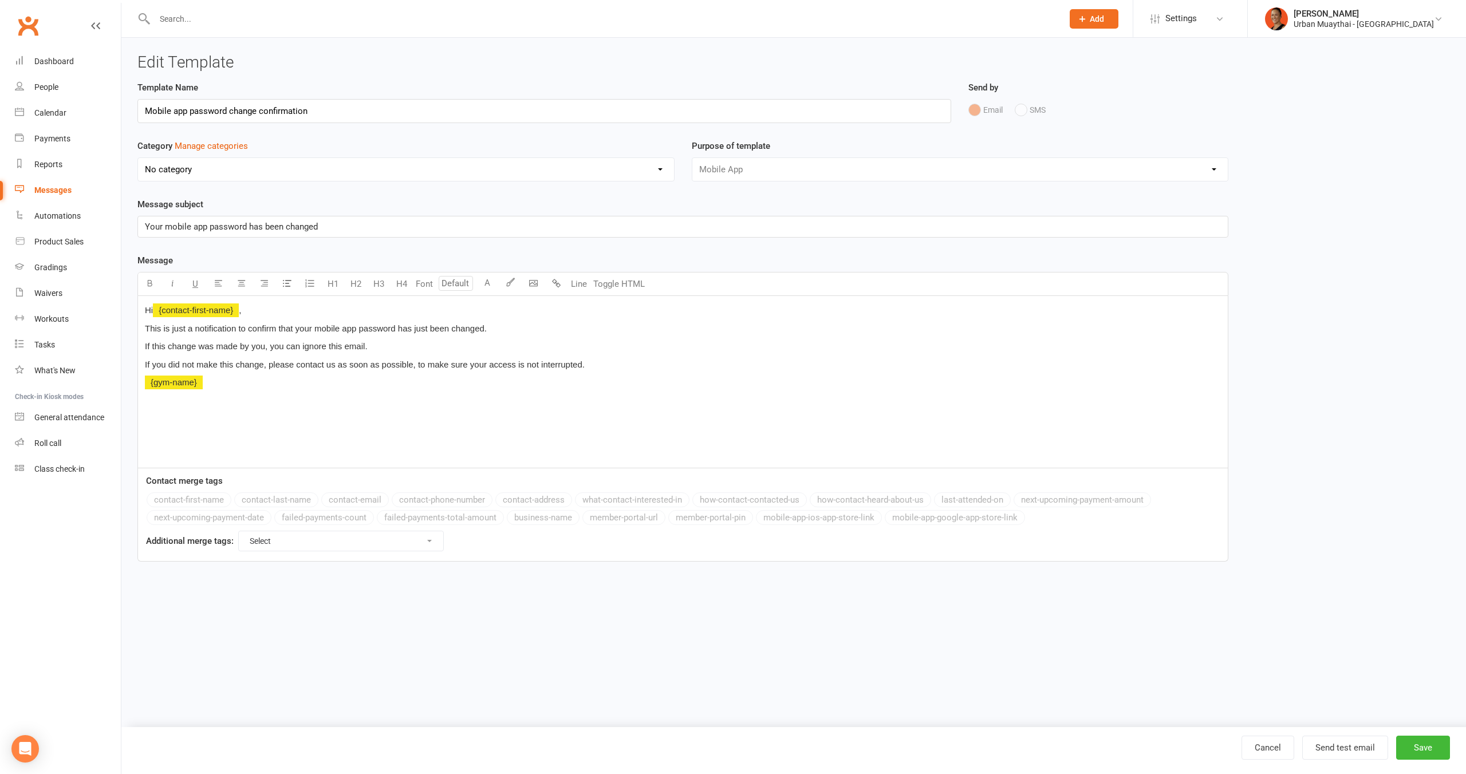
select select "mobile_app_template"
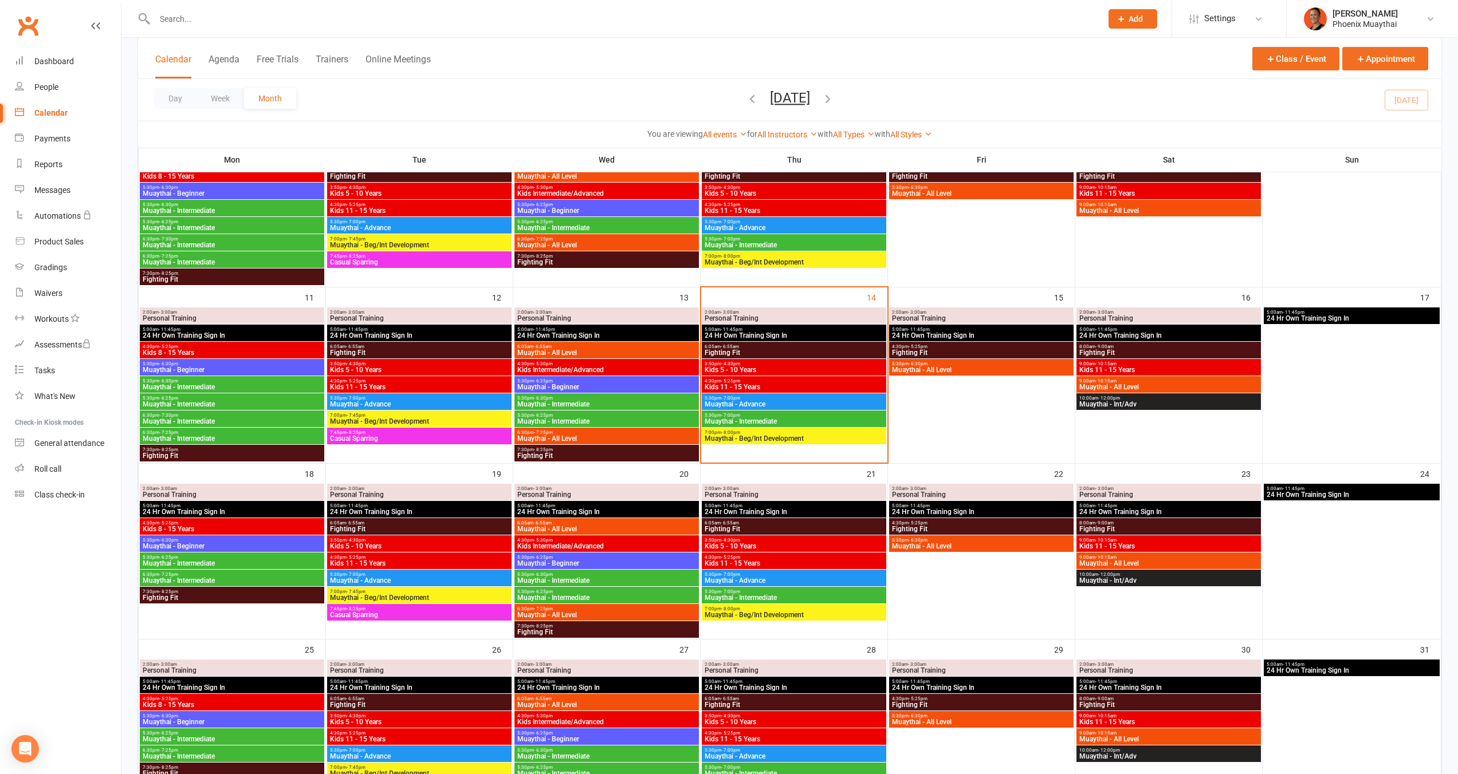
scroll to position [343, 0]
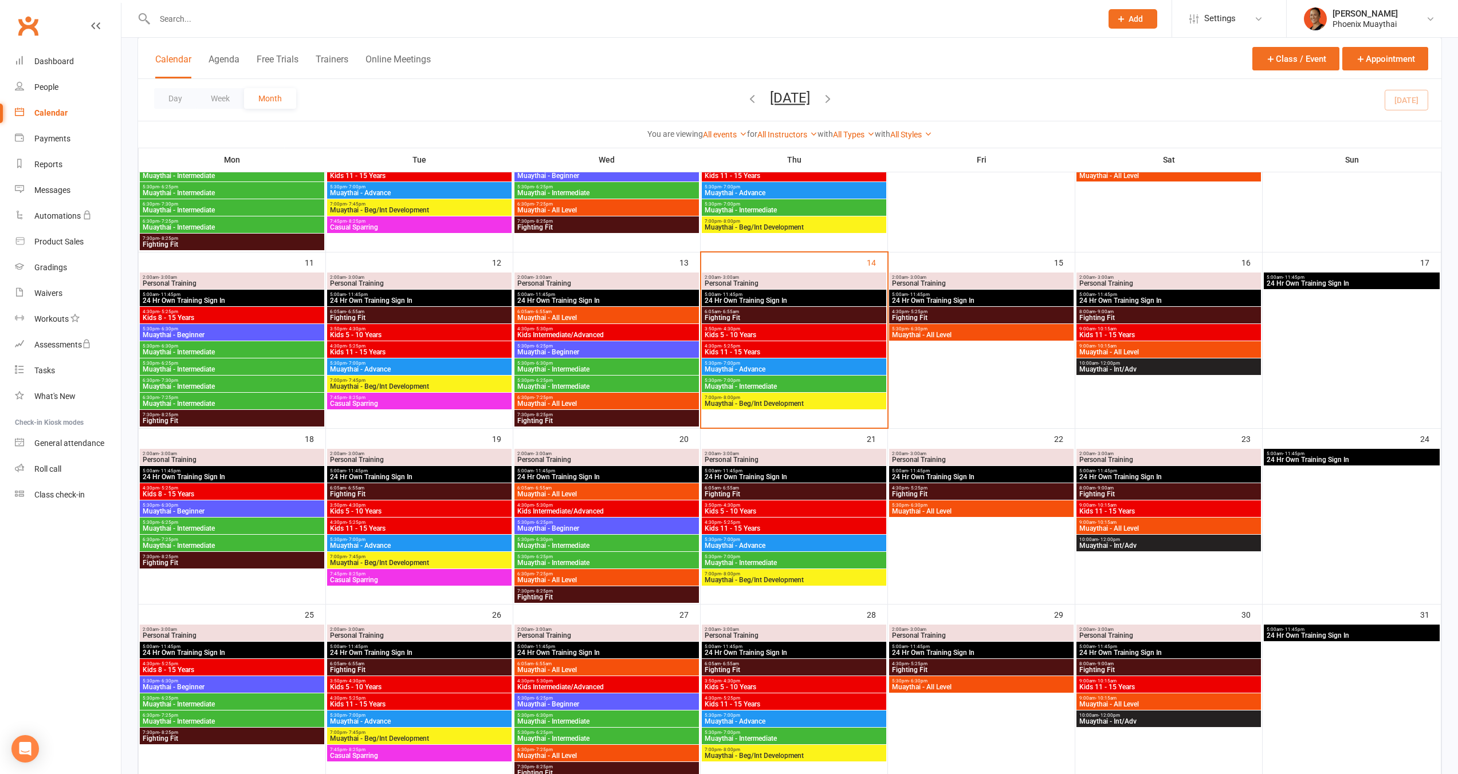
click at [605, 544] on span "Muaythai - Intermediate" at bounding box center [607, 545] width 180 height 7
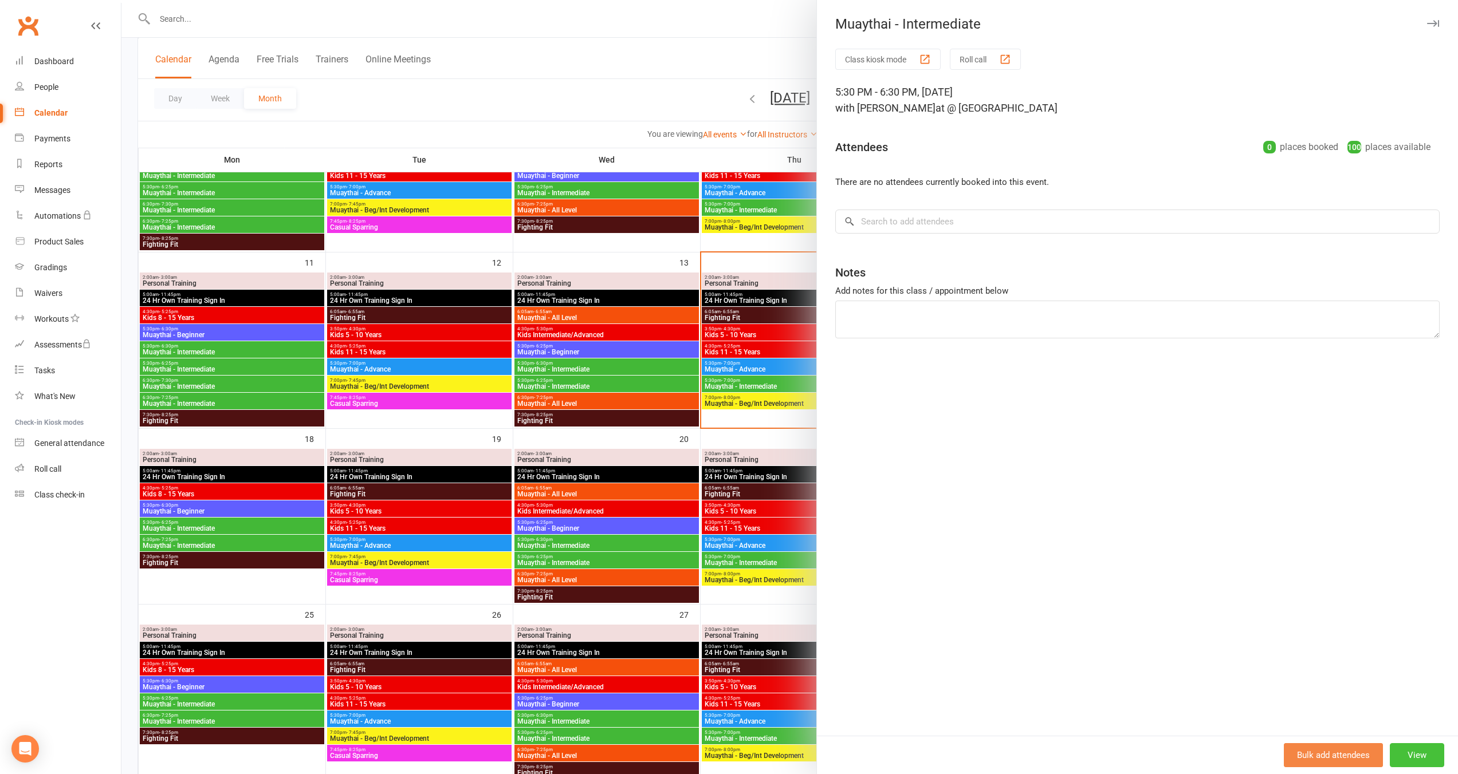
click at [1418, 755] on button "View" at bounding box center [1416, 755] width 54 height 24
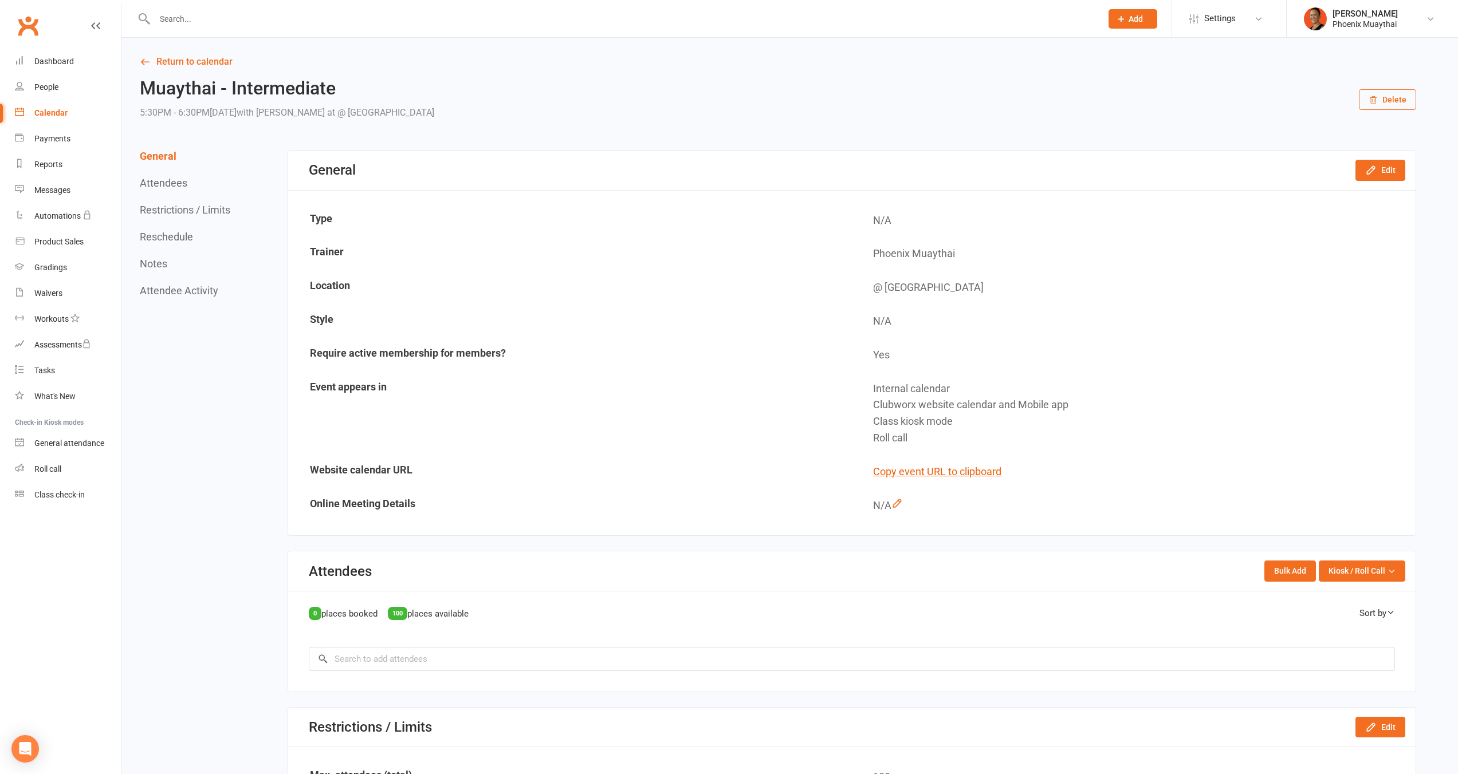
click at [1391, 100] on button "Delete" at bounding box center [1386, 99] width 57 height 21
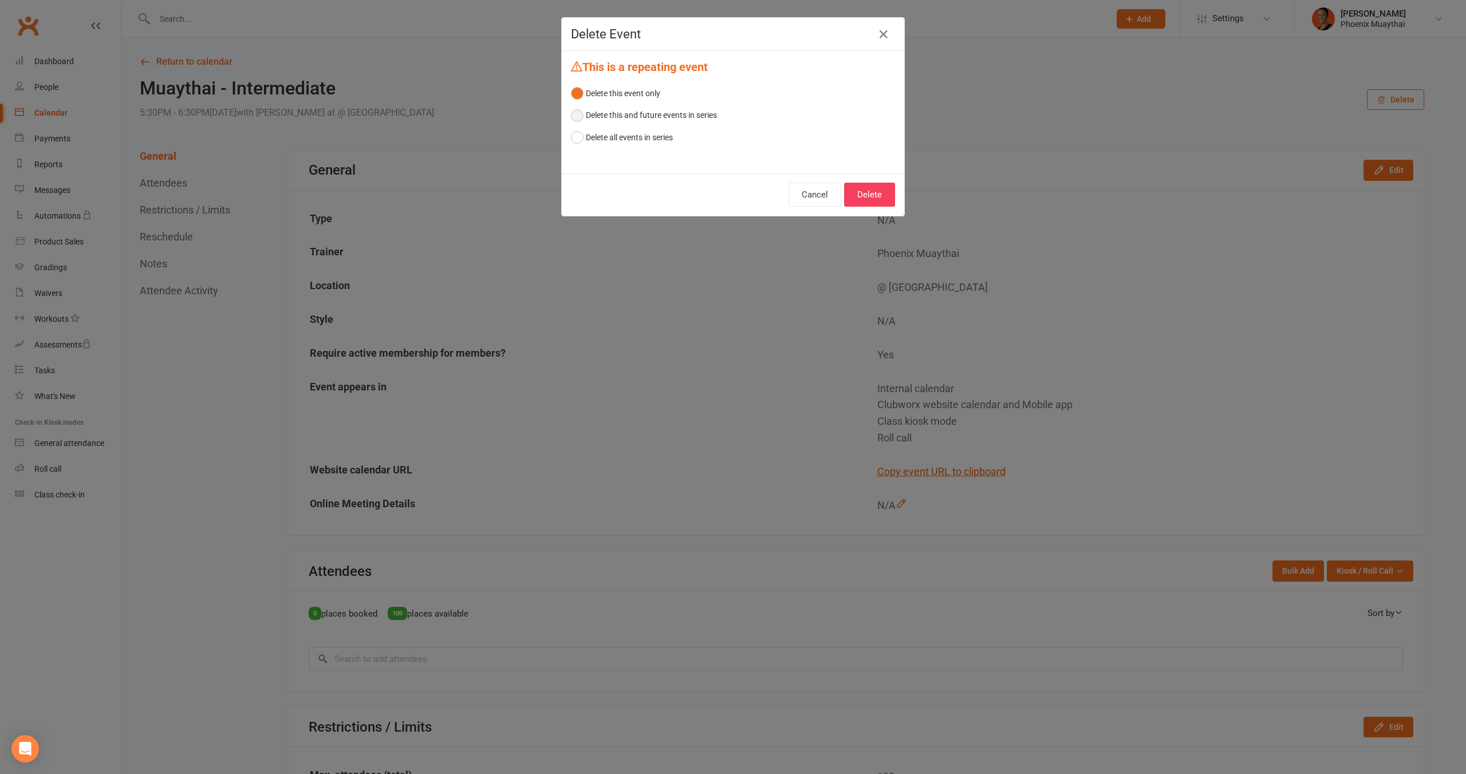
click at [700, 113] on button "Delete this and future events in series" at bounding box center [644, 115] width 146 height 22
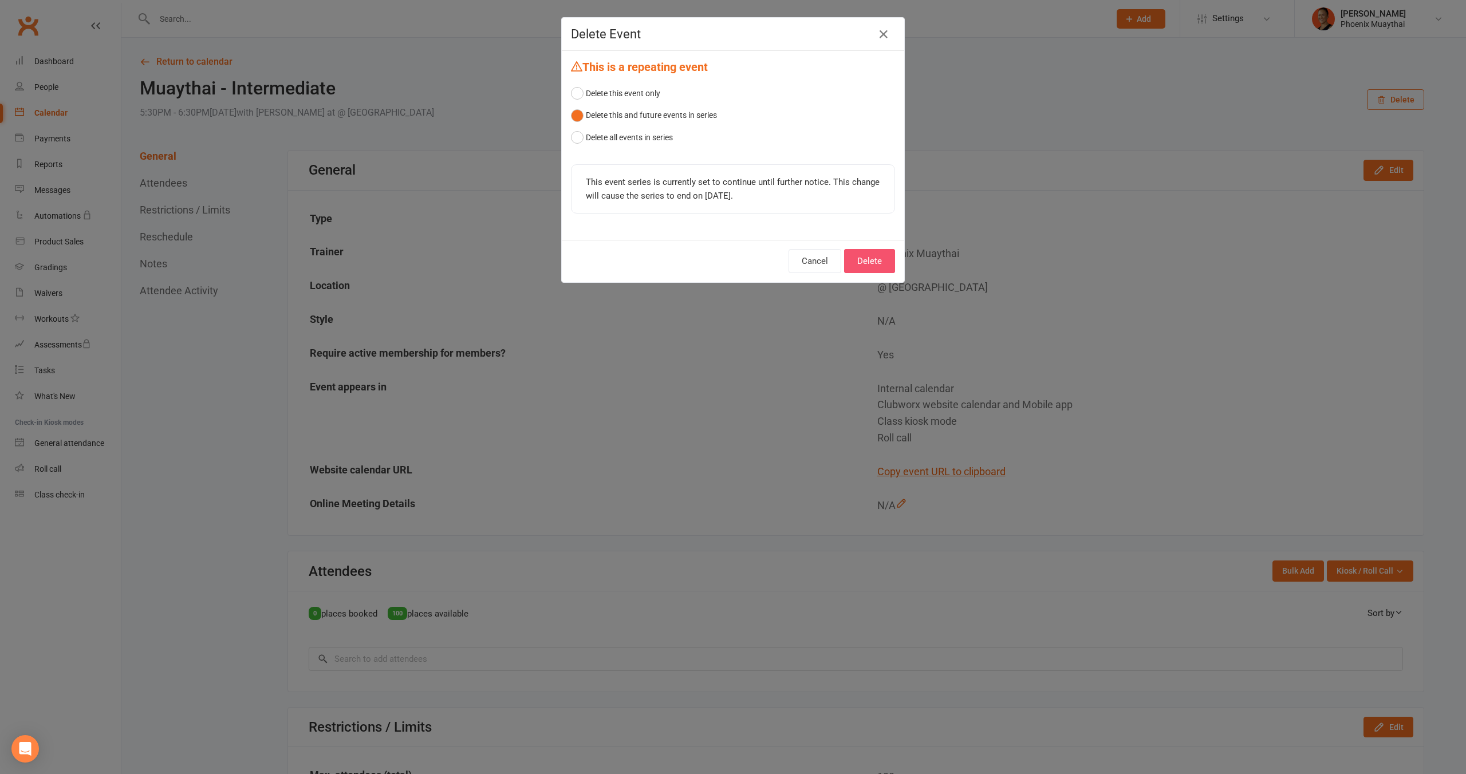
click at [880, 258] on button "Delete" at bounding box center [869, 261] width 51 height 24
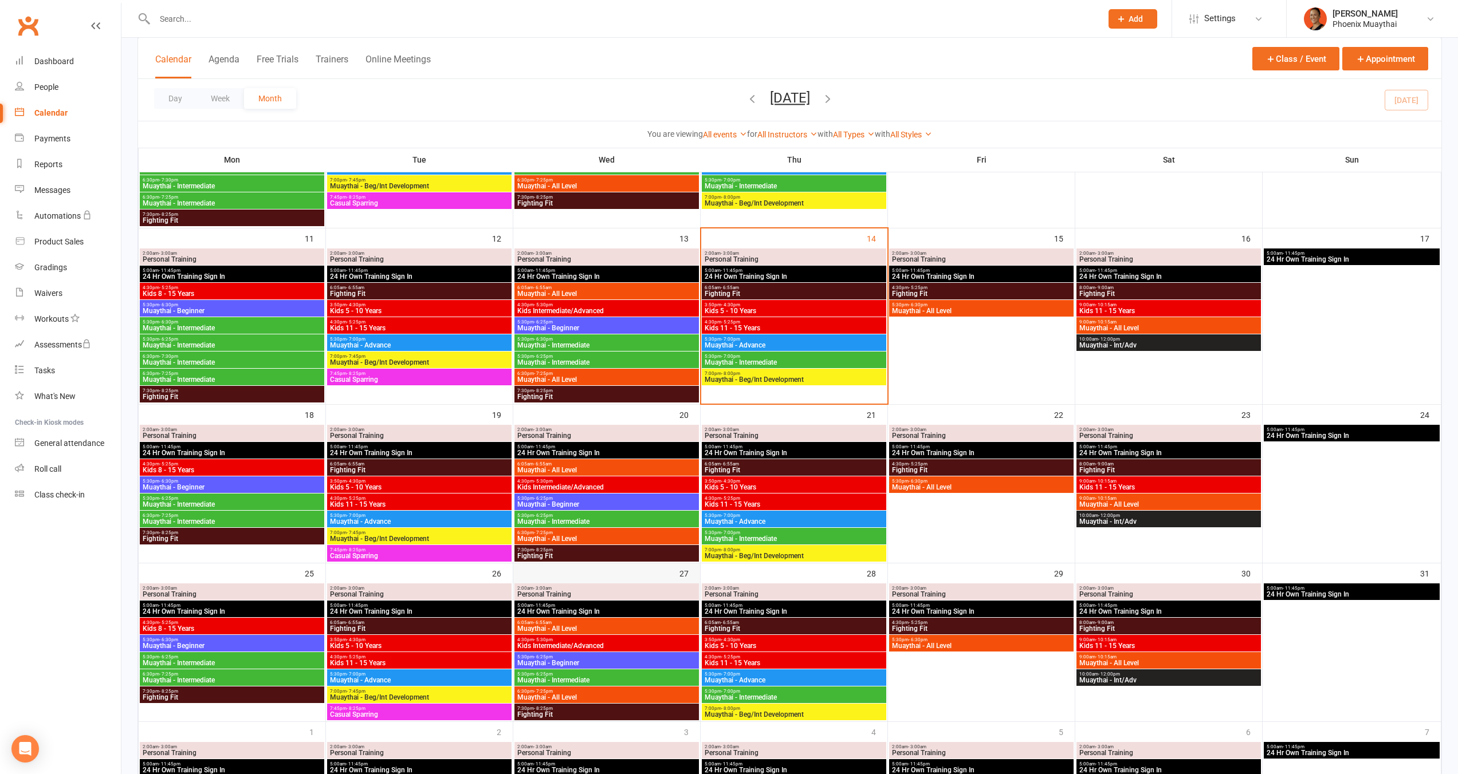
scroll to position [507, 0]
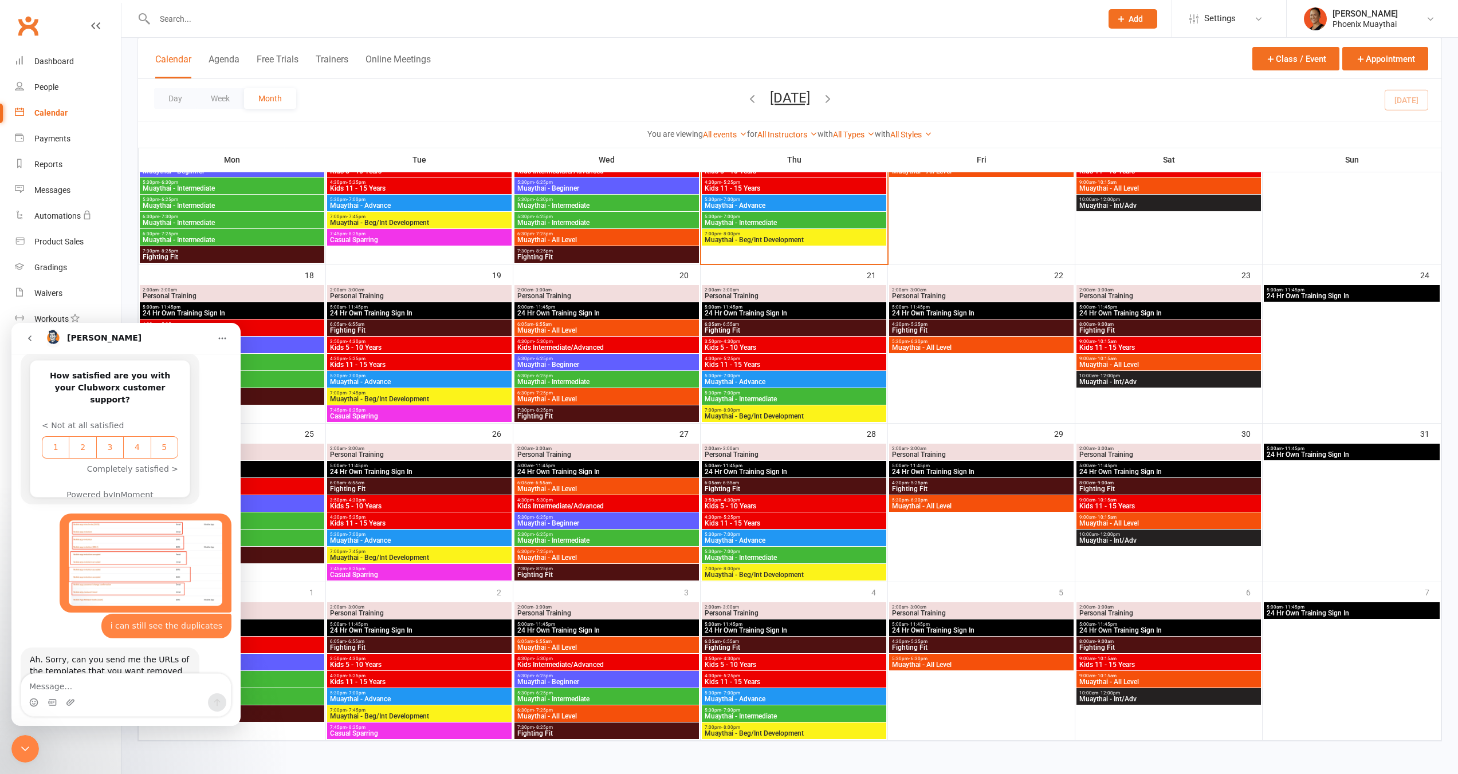
scroll to position [953, 0]
click at [25, 737] on div "Close Intercom Messenger" at bounding box center [24, 748] width 27 height 27
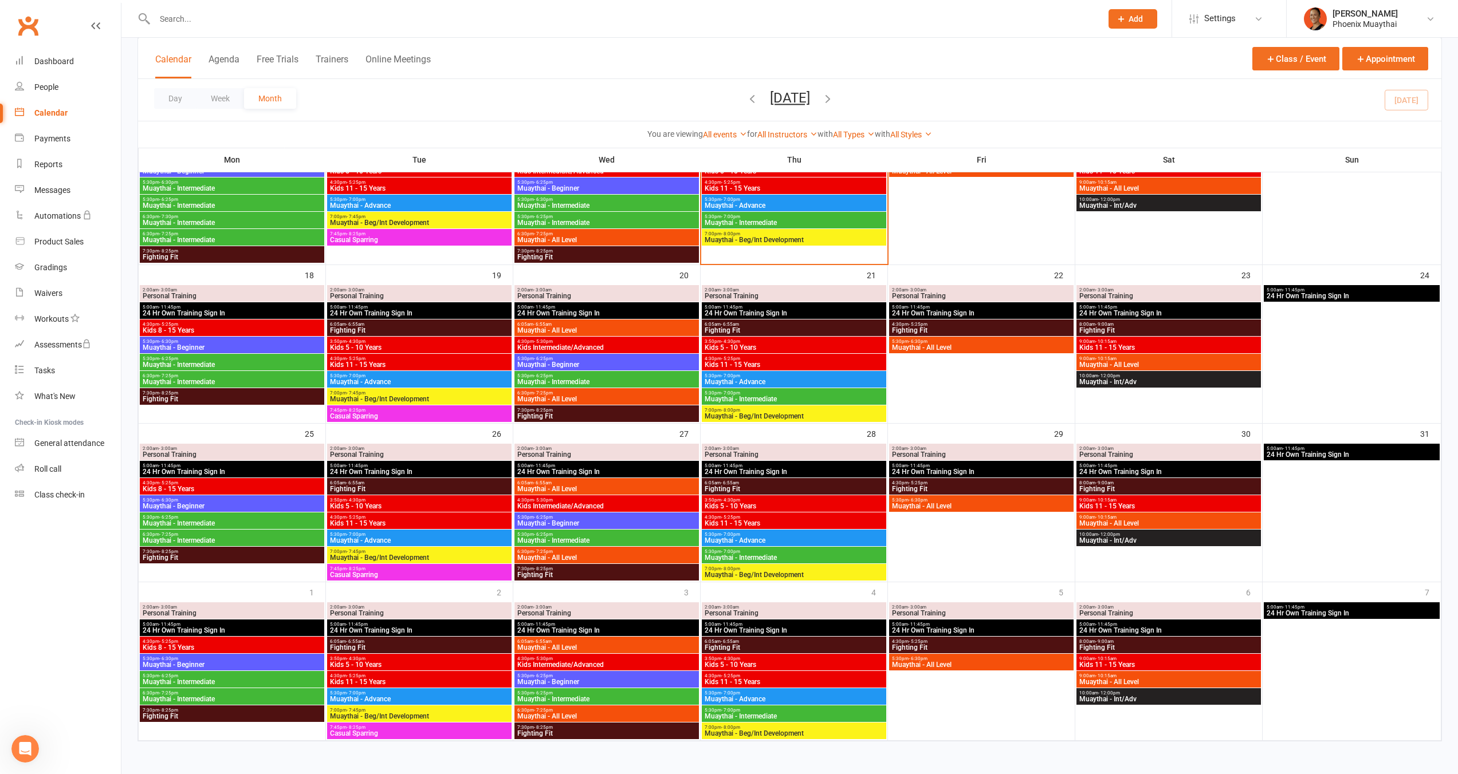
click at [225, 363] on span "Muaythai - Intermediate" at bounding box center [232, 364] width 180 height 7
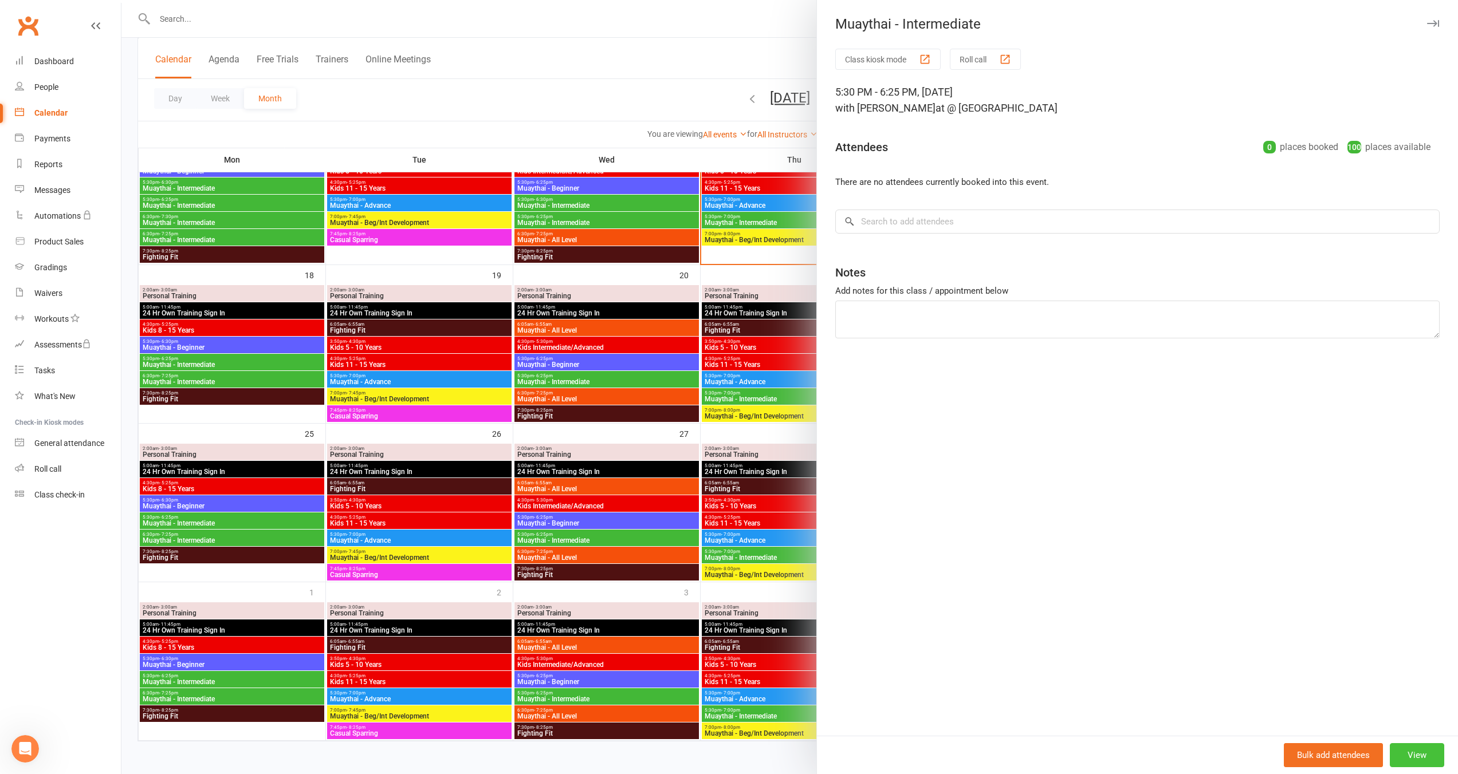
click at [1413, 756] on button "View" at bounding box center [1416, 755] width 54 height 24
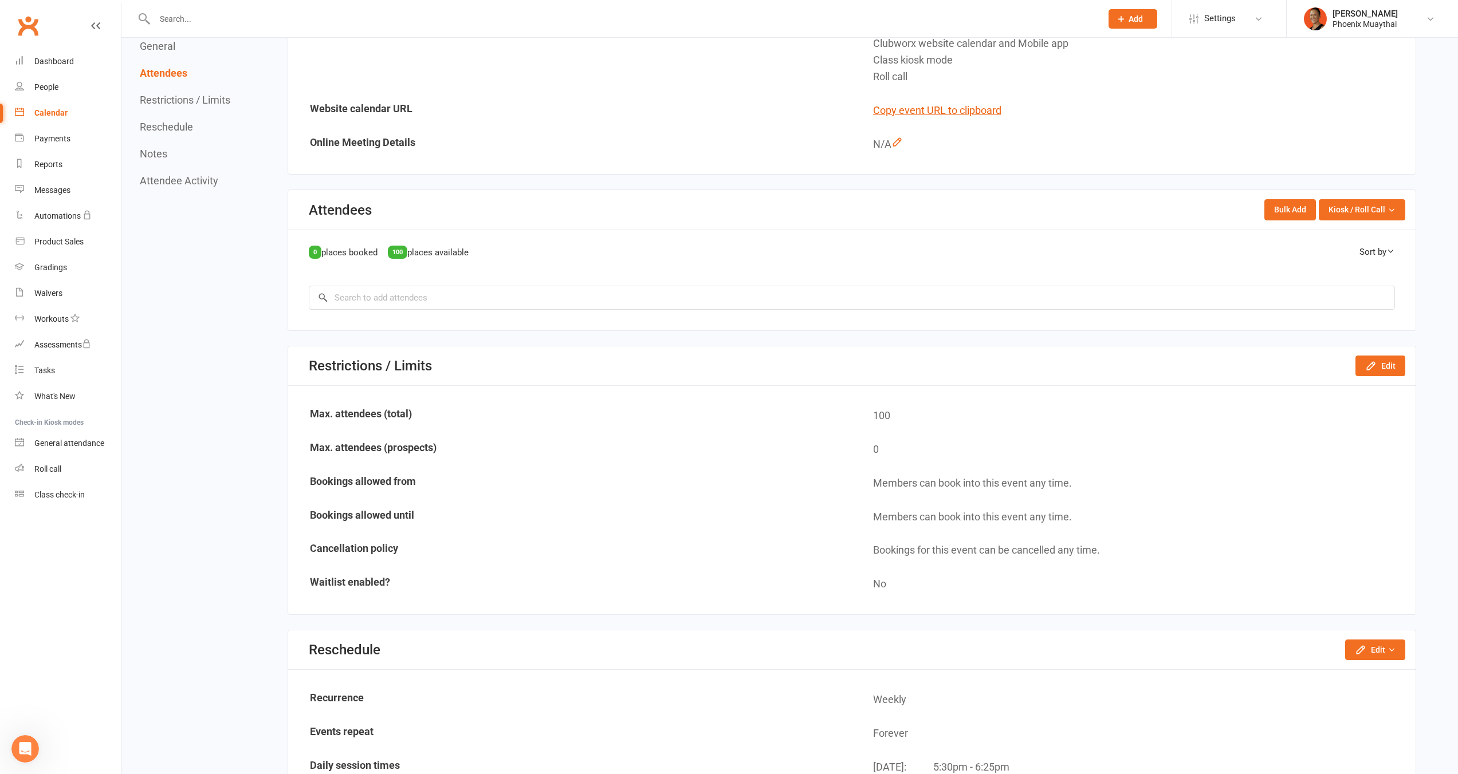
scroll to position [714, 0]
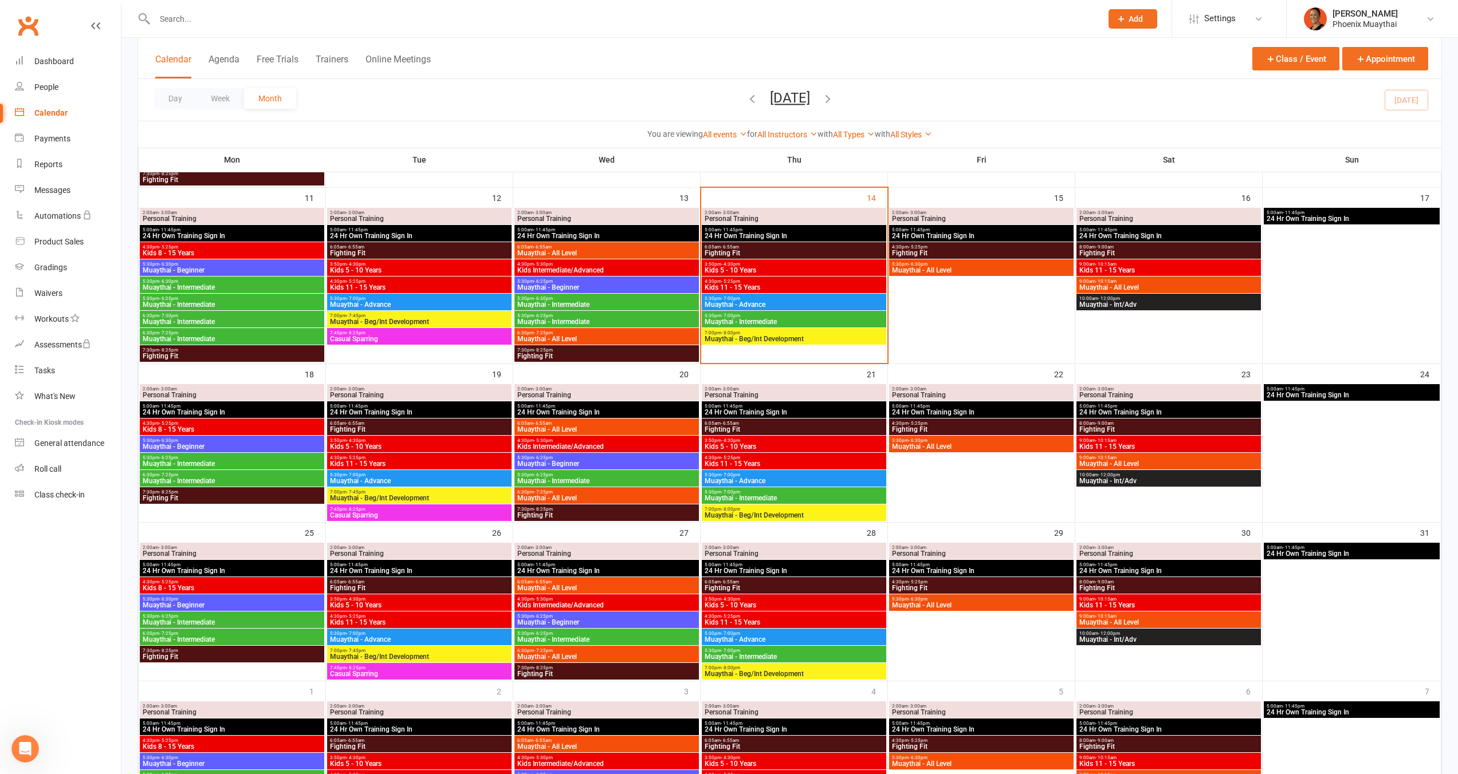
scroll to position [467, 0]
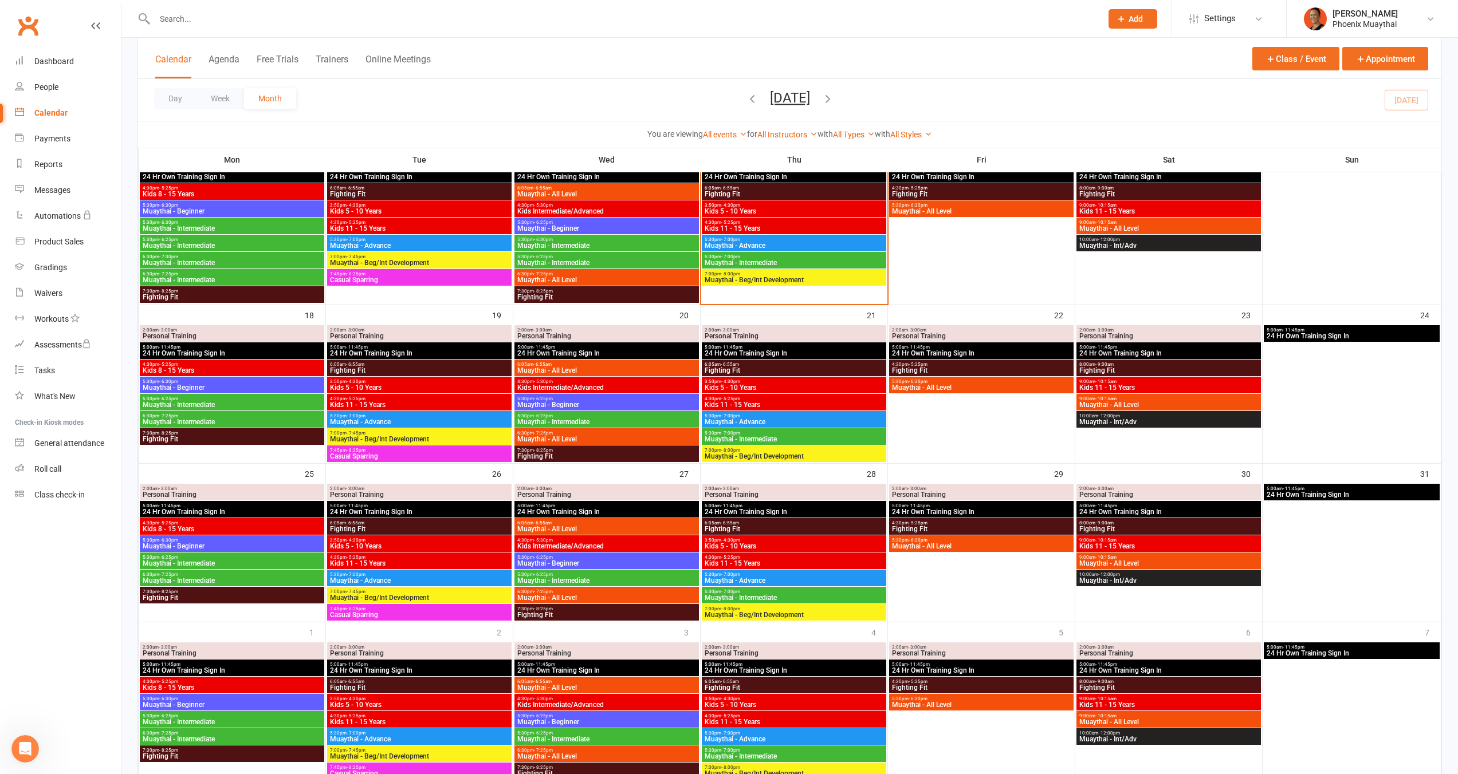
click at [171, 405] on span "Muaythai - Intermediate" at bounding box center [232, 404] width 180 height 7
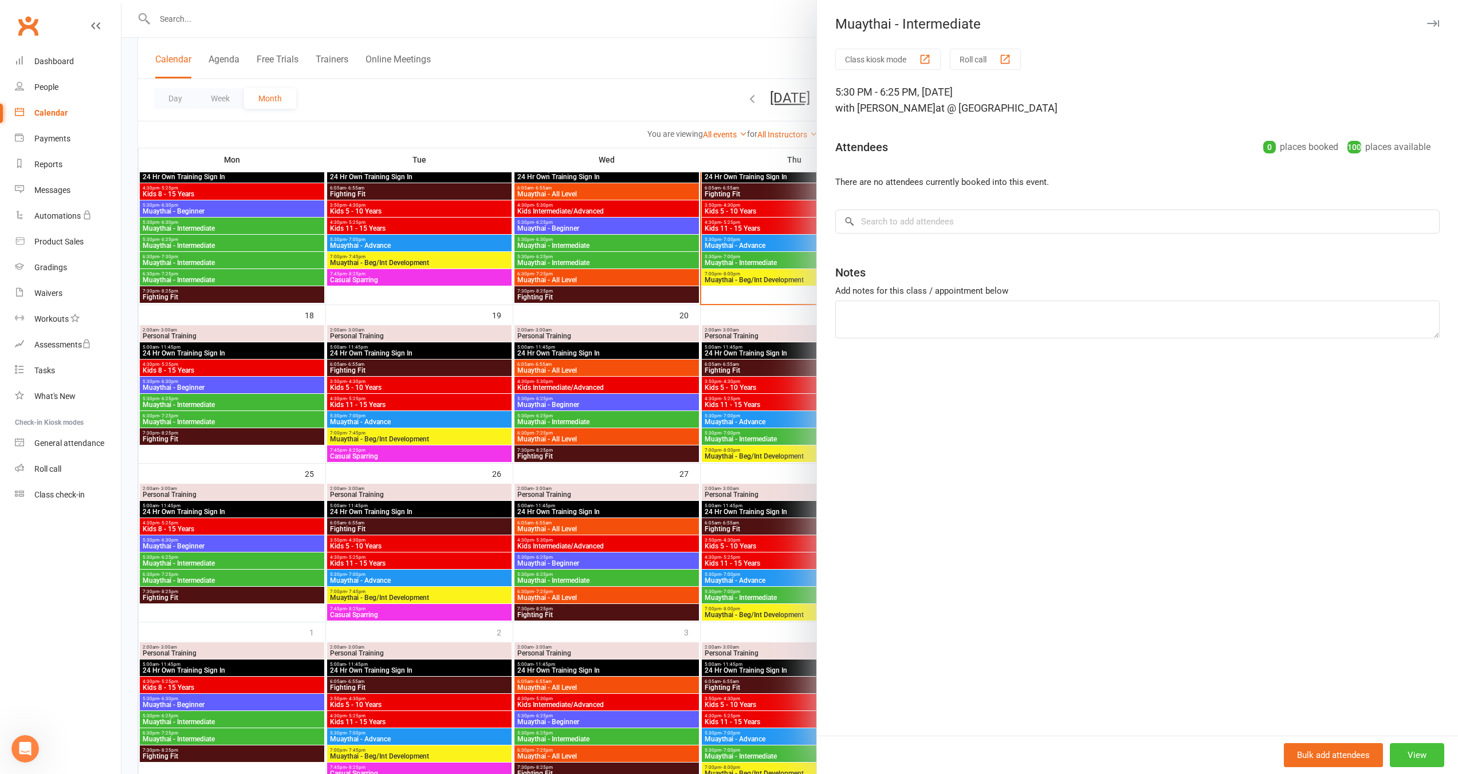
click at [1396, 746] on button "View" at bounding box center [1416, 755] width 54 height 24
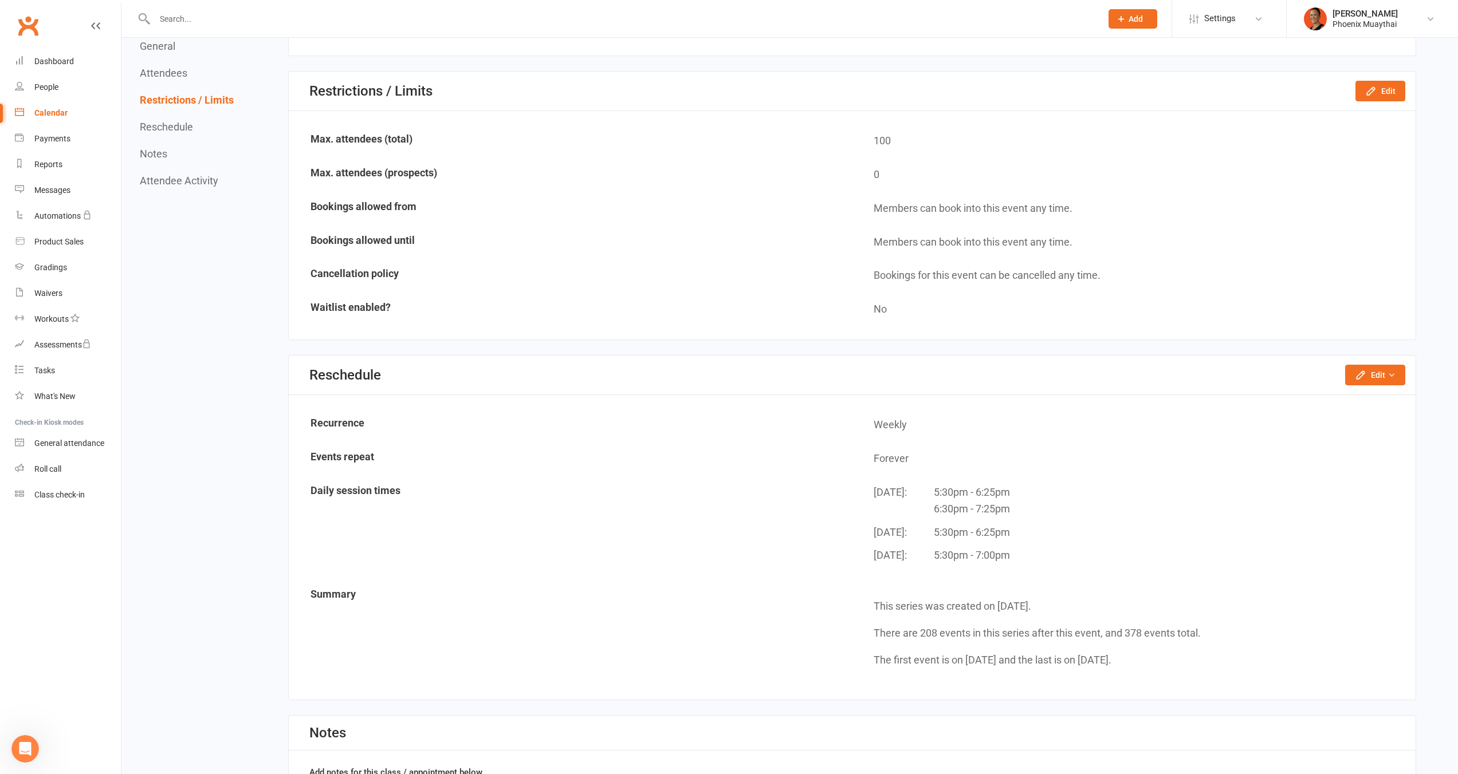
scroll to position [690, 0]
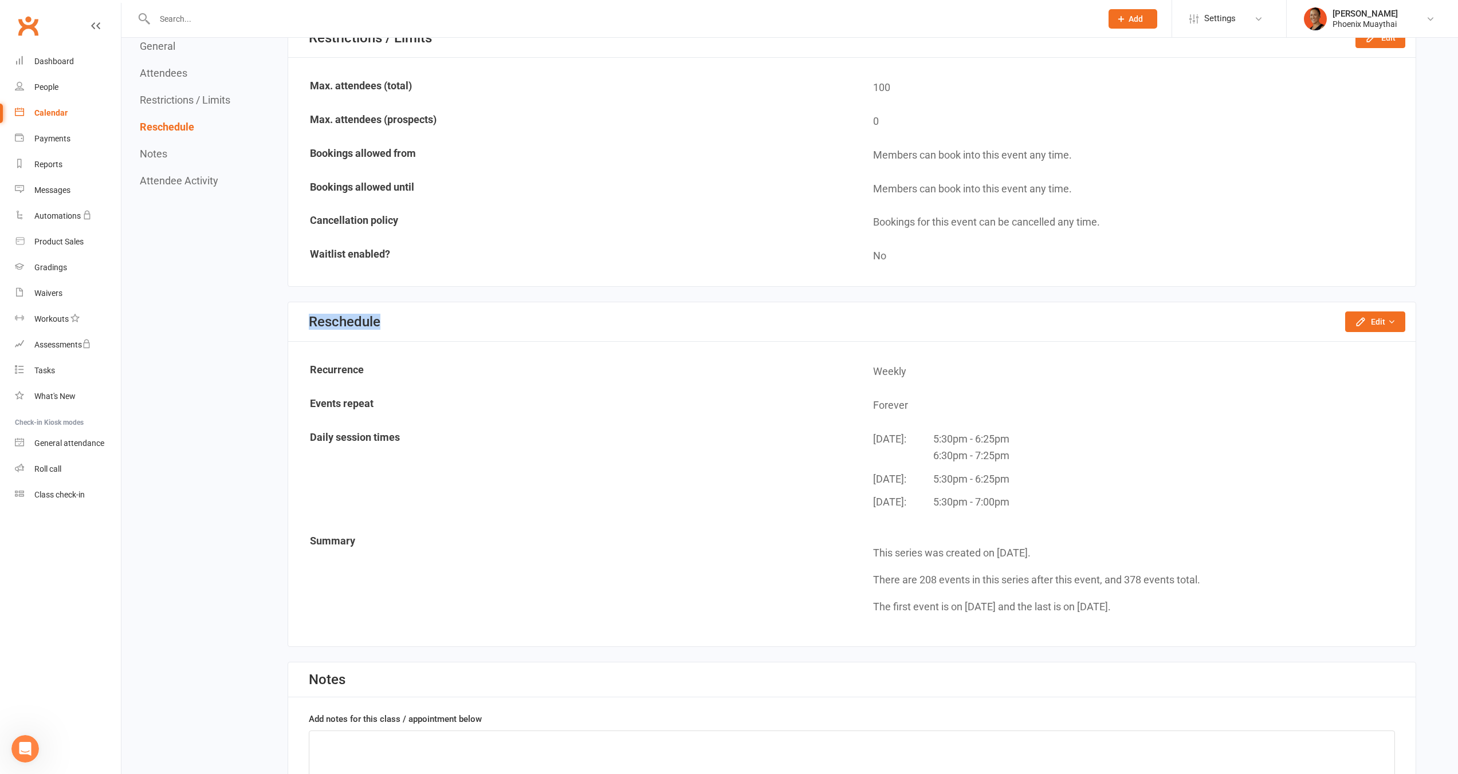
drag, startPoint x: 308, startPoint y: 318, endPoint x: 431, endPoint y: 335, distance: 124.3
click at [389, 330] on div "Reschedule Edit Reschedule this event only Move weekly session times Change rec…" at bounding box center [851, 322] width 1127 height 40
drag, startPoint x: 876, startPoint y: 437, endPoint x: 1173, endPoint y: 515, distance: 306.7
click at [1173, 515] on td "Monday: 5:30pm - 6:25pm 6:30pm - 7:25pm Wednesday: 5:30pm - 6:25pm Thursday: 5:…" at bounding box center [1133, 474] width 562 height 103
click at [1376, 315] on button "Edit" at bounding box center [1375, 322] width 60 height 21
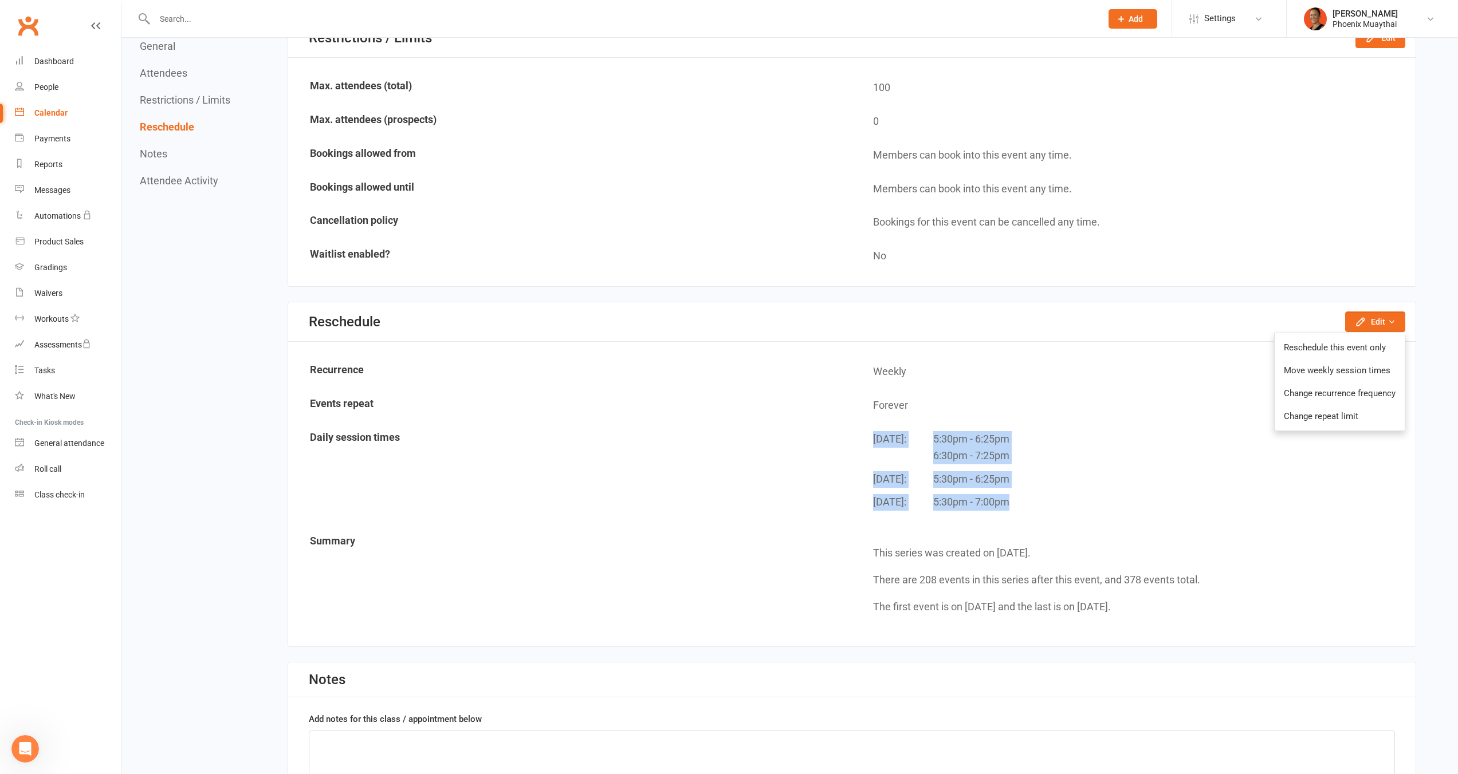
click at [1031, 455] on div "Monday: 5:30pm - 6:25pm 6:30pm - 7:25pm" at bounding box center [1139, 451] width 533 height 40
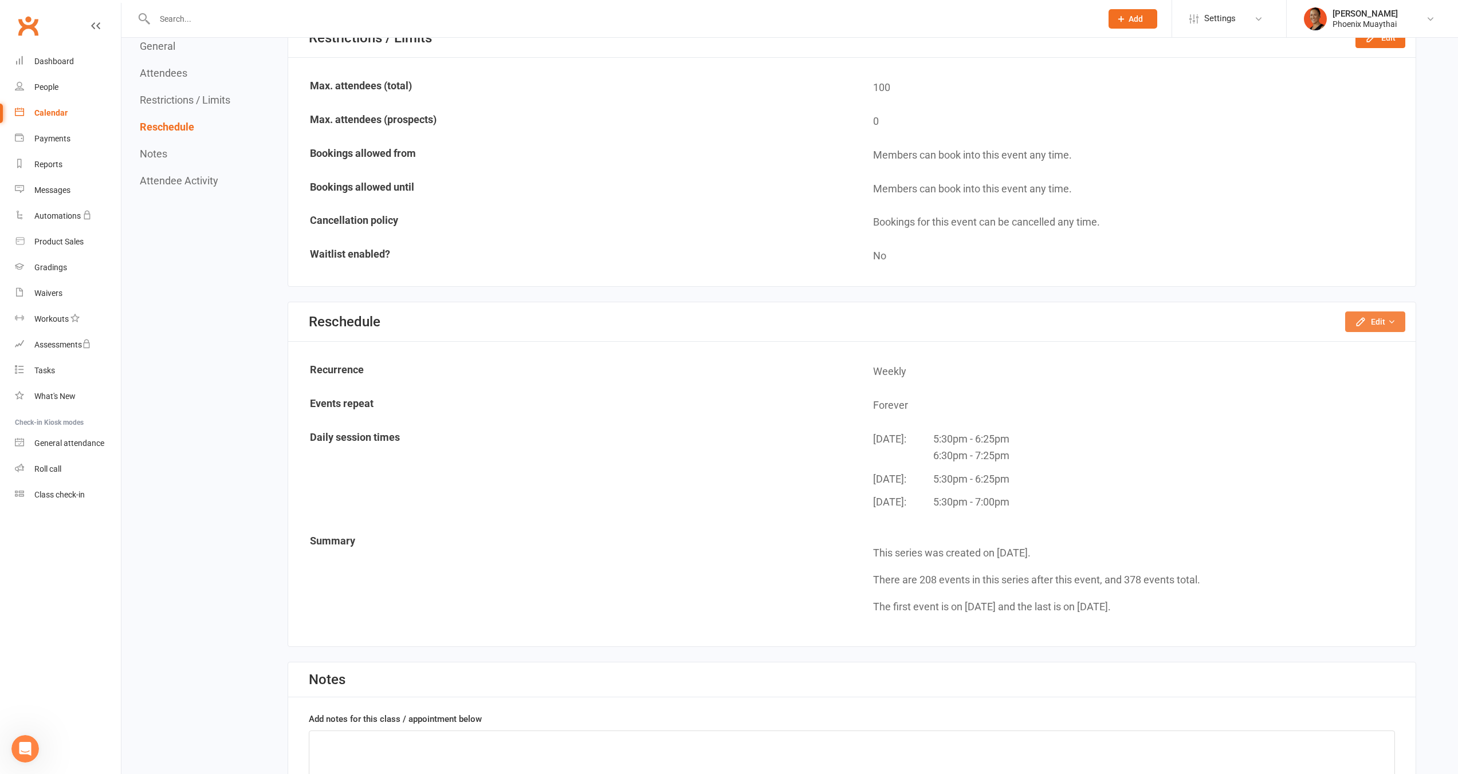
click at [1362, 313] on button "Edit" at bounding box center [1375, 322] width 60 height 21
click at [971, 426] on td "Monday: 5:30pm - 6:25pm 6:30pm - 7:25pm Wednesday: 5:30pm - 6:25pm Thursday: 5:…" at bounding box center [1133, 474] width 562 height 103
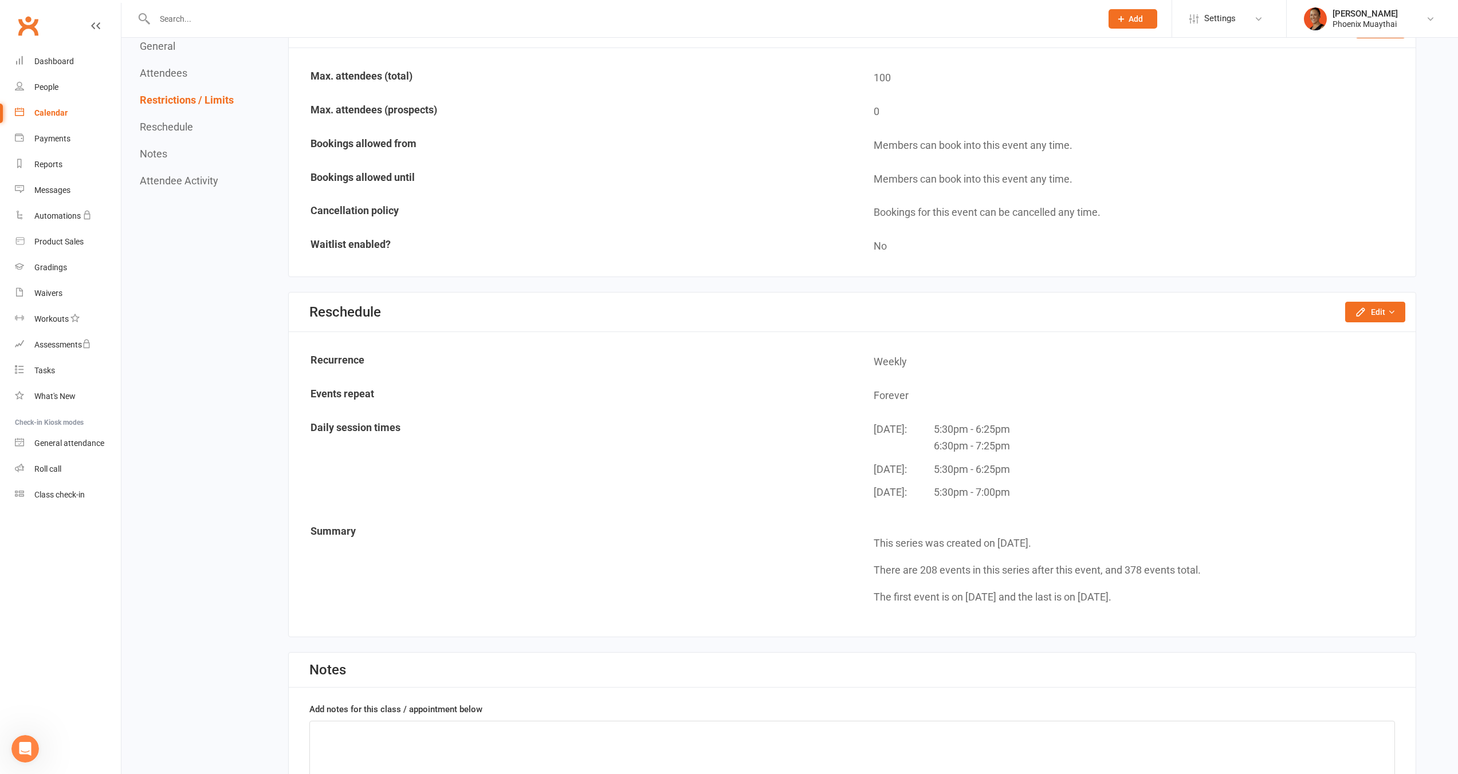
scroll to position [758, 0]
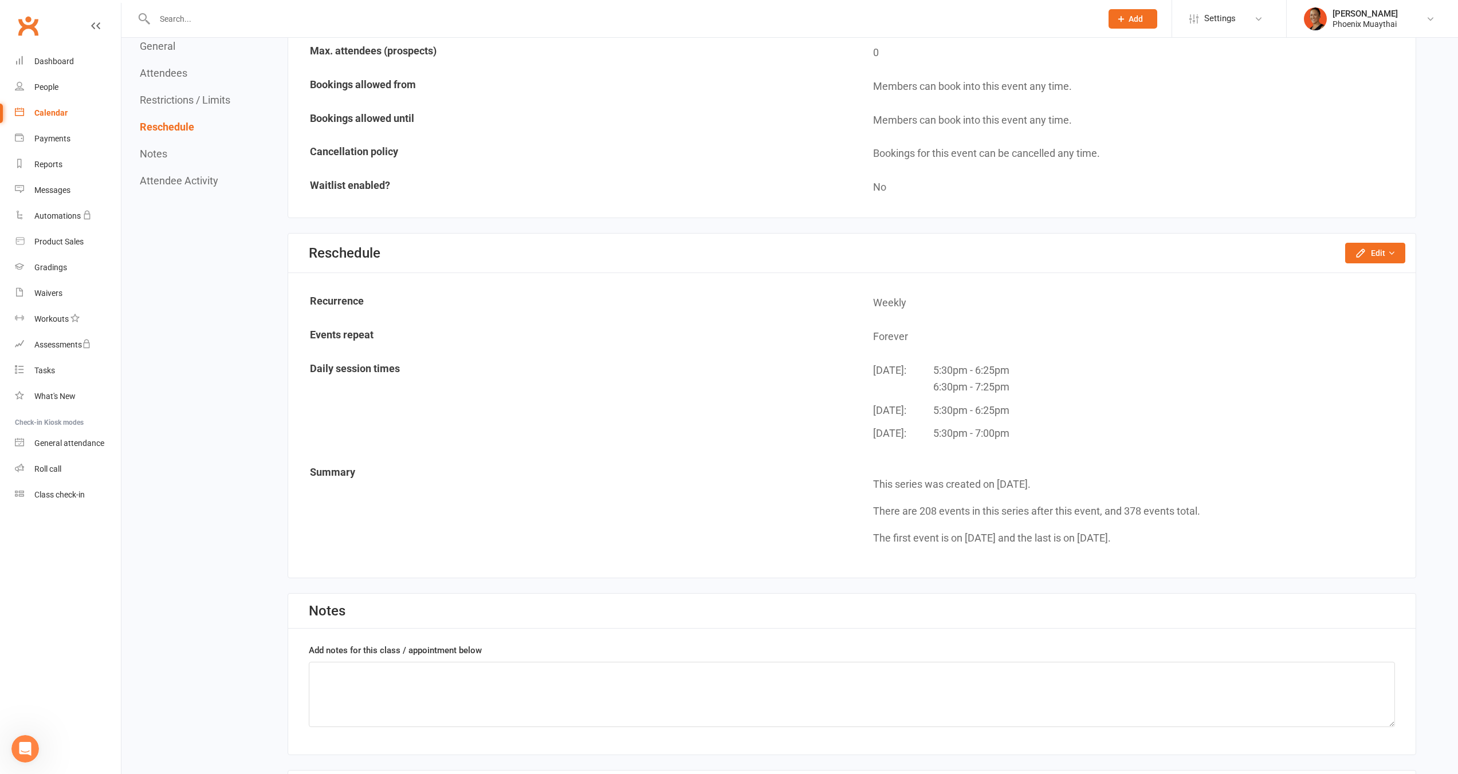
click at [1405, 262] on div "Reschedule Edit Reschedule this event only Move weekly session times Change rec…" at bounding box center [851, 254] width 1127 height 40
click at [1403, 256] on button "Edit" at bounding box center [1375, 253] width 60 height 21
click at [1368, 327] on link "Change recurrence frequency" at bounding box center [1339, 324] width 130 height 23
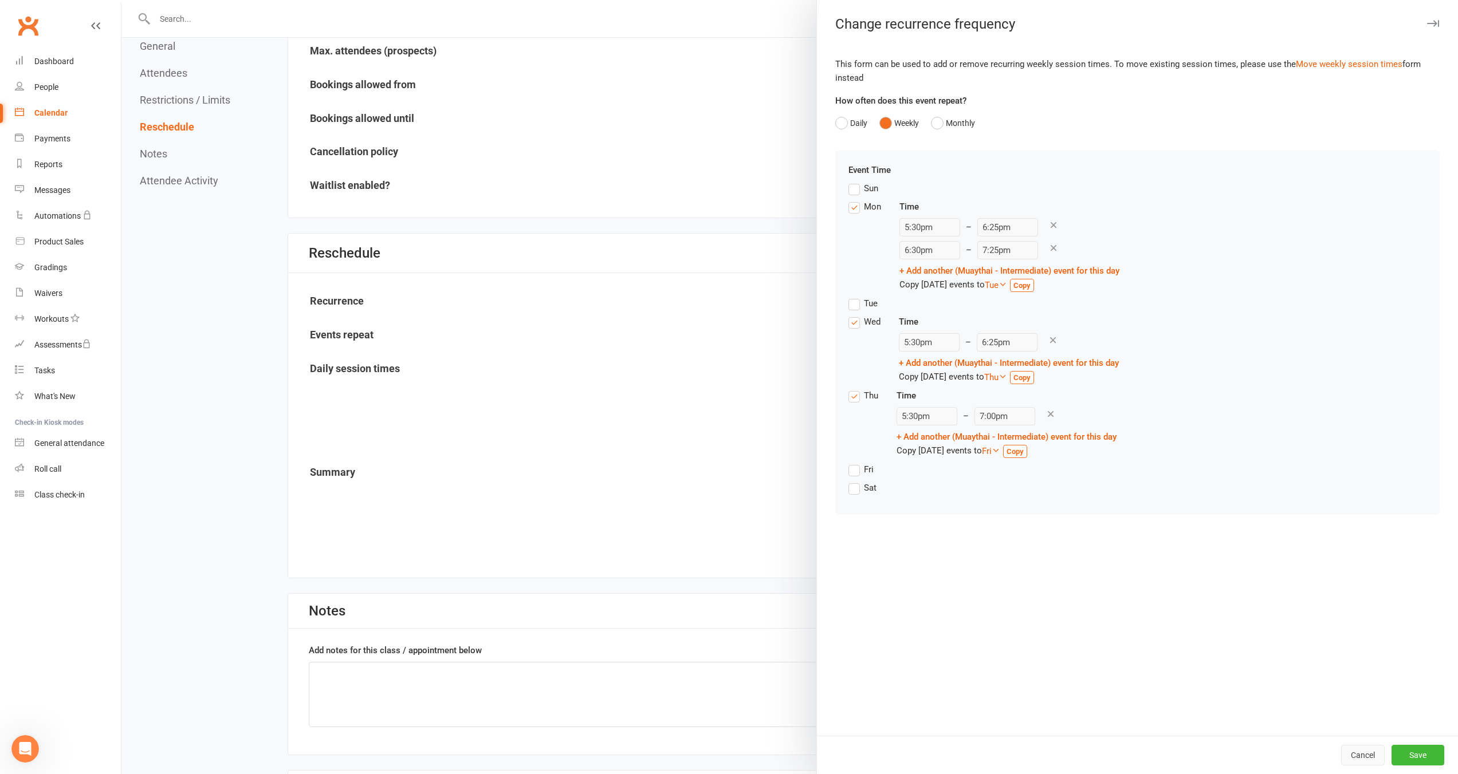
click at [1364, 750] on button "Cancel" at bounding box center [1363, 755] width 44 height 21
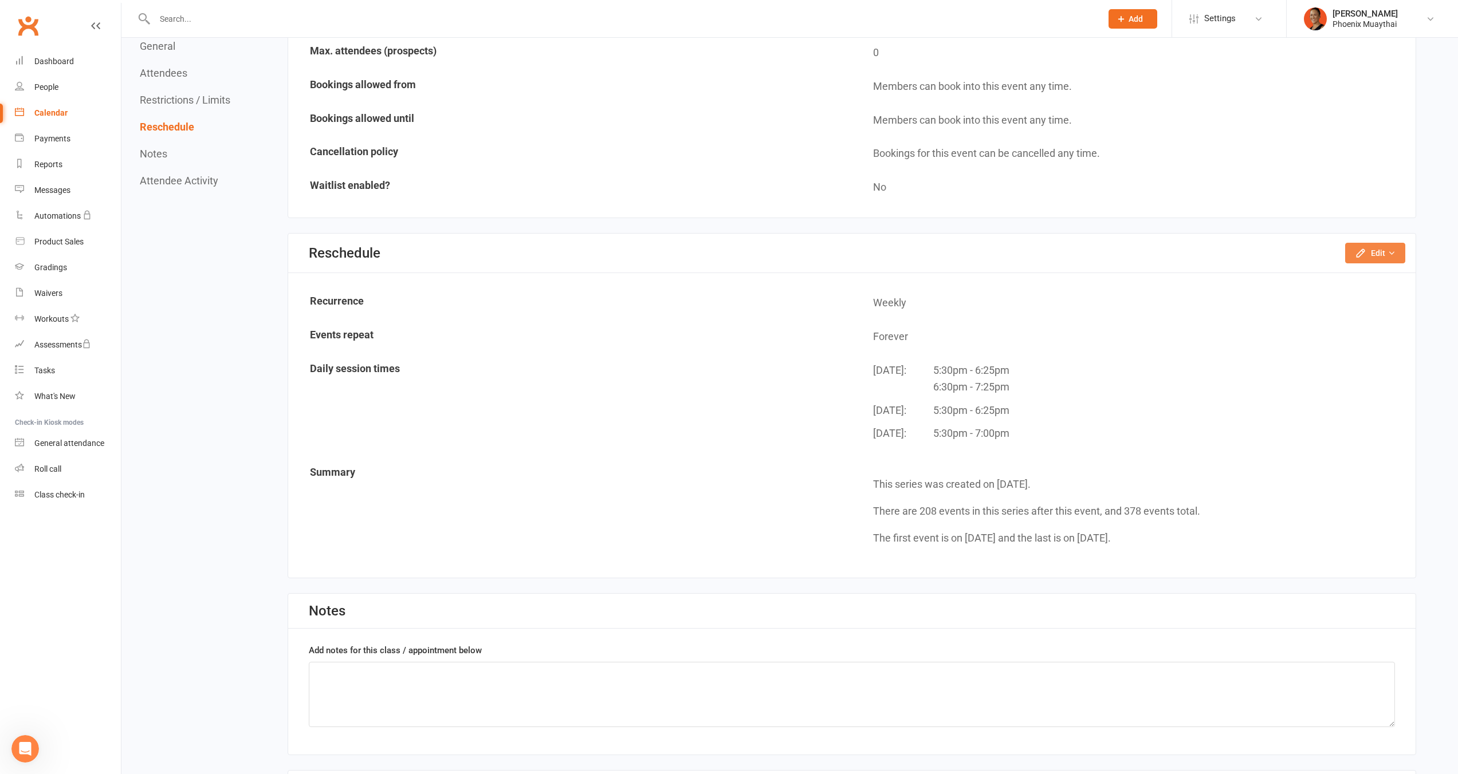
click at [1391, 252] on icon "button" at bounding box center [1391, 253] width 8 height 8
click at [1344, 324] on link "Change recurrence frequency" at bounding box center [1339, 324] width 130 height 23
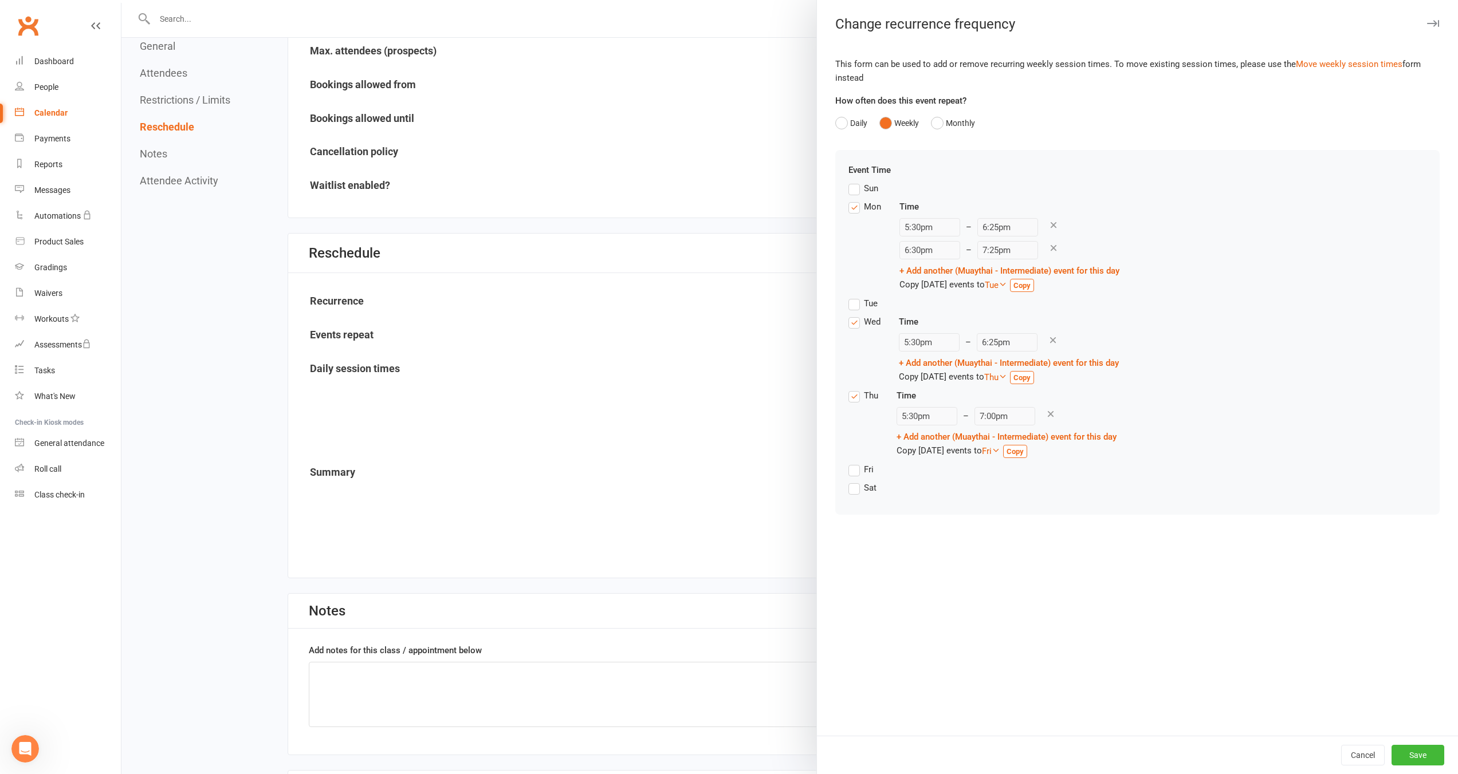
click at [695, 394] on div at bounding box center [789, 387] width 1336 height 774
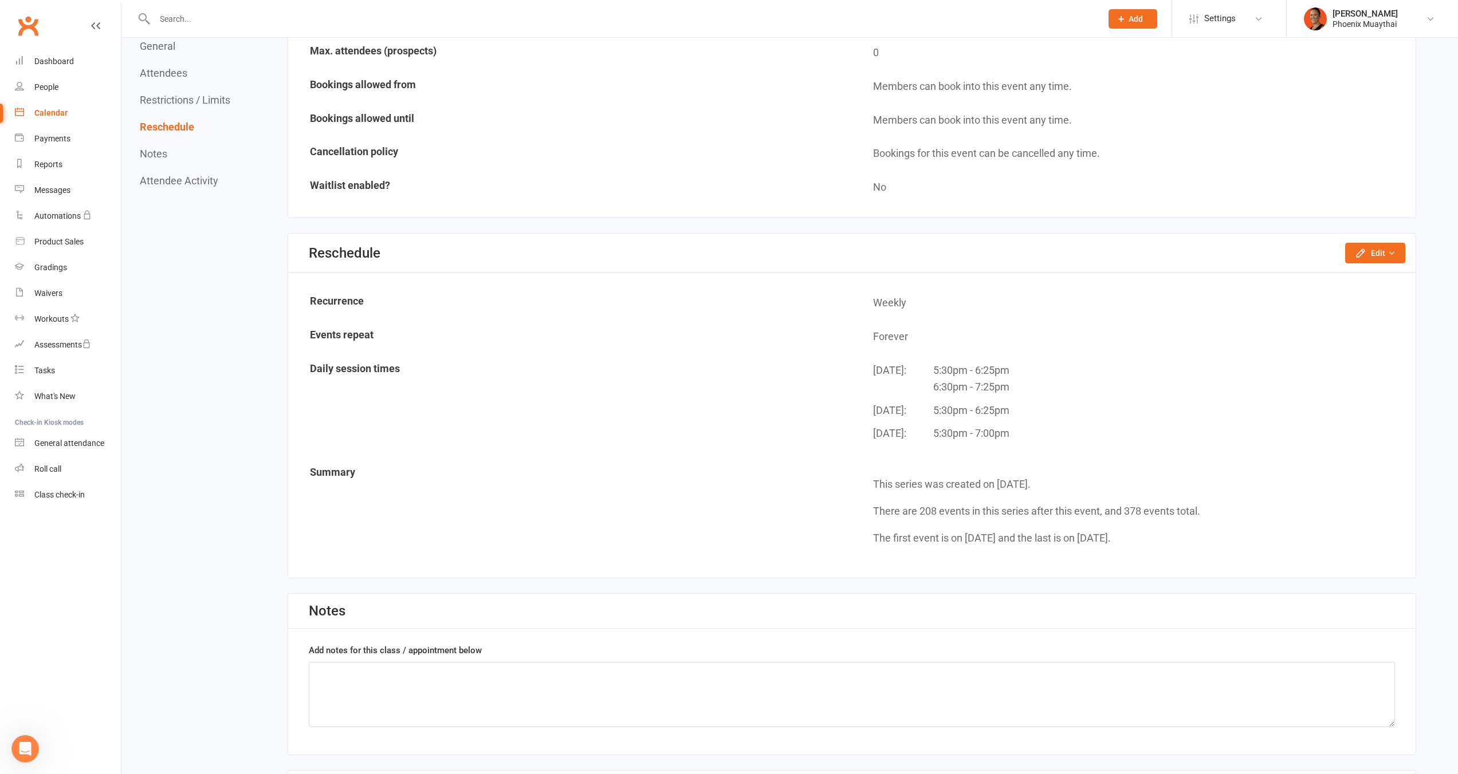
click at [1363, 264] on div "Reschedule Edit Reschedule this event only Move weekly session times Change rec…" at bounding box center [851, 254] width 1127 height 40
click at [1371, 258] on button "Edit" at bounding box center [1375, 253] width 60 height 21
click at [1366, 305] on link "Move weekly session times" at bounding box center [1339, 301] width 130 height 23
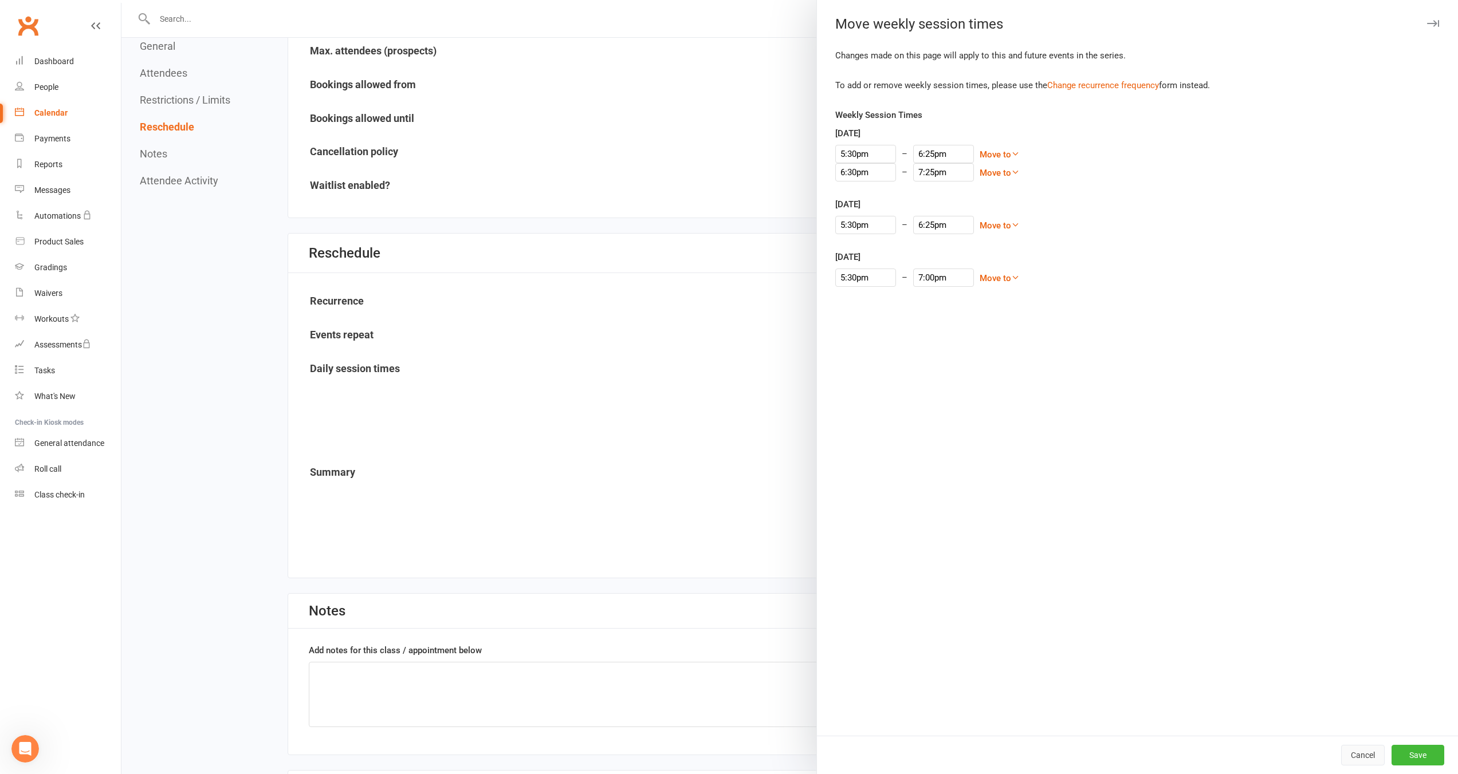
click at [1355, 753] on button "Cancel" at bounding box center [1363, 755] width 44 height 21
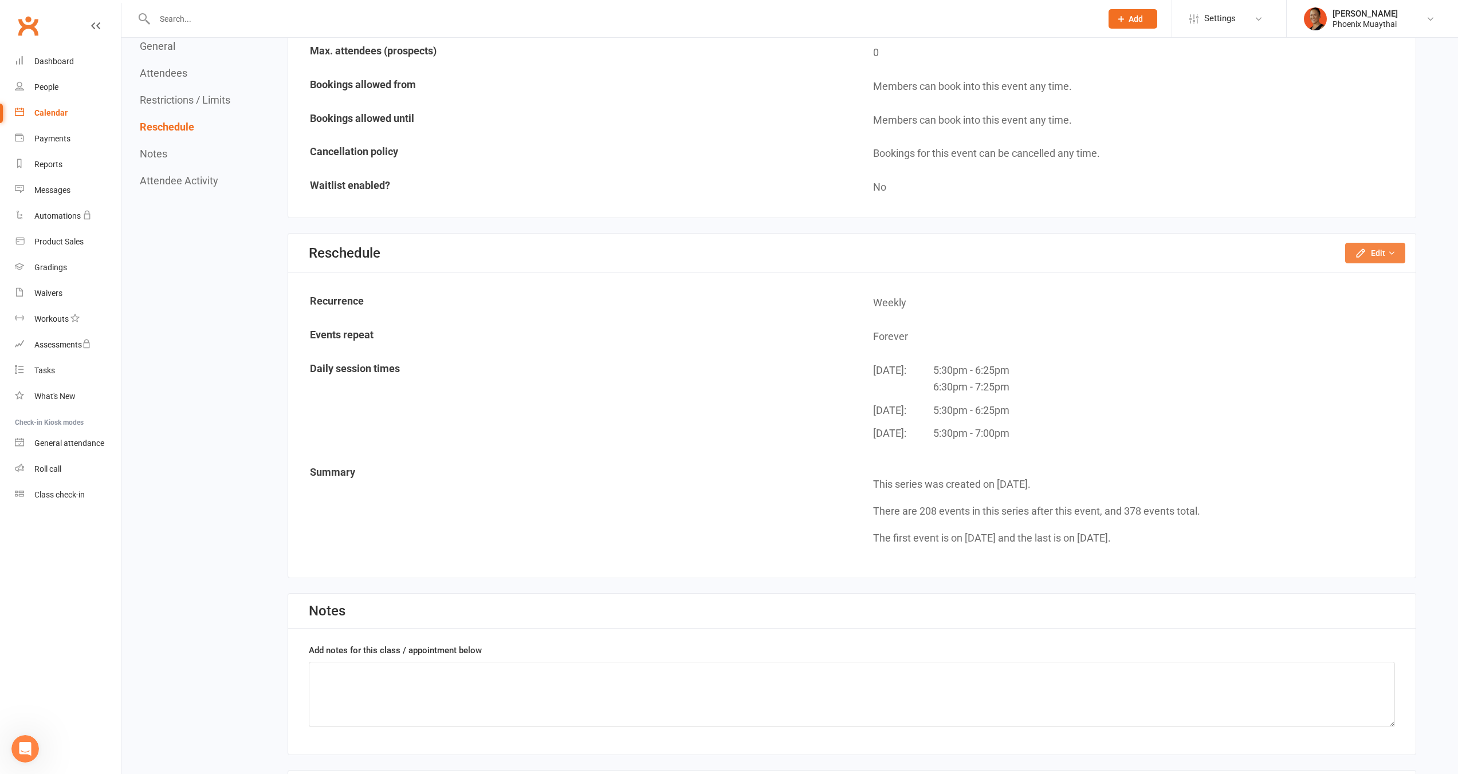
click at [1382, 256] on button "Edit" at bounding box center [1375, 253] width 60 height 21
click at [1081, 328] on td "Forever" at bounding box center [1133, 337] width 562 height 33
click at [1380, 252] on button "Edit" at bounding box center [1375, 253] width 60 height 21
click at [1055, 346] on td "Forever" at bounding box center [1133, 337] width 562 height 33
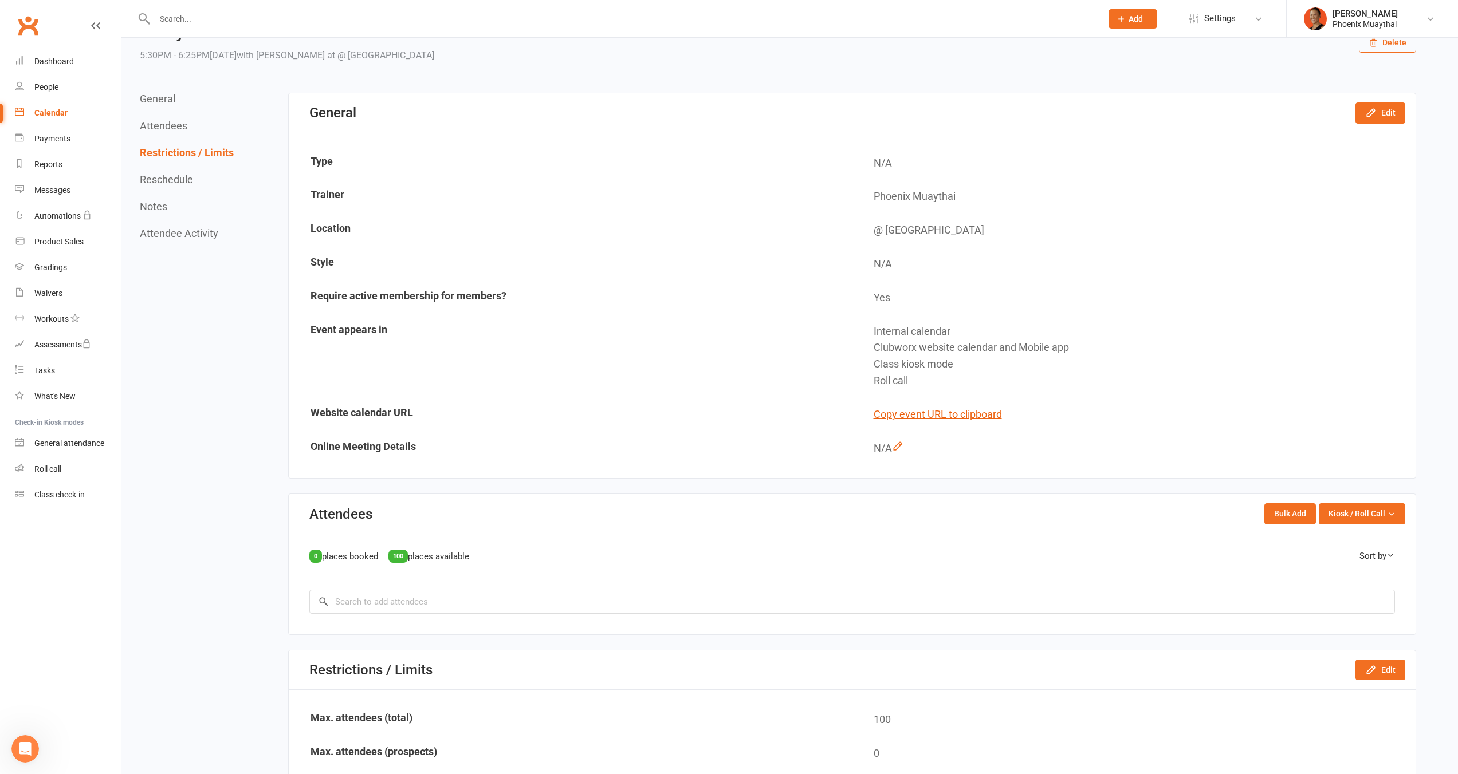
scroll to position [0, 0]
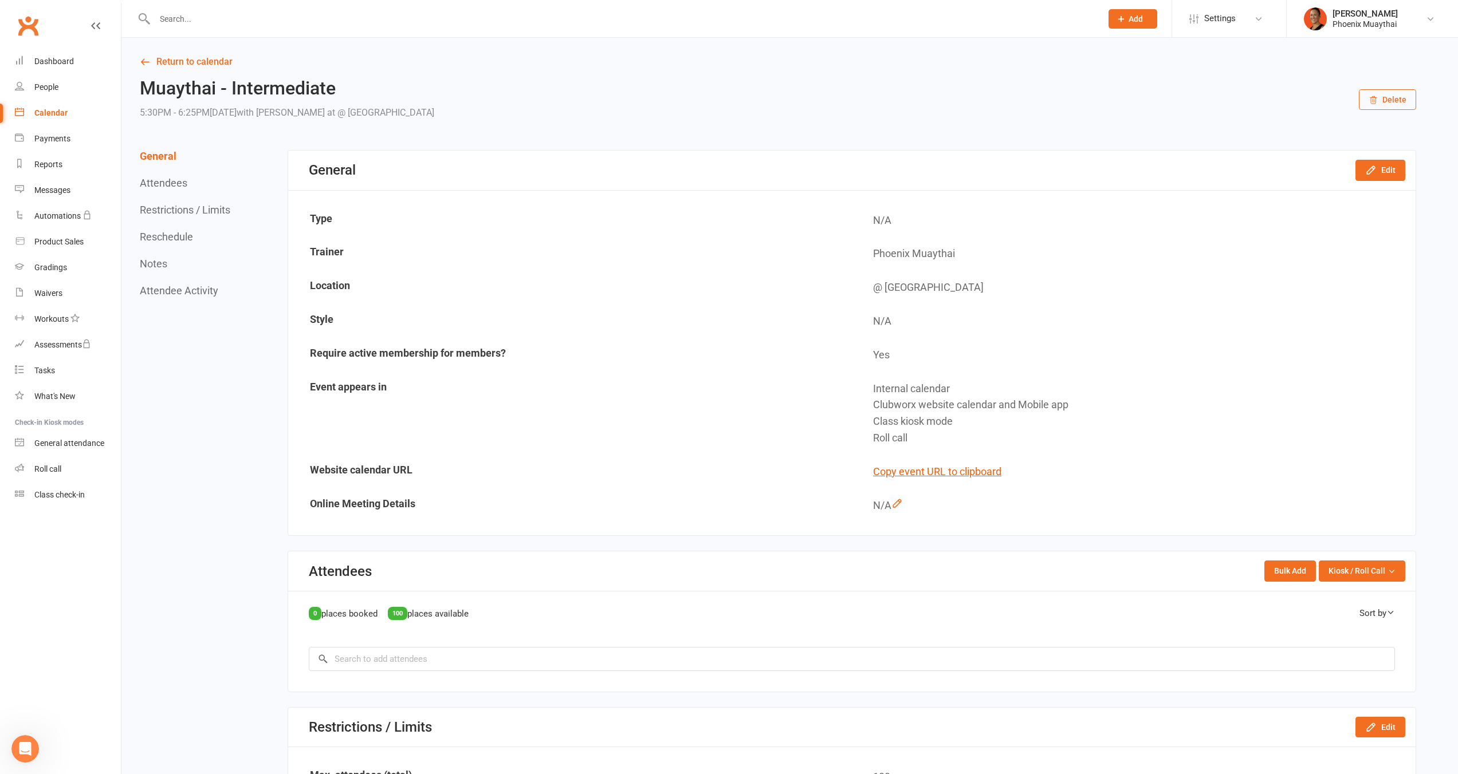
click at [210, 57] on link "Return to calendar" at bounding box center [778, 62] width 1276 height 16
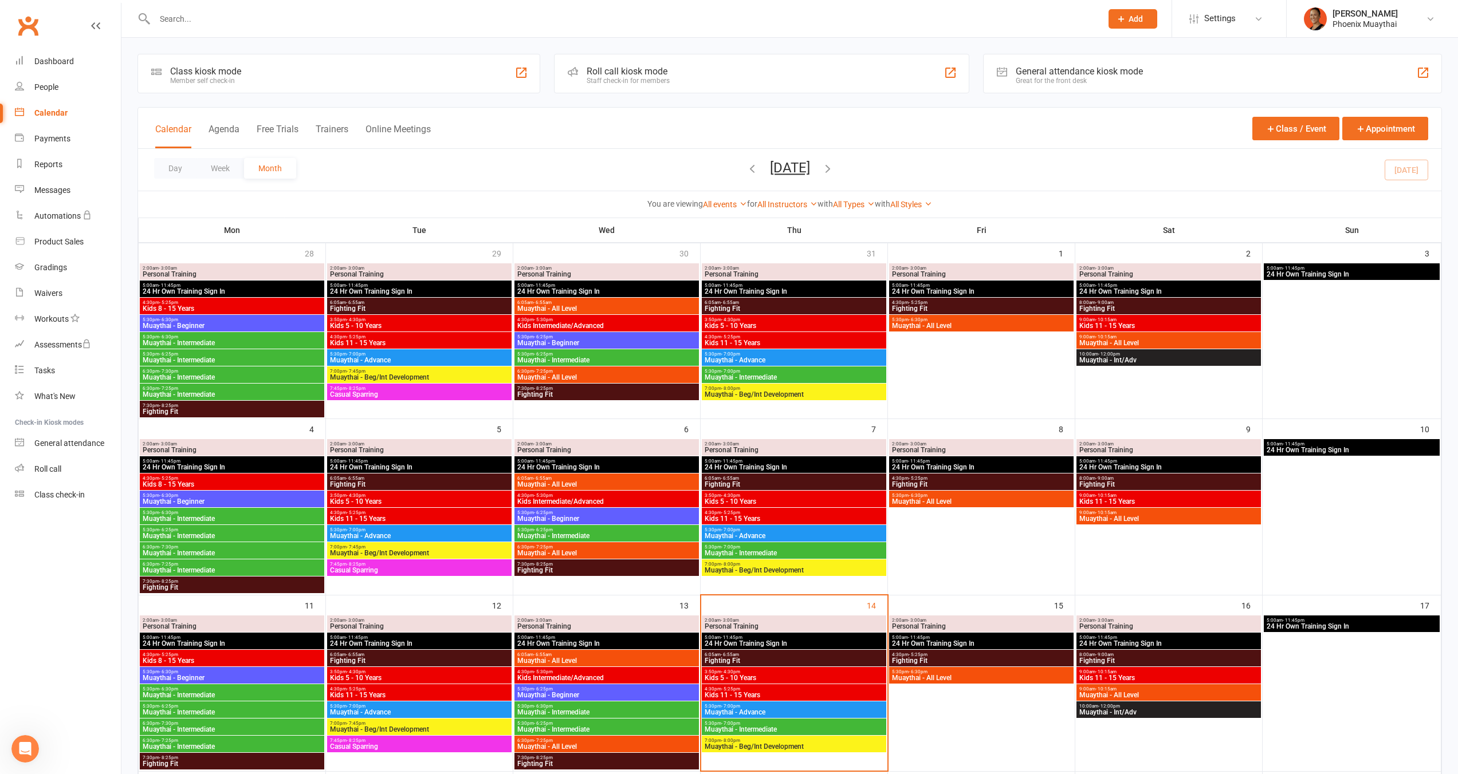
click at [1072, 203] on div "You are viewing All events All events Empty events Full events Non-empty events…" at bounding box center [789, 204] width 1290 height 13
drag, startPoint x: 826, startPoint y: 211, endPoint x: 610, endPoint y: 205, distance: 216.0
click at [610, 205] on div "You are viewing All events All events Empty events Full events Non-empty events…" at bounding box center [789, 204] width 1303 height 26
click at [612, 155] on div "Day Week Month August 2025 August 2025 Sun Mon Tue Wed Thu Fri Sat 27 28 29 30 …" at bounding box center [789, 170] width 1303 height 42
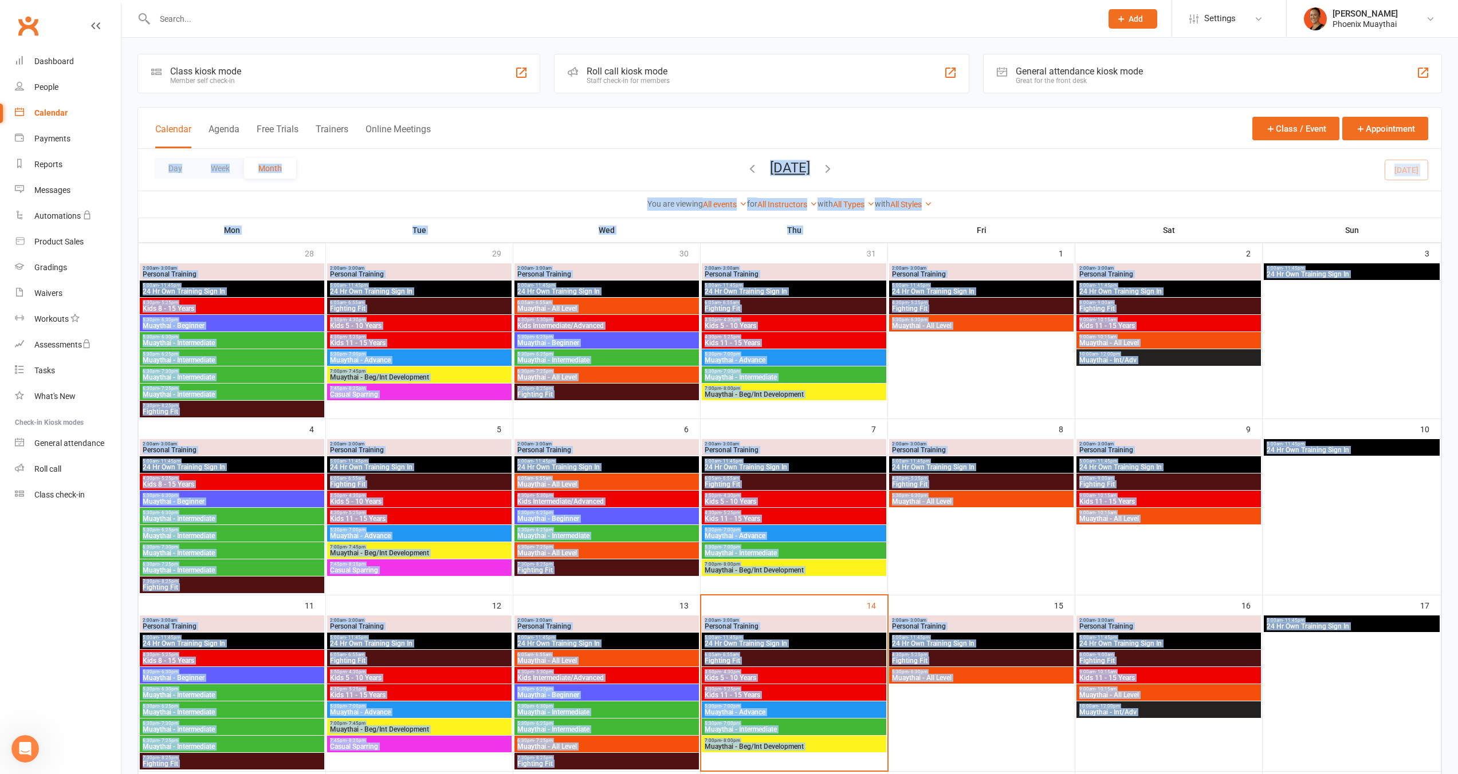
drag, startPoint x: 798, startPoint y: 180, endPoint x: 1046, endPoint y: 217, distance: 250.7
click at [1047, 218] on div "Class kiosk mode Member self check-in Roll call kiosk mode Staff check-in for m…" at bounding box center [789, 651] width 1304 height 1195
click at [1044, 203] on div "You are viewing All events All events Empty events Full events Non-empty events…" at bounding box center [789, 204] width 1290 height 13
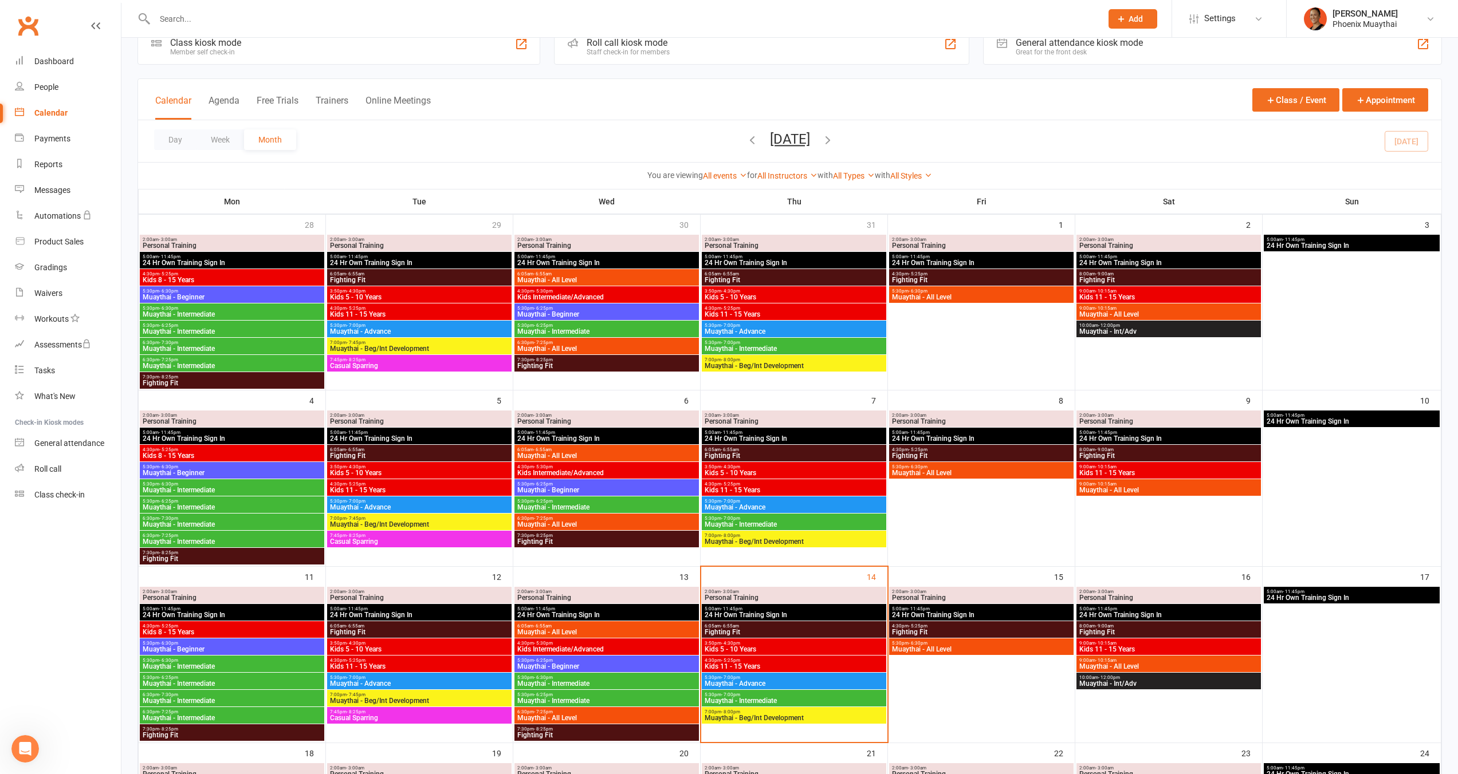
scroll to position [258, 0]
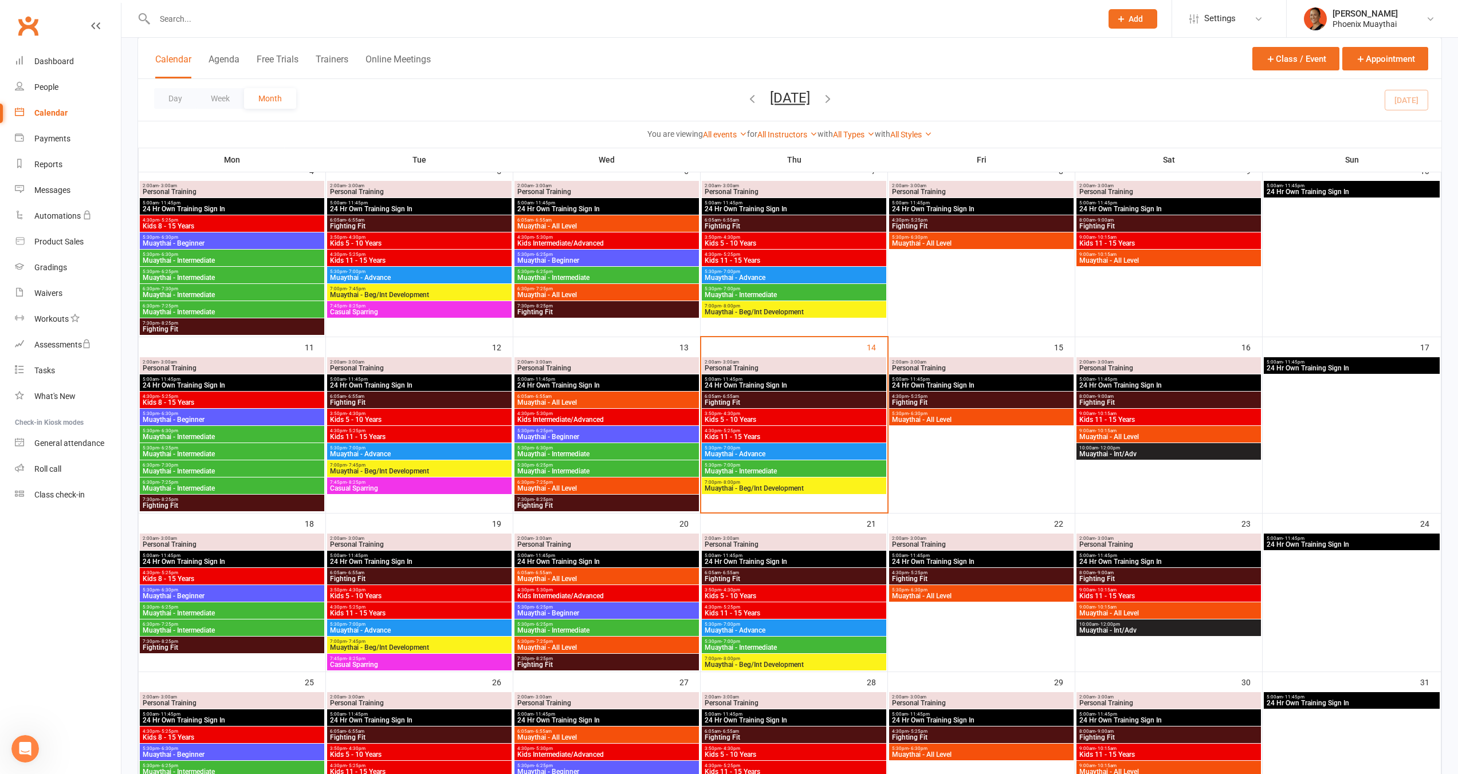
drag, startPoint x: 21, startPoint y: 595, endPoint x: 31, endPoint y: 593, distance: 11.0
click at [21, 594] on nav "Clubworx Dashboard People Calendar Payments Reports Messages Automations Produc…" at bounding box center [60, 390] width 121 height 774
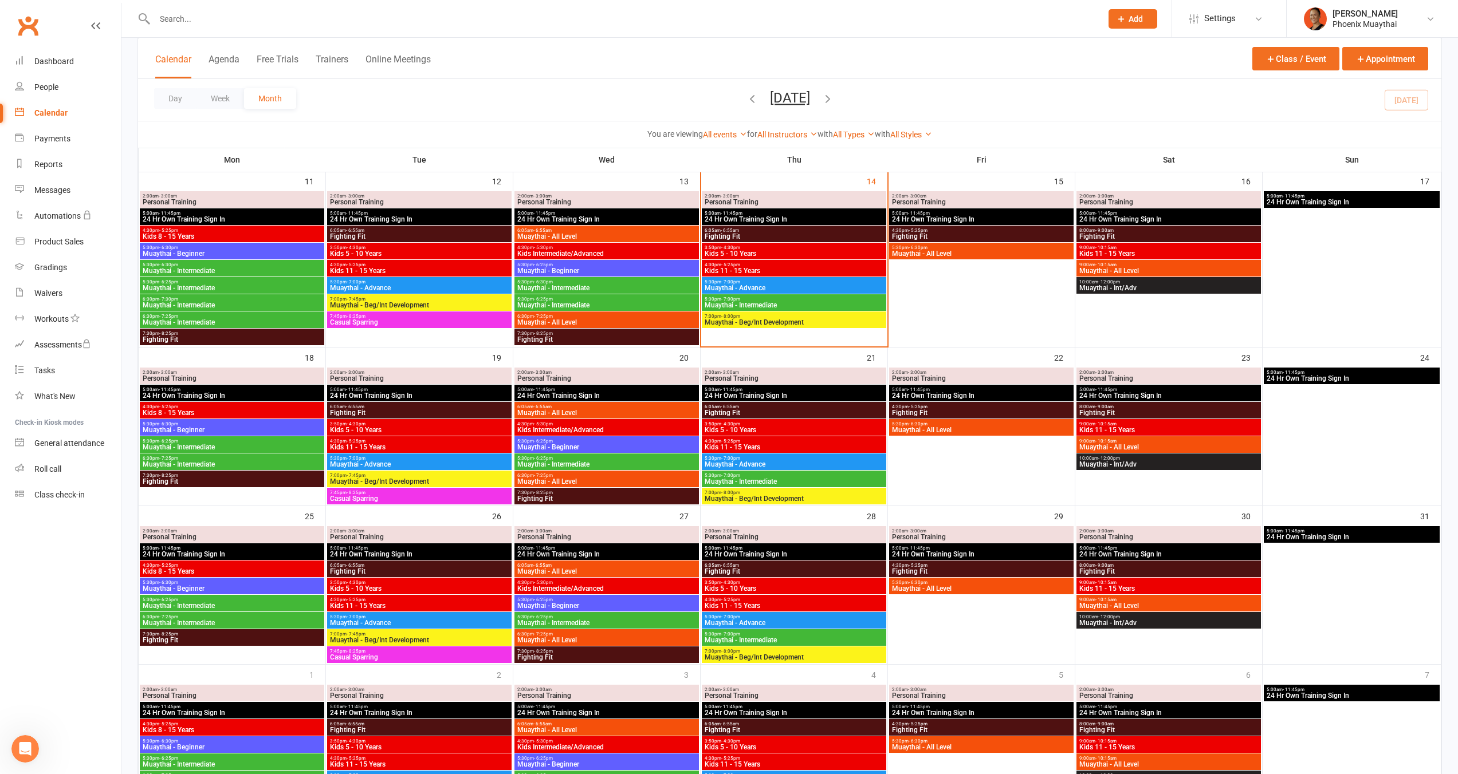
scroll to position [439, 0]
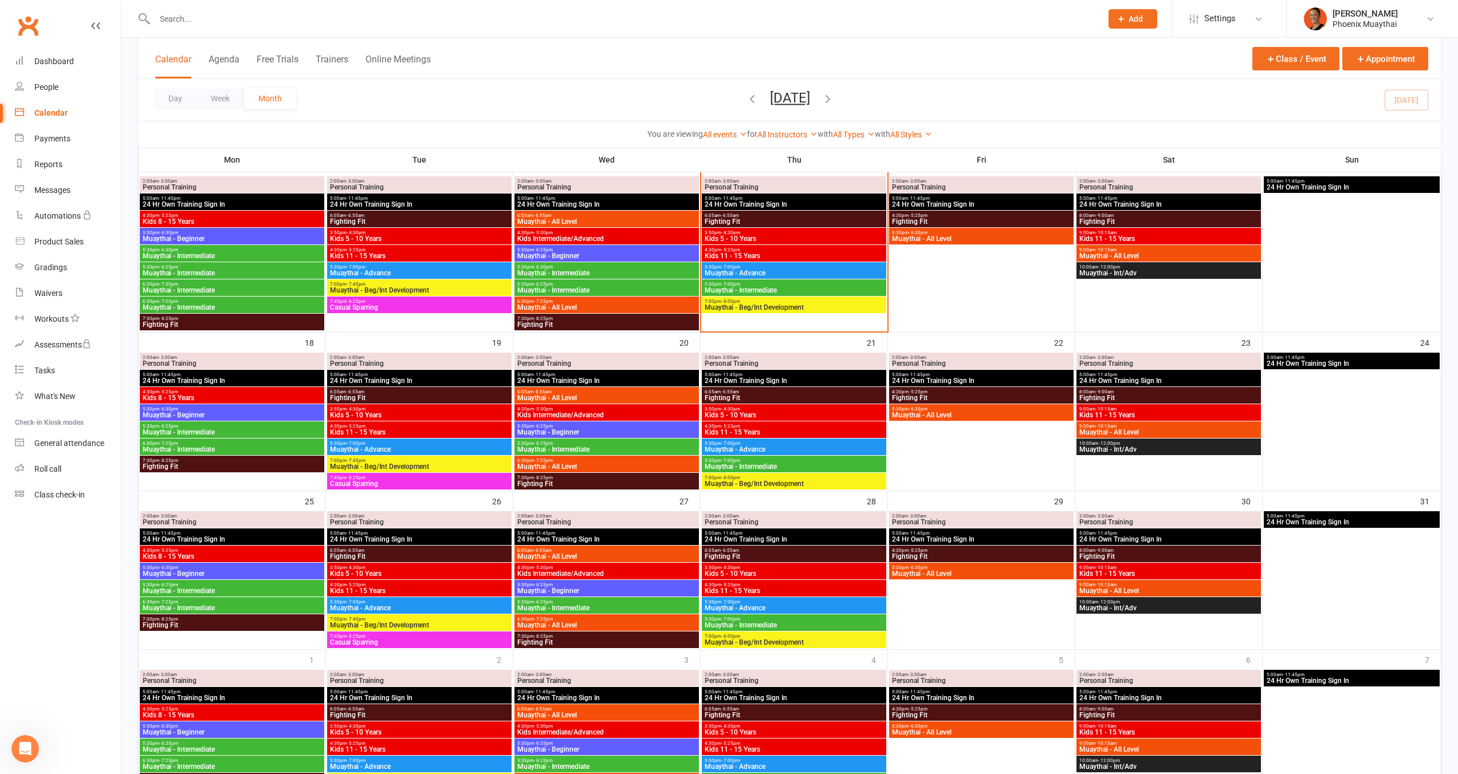
click at [199, 304] on span "Muaythai - Intermediate" at bounding box center [232, 307] width 180 height 7
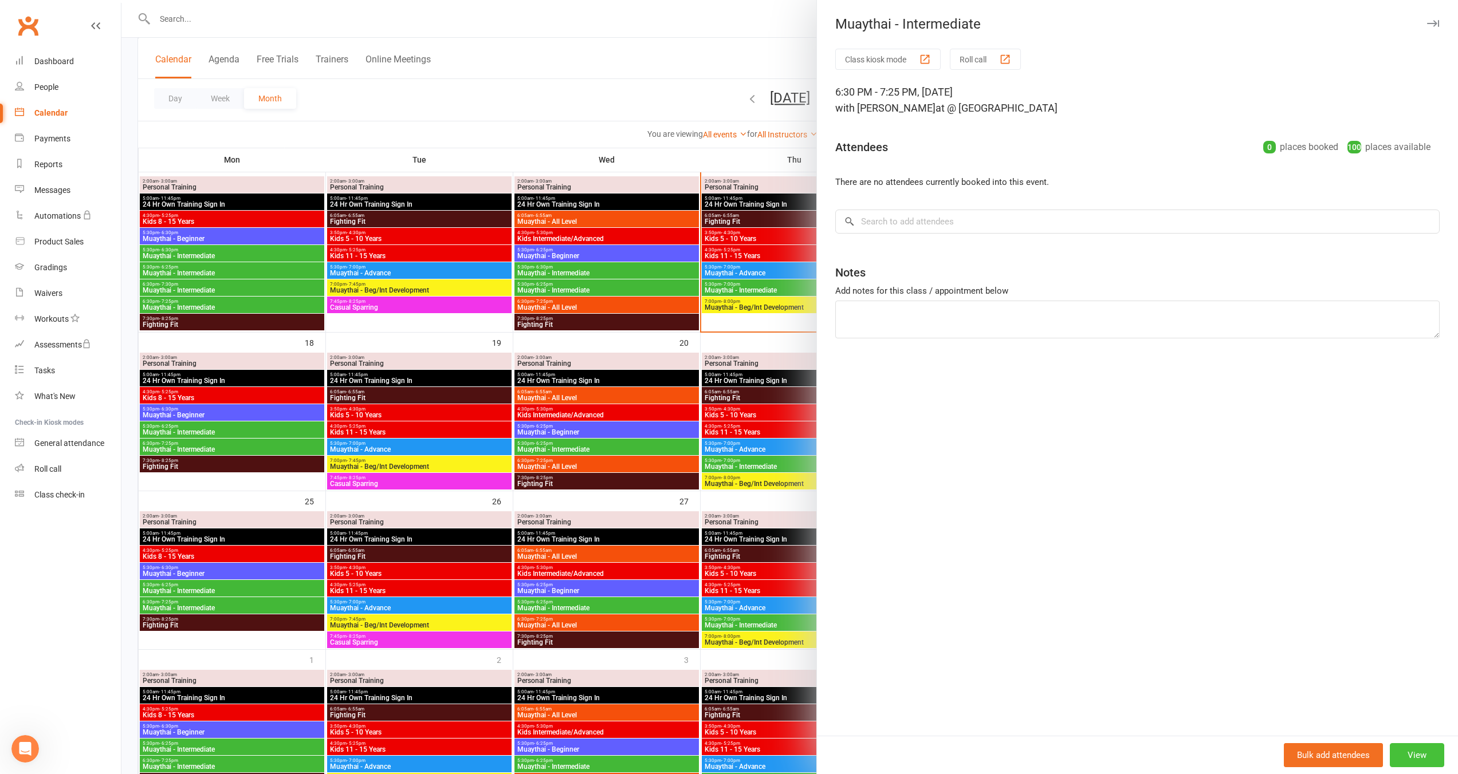
click at [1410, 752] on button "View" at bounding box center [1416, 755] width 54 height 24
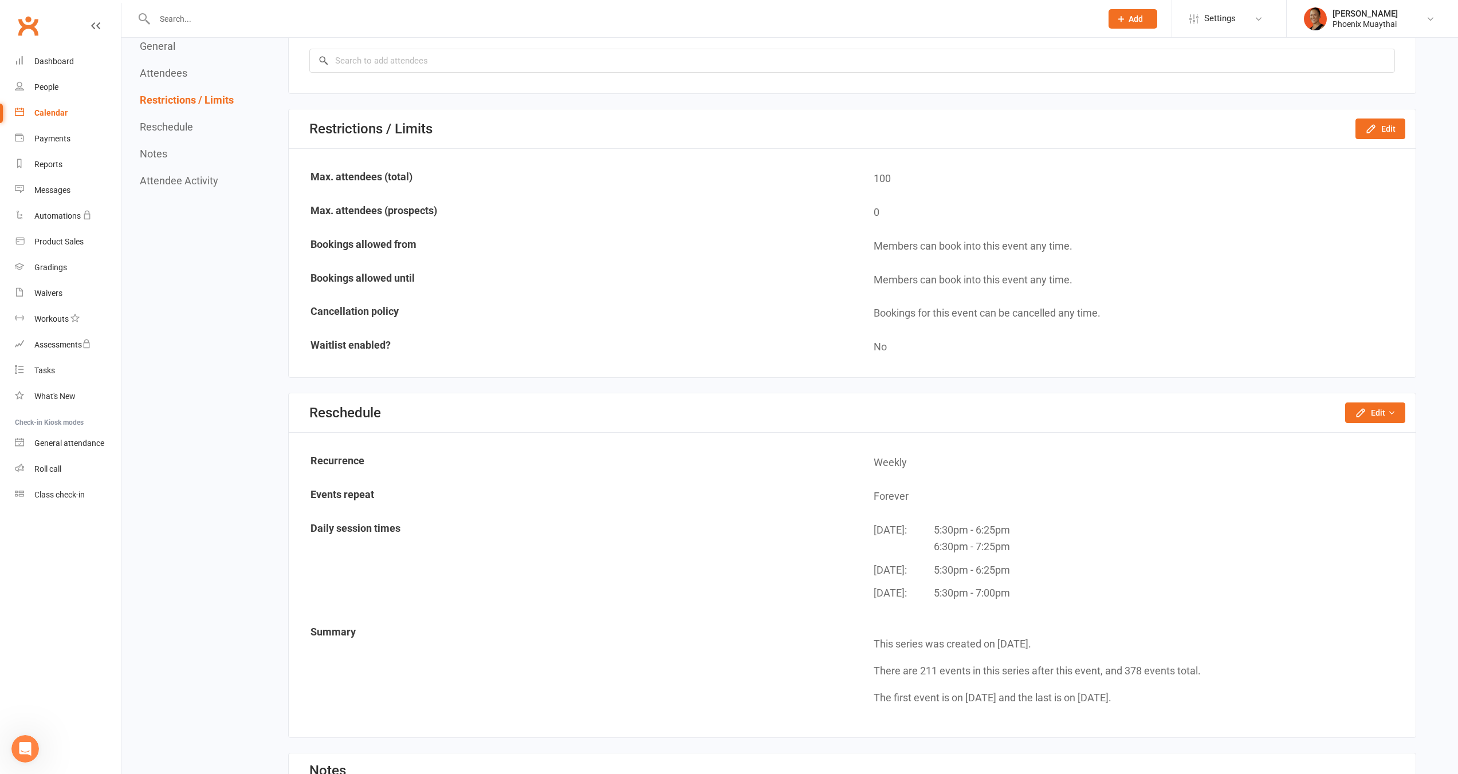
scroll to position [657, 0]
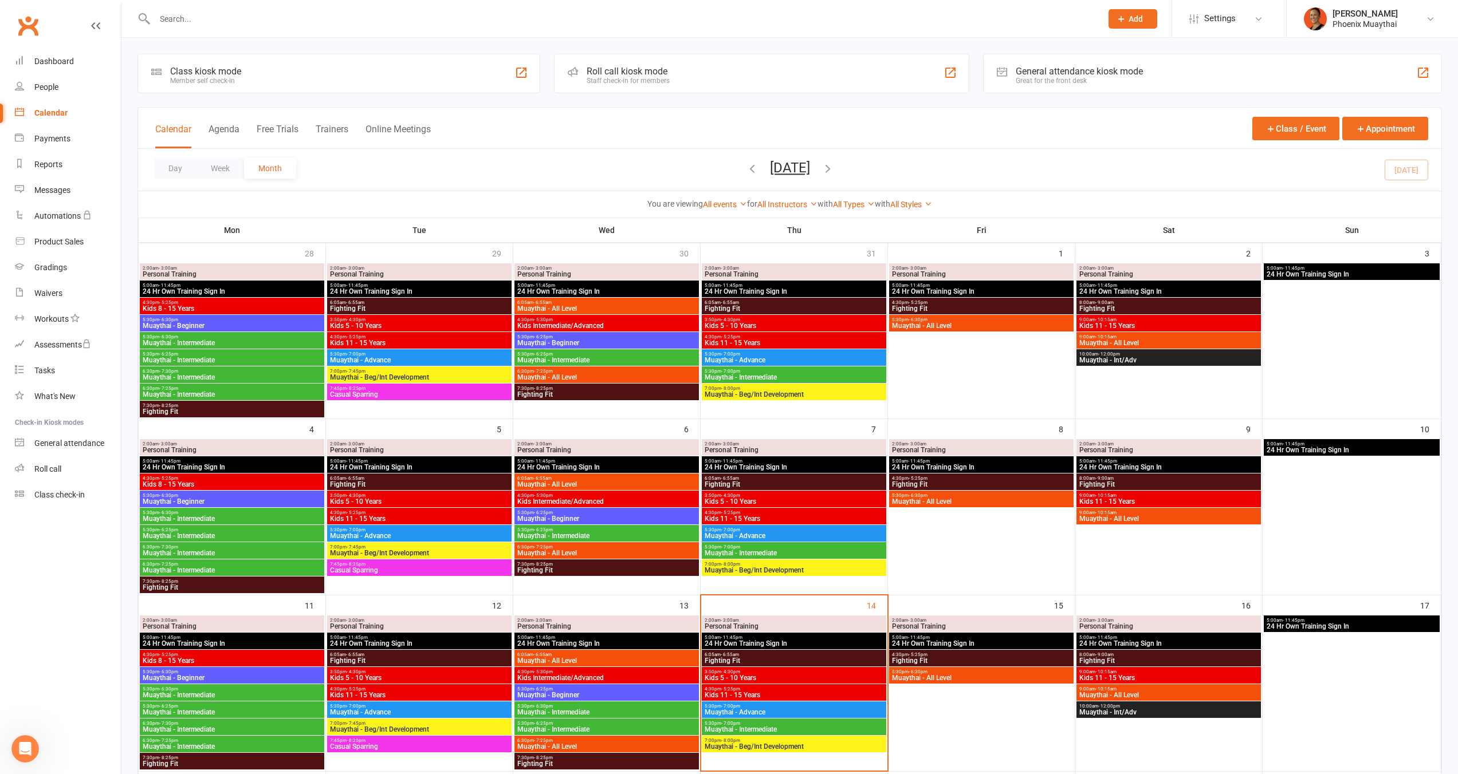
click at [235, 518] on span "Muaythai - Intermediate" at bounding box center [232, 518] width 180 height 7
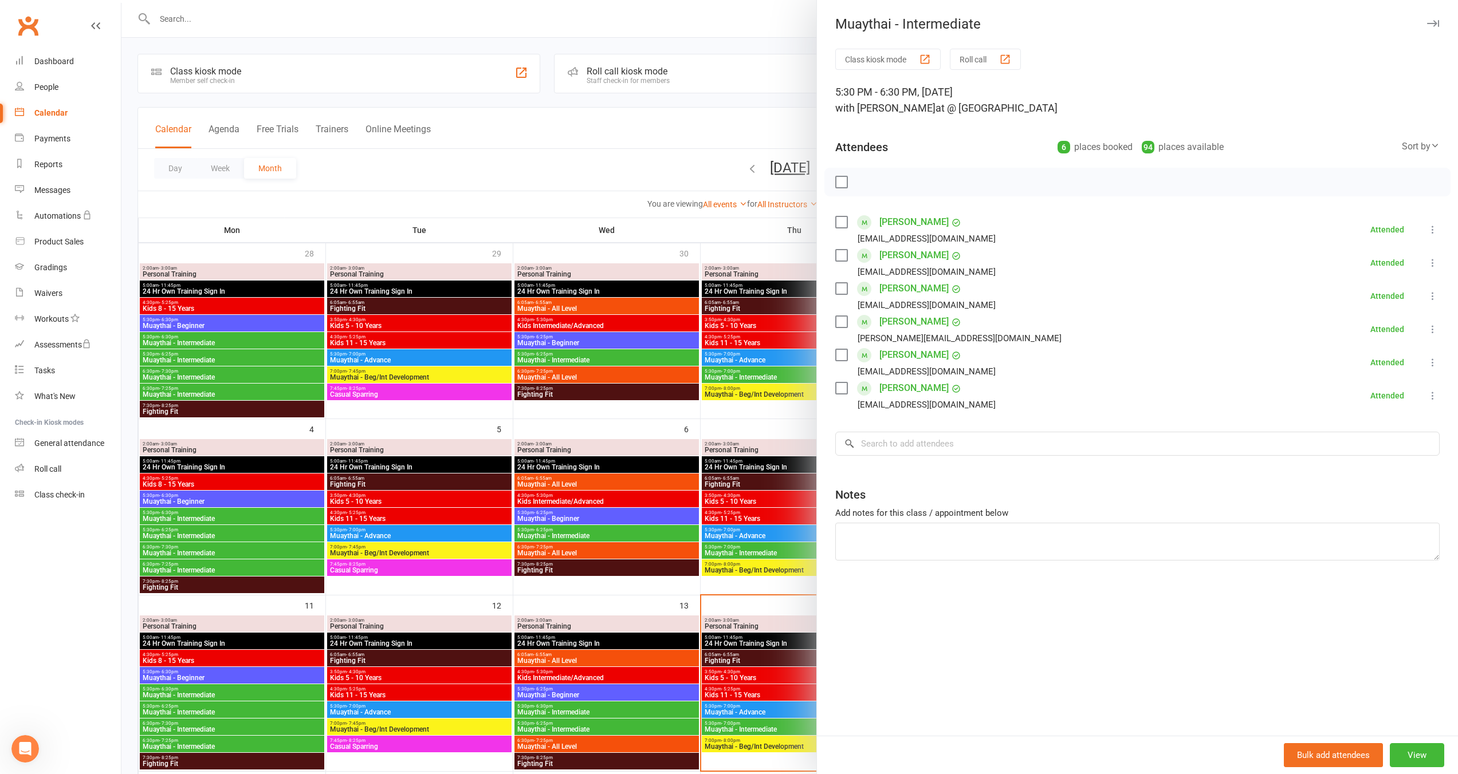
click at [267, 520] on div at bounding box center [789, 387] width 1336 height 774
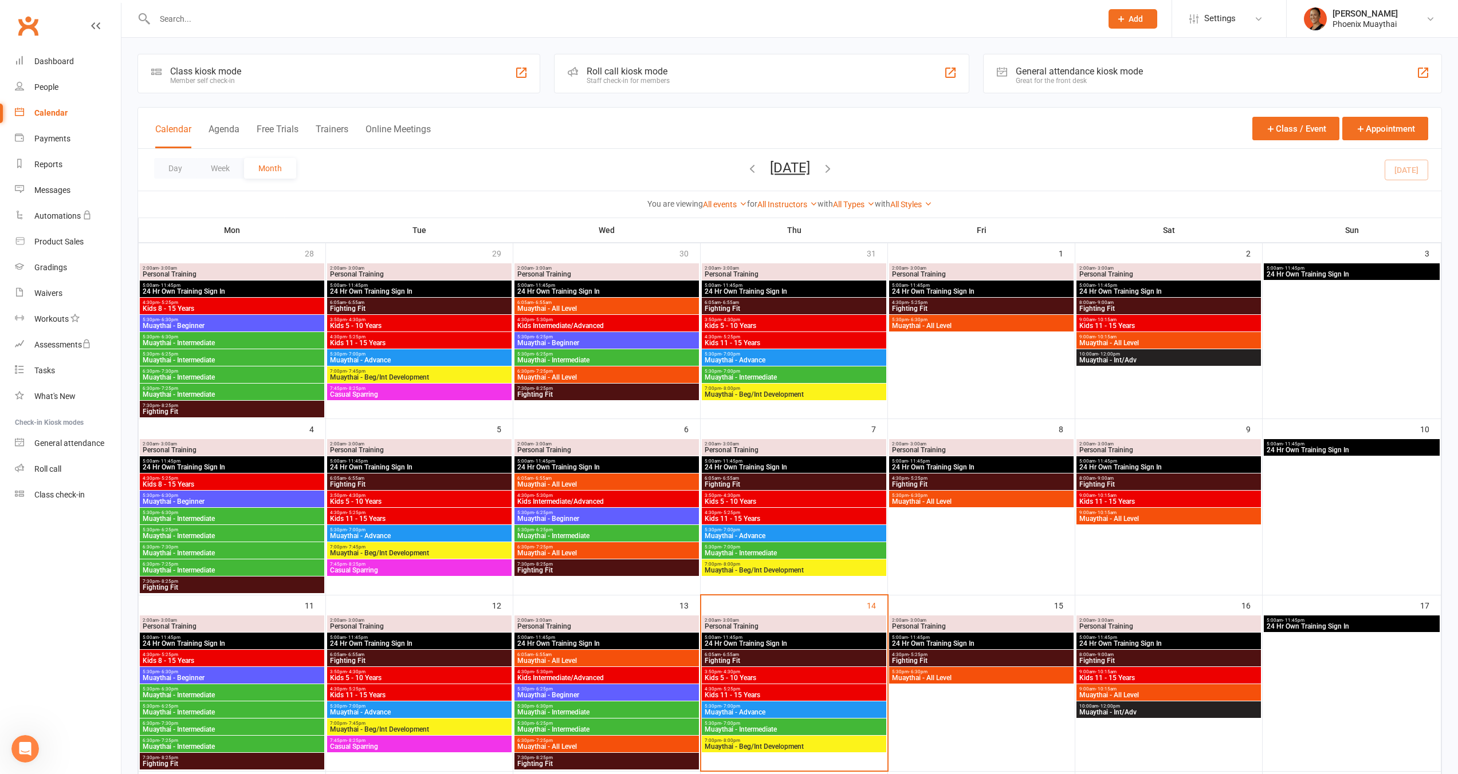
click at [248, 537] on span "Muaythai - Intermediate" at bounding box center [232, 536] width 180 height 7
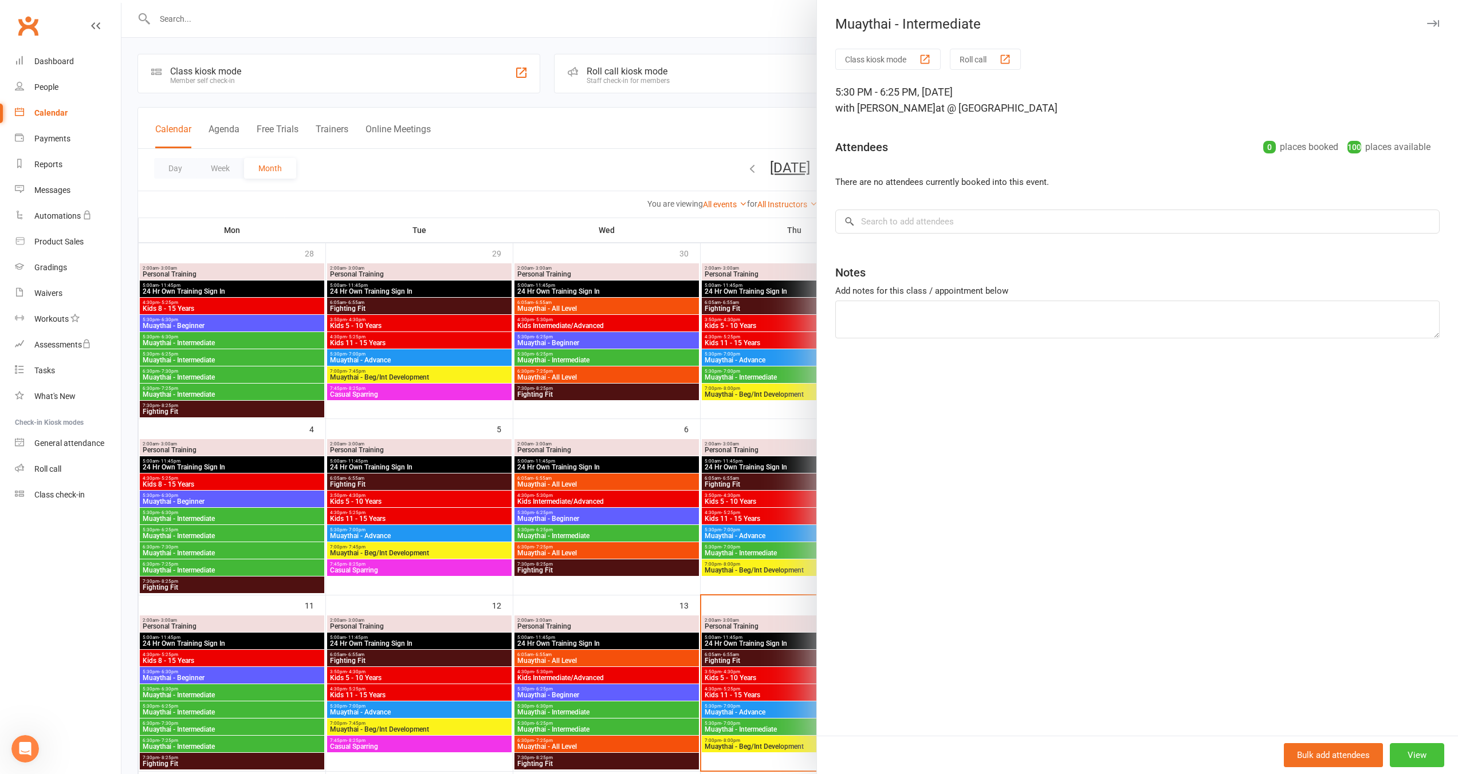
click at [1409, 750] on button "View" at bounding box center [1416, 755] width 54 height 24
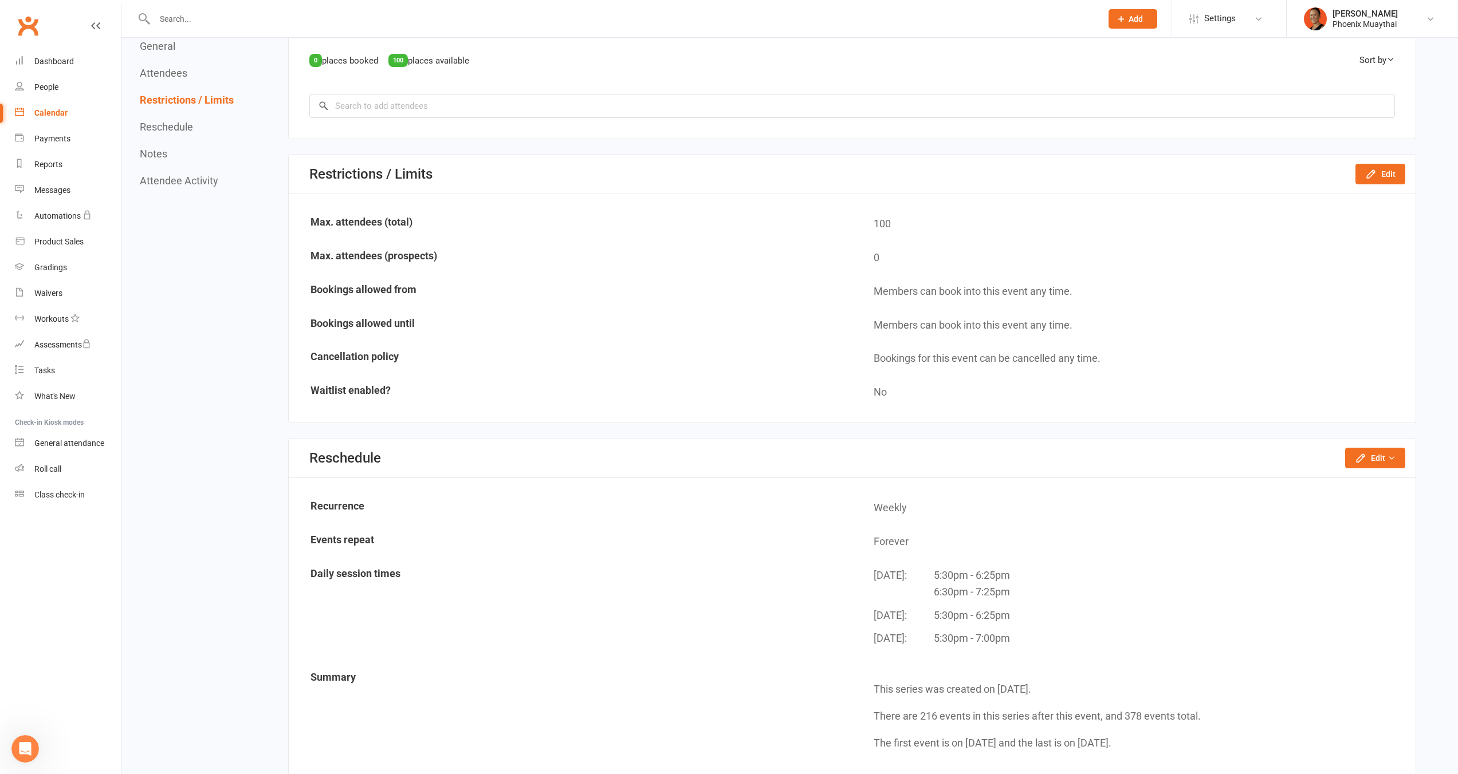
scroll to position [730, 0]
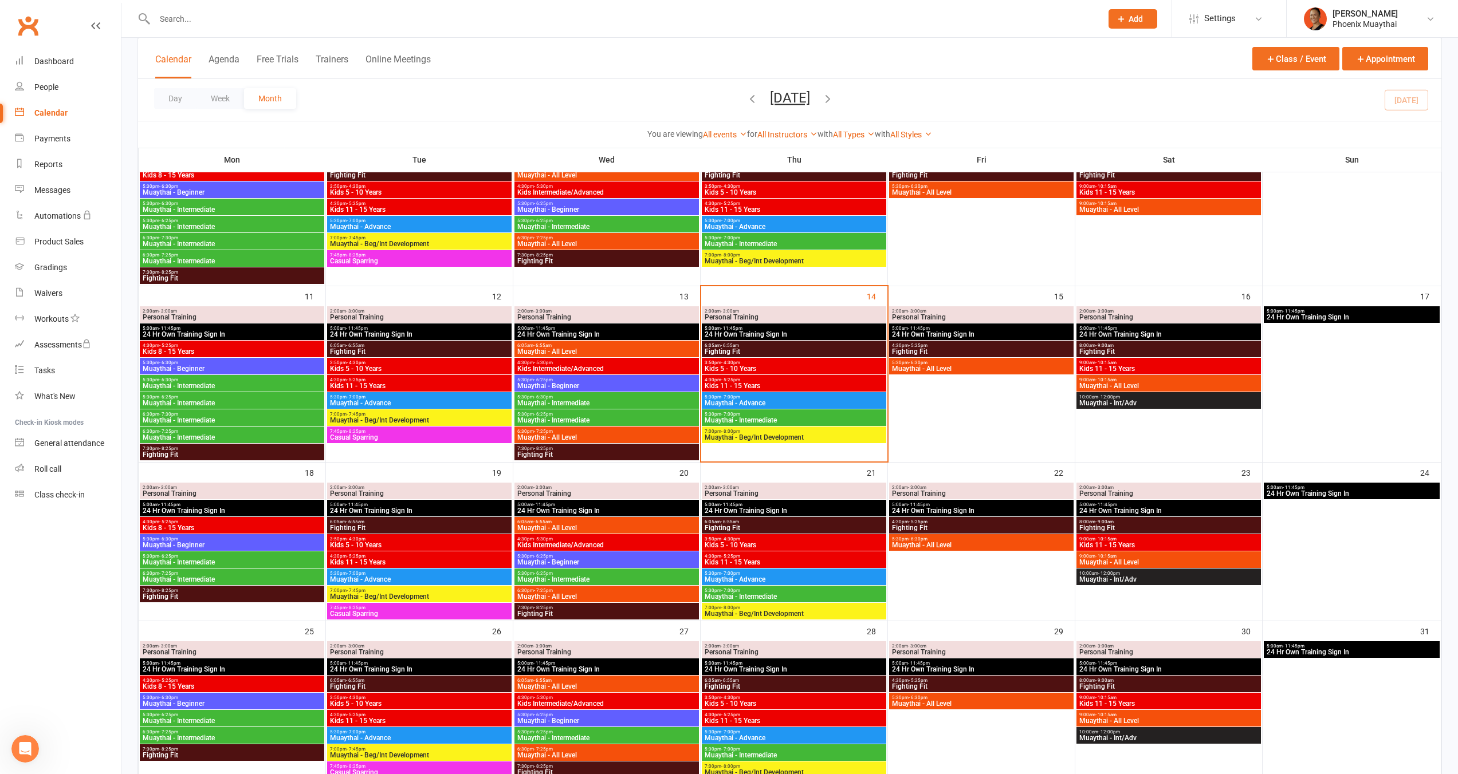
scroll to position [507, 0]
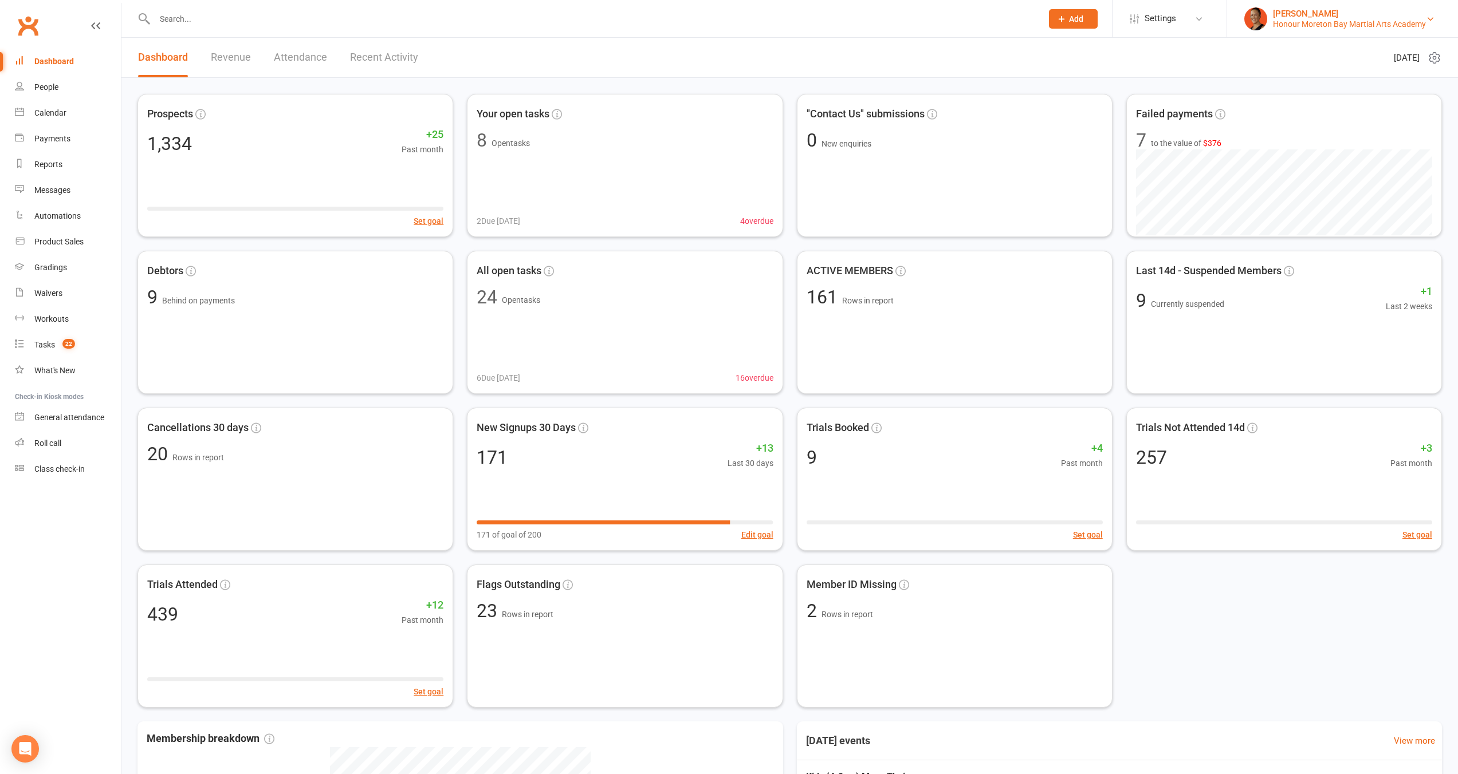
click at [1330, 16] on div "[PERSON_NAME]" at bounding box center [1349, 14] width 153 height 10
click at [661, 27] on div at bounding box center [585, 18] width 896 height 37
click at [662, 22] on input "text" at bounding box center [592, 19] width 883 height 16
paste input "[EMAIL_ADDRESS][DOMAIN_NAME]"
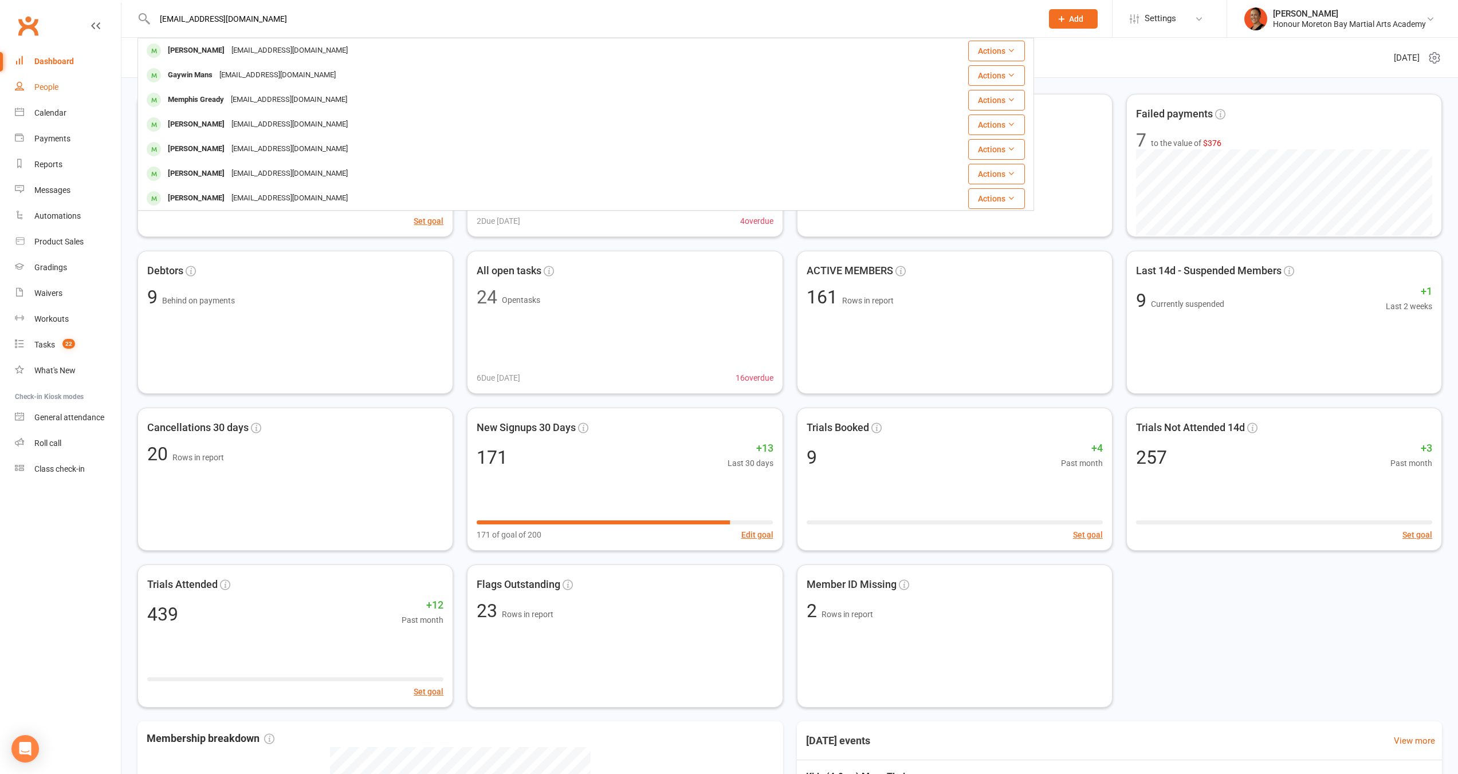
type input "[EMAIL_ADDRESS][DOMAIN_NAME]"
click at [57, 86] on div "People" at bounding box center [46, 86] width 24 height 9
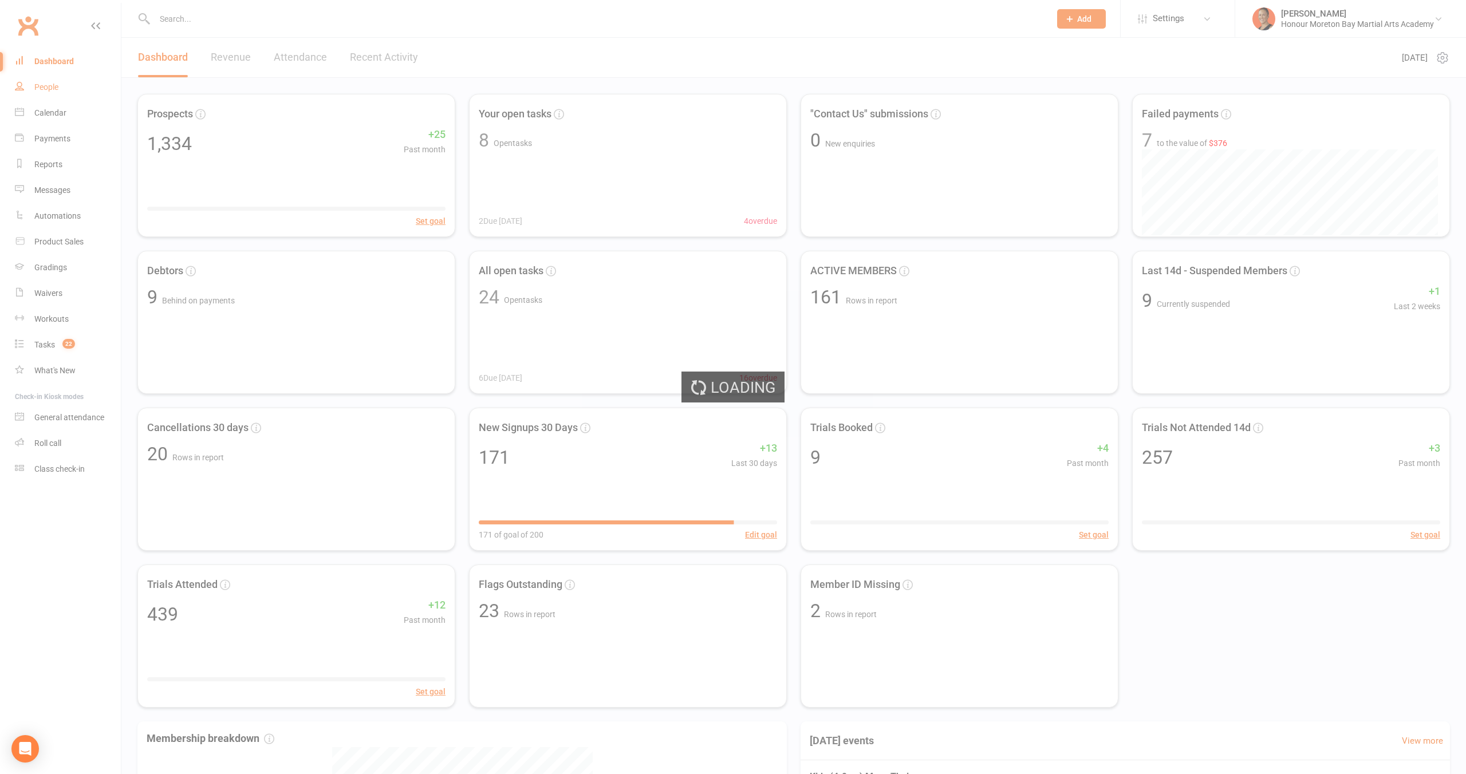
select select "100"
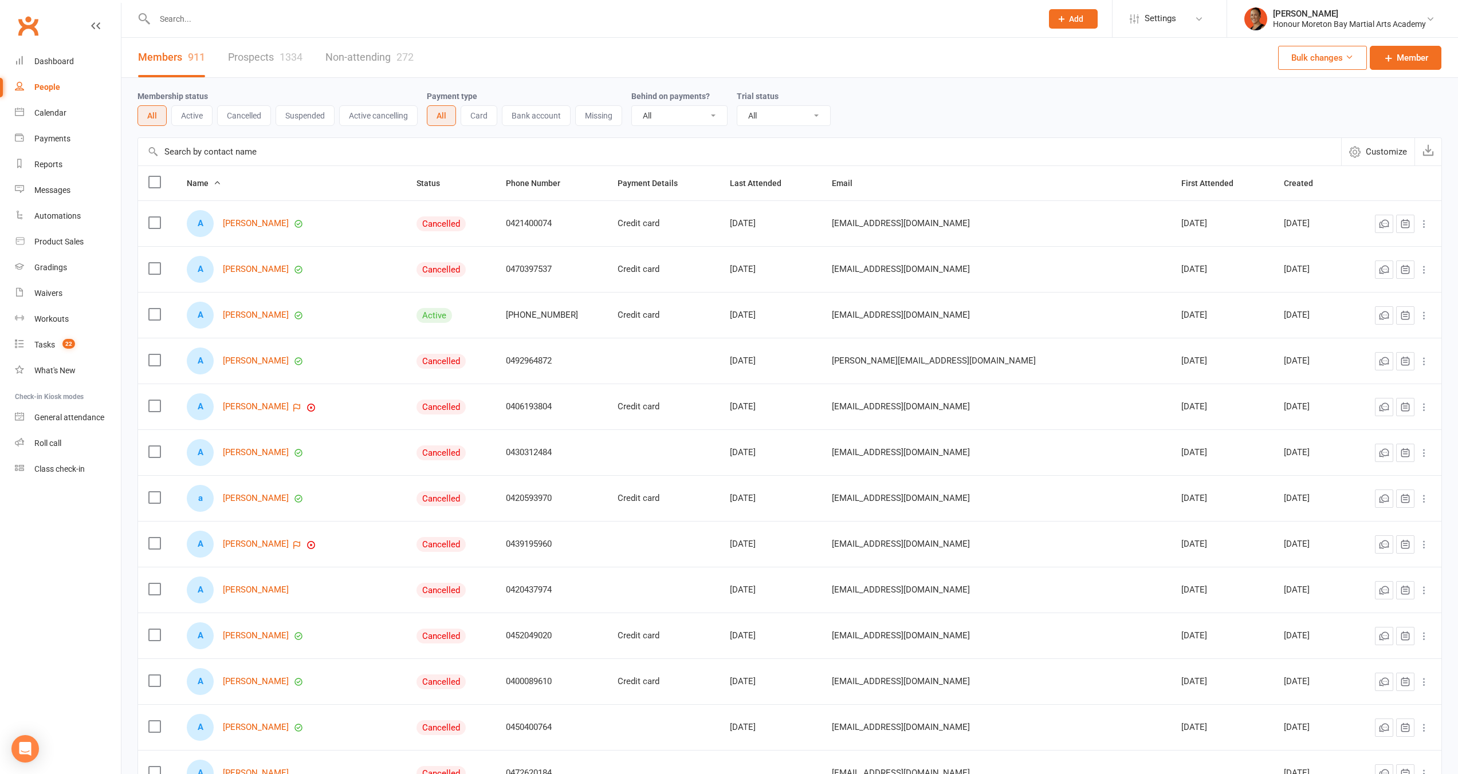
click at [246, 60] on link "Prospects 1334" at bounding box center [265, 58] width 74 height 40
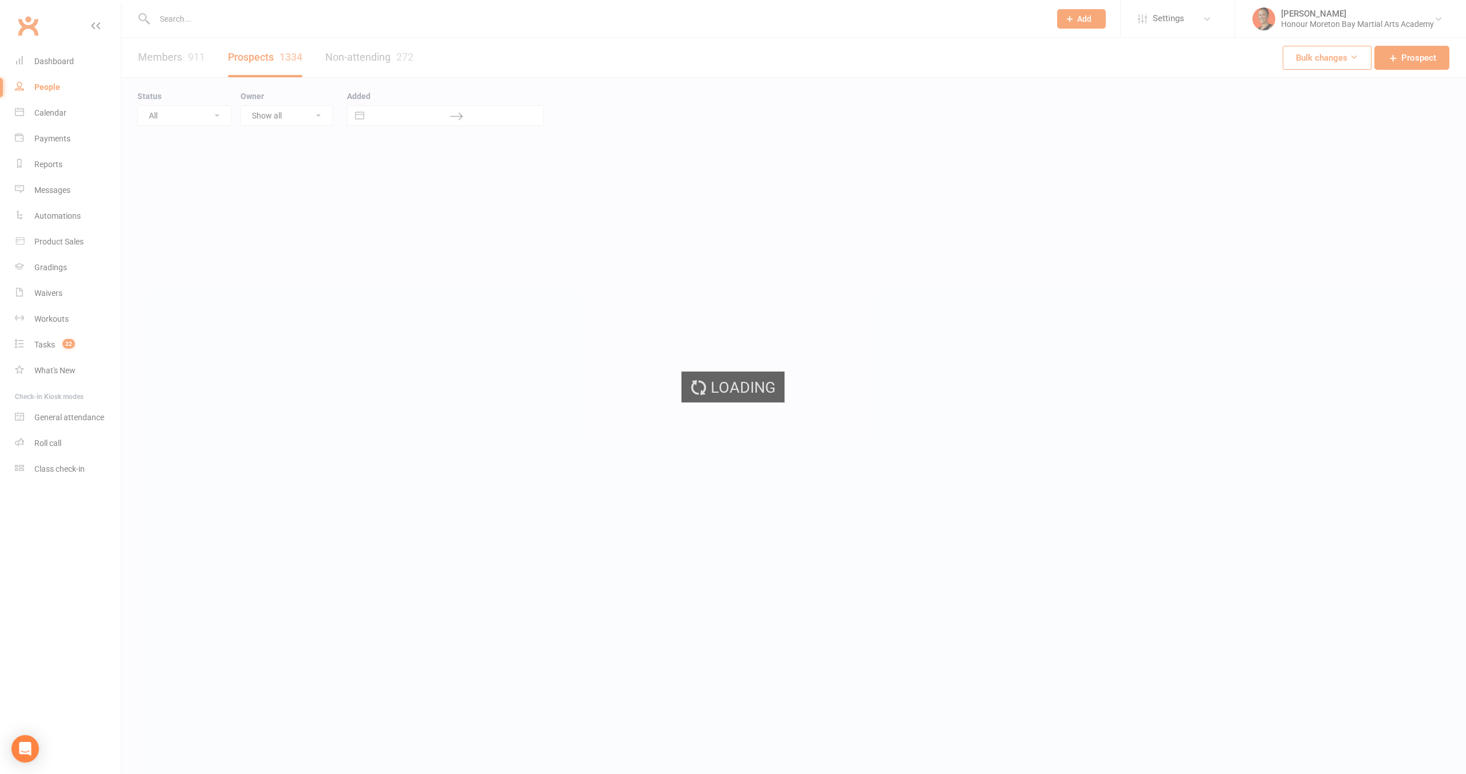
select select "100"
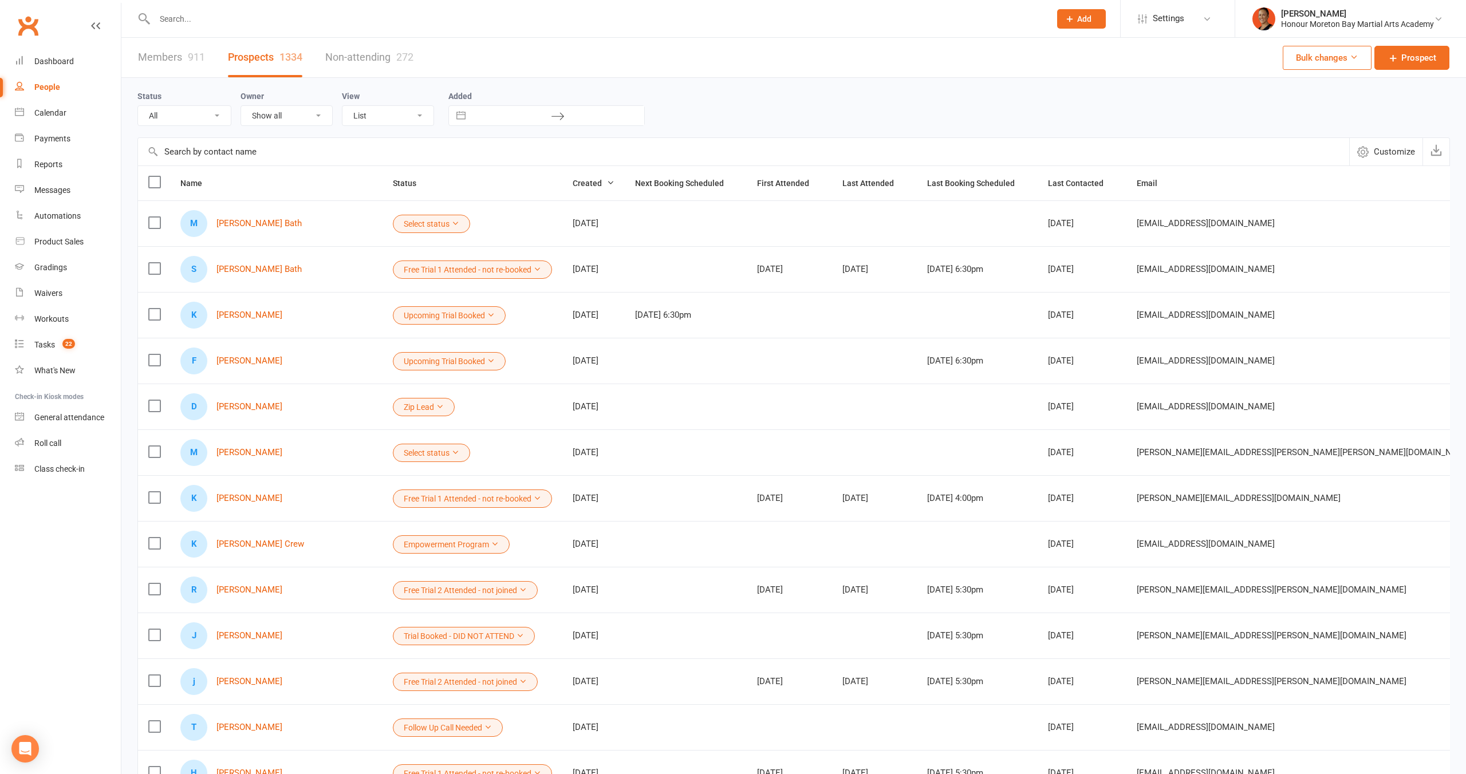
click at [257, 147] on input "text" at bounding box center [743, 151] width 1211 height 27
paste input "[EMAIL_ADDRESS][DOMAIN_NAME]"
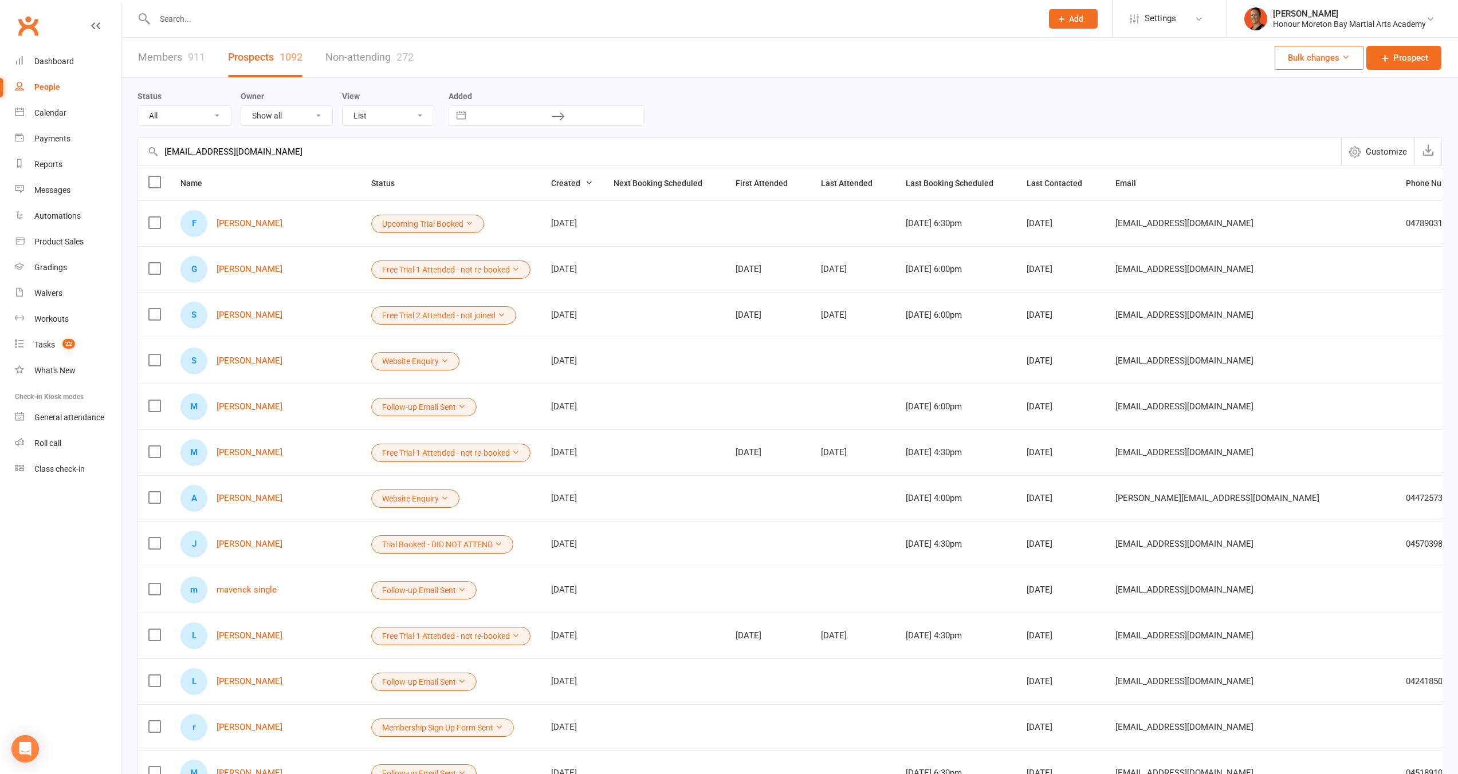
type input "[EMAIL_ADDRESS][DOMAIN_NAME]"
click at [255, 226] on link "[PERSON_NAME]" at bounding box center [249, 224] width 66 height 10
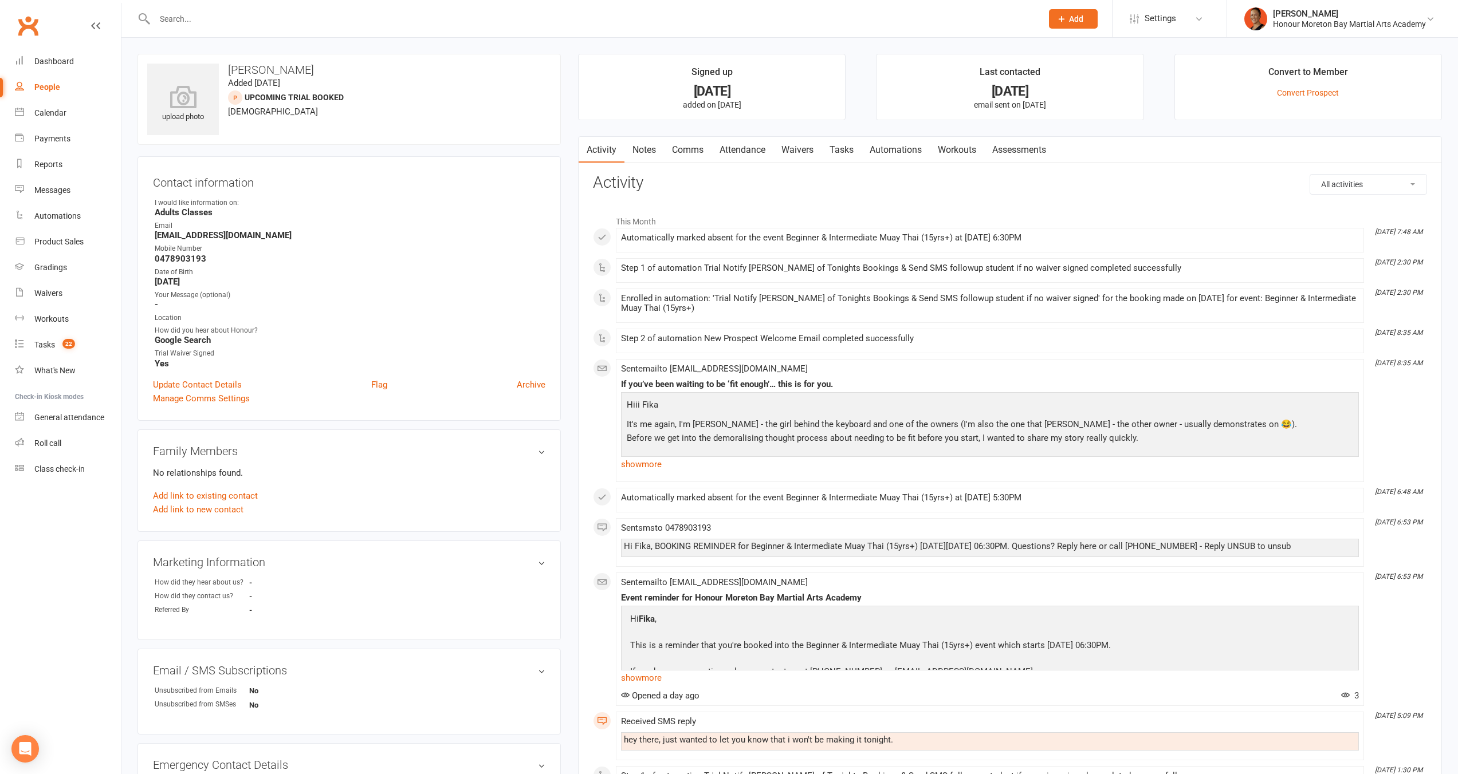
click at [751, 149] on link "Attendance" at bounding box center [742, 150] width 62 height 26
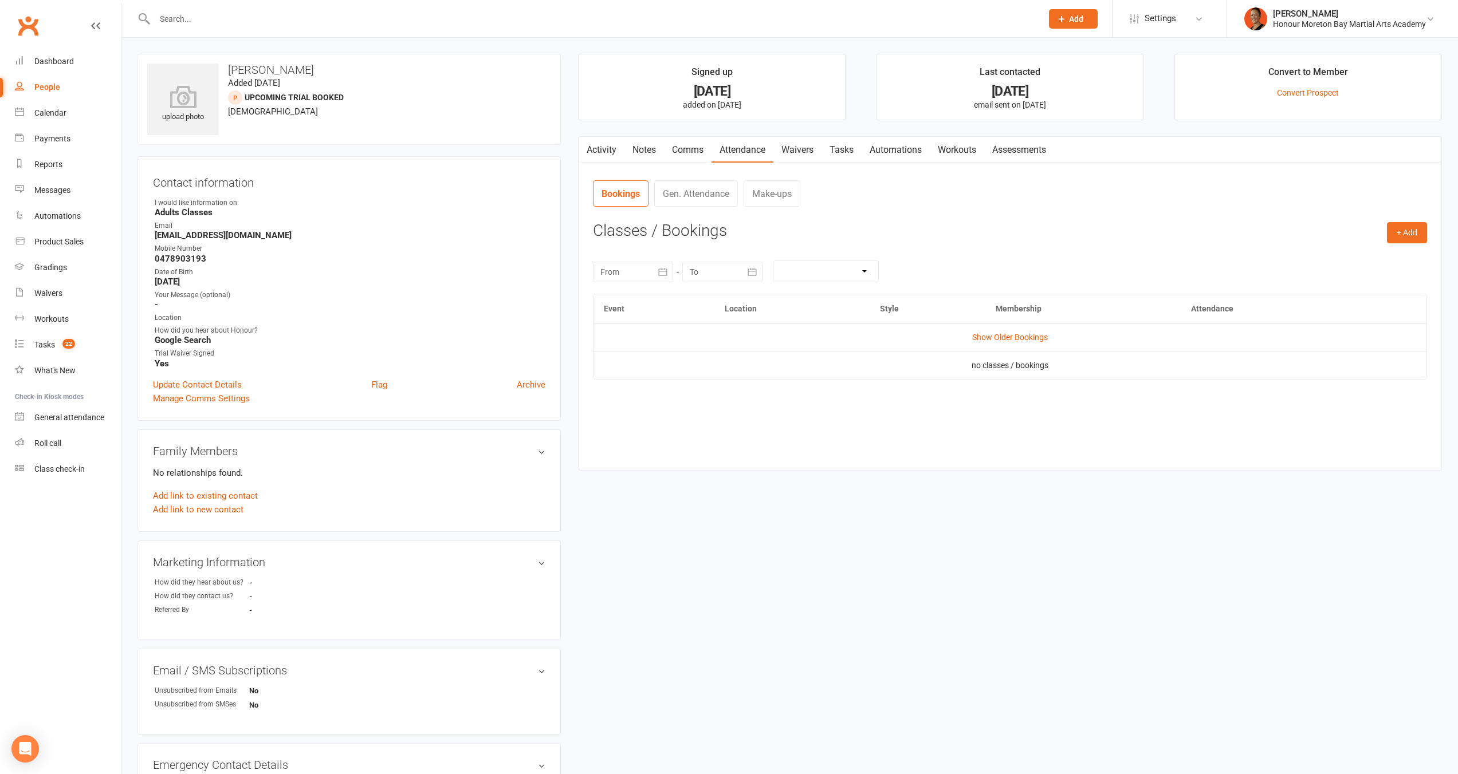
click at [988, 342] on td "Show Older Bookings" at bounding box center [1009, 337] width 833 height 27
click at [993, 336] on link "Show Older Bookings" at bounding box center [1010, 337] width 76 height 9
click at [354, 15] on input "text" at bounding box center [592, 19] width 883 height 16
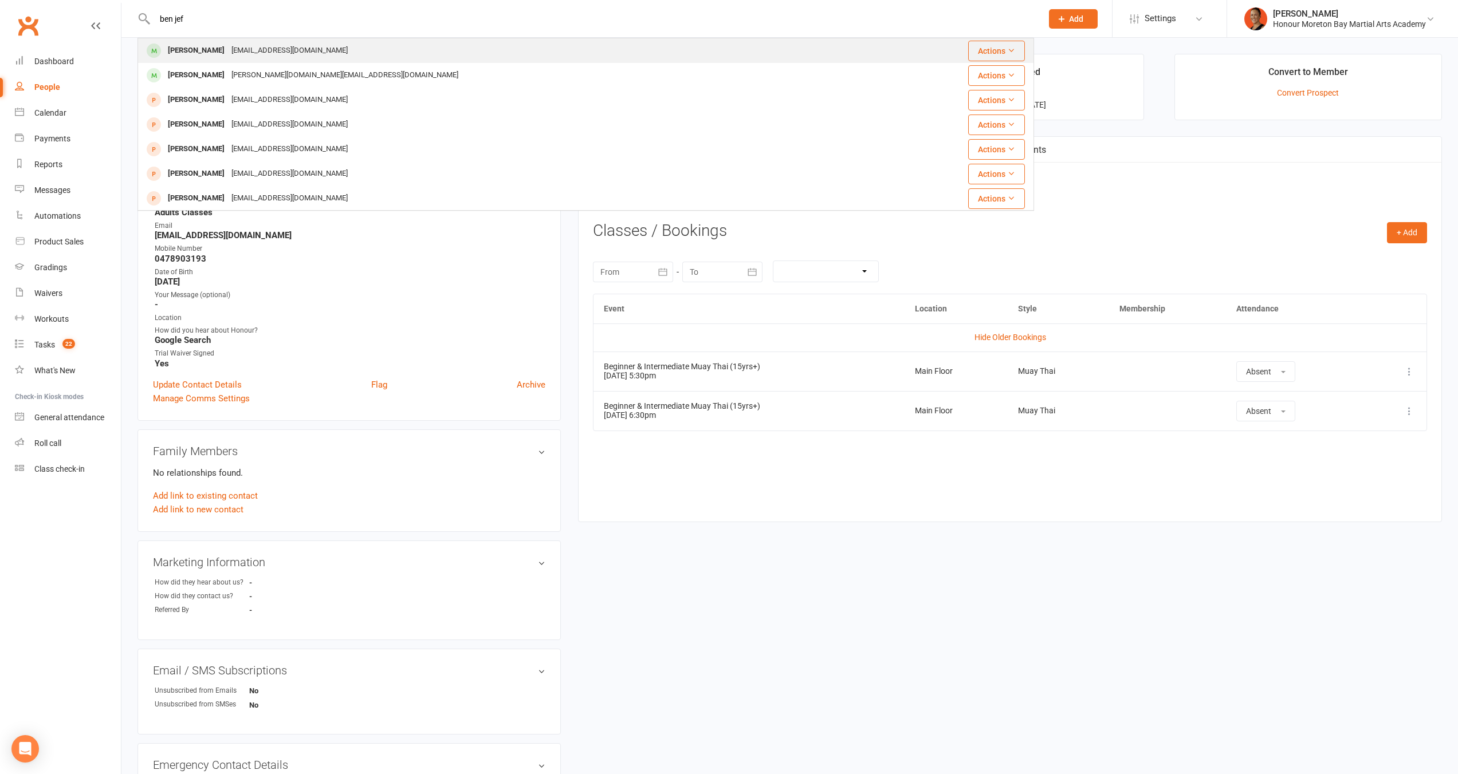
type input "ben jef"
click at [277, 46] on div "[EMAIL_ADDRESS][DOMAIN_NAME]" at bounding box center [289, 50] width 123 height 17
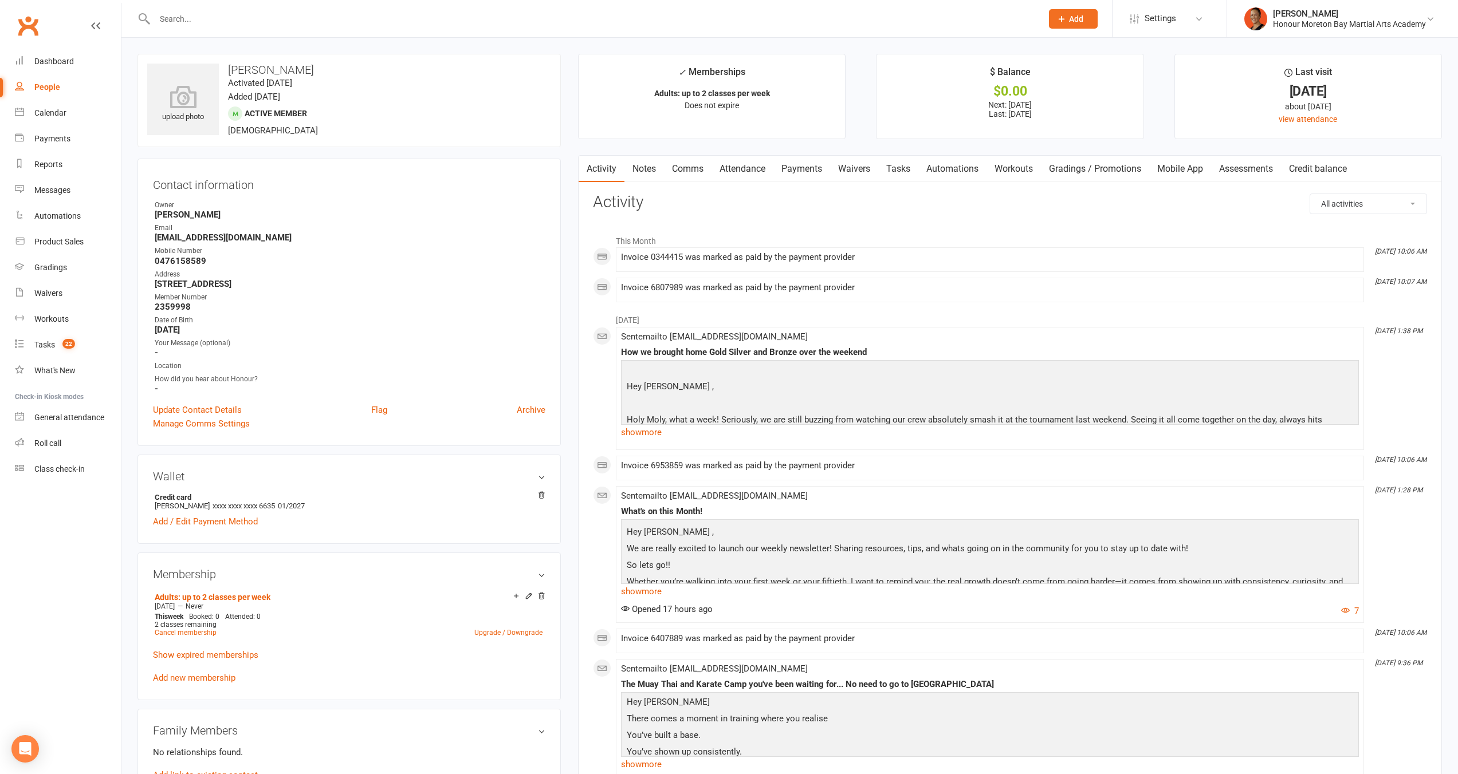
click at [642, 167] on link "Notes" at bounding box center [644, 169] width 40 height 26
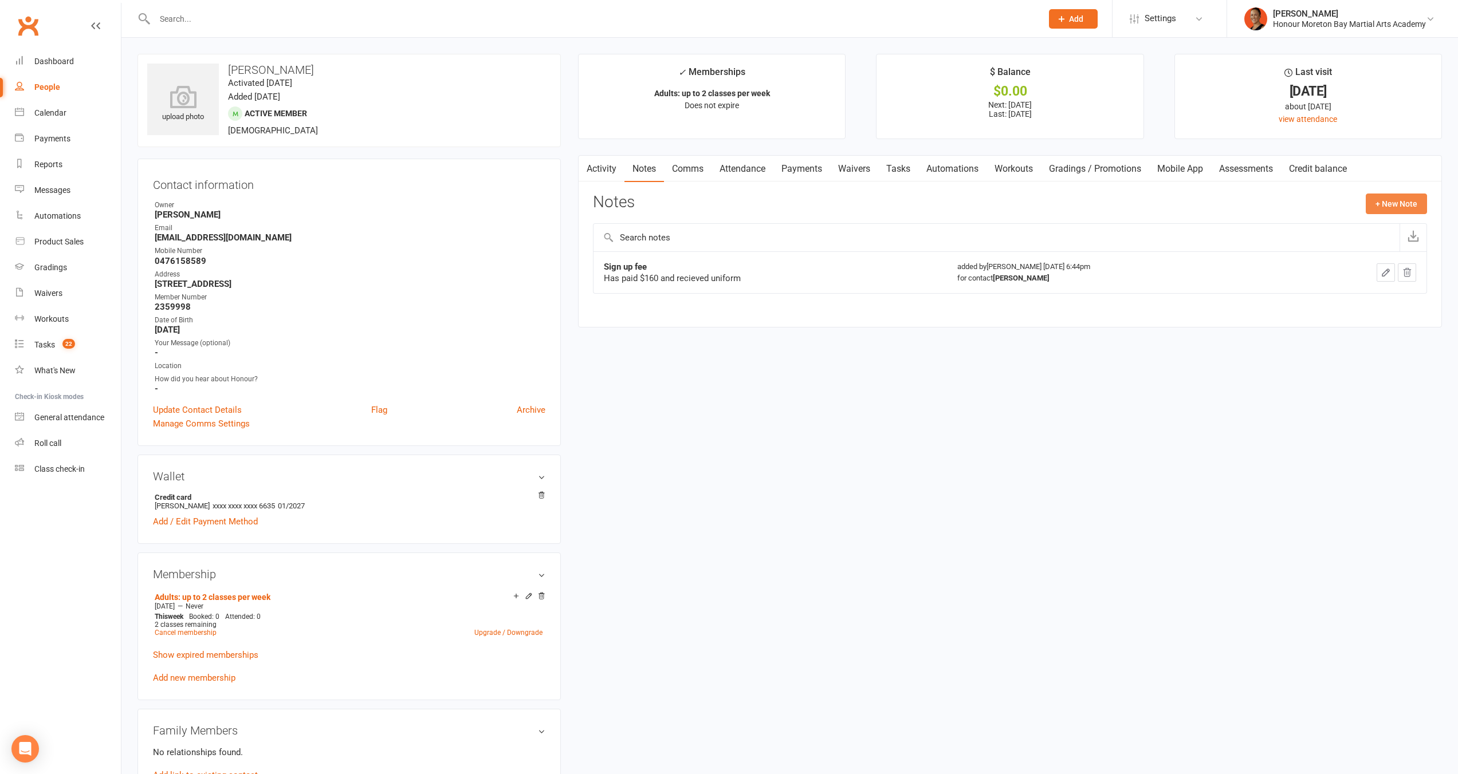
click at [1403, 203] on button "+ New Note" at bounding box center [1395, 204] width 61 height 21
click at [761, 312] on textarea at bounding box center [1010, 316] width 834 height 38
paste textarea "---------- Forwarded message --------- From: [PERSON_NAME] <[EMAIL_ADDRESS][DOM…"
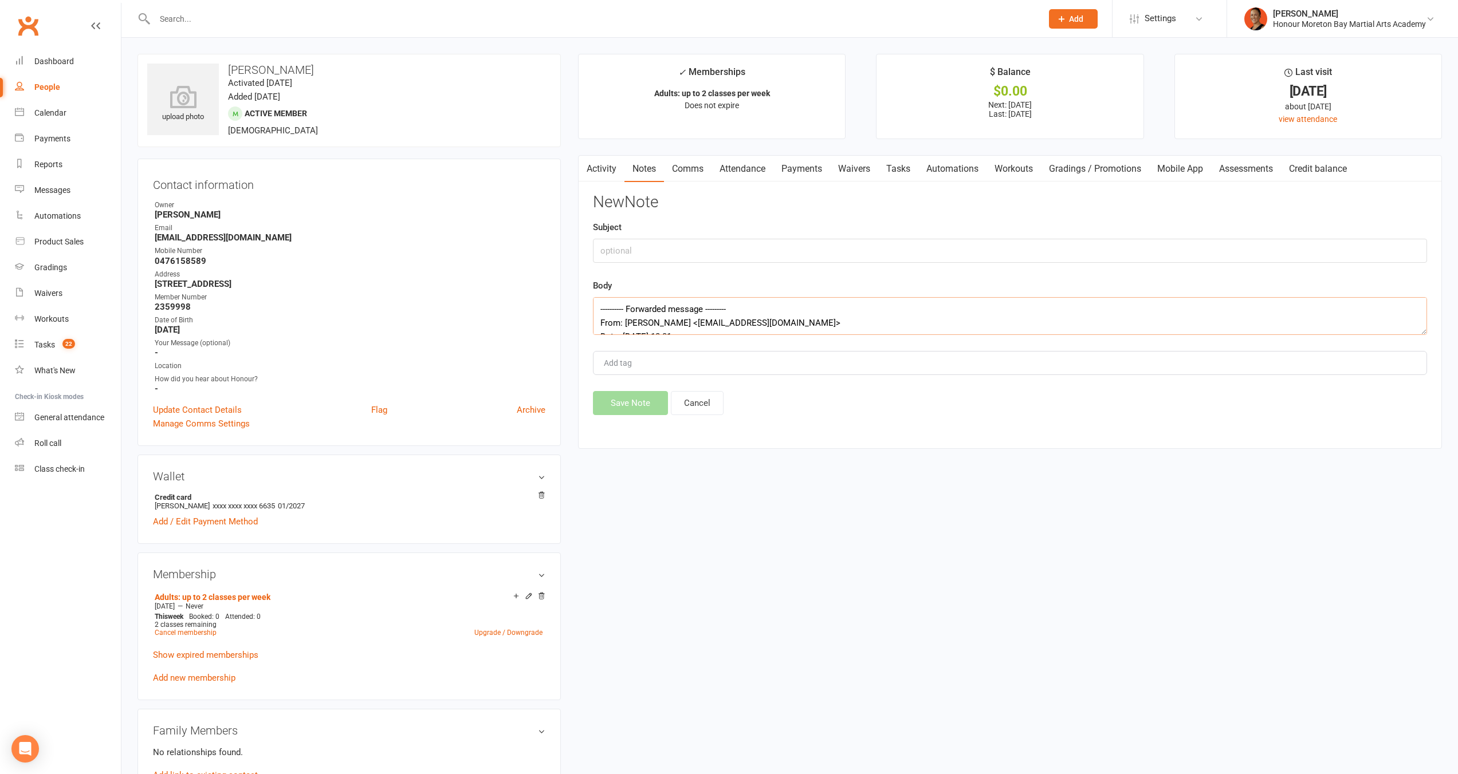
scroll to position [186, 0]
type textarea "---------- Forwarded message --------- From: [PERSON_NAME] <[EMAIL_ADDRESS][DOM…"
click at [704, 240] on input "text" at bounding box center [1010, 251] width 834 height 24
type input "Cancel"
click at [640, 400] on button "Save Note" at bounding box center [630, 403] width 75 height 24
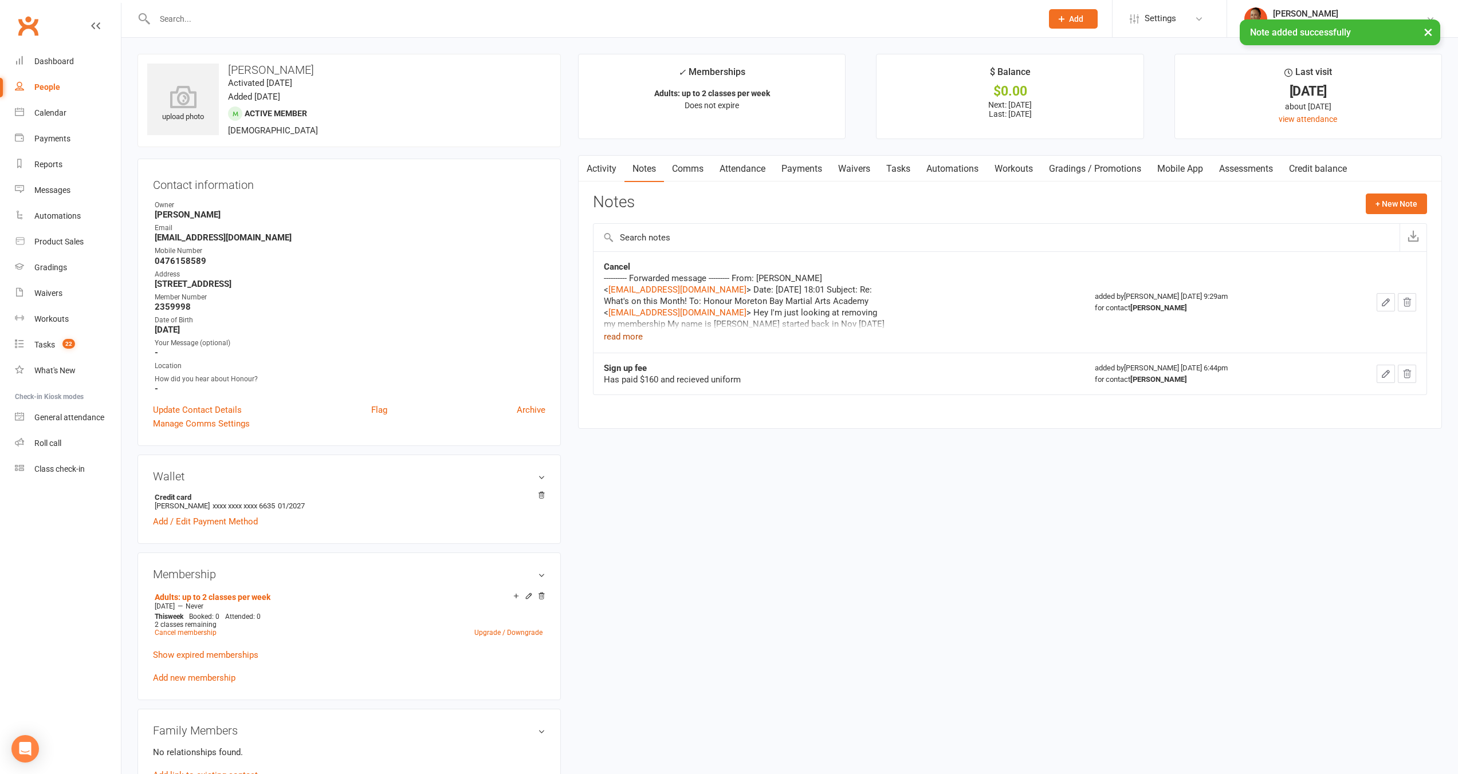
click at [627, 337] on button "read more" at bounding box center [623, 337] width 39 height 14
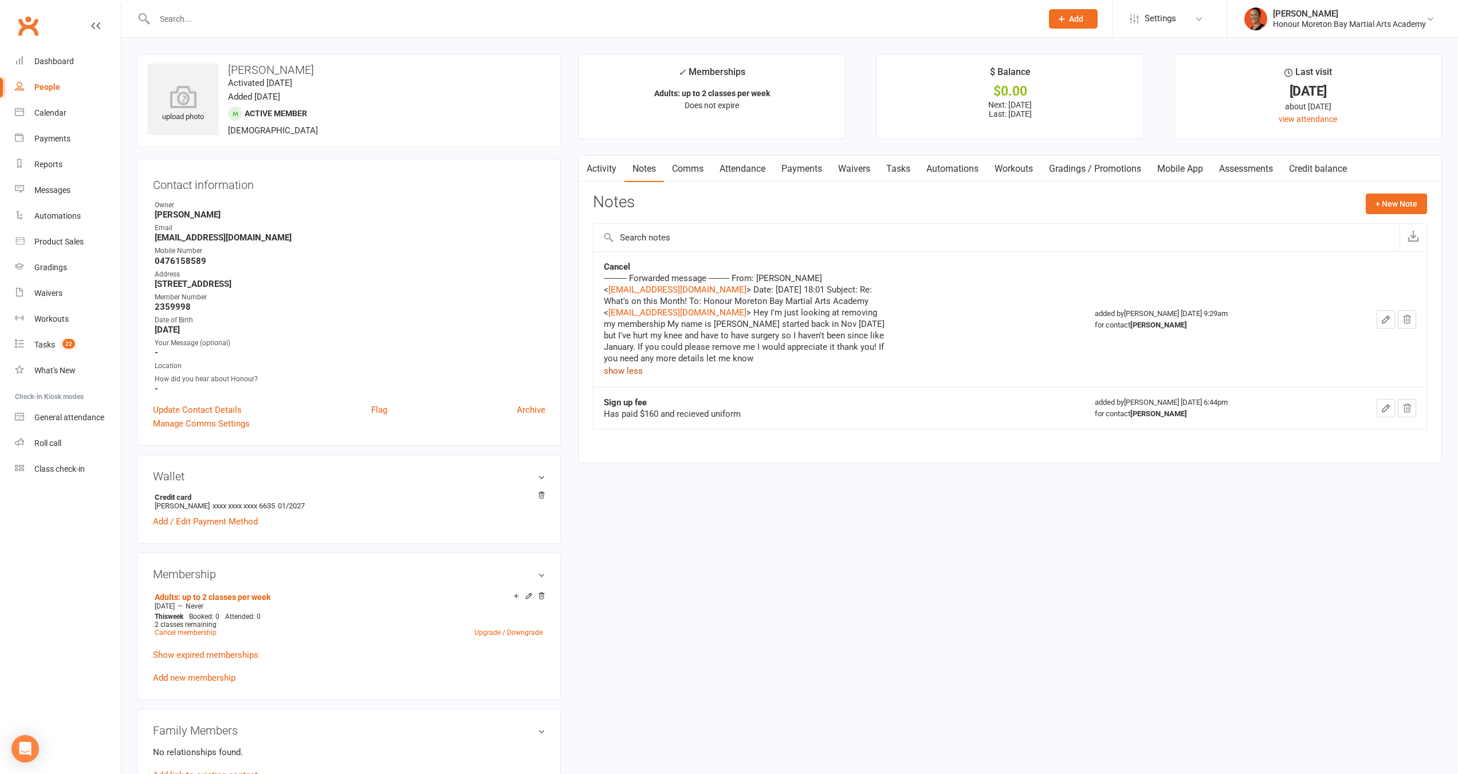
click at [691, 165] on link "Comms" at bounding box center [688, 169] width 48 height 26
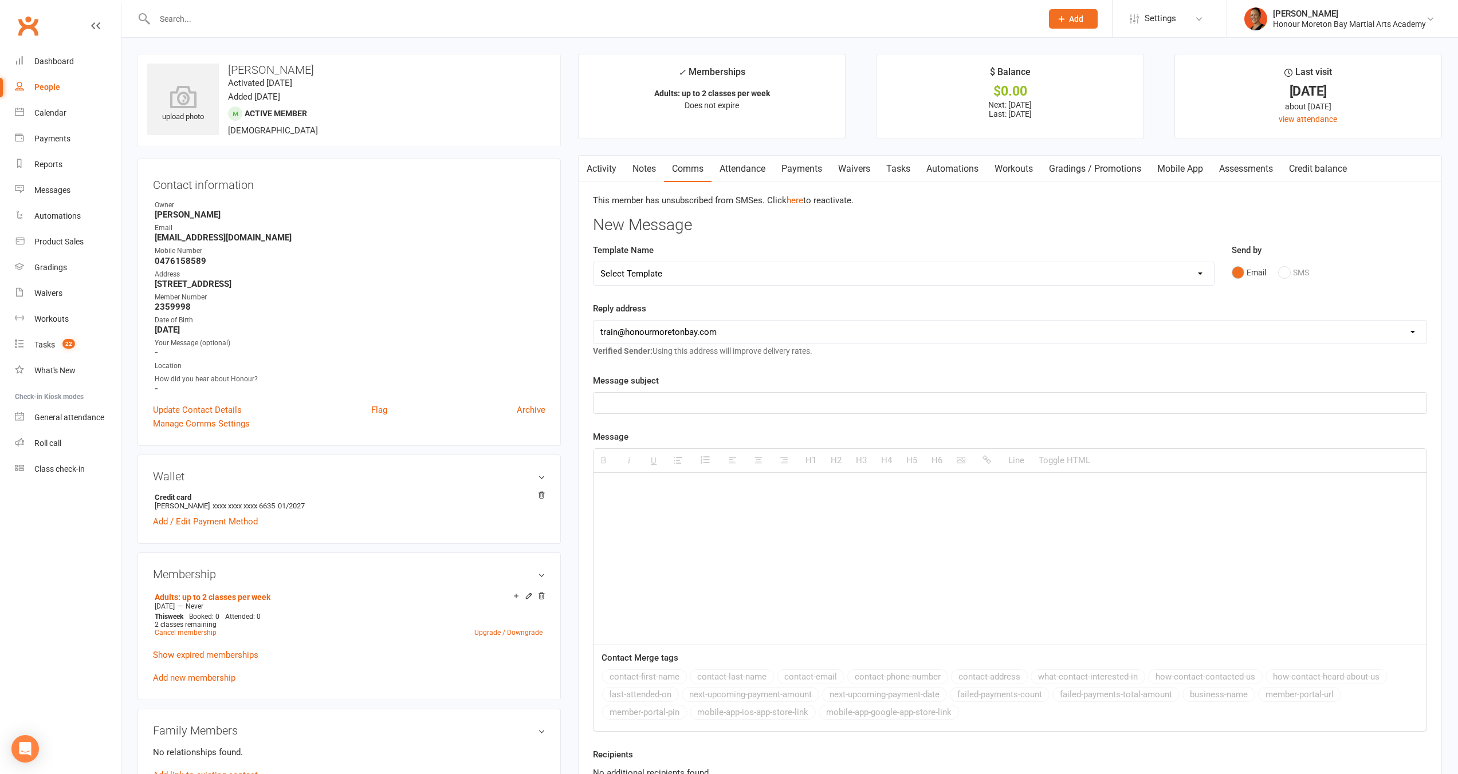
click at [765, 279] on select "Select Template [Email] 28 day 2 week check in to join [Email] ZipLead $29 Intr…" at bounding box center [903, 273] width 620 height 23
click at [796, 168] on link "Payments" at bounding box center [801, 169] width 57 height 26
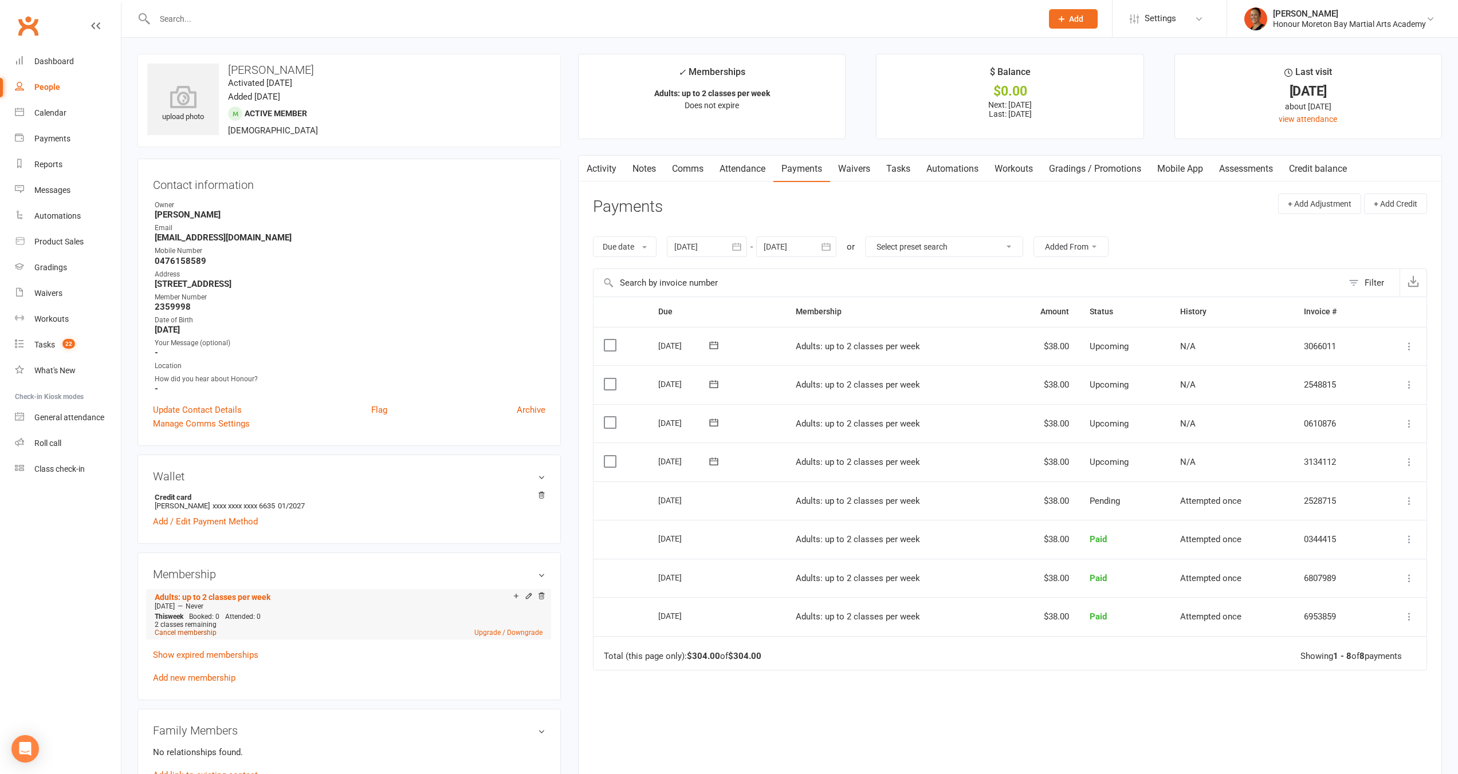
click at [198, 629] on link "Cancel membership" at bounding box center [186, 633] width 62 height 8
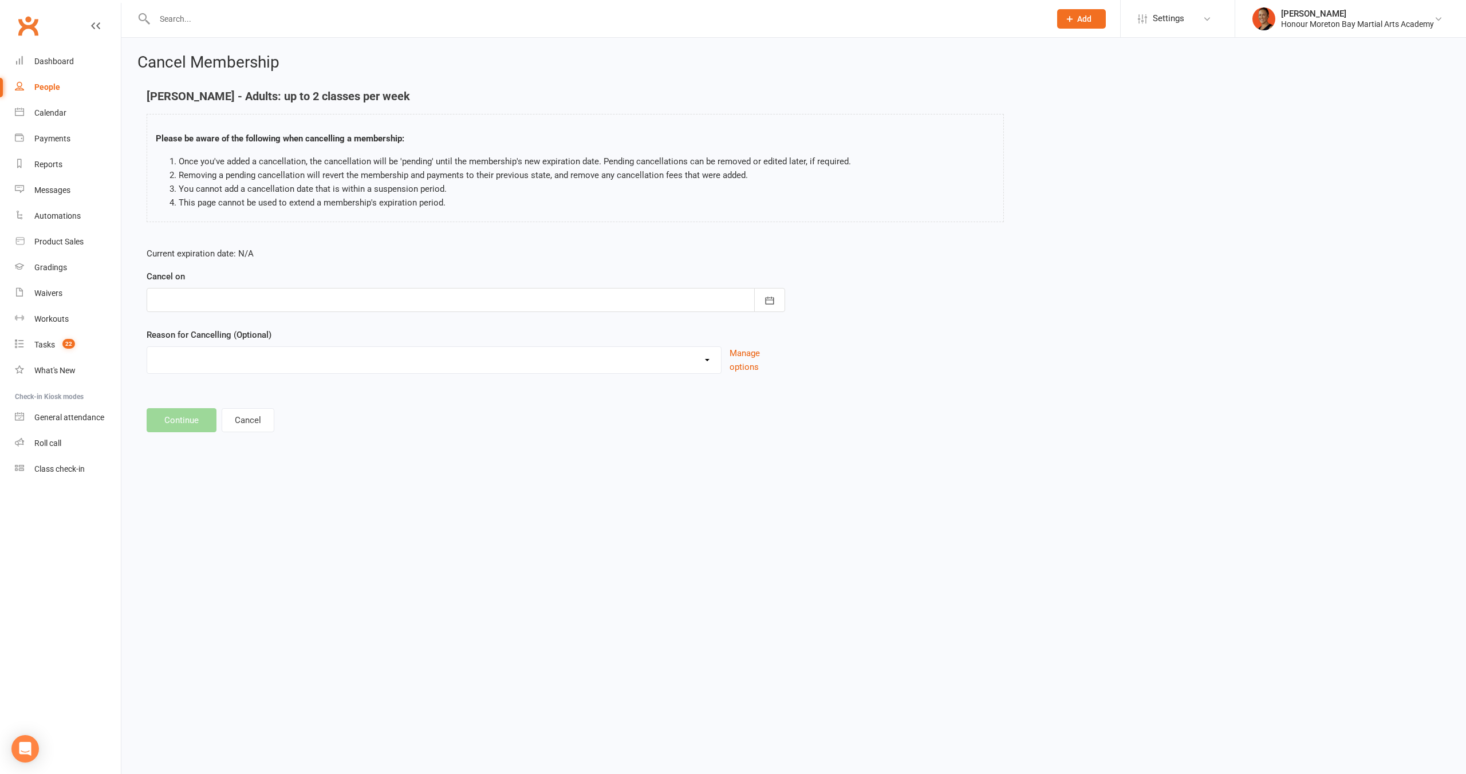
click at [304, 298] on div at bounding box center [466, 300] width 639 height 24
click at [291, 458] on span "28" at bounding box center [293, 459] width 9 height 9
type input "[DATE]"
click at [228, 375] on div "Current expiration date: N/A Cancel on [DATE] [DATE] Sun Mon Tue Wed Thu Fri Sa…" at bounding box center [466, 314] width 656 height 152
click at [237, 349] on select "BAD DEBT Bad Debt - Not attending & not responding Changed to Paying Casual con…" at bounding box center [434, 358] width 574 height 23
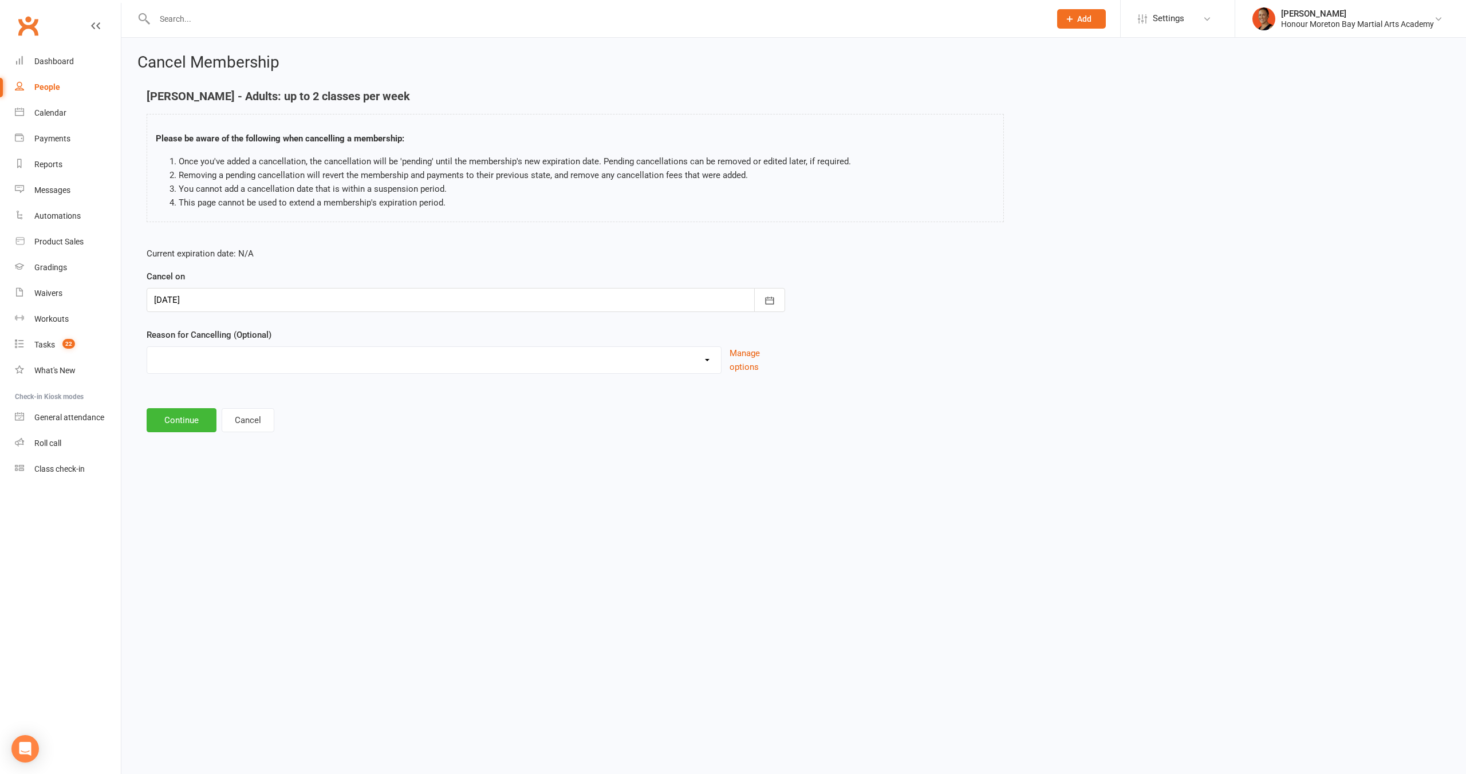
select select "10"
click at [183, 420] on button "Continue" at bounding box center [182, 420] width 70 height 24
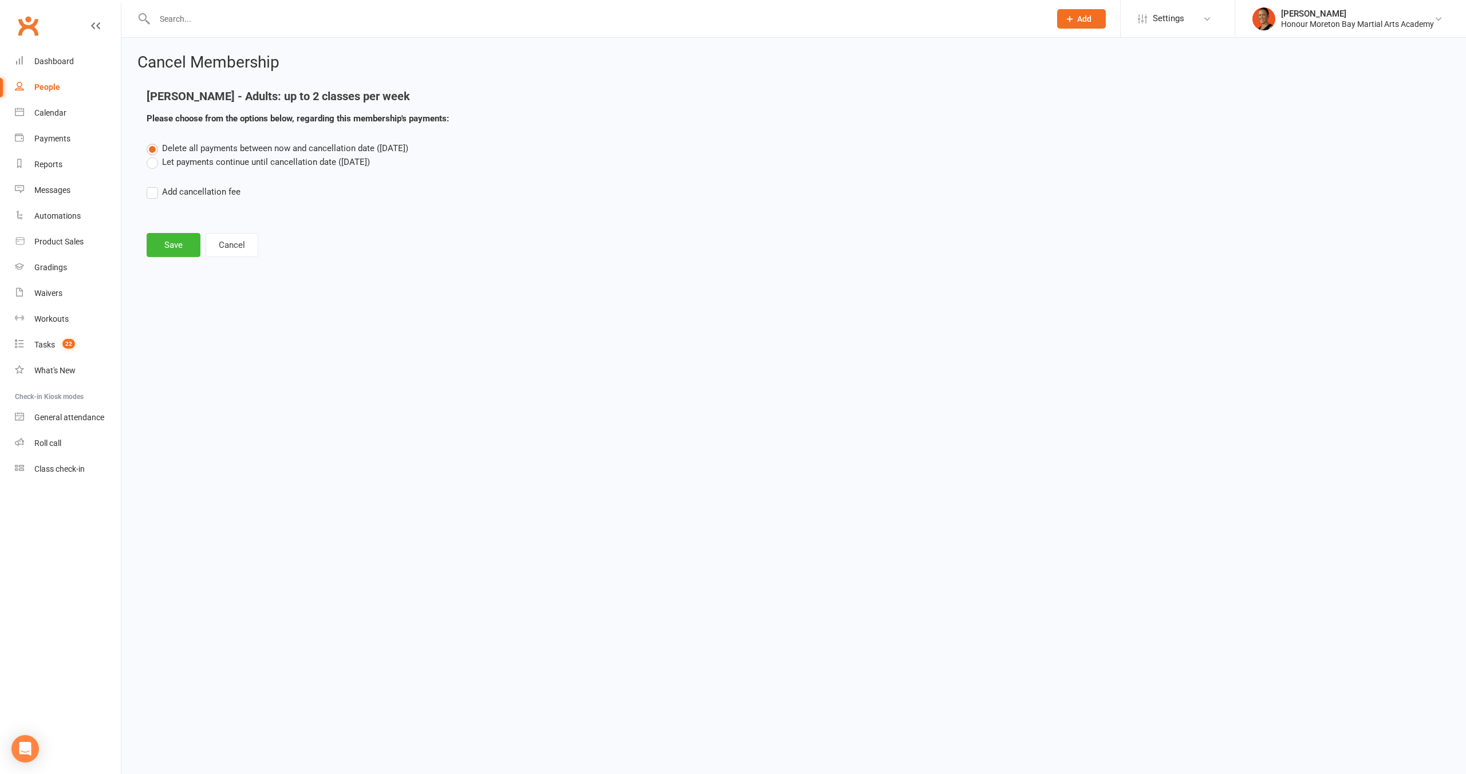
click at [296, 167] on label "Let payments continue until cancellation date ([DATE])" at bounding box center [258, 162] width 223 height 14
click at [154, 155] on input "Let payments continue until cancellation date ([DATE])" at bounding box center [150, 155] width 7 height 0
click at [171, 253] on button "Save" at bounding box center [174, 245] width 54 height 24
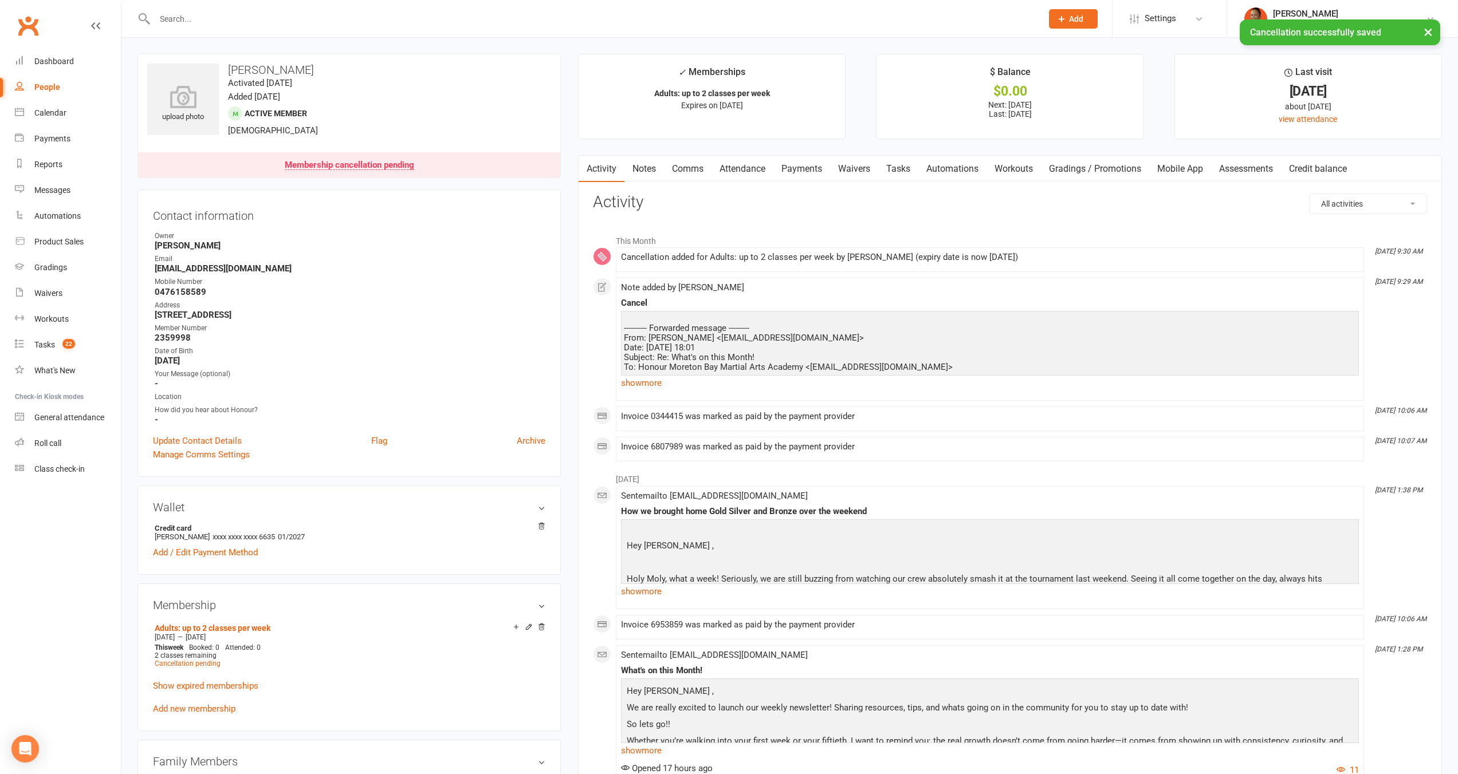
click at [811, 160] on link "Payments" at bounding box center [801, 169] width 57 height 26
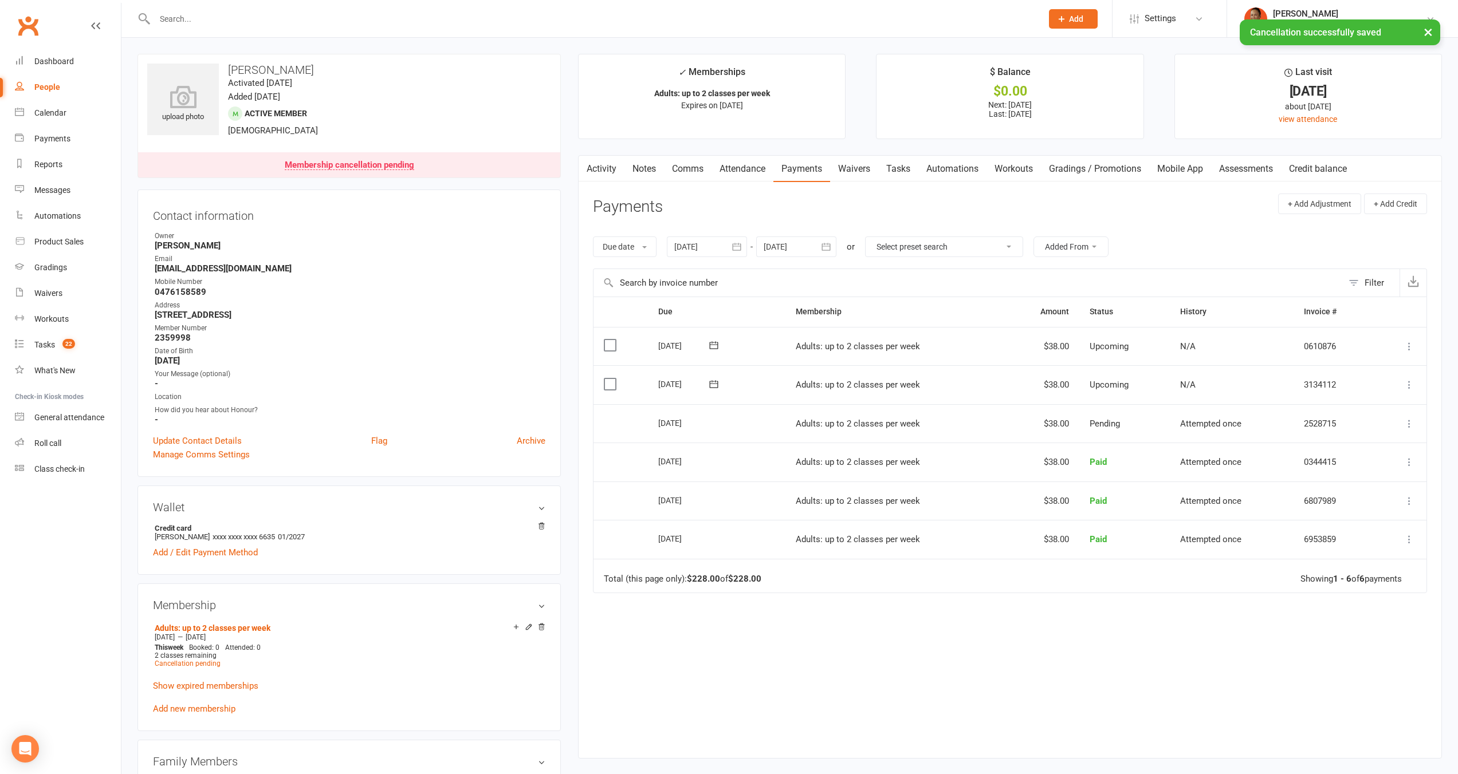
click at [664, 345] on div "[DATE]" at bounding box center [684, 346] width 53 height 18
click at [665, 345] on div "[DATE]" at bounding box center [684, 346] width 53 height 18
click at [665, 346] on div "[DATE]" at bounding box center [684, 346] width 53 height 18
copy tr "[DATE] [PERSON_NAME]"
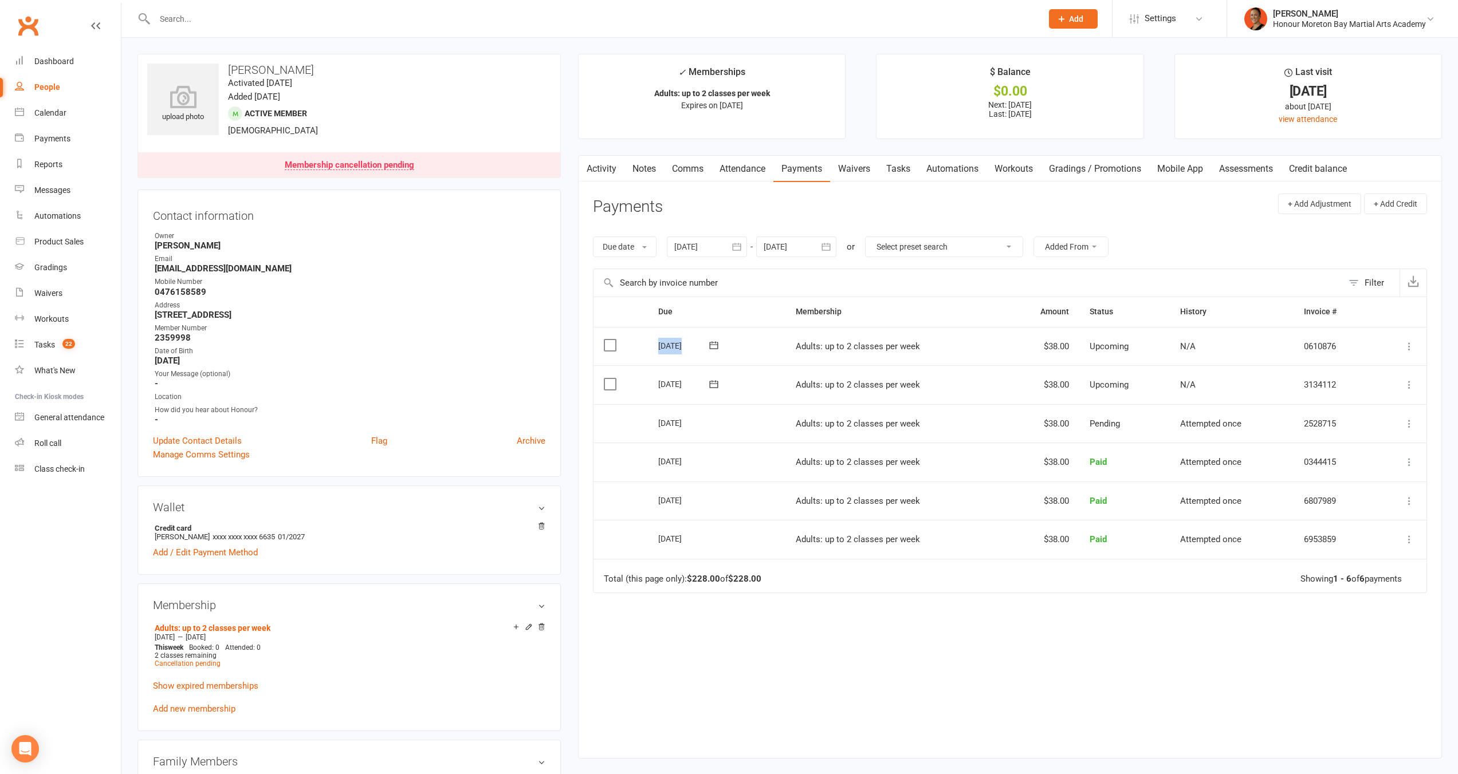
click at [686, 171] on link "Comms" at bounding box center [688, 169] width 48 height 26
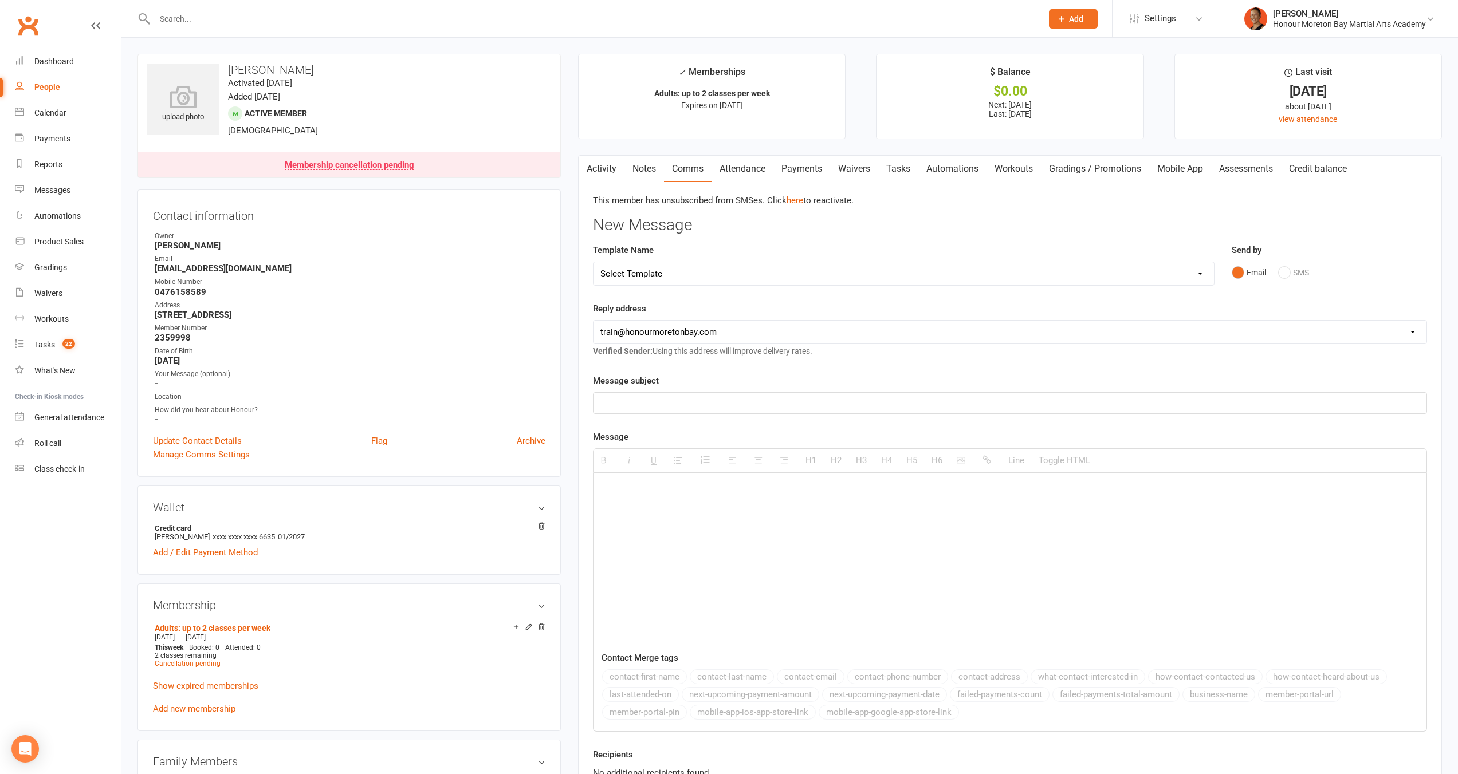
click at [833, 270] on select "Select Template [Email] 28 day 2 week check in to join [Email] ZipLead $29 Intr…" at bounding box center [903, 273] width 620 height 23
select select "8"
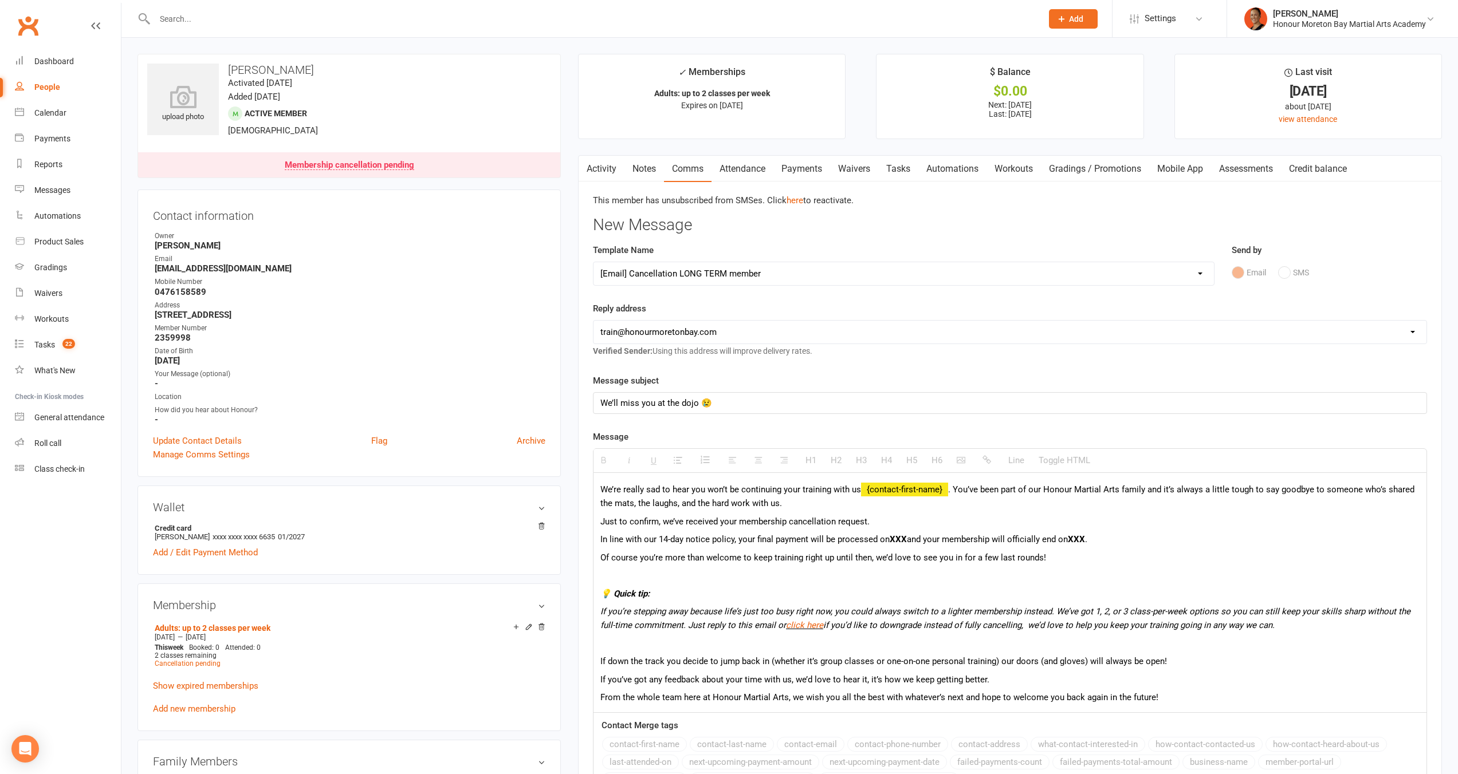
click at [896, 534] on p "In line with our 14-day notice policy, your final payment will be processed on …" at bounding box center [1009, 540] width 819 height 14
paste div
click at [1098, 538] on b "XXX" at bounding box center [1089, 539] width 17 height 10
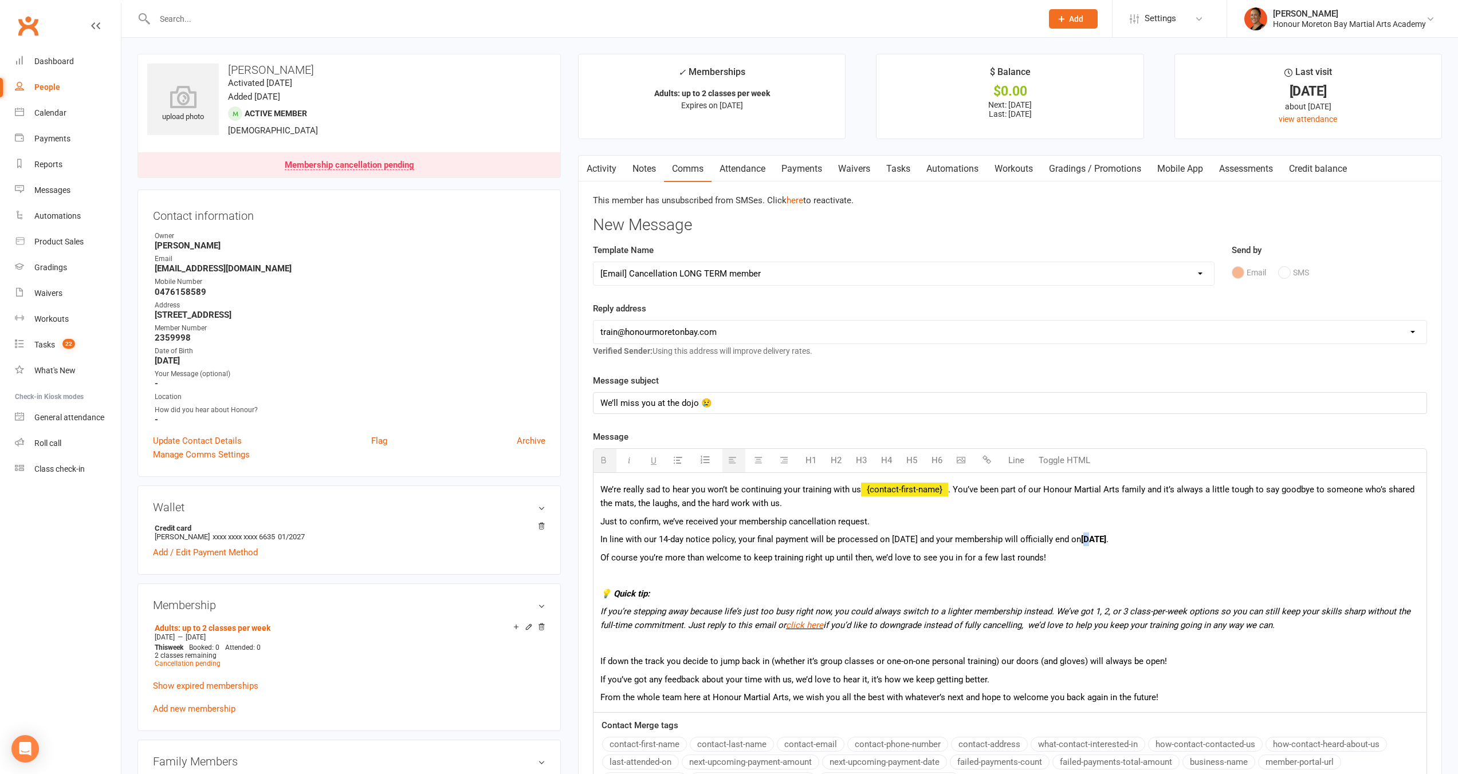
click at [1106, 537] on b "[DATE]" at bounding box center [1093, 539] width 25 height 10
drag, startPoint x: 937, startPoint y: 534, endPoint x: 888, endPoint y: 534, distance: 48.7
click at [888, 534] on p "In line with our 14-day notice policy, your final payment will be processed on …" at bounding box center [1009, 540] width 819 height 14
click at [857, 574] on p at bounding box center [1009, 576] width 819 height 14
click at [869, 554] on p "Of course you’re more than welcome to keep training right up until then, we’d l…" at bounding box center [1009, 558] width 819 height 14
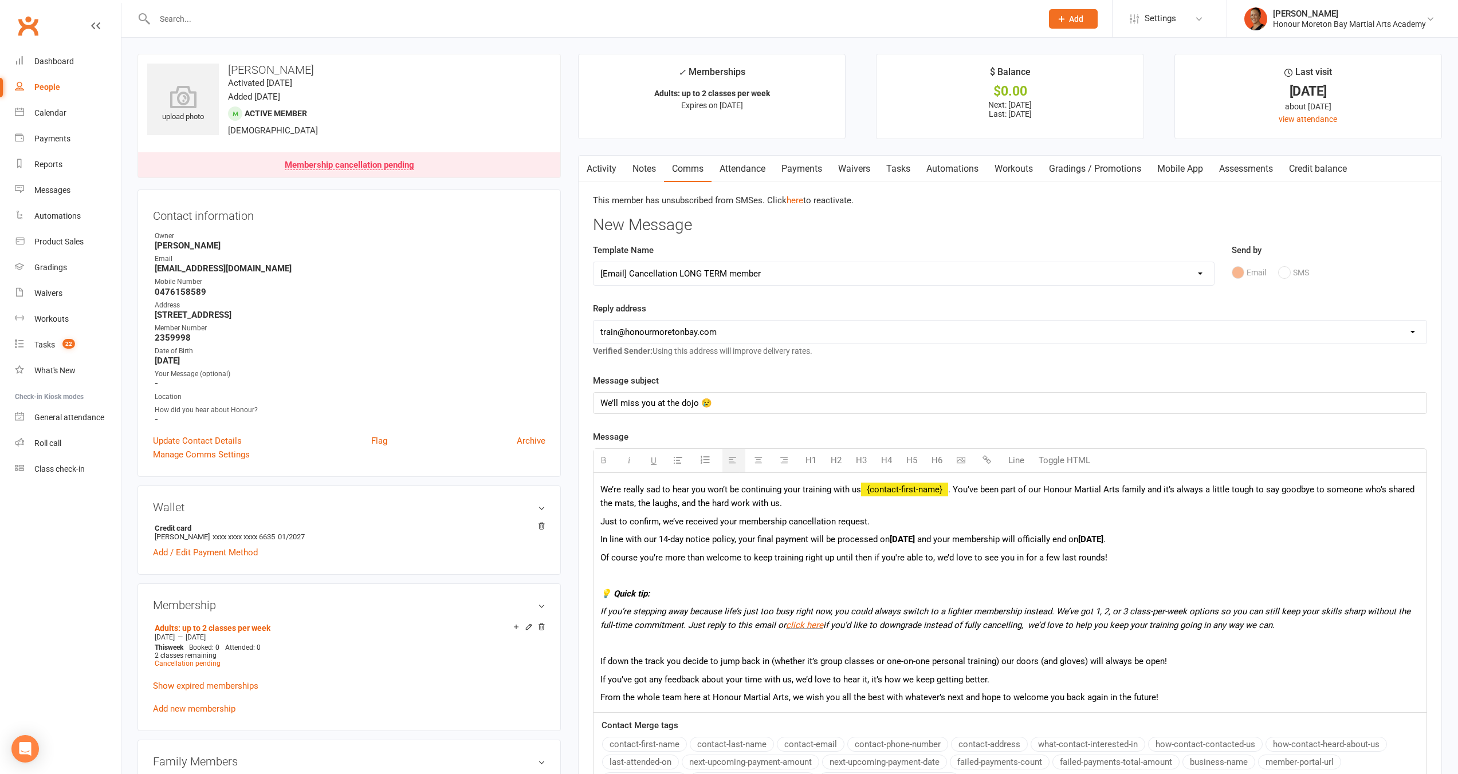
click at [990, 568] on div "We’re really sad to hear you won’t be continuing your training with us {contact…" at bounding box center [1009, 592] width 833 height 239
click at [1017, 569] on p at bounding box center [1009, 576] width 819 height 14
click at [1012, 585] on div "We’re really sad to hear you won’t be continuing your training with us {contact…" at bounding box center [1009, 592] width 833 height 239
click at [1012, 576] on p at bounding box center [1009, 576] width 819 height 14
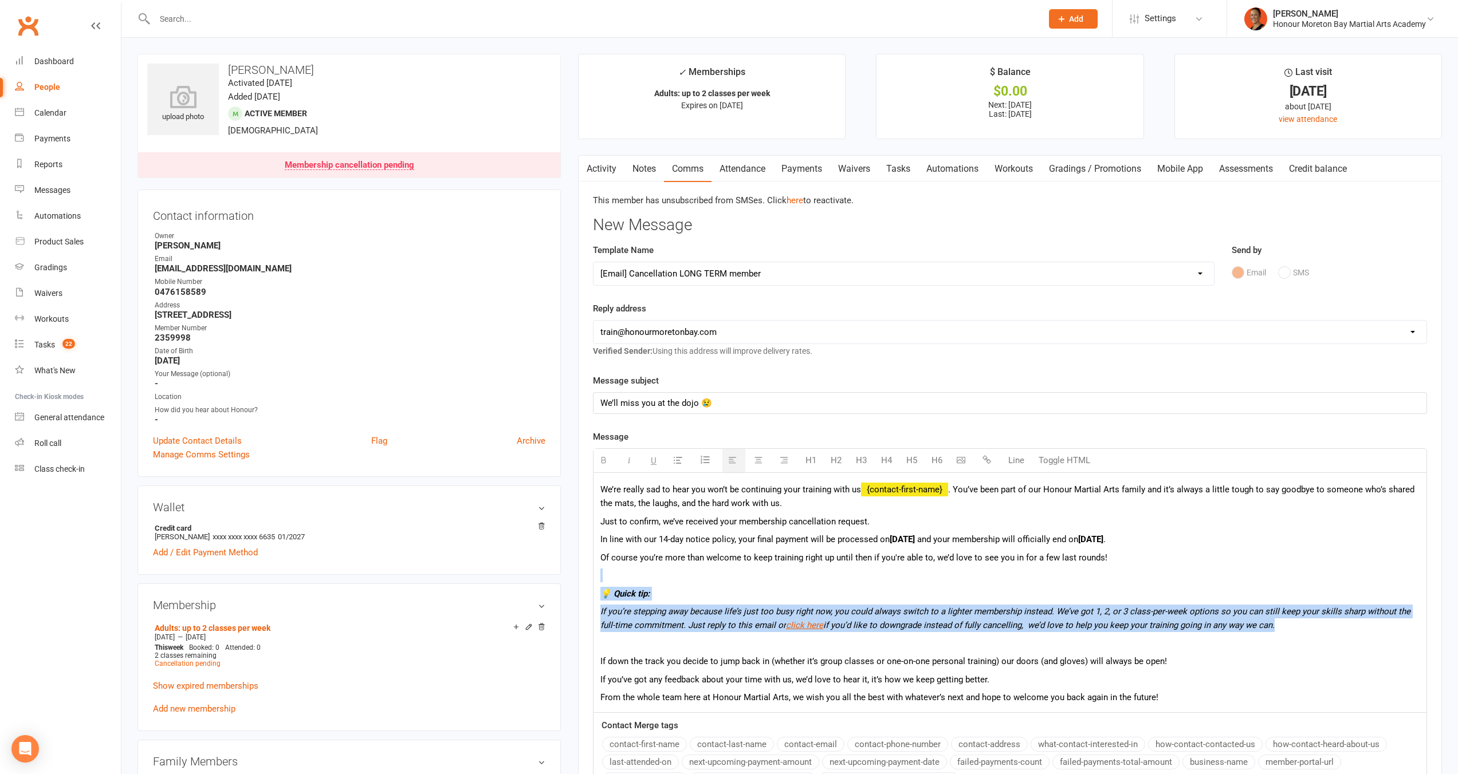
drag, startPoint x: 728, startPoint y: 581, endPoint x: 814, endPoint y: 636, distance: 101.7
click at [814, 636] on div "We’re really sad to hear you won’t be continuing your training with us {contact…" at bounding box center [1009, 592] width 833 height 239
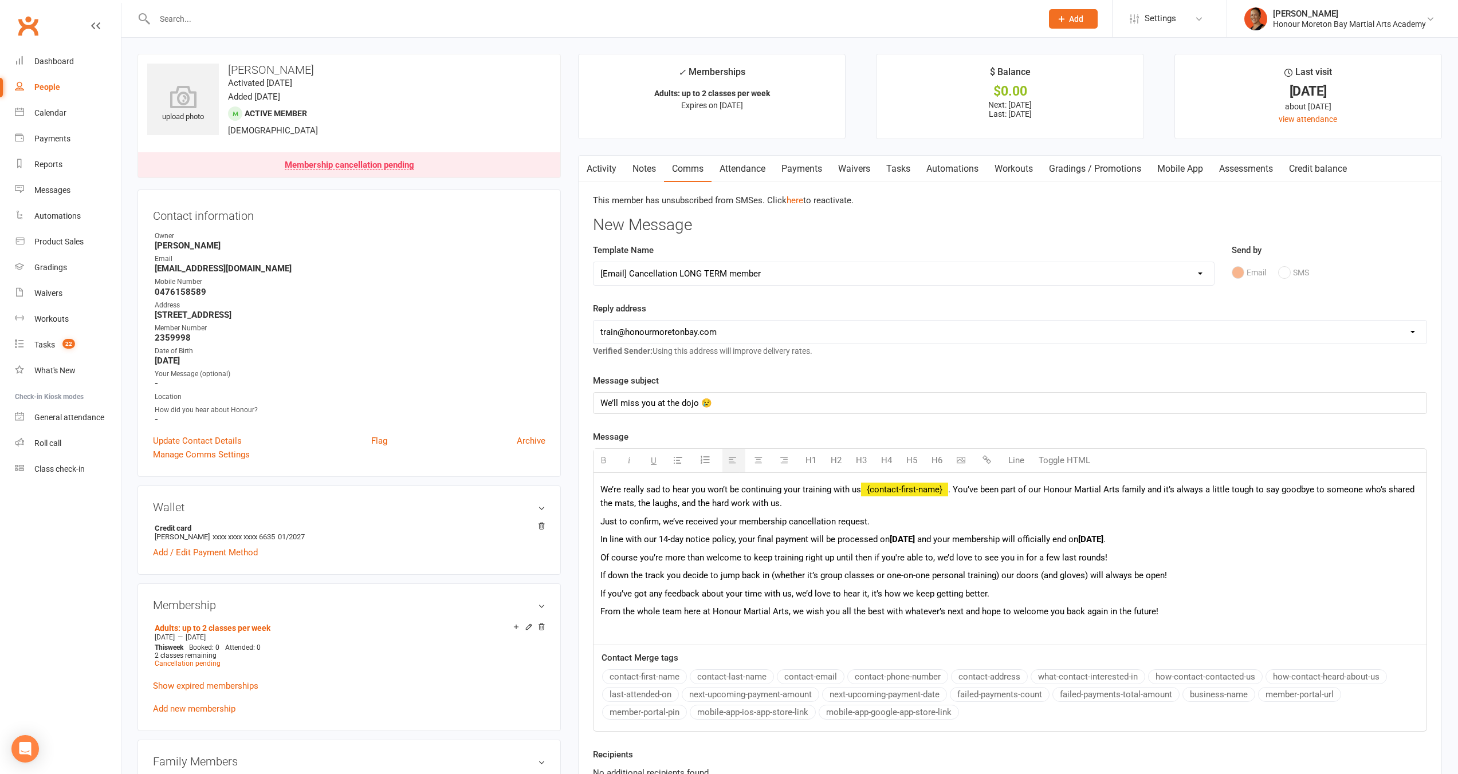
click at [1191, 615] on p "From the whole team here at Honour Martial Arts, we wish you all the best with …" at bounding box center [1009, 612] width 819 height 14
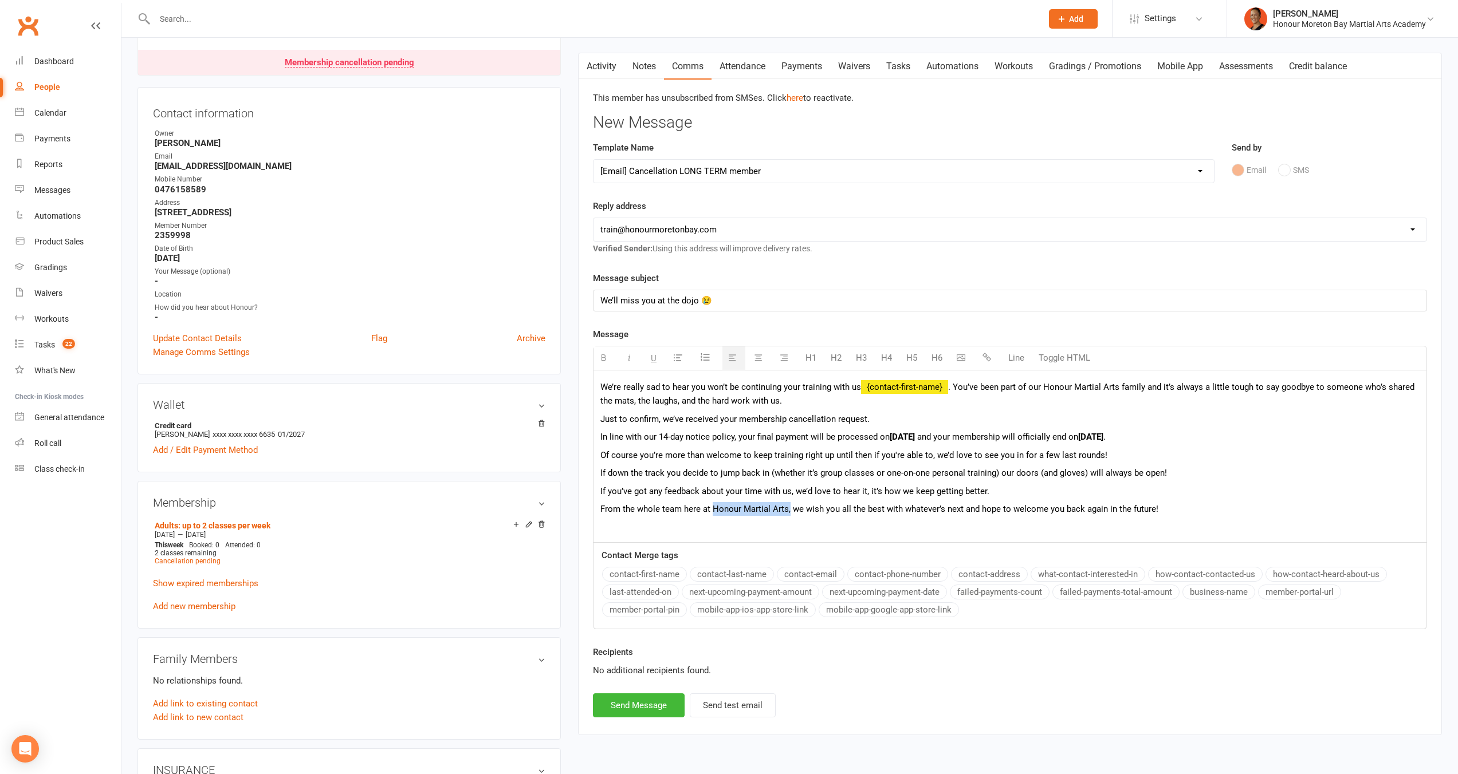
drag, startPoint x: 711, startPoint y: 509, endPoint x: 788, endPoint y: 504, distance: 77.5
click at [788, 504] on p "From the whole team here at Honour Martial Arts, we wish you all the best with …" at bounding box center [1009, 509] width 819 height 14
click at [651, 700] on button "Send Message" at bounding box center [639, 706] width 92 height 24
select select
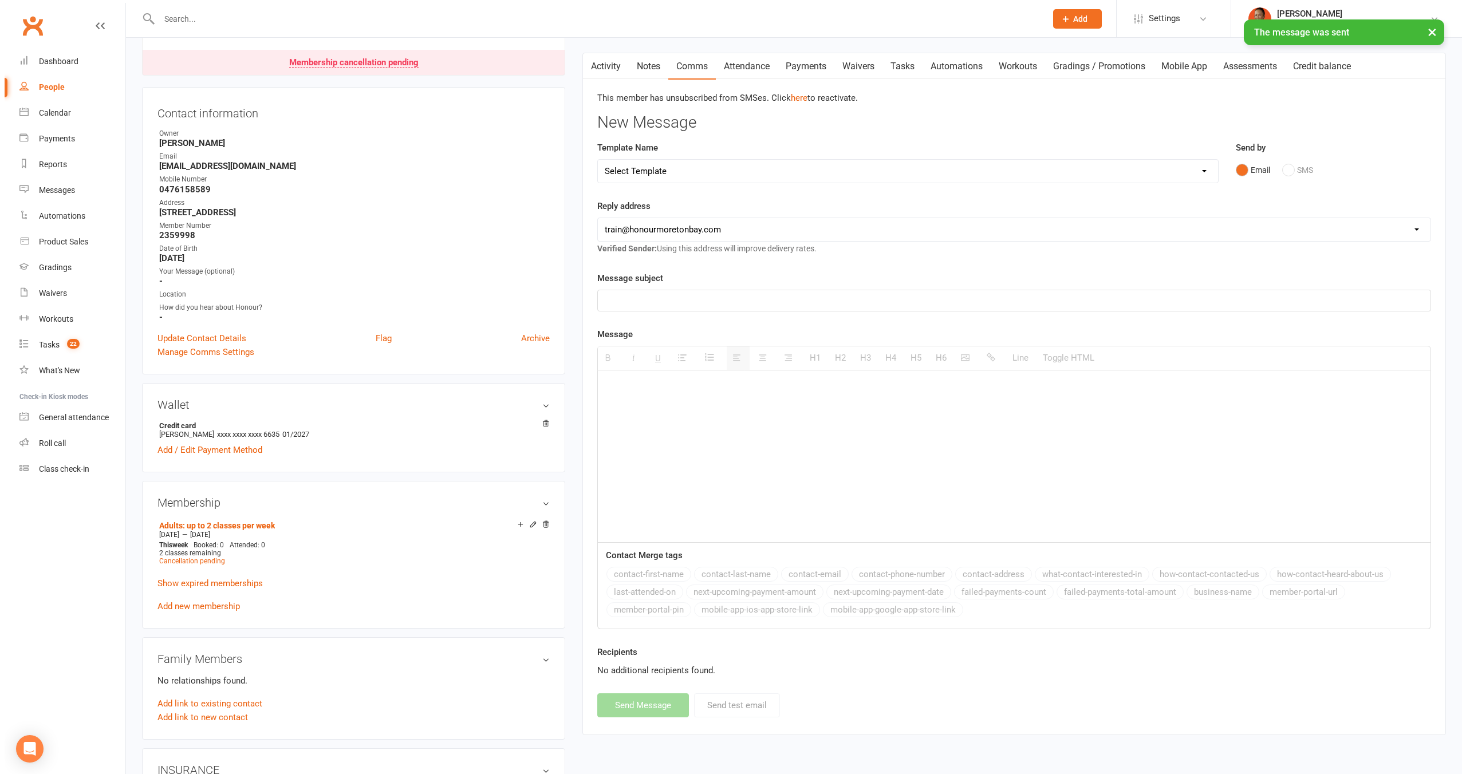
scroll to position [0, 0]
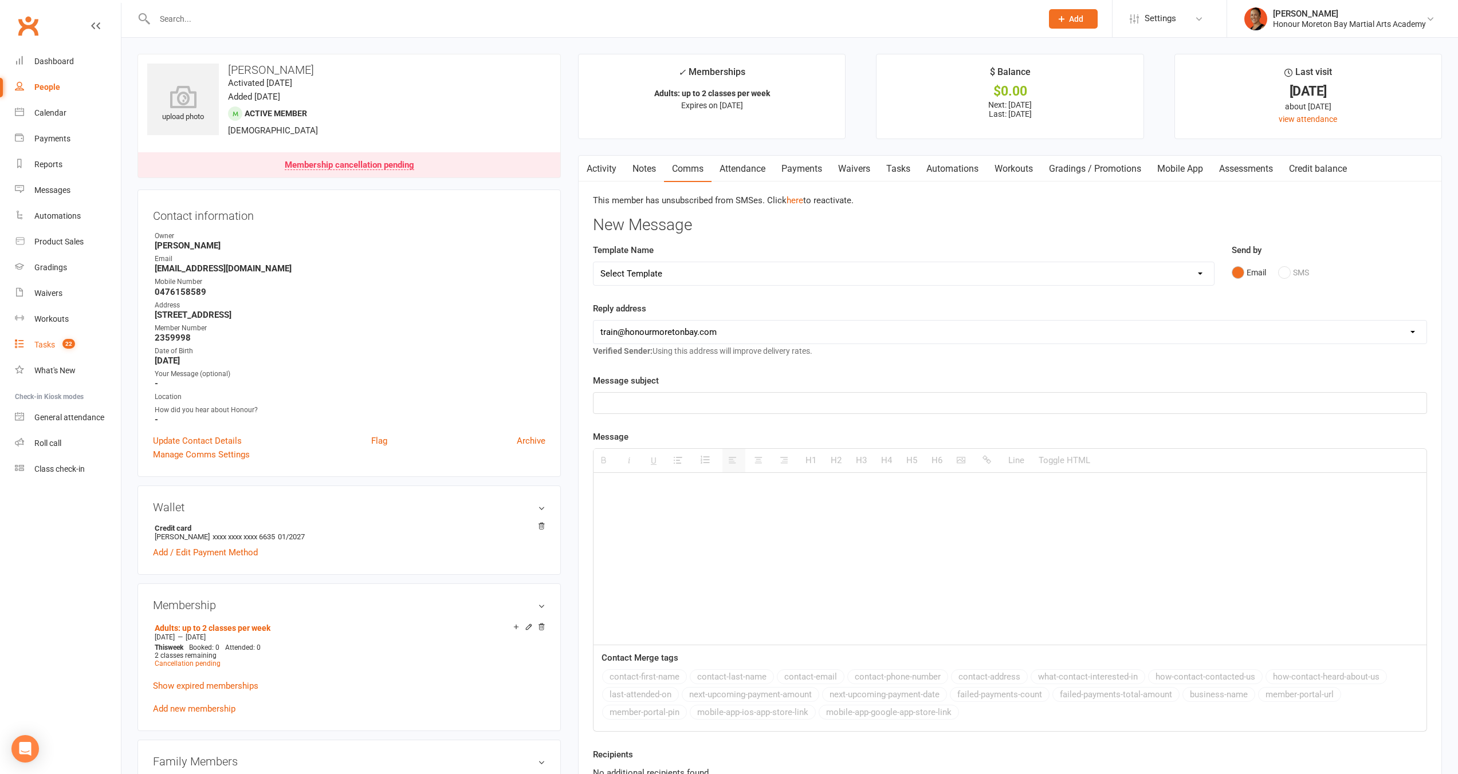
click at [66, 340] on span "22" at bounding box center [68, 344] width 13 height 10
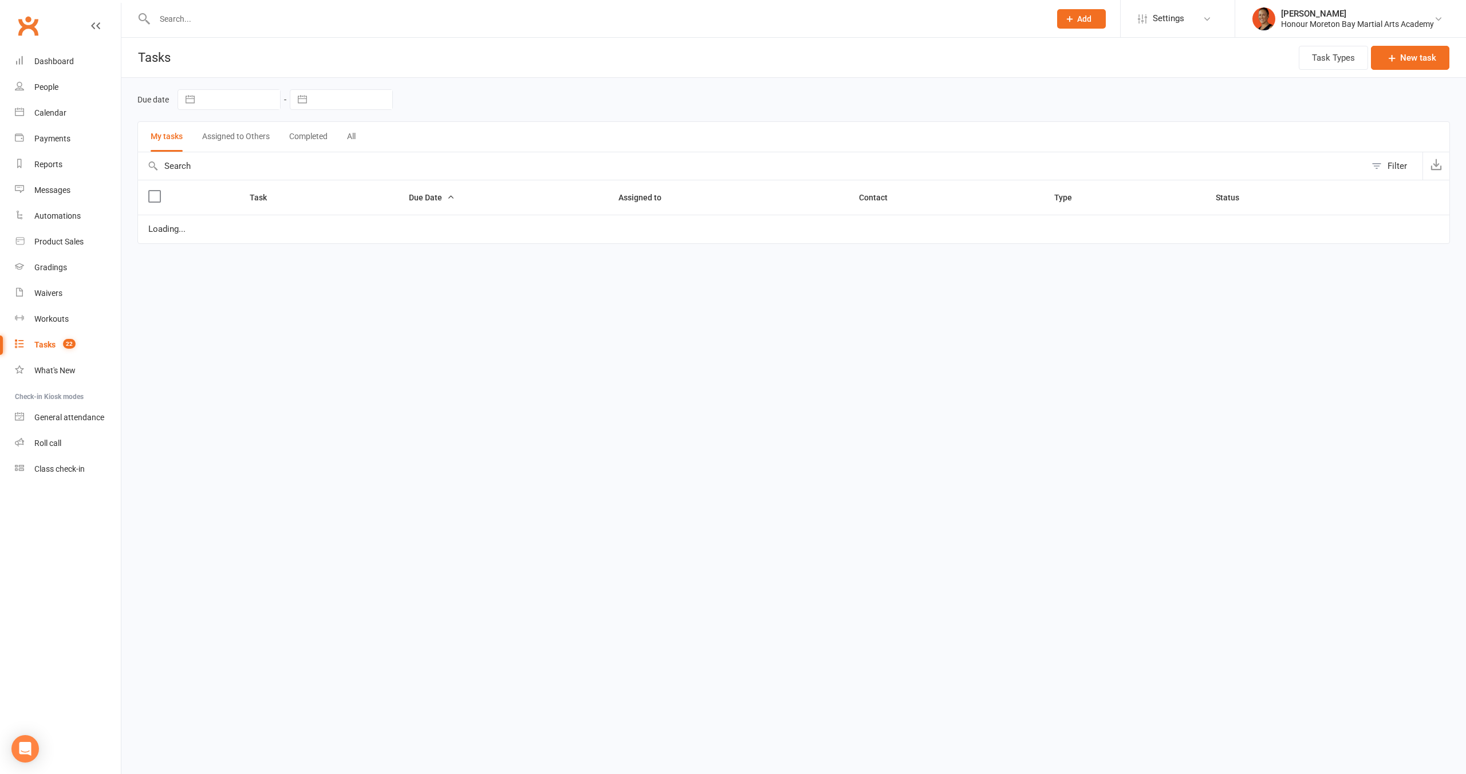
select select "started"
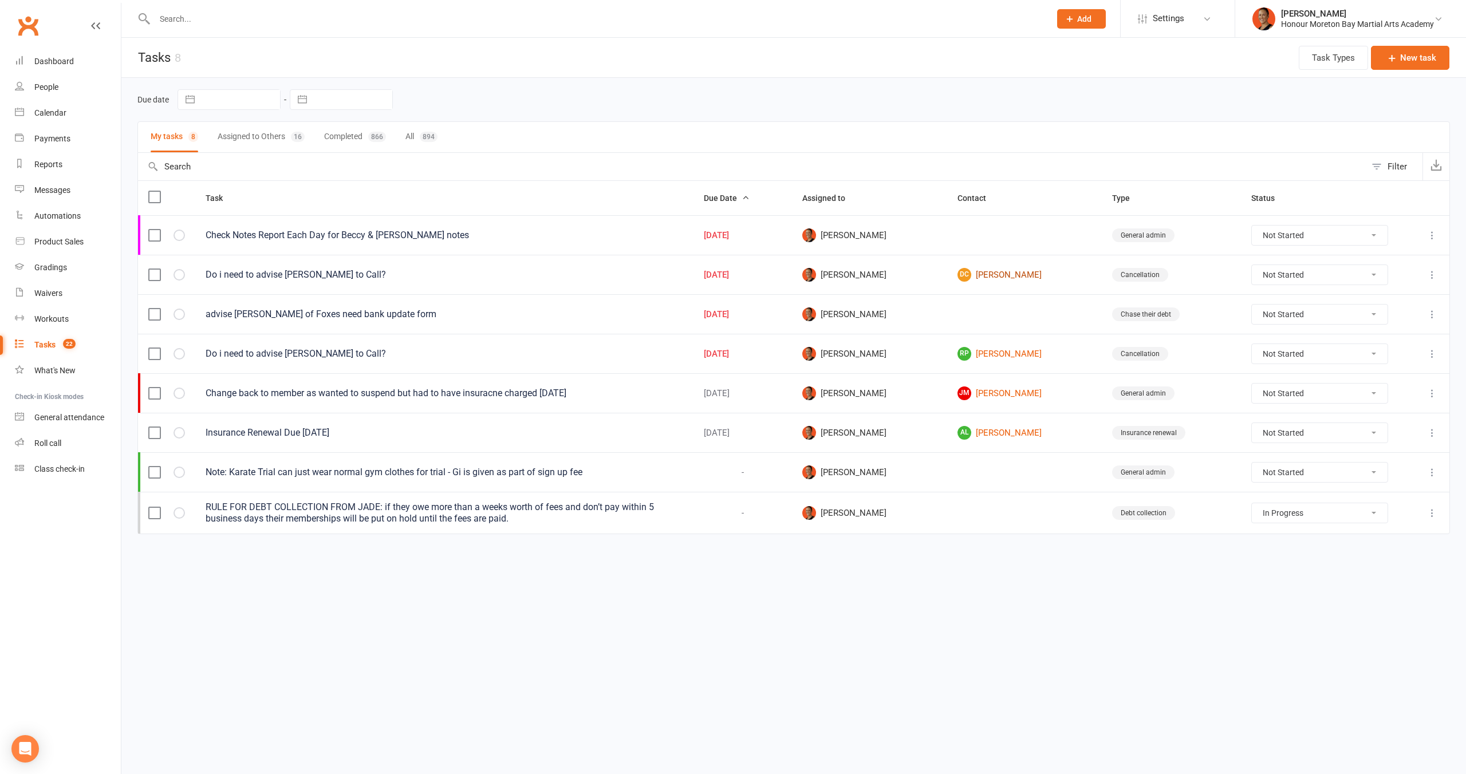
click at [958, 276] on link "DC Daniel Carey" at bounding box center [1025, 275] width 135 height 14
click at [1351, 317] on select "Not Started In Progress Waiting Complete" at bounding box center [1320, 314] width 136 height 19
select select "unstarted"
select select "started"
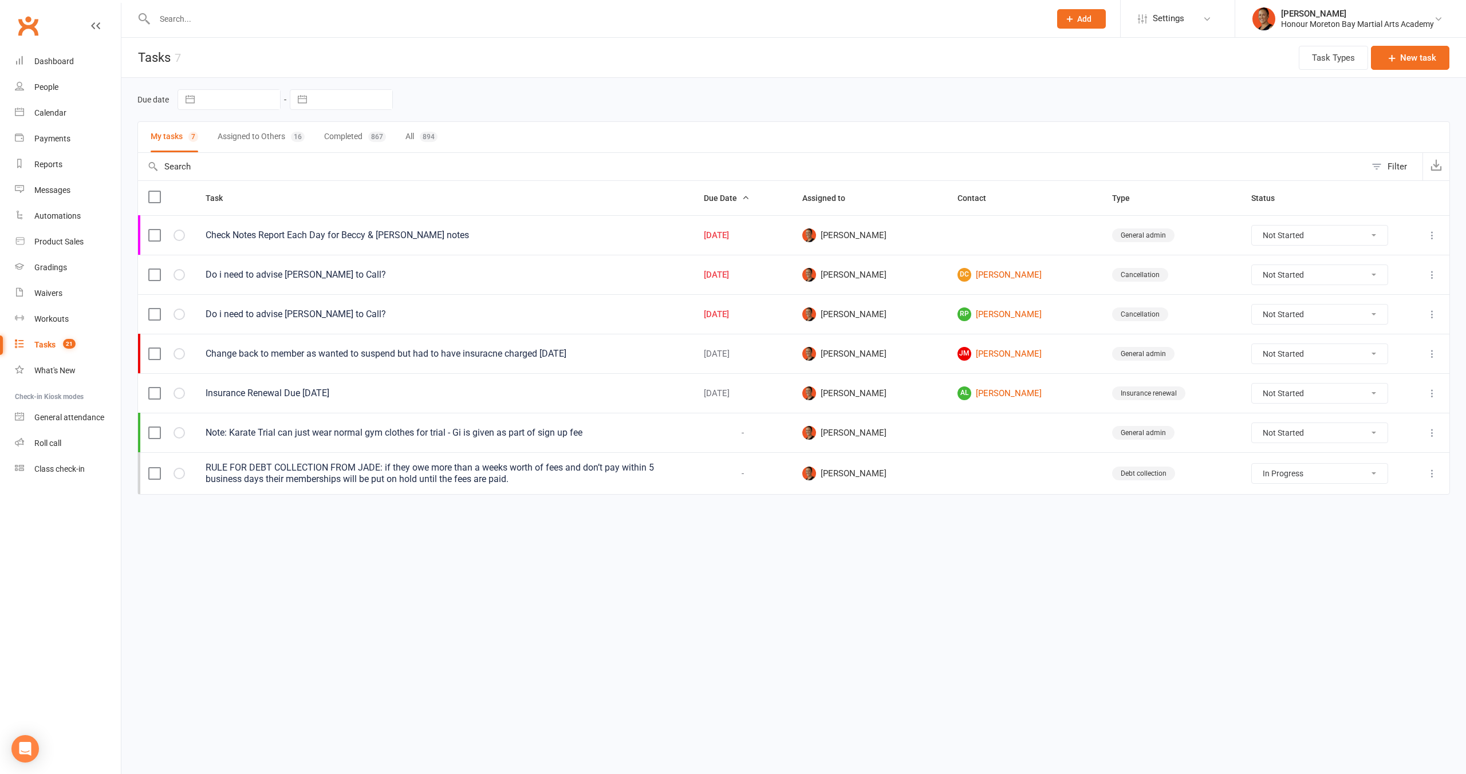
click at [1326, 318] on select "Not Started In Progress Waiting Complete" at bounding box center [1320, 314] width 136 height 19
select select "unstarted"
select select "started"
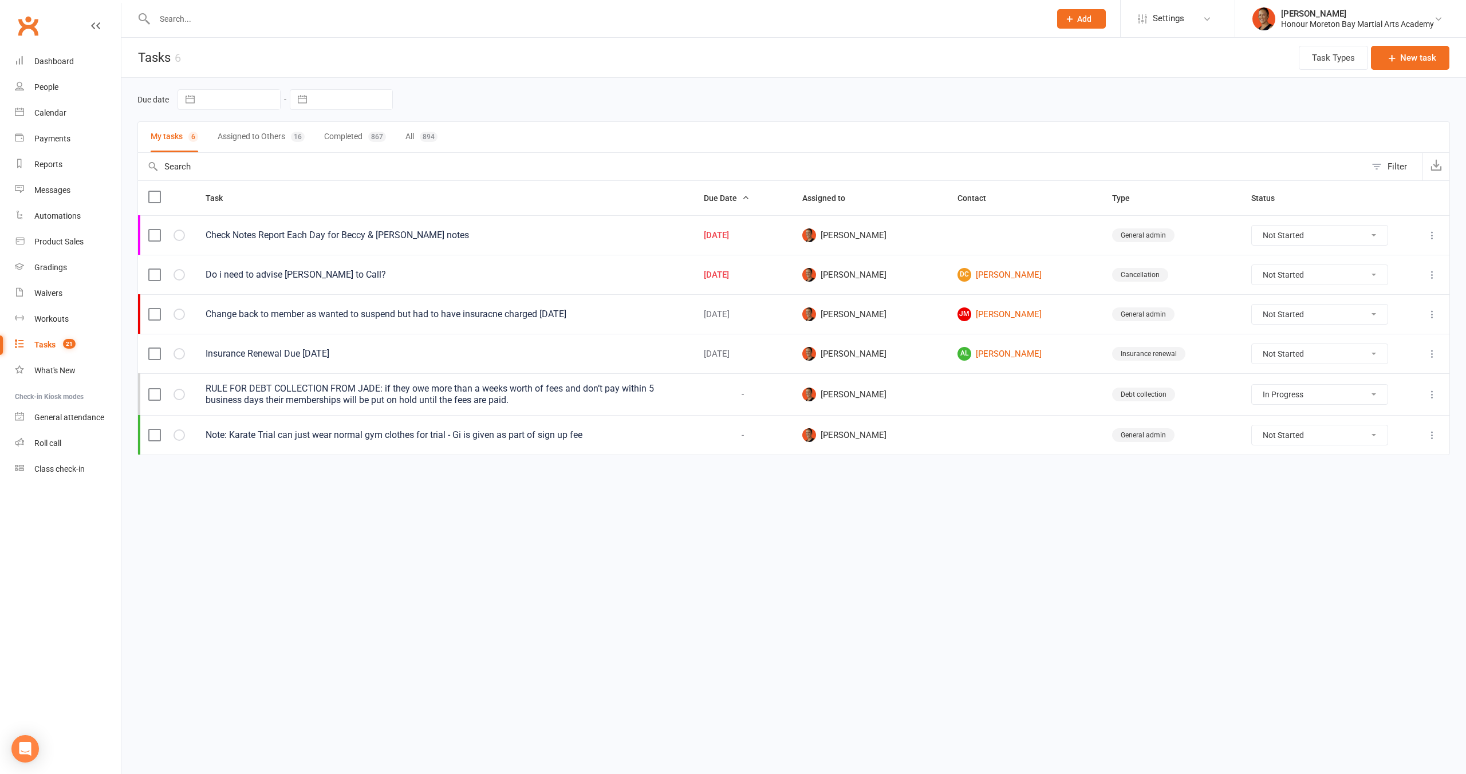
select select "started"
click at [1288, 275] on select "Not Started In Progress Waiting Complete" at bounding box center [1320, 274] width 136 height 19
select select "unstarted"
select select "started"
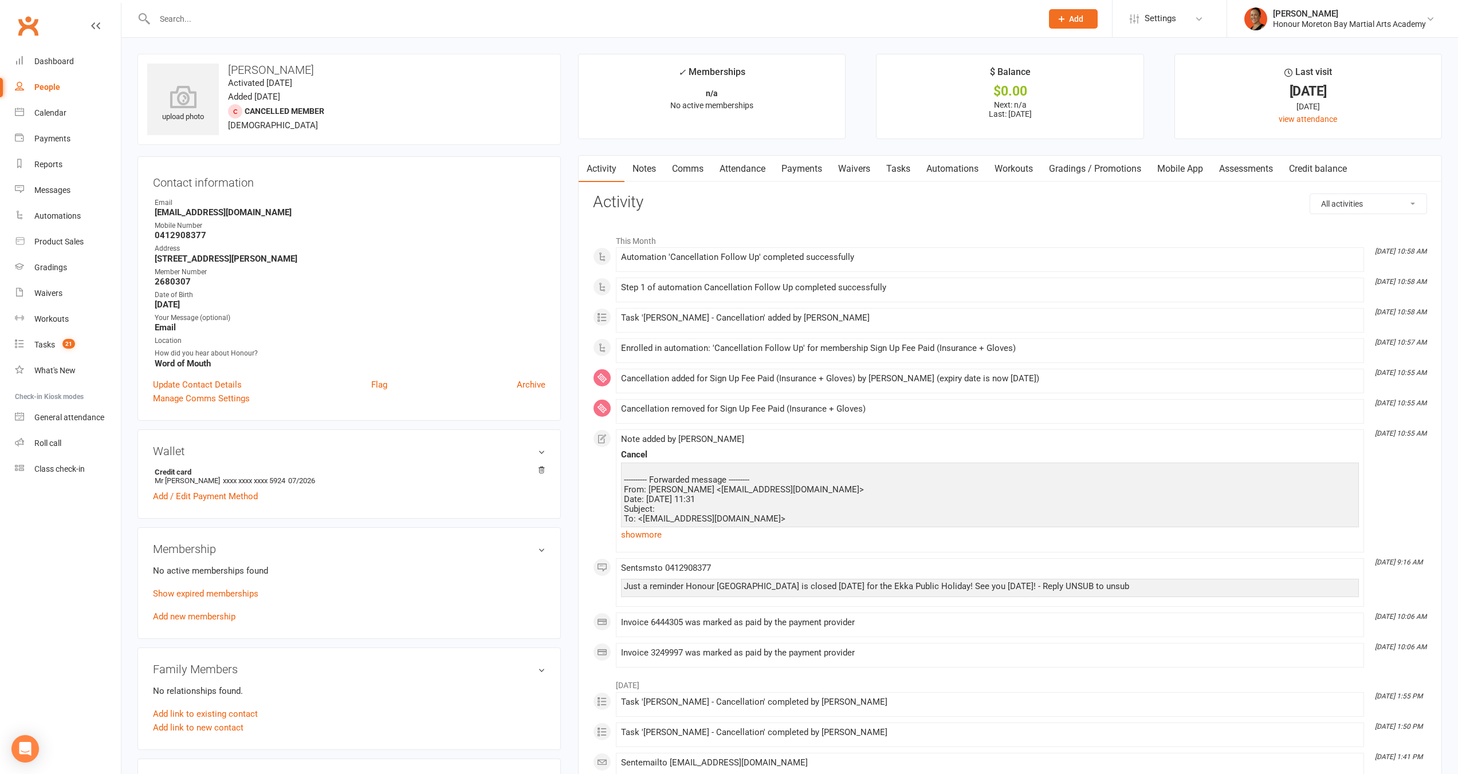
click at [643, 168] on link "Notes" at bounding box center [644, 169] width 40 height 26
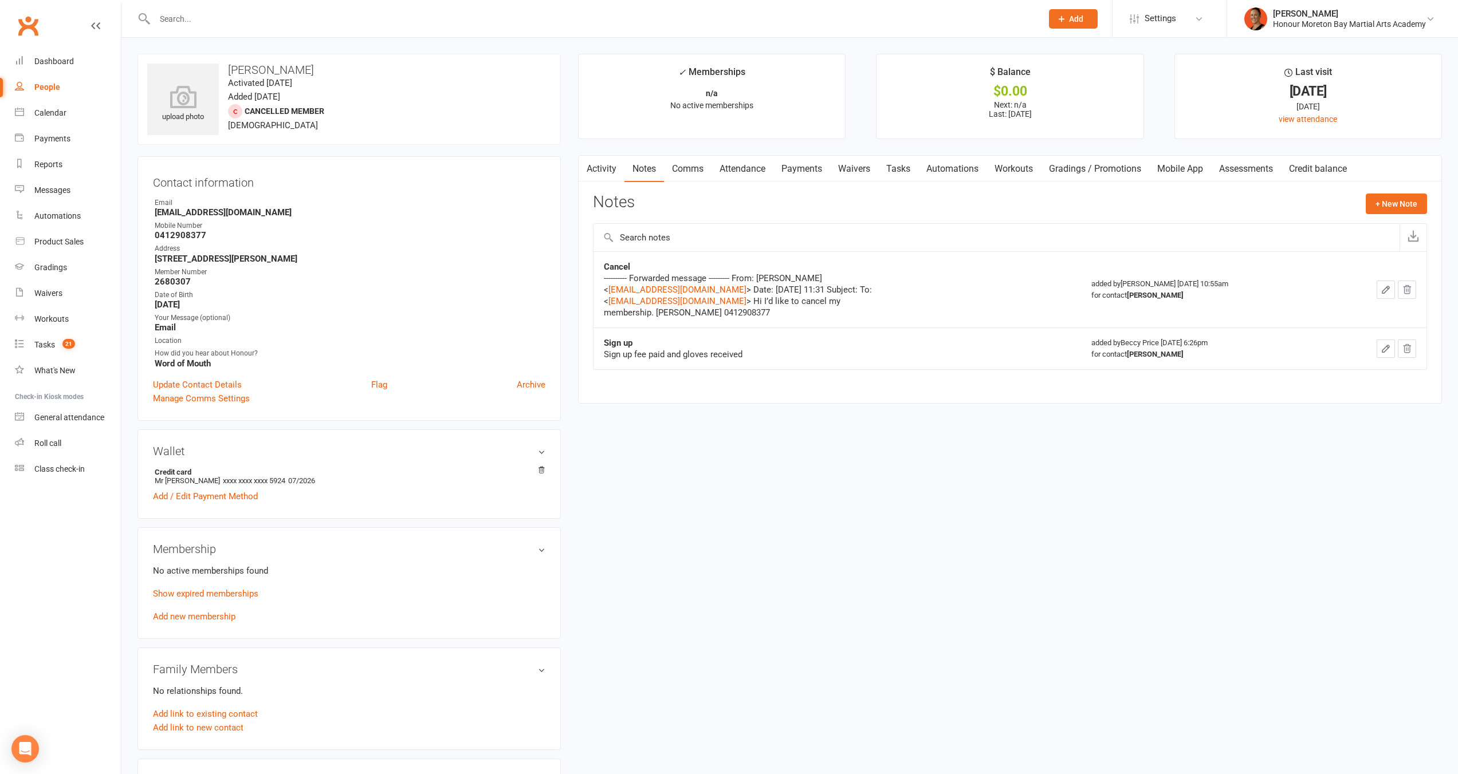
click at [904, 165] on link "Tasks" at bounding box center [898, 169] width 40 height 26
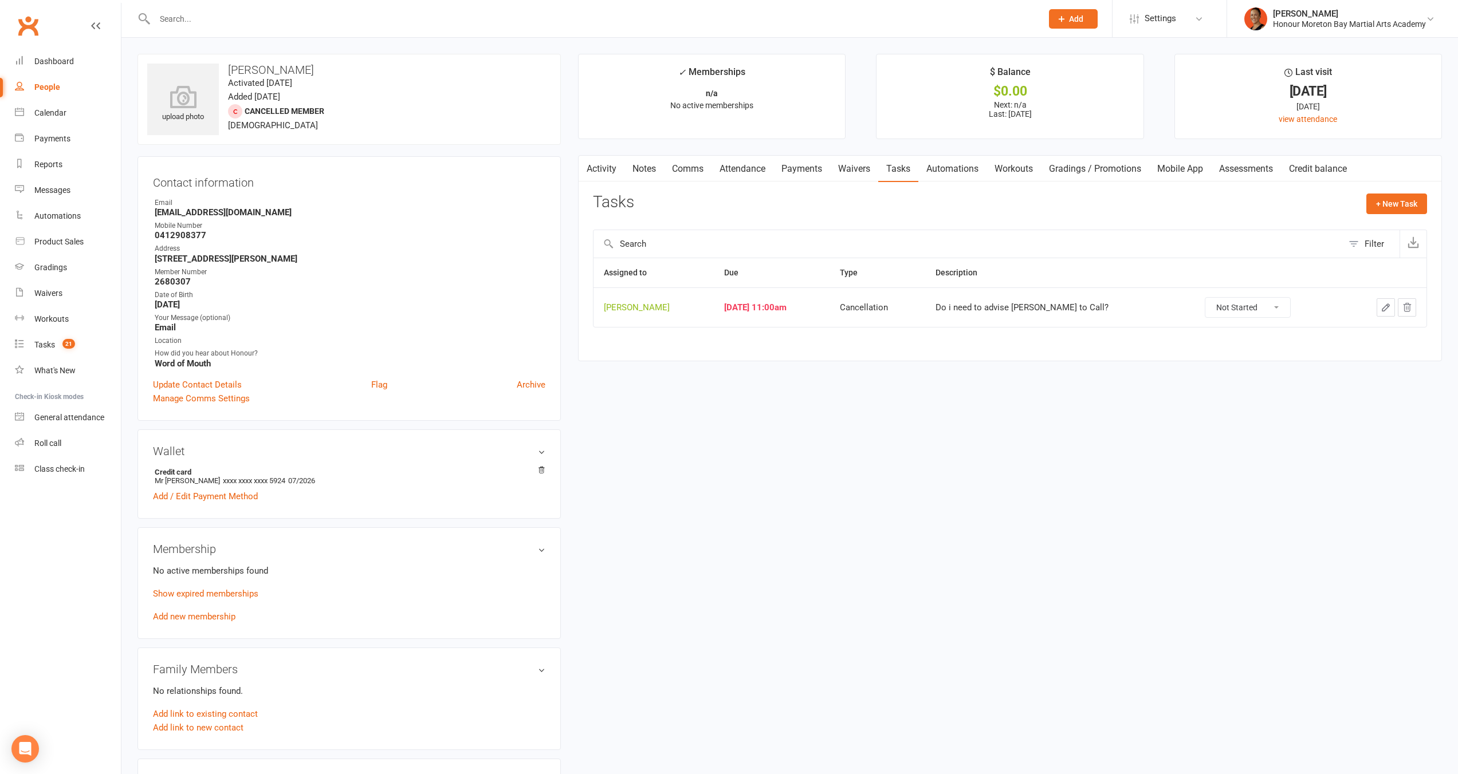
click at [1224, 308] on select "Not Started In Progress Waiting Complete" at bounding box center [1247, 307] width 85 height 19
select select "unstarted"
click at [227, 587] on p "Show expired memberships" at bounding box center [349, 594] width 392 height 14
click at [238, 593] on link "Show expired memberships" at bounding box center [205, 594] width 105 height 10
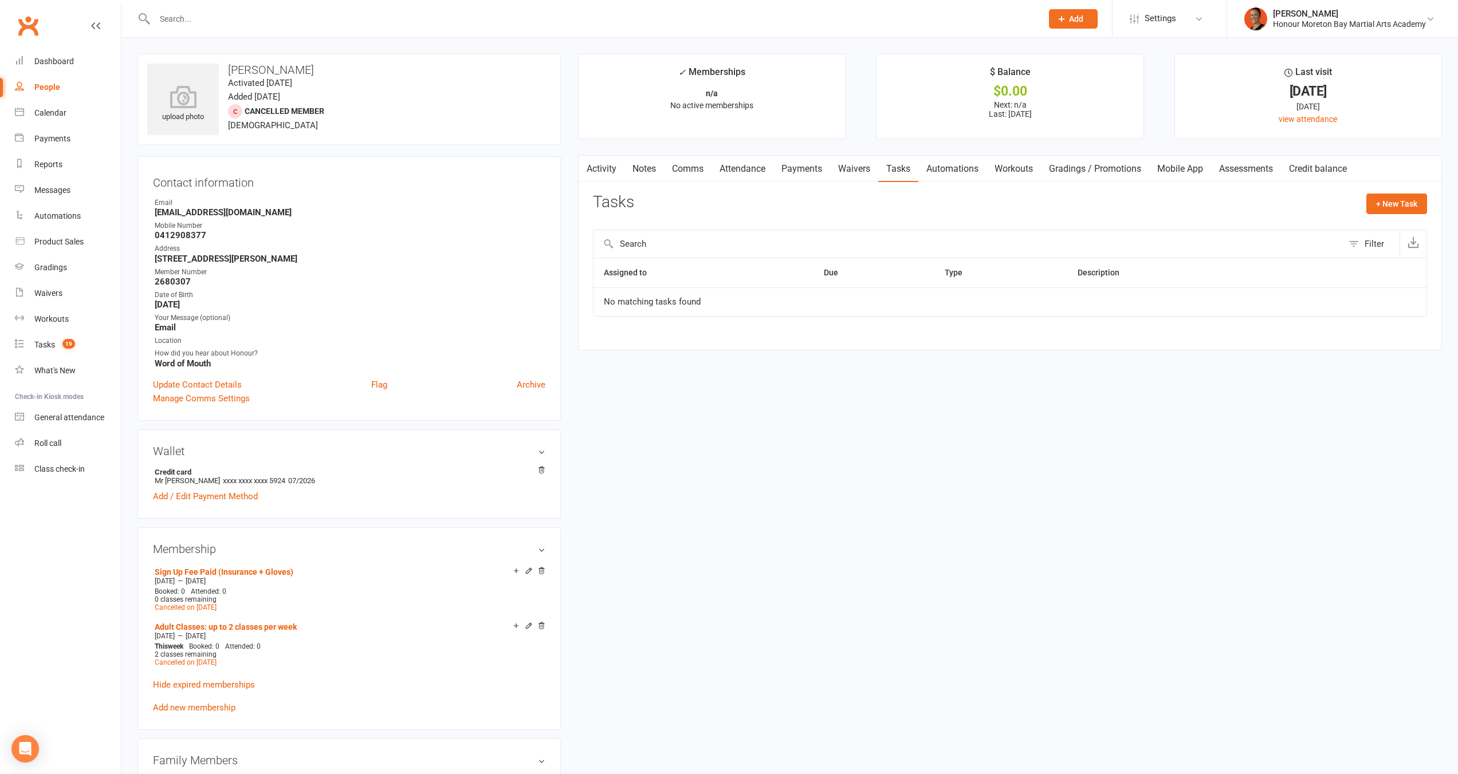
click at [887, 454] on div "upload photo [PERSON_NAME] Activated [DATE] Added [DATE] Cancelled member [DEMO…" at bounding box center [789, 779] width 1321 height 1450
click at [635, 172] on link "Notes" at bounding box center [644, 169] width 40 height 26
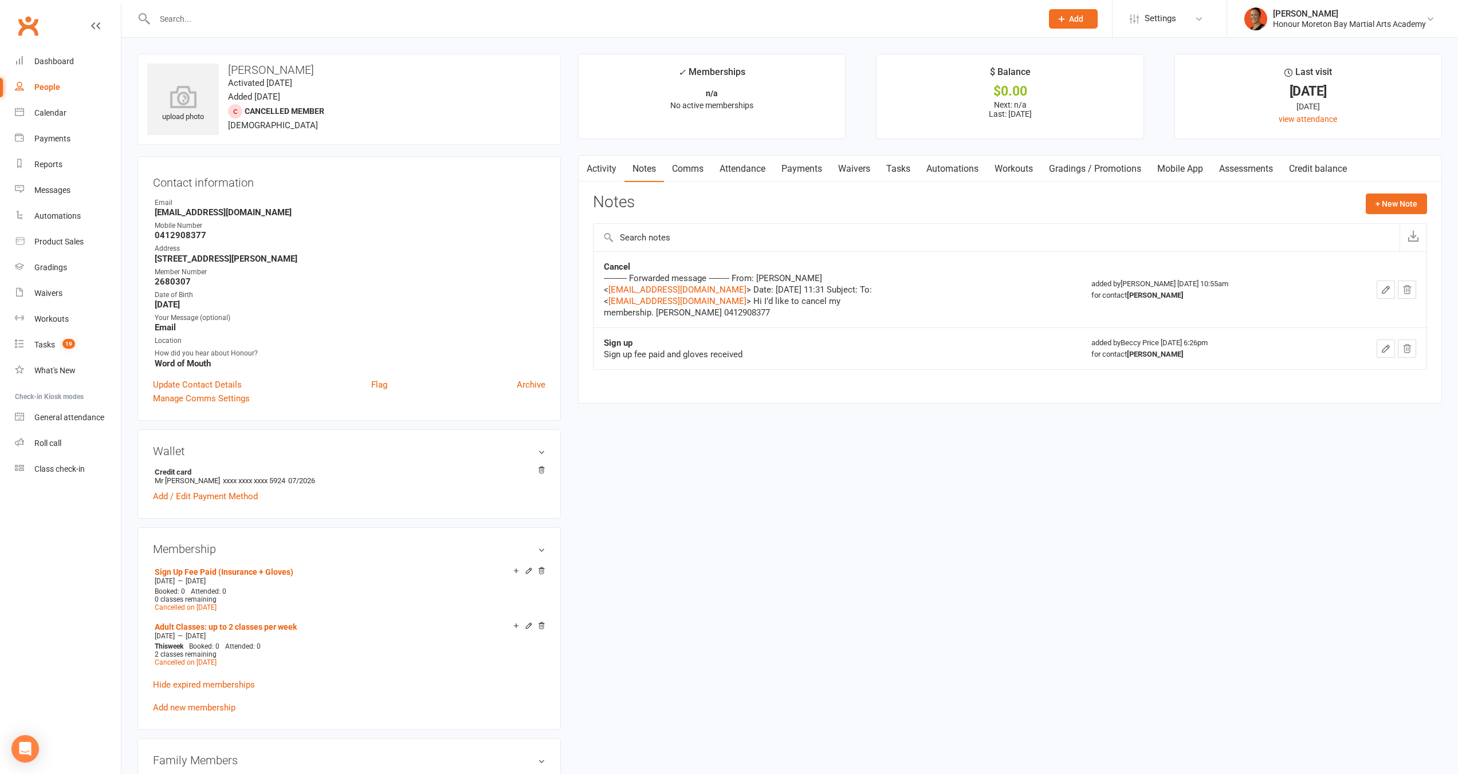
click at [613, 170] on link "Activity" at bounding box center [601, 169] width 46 height 26
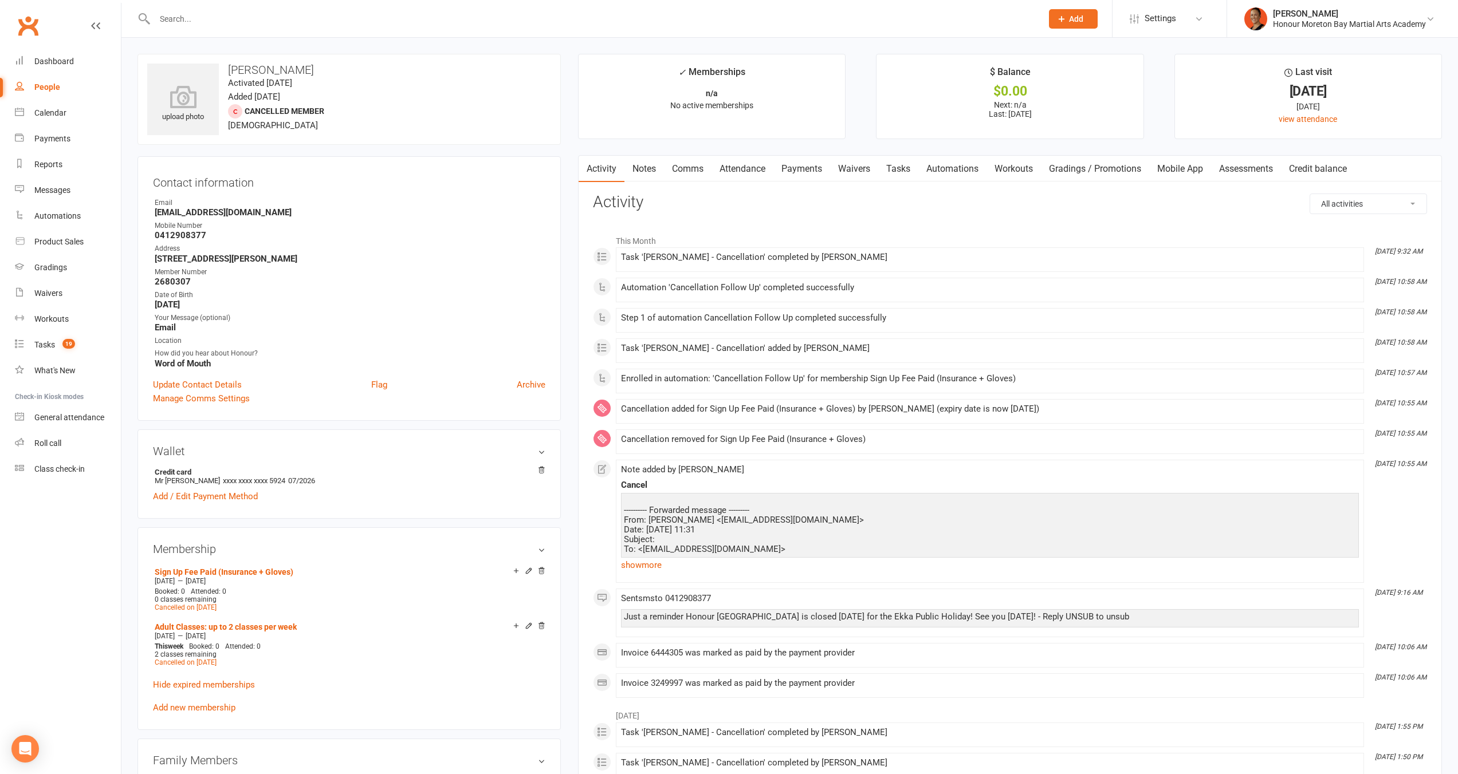
click at [921, 406] on div "Cancellation added for Sign Up Fee Paid (Insurance + Gloves) by Melina Yung (ex…" at bounding box center [990, 409] width 738 height 10
click at [632, 561] on link "show more" at bounding box center [990, 565] width 738 height 16
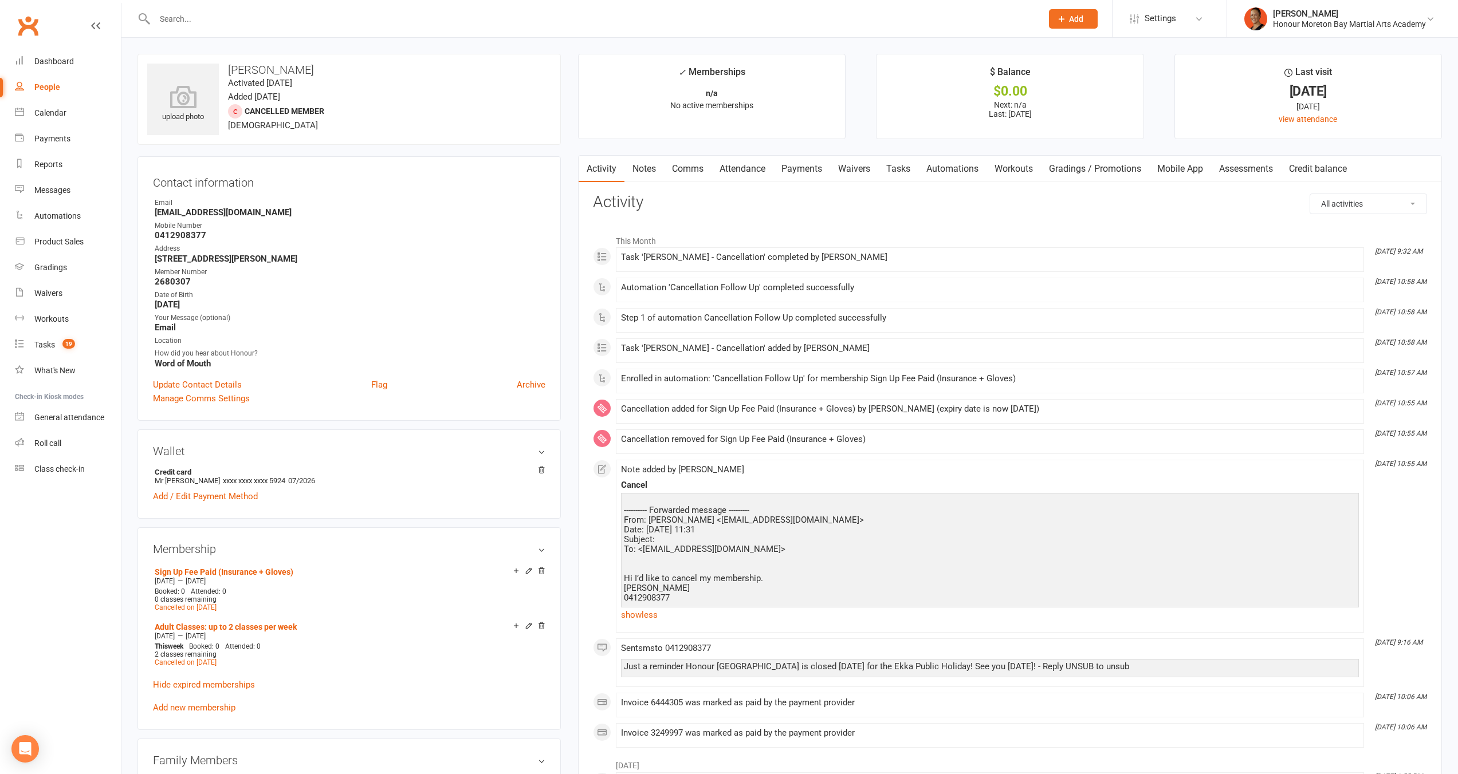
click at [817, 160] on link "Payments" at bounding box center [801, 169] width 57 height 26
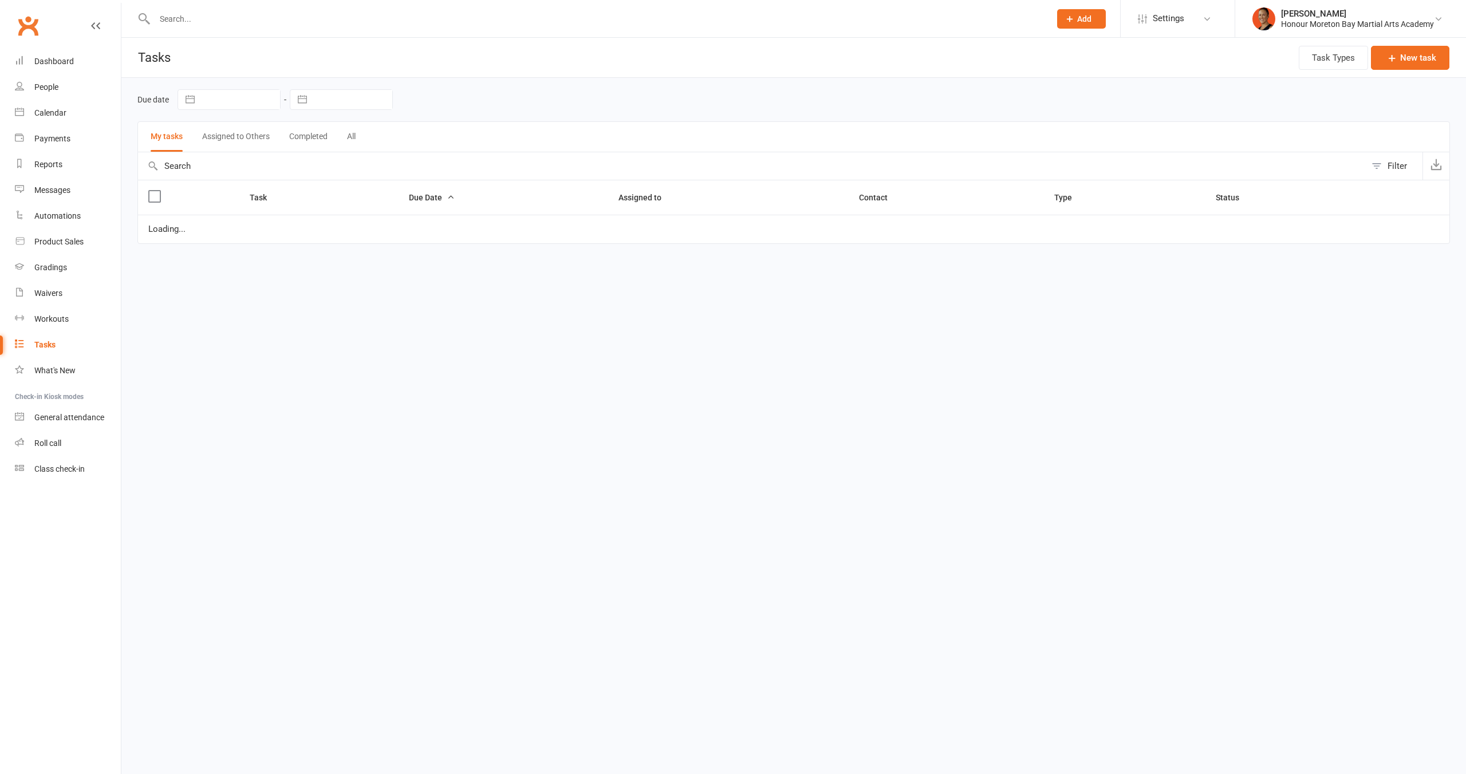
select select "started"
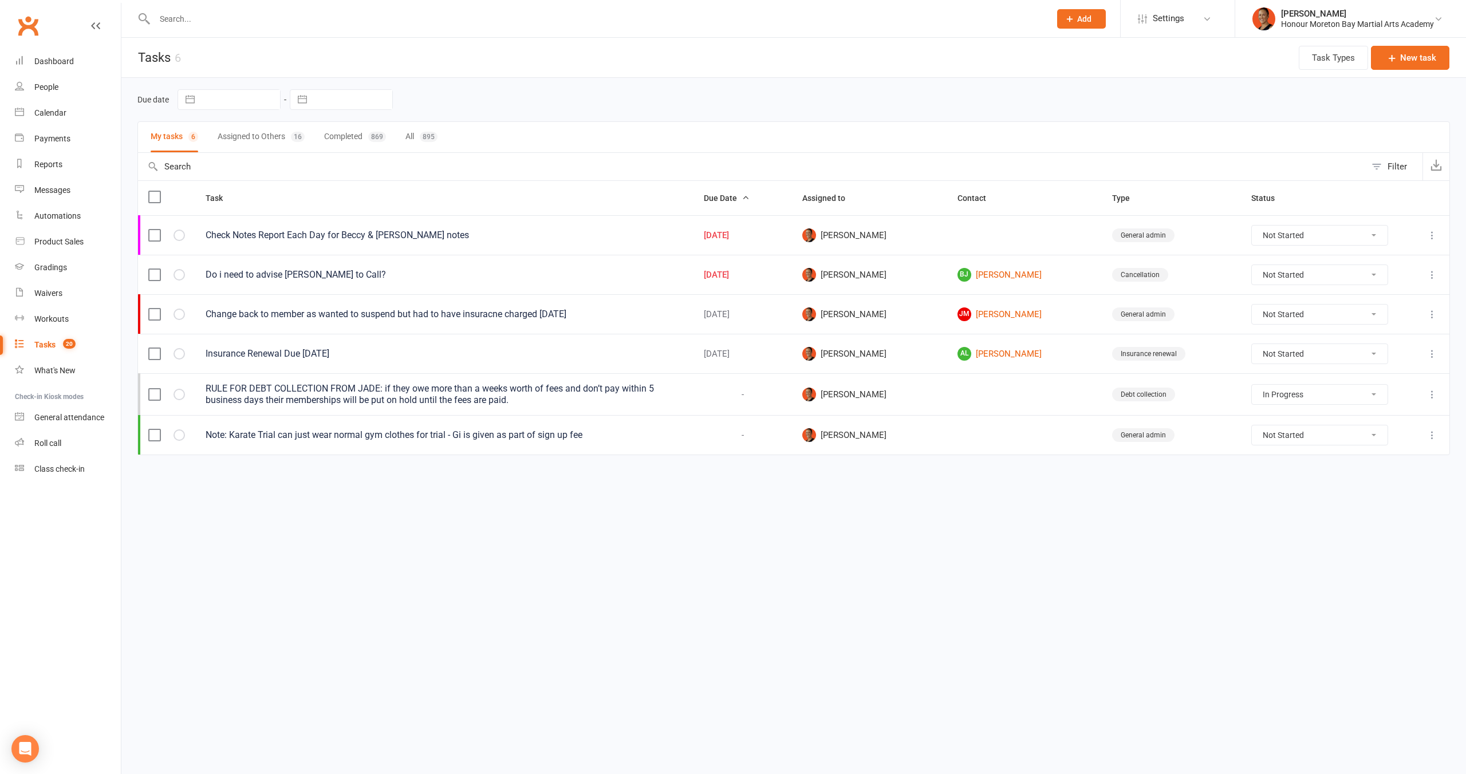
click at [1329, 275] on select "Not Started In Progress Waiting Complete" at bounding box center [1320, 274] width 136 height 19
select select "unstarted"
select select "started"
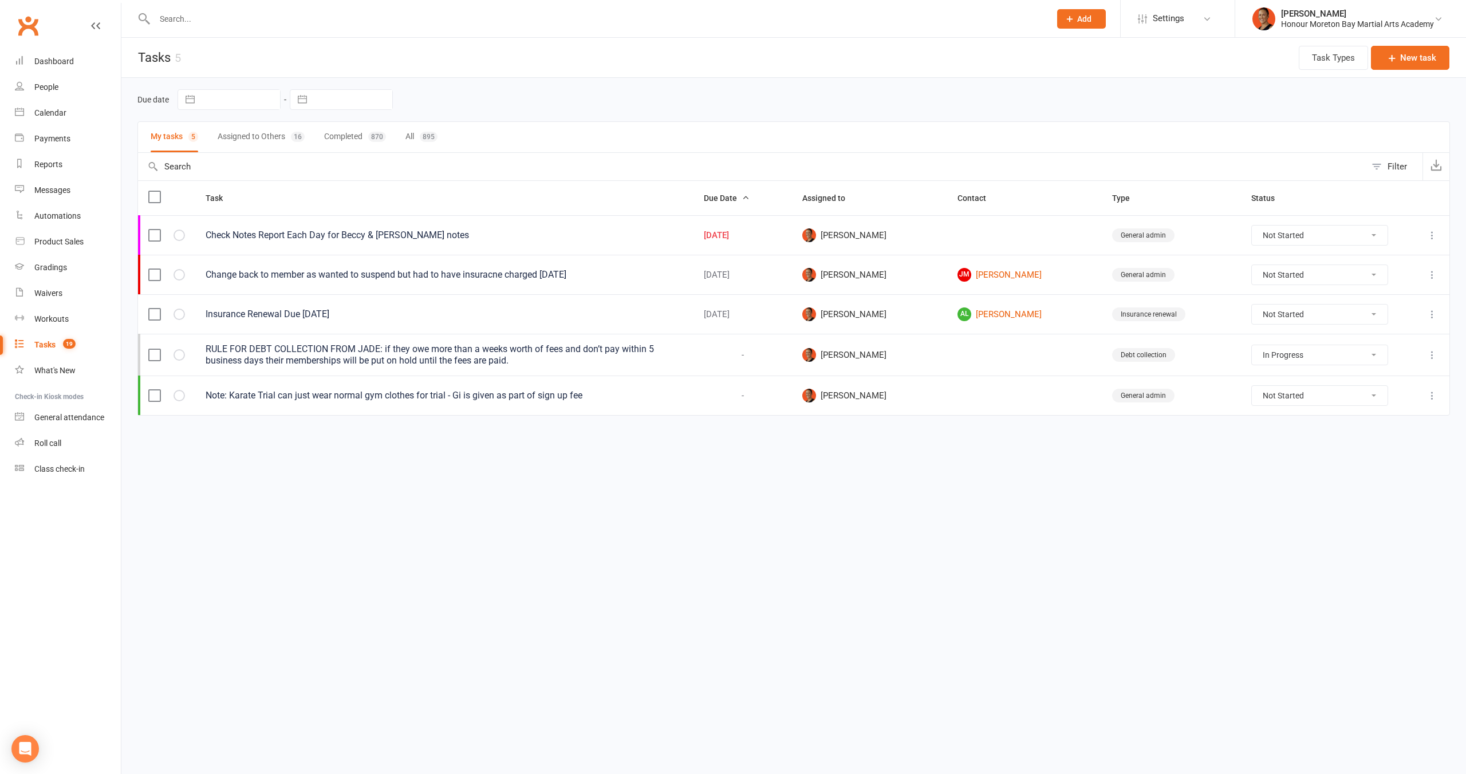
click at [70, 48] on div "Clubworx" at bounding box center [60, 32] width 121 height 42
click at [68, 61] on div "Dashboard" at bounding box center [54, 61] width 40 height 9
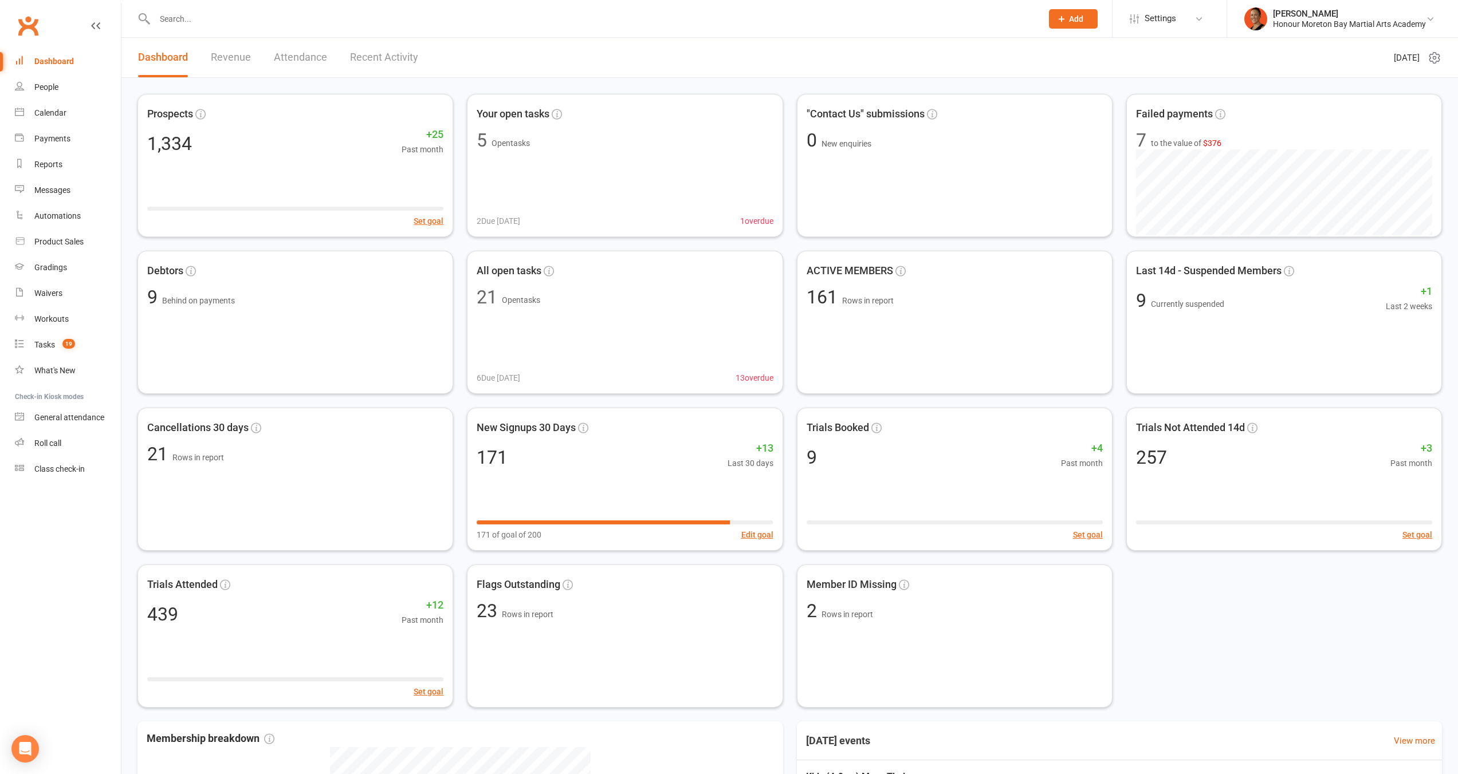
click at [1182, 674] on div "Prospects 1,334 +25 Past month Set goal Your open tasks 5 Open tasks 2 Due [DAT…" at bounding box center [789, 401] width 1304 height 614
click at [985, 620] on div "Member ID Missing 2 Rows in report" at bounding box center [954, 636] width 316 height 143
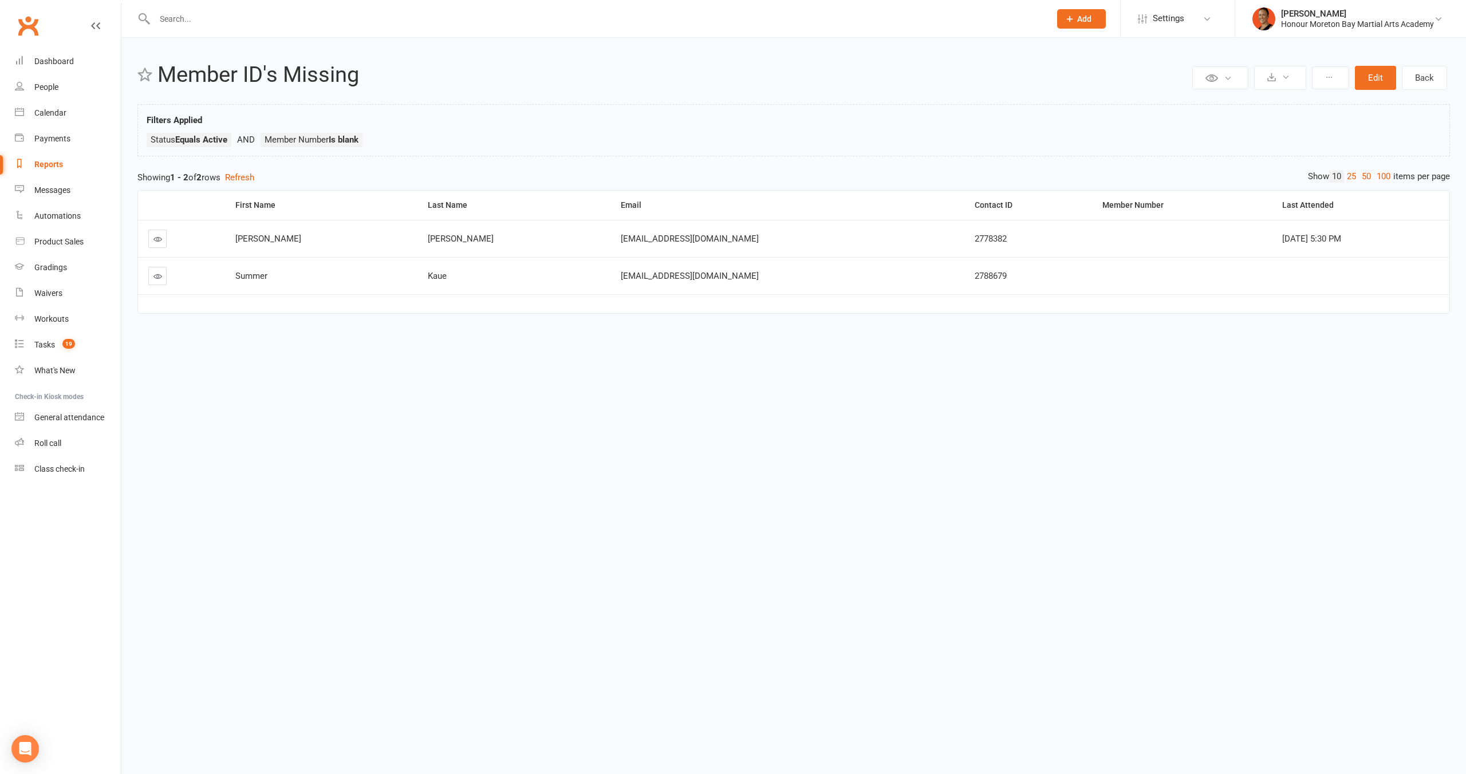
click at [975, 234] on span "2778382" at bounding box center [991, 239] width 32 height 10
copy span "2778382"
click at [159, 243] on icon at bounding box center [157, 239] width 9 height 9
click at [156, 274] on icon at bounding box center [157, 276] width 9 height 9
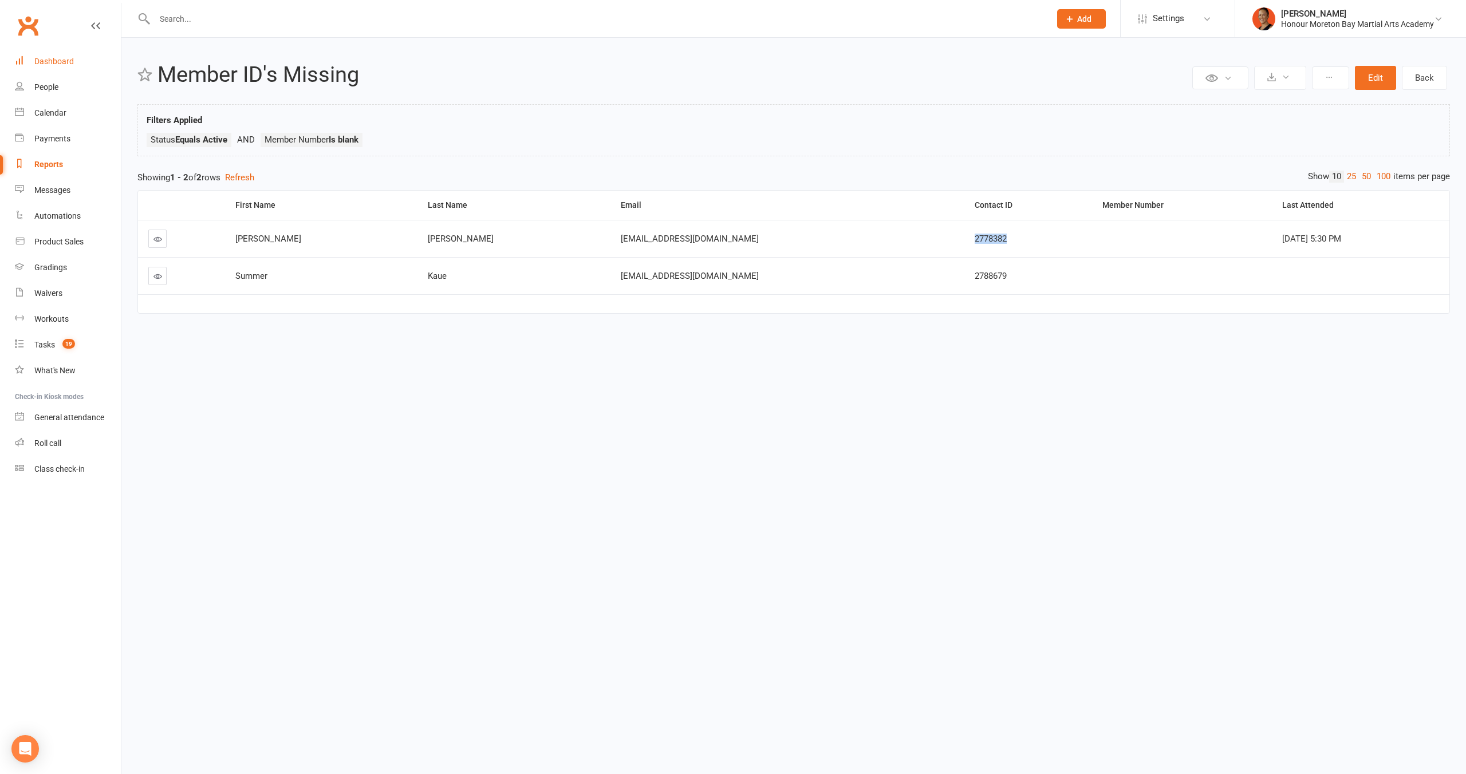
click at [71, 65] on div "Dashboard" at bounding box center [54, 61] width 40 height 9
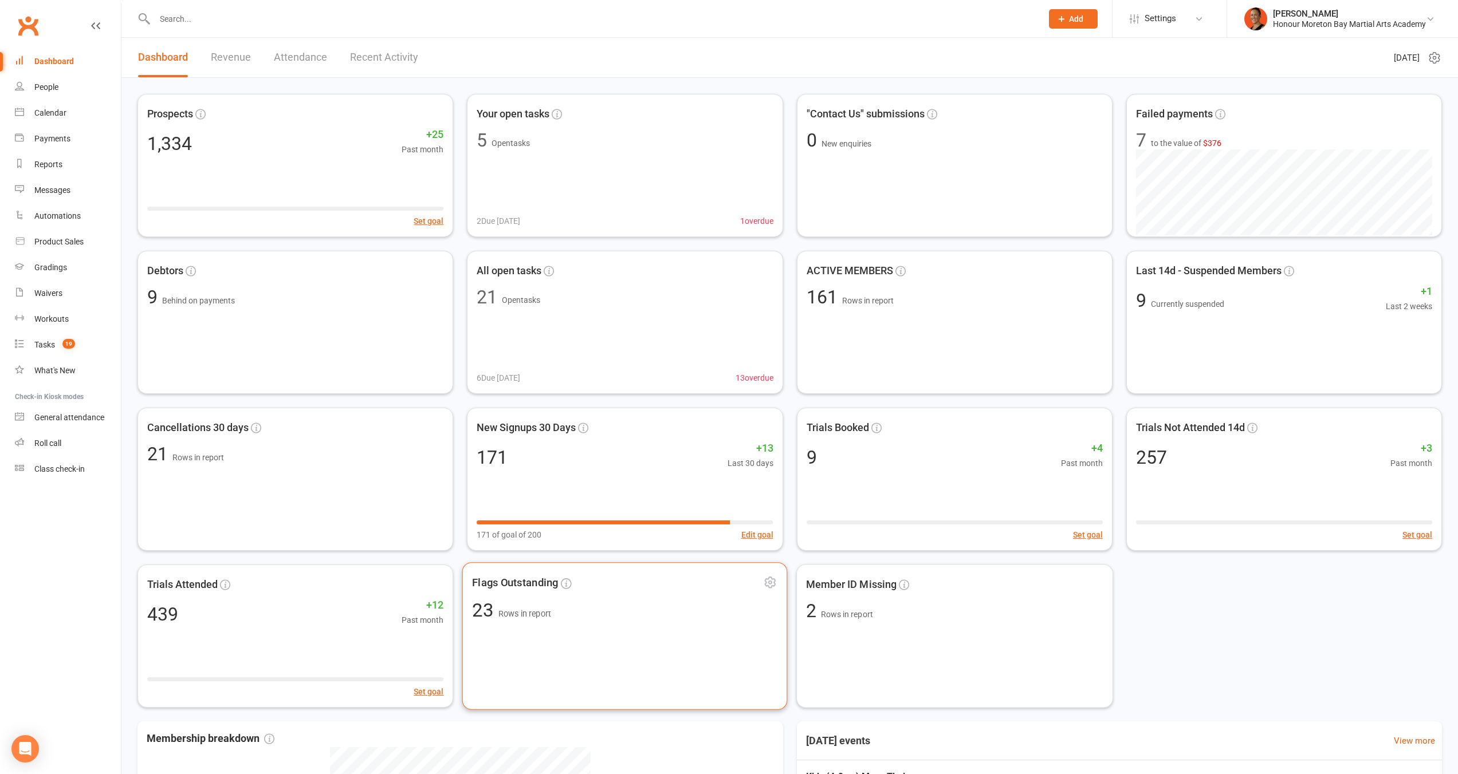
click at [497, 636] on div "Flags Outstanding 23 Rows in report" at bounding box center [624, 636] width 325 height 148
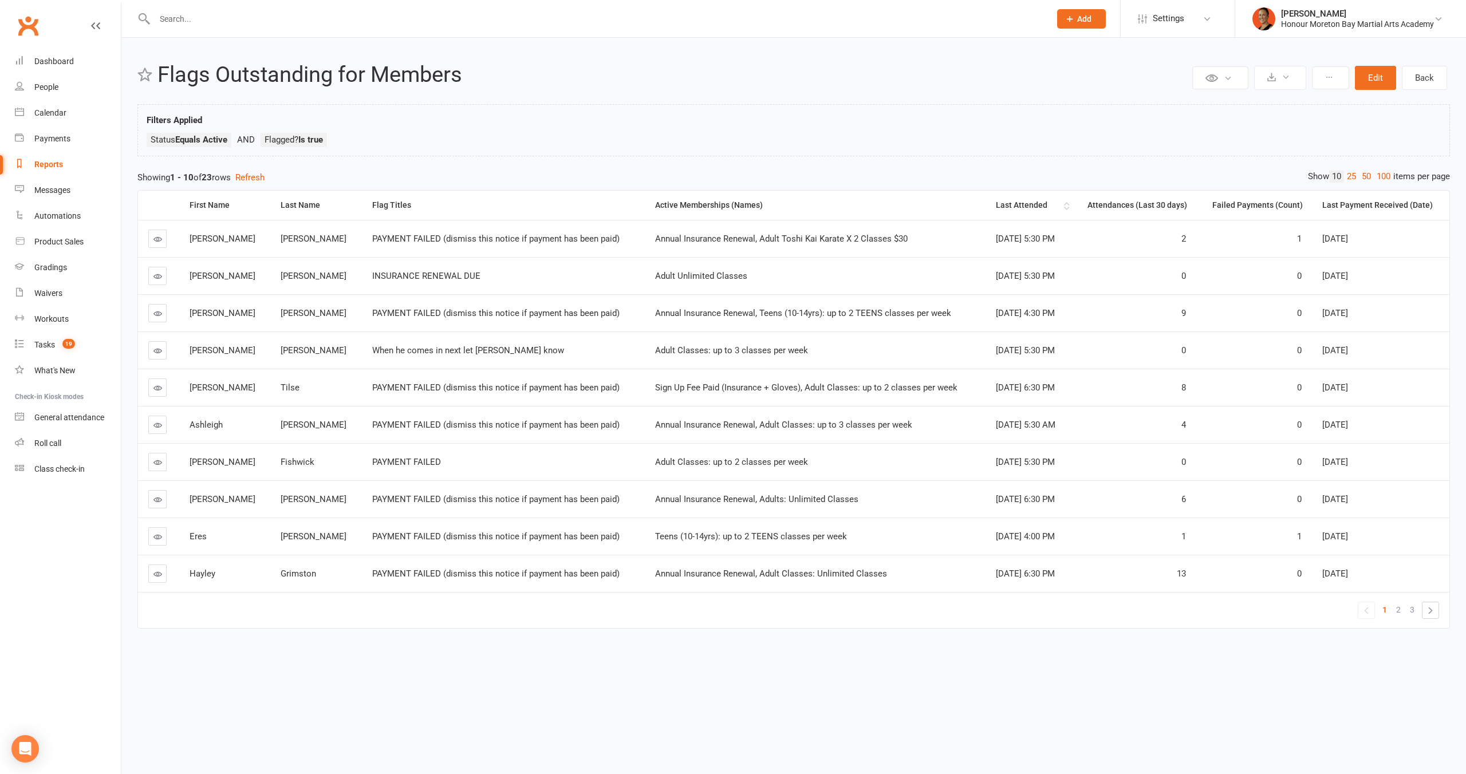
click at [996, 203] on div "Last Attended" at bounding box center [1028, 205] width 65 height 9
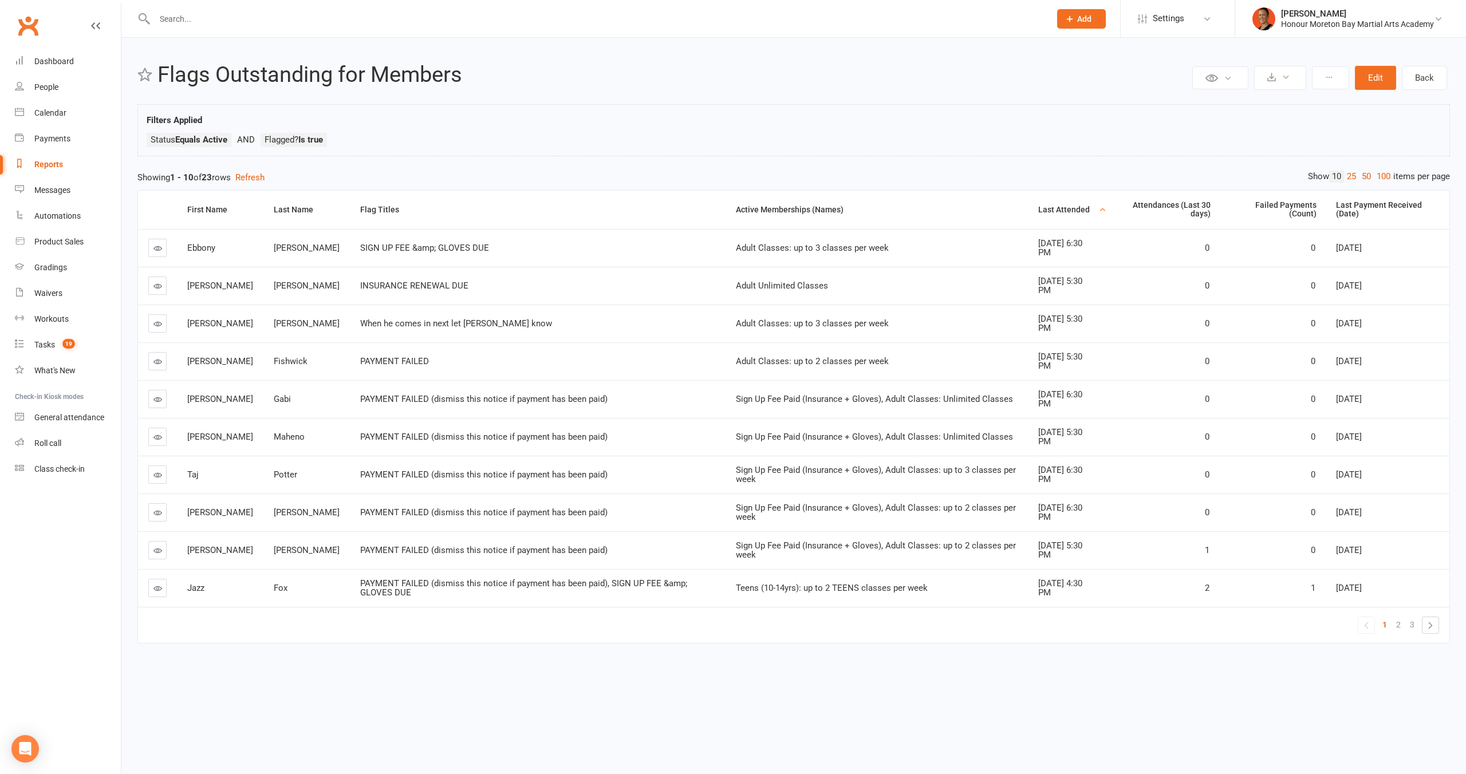
click at [1038, 212] on div "Last Attended" at bounding box center [1067, 210] width 58 height 9
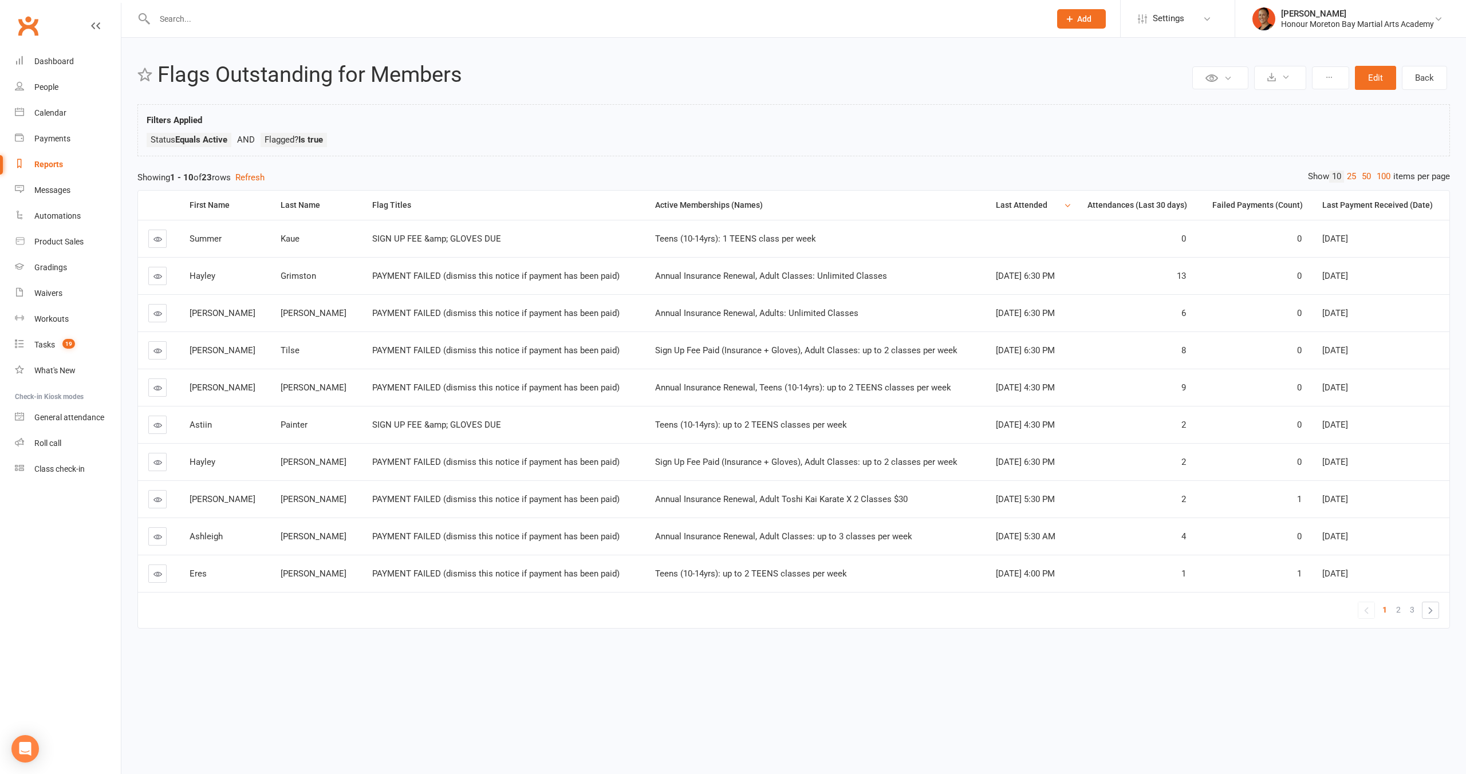
click at [1019, 683] on html "Prospect Member Non-attending contact Class / event Appointment Grading event T…" at bounding box center [733, 341] width 1466 height 683
click at [160, 533] on icon at bounding box center [157, 537] width 9 height 9
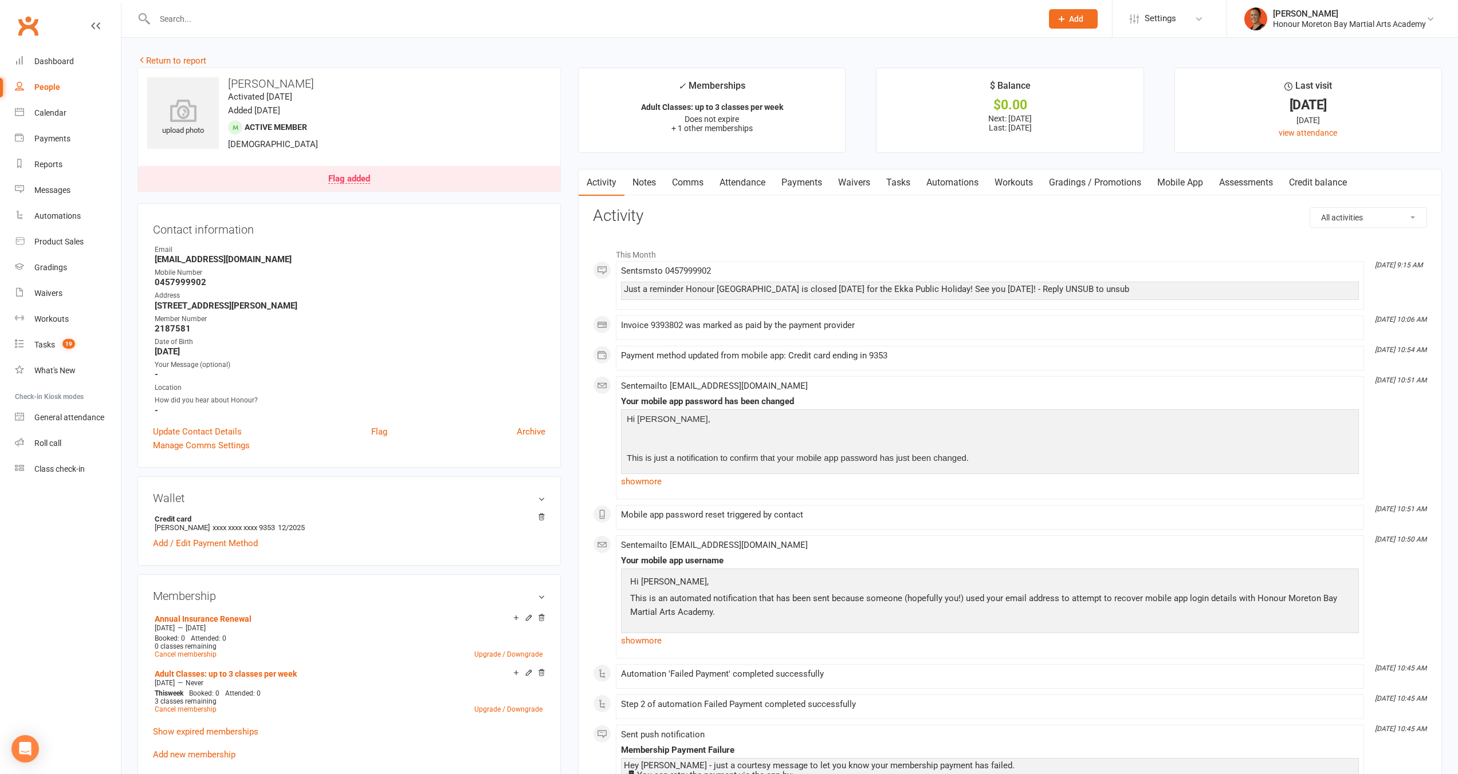
click at [795, 181] on link "Payments" at bounding box center [801, 183] width 57 height 26
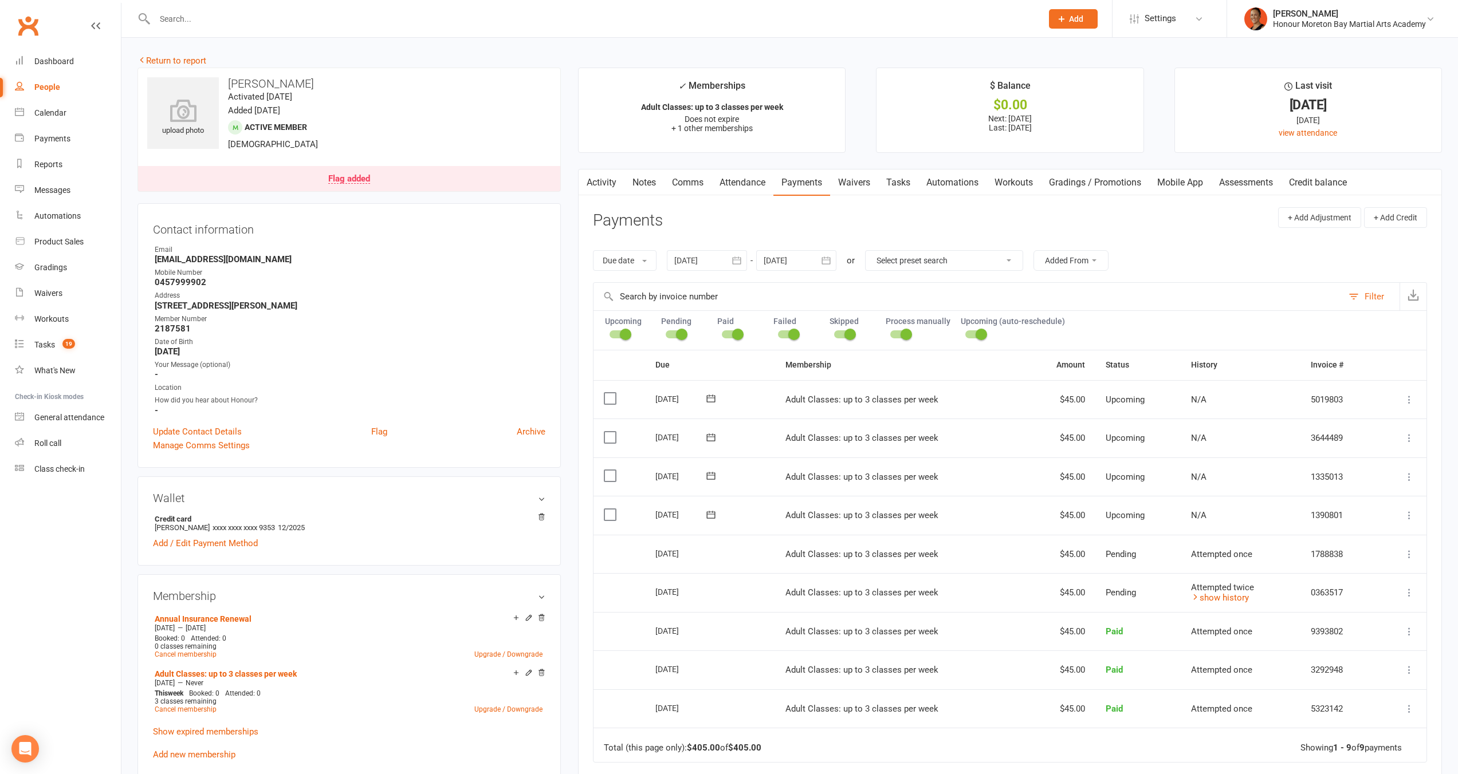
click at [367, 180] on div "Flag added" at bounding box center [349, 179] width 42 height 9
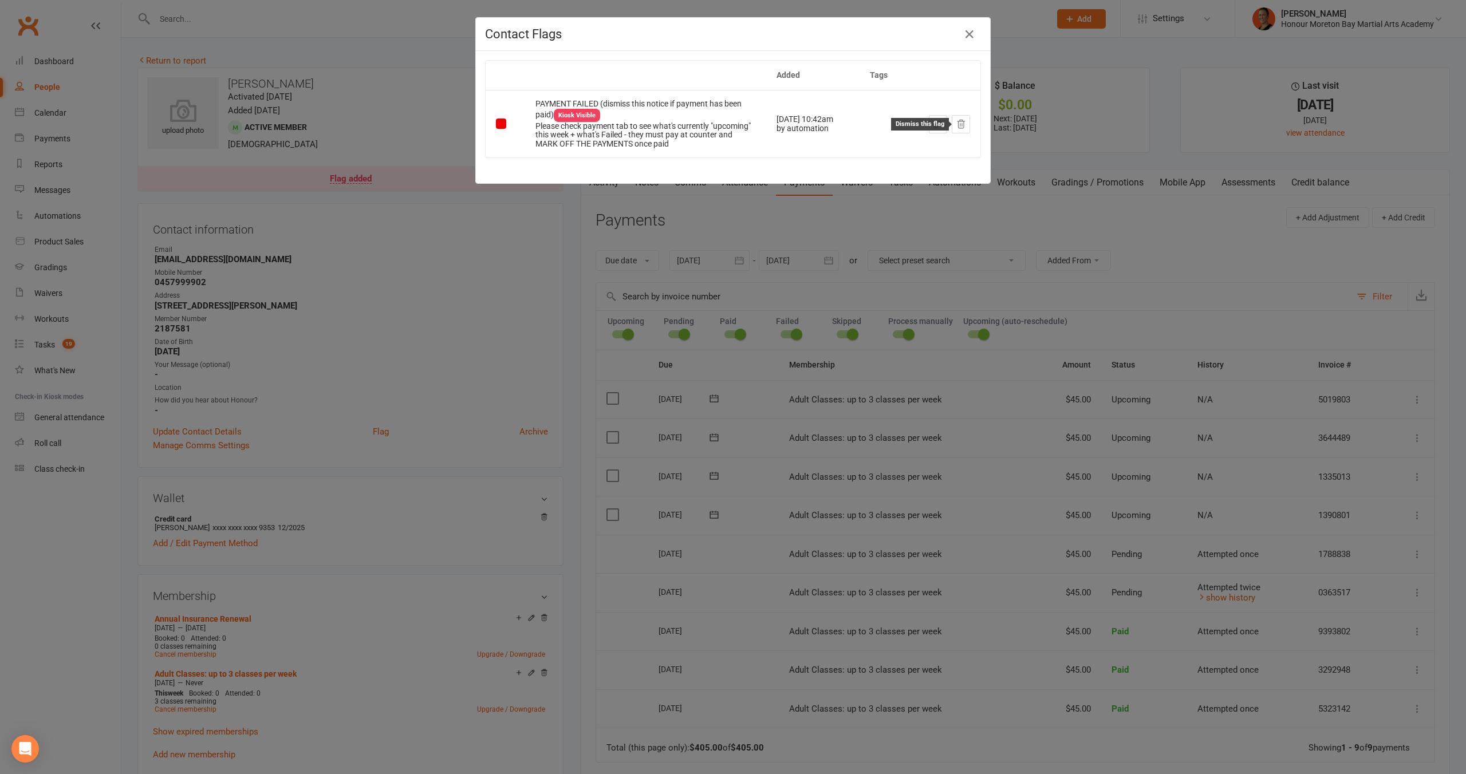
click at [956, 124] on icon at bounding box center [961, 124] width 10 height 10
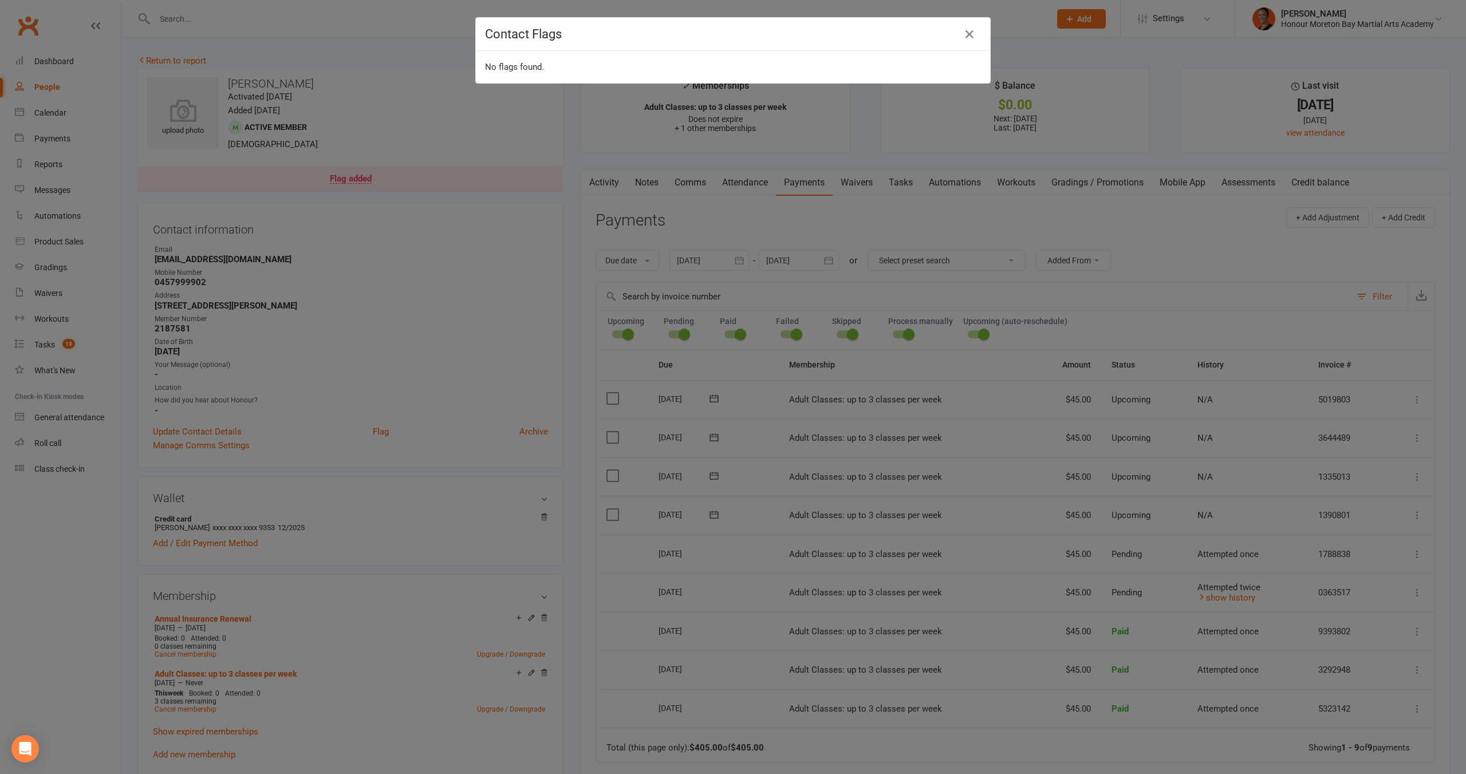
click at [764, 212] on div "Contact Flags No flags found." at bounding box center [733, 387] width 1466 height 774
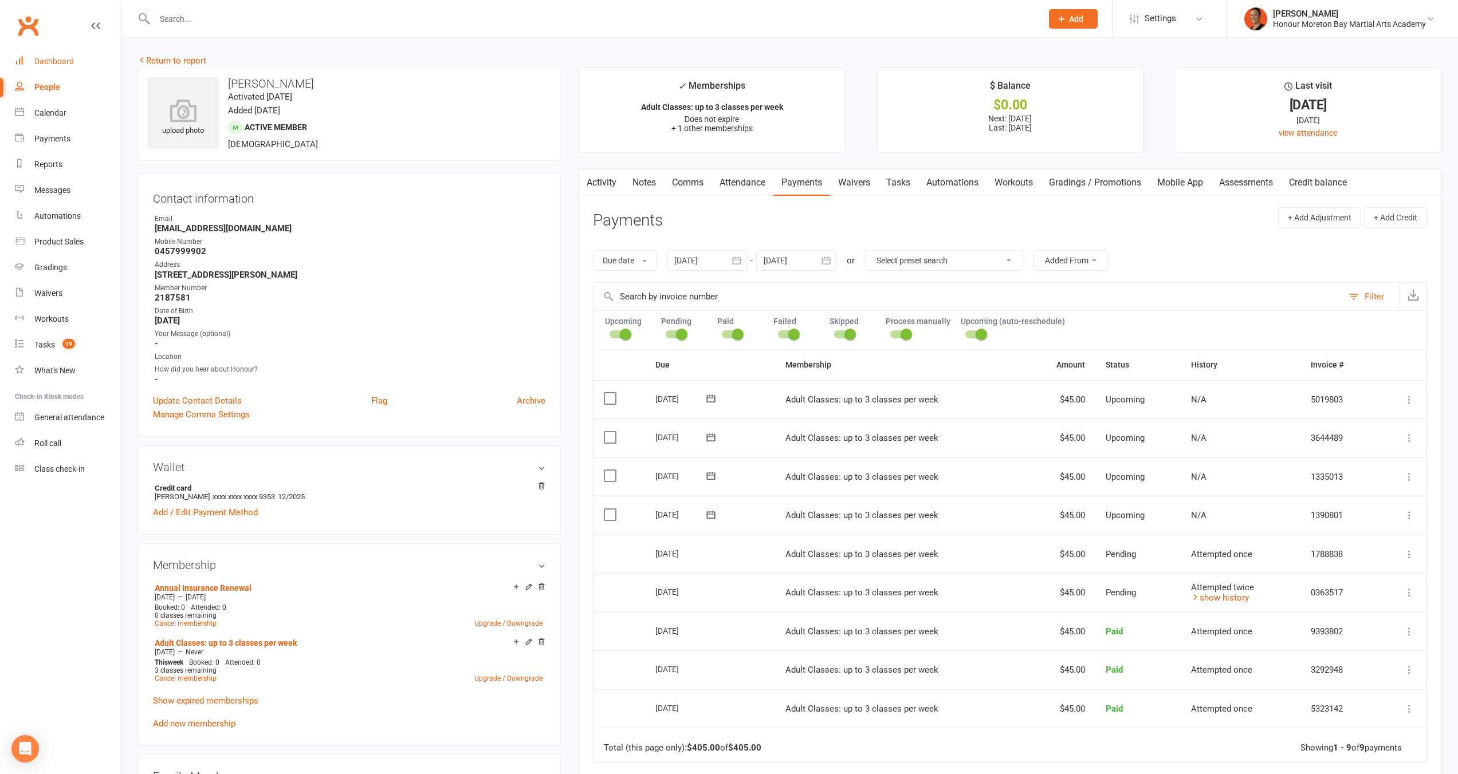
click at [40, 72] on link "Dashboard" at bounding box center [68, 62] width 106 height 26
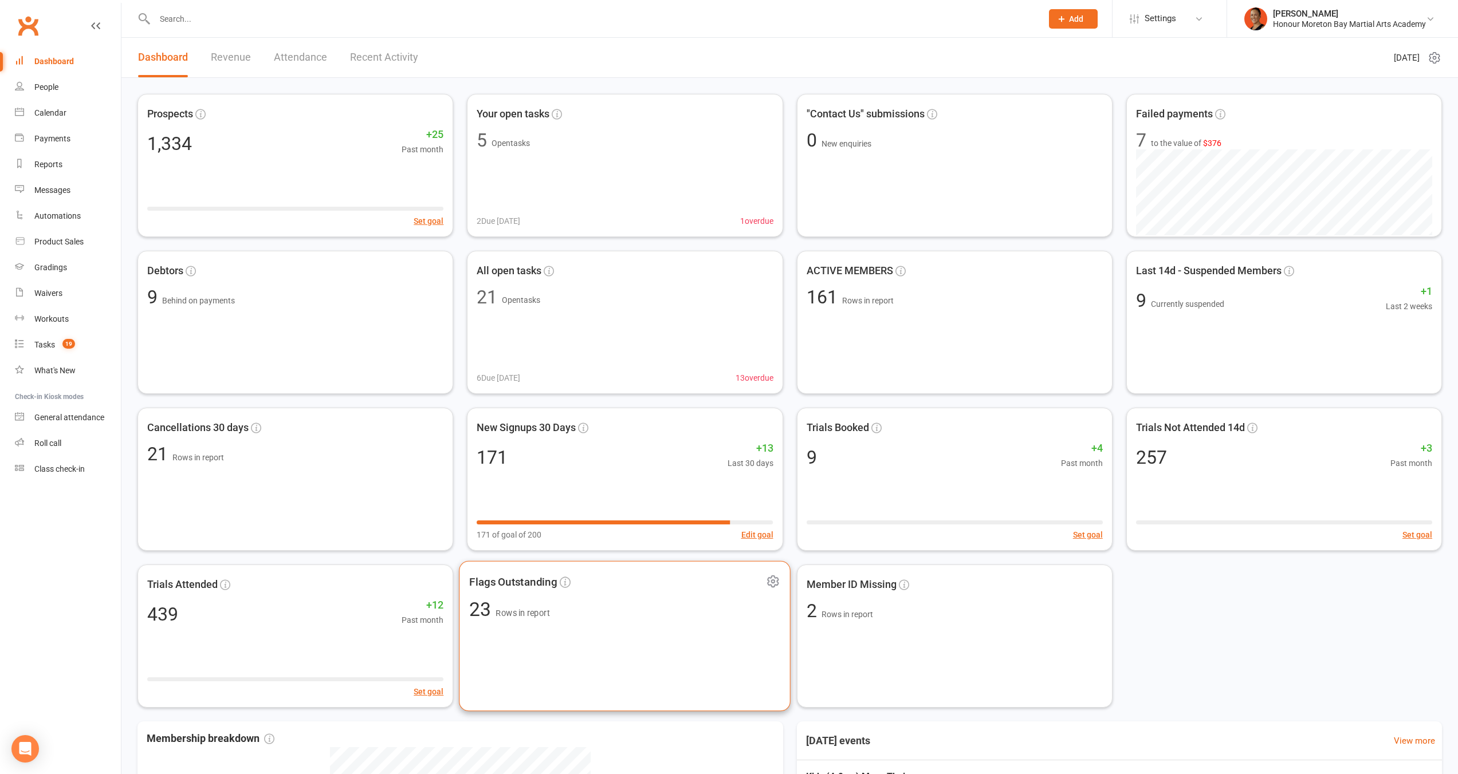
click at [624, 642] on div "Flags Outstanding 23 Rows in report" at bounding box center [625, 636] width 332 height 151
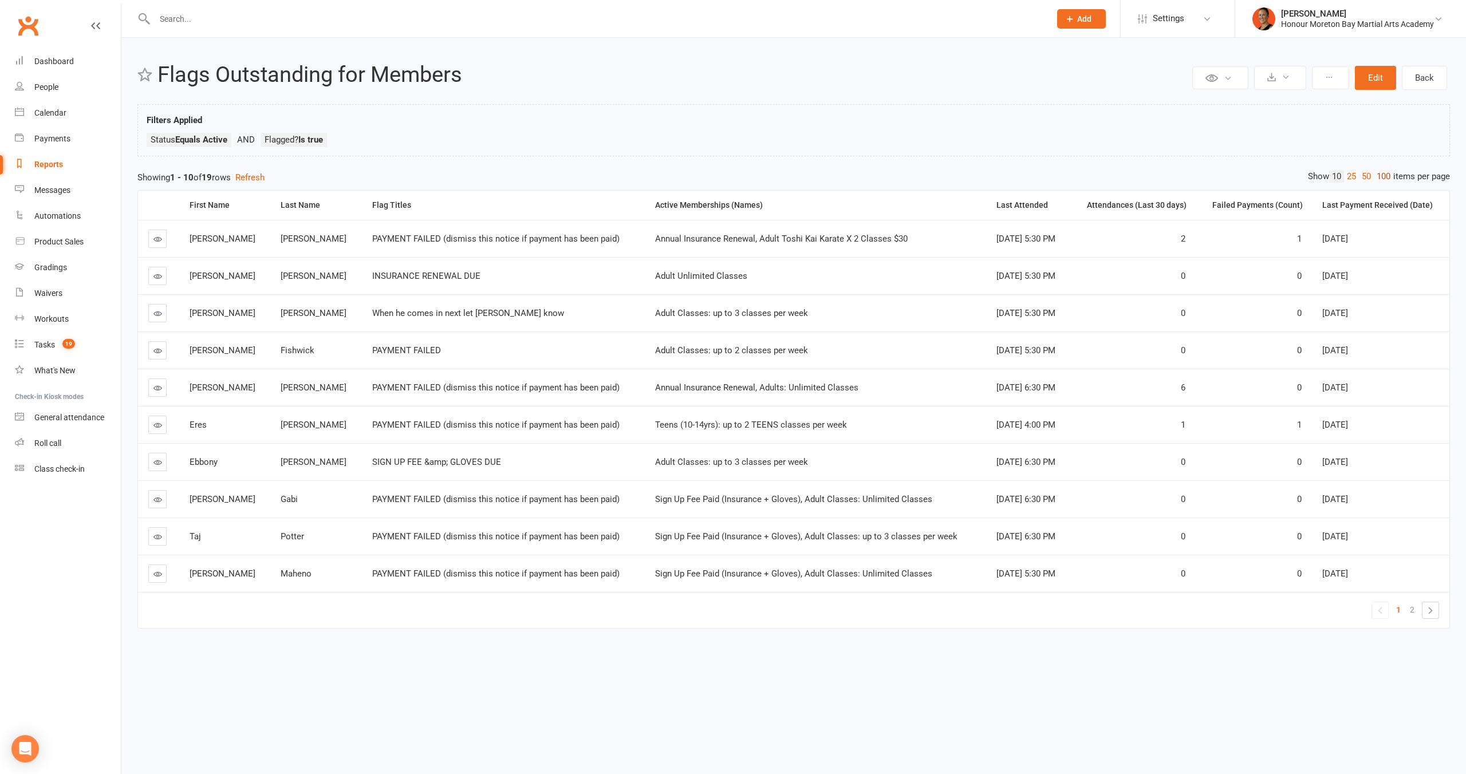
click at [1381, 177] on link "100" at bounding box center [1383, 177] width 19 height 12
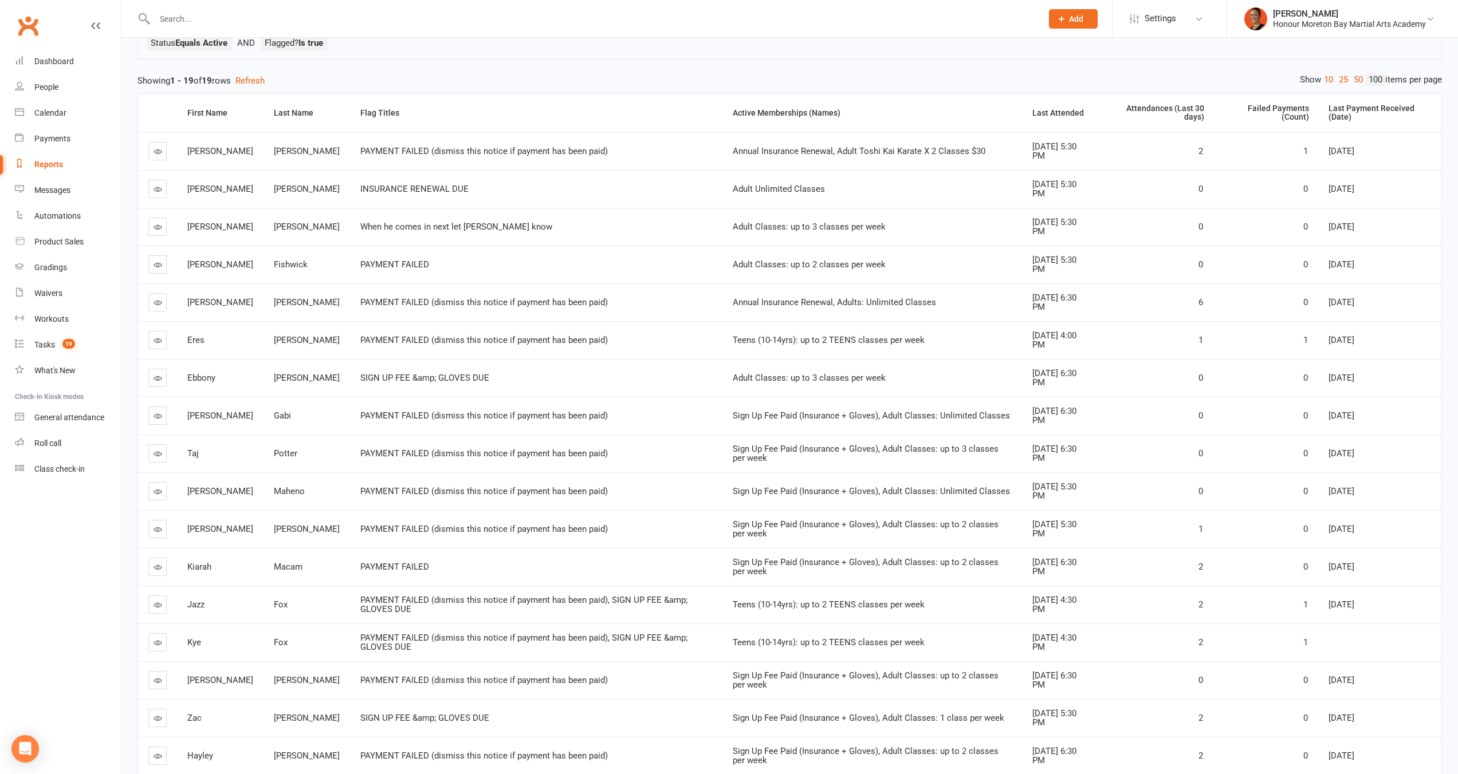
scroll to position [104, 0]
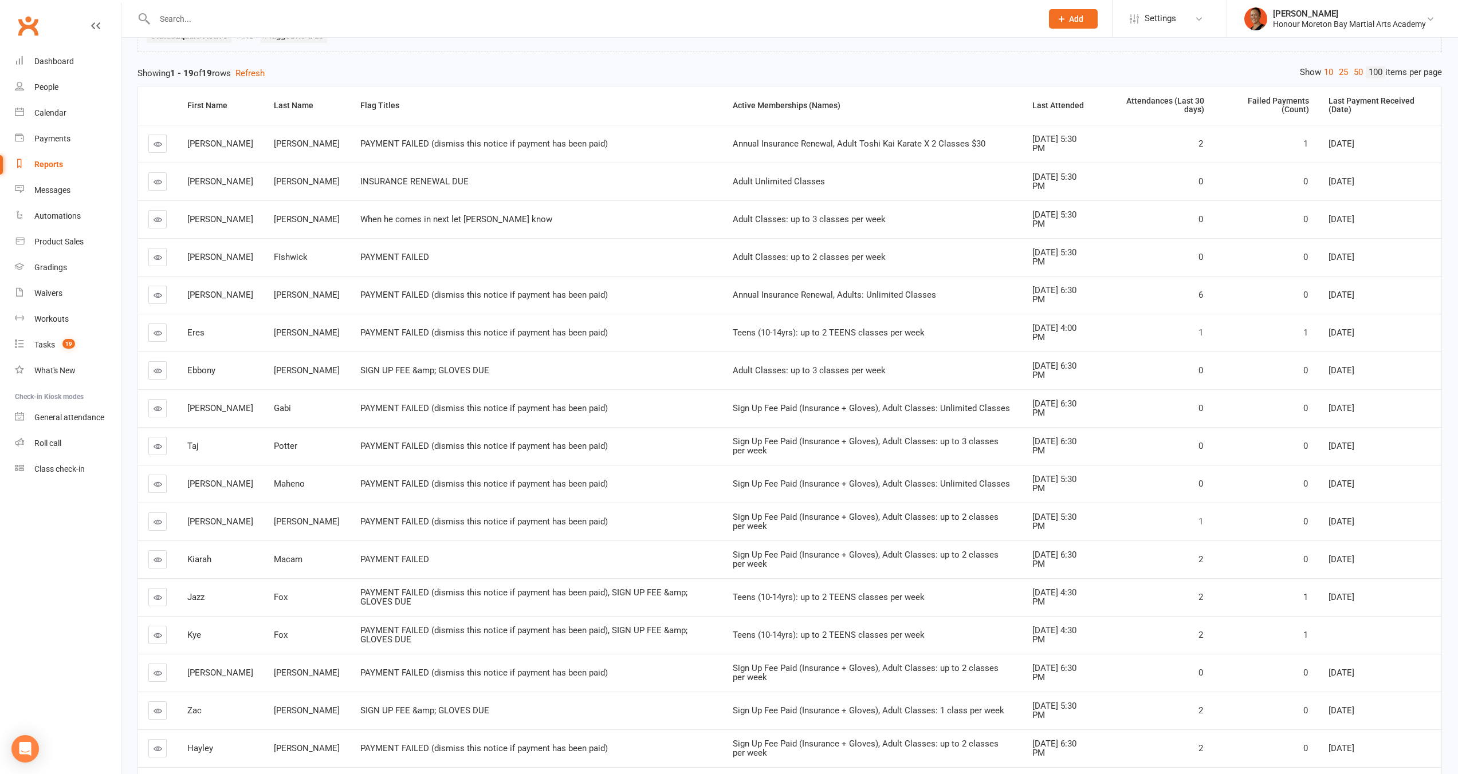
click at [154, 409] on icon at bounding box center [157, 408] width 9 height 9
click at [157, 445] on icon at bounding box center [157, 446] width 9 height 9
click at [155, 489] on link at bounding box center [157, 484] width 18 height 18
click at [158, 524] on link at bounding box center [157, 522] width 18 height 18
click at [161, 556] on icon at bounding box center [157, 560] width 9 height 9
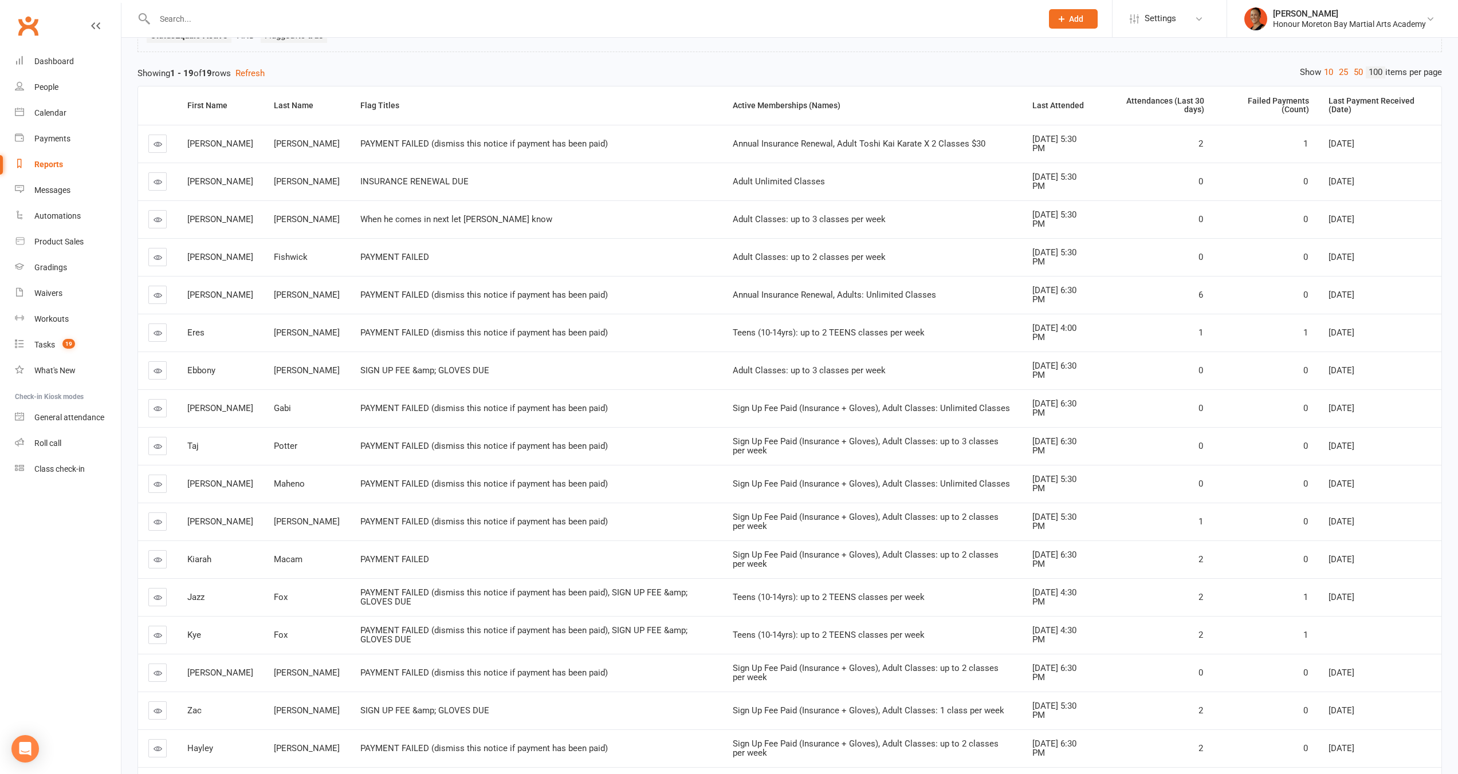
click at [161, 671] on icon at bounding box center [157, 673] width 9 height 9
click at [159, 716] on td at bounding box center [157, 711] width 39 height 38
click at [159, 712] on link at bounding box center [157, 711] width 18 height 18
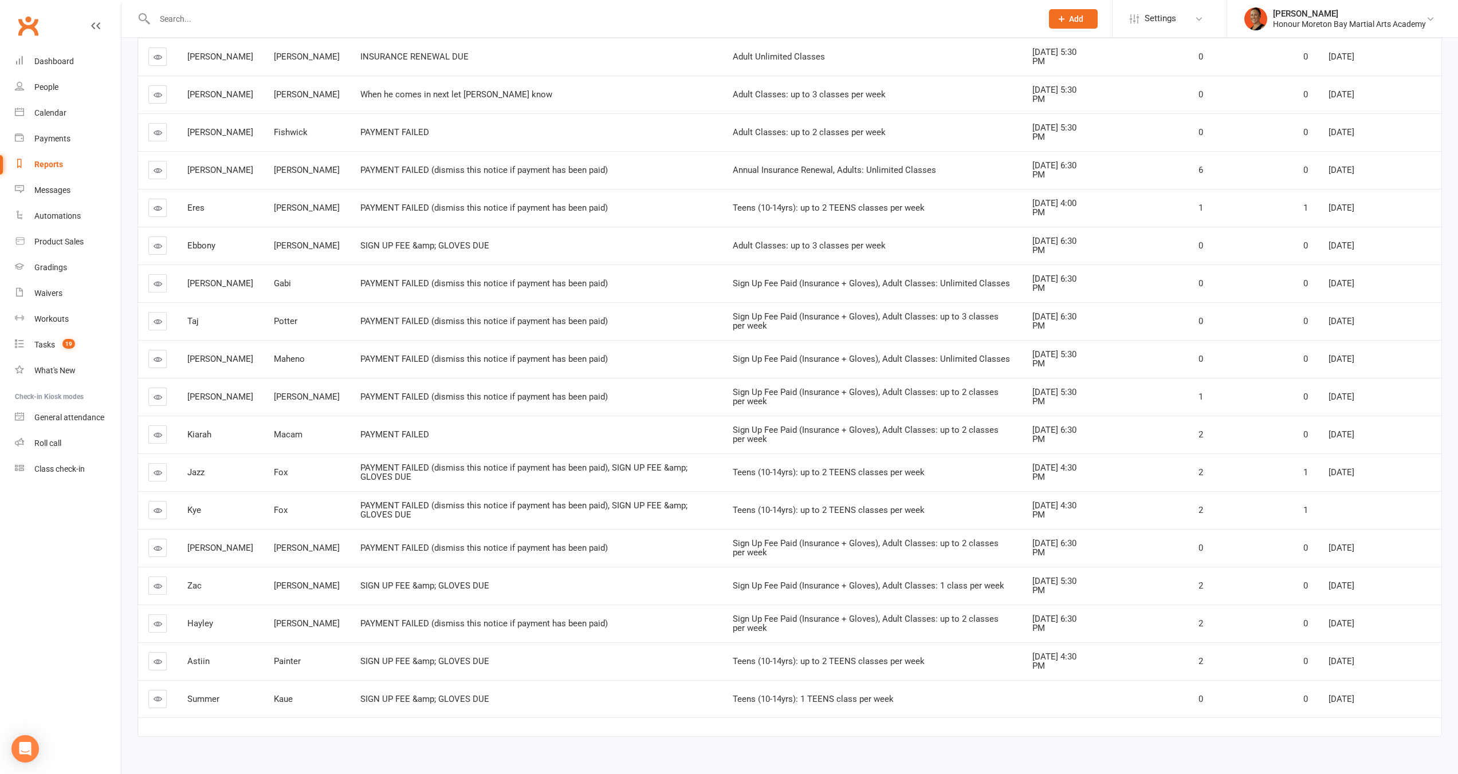
scroll to position [0, 0]
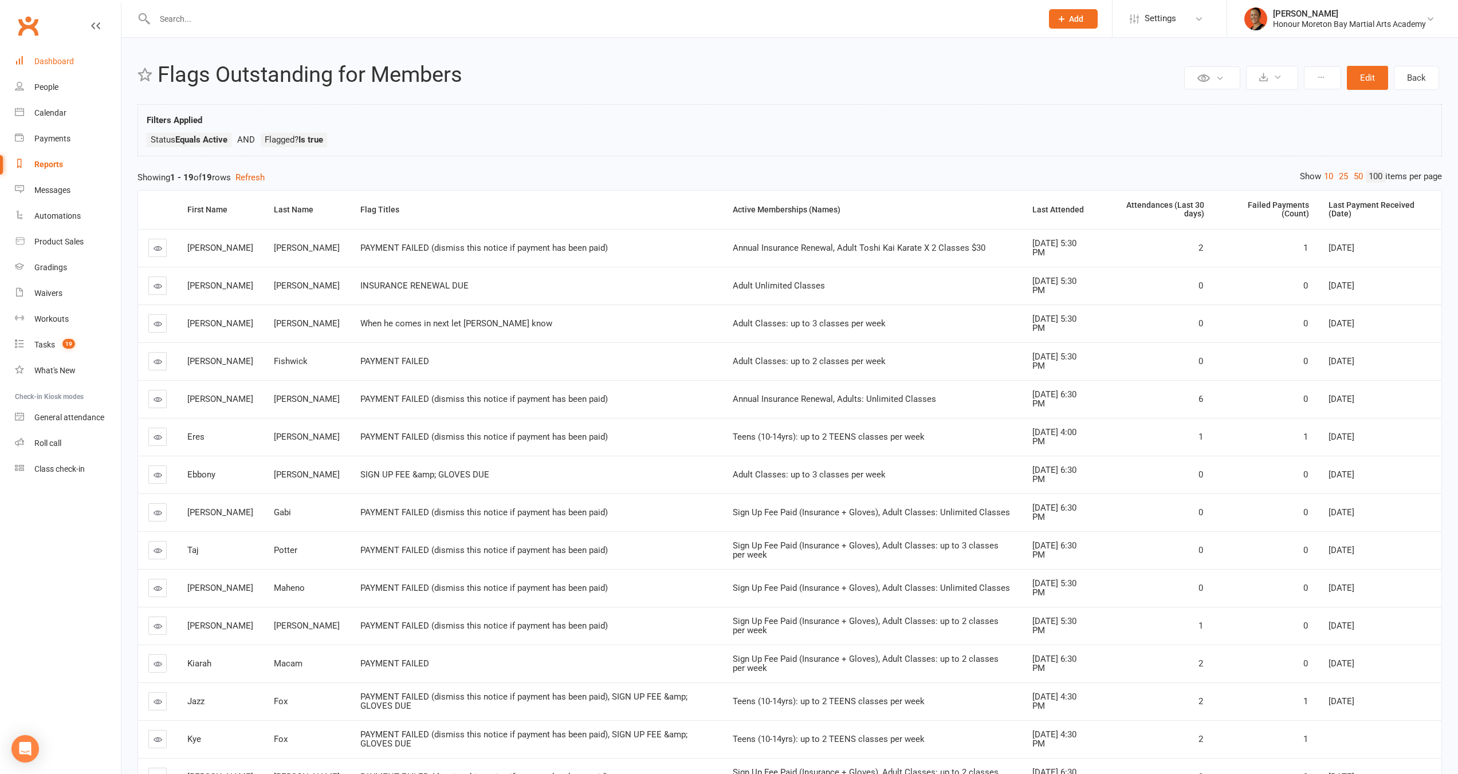
click at [50, 58] on div "Dashboard" at bounding box center [54, 61] width 40 height 9
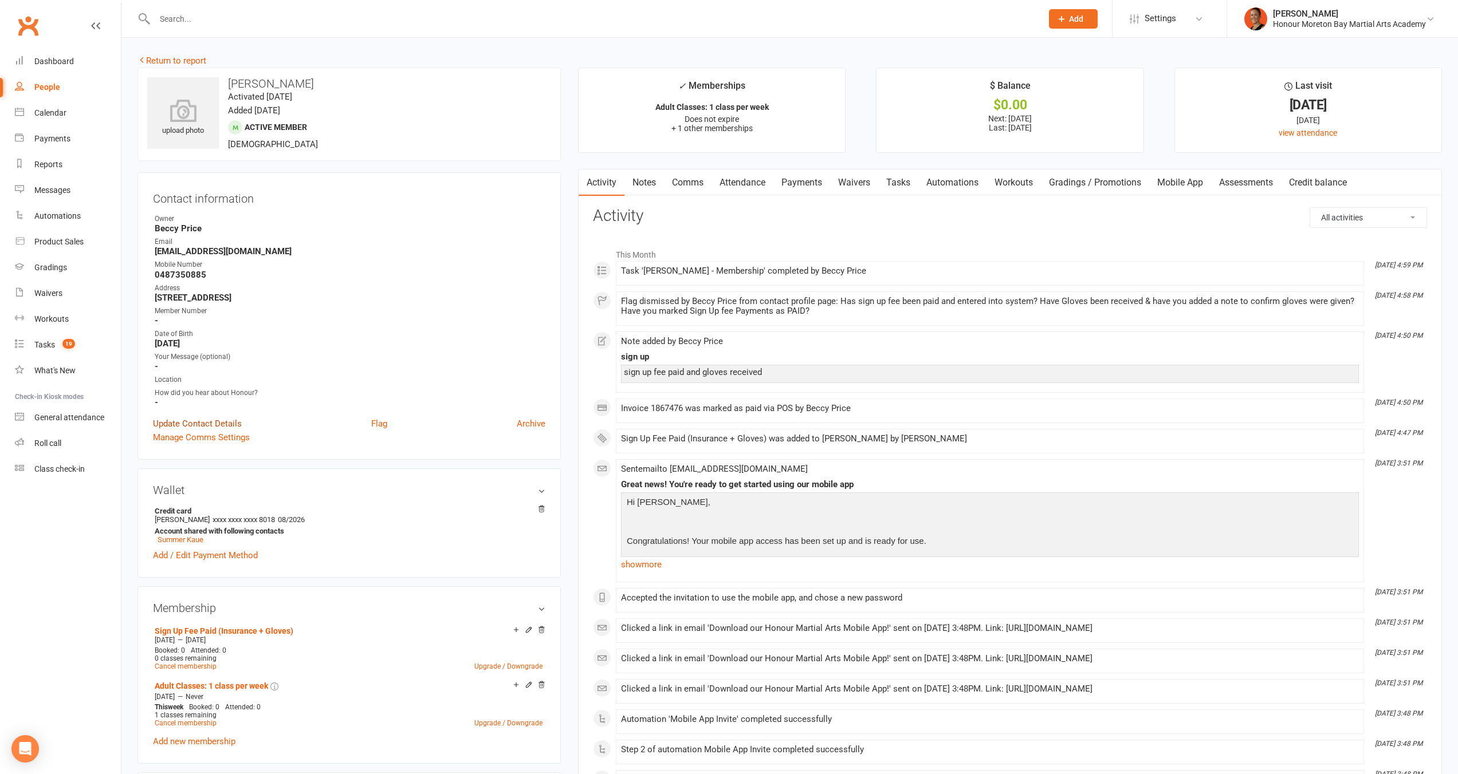
click at [204, 421] on link "Update Contact Details" at bounding box center [197, 424] width 89 height 14
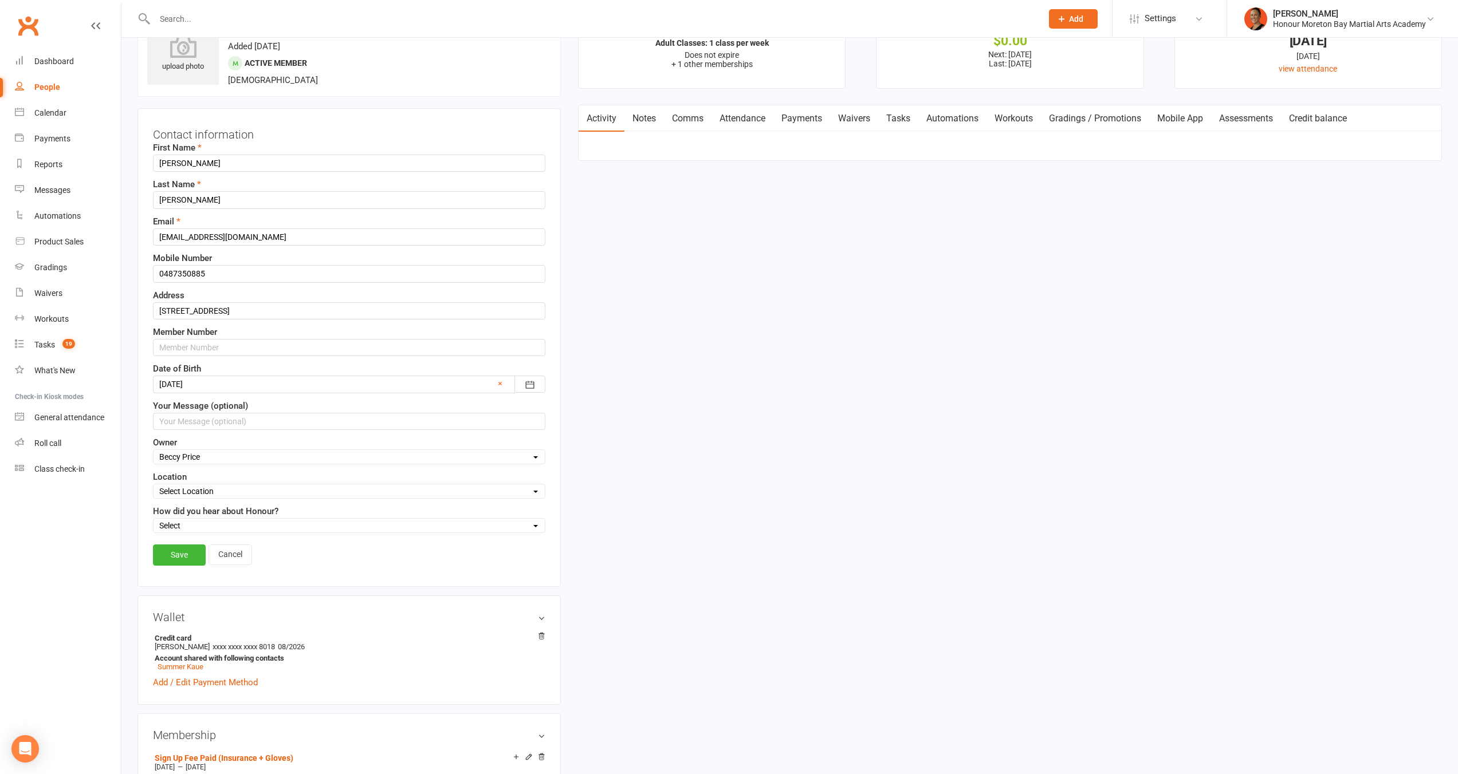
scroll to position [68, 0]
click at [210, 338] on input "text" at bounding box center [349, 344] width 392 height 17
paste input "2778382"
type input "2778382"
click at [188, 546] on link "Save" at bounding box center [179, 551] width 53 height 21
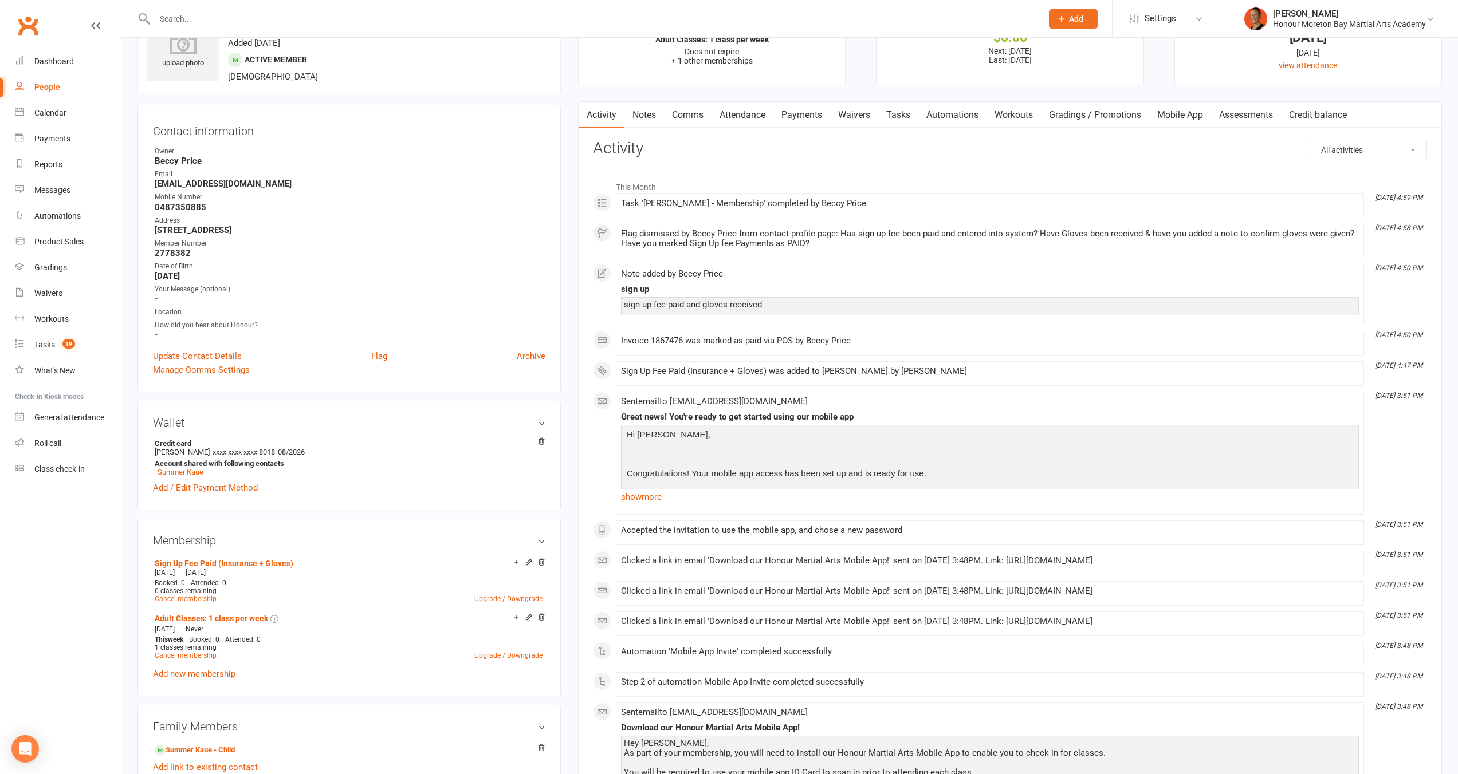
scroll to position [0, 0]
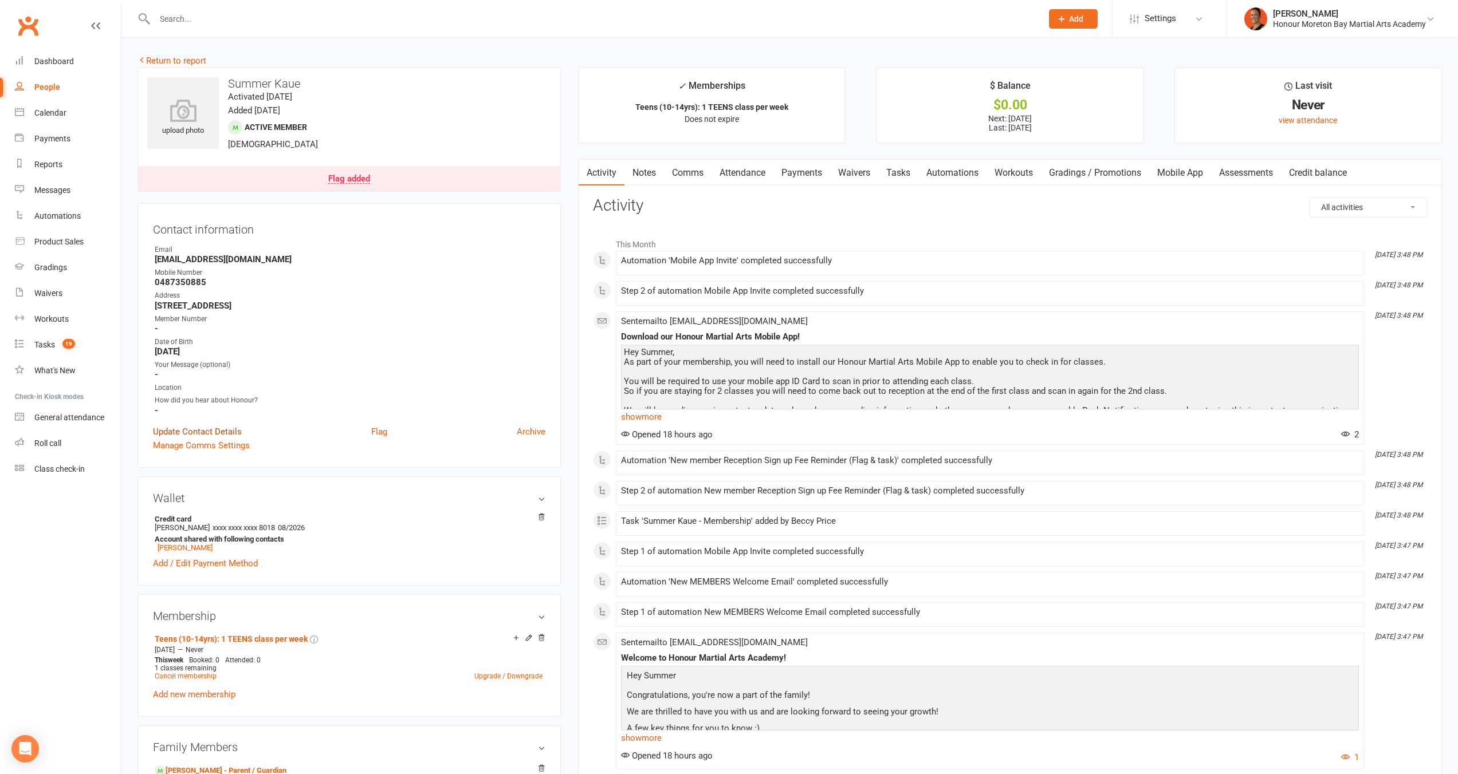
click at [195, 427] on link "Update Contact Details" at bounding box center [197, 432] width 89 height 14
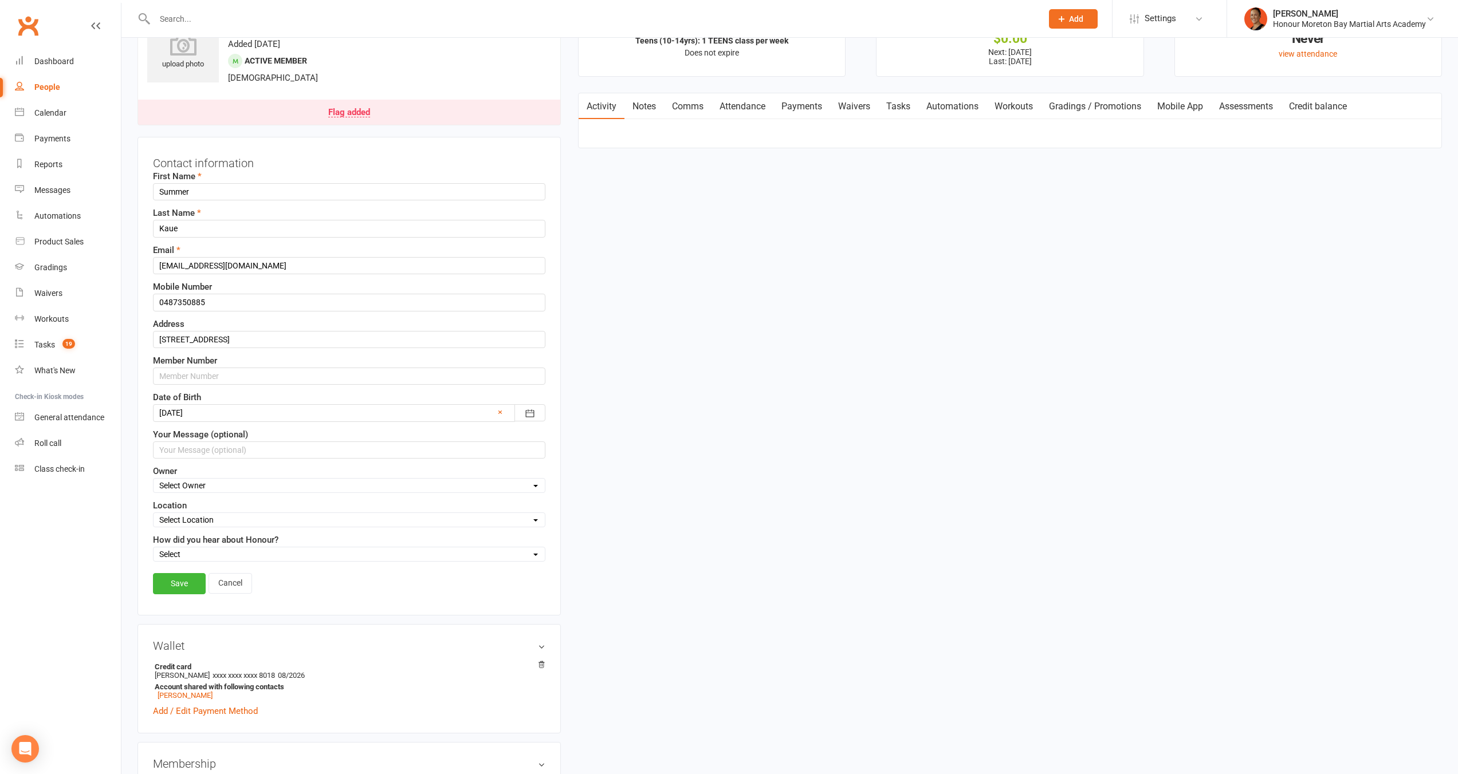
scroll to position [68, 0]
click at [192, 456] on input "text" at bounding box center [349, 448] width 392 height 17
click at [208, 368] on input "text" at bounding box center [349, 375] width 392 height 17
paste input "2788679"
type input "2788679"
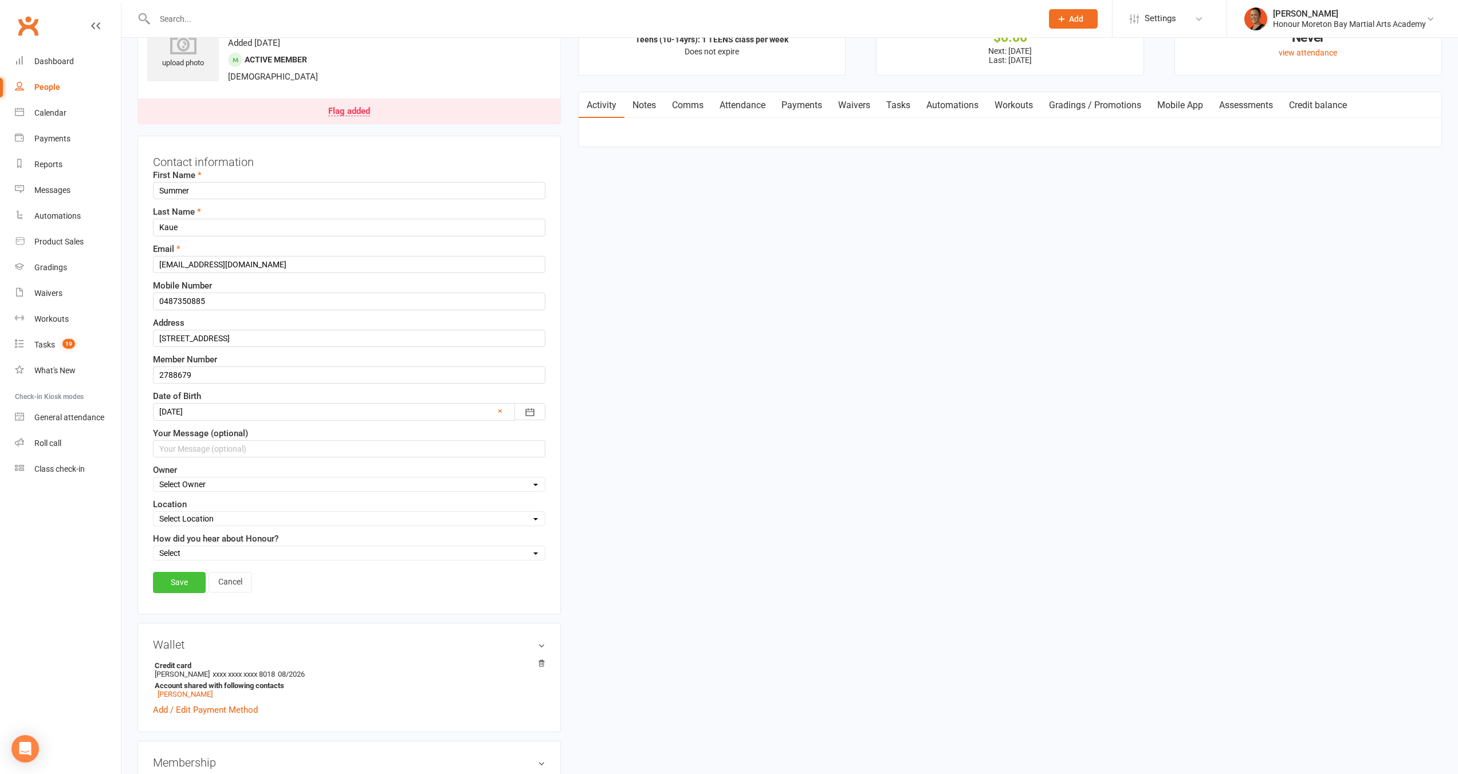
click at [162, 582] on link "Save" at bounding box center [179, 582] width 53 height 21
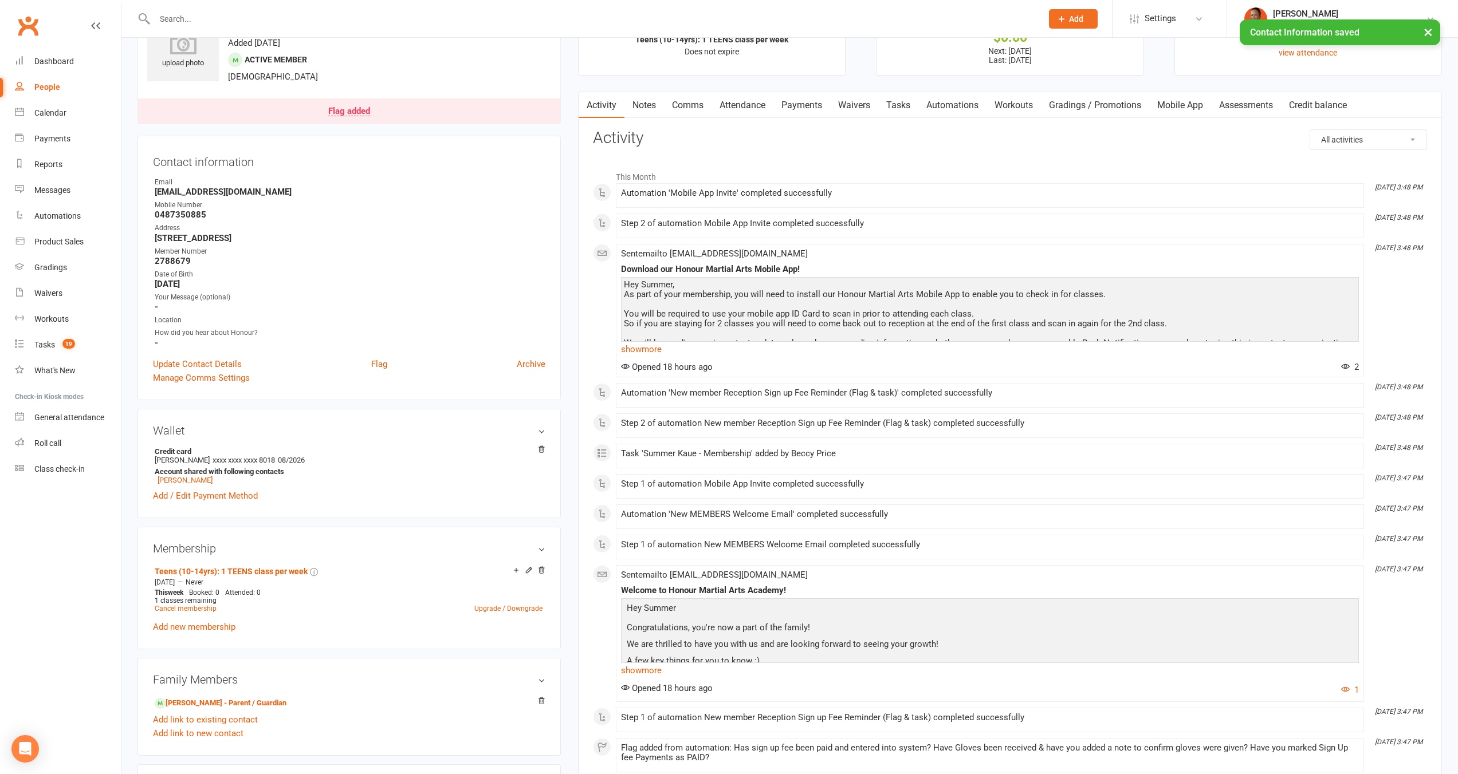
click at [761, 103] on link "Attendance" at bounding box center [742, 105] width 62 height 26
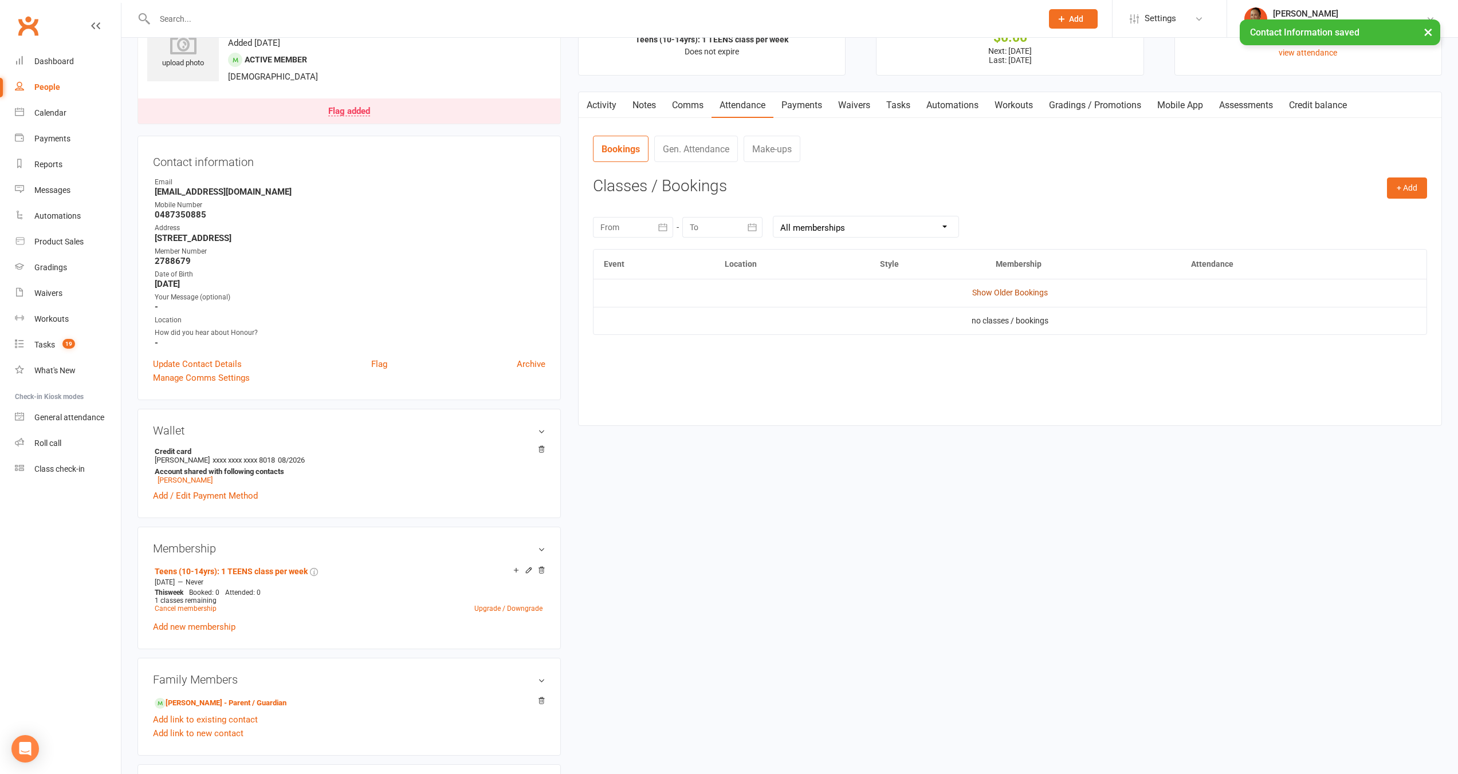
click at [986, 293] on link "Show Older Bookings" at bounding box center [1010, 292] width 76 height 9
click at [606, 103] on link "Activity" at bounding box center [601, 105] width 46 height 26
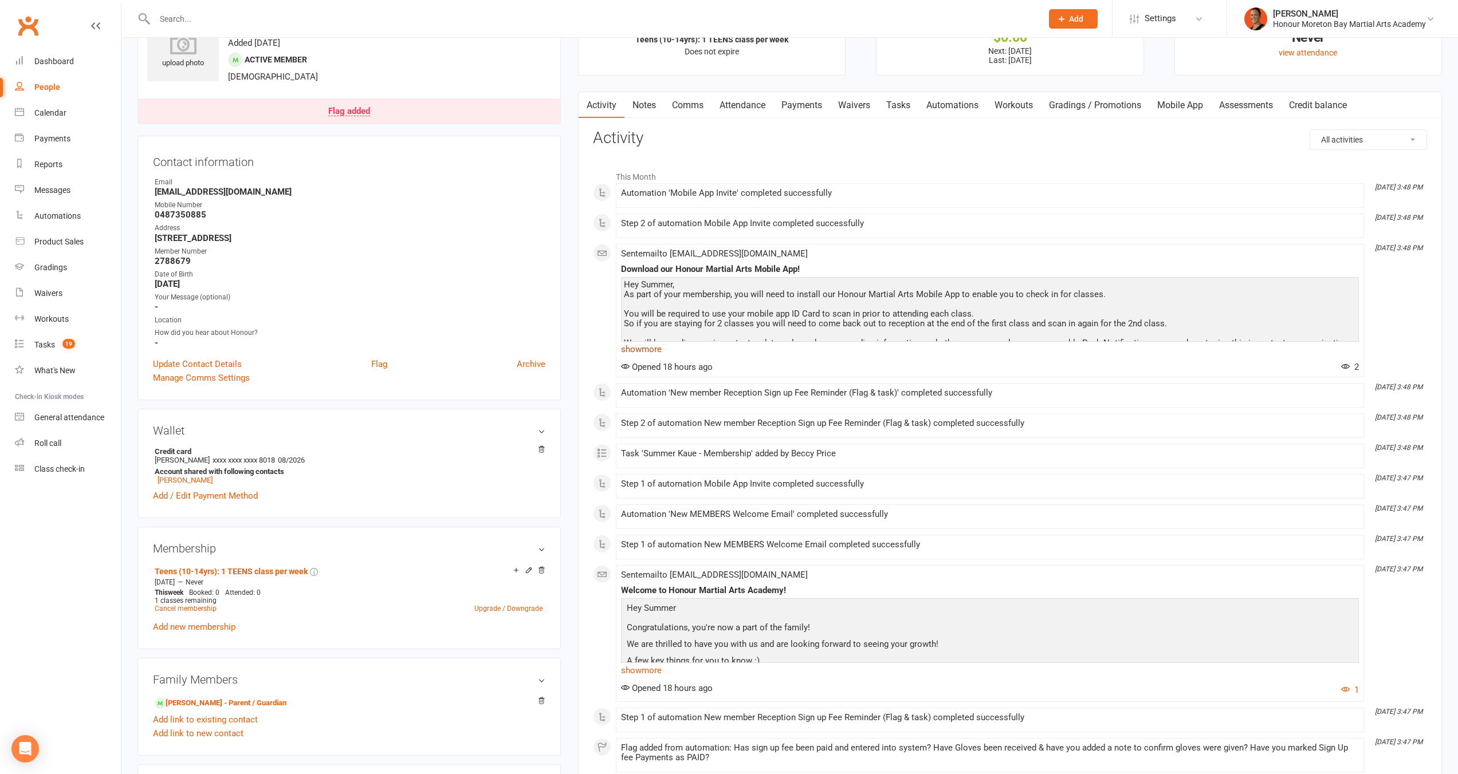
click at [669, 352] on link "show more" at bounding box center [990, 349] width 738 height 16
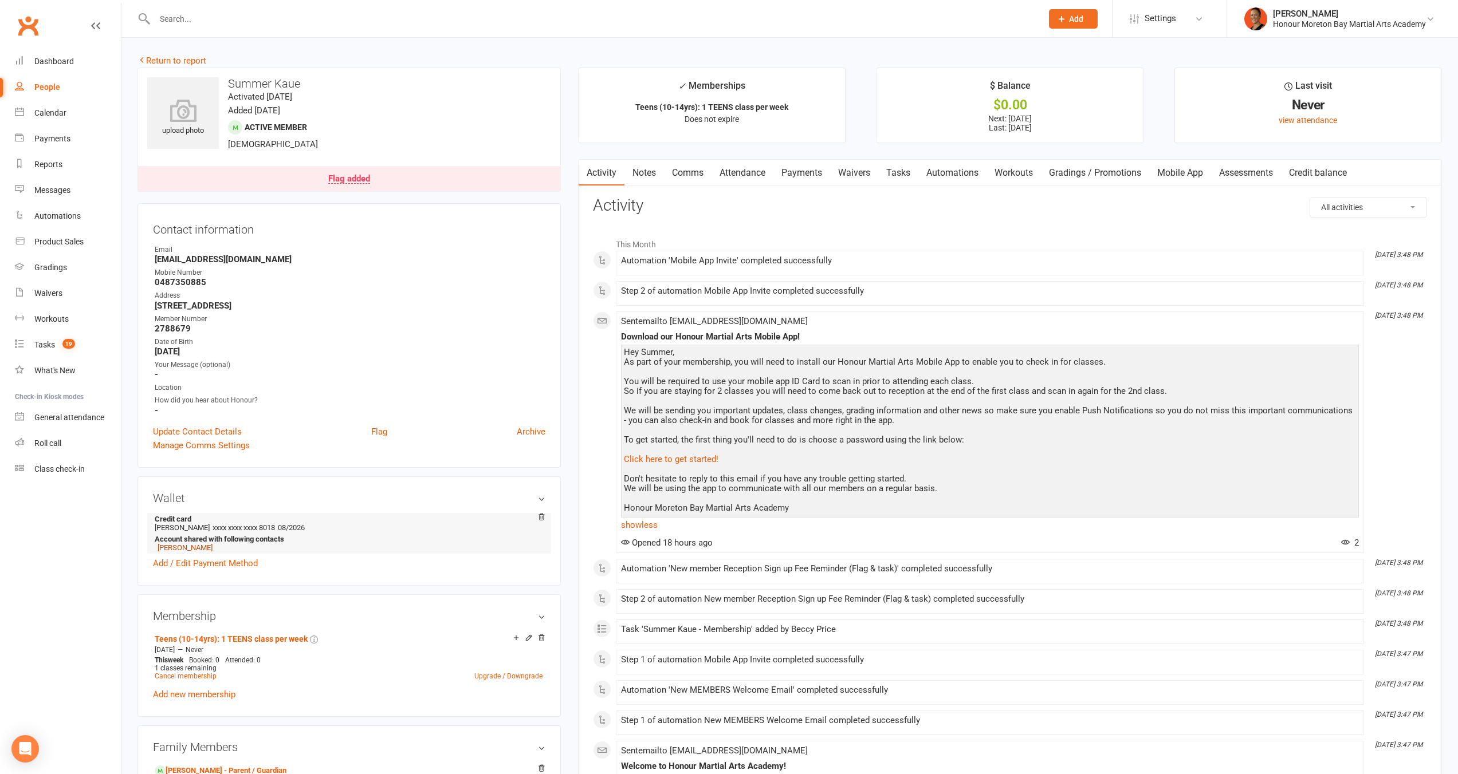
click at [191, 544] on link "Shaan Singh" at bounding box center [184, 548] width 55 height 9
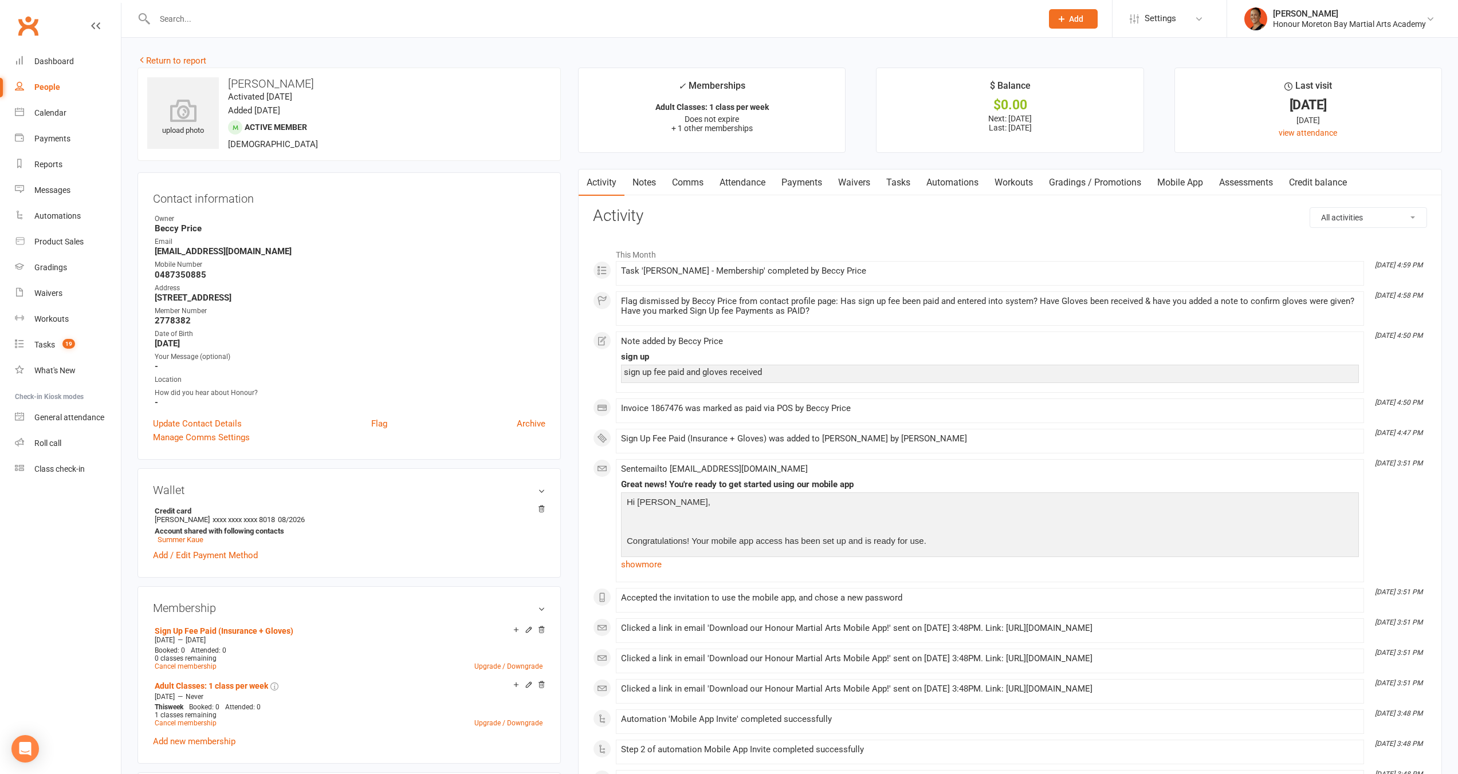
click at [798, 183] on link "Payments" at bounding box center [801, 183] width 57 height 26
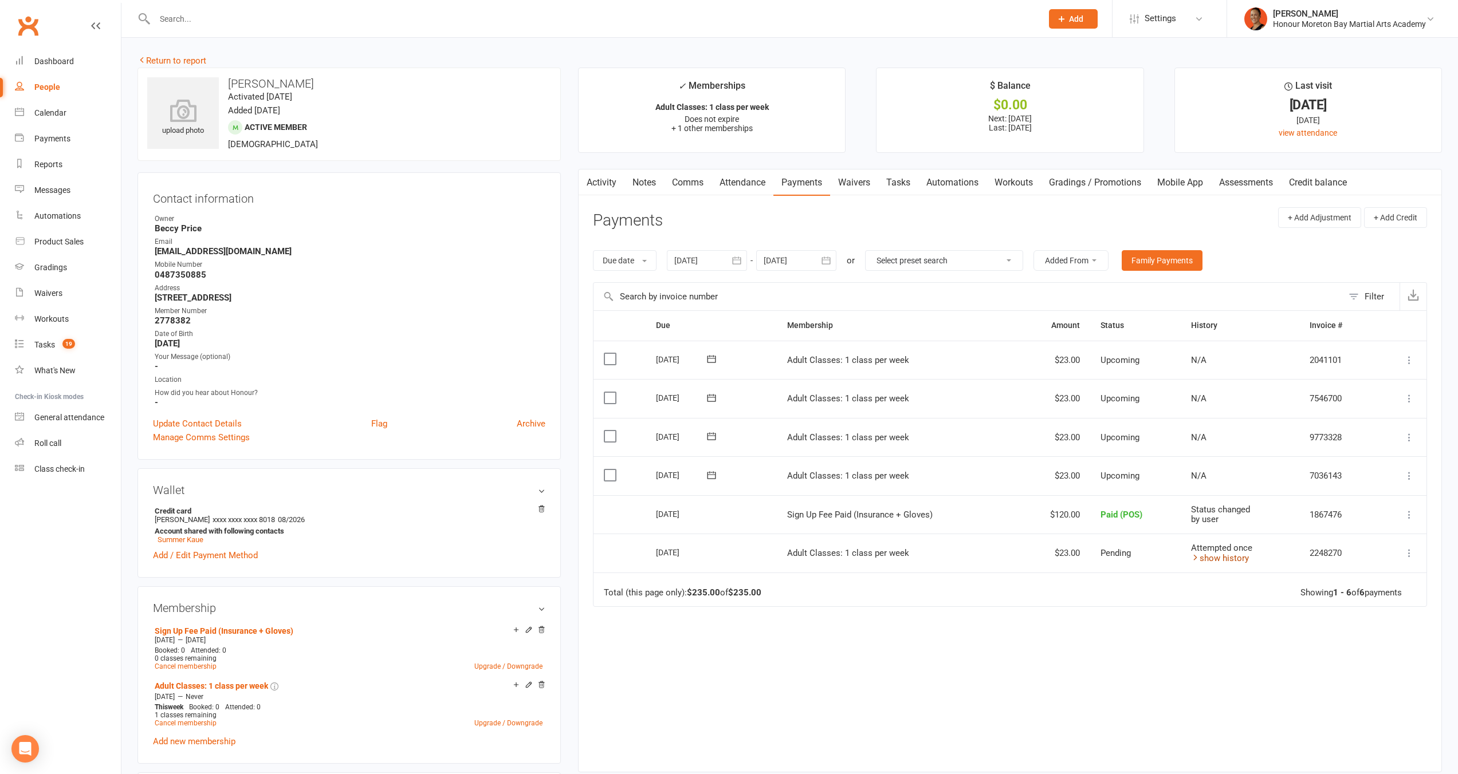
click at [1239, 559] on link "show history" at bounding box center [1220, 558] width 58 height 10
click at [1239, 559] on link "hide history" at bounding box center [1217, 558] width 53 height 10
click at [53, 216] on div "Automations" at bounding box center [57, 215] width 46 height 9
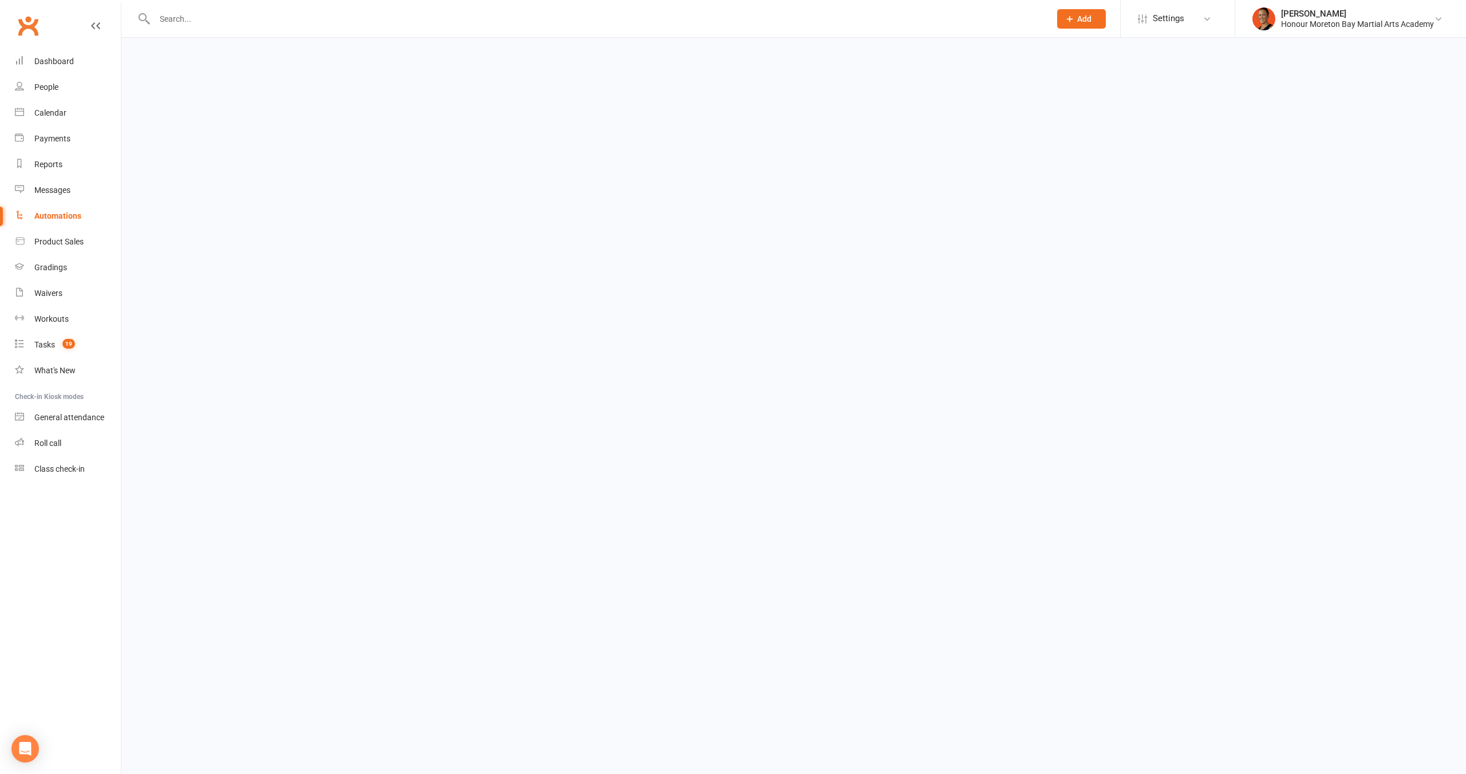
select select "100"
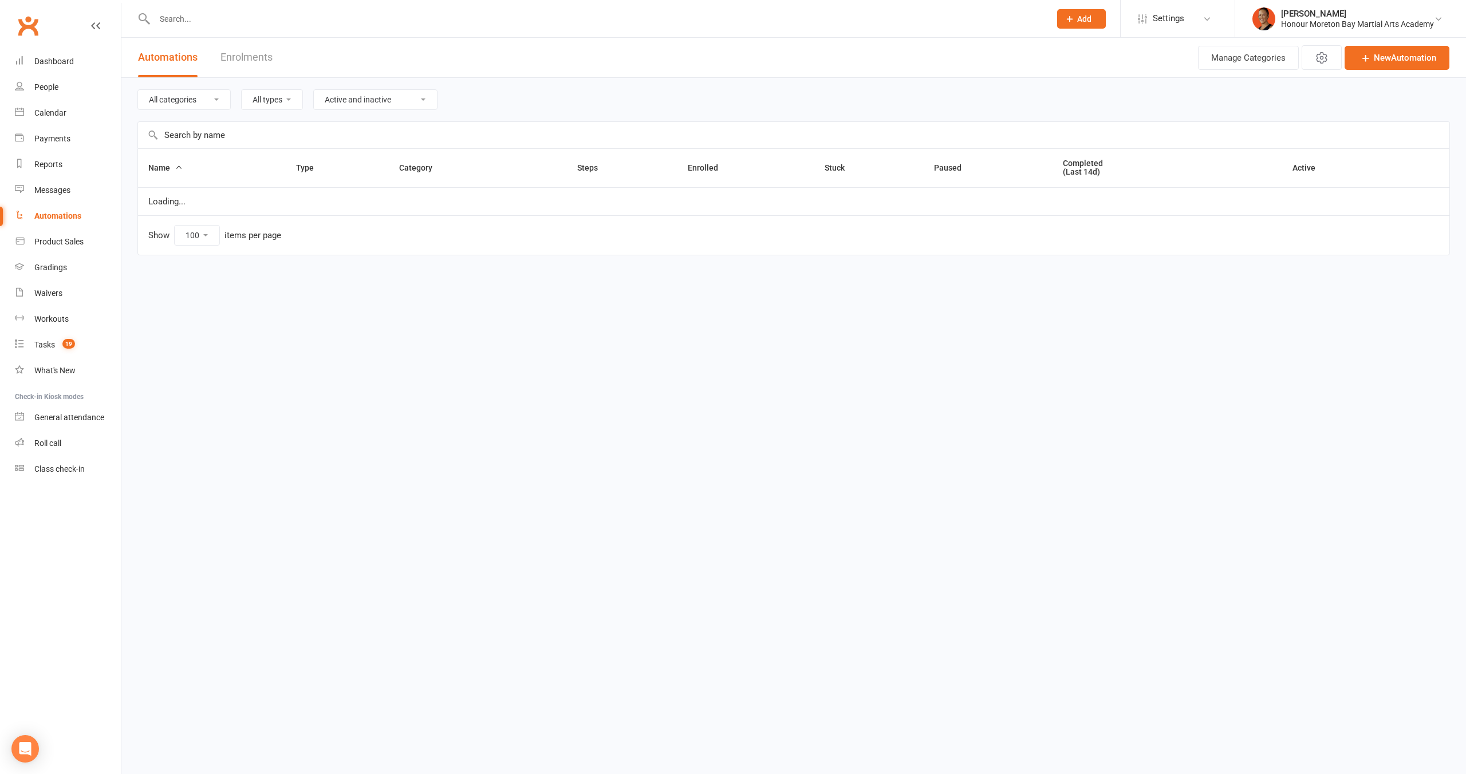
select select "single_booking_created"
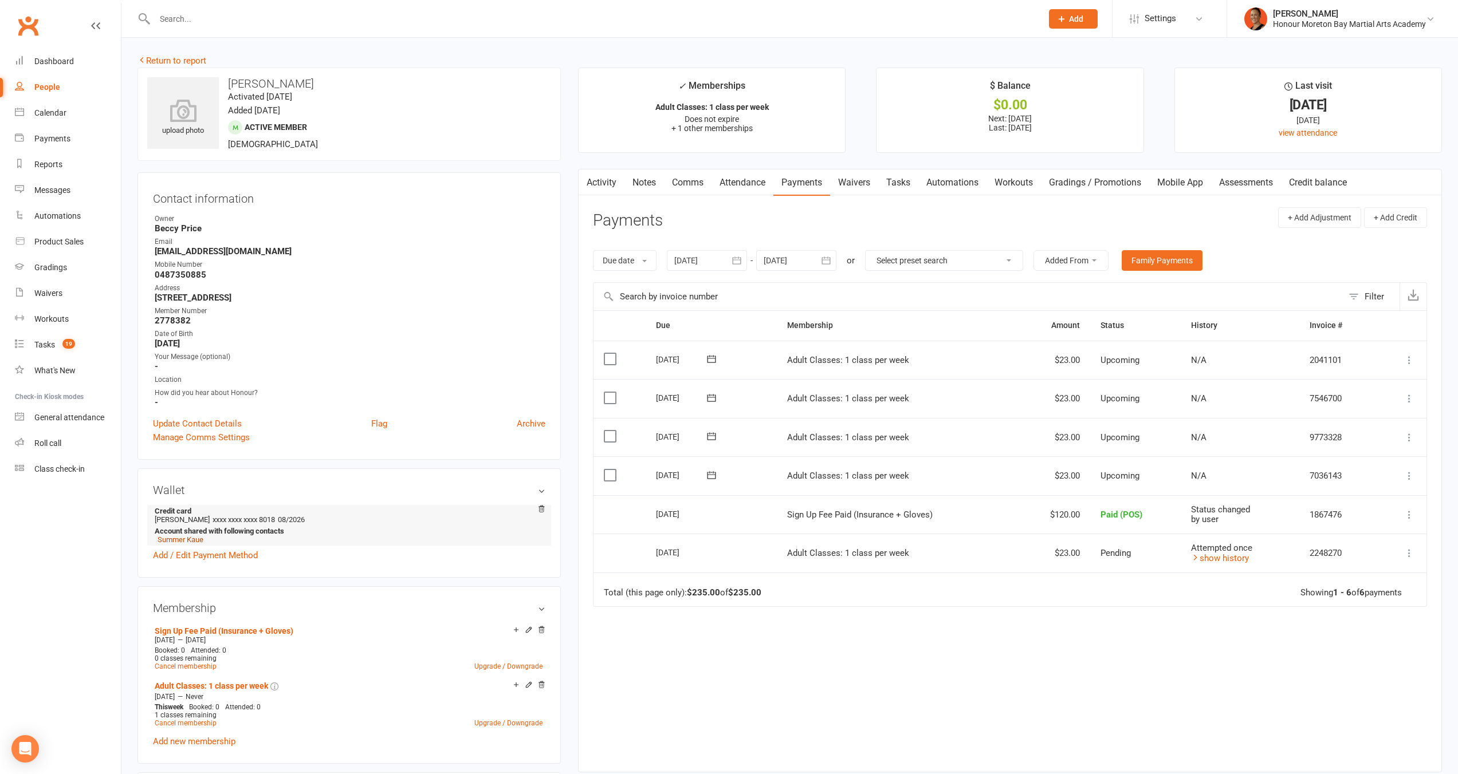
click at [164, 535] on link "Summer Kaue" at bounding box center [180, 539] width 46 height 9
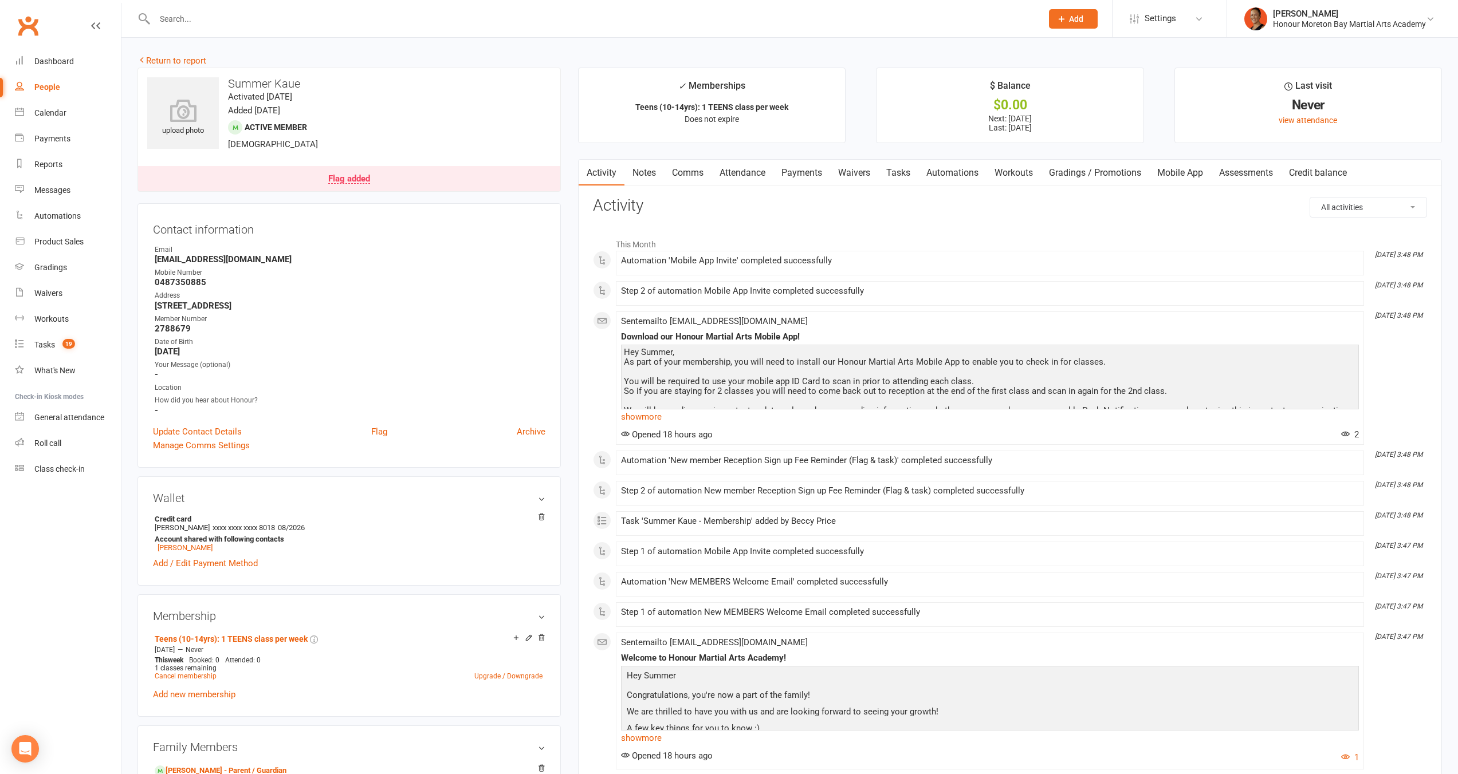
click at [361, 175] on div "Flag added" at bounding box center [349, 179] width 42 height 9
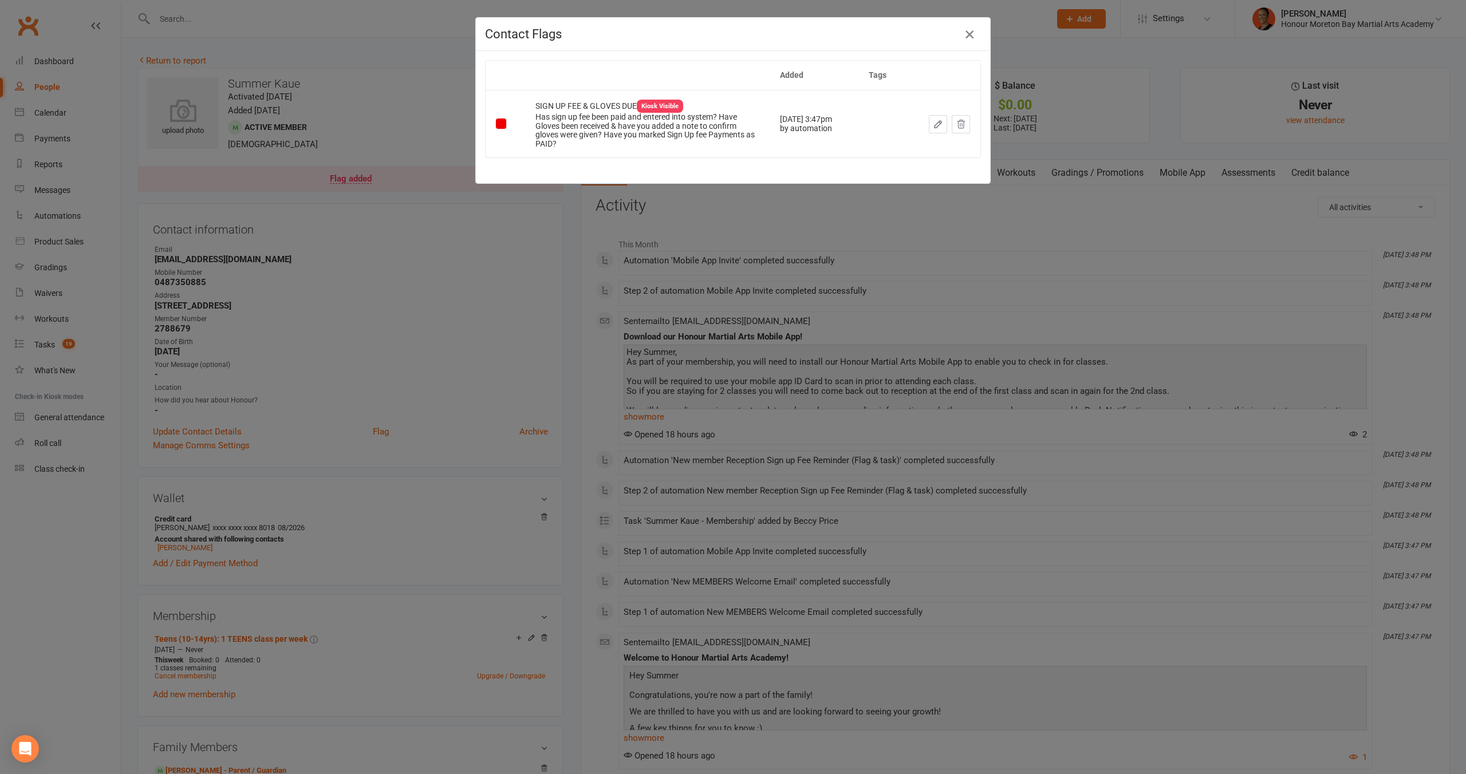
click at [971, 36] on icon "button" at bounding box center [970, 34] width 14 height 14
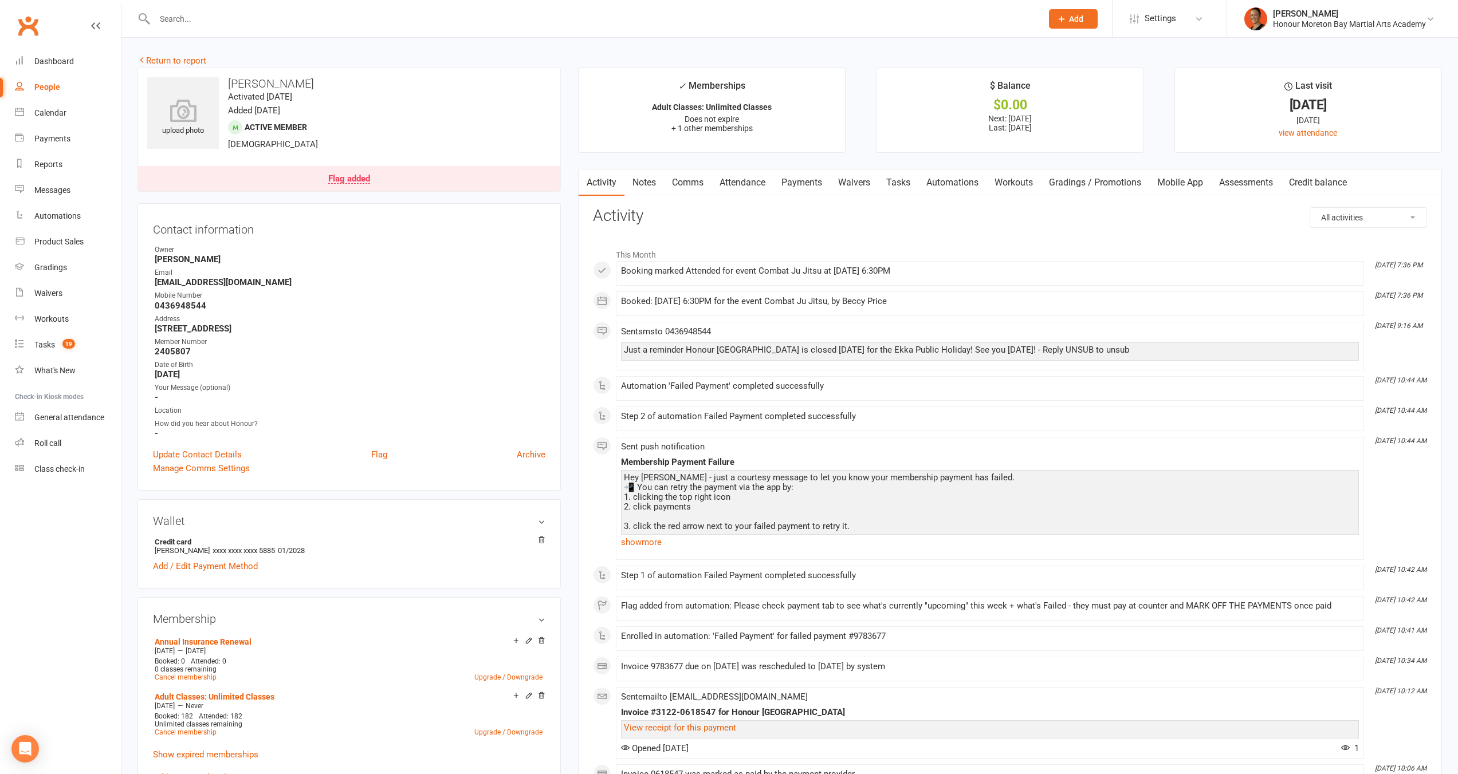
click at [810, 187] on link "Payments" at bounding box center [801, 183] width 57 height 26
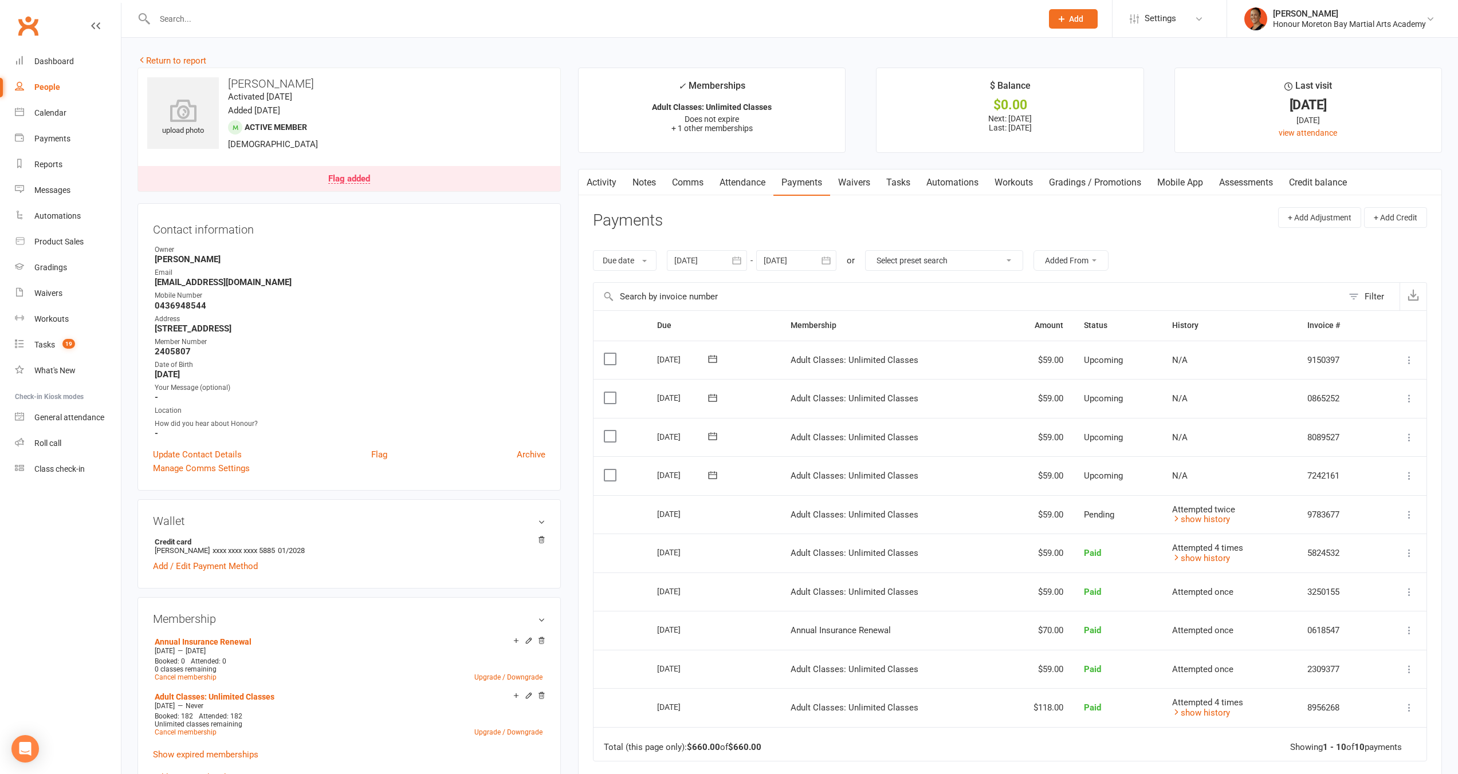
click at [356, 177] on div "Flag added" at bounding box center [349, 179] width 42 height 9
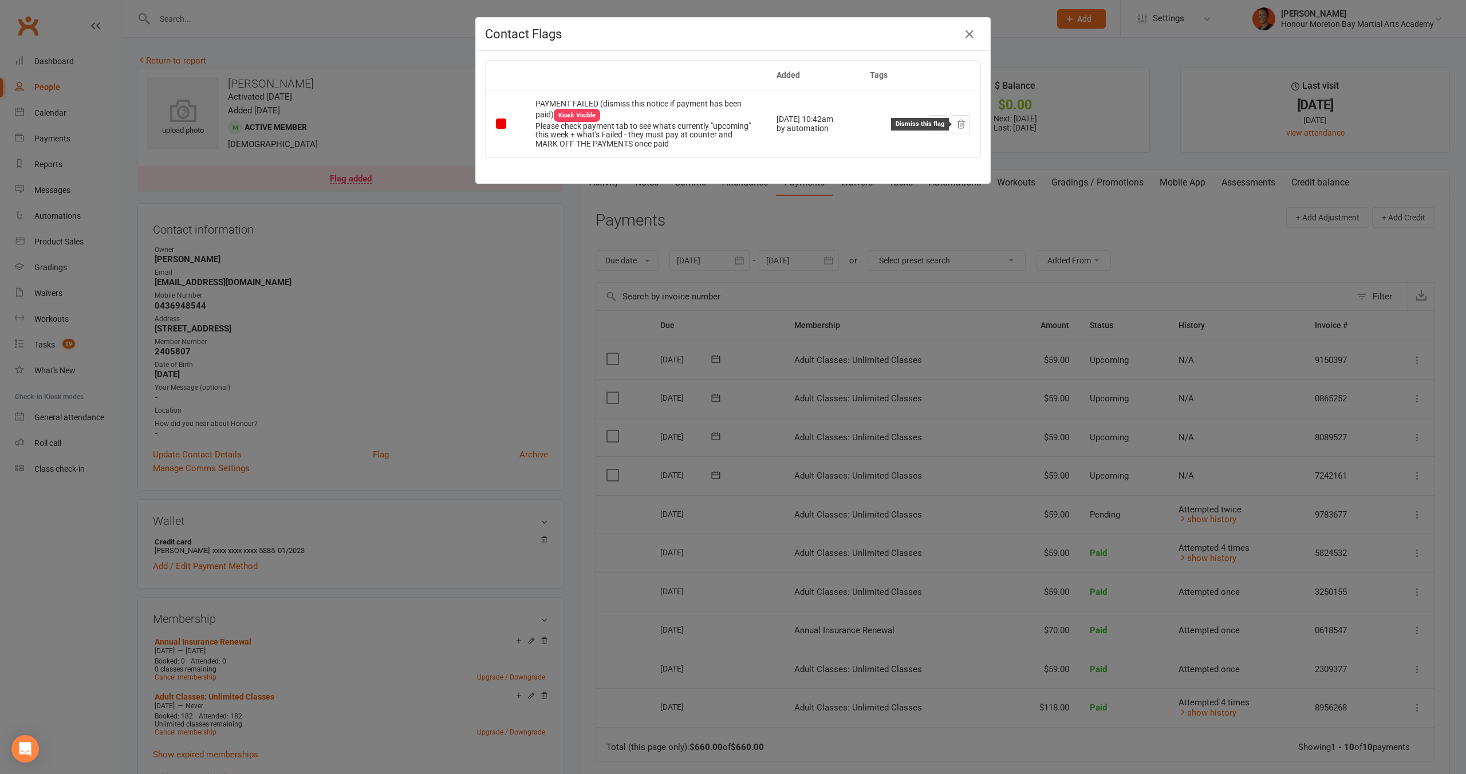
click at [962, 122] on button at bounding box center [961, 124] width 18 height 18
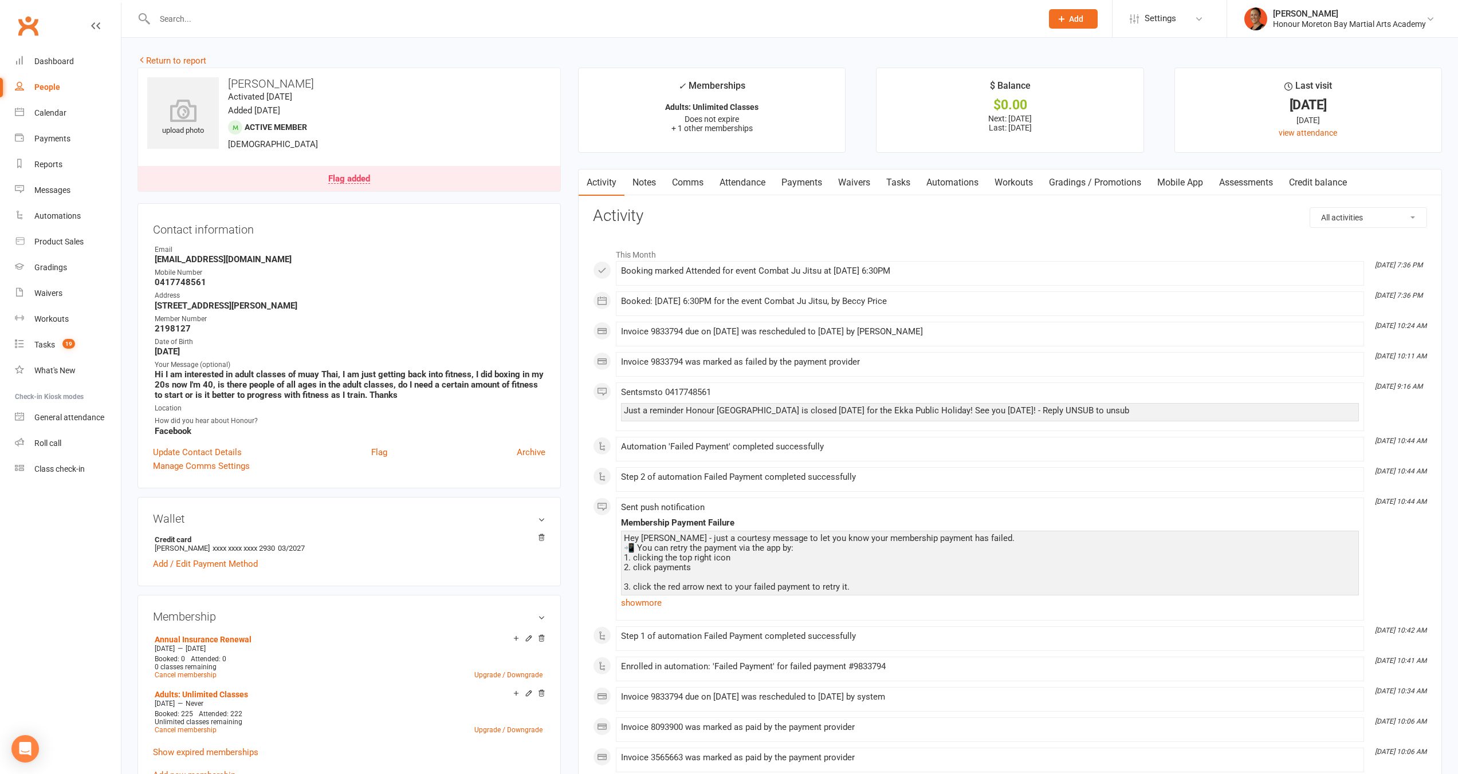
click at [807, 185] on link "Payments" at bounding box center [801, 183] width 57 height 26
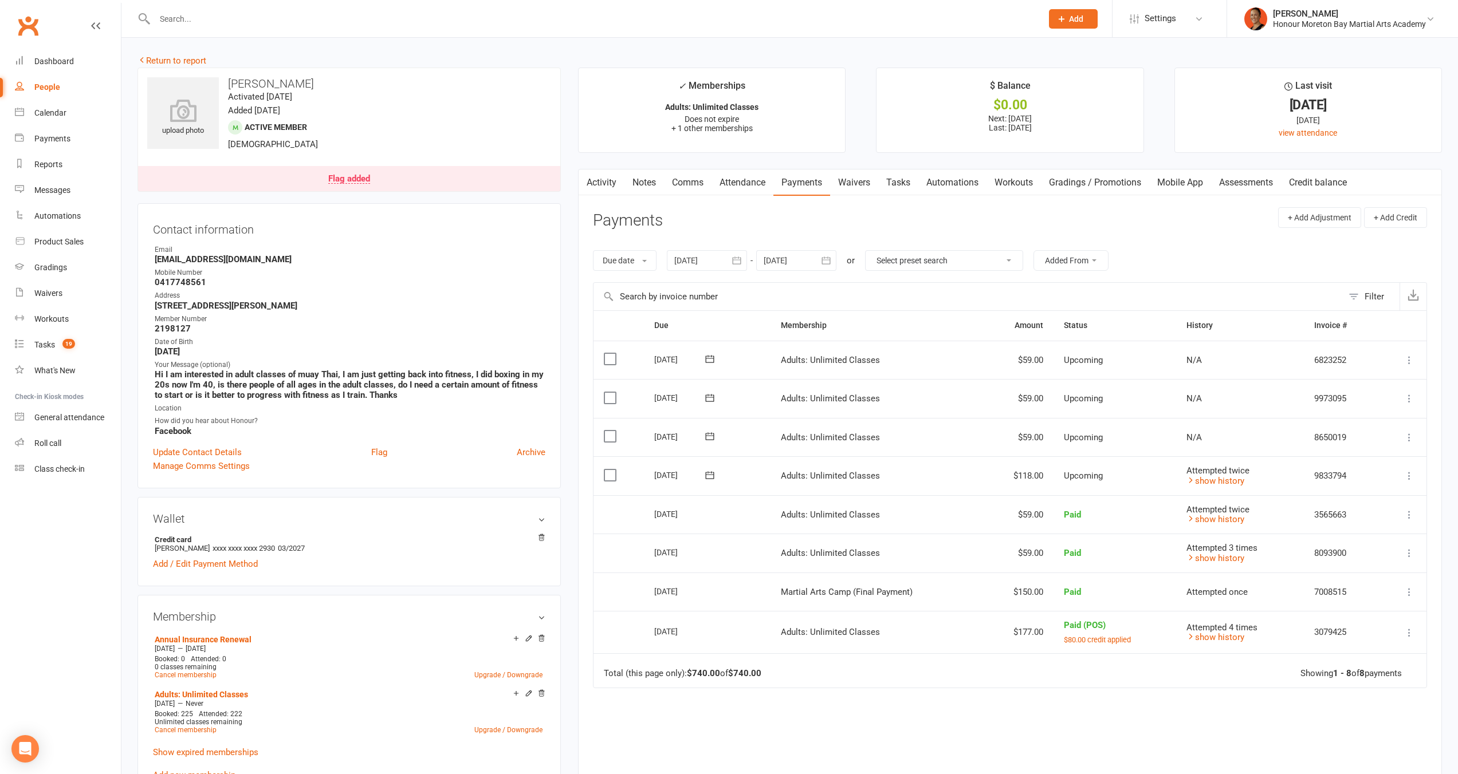
click at [633, 186] on link "Notes" at bounding box center [644, 183] width 40 height 26
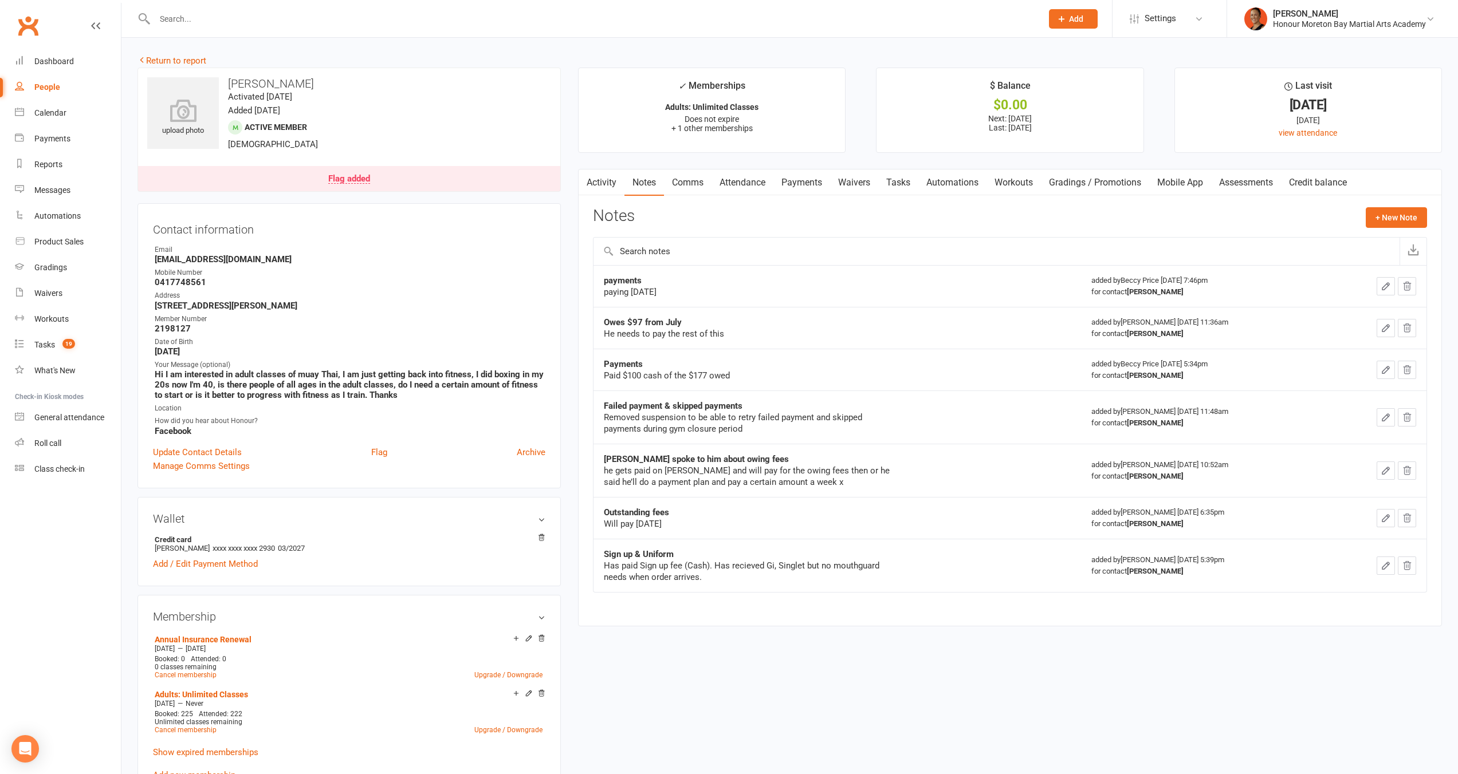
click at [793, 184] on link "Payments" at bounding box center [801, 183] width 57 height 26
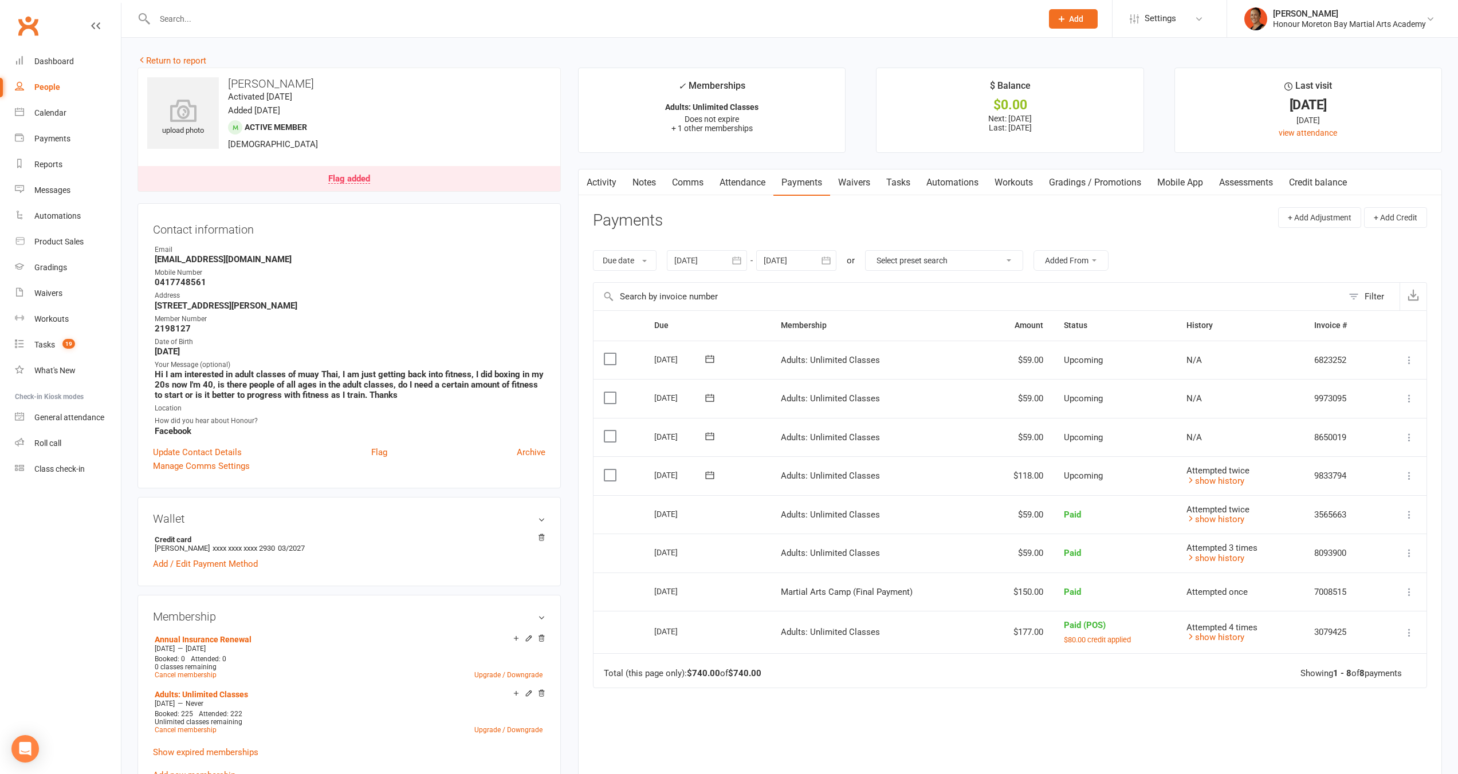
click at [659, 185] on link "Notes" at bounding box center [644, 183] width 40 height 26
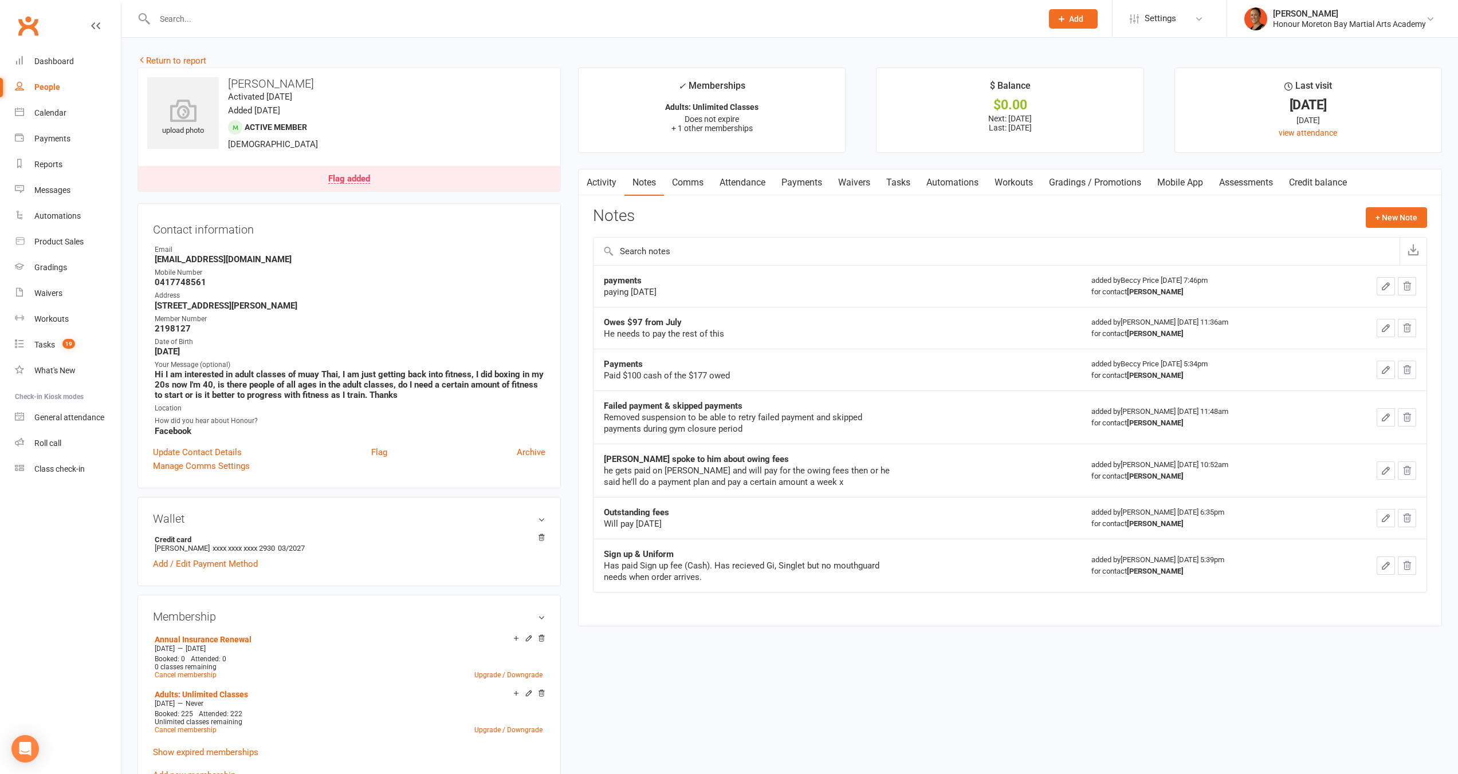
click at [261, 86] on h3 "[PERSON_NAME]" at bounding box center [349, 83] width 404 height 13
copy h3 "[PERSON_NAME]"
click at [810, 183] on link "Payments" at bounding box center [801, 183] width 57 height 26
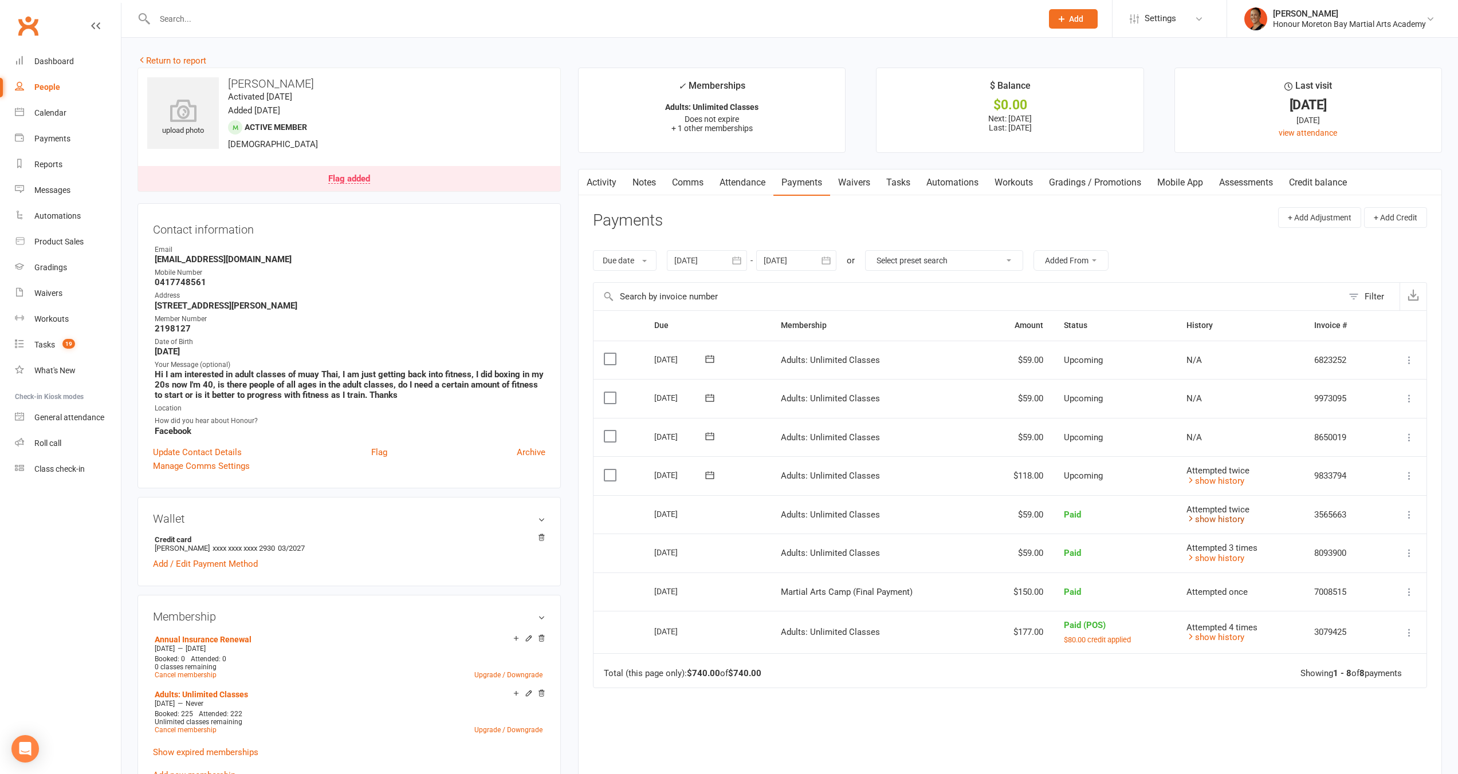
click at [1230, 519] on link "show history" at bounding box center [1215, 519] width 58 height 10
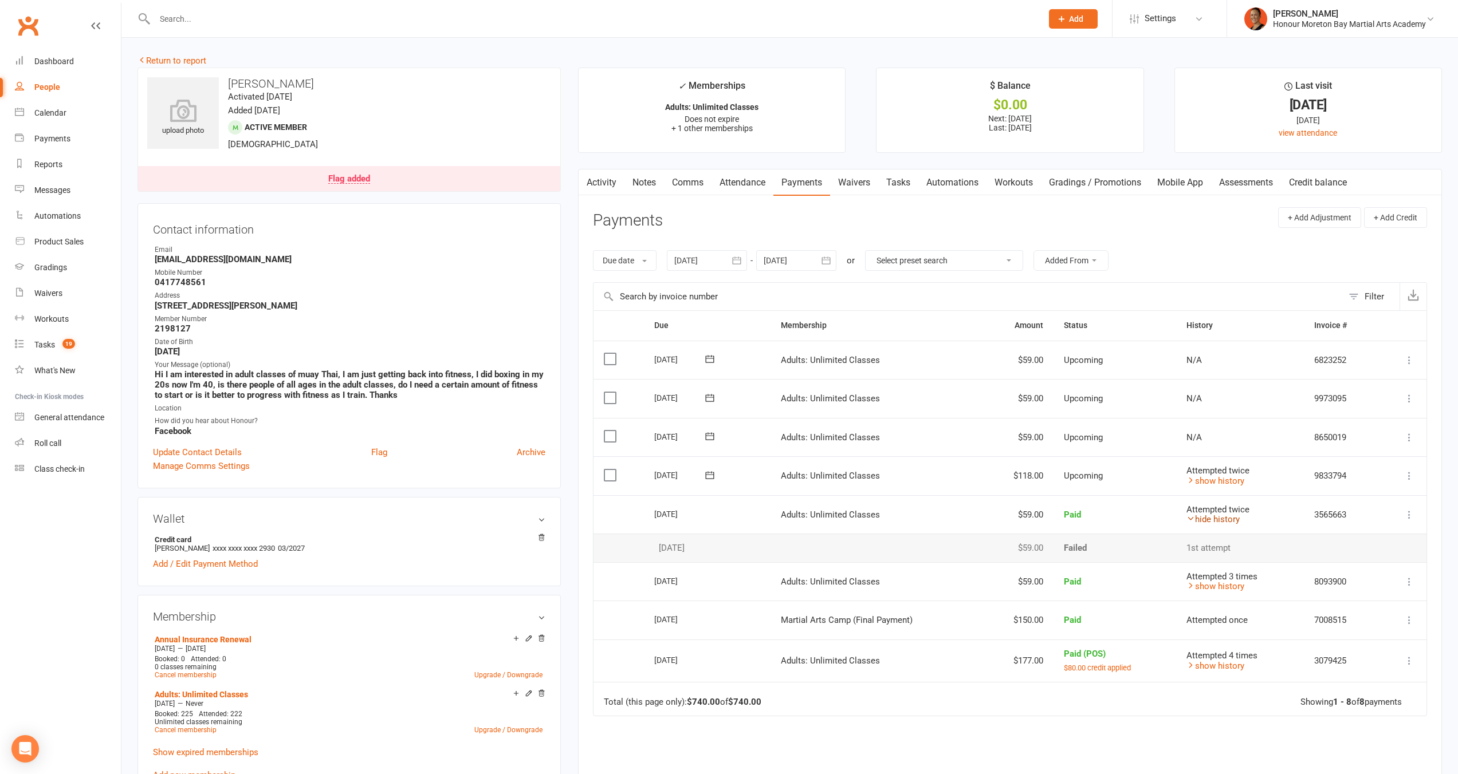
click at [1230, 519] on link "hide history" at bounding box center [1212, 519] width 53 height 10
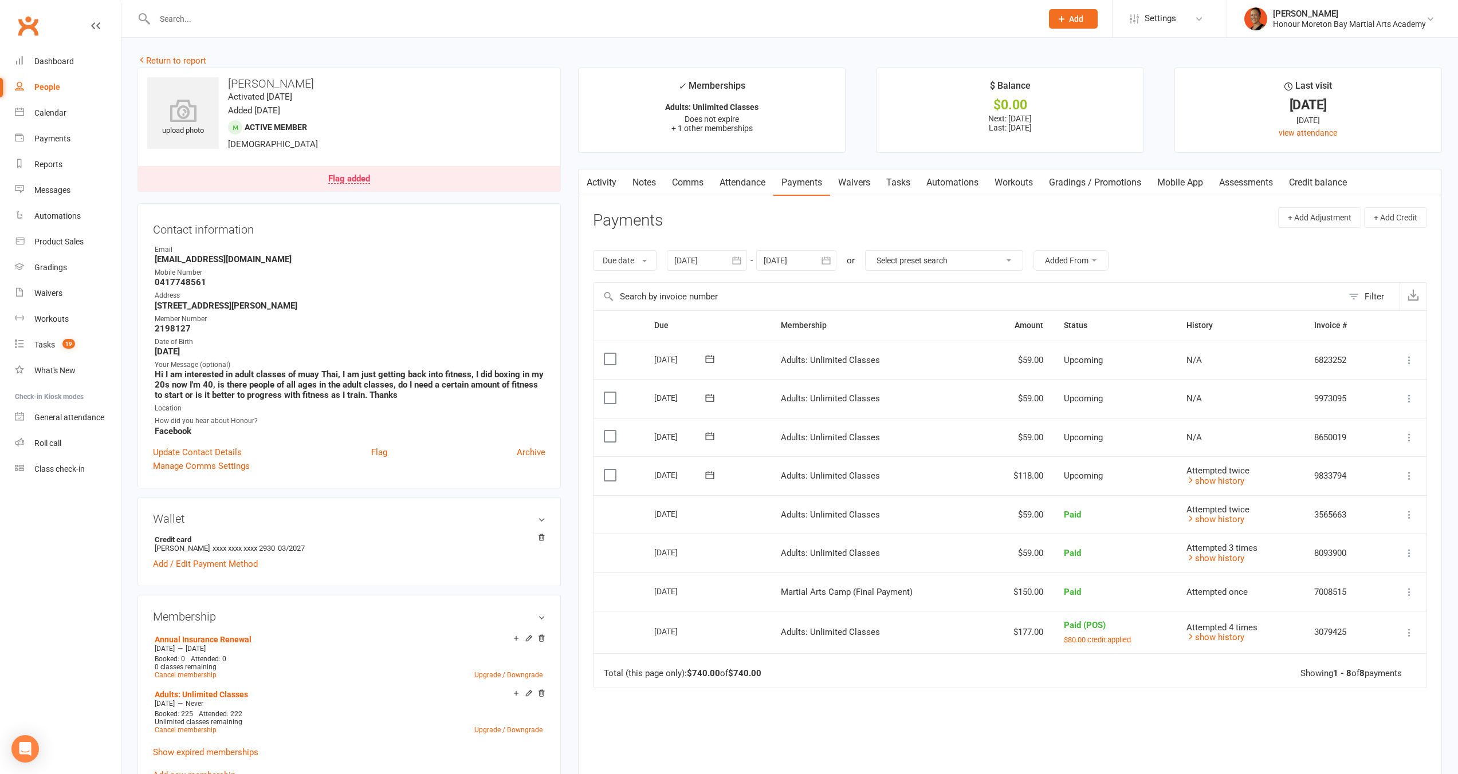
click at [1226, 473] on span "Attempted twice" at bounding box center [1217, 471] width 63 height 10
click at [1224, 476] on link "show history" at bounding box center [1215, 481] width 58 height 10
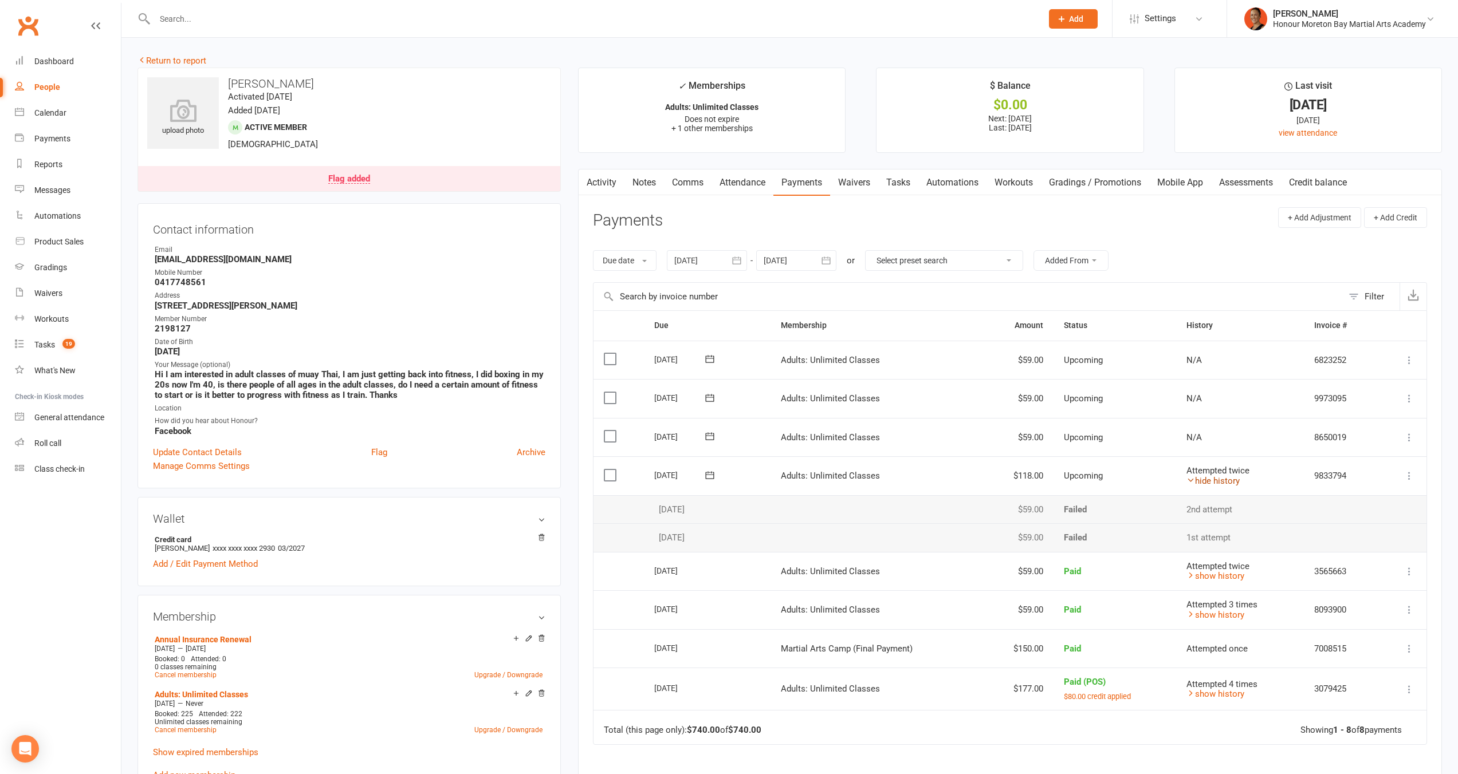
click at [1224, 476] on link "hide history" at bounding box center [1212, 481] width 53 height 10
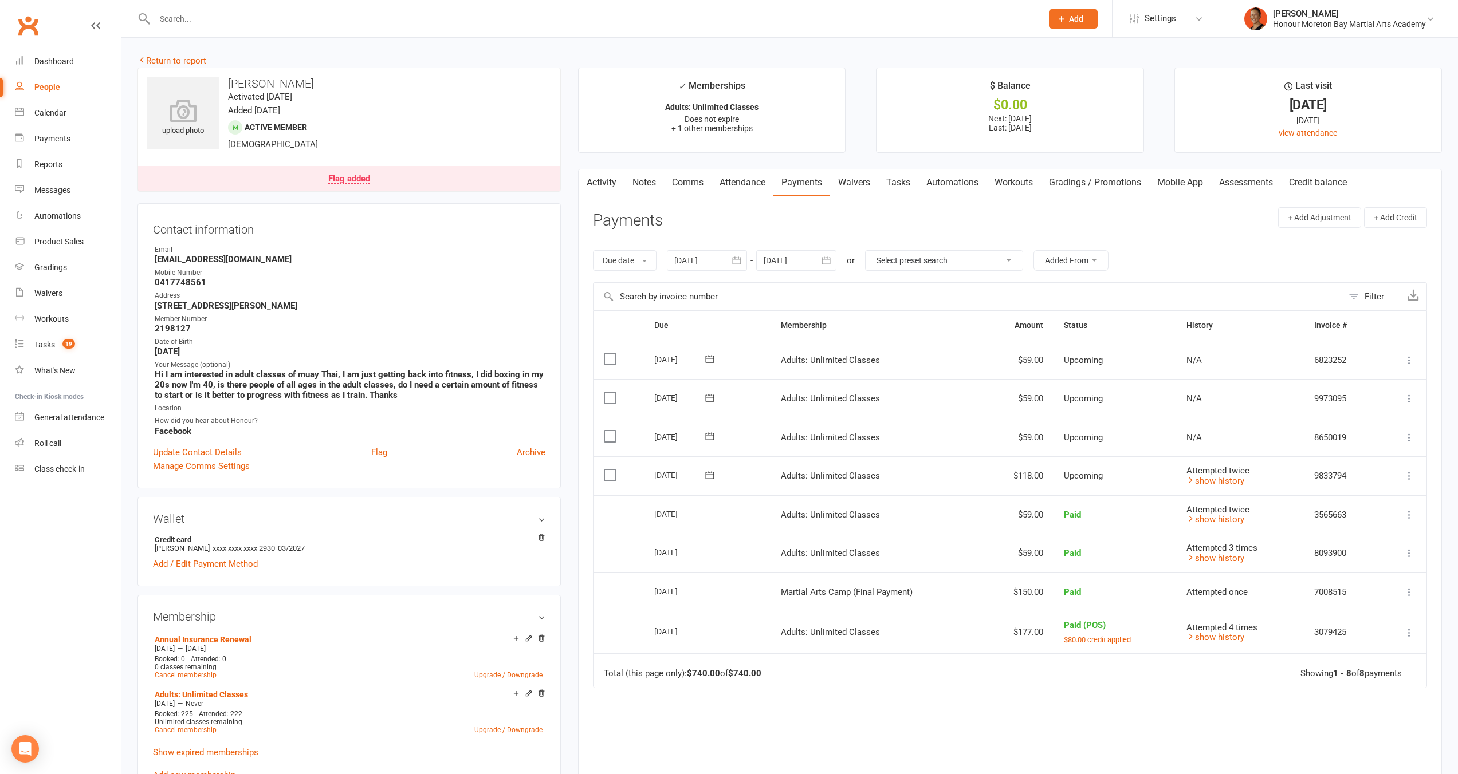
click at [714, 472] on icon at bounding box center [709, 475] width 11 height 11
click at [761, 475] on td "15 Aug 2025 2025-08-15" at bounding box center [707, 475] width 127 height 39
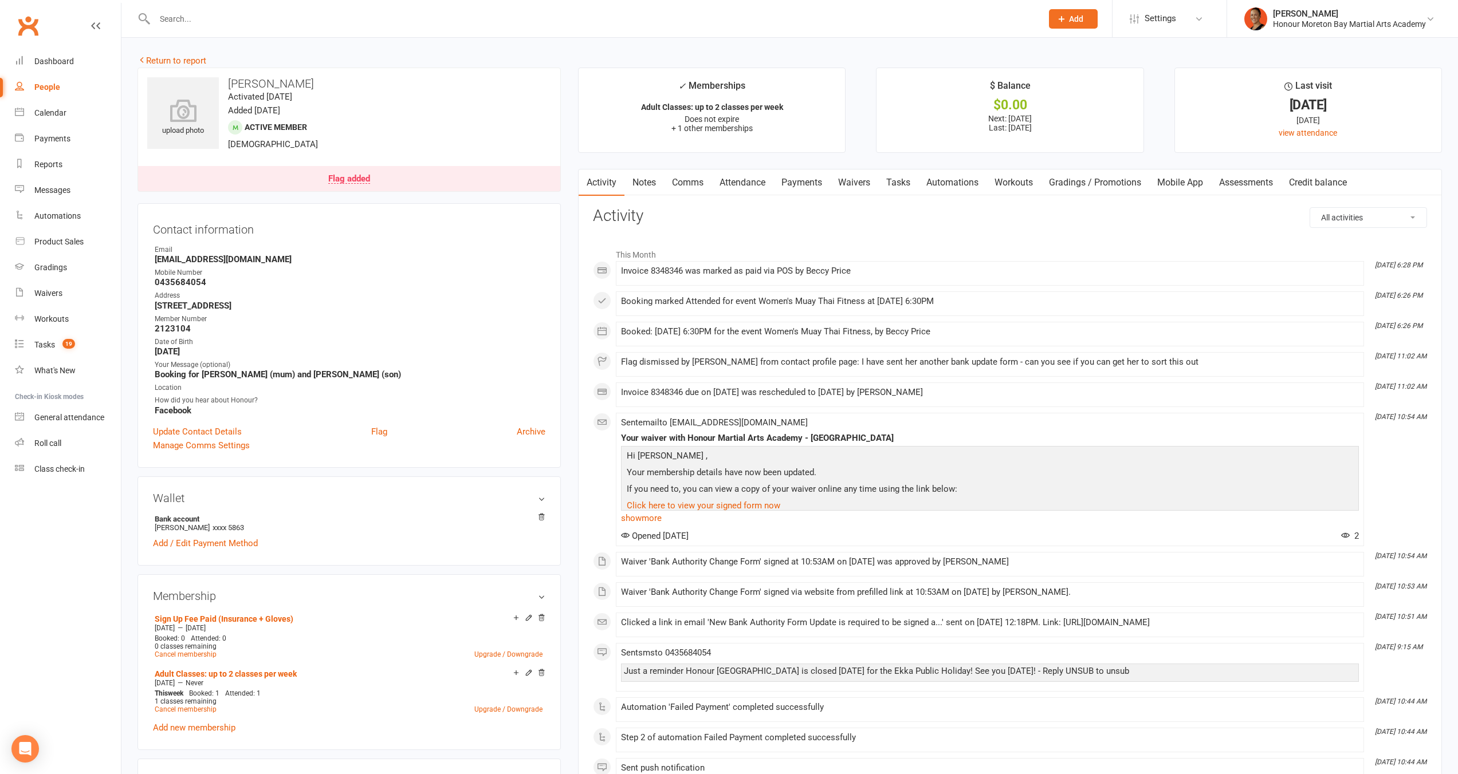
click at [809, 189] on link "Payments" at bounding box center [801, 183] width 57 height 26
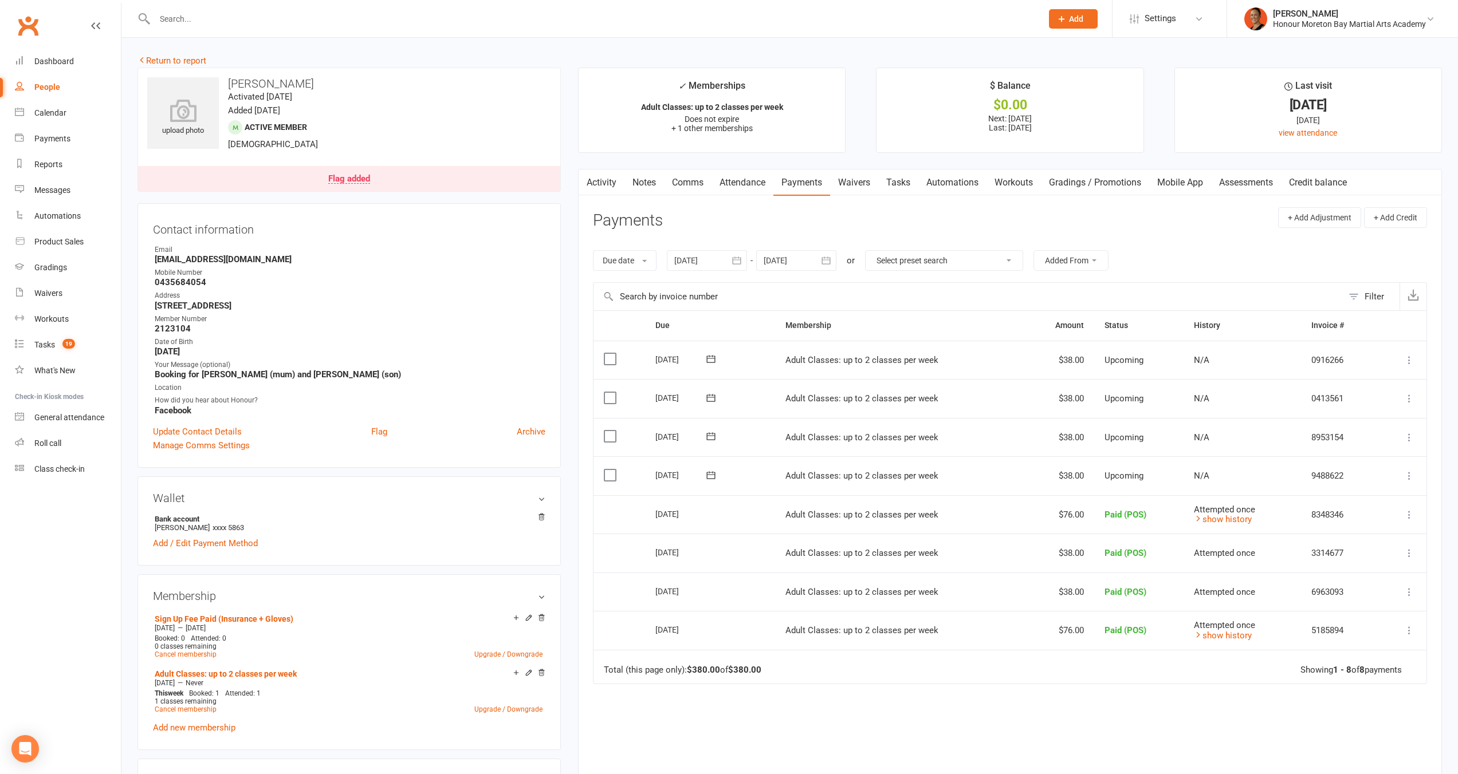
click at [352, 175] on div "Flag added" at bounding box center [349, 179] width 42 height 9
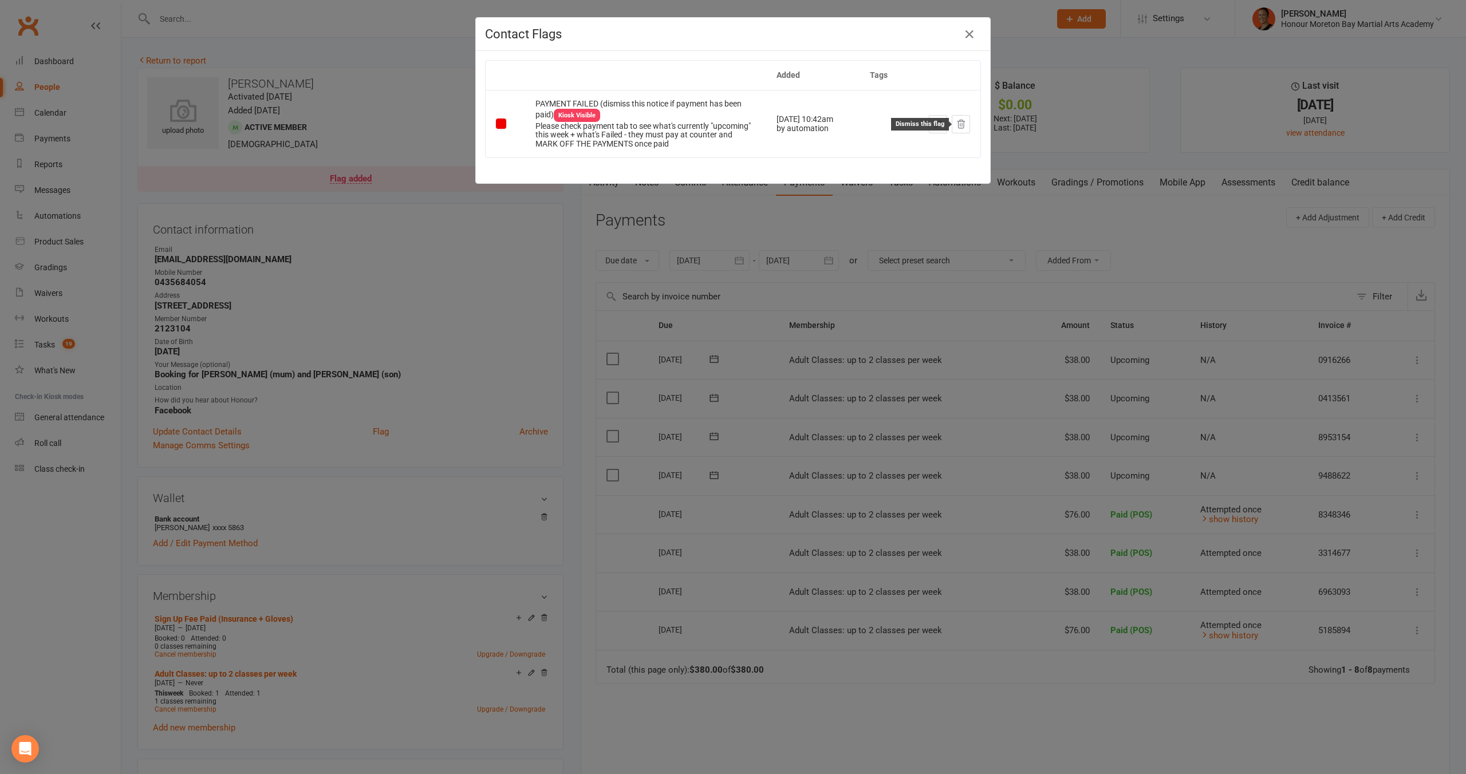
click at [958, 124] on icon at bounding box center [961, 124] width 7 height 8
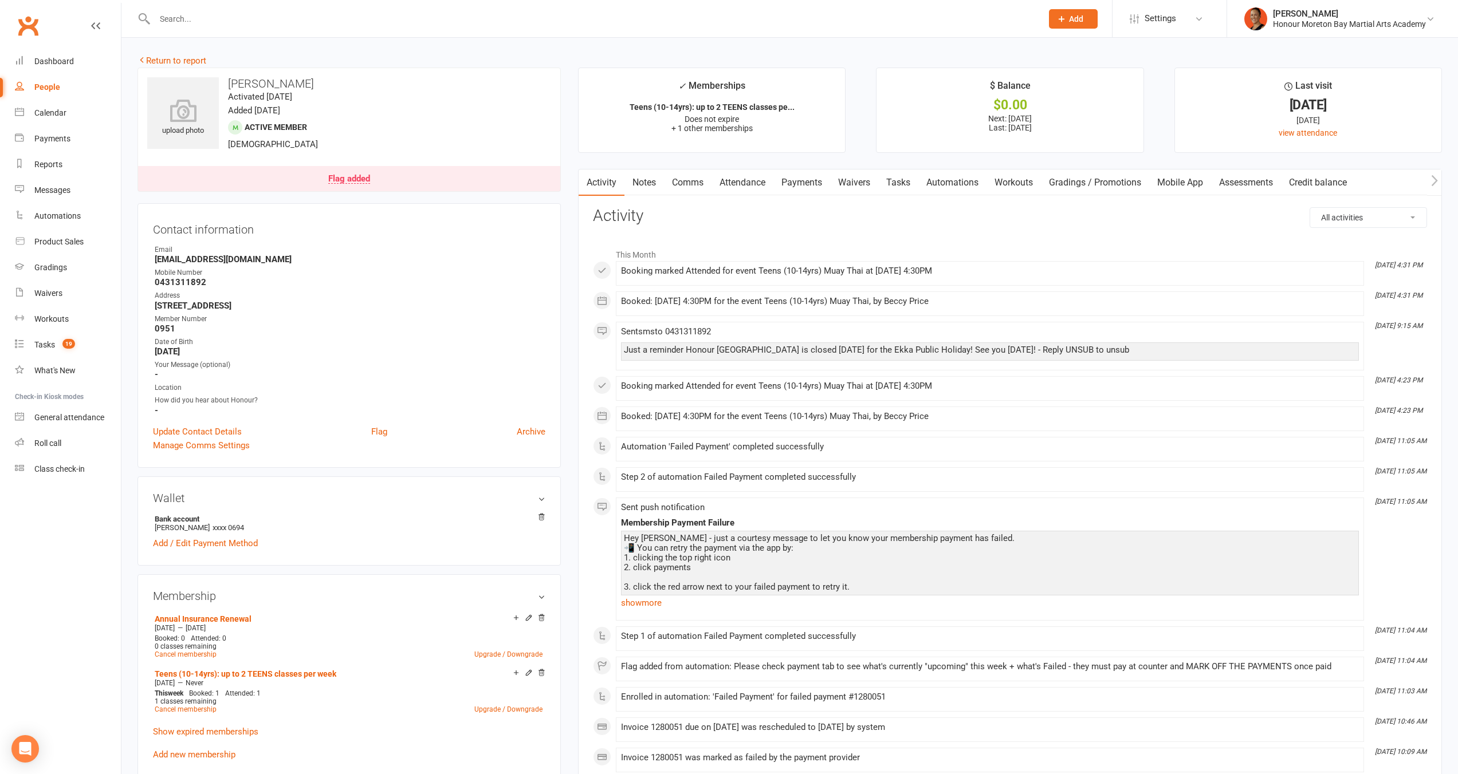
click at [824, 176] on link "Payments" at bounding box center [801, 183] width 57 height 26
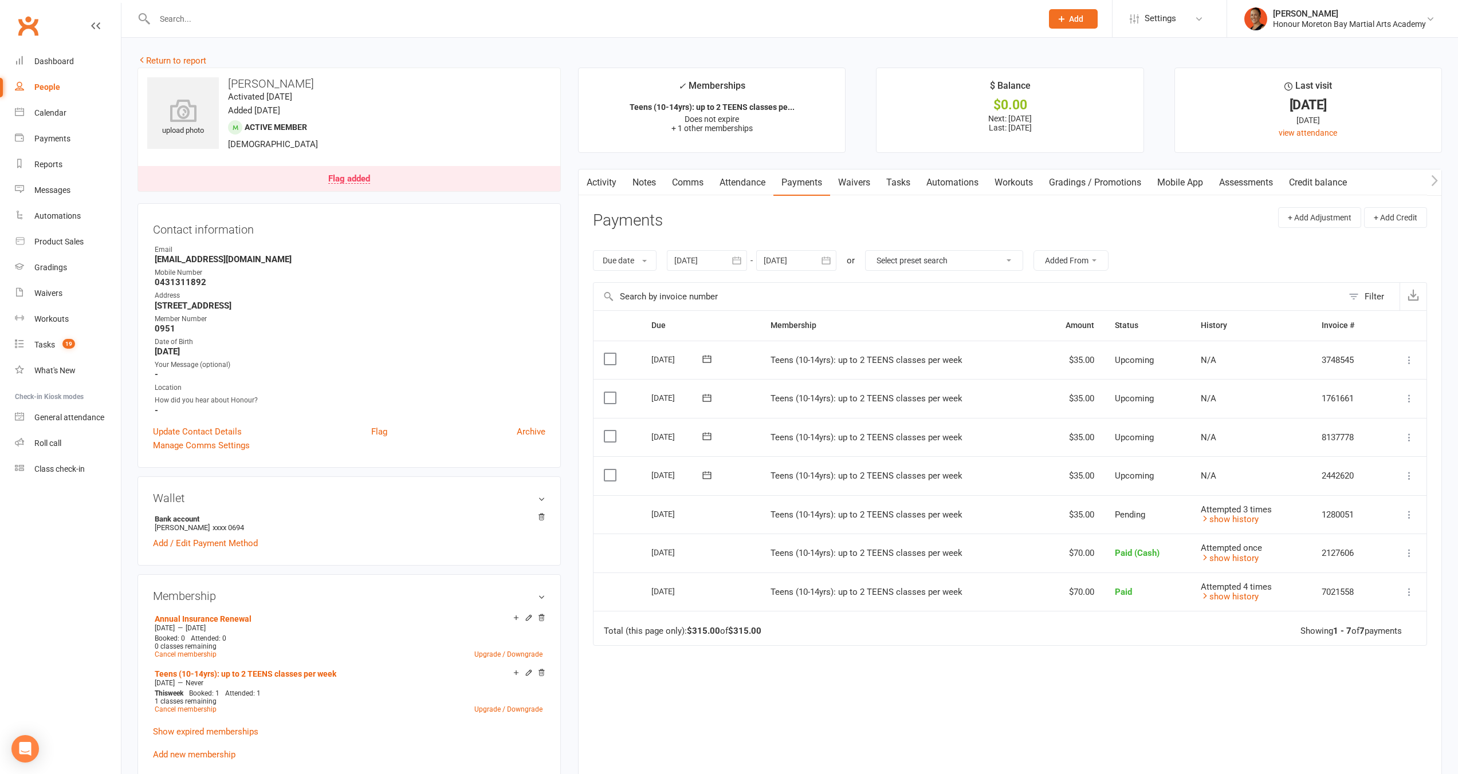
click at [353, 178] on div "Flag added" at bounding box center [349, 179] width 42 height 9
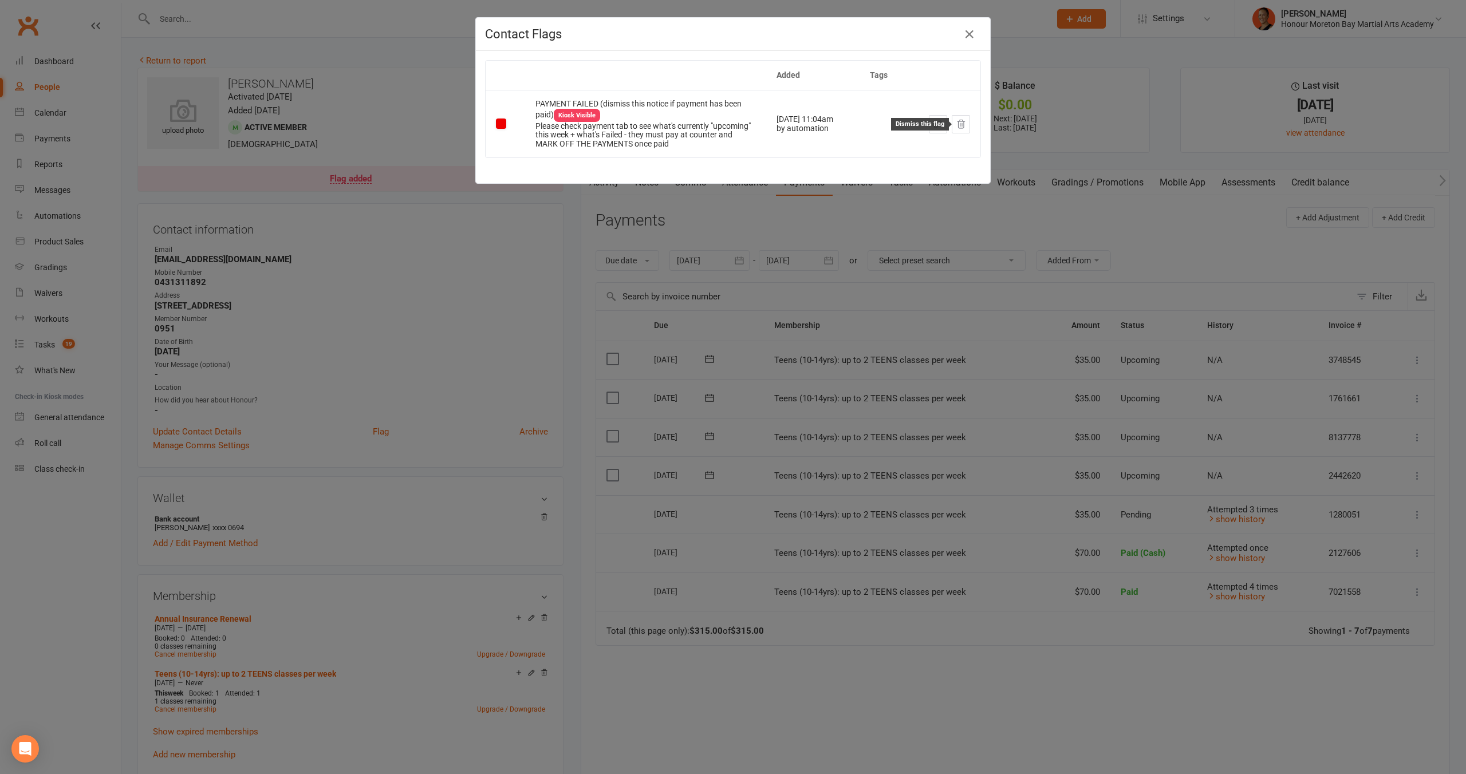
click at [960, 124] on icon at bounding box center [961, 124] width 10 height 10
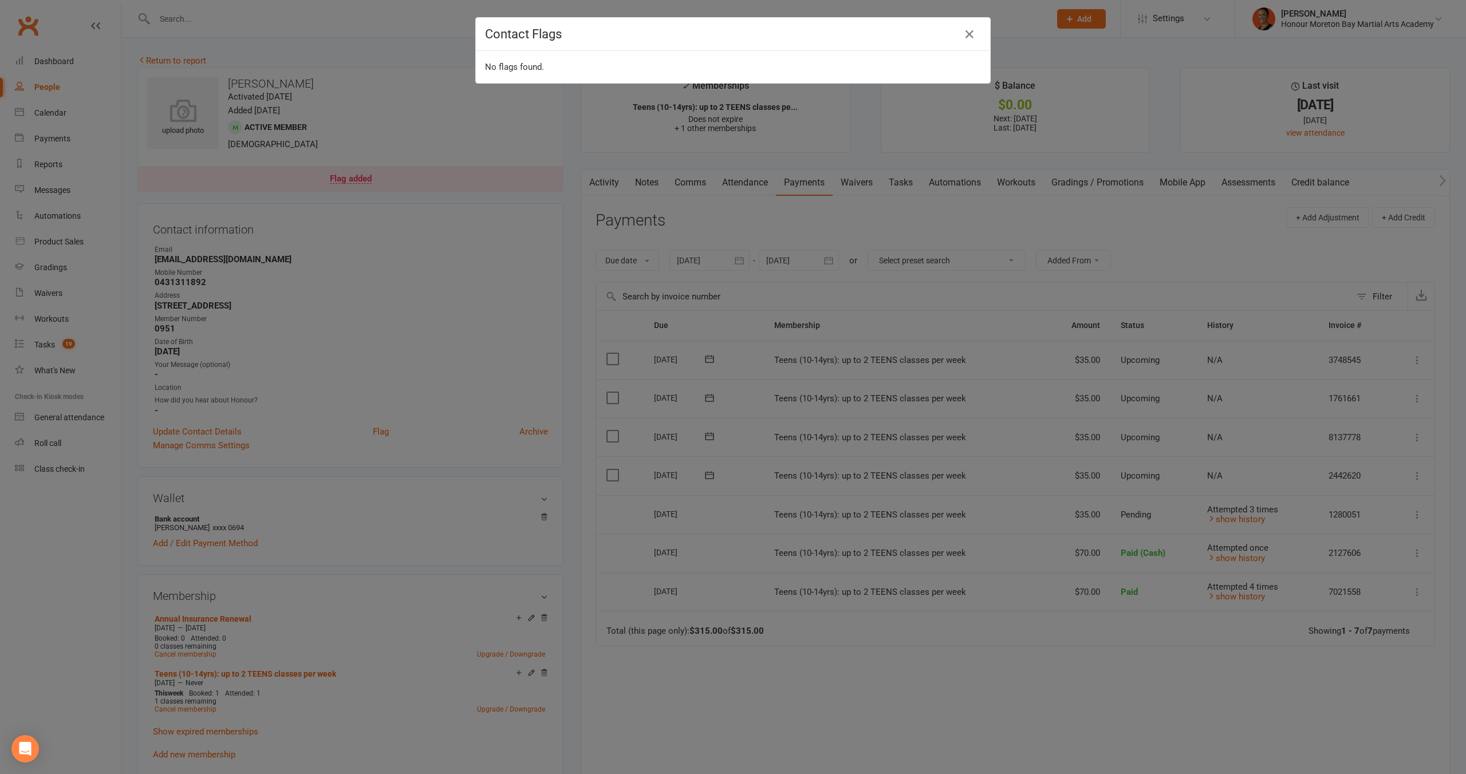
click at [328, 245] on div "Contact Flags No flags found." at bounding box center [733, 387] width 1466 height 774
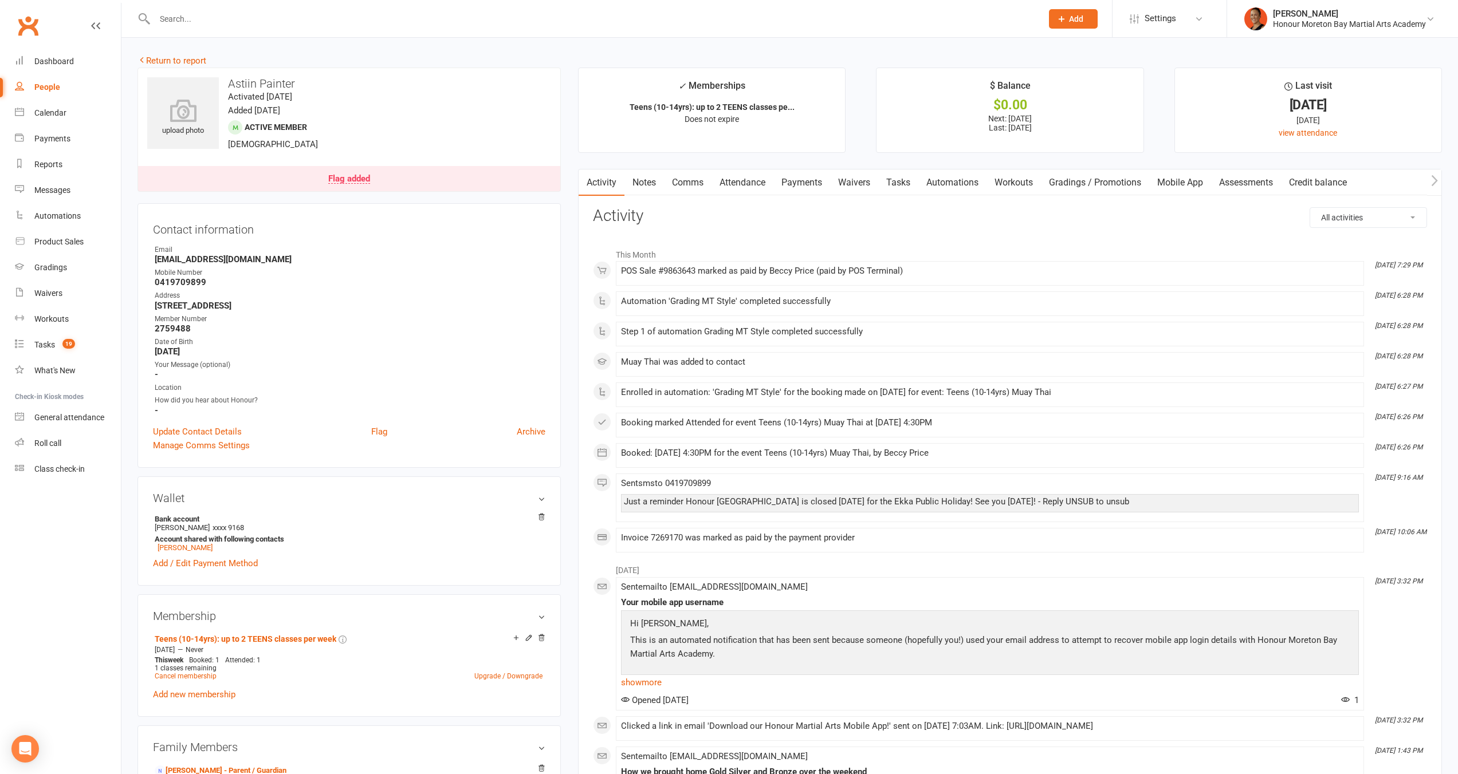
click at [805, 181] on link "Payments" at bounding box center [801, 183] width 57 height 26
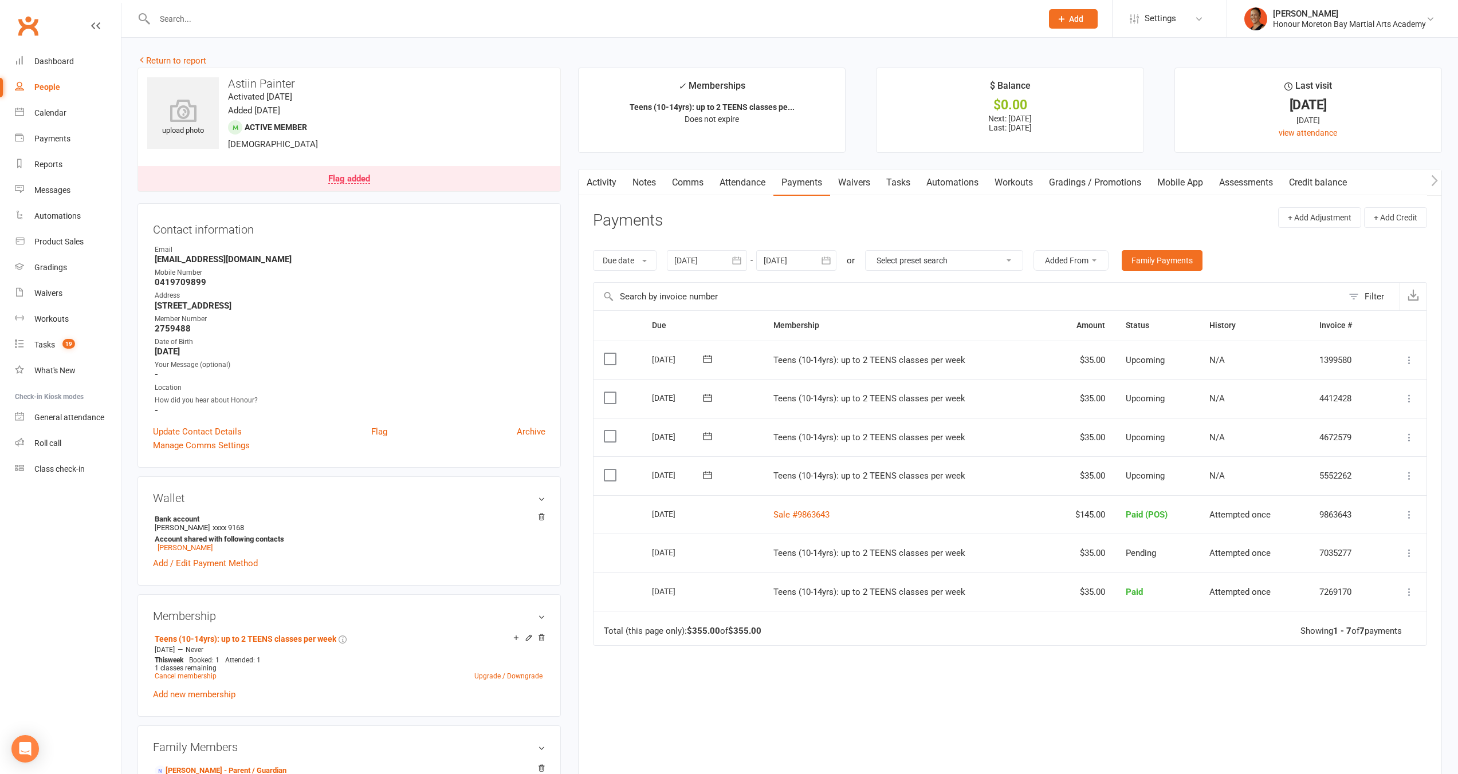
click at [739, 262] on icon "button" at bounding box center [736, 260] width 11 height 11
click at [692, 285] on button "button" at bounding box center [685, 288] width 25 height 21
click at [729, 340] on button "02" at bounding box center [738, 331] width 24 height 21
type input "02 Jun 2025"
click at [966, 252] on select "Select preset search All failures All skipped payments All pending payments Suc…" at bounding box center [943, 260] width 157 height 19
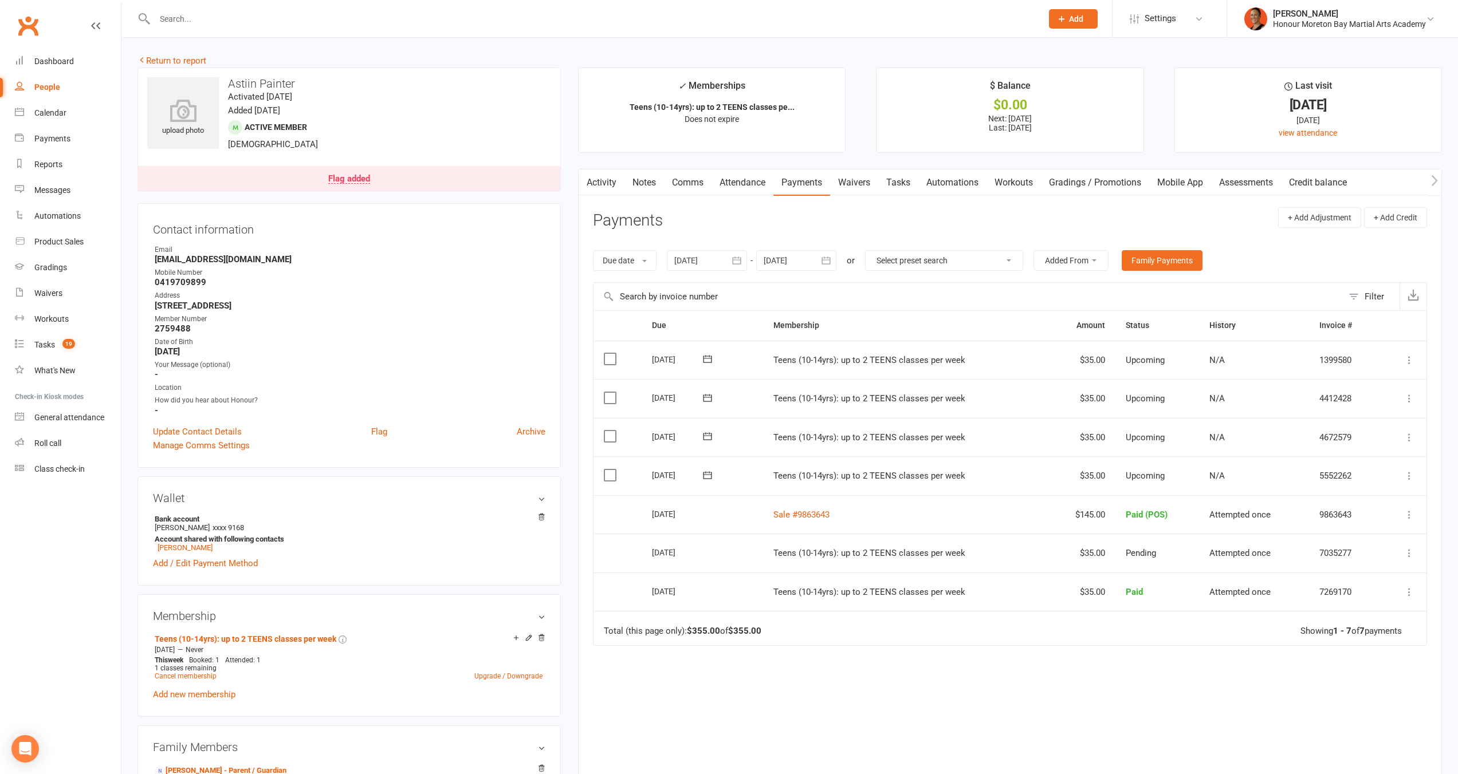
select select "0"
type input "14 Aug 2025"
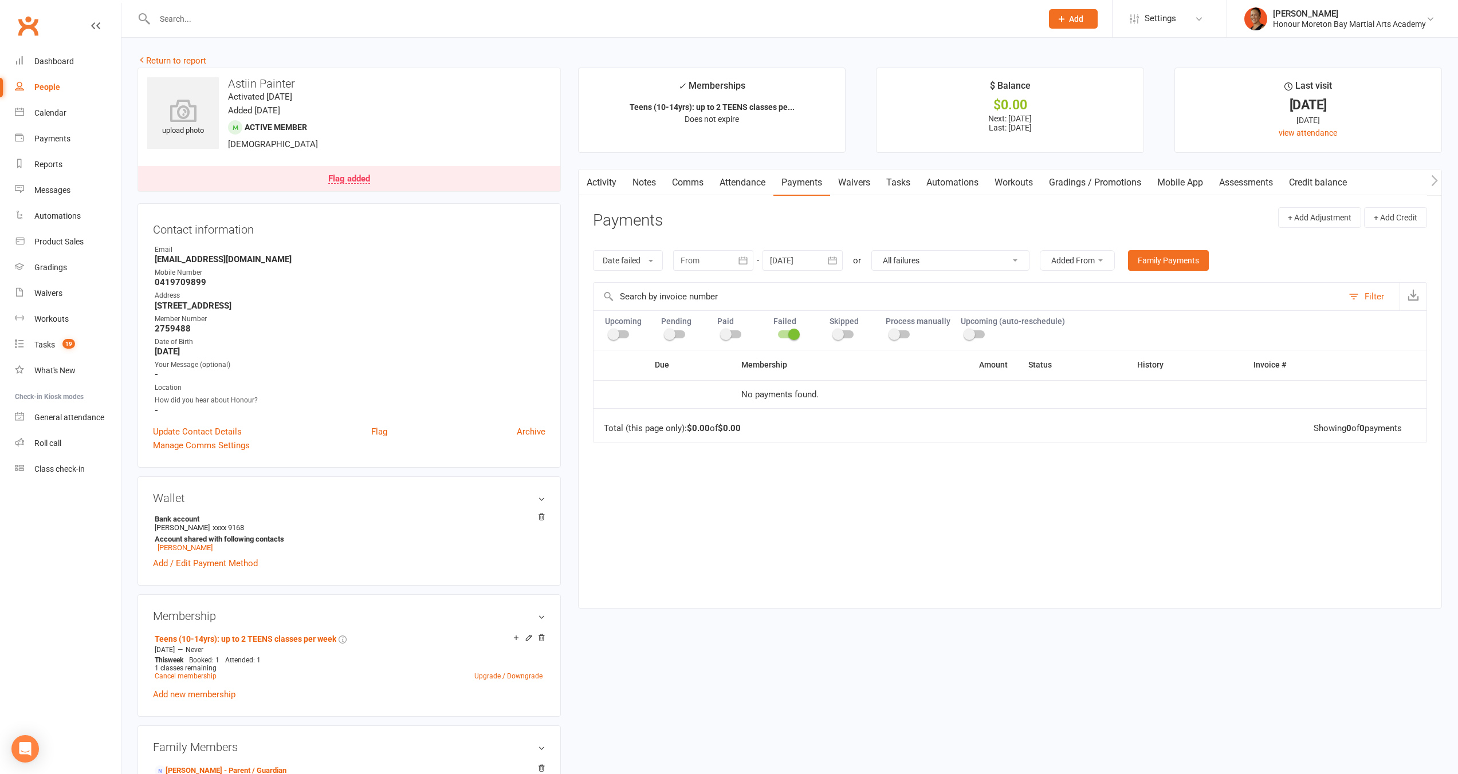
click at [360, 176] on div "Flag added" at bounding box center [349, 179] width 42 height 9
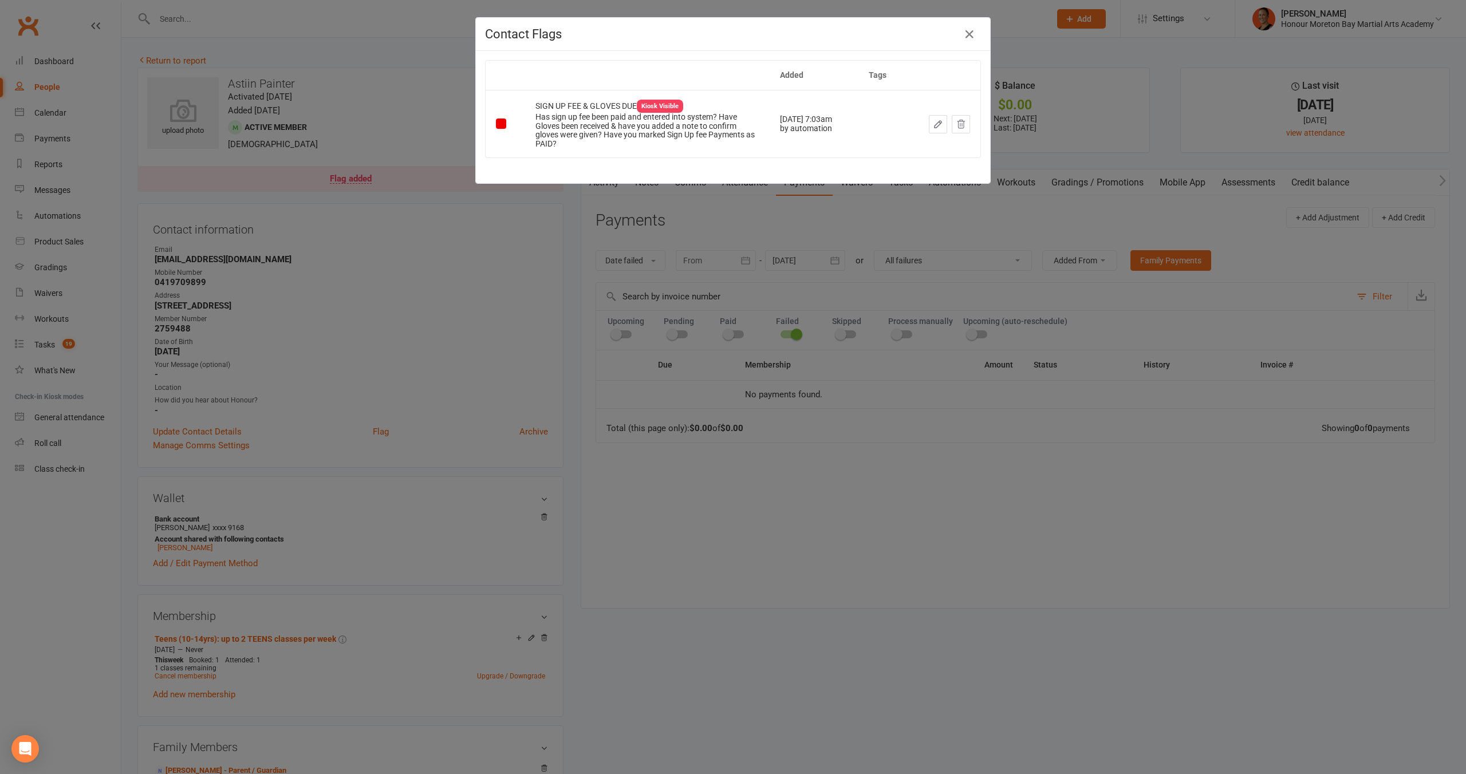
click at [955, 31] on h4 "Contact Flags" at bounding box center [733, 34] width 496 height 14
click at [963, 34] on icon "button" at bounding box center [970, 34] width 14 height 14
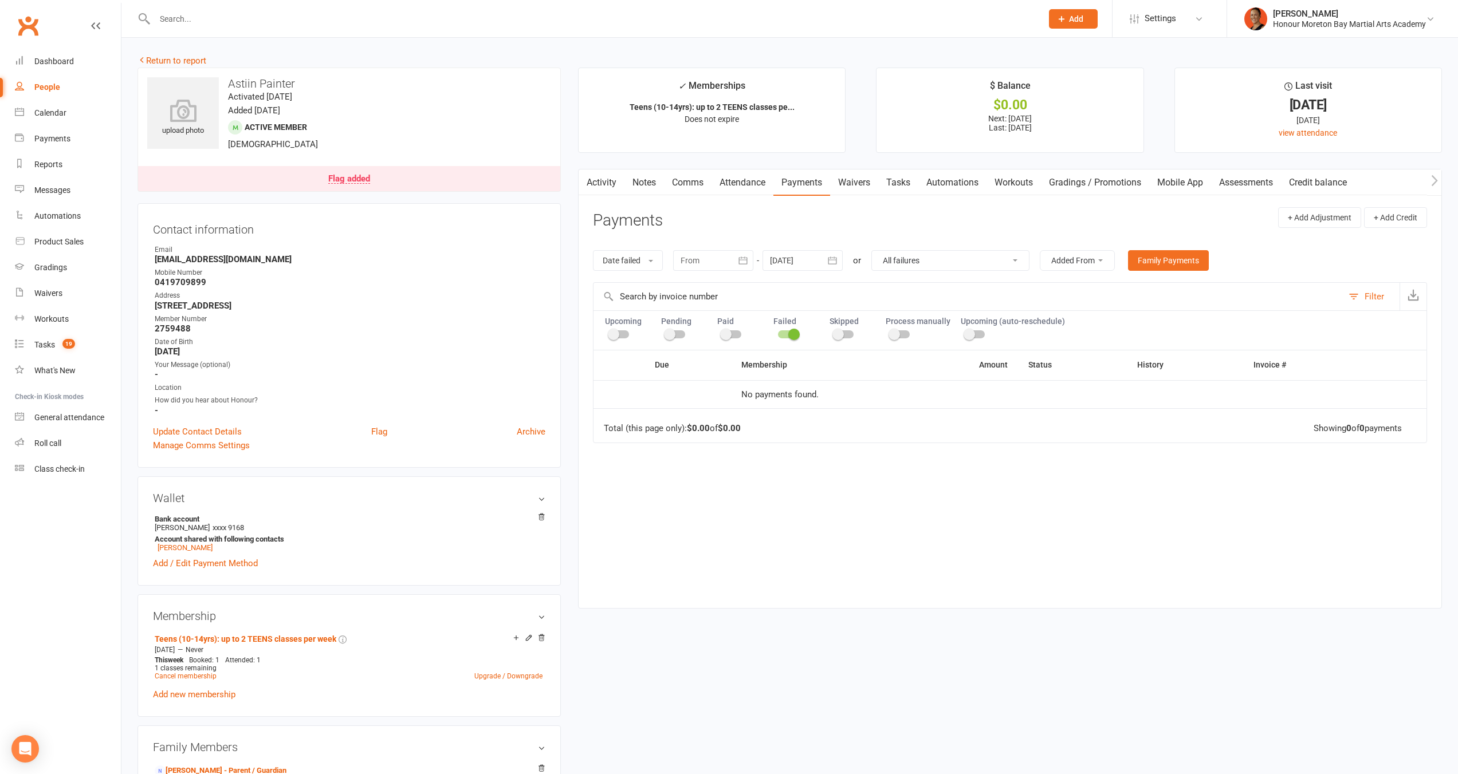
click at [584, 185] on icon "button" at bounding box center [585, 181] width 7 height 12
click at [597, 186] on link "Activity" at bounding box center [601, 183] width 46 height 26
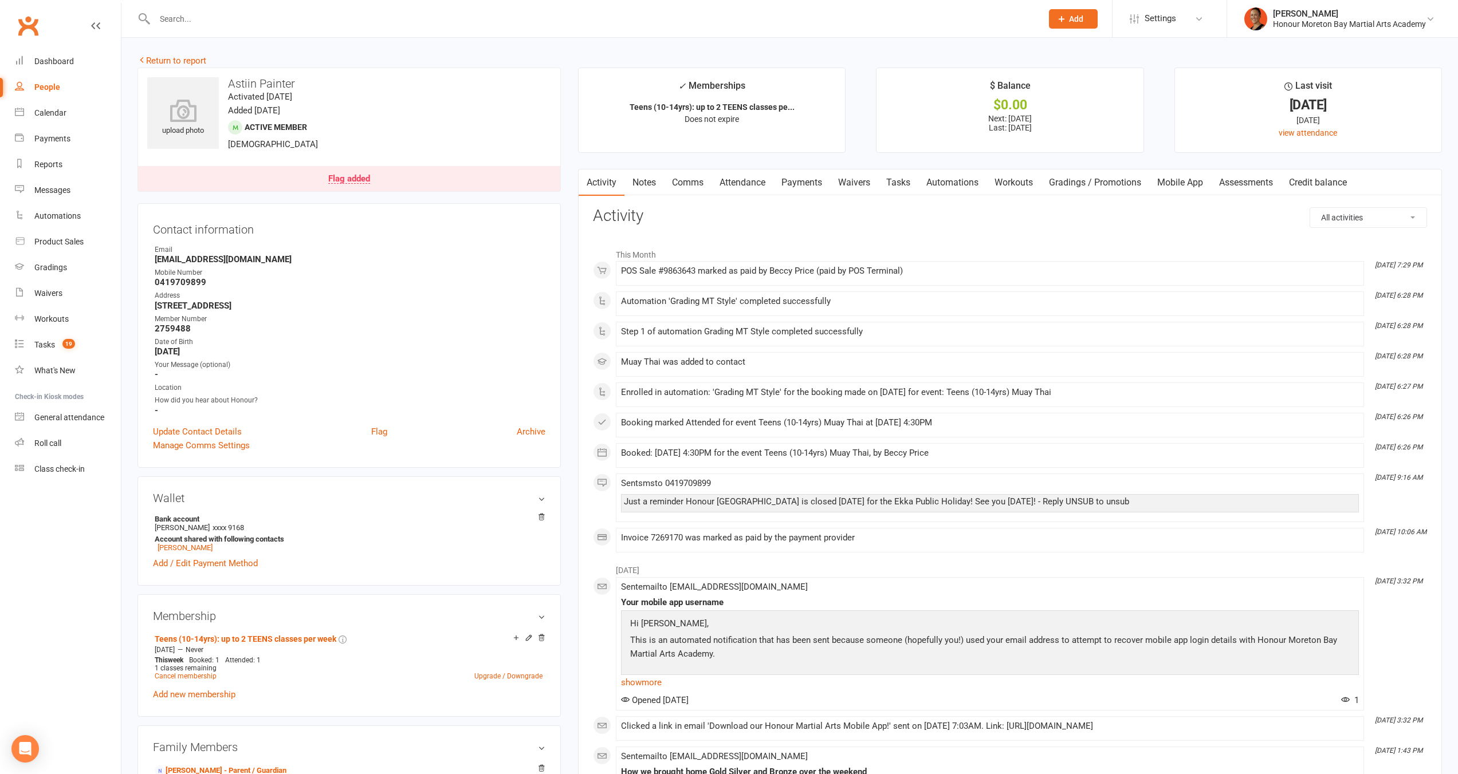
click at [648, 186] on link "Notes" at bounding box center [644, 183] width 40 height 26
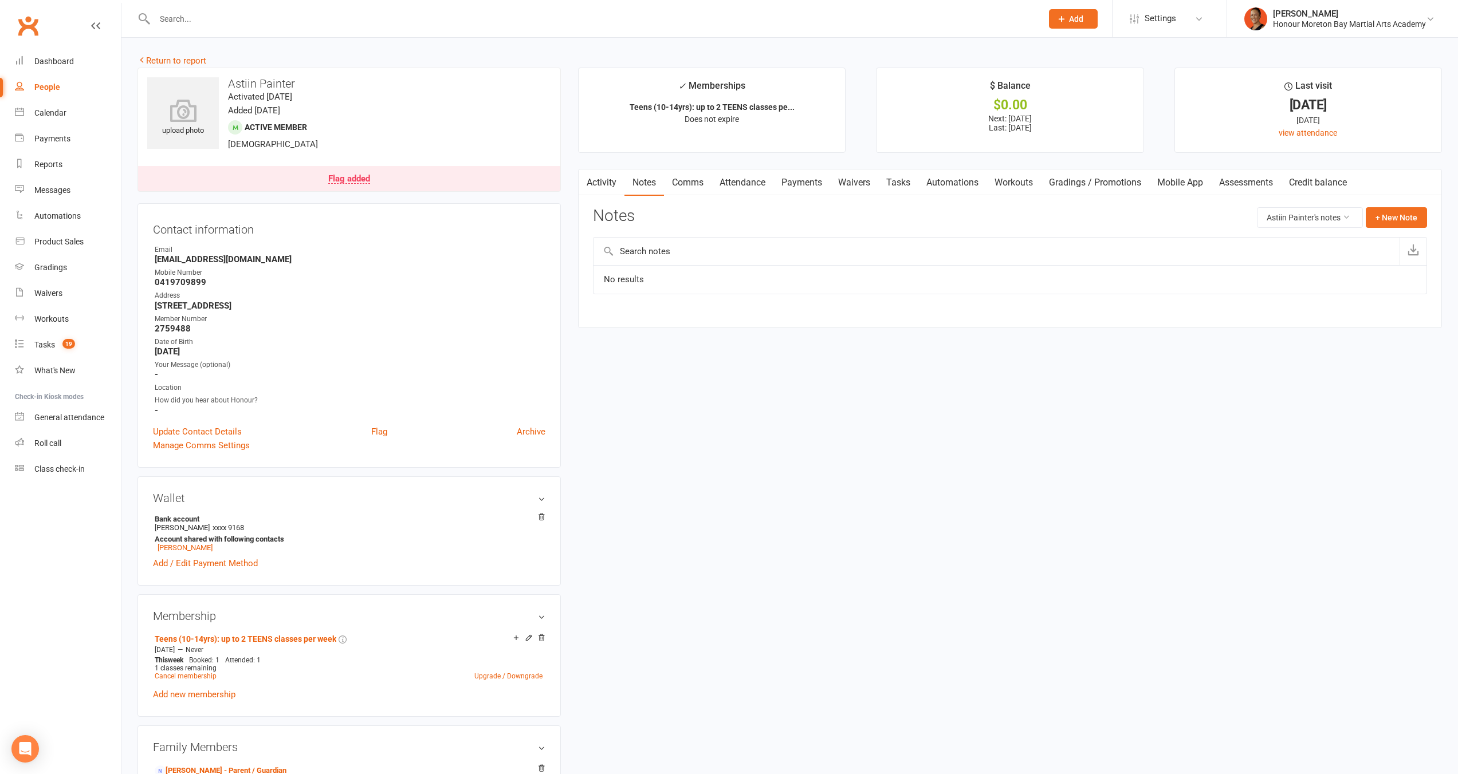
click at [797, 183] on link "Payments" at bounding box center [801, 183] width 57 height 26
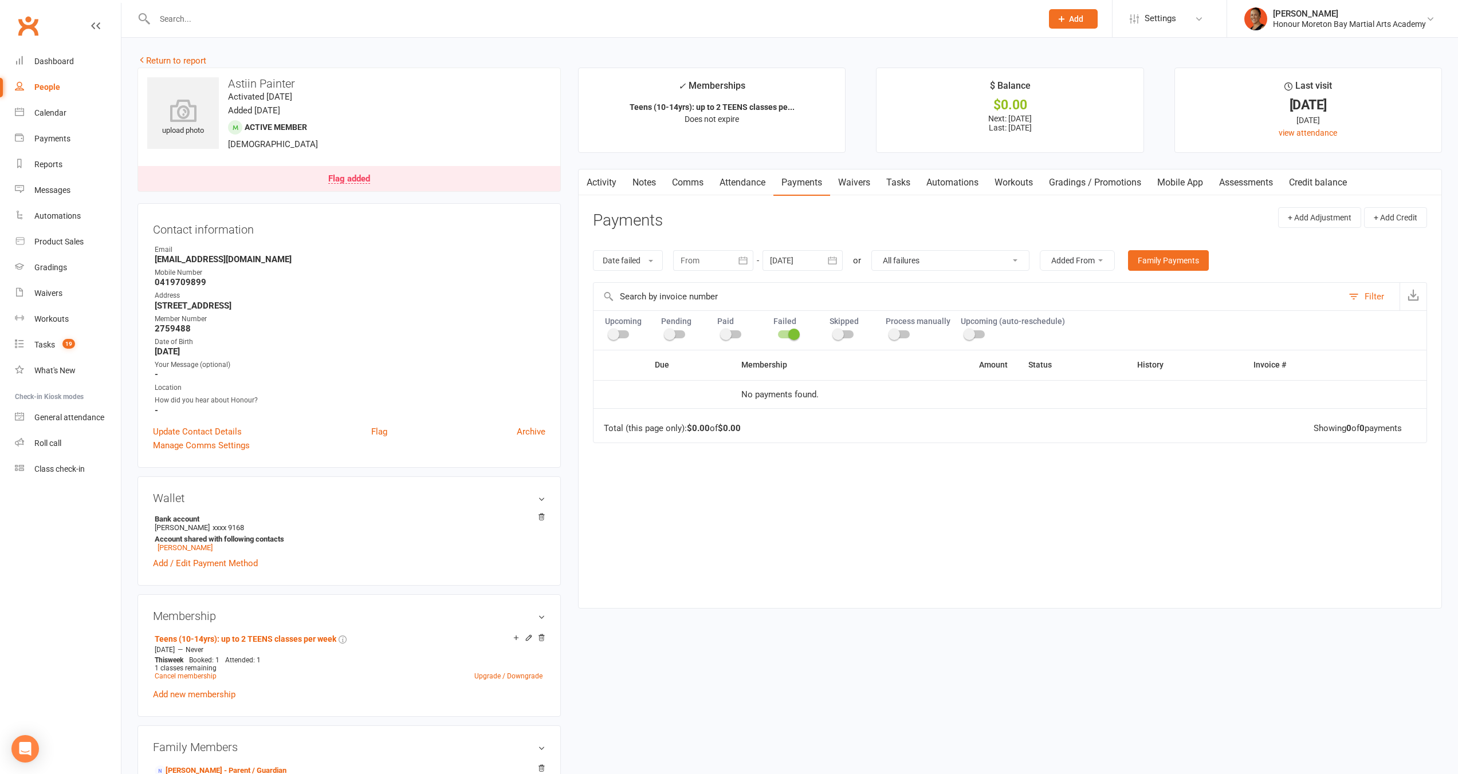
click at [802, 269] on div at bounding box center [802, 260] width 80 height 21
click at [925, 259] on select "All failures All skipped payments All pending payments Successful payments (las…" at bounding box center [950, 260] width 157 height 19
select select "6"
type input "[DATE]"
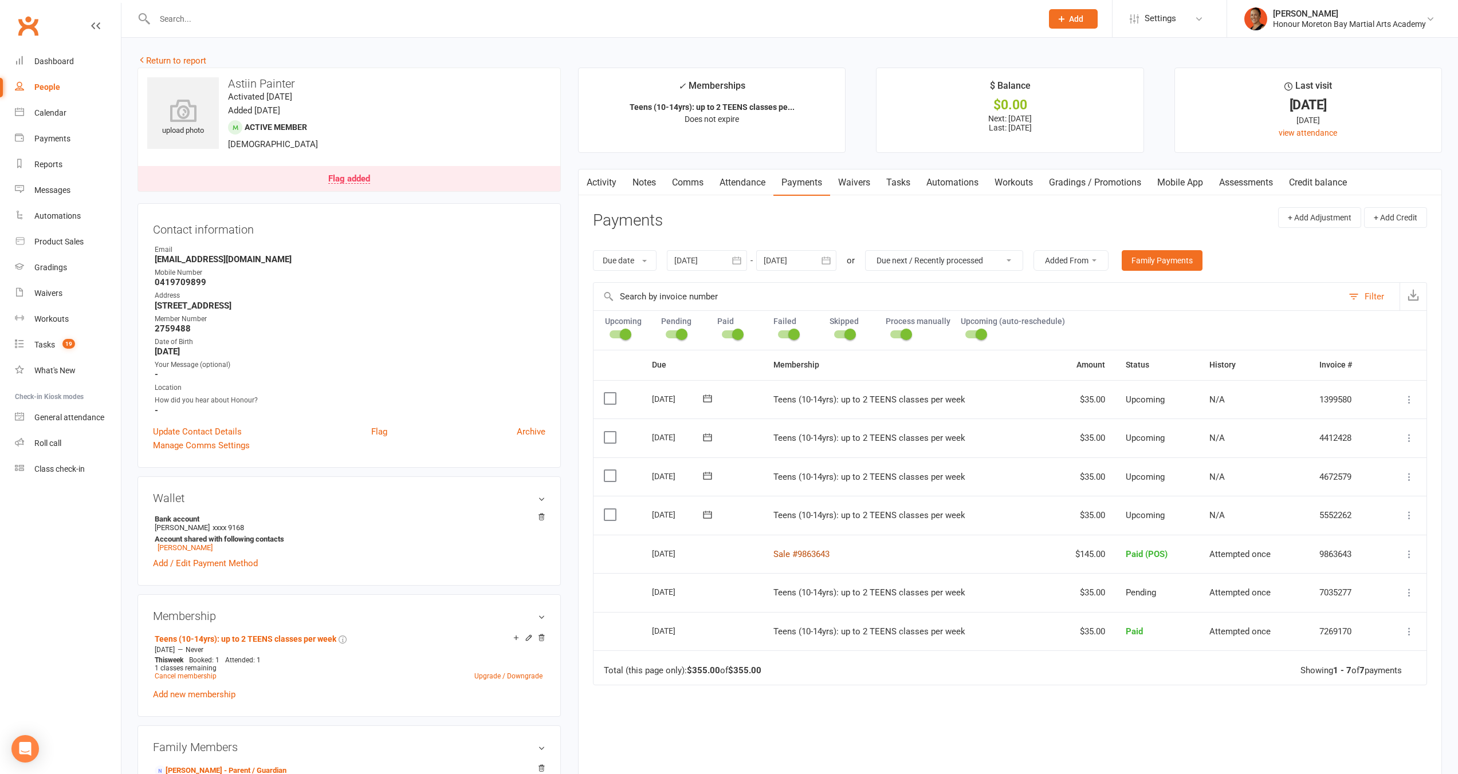
click at [809, 553] on link "Sale #9863643" at bounding box center [801, 554] width 56 height 10
click at [754, 183] on link "Attendance" at bounding box center [742, 183] width 62 height 26
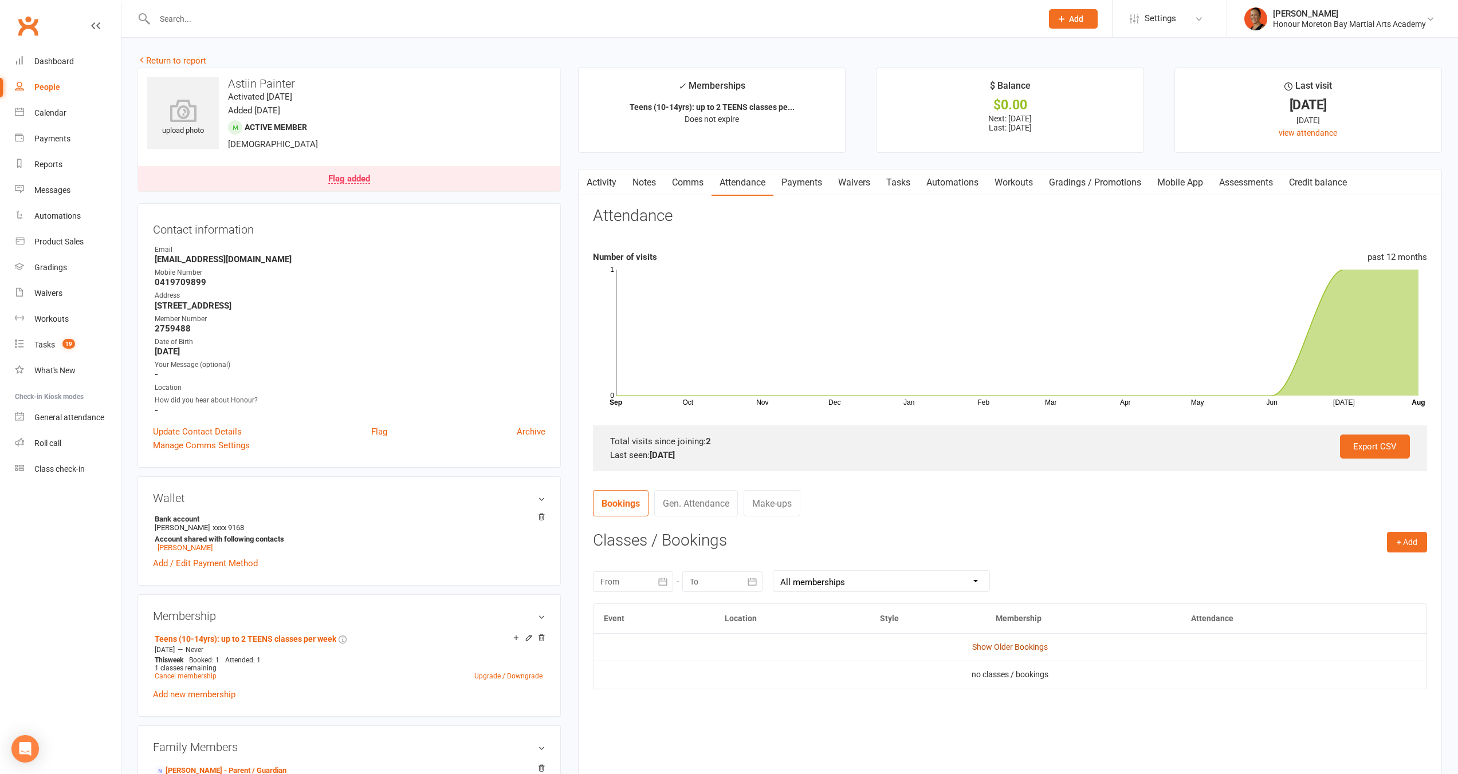
click at [1039, 604] on link "Show Older Bookings" at bounding box center [1010, 647] width 76 height 9
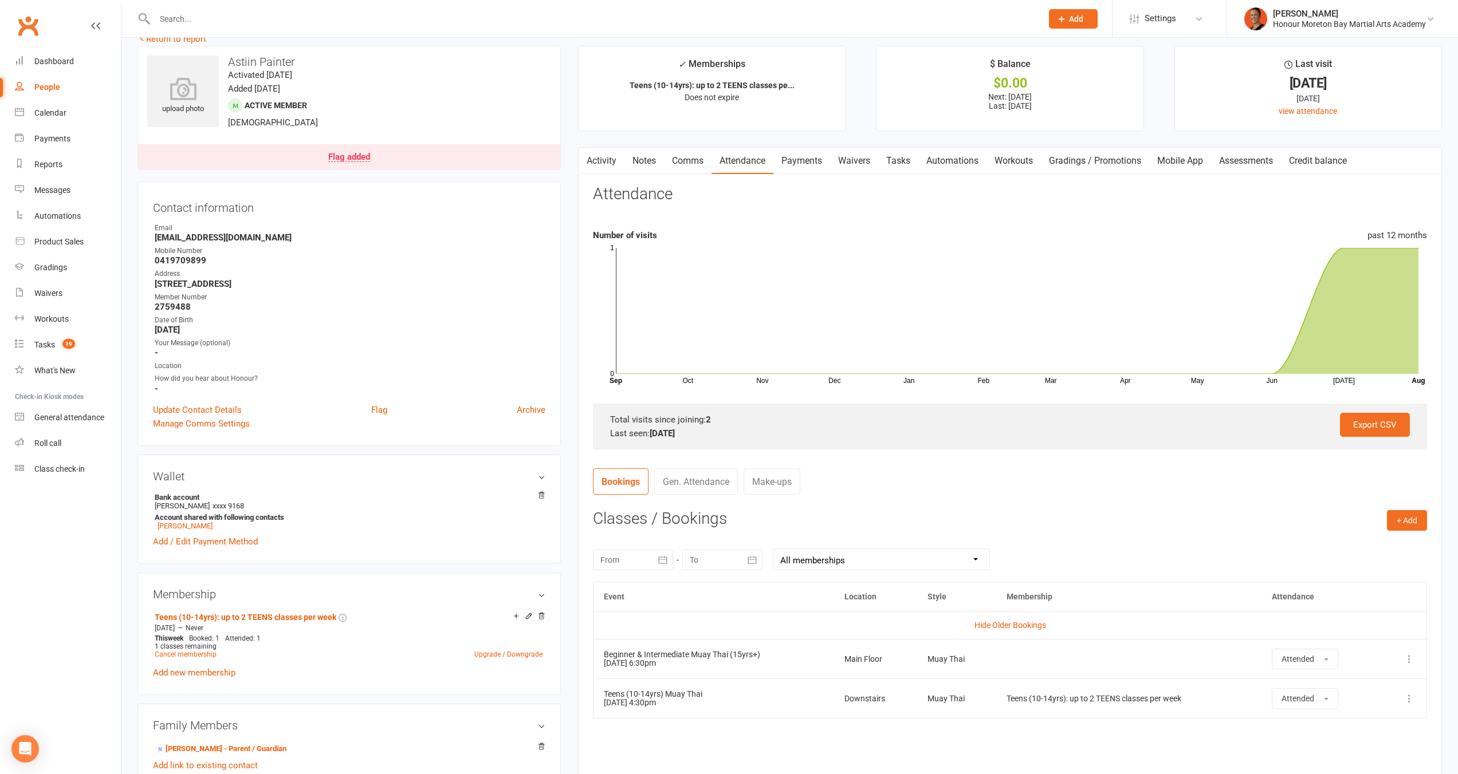
scroll to position [29, 0]
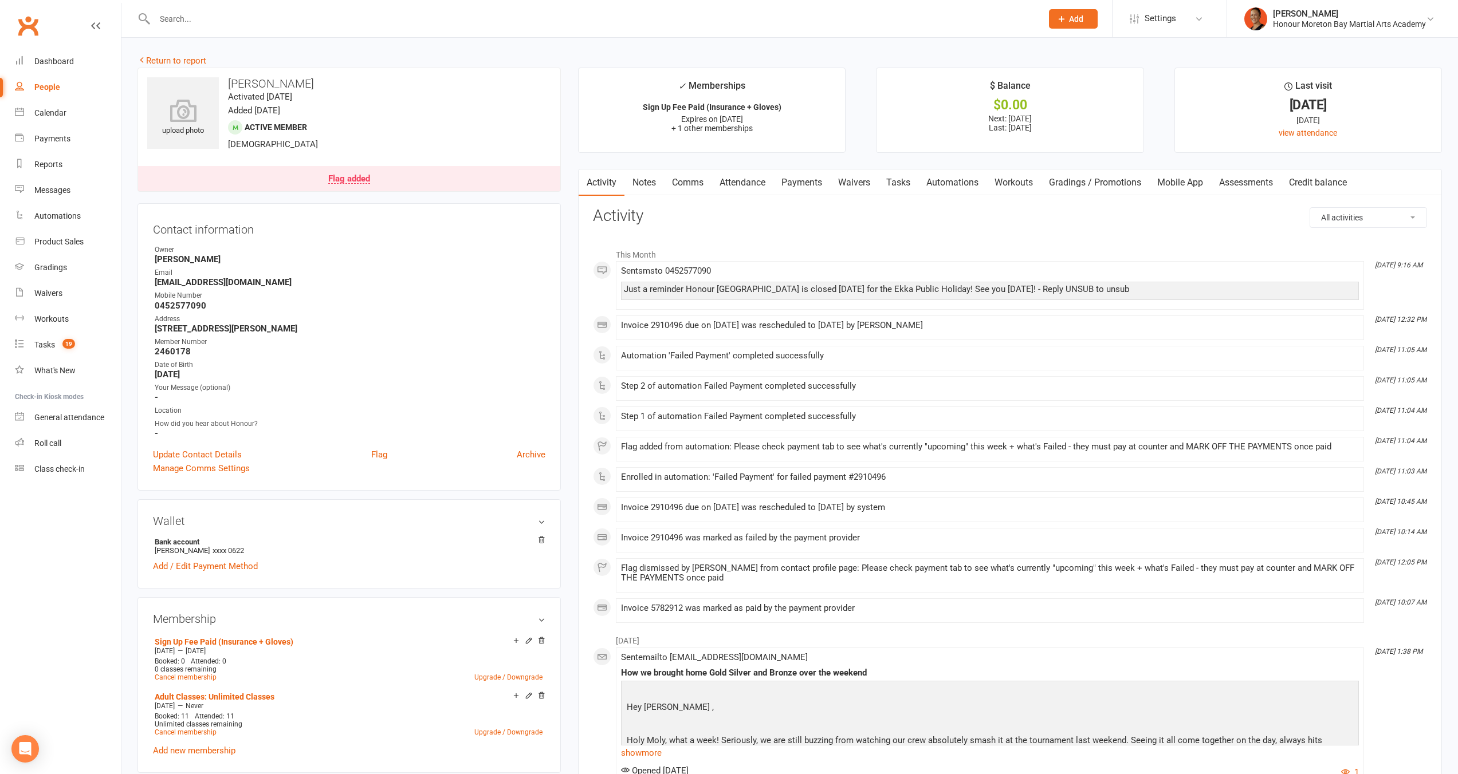
click at [822, 185] on link "Payments" at bounding box center [801, 183] width 57 height 26
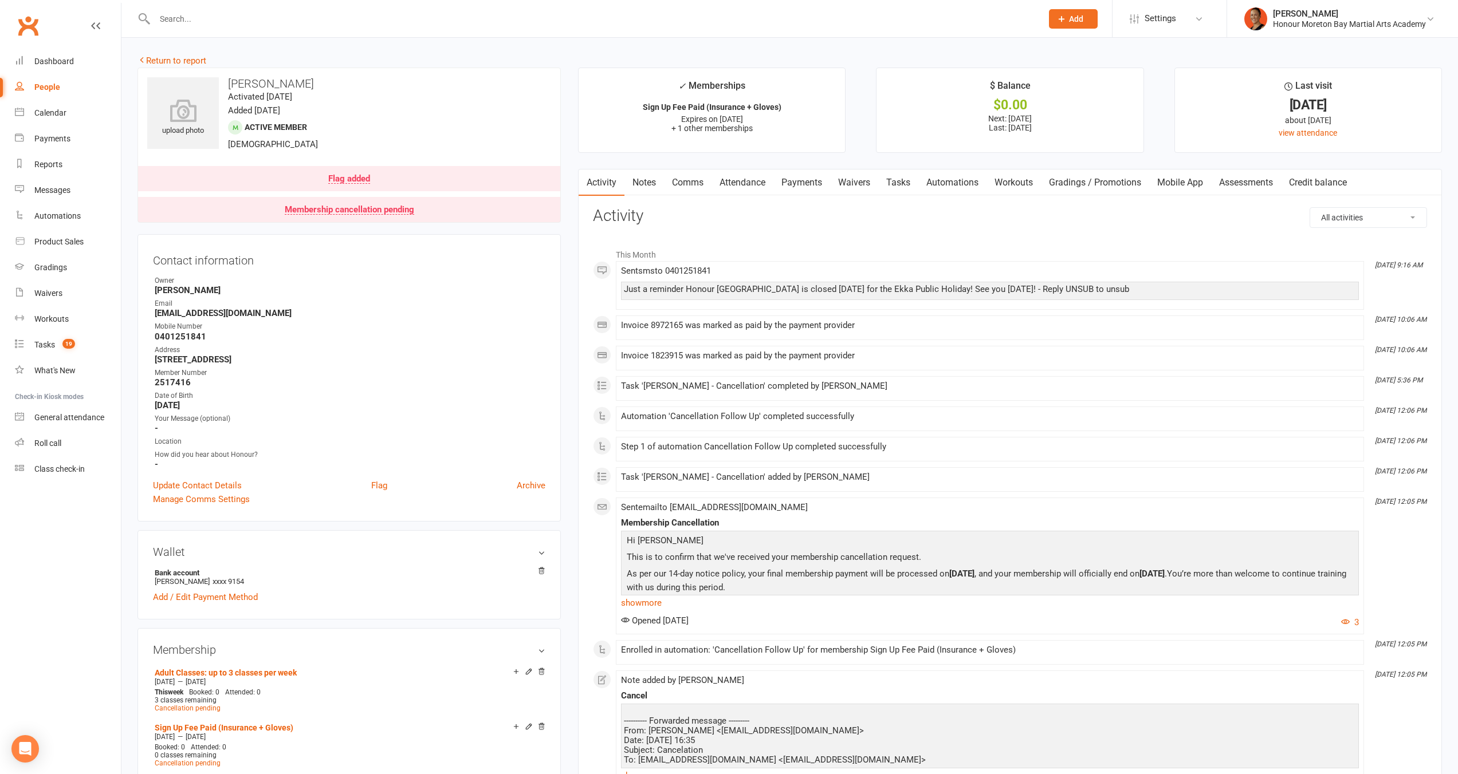
click at [797, 187] on link "Payments" at bounding box center [801, 183] width 57 height 26
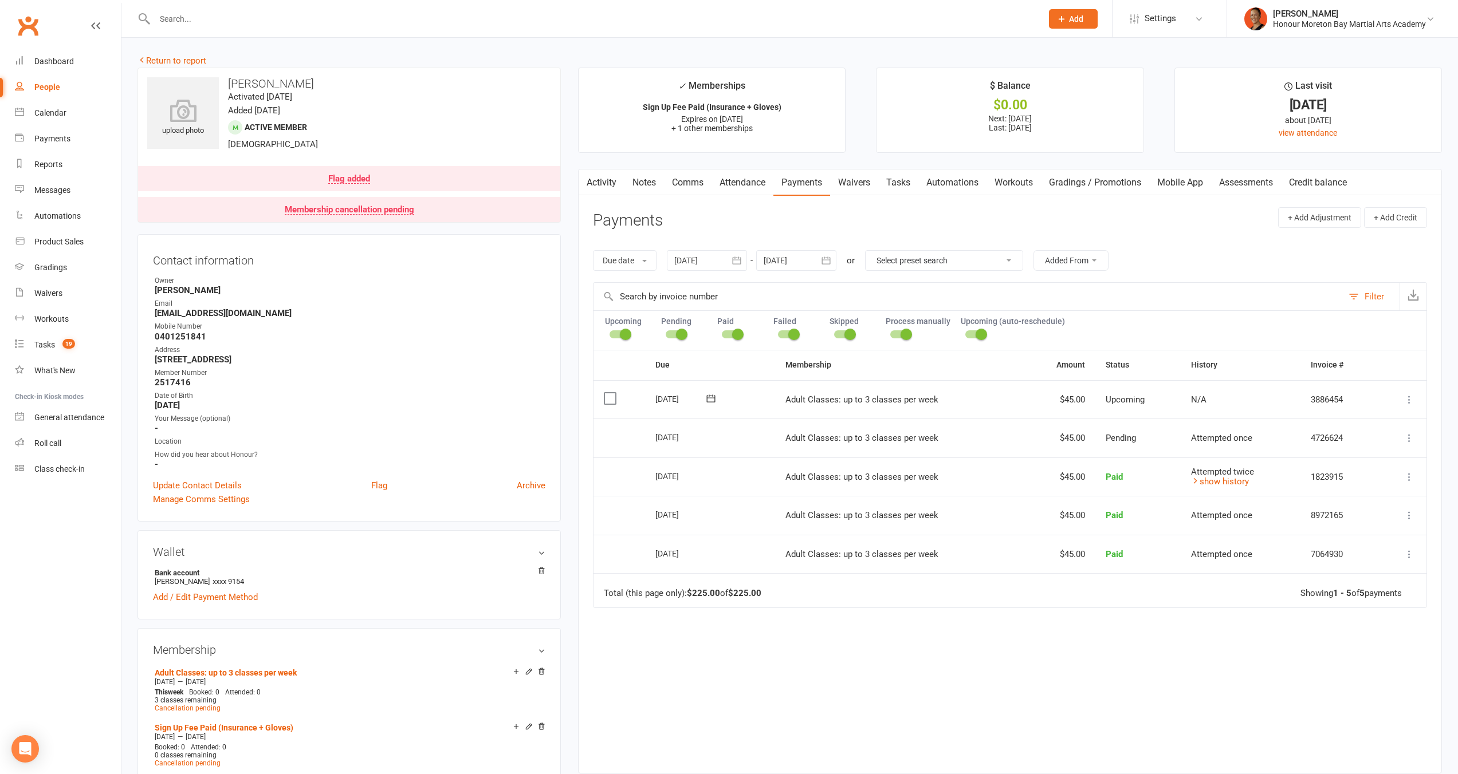
click at [344, 180] on div "Flag added" at bounding box center [349, 179] width 42 height 9
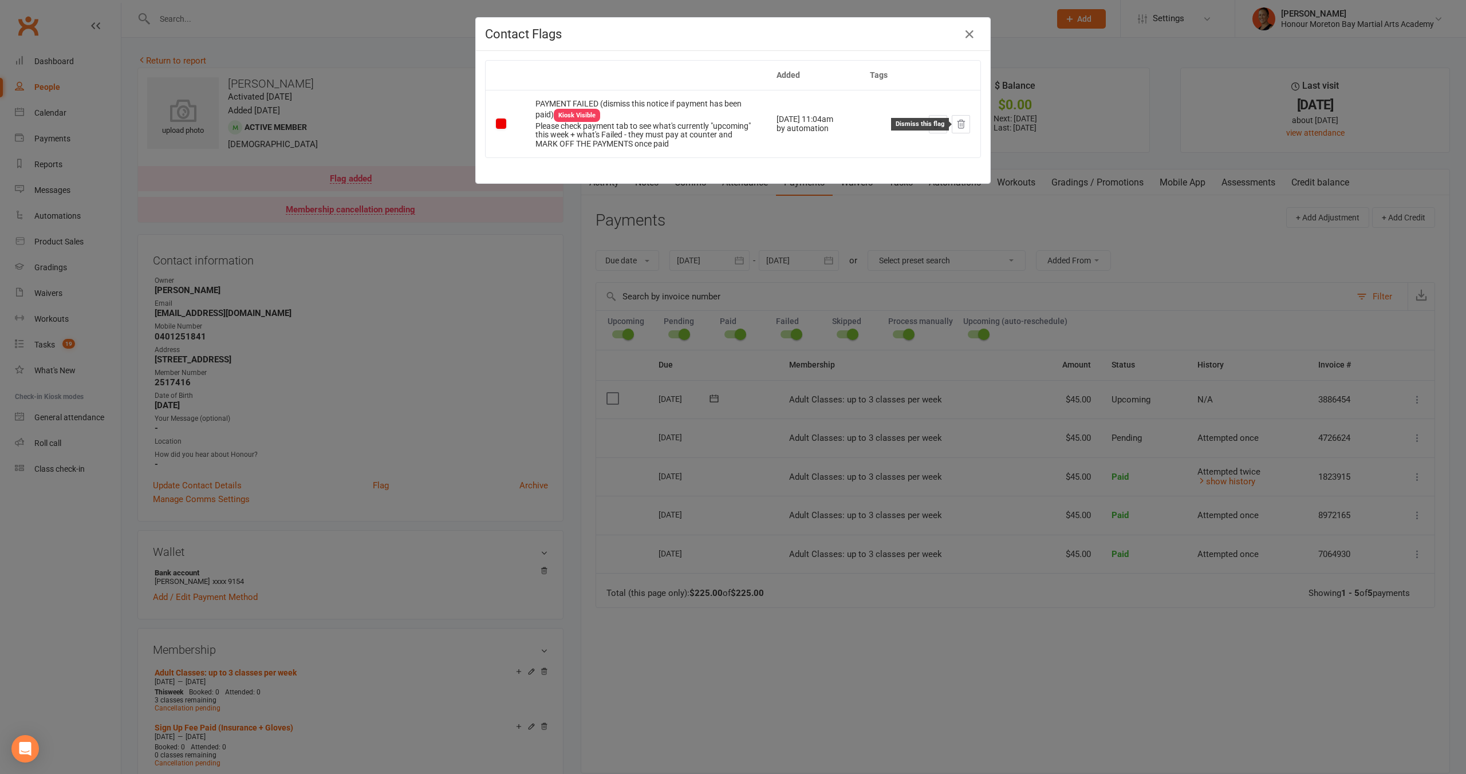
click at [956, 125] on icon at bounding box center [961, 124] width 10 height 10
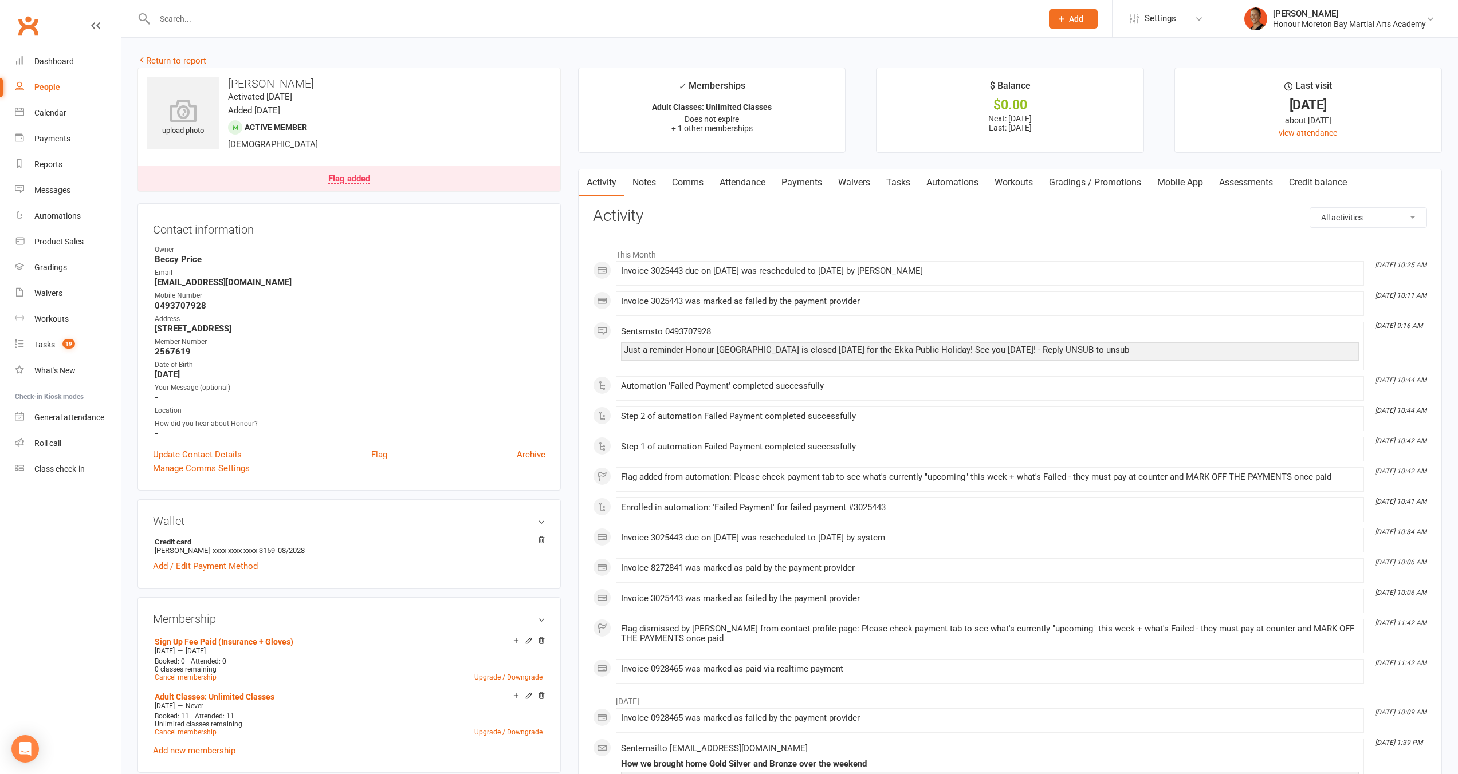
click at [811, 179] on link "Payments" at bounding box center [801, 183] width 57 height 26
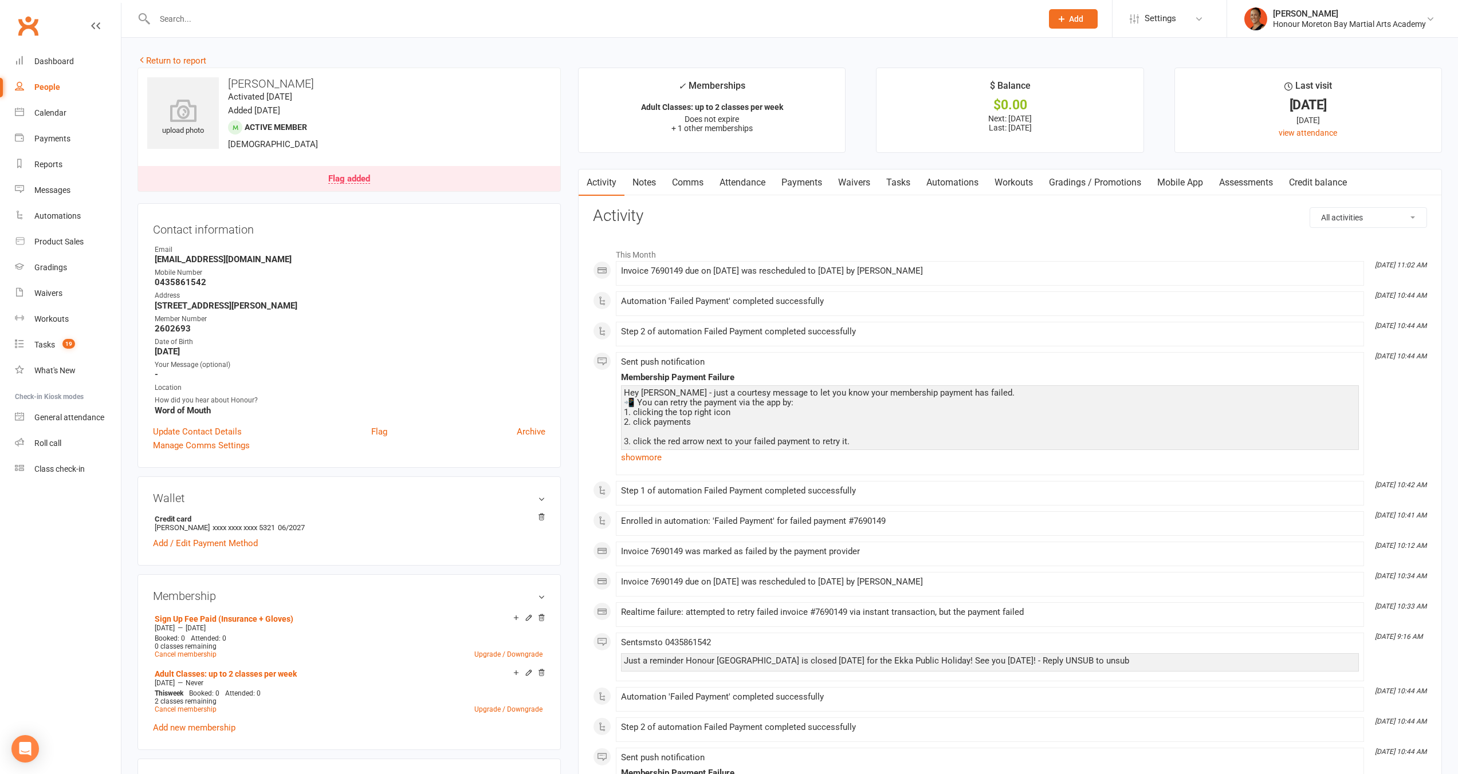
click at [816, 182] on link "Payments" at bounding box center [801, 183] width 57 height 26
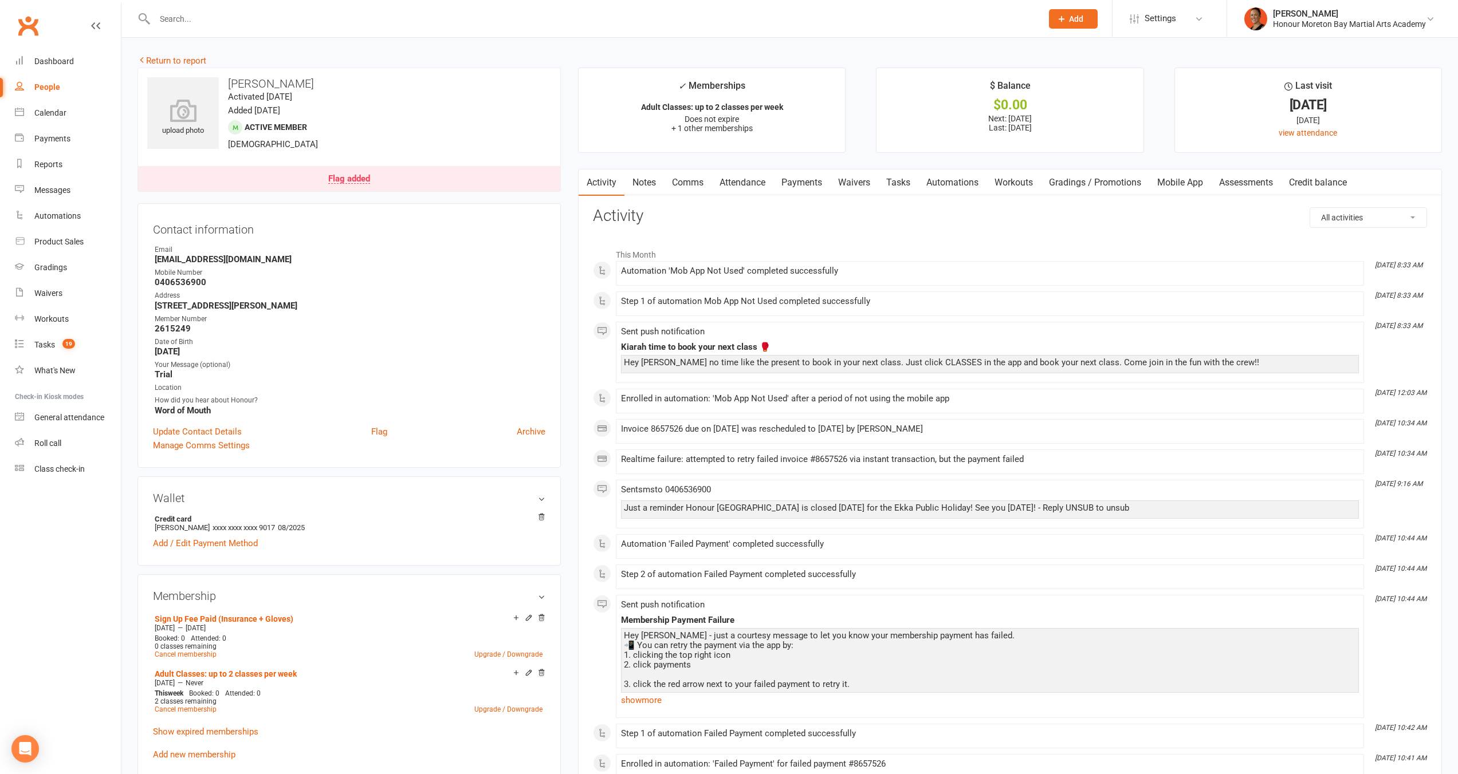
click at [816, 172] on link "Payments" at bounding box center [801, 183] width 57 height 26
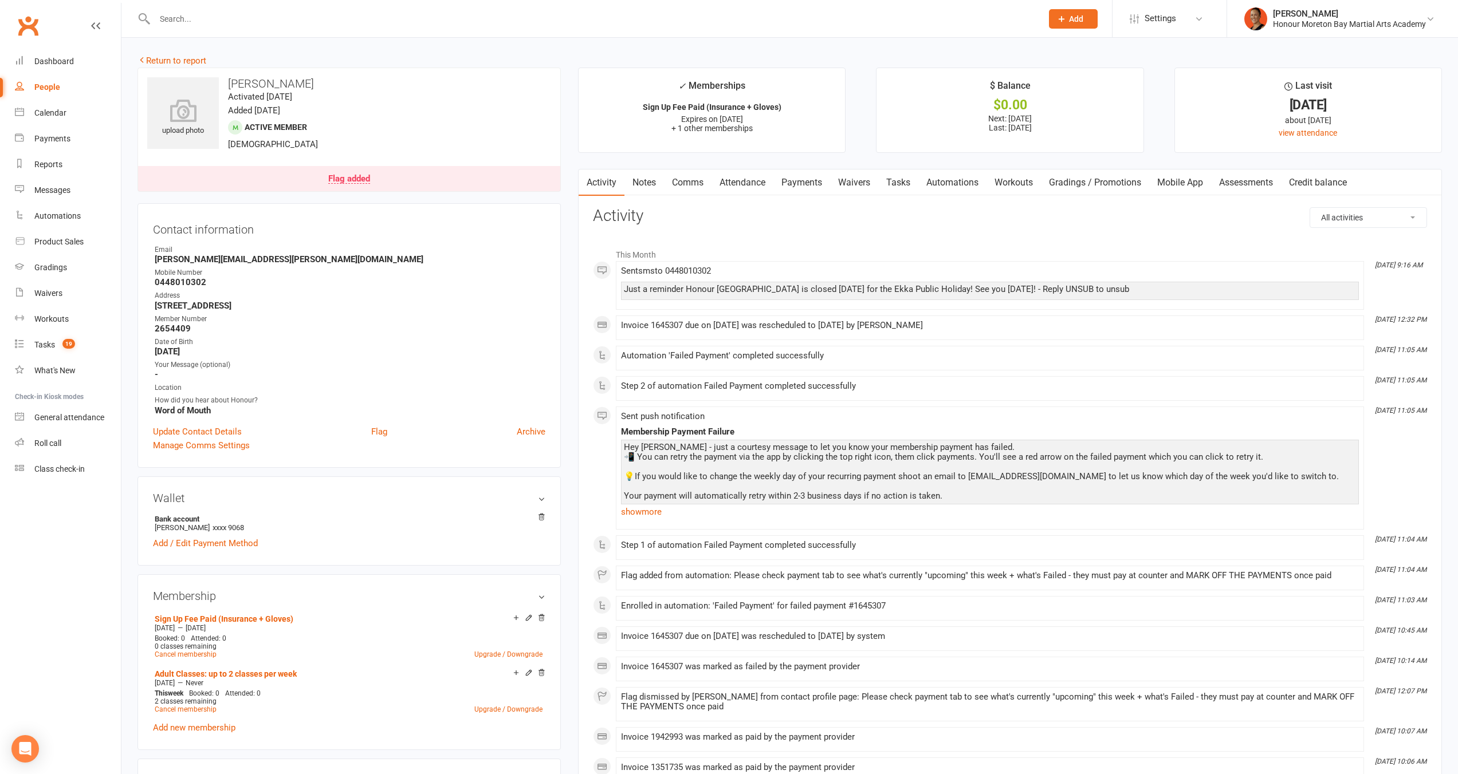
click at [797, 183] on link "Payments" at bounding box center [801, 183] width 57 height 26
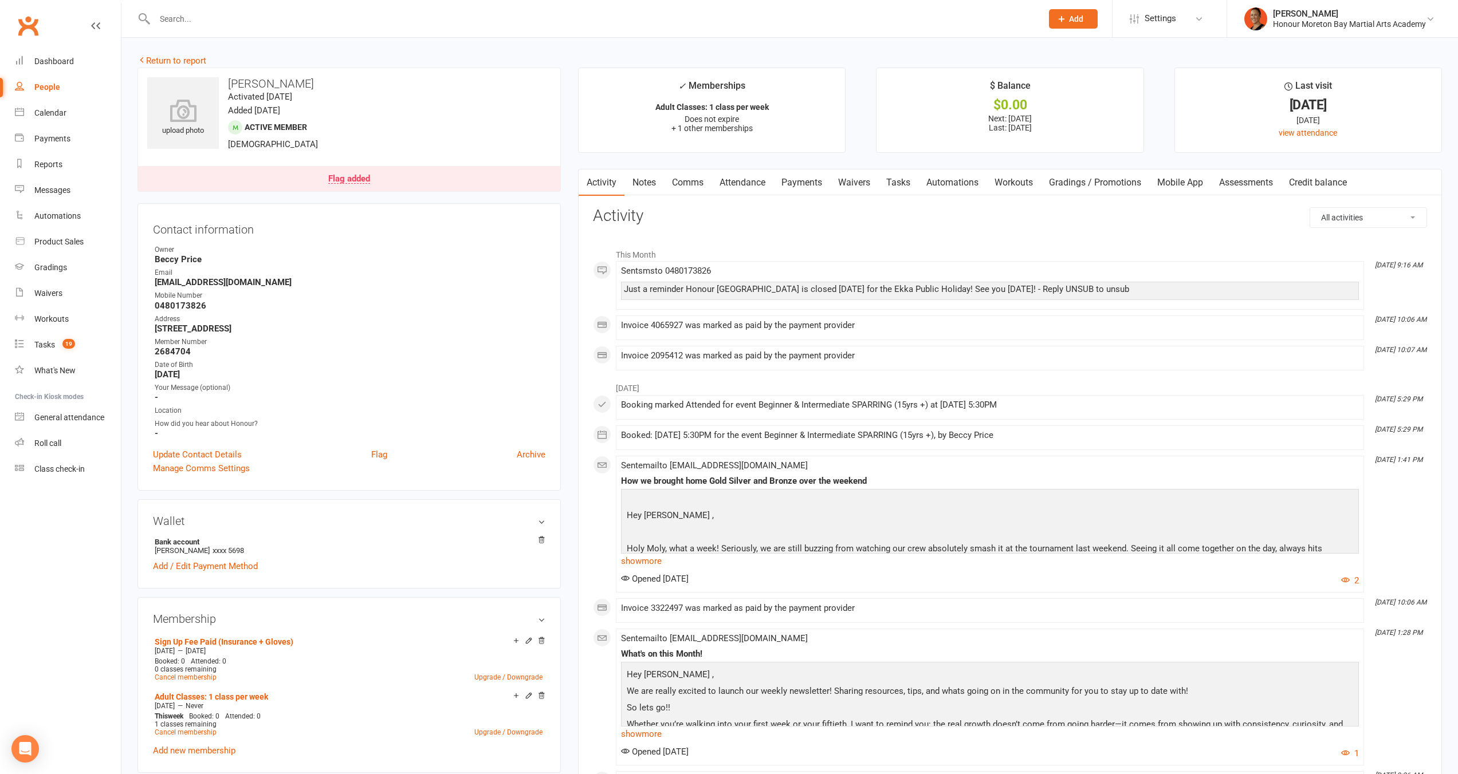
click at [809, 179] on link "Payments" at bounding box center [801, 183] width 57 height 26
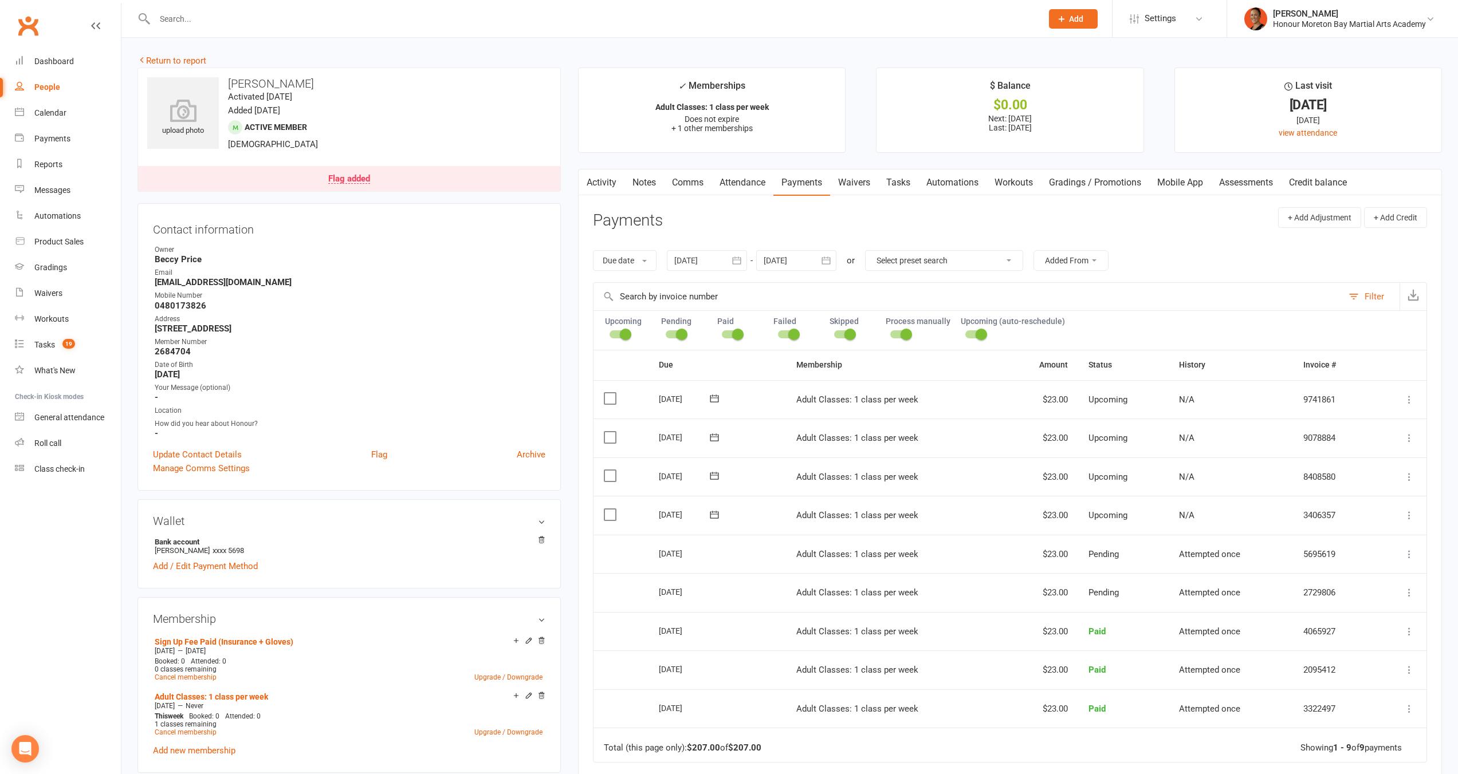
click at [348, 184] on link "Flag added" at bounding box center [349, 178] width 422 height 25
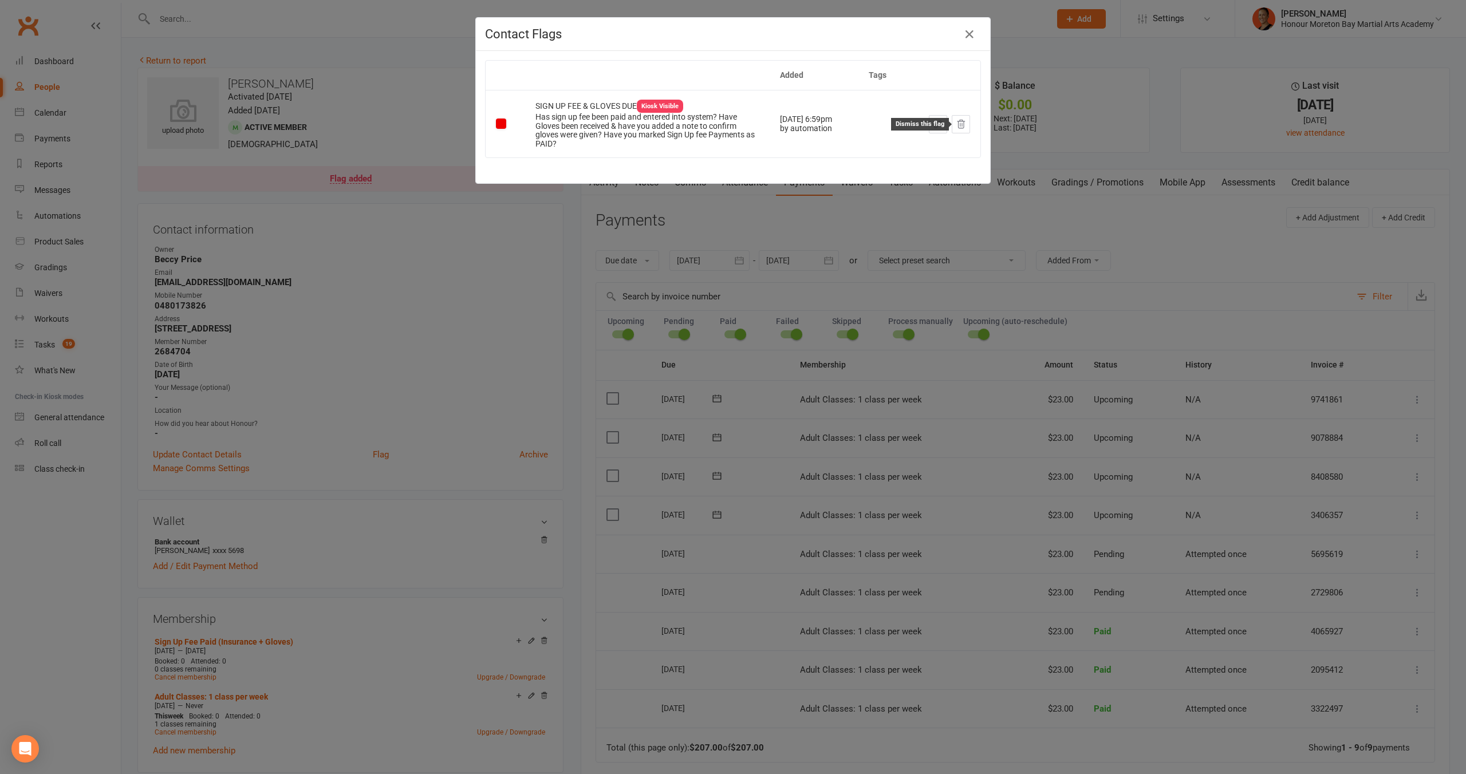
click at [956, 123] on icon at bounding box center [961, 124] width 10 height 10
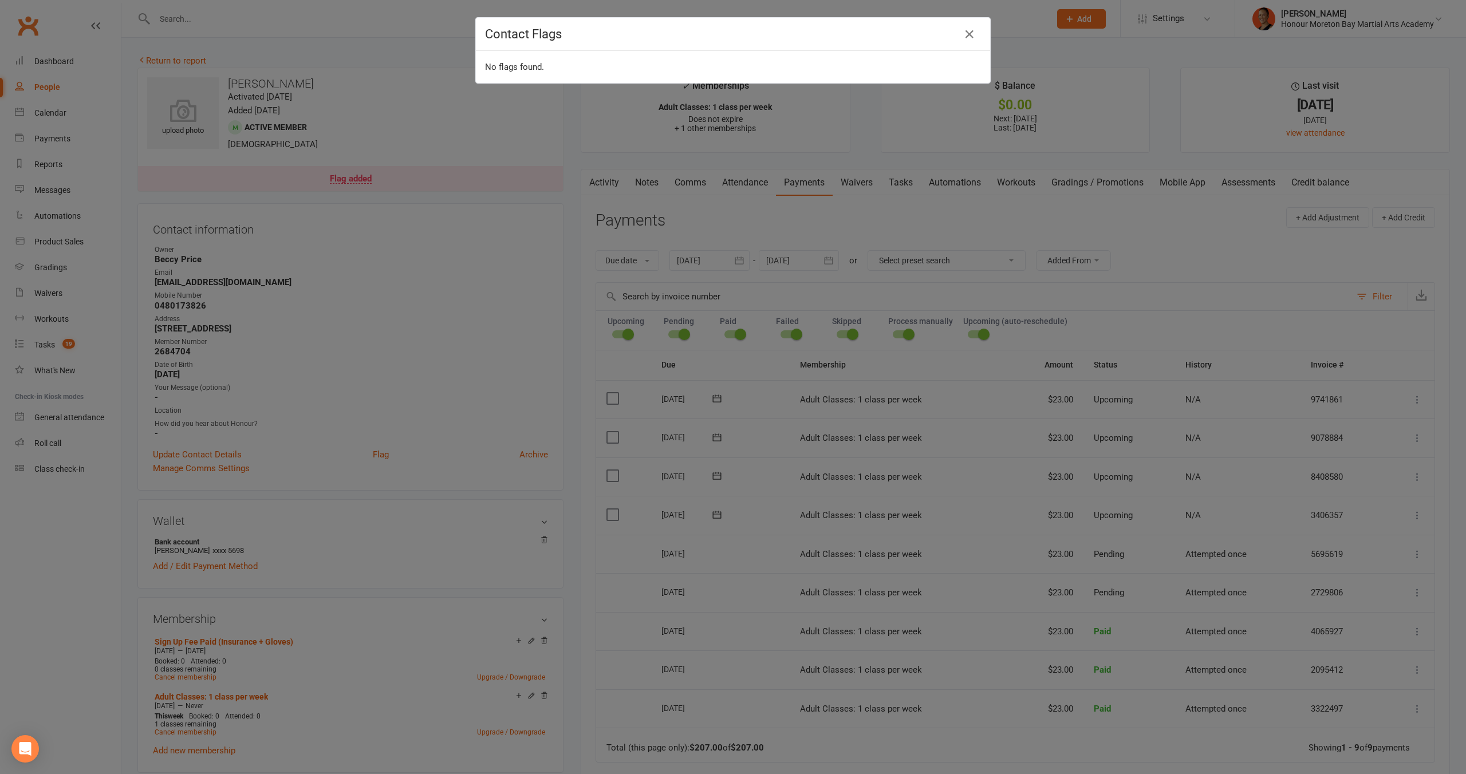
click at [920, 182] on div "Contact Flags No flags found." at bounding box center [733, 387] width 1466 height 774
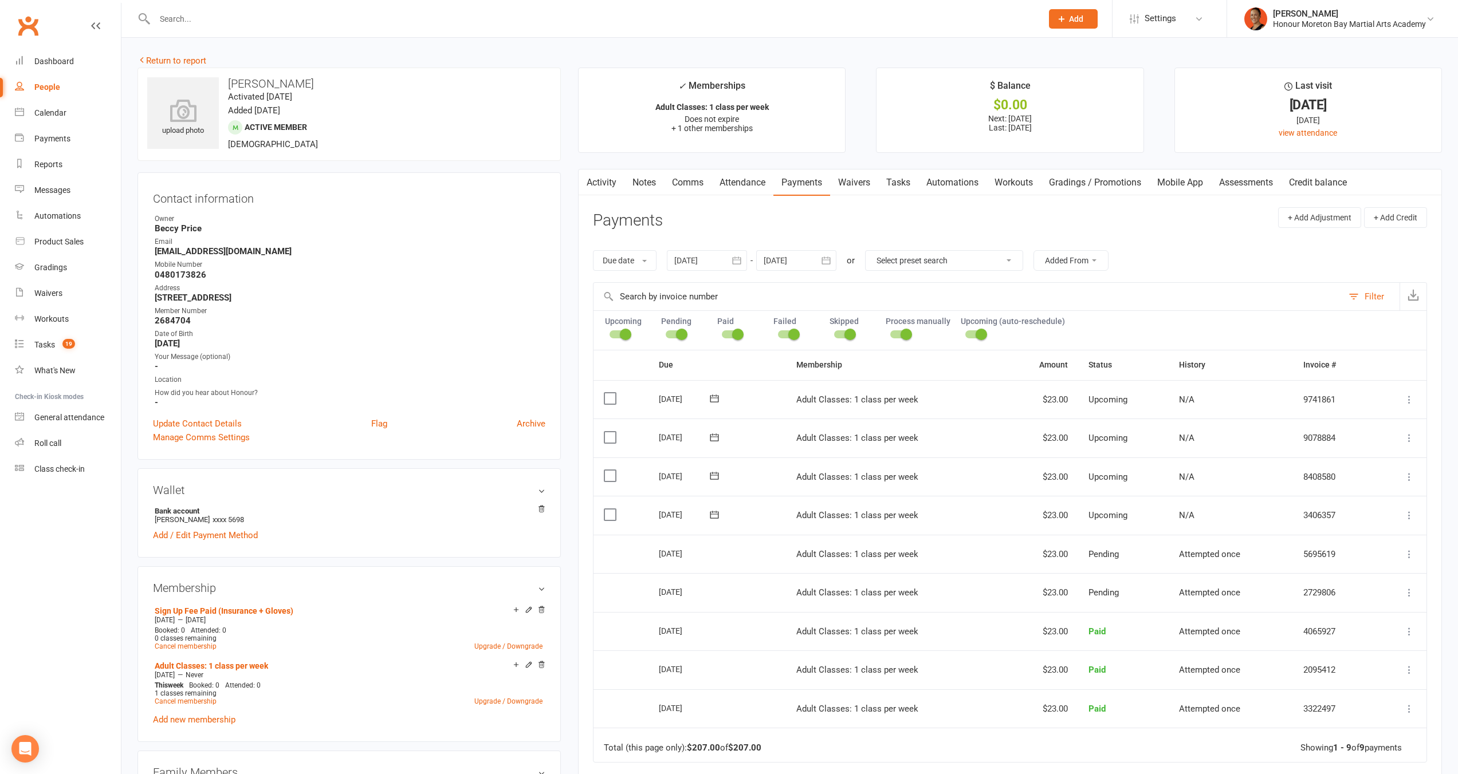
click at [903, 183] on link "Tasks" at bounding box center [898, 183] width 40 height 26
